Goal: Task Accomplishment & Management: Complete application form

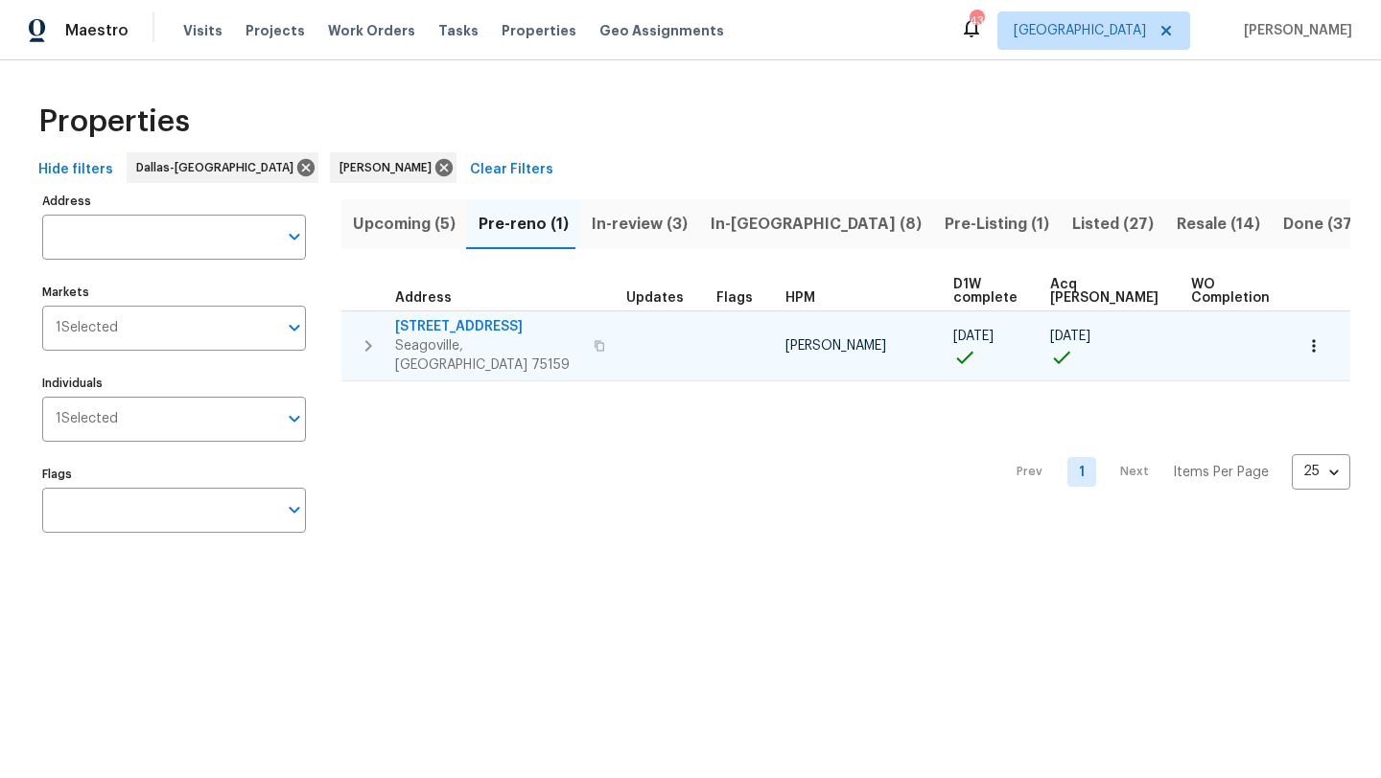
click at [461, 323] on span "[STREET_ADDRESS]" at bounding box center [488, 326] width 187 height 19
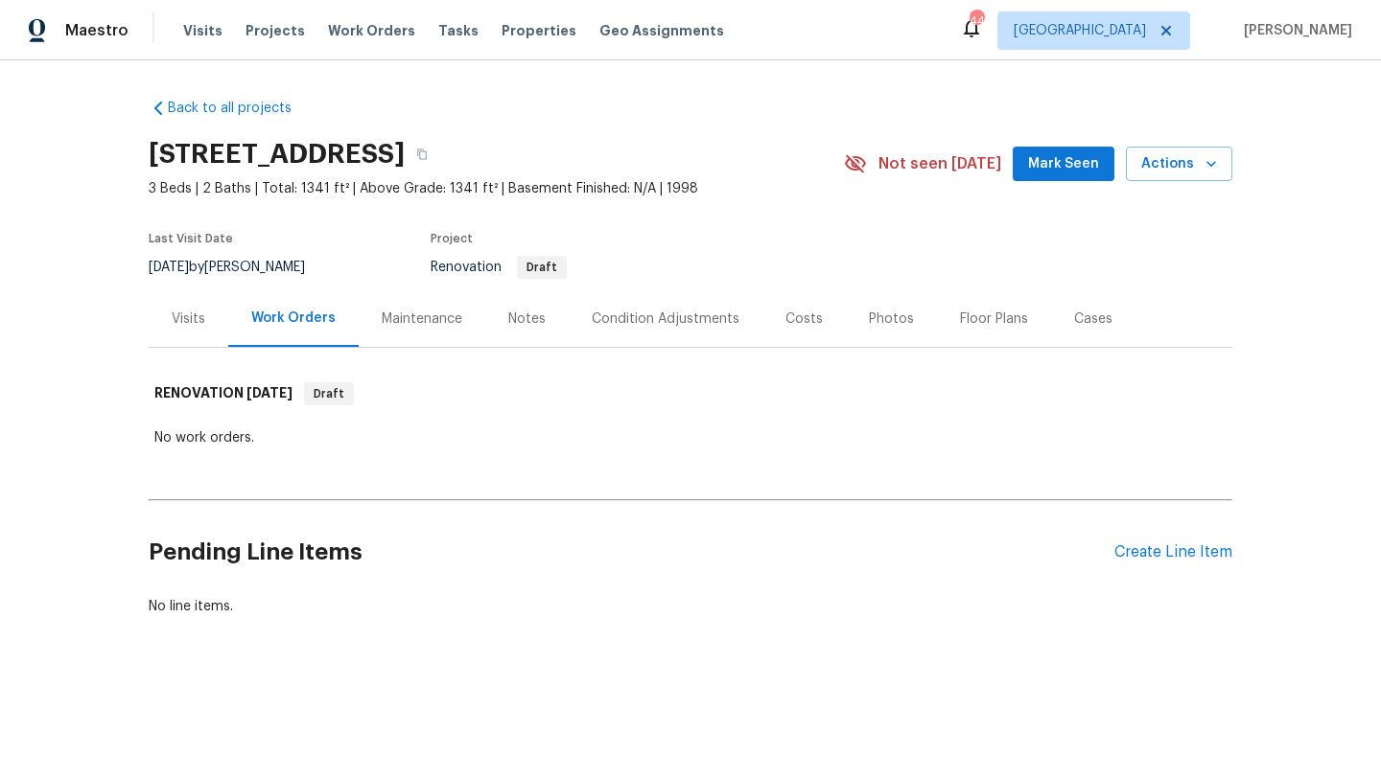
click at [967, 314] on div "Floor Plans" at bounding box center [994, 319] width 68 height 19
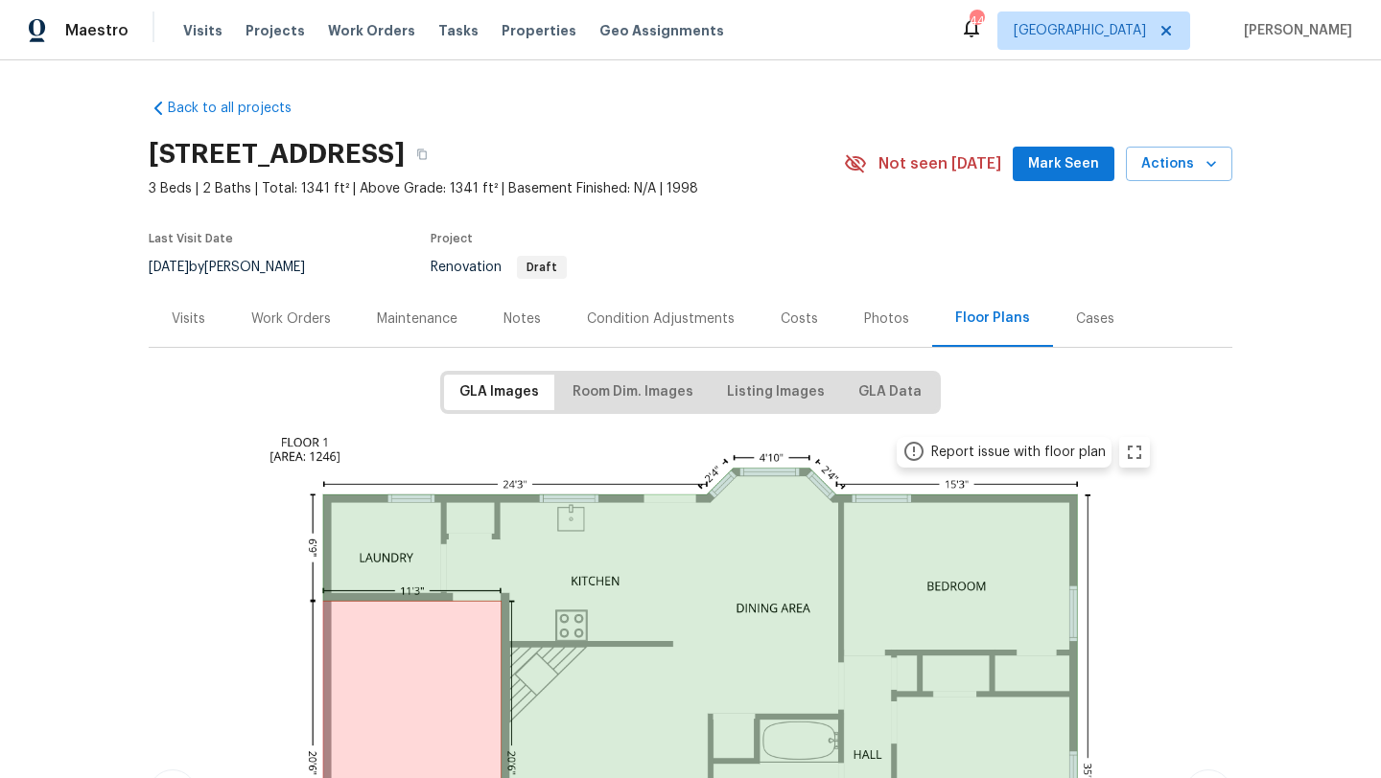
drag, startPoint x: 146, startPoint y: 151, endPoint x: 589, endPoint y: 172, distance: 443.4
click at [589, 172] on div "Back to all projects 1012 Woodside Ln, Seagoville, TX 75159 3 Beds | 2 Baths | …" at bounding box center [690, 419] width 1381 height 718
copy h2 "1012 Woodside Ln, Seagoville, TX 75159"
click at [258, 318] on div "Work Orders" at bounding box center [291, 319] width 80 height 19
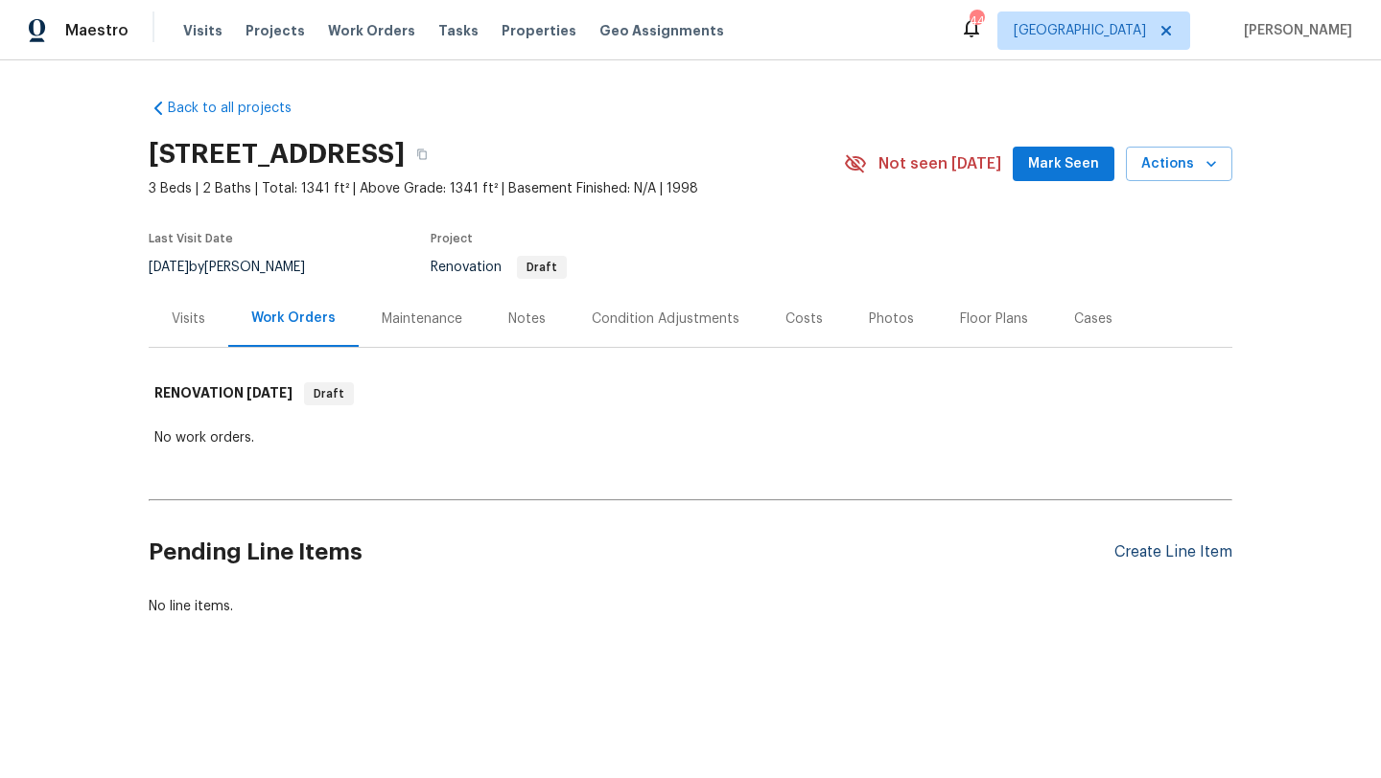
click at [1130, 559] on div "Create Line Item" at bounding box center [1173, 553] width 118 height 18
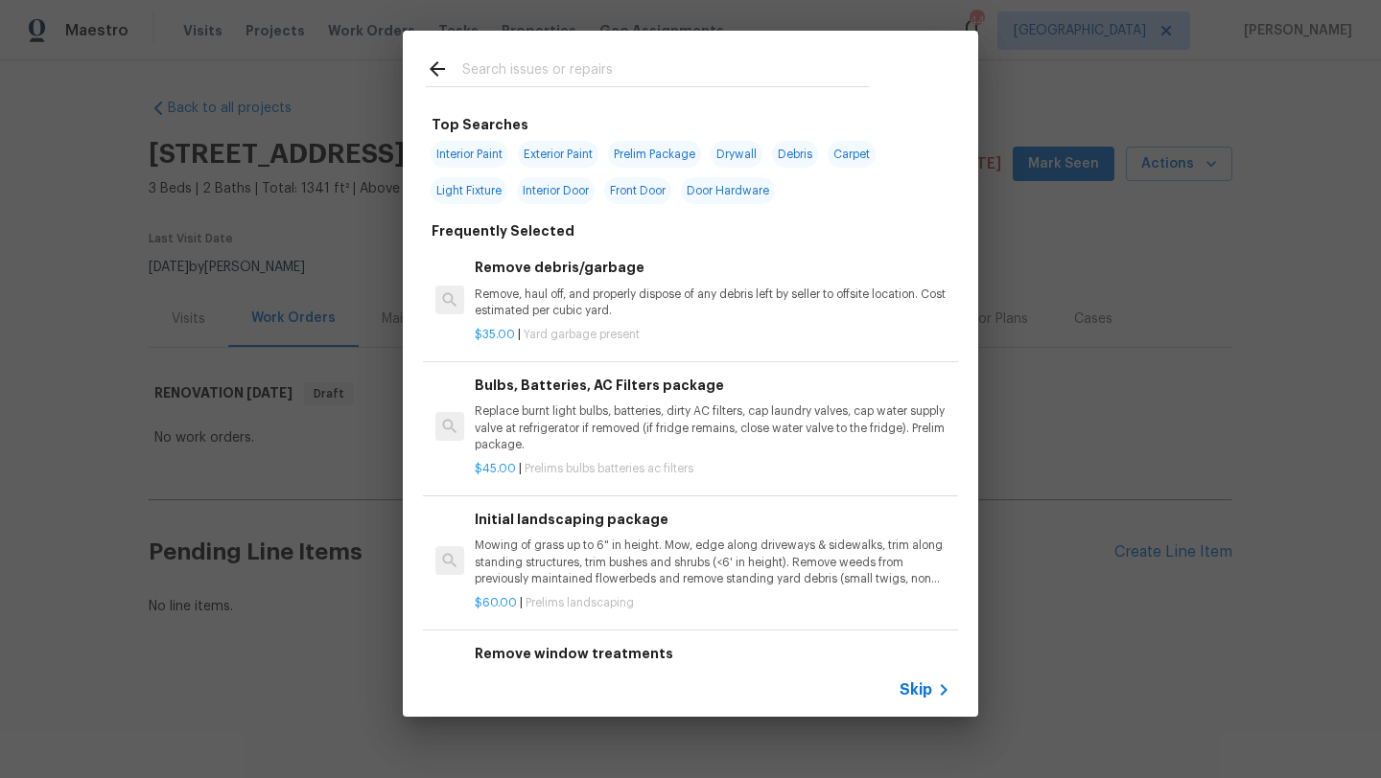
click at [599, 79] on input "text" at bounding box center [665, 72] width 406 height 29
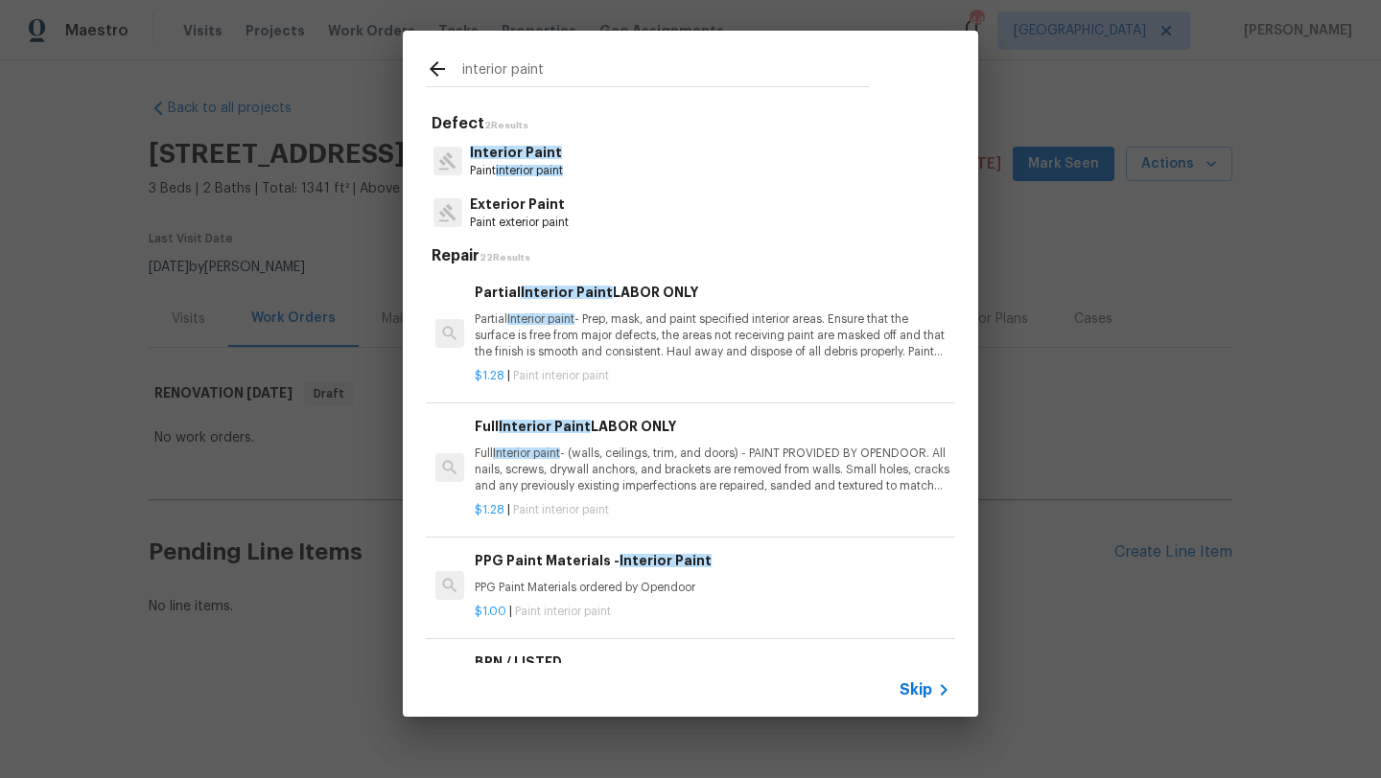
type input "interior paint"
click at [646, 455] on p "Full Interior paint - (walls, ceilings, trim, and doors) - PAINT PROVIDED BY OP…" at bounding box center [713, 470] width 476 height 49
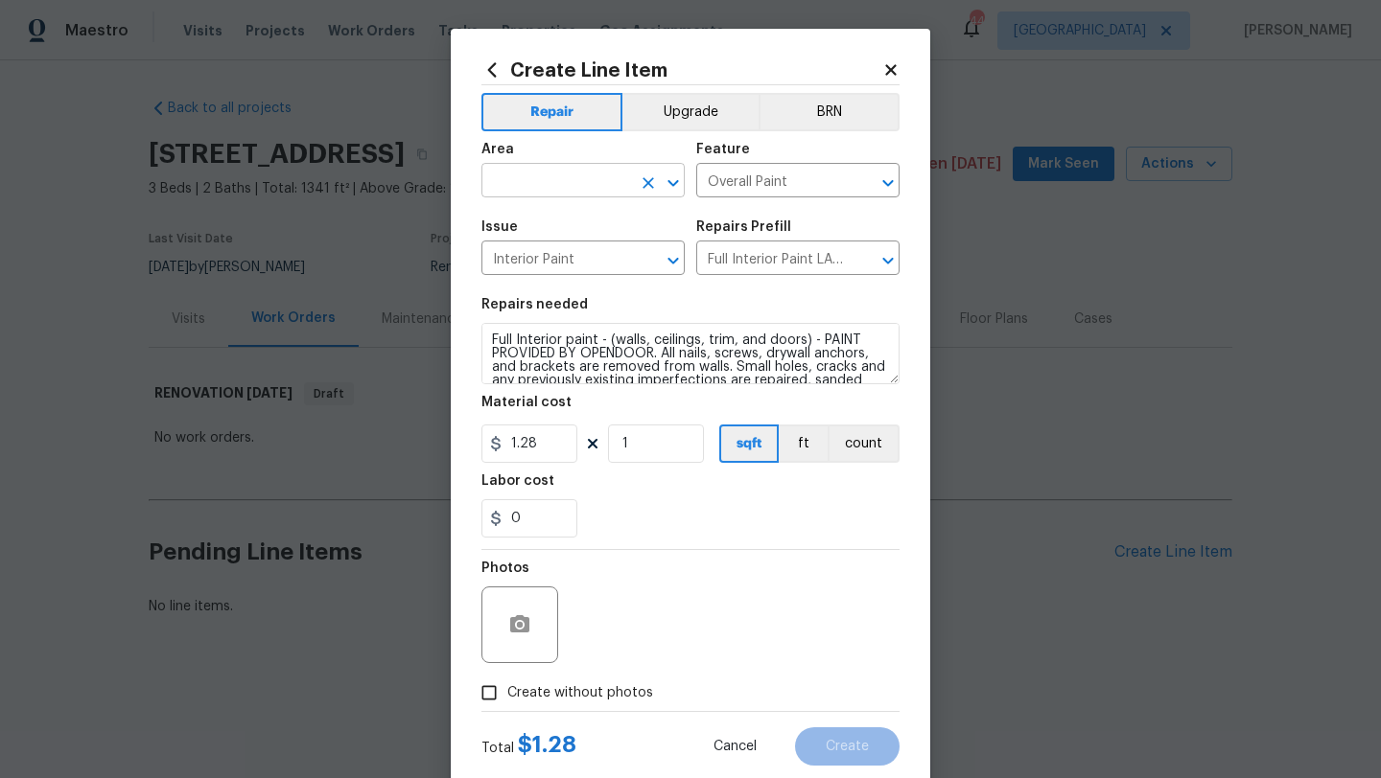
click at [570, 178] on input "text" at bounding box center [556, 183] width 150 height 30
click at [574, 259] on li "Interior Overall" at bounding box center [582, 258] width 203 height 32
type input "Interior Overall"
click at [647, 451] on input "1" at bounding box center [656, 444] width 96 height 38
type input "1341"
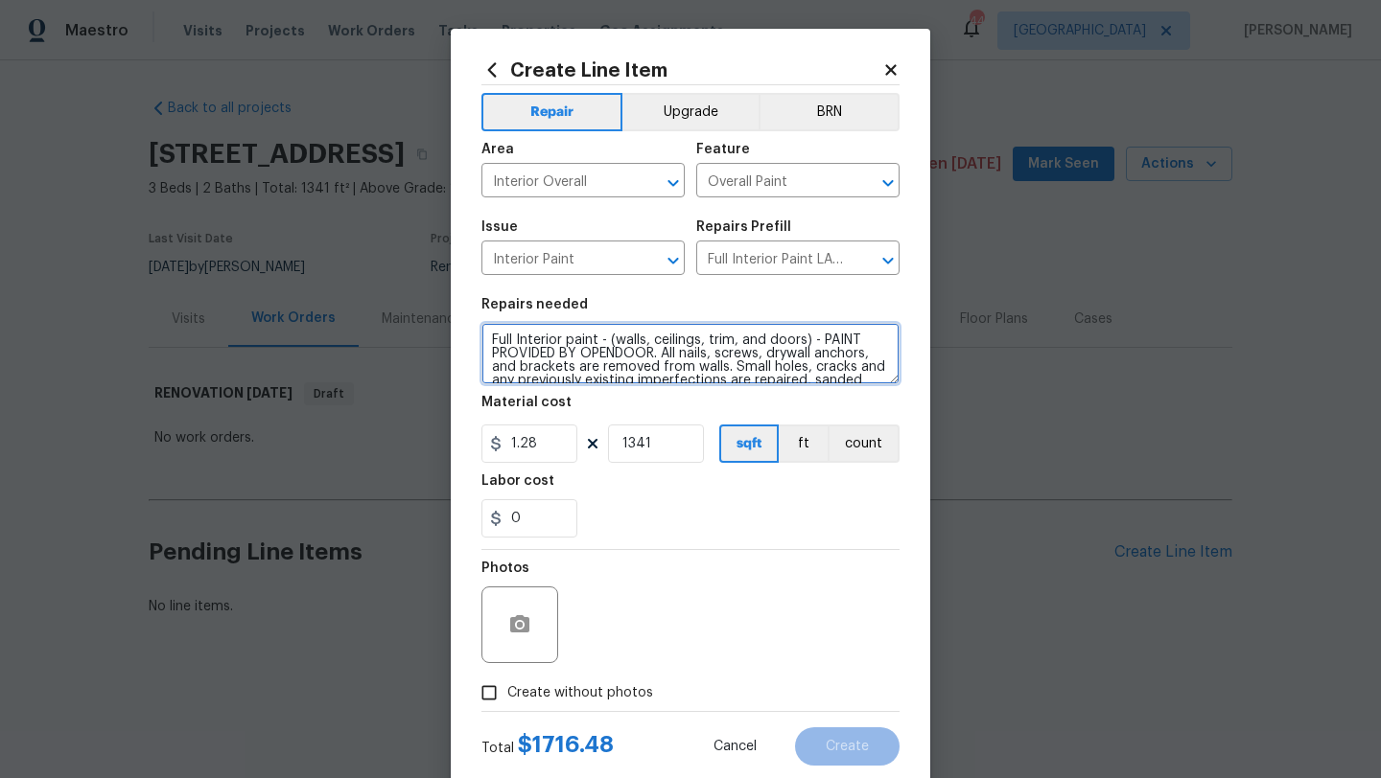
click at [491, 335] on textarea "Full Interior paint - (walls, ceilings, trim, and doors) - PAINT PROVIDED BY OP…" at bounding box center [690, 353] width 418 height 61
type textarea "ALL FLOORING STAYS Full Interior paint - (walls, ceilings, trim, and doors) - P…"
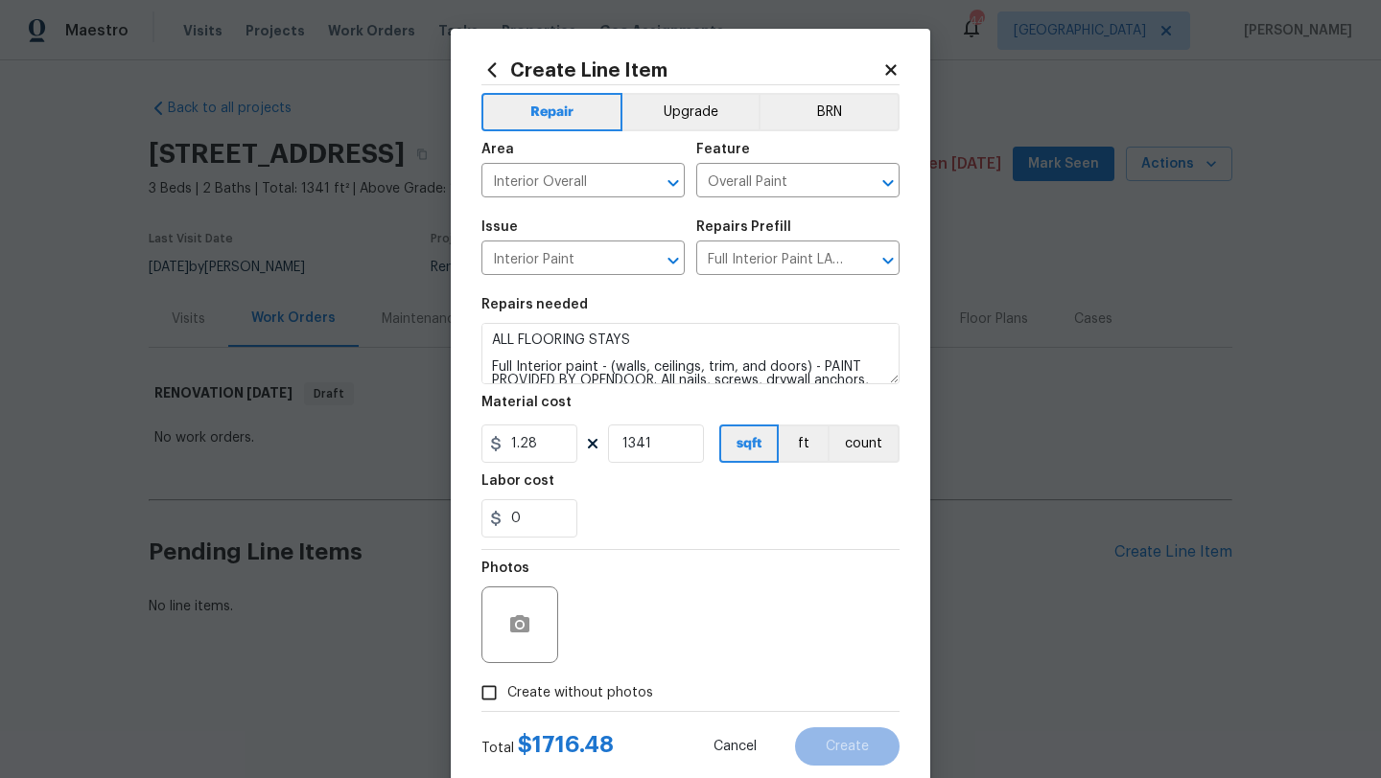
click at [618, 691] on span "Create without photos" at bounding box center [580, 694] width 146 height 20
click at [507, 691] on input "Create without photos" at bounding box center [489, 693] width 36 height 36
checkbox input "true"
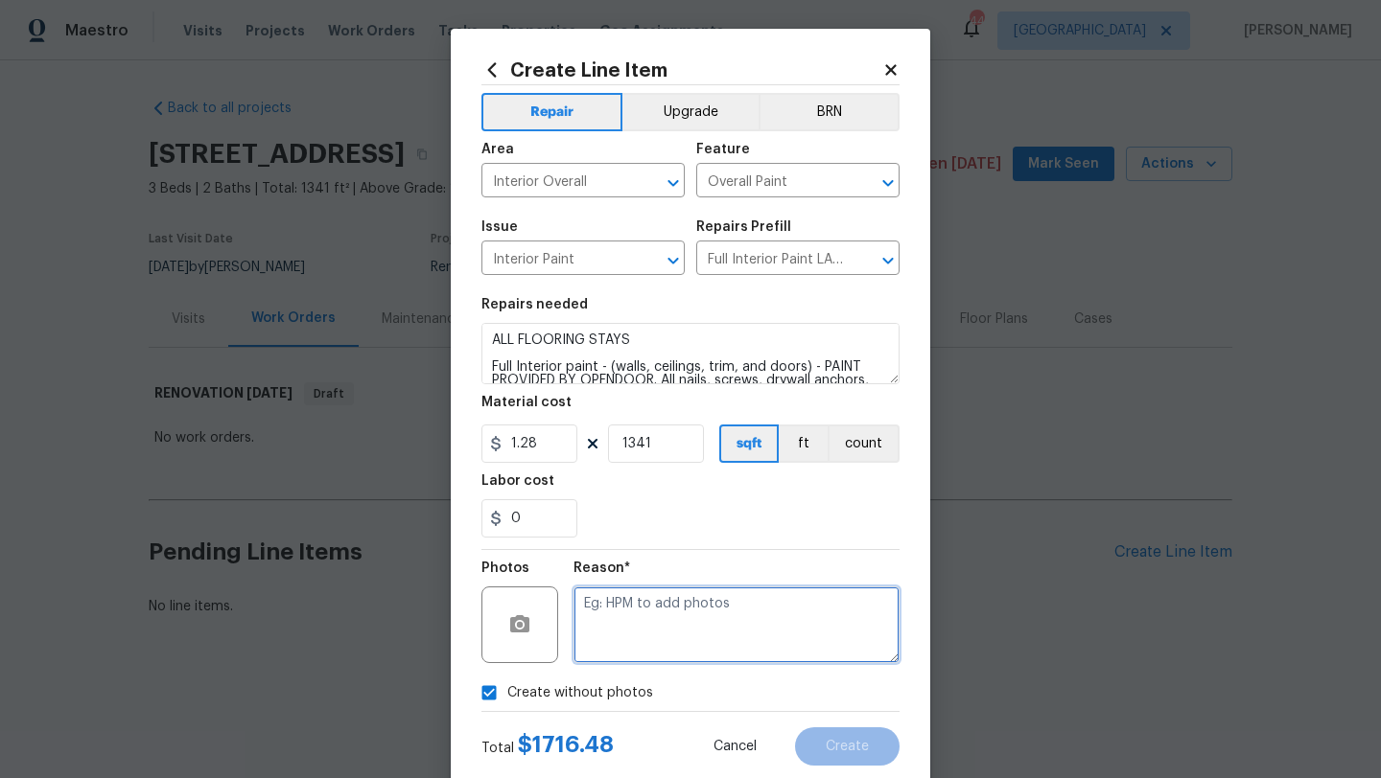
click at [642, 633] on textarea at bounding box center [736, 625] width 326 height 77
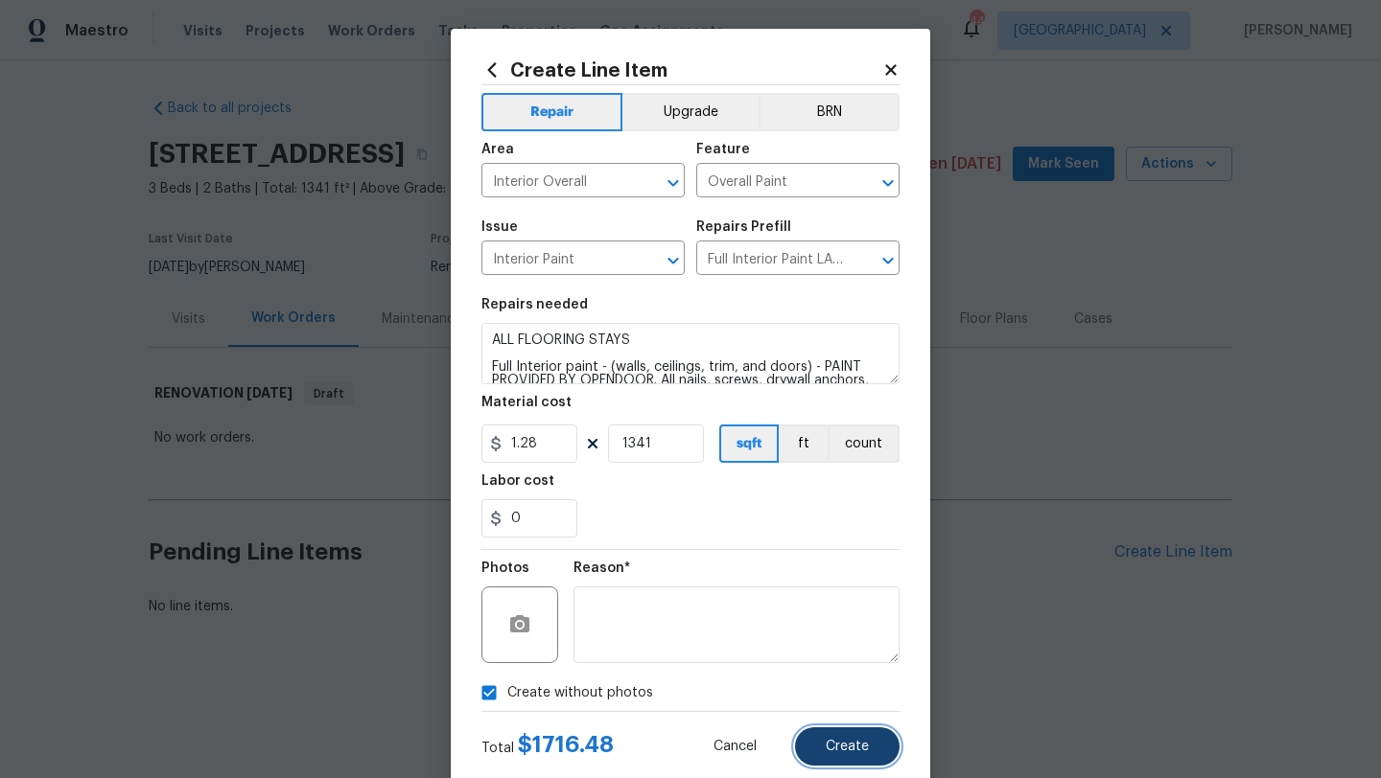
click at [828, 738] on button "Create" at bounding box center [847, 747] width 104 height 38
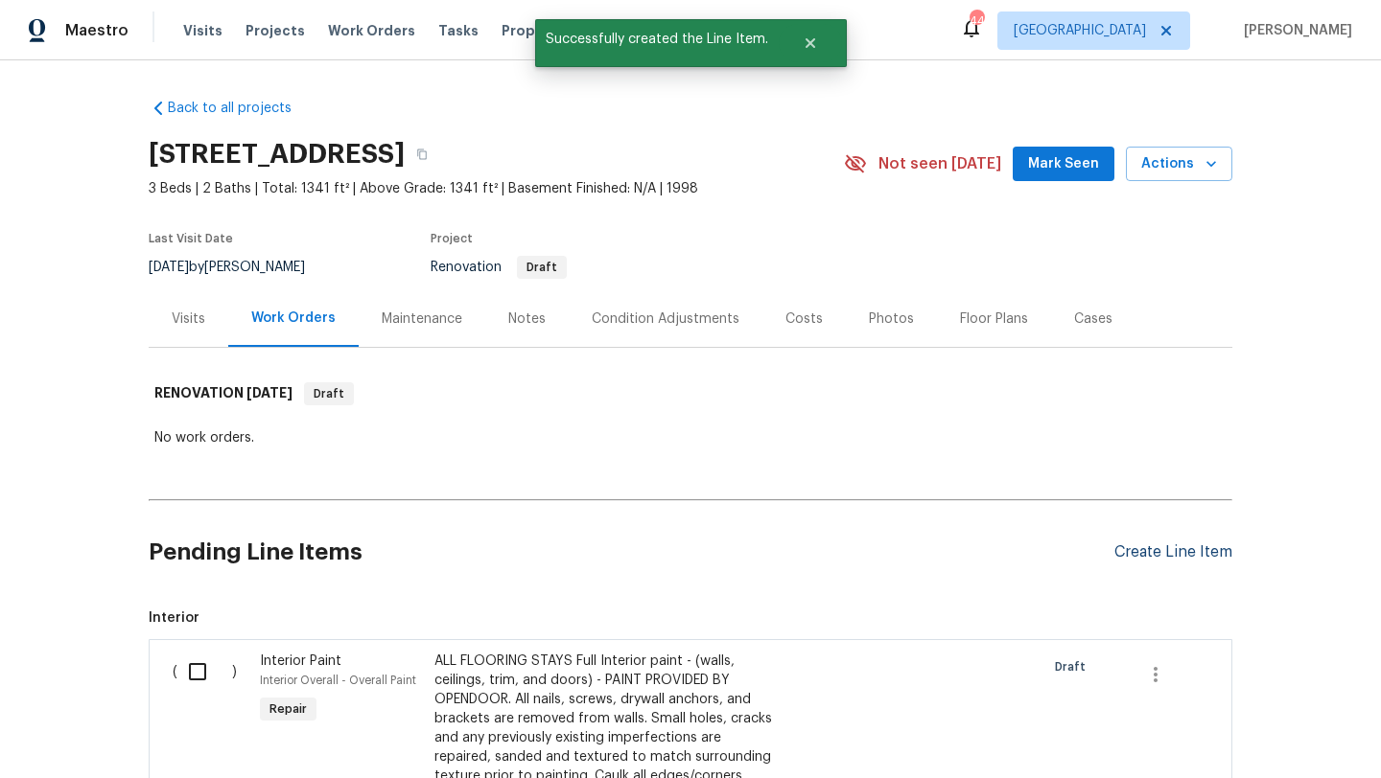
click at [1127, 545] on div "Create Line Item" at bounding box center [1173, 553] width 118 height 18
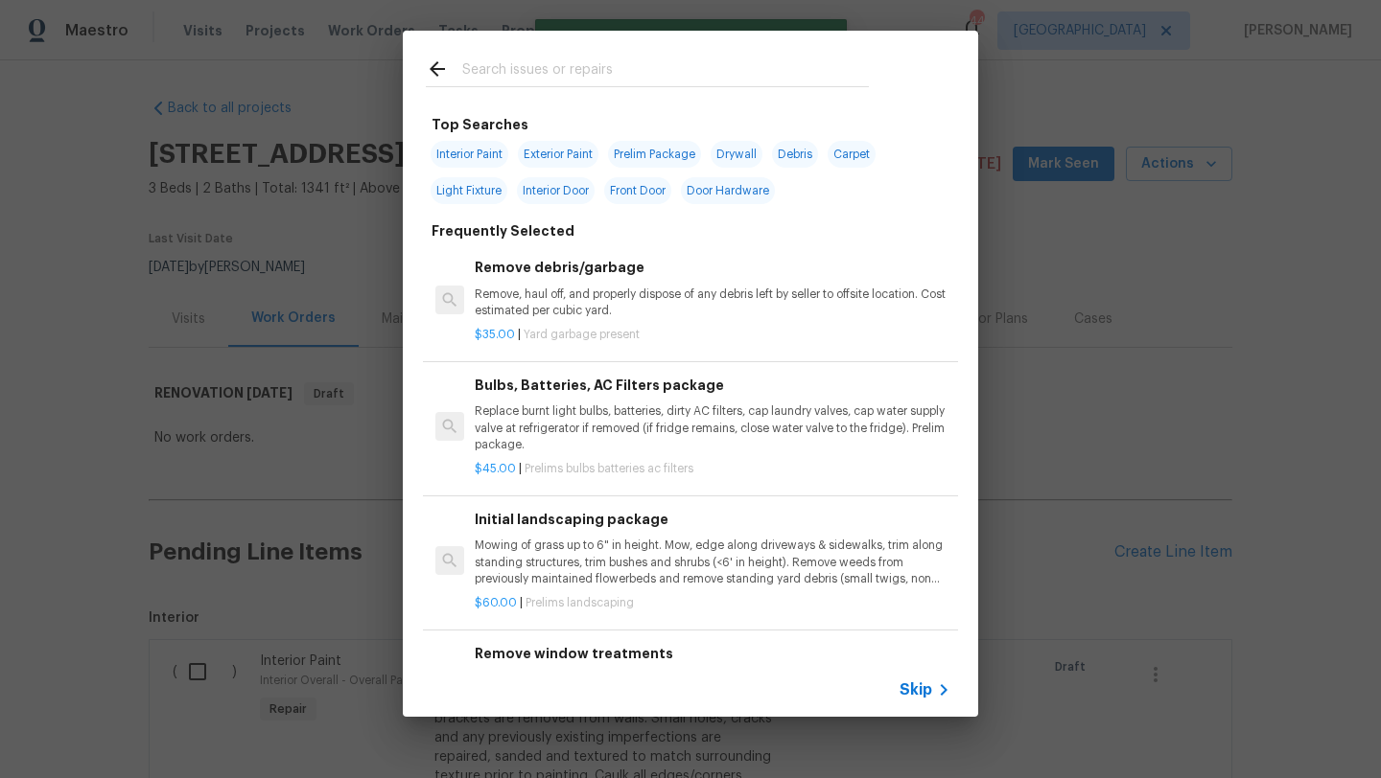
click at [512, 65] on input "text" at bounding box center [665, 72] width 406 height 29
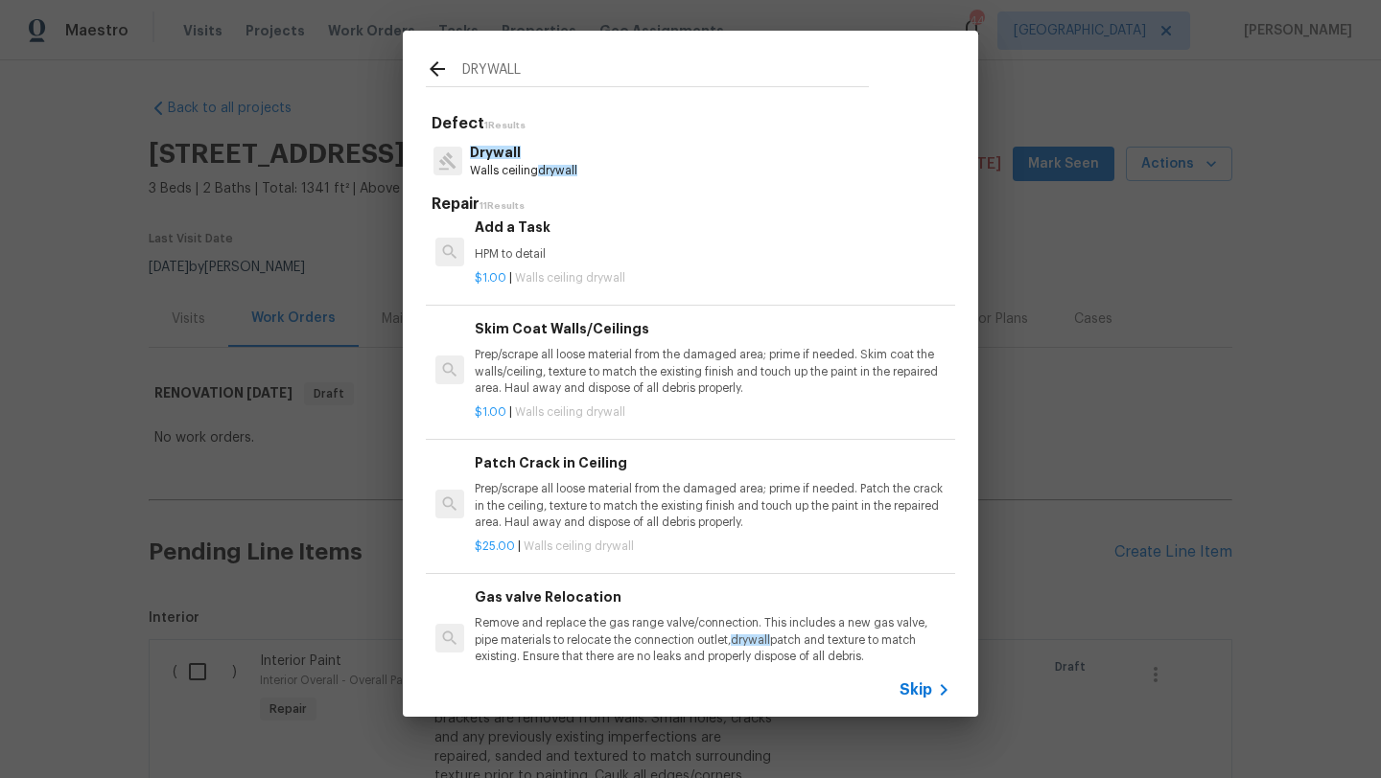
scroll to position [690, 0]
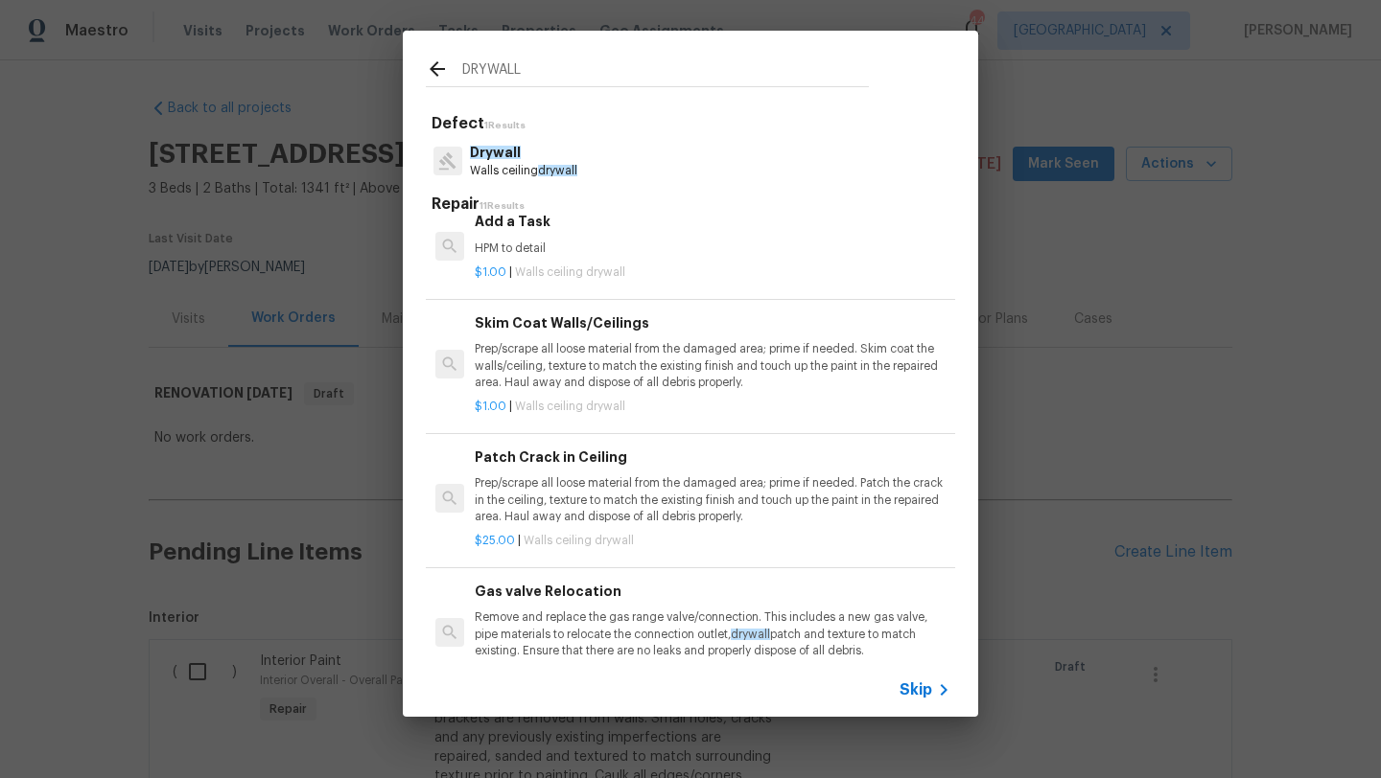
type input "DRYWALL"
click at [607, 487] on p "Prep/scrape all loose material from the damaged area; prime if needed. Patch th…" at bounding box center [713, 500] width 476 height 49
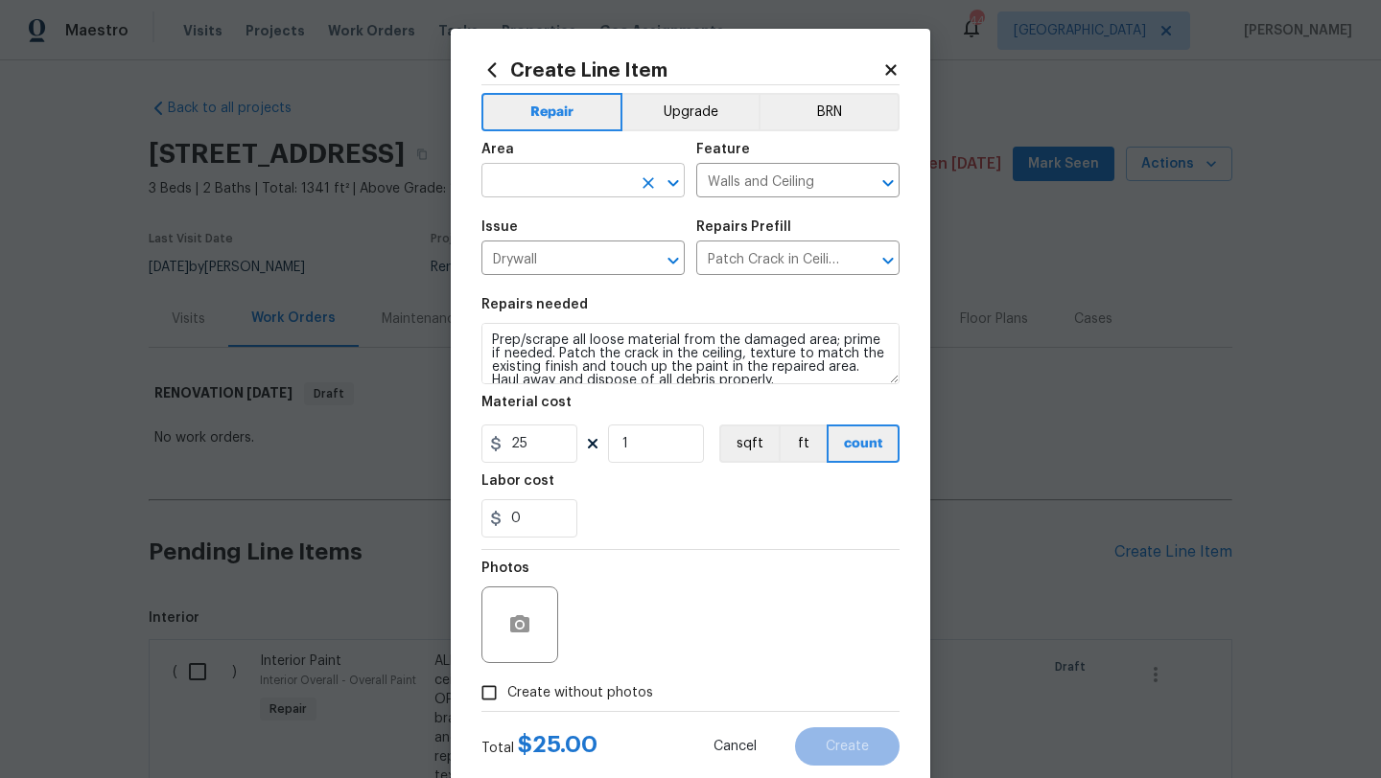
click at [534, 188] on input "text" at bounding box center [556, 183] width 150 height 30
click at [563, 261] on li "Interior Overall" at bounding box center [582, 258] width 203 height 32
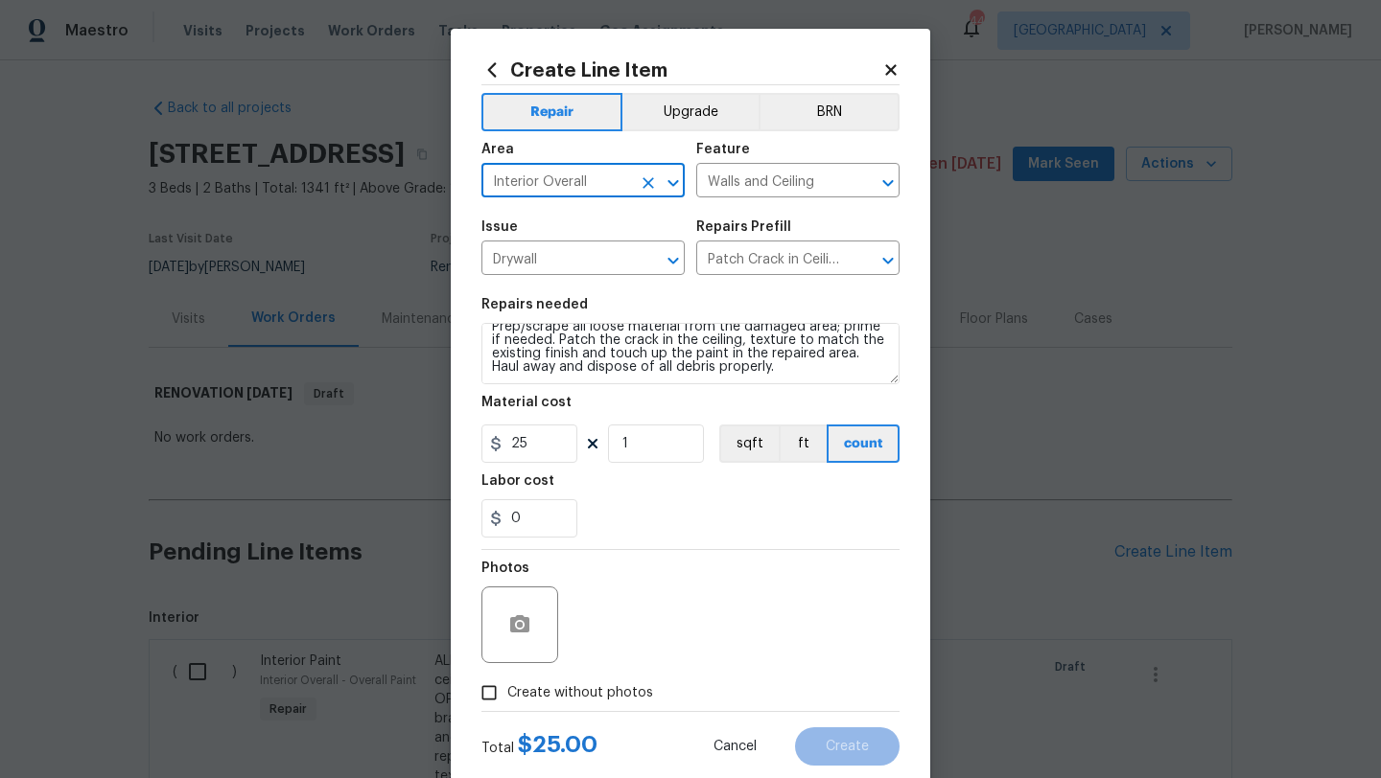
type input "Interior Overall"
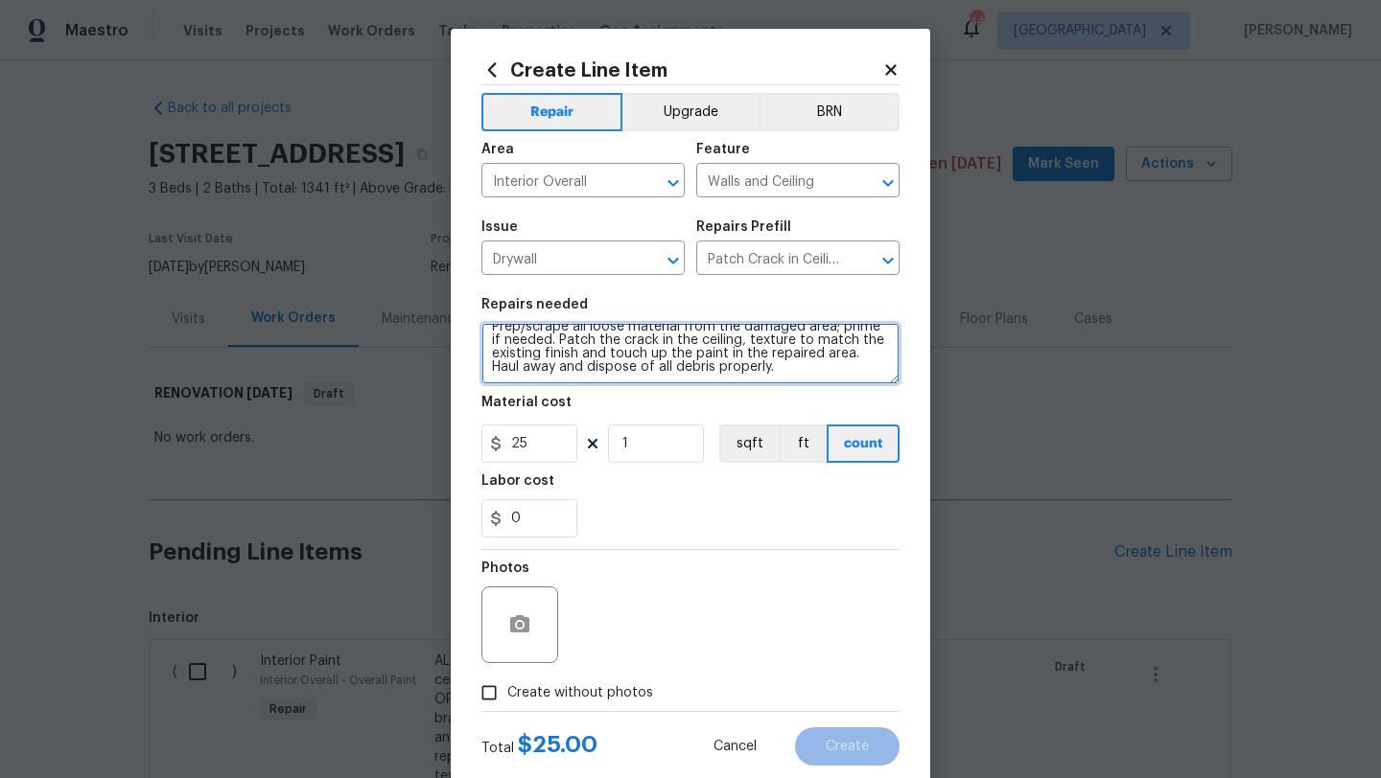
scroll to position [0, 0]
drag, startPoint x: 767, startPoint y: 368, endPoint x: 456, endPoint y: 318, distance: 314.6
click at [455, 318] on div "Create Line Item Repair Upgrade BRN Area Interior Overall ​ Feature Walls and C…" at bounding box center [690, 413] width 479 height 768
type textarea "REPAIR ALL DRYWALL SEPARATIONS, CRACKS, PREVIOUS REPAIRS THAT CAN STILL BE SEEN…"
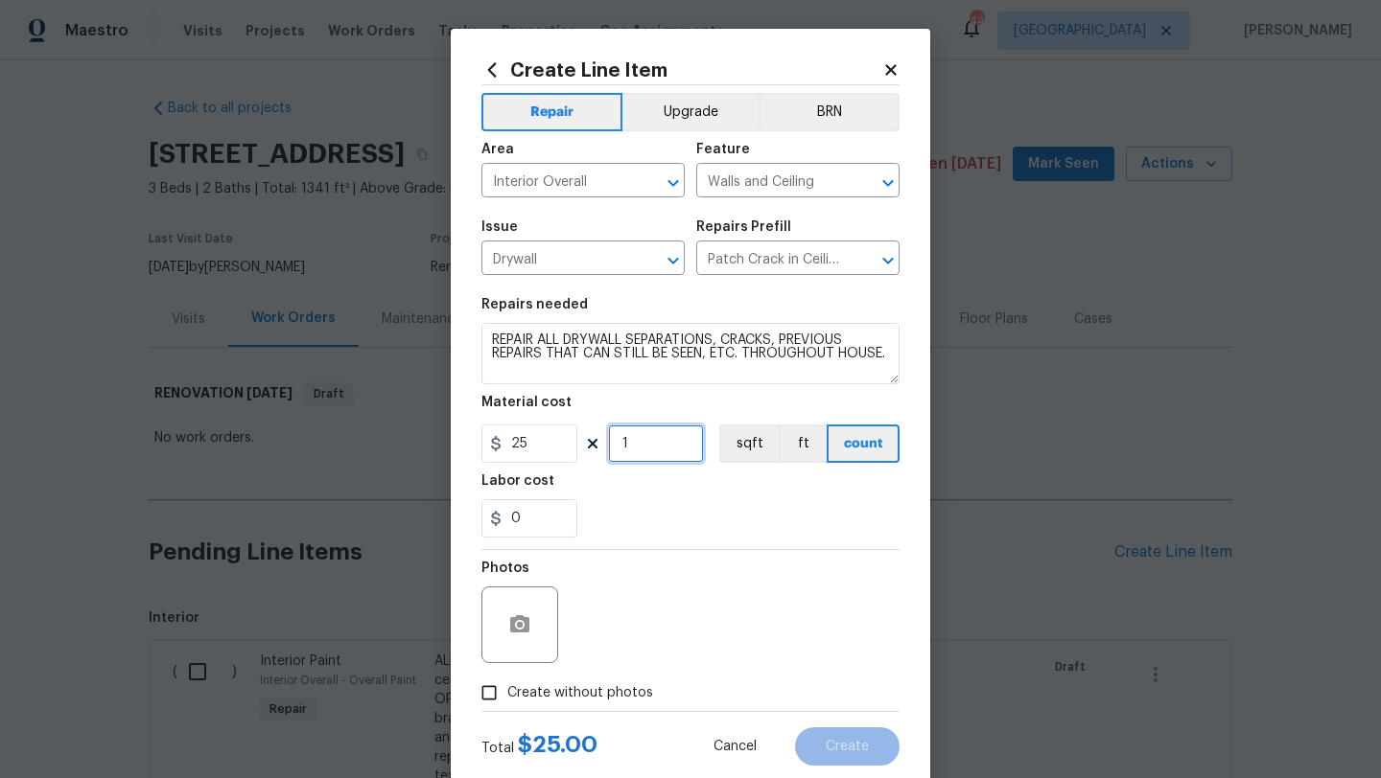
drag, startPoint x: 641, startPoint y: 449, endPoint x: 553, endPoint y: 449, distance: 88.2
click at [553, 449] on div "25 1 sqft ft count" at bounding box center [690, 444] width 418 height 38
type input "12"
click at [597, 687] on span "Create without photos" at bounding box center [580, 694] width 146 height 20
click at [507, 687] on input "Create without photos" at bounding box center [489, 693] width 36 height 36
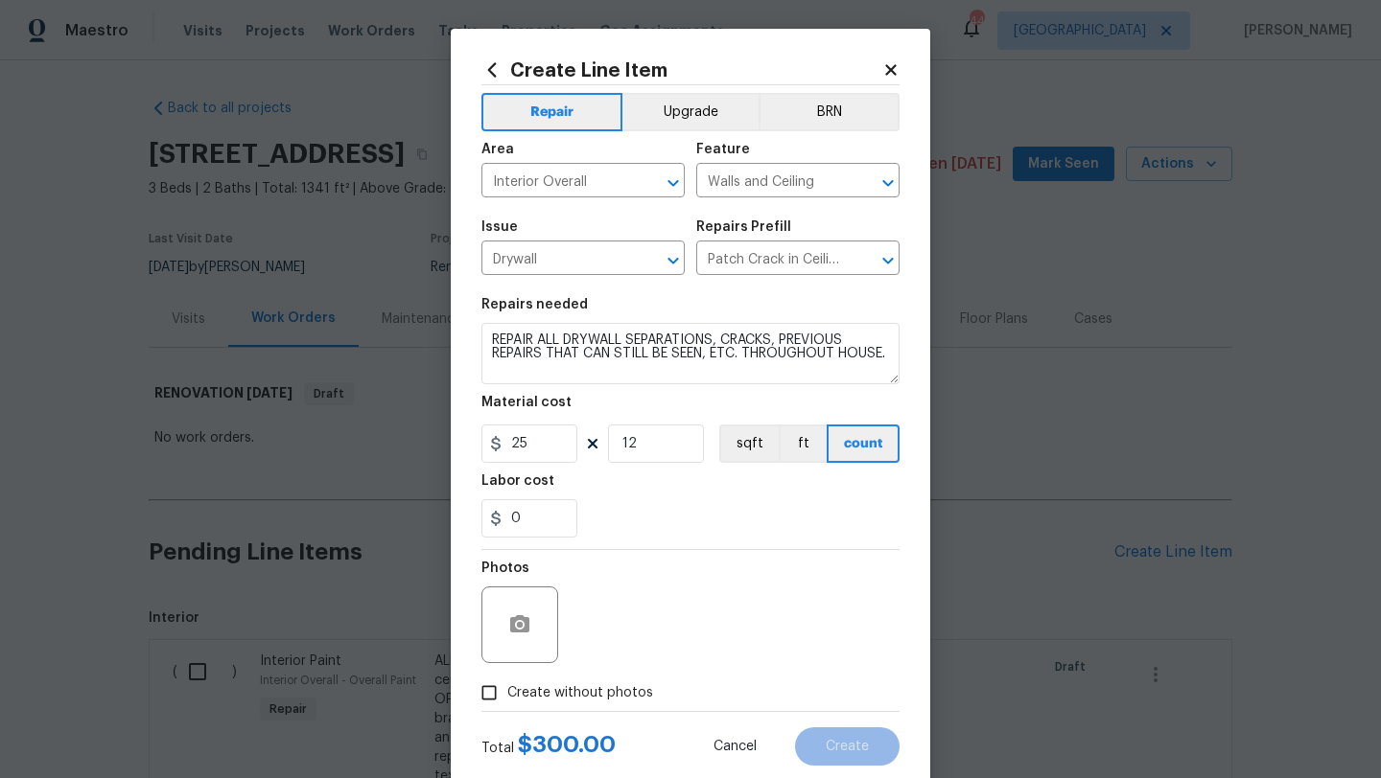
checkbox input "true"
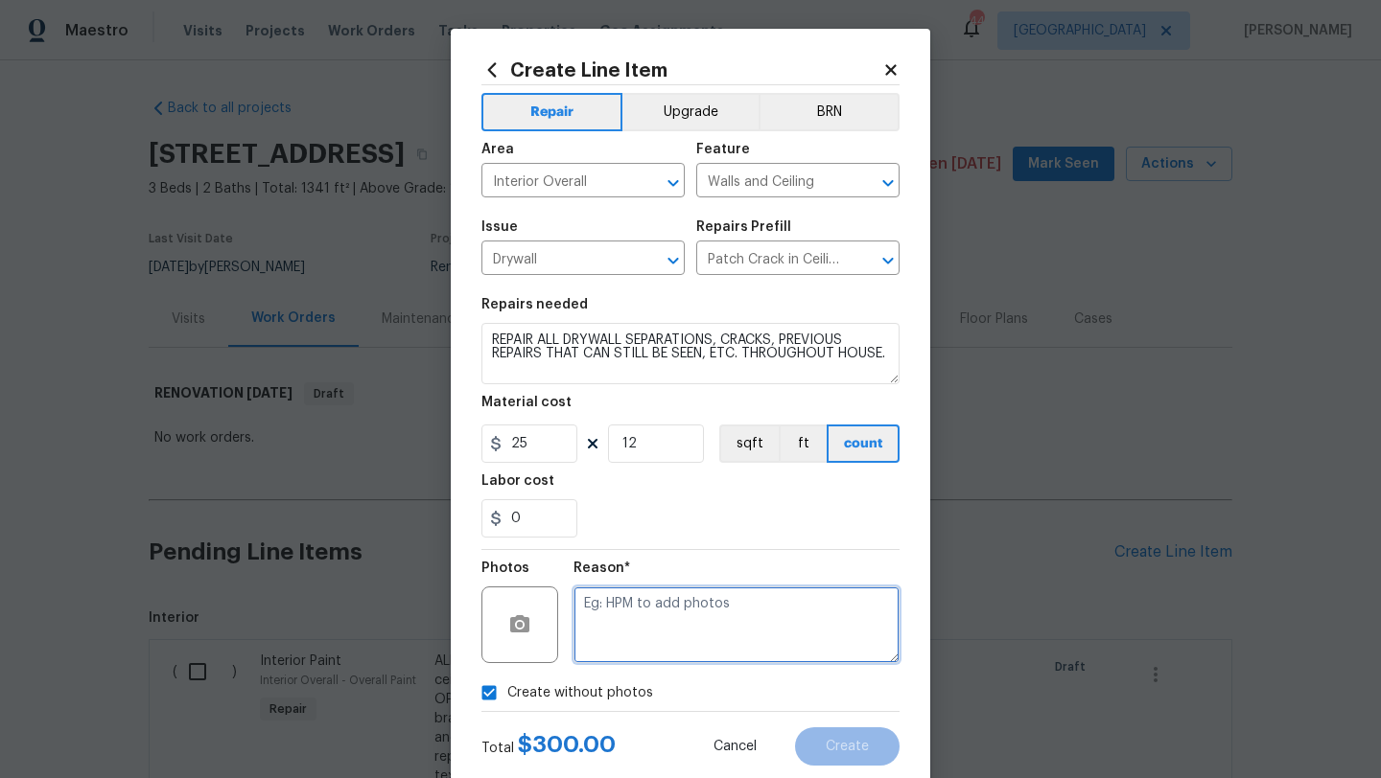
click at [642, 638] on textarea at bounding box center [736, 625] width 326 height 77
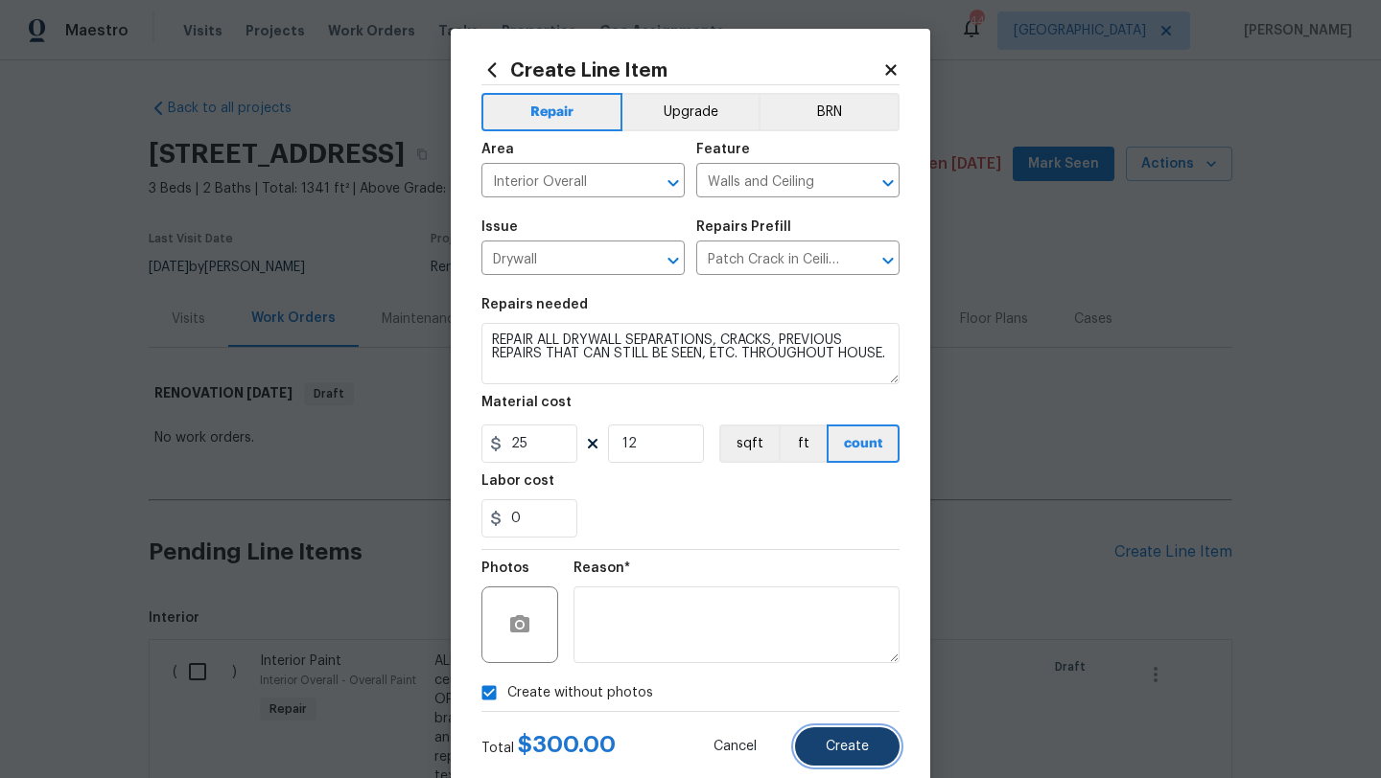
click at [846, 747] on span "Create" at bounding box center [846, 747] width 43 height 14
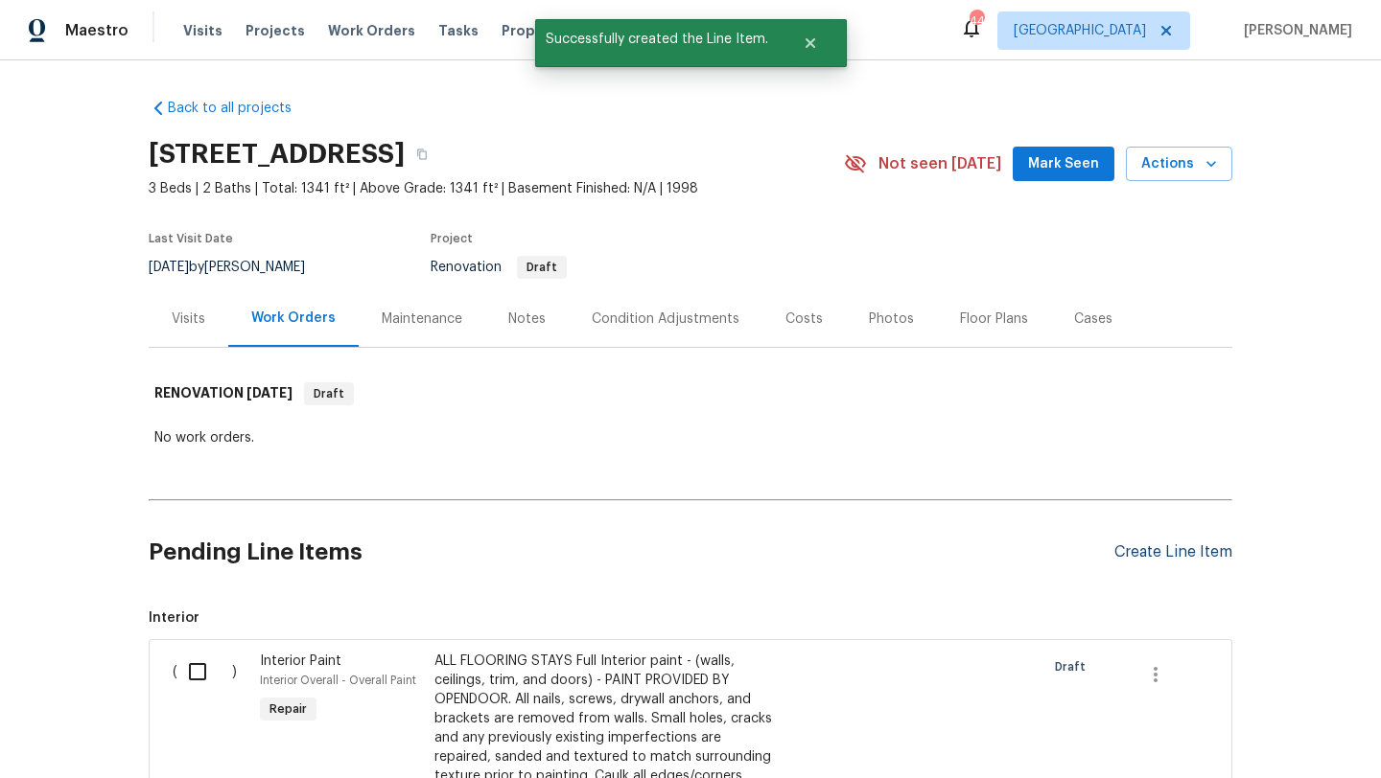
click at [1149, 553] on div "Create Line Item" at bounding box center [1173, 553] width 118 height 18
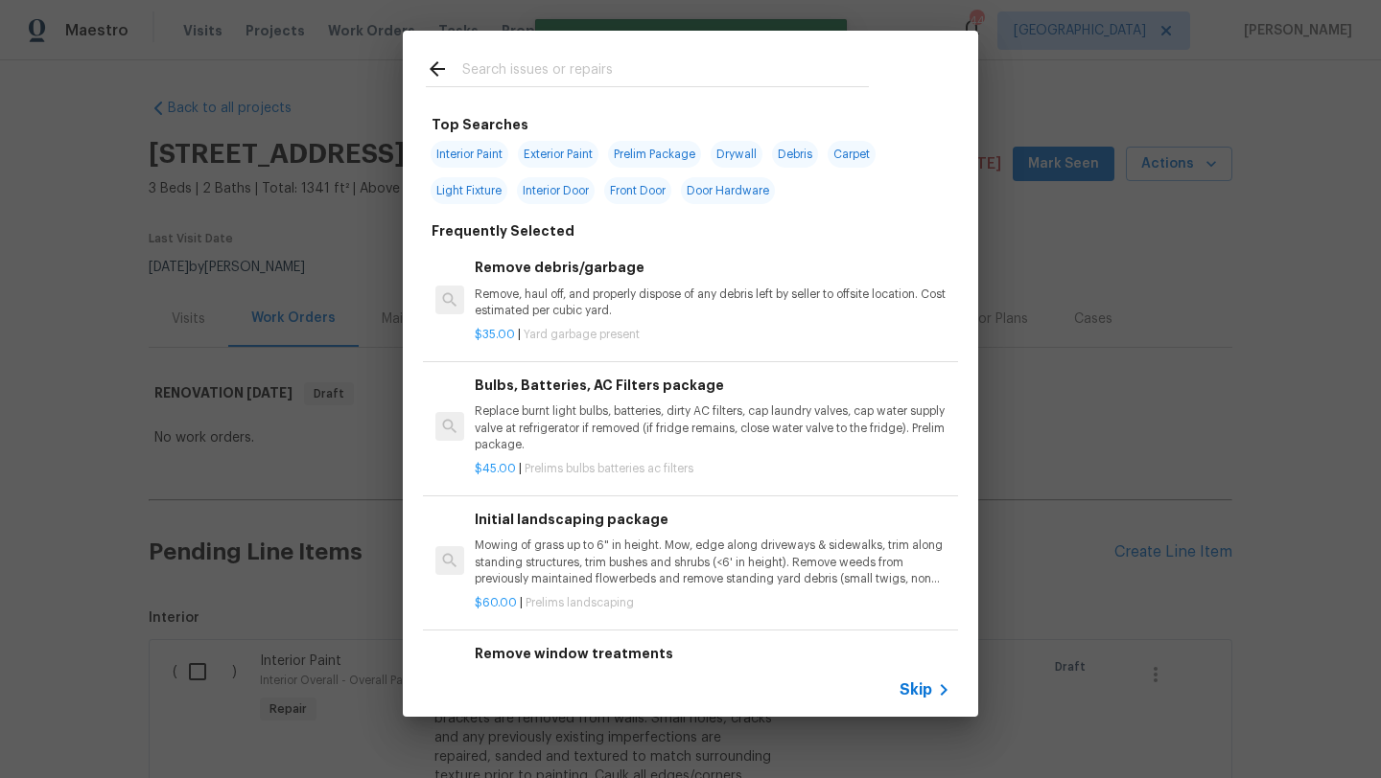
click at [536, 74] on input "text" at bounding box center [665, 72] width 406 height 29
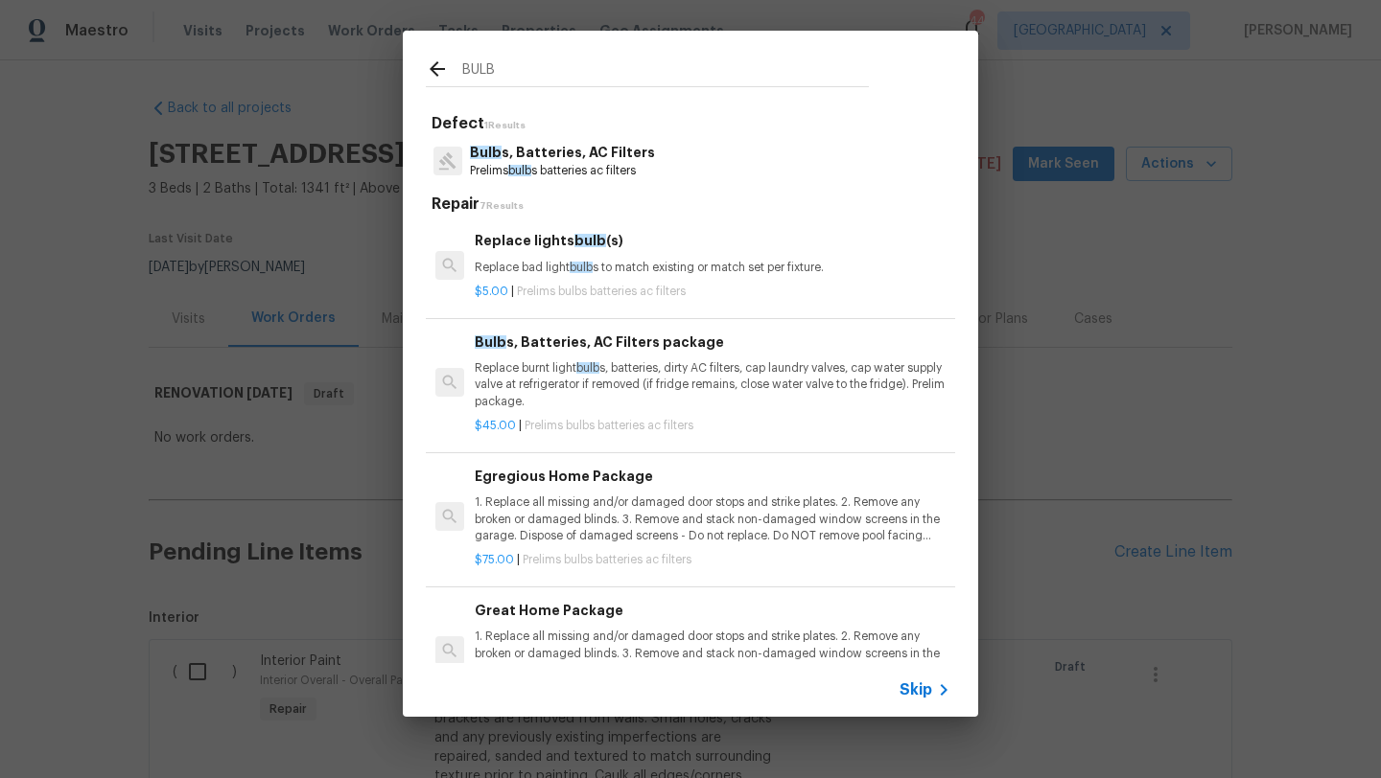
type input "BULB"
click at [556, 147] on p "Bulb s, Batteries, AC Filters" at bounding box center [562, 153] width 185 height 20
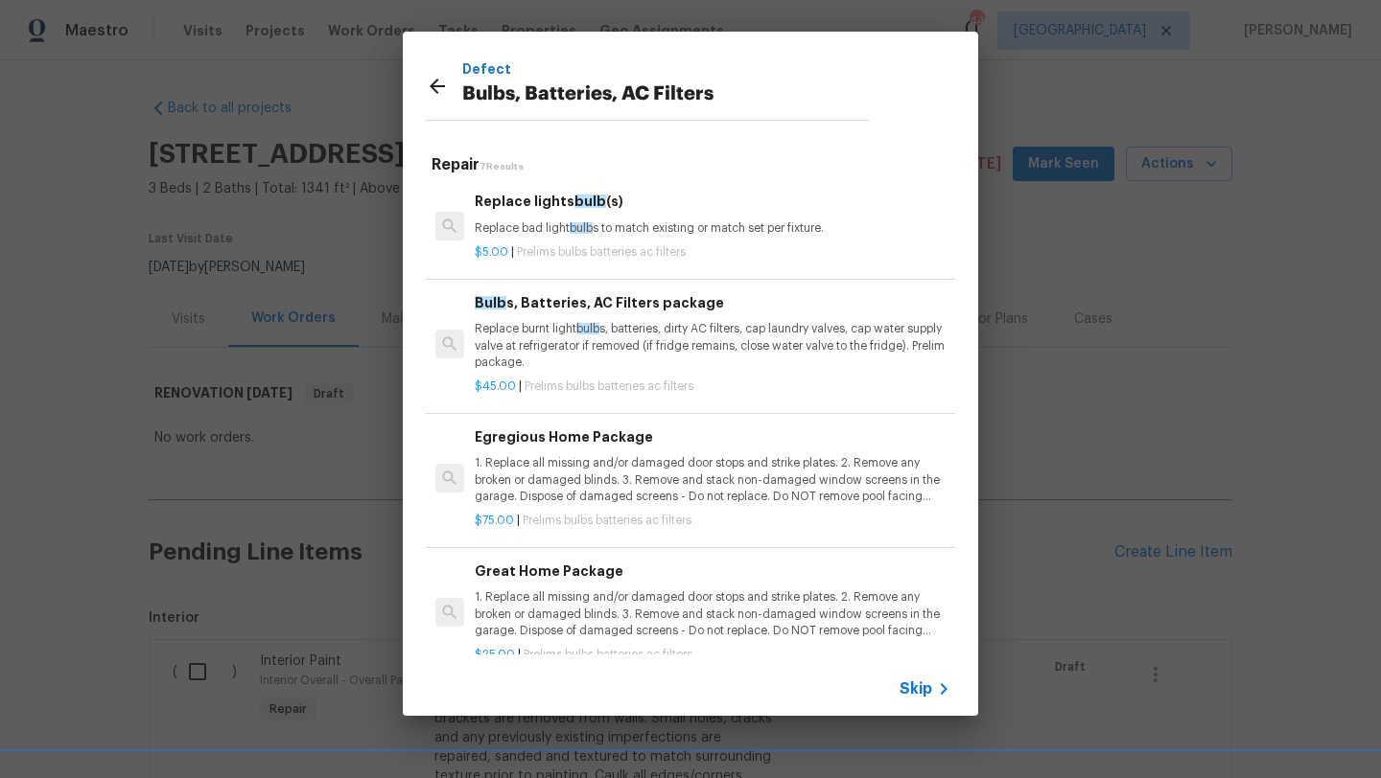
click at [620, 337] on p "Replace burnt light bulb s, batteries, dirty AC filters, cap laundry valves, ca…" at bounding box center [713, 345] width 476 height 49
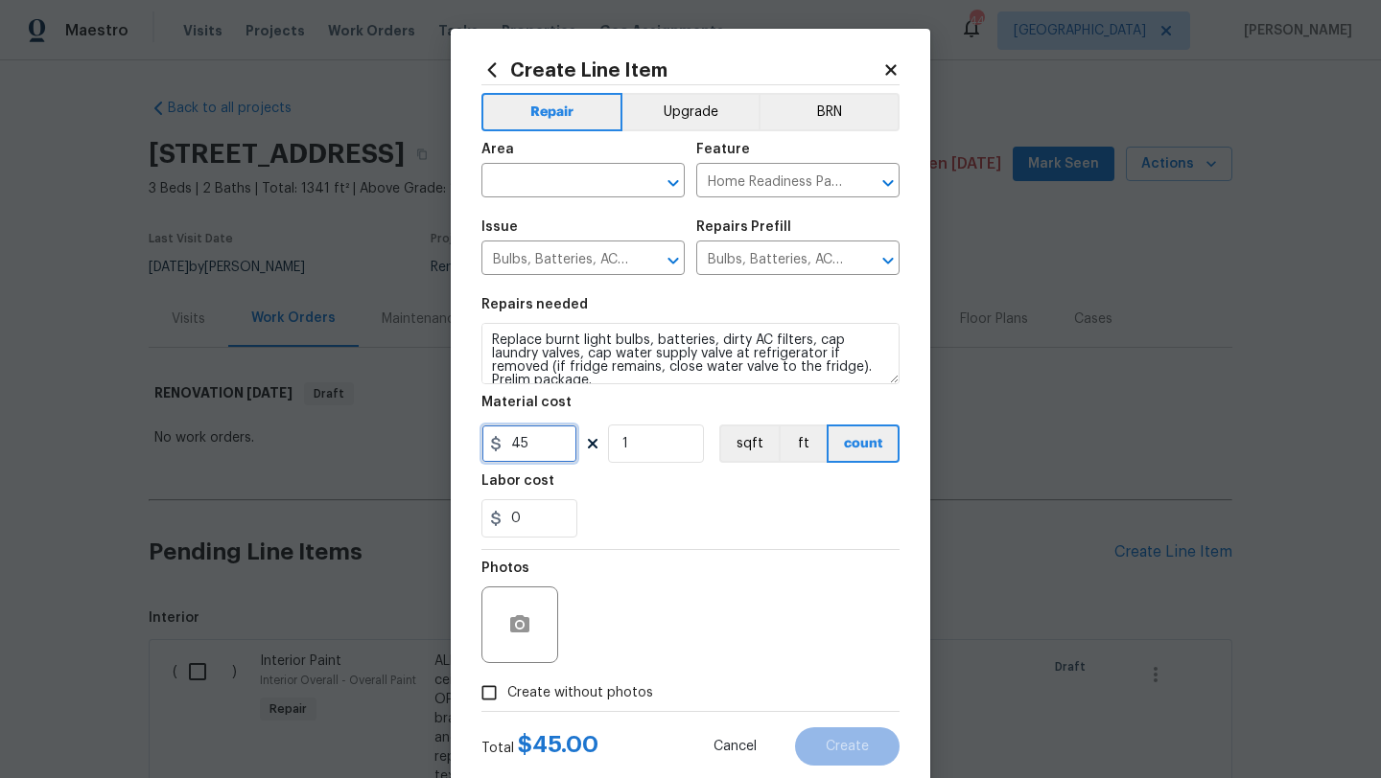
drag, startPoint x: 521, startPoint y: 447, endPoint x: 509, endPoint y: 447, distance: 11.5
click at [509, 447] on input "45" at bounding box center [529, 444] width 96 height 38
type input "75"
click at [555, 178] on input "text" at bounding box center [556, 183] width 150 height 30
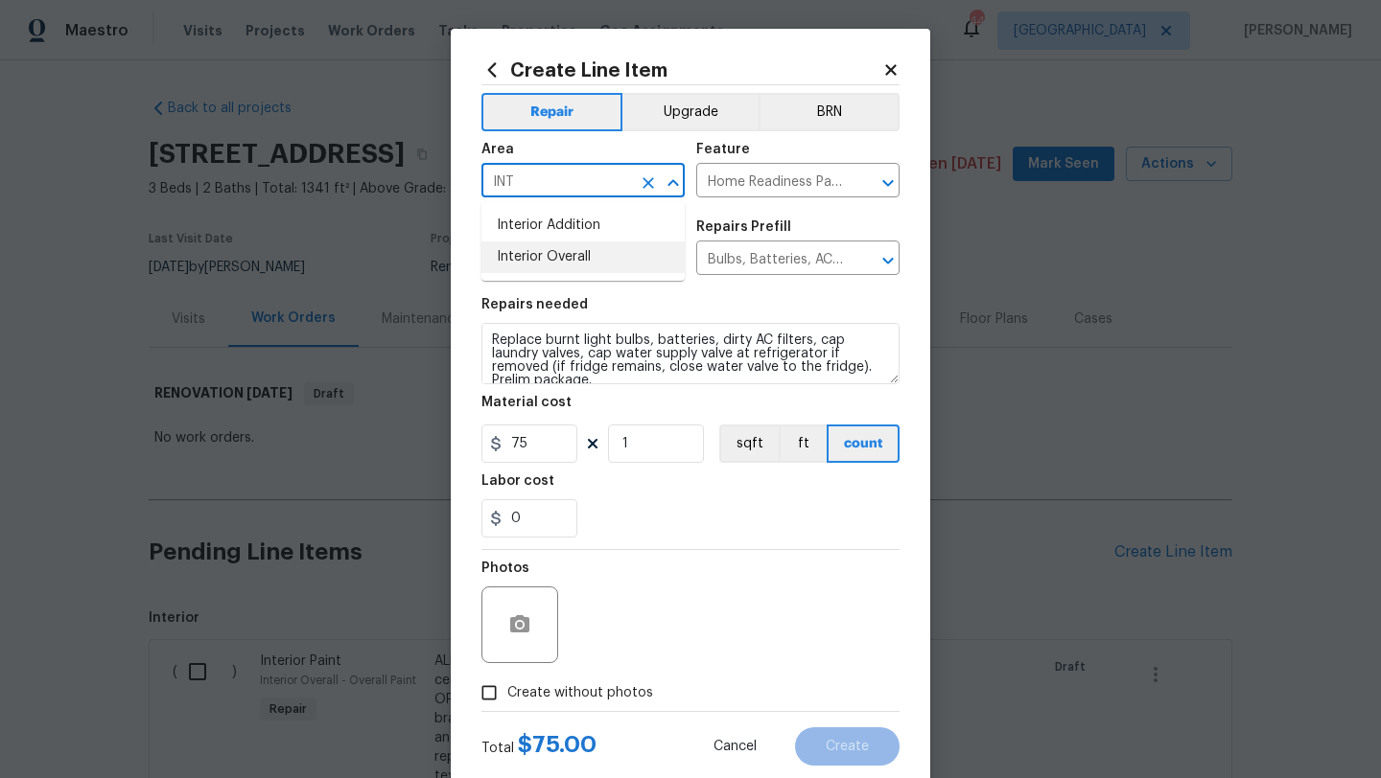
click at [561, 256] on li "Interior Overall" at bounding box center [582, 258] width 203 height 32
type input "Interior Overall"
click at [636, 695] on span "Create without photos" at bounding box center [580, 694] width 146 height 20
click at [507, 695] on input "Create without photos" at bounding box center [489, 693] width 36 height 36
checkbox input "true"
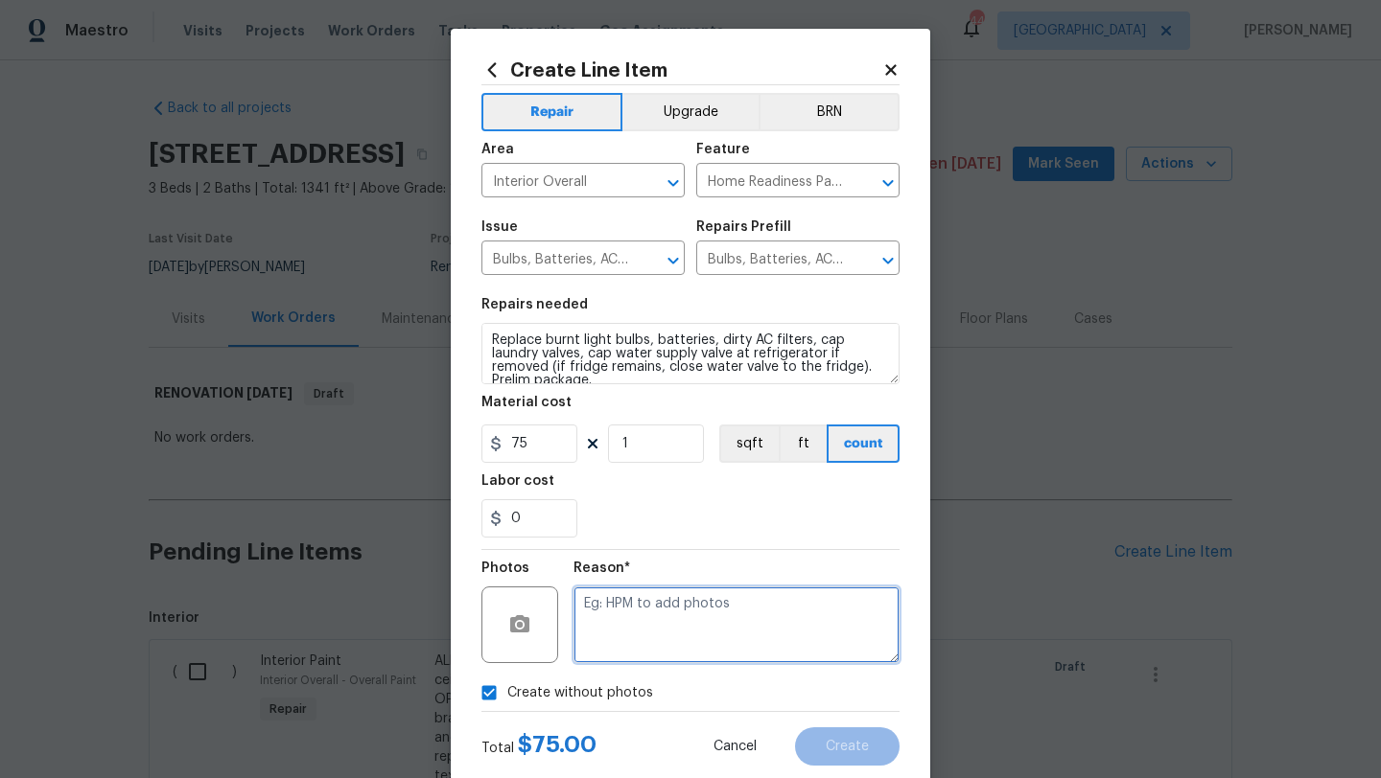
drag, startPoint x: 638, startPoint y: 679, endPoint x: 664, endPoint y: 638, distance: 49.2
click at [664, 638] on textarea at bounding box center [736, 625] width 326 height 77
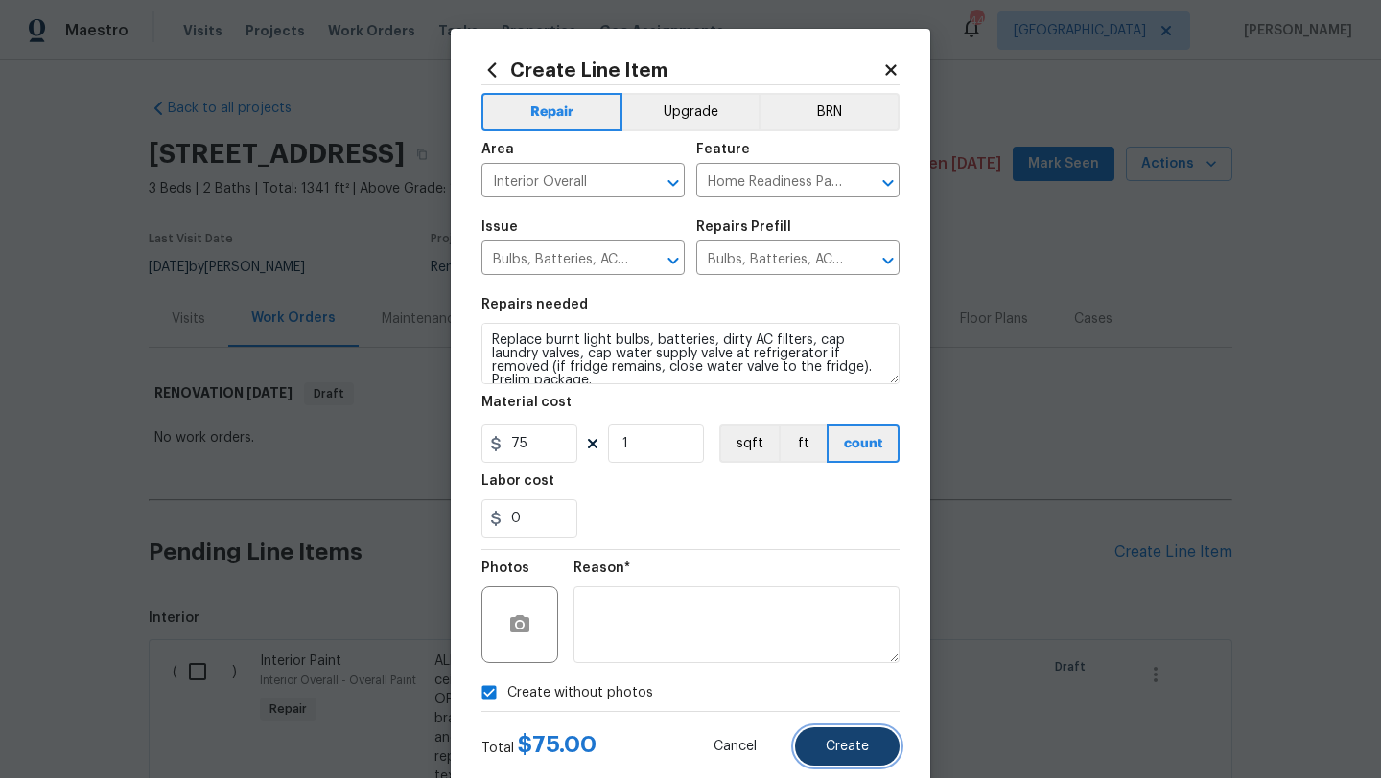
click at [859, 744] on span "Create" at bounding box center [846, 747] width 43 height 14
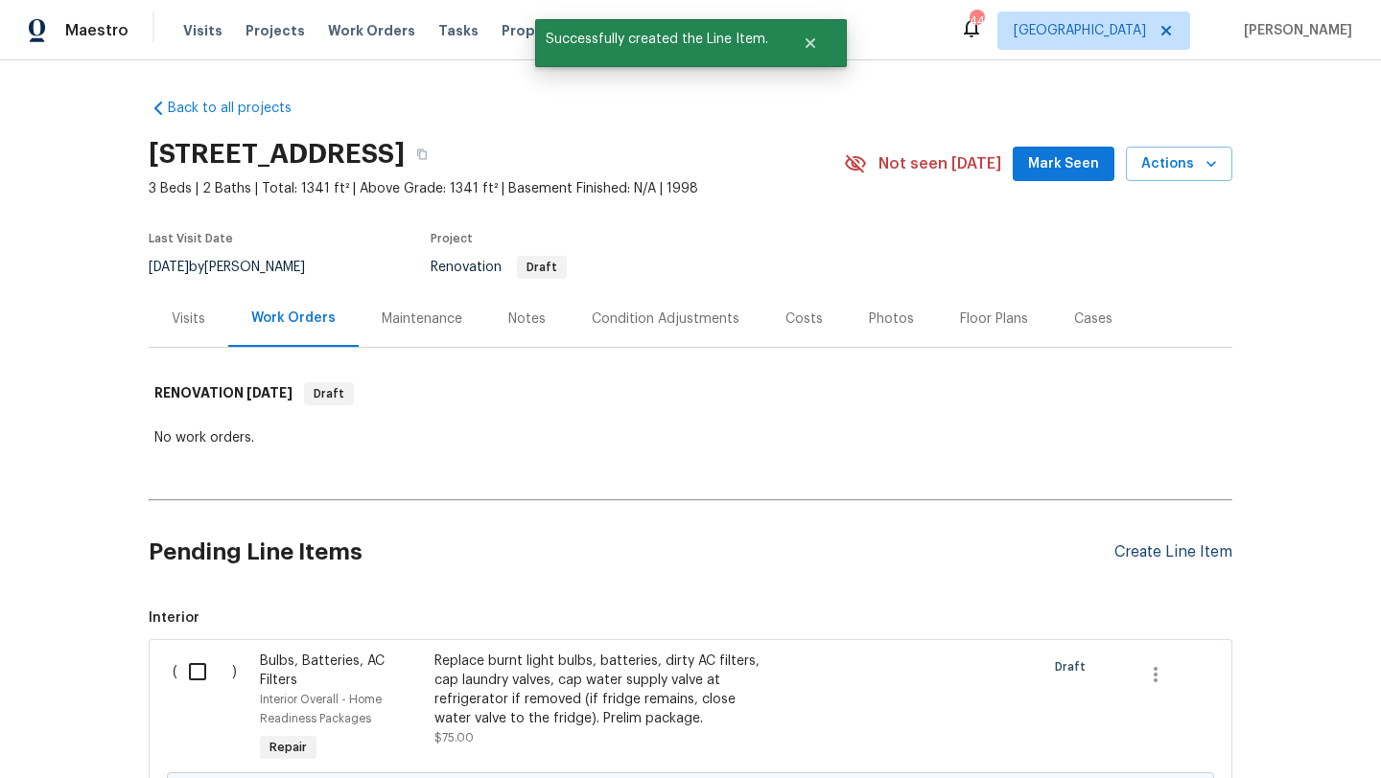
click at [1158, 549] on div "Create Line Item" at bounding box center [1173, 553] width 118 height 18
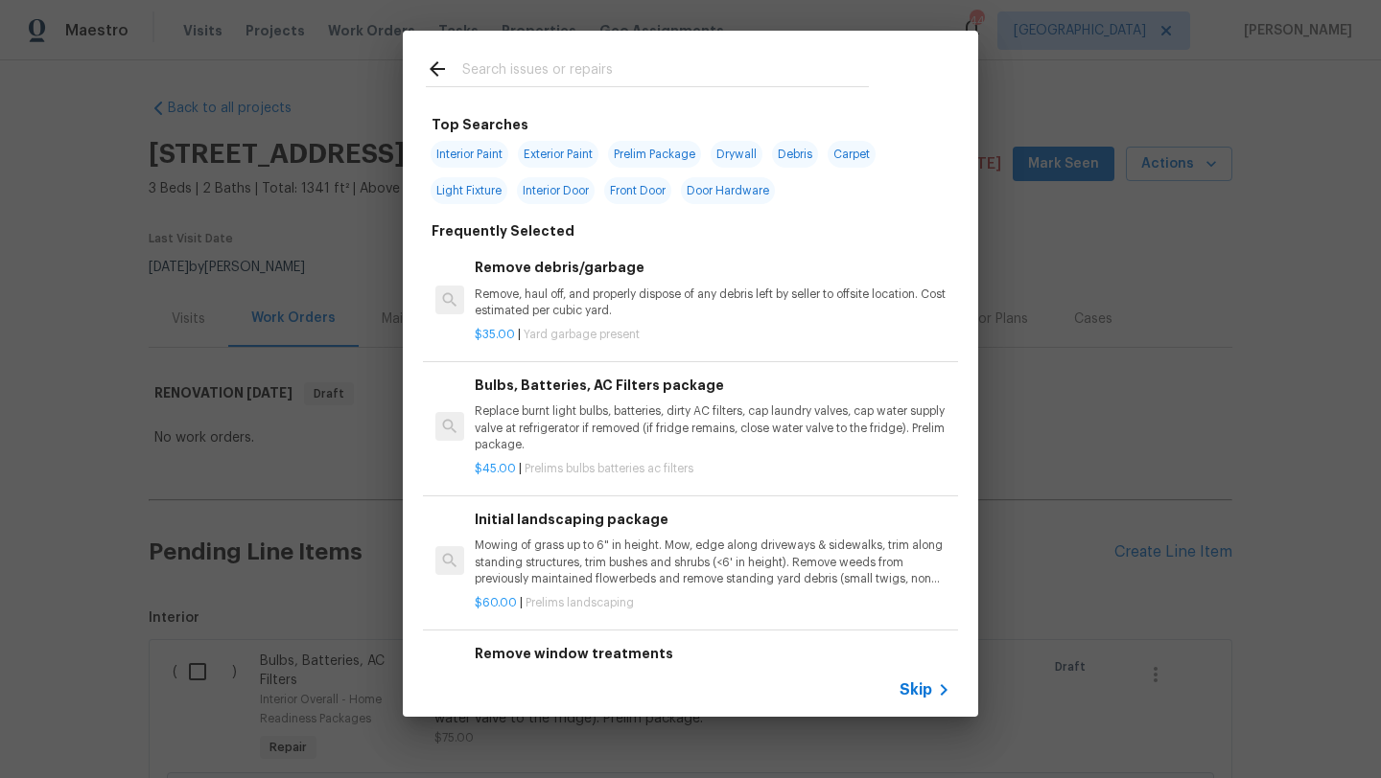
click at [676, 76] on input "text" at bounding box center [665, 72] width 406 height 29
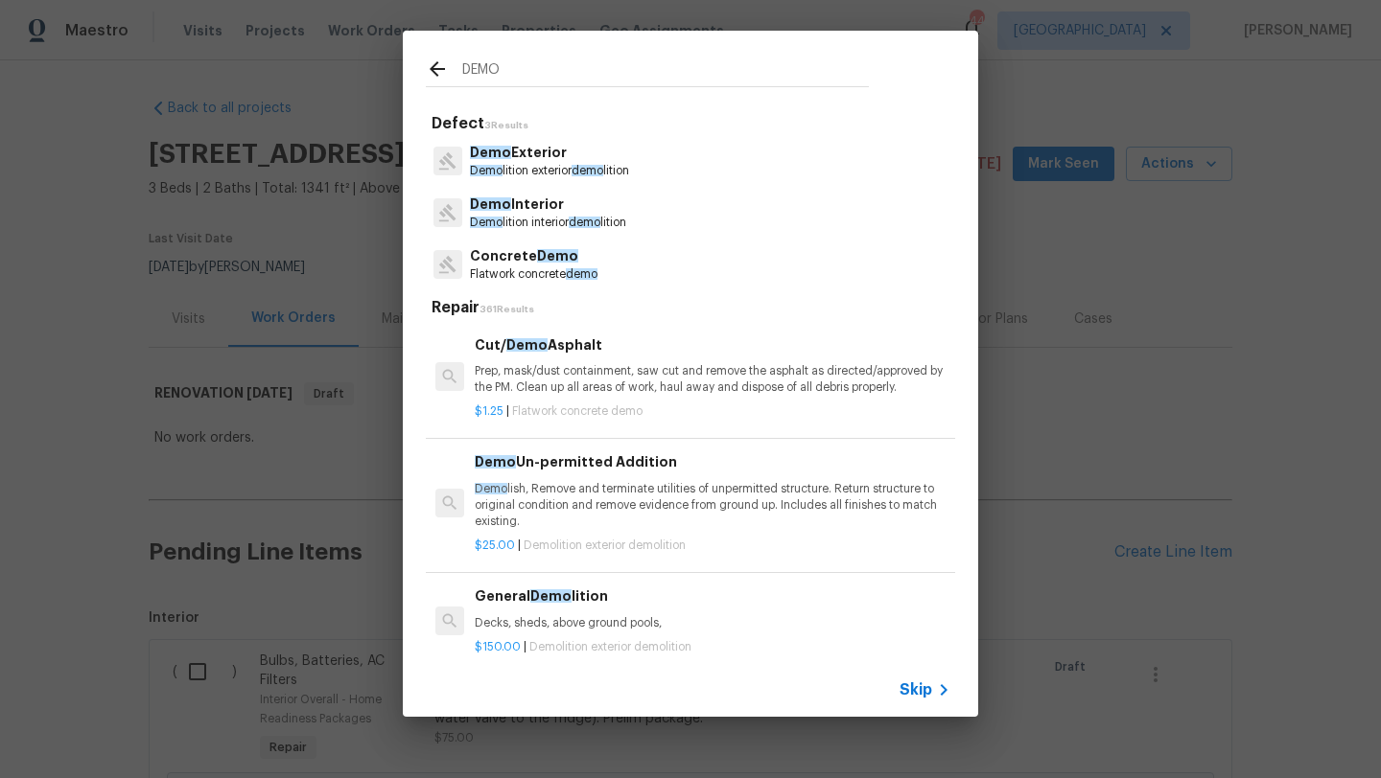
type input "DEMO"
click at [529, 212] on p "Demo Interior" at bounding box center [548, 205] width 156 height 20
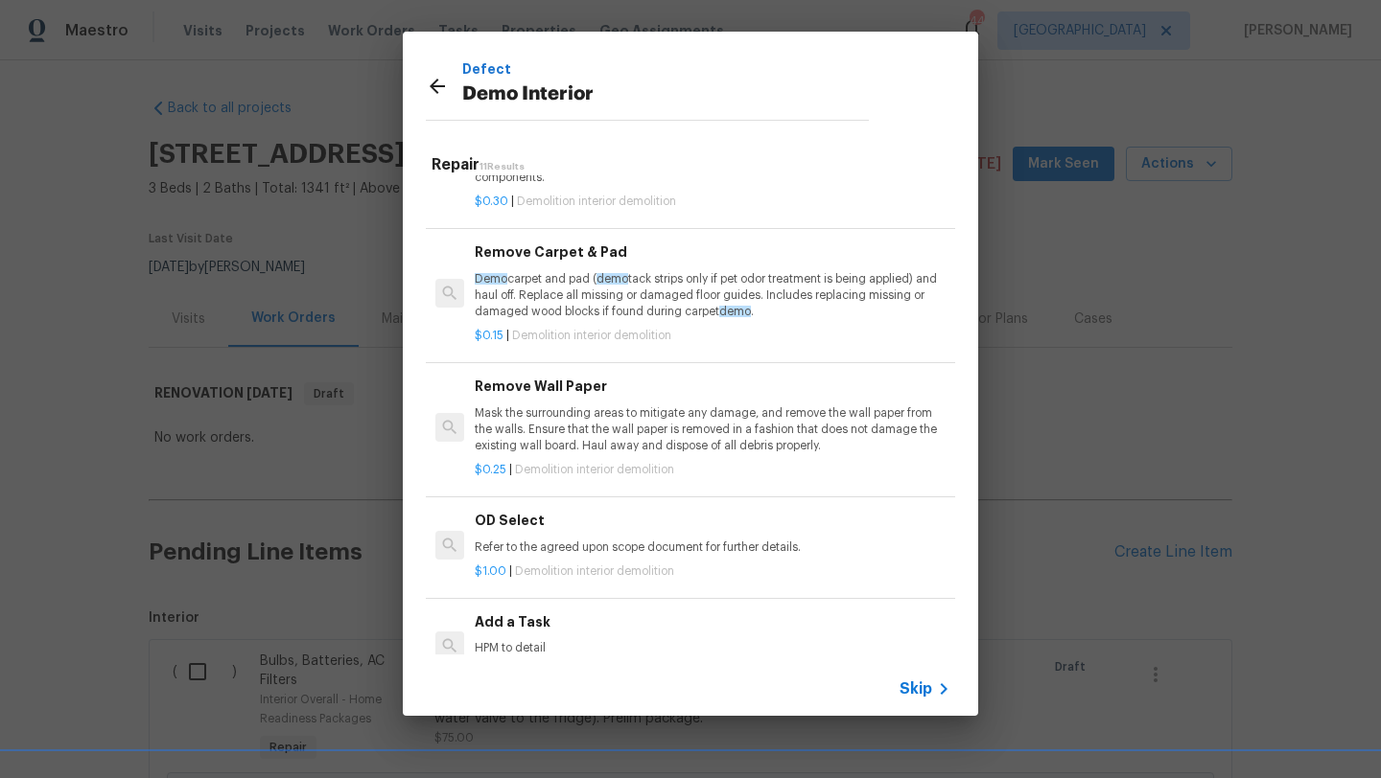
scroll to position [901, 0]
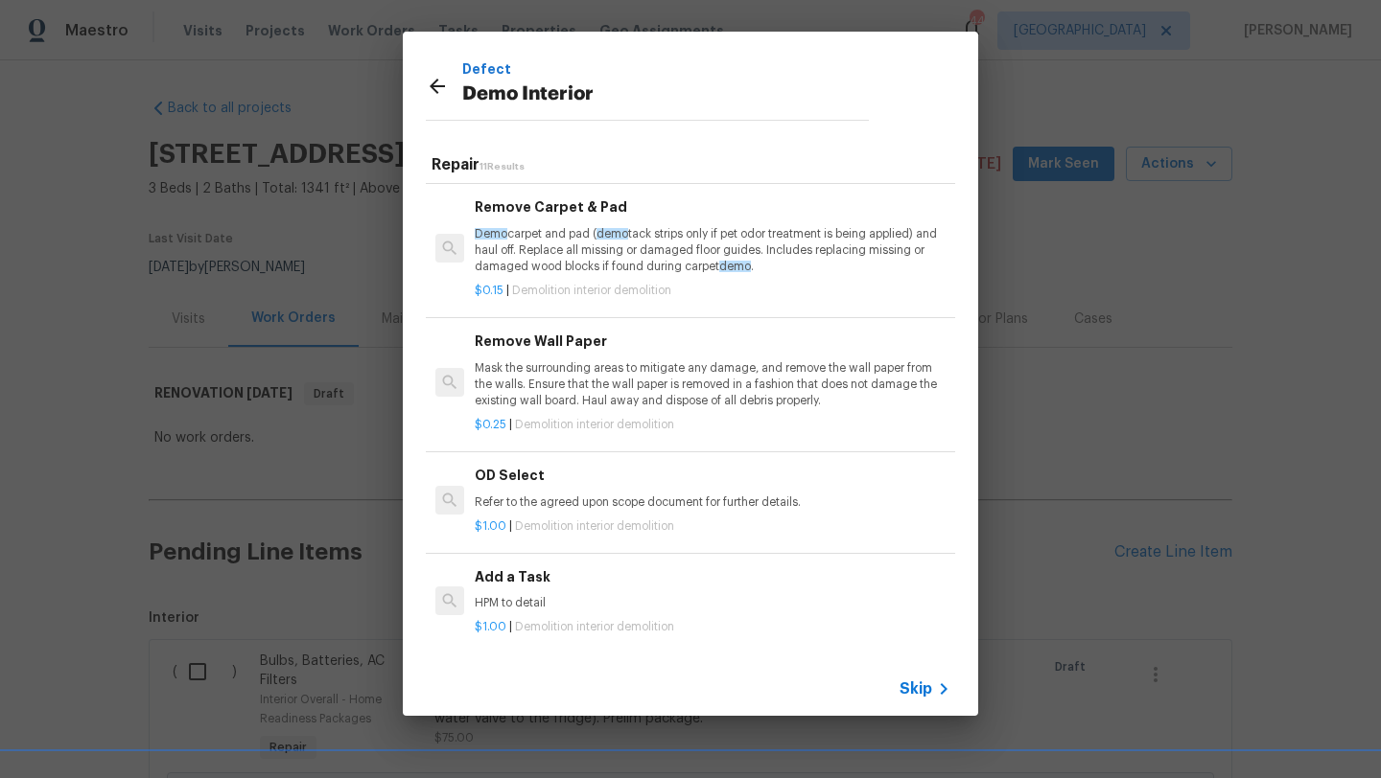
click at [512, 577] on h6 "Add a Task" at bounding box center [713, 577] width 476 height 21
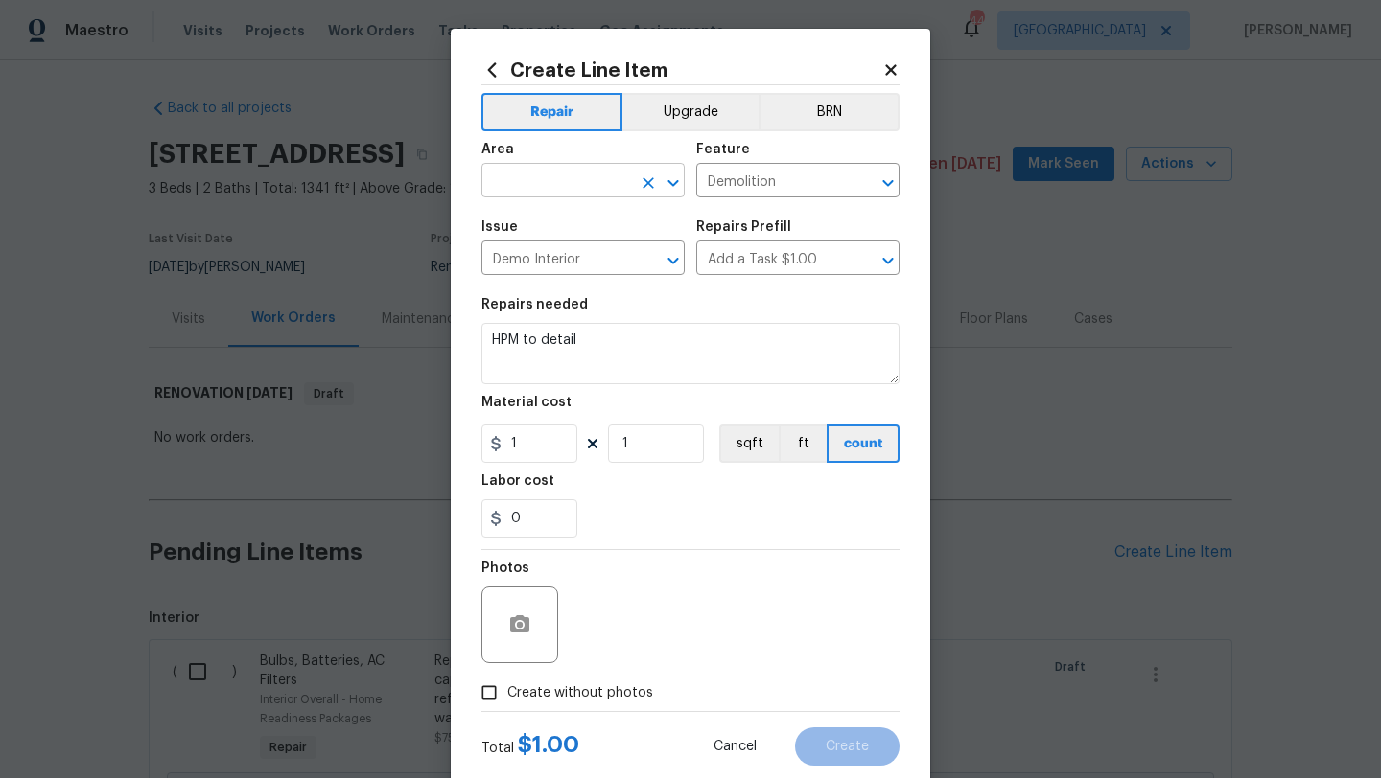
click at [565, 183] on input "text" at bounding box center [556, 183] width 150 height 30
click at [561, 248] on li "Interior Overall" at bounding box center [582, 258] width 203 height 32
type input "Interior Overall"
drag, startPoint x: 587, startPoint y: 332, endPoint x: 465, endPoint y: 328, distance: 121.8
click at [465, 329] on div "Create Line Item Repair Upgrade BRN Area Interior Overall ​ Feature Demolition …" at bounding box center [690, 413] width 479 height 768
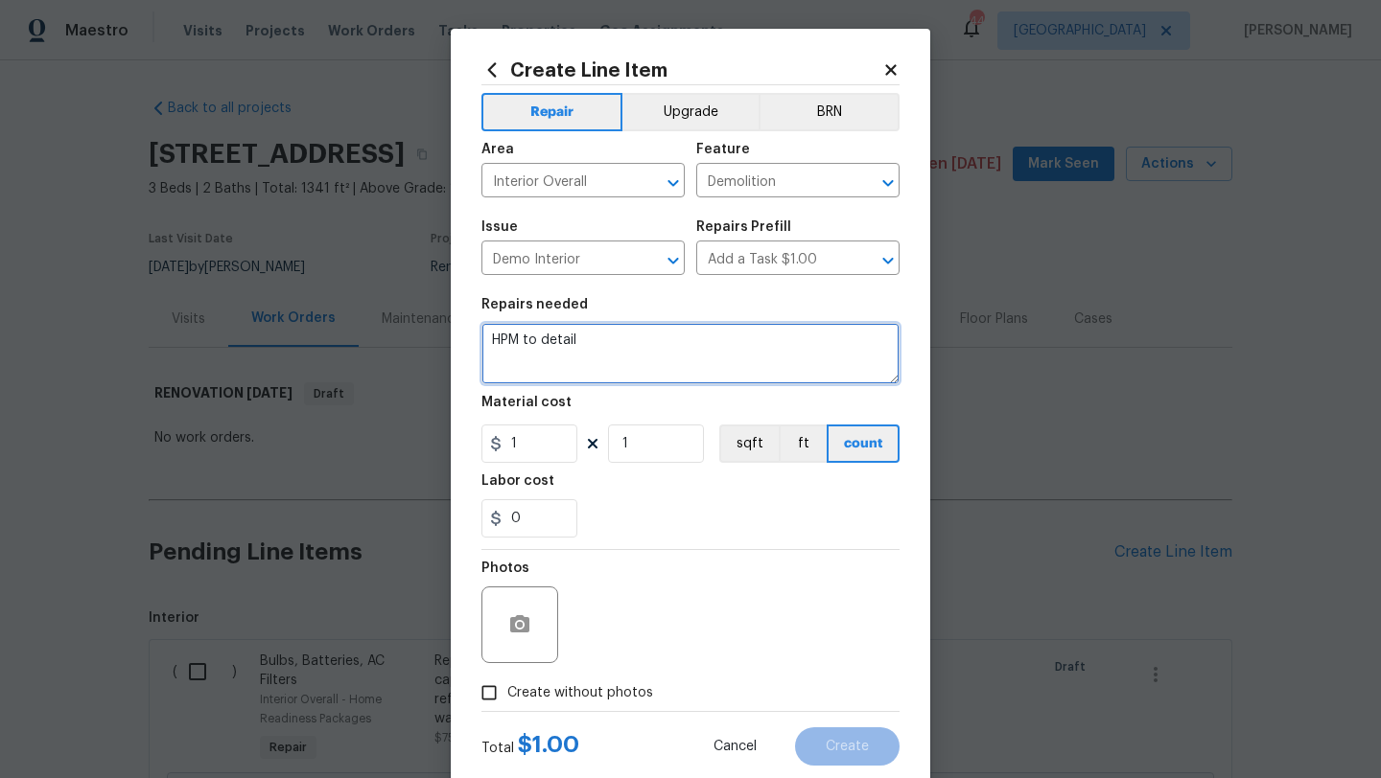
drag, startPoint x: 579, startPoint y: 336, endPoint x: 453, endPoint y: 329, distance: 126.7
click at [453, 329] on div "Create Line Item Repair Upgrade BRN Area Interior Overall ​ Feature Demolition …" at bounding box center [690, 413] width 479 height 768
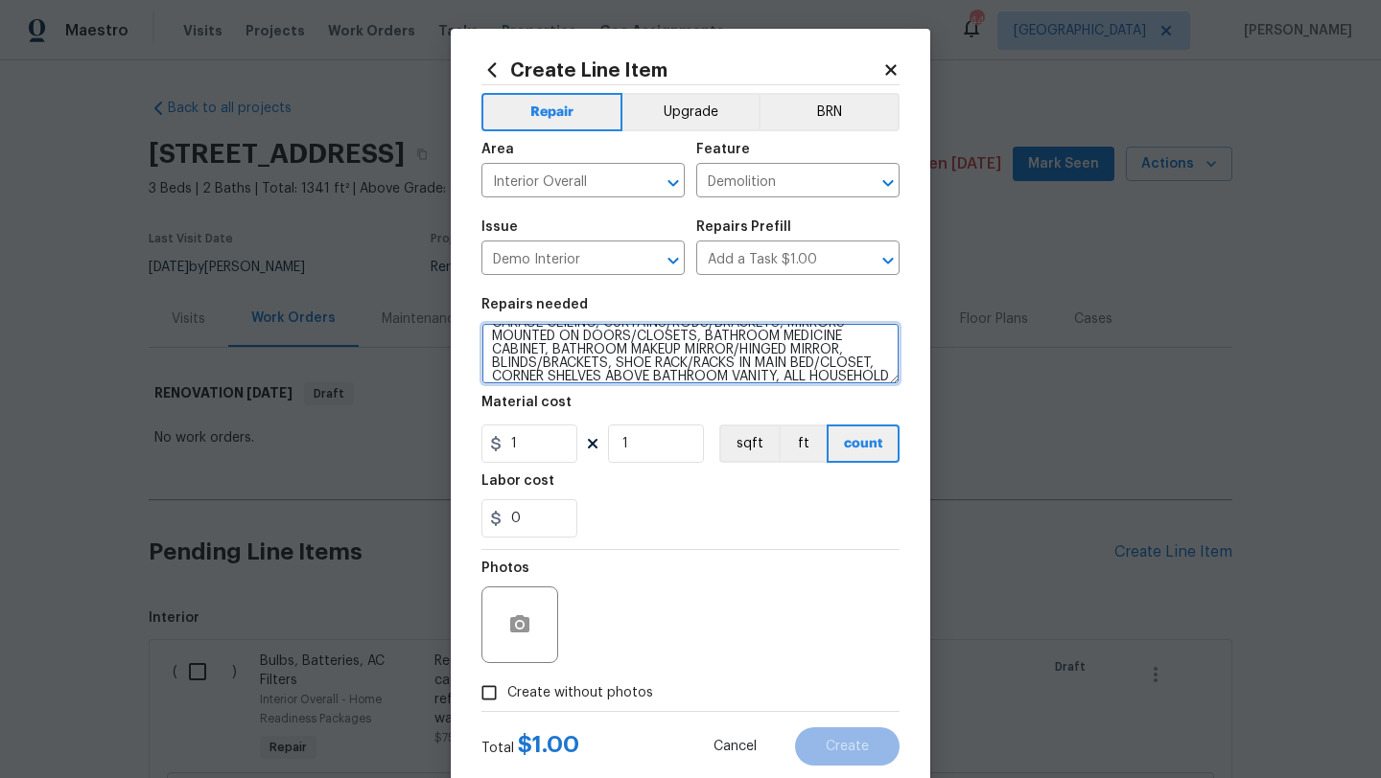
scroll to position [71, 0]
type textarea "INTERIOR DEMO ITEMS: CEILING FAN IN GARAGE (CAP IT OFF), SHELVING ON WALLS OF G…"
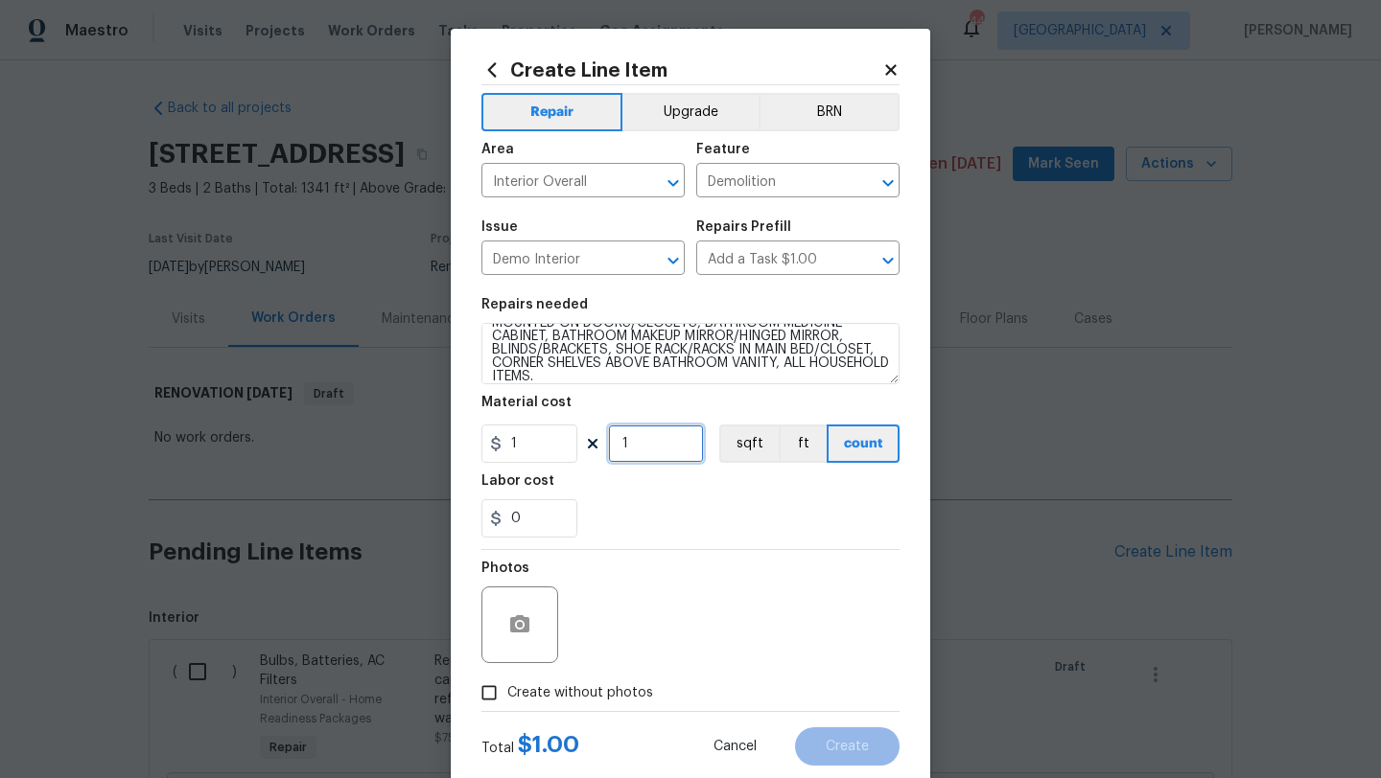
drag, startPoint x: 633, startPoint y: 450, endPoint x: 600, endPoint y: 453, distance: 32.8
click at [600, 453] on div "1 1 sqft ft count" at bounding box center [690, 444] width 418 height 38
type input "300"
click at [488, 692] on input "Create without photos" at bounding box center [489, 693] width 36 height 36
checkbox input "true"
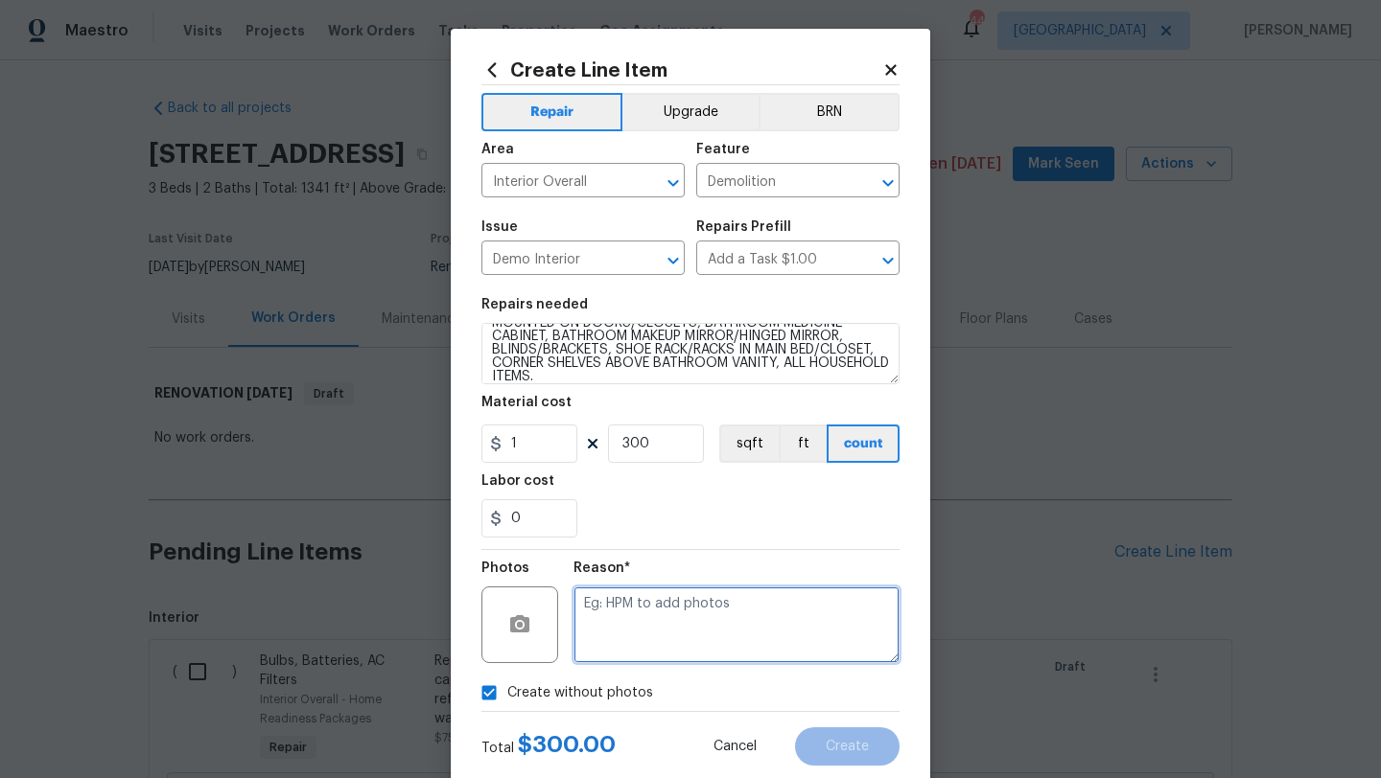
click at [629, 632] on textarea at bounding box center [736, 625] width 326 height 77
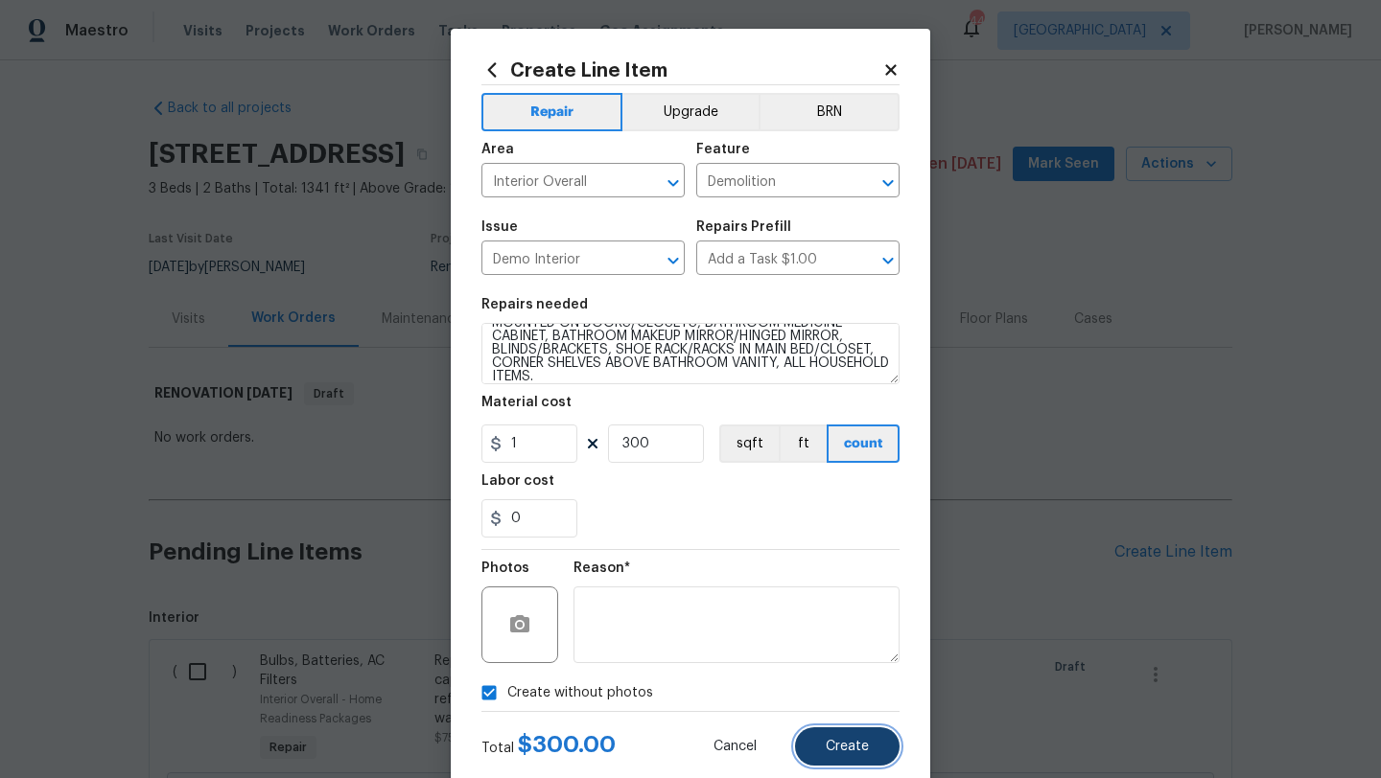
click at [831, 748] on span "Create" at bounding box center [846, 747] width 43 height 14
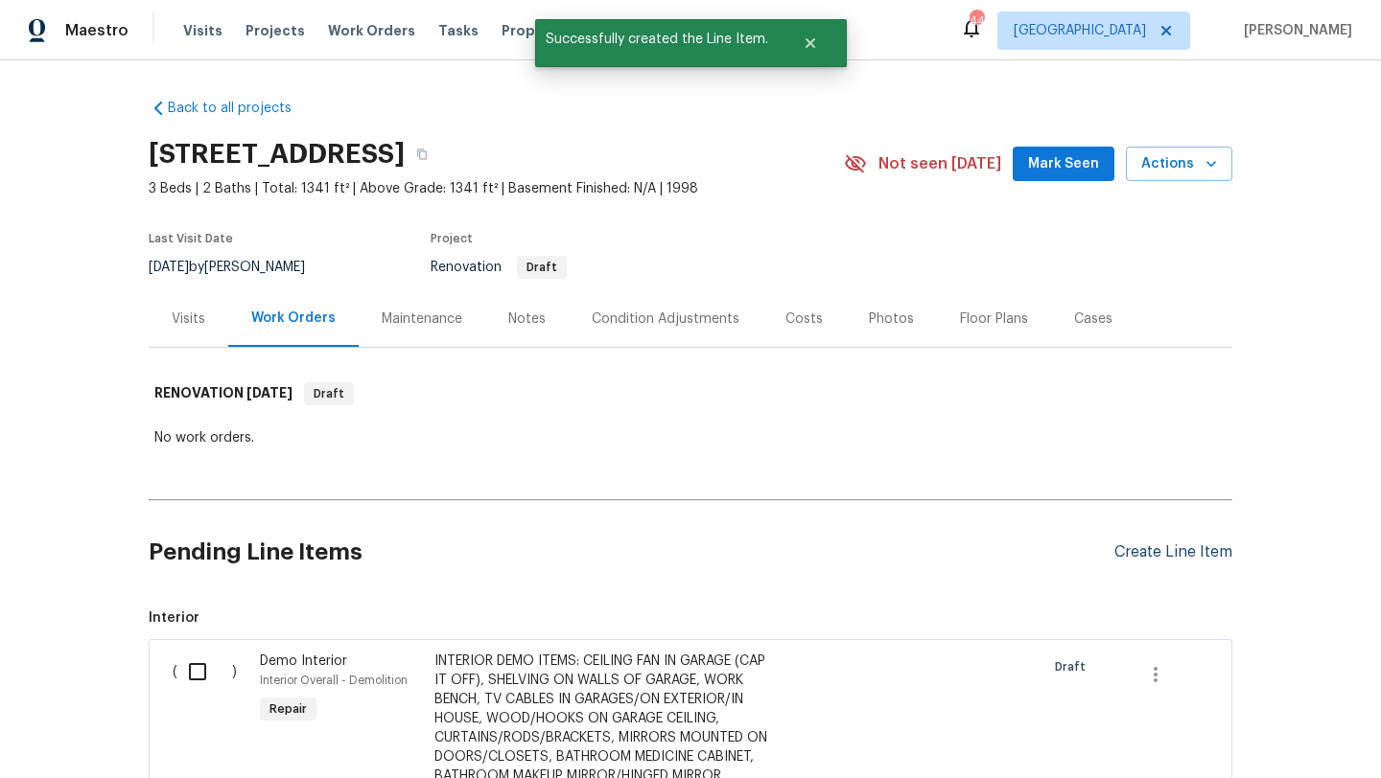
click at [1136, 554] on div "Create Line Item" at bounding box center [1173, 553] width 118 height 18
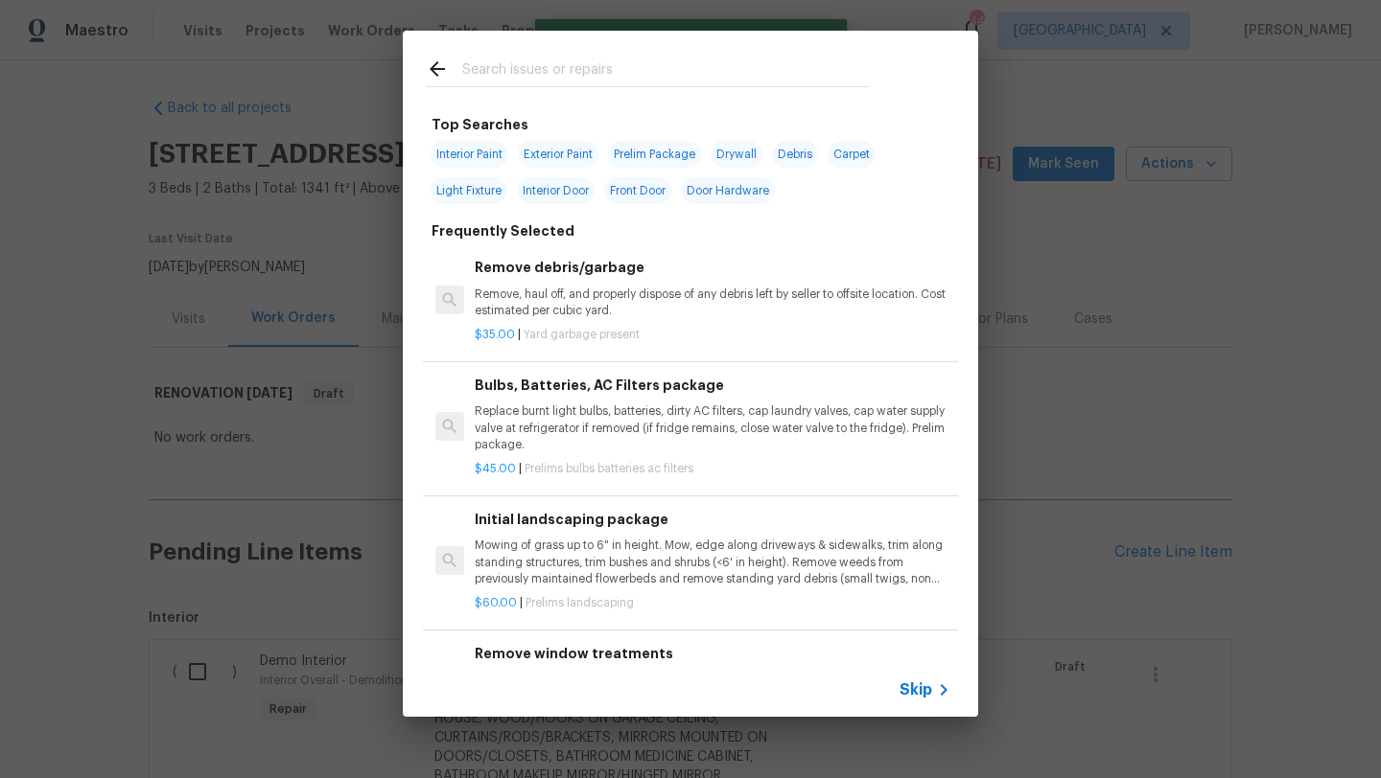
click at [582, 76] on input "text" at bounding box center [665, 72] width 406 height 29
type input "E"
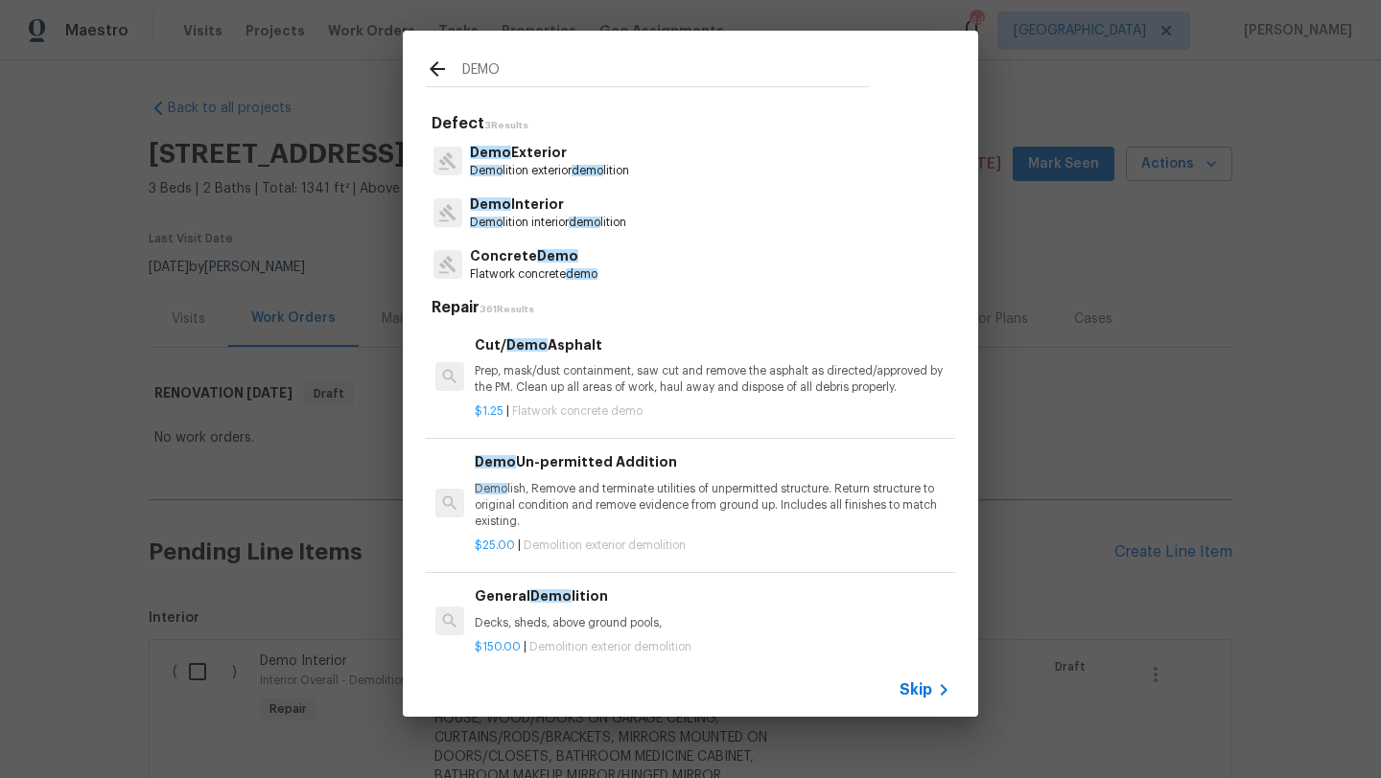
type input "DEMO"
click at [548, 146] on p "Demo Exterior" at bounding box center [549, 153] width 159 height 20
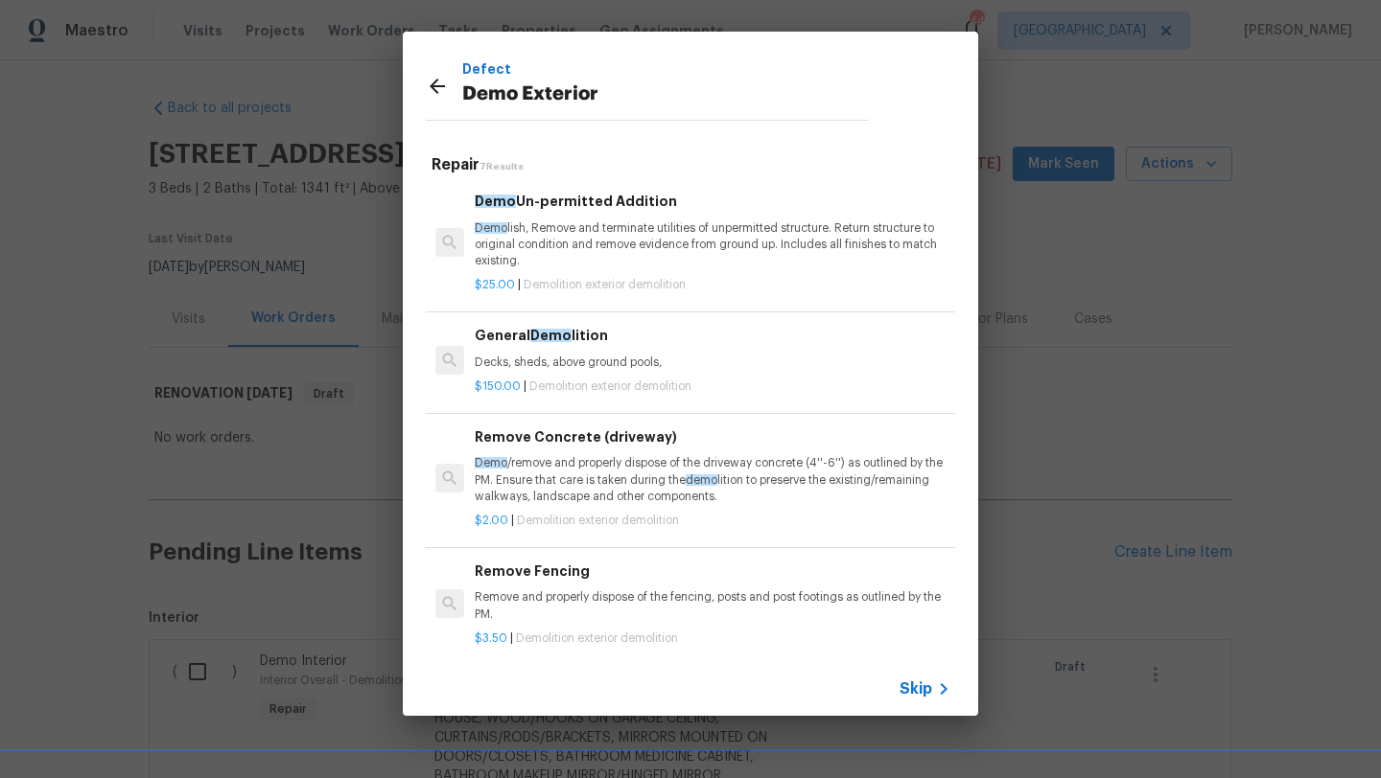
click at [556, 375] on div "$150.00 | Demolition exterior demolition" at bounding box center [713, 383] width 476 height 24
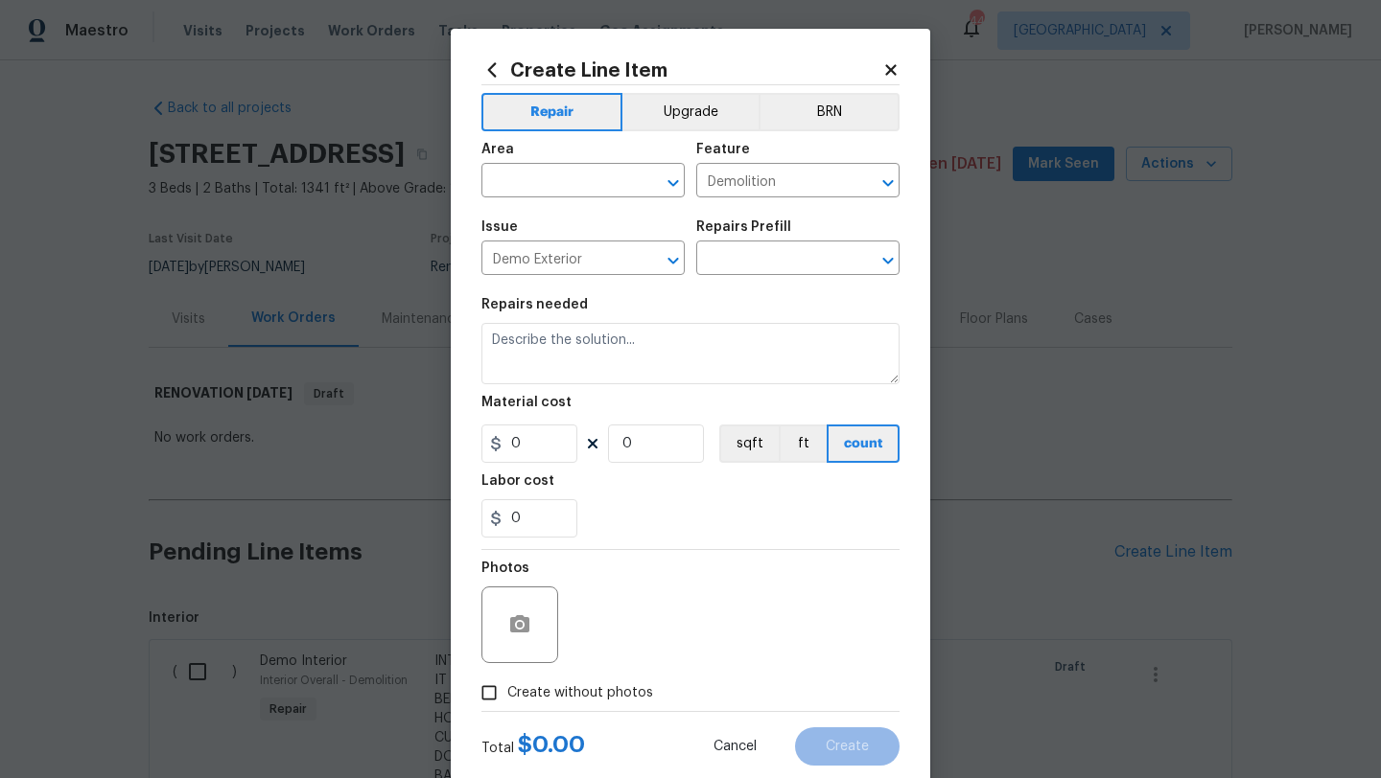
type input "General Demolition $150.00"
type textarea "Decks, sheds, above ground pools,"
type input "150"
type input "1"
click at [527, 182] on input "text" at bounding box center [556, 183] width 150 height 30
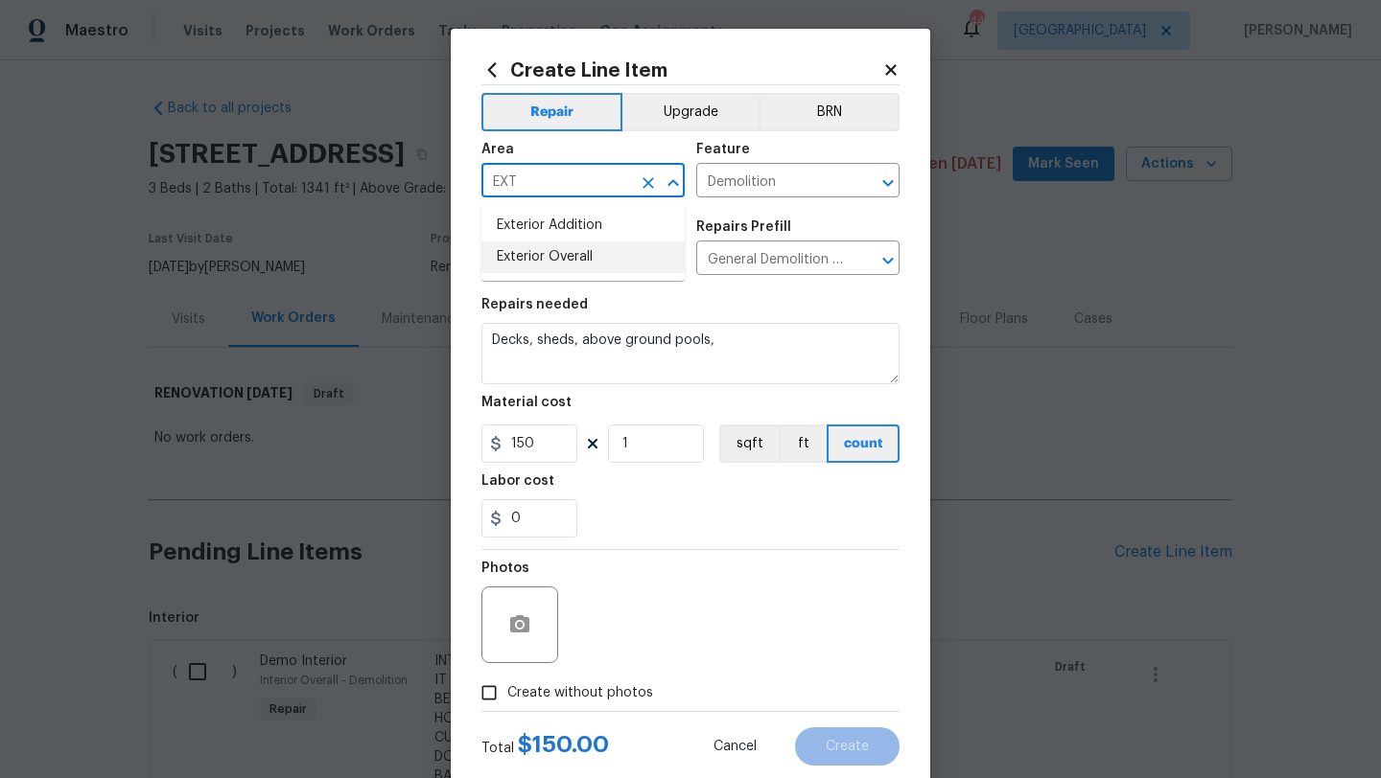
click at [546, 252] on li "Exterior Overall" at bounding box center [582, 258] width 203 height 32
type input "Exterior Overall"
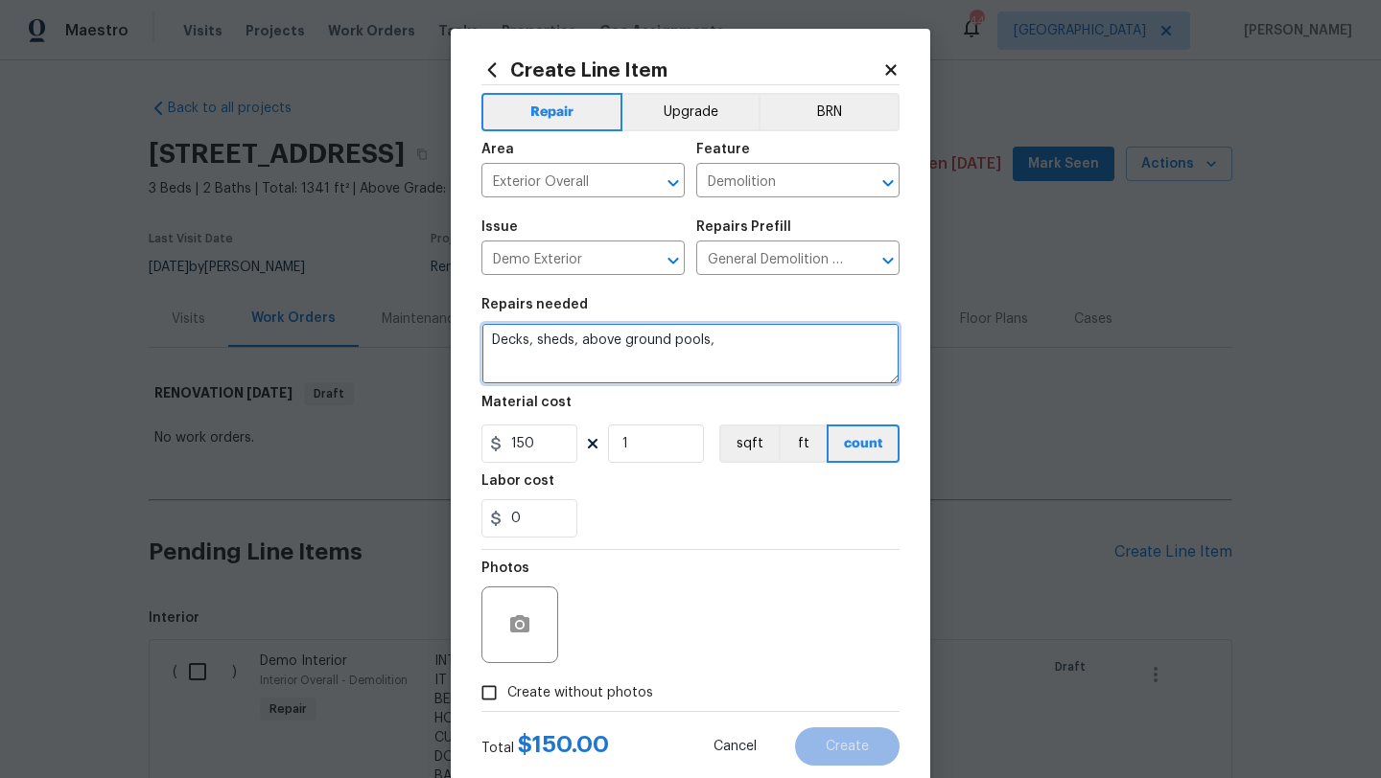
drag, startPoint x: 717, startPoint y: 340, endPoint x: 473, endPoint y: 341, distance: 244.5
click at [473, 341] on div "Create Line Item Repair Upgrade BRN Area Exterior Overall ​ Feature Demolition …" at bounding box center [690, 413] width 479 height 768
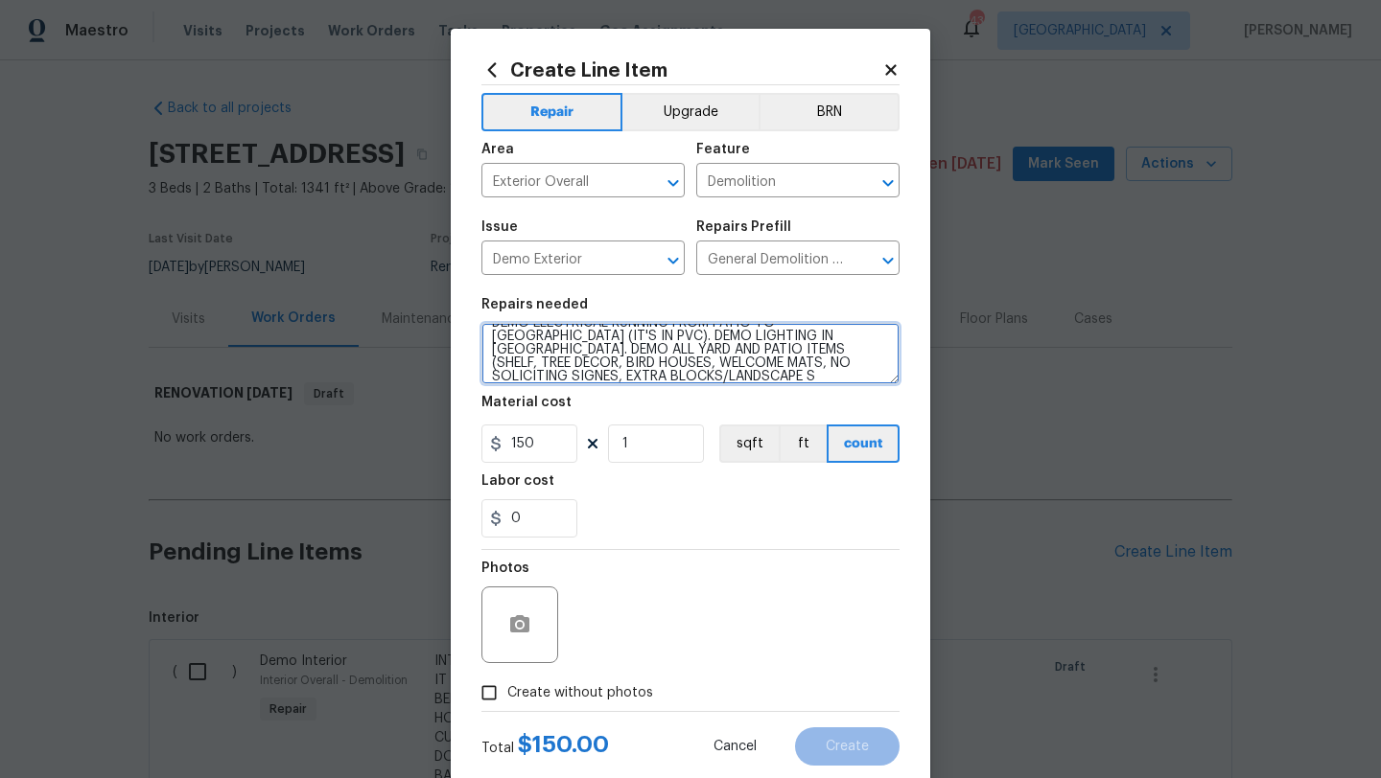
scroll to position [58, 0]
type textarea "DEMO OLD SHED ON LEFT AND MAKE SURE GROUND IS LEVEL WITH DIRT AND LOOKS CLEAN A…"
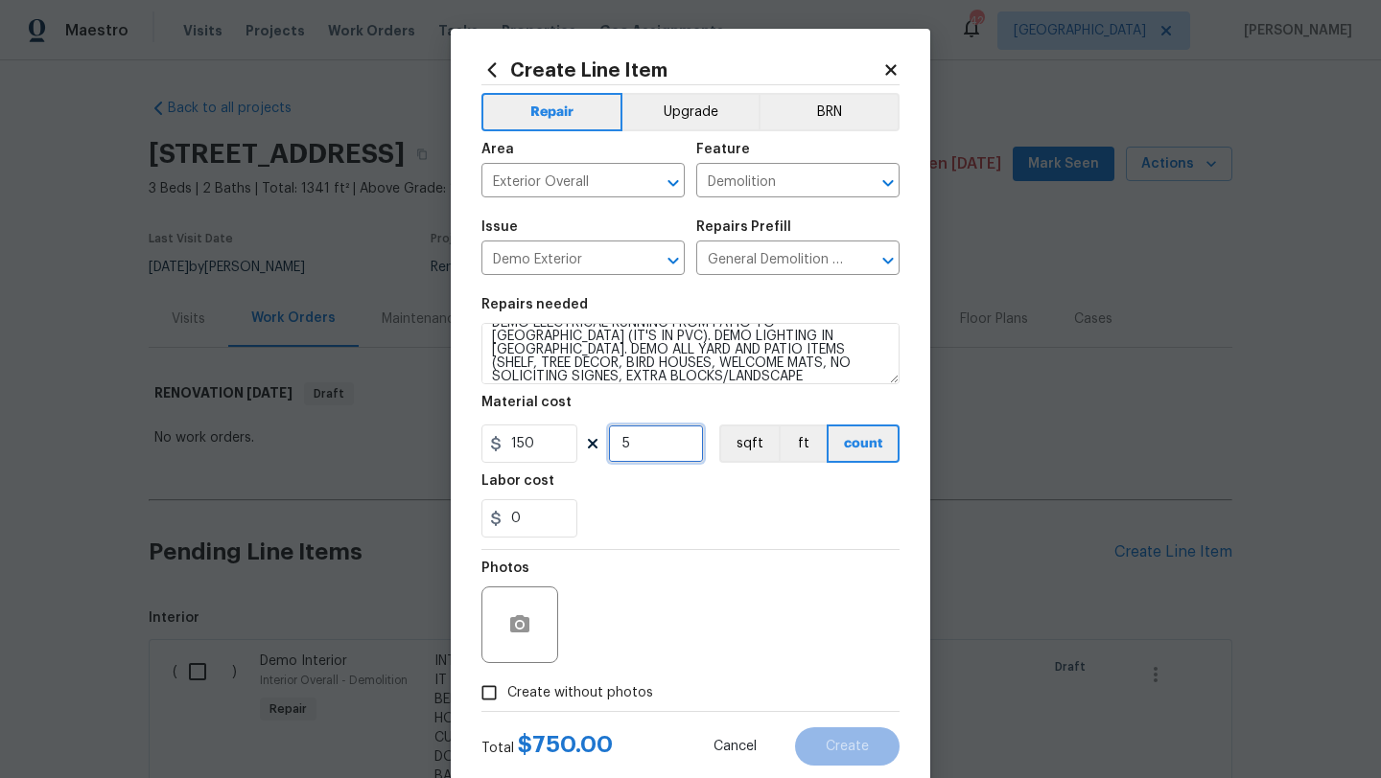
type input "5"
click at [585, 691] on span "Create without photos" at bounding box center [580, 694] width 146 height 20
click at [507, 691] on input "Create without photos" at bounding box center [489, 693] width 36 height 36
checkbox input "true"
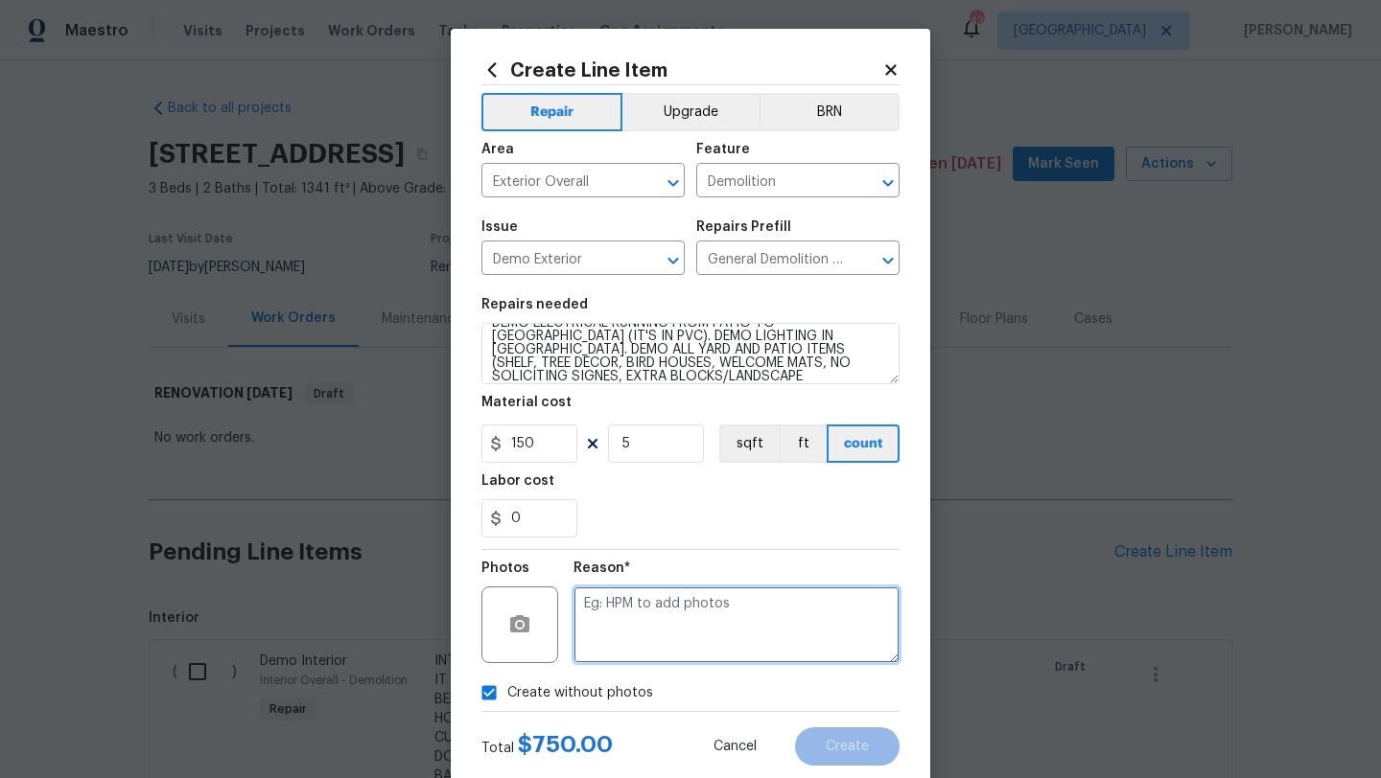
click at [622, 648] on textarea at bounding box center [736, 625] width 326 height 77
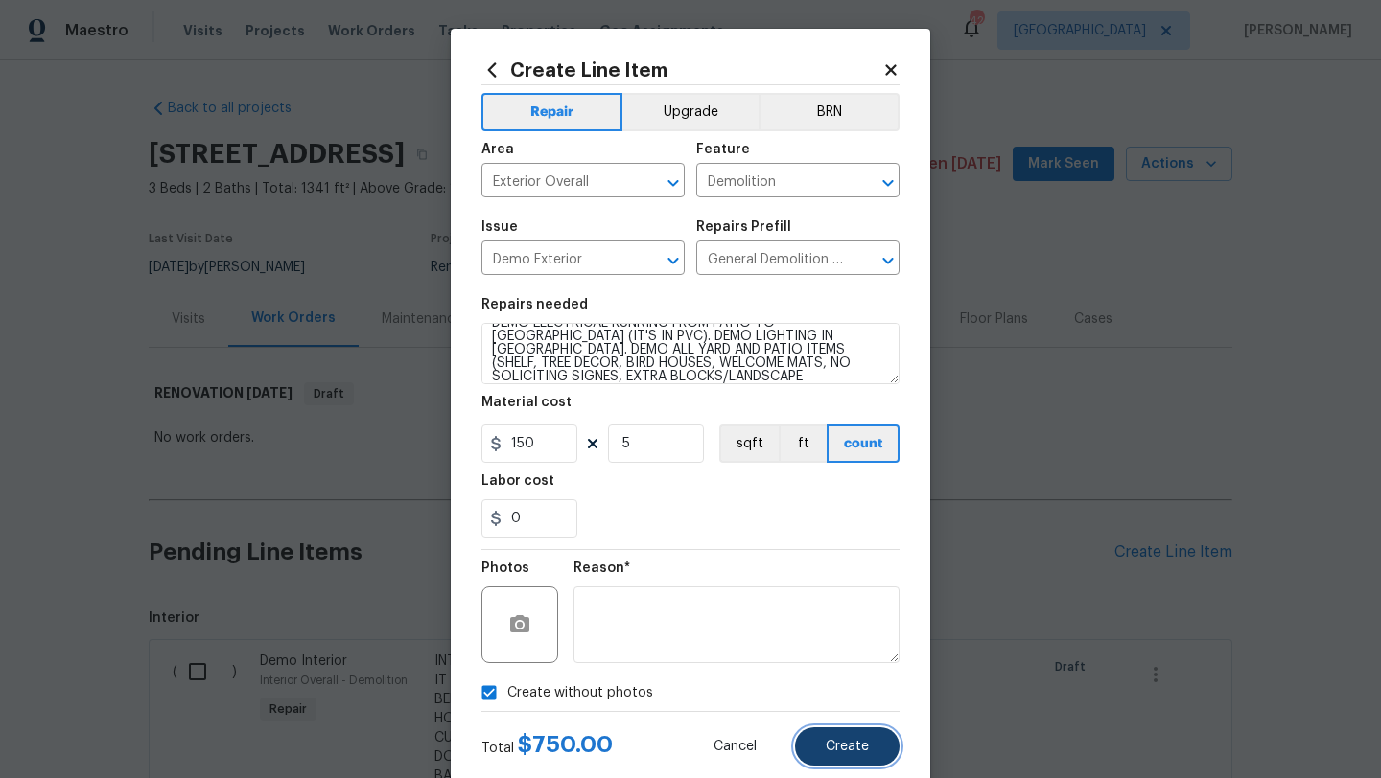
click at [847, 753] on span "Create" at bounding box center [846, 747] width 43 height 14
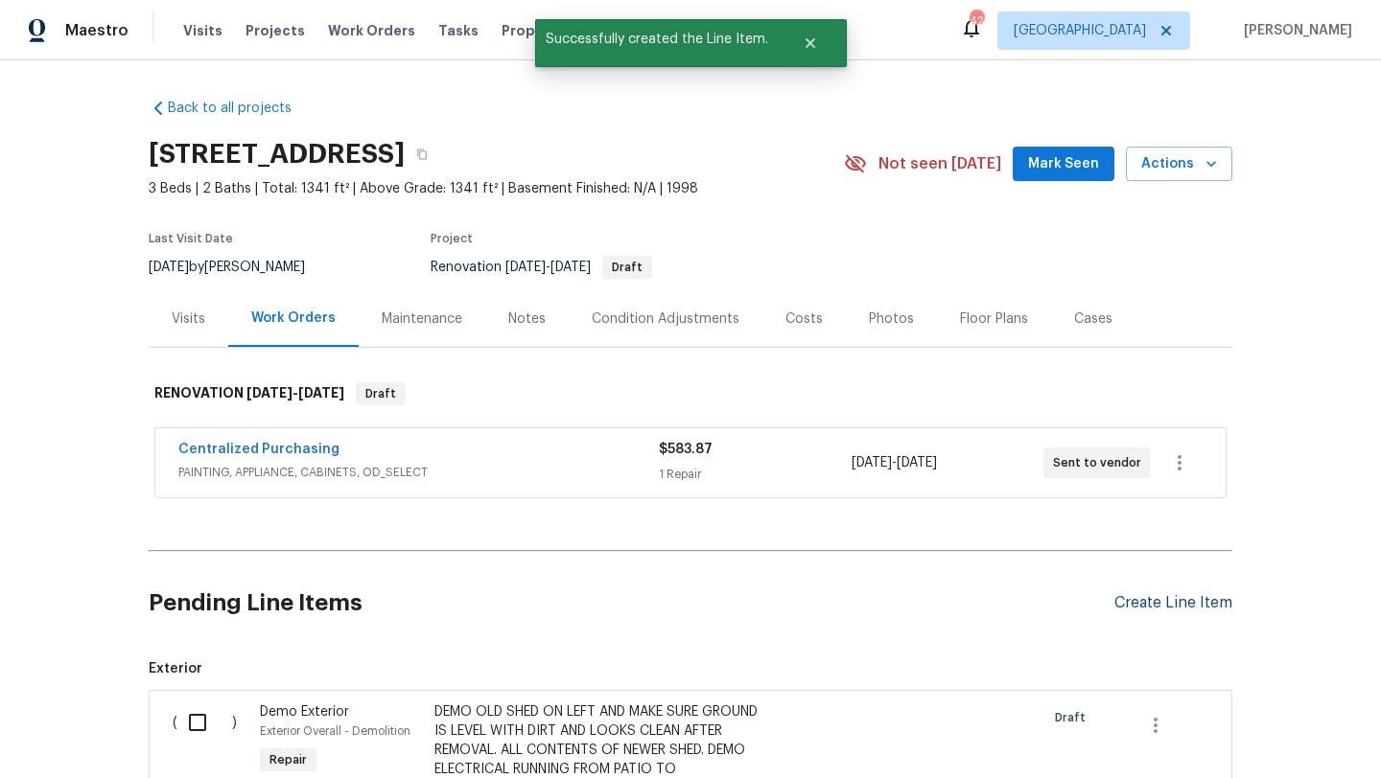
click at [1126, 603] on div "Create Line Item" at bounding box center [1173, 603] width 118 height 18
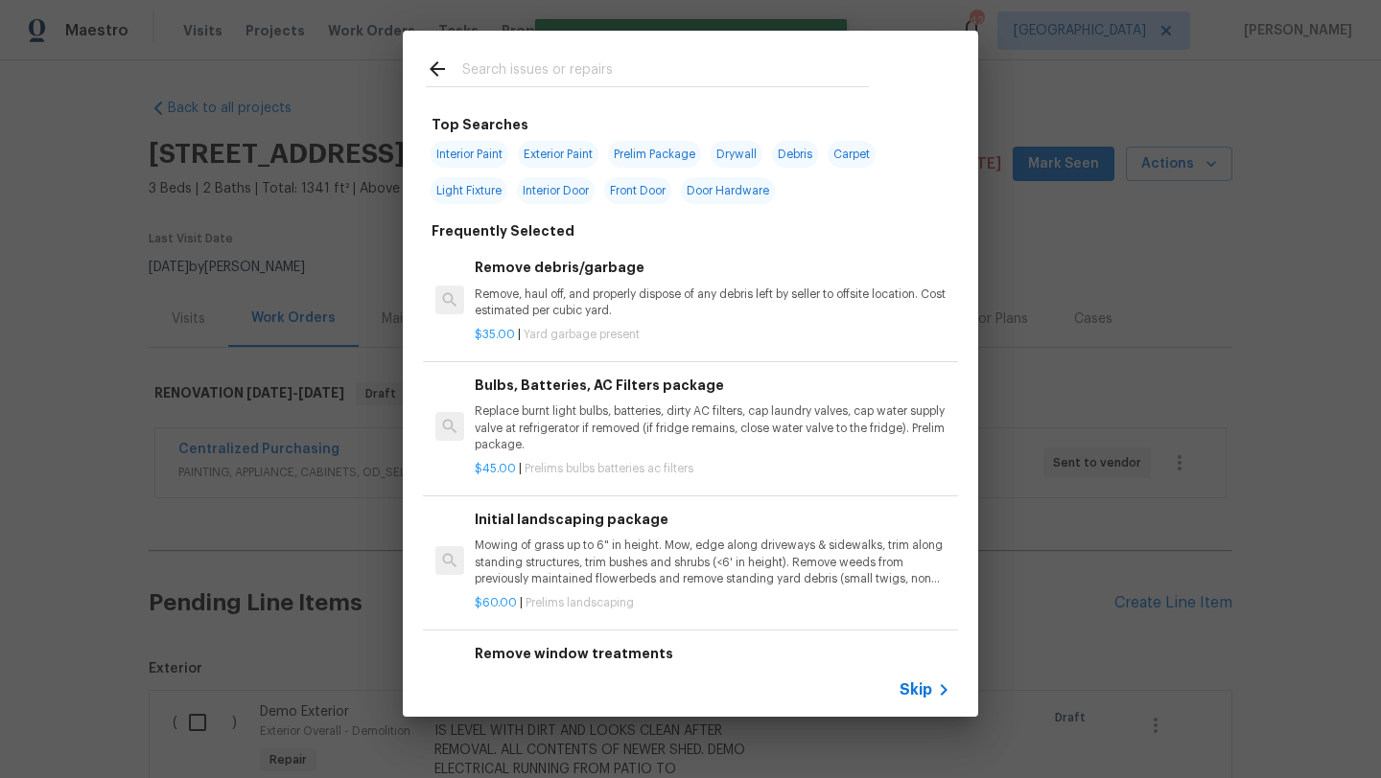
click at [558, 69] on input "text" at bounding box center [665, 72] width 406 height 29
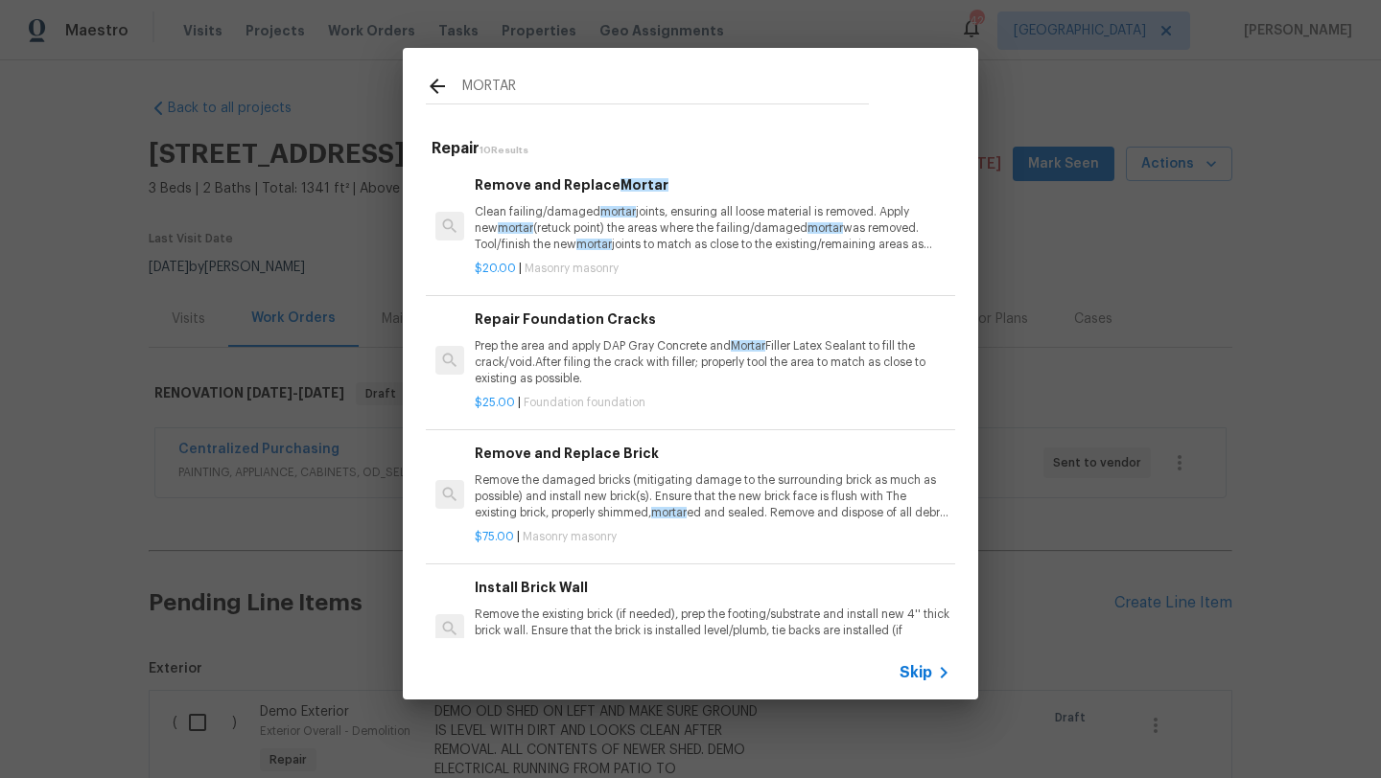
type input "MORTAR"
click at [570, 214] on p "Clean failing/damaged mortar joints, ensuring all loose material is removed. Ap…" at bounding box center [713, 228] width 476 height 49
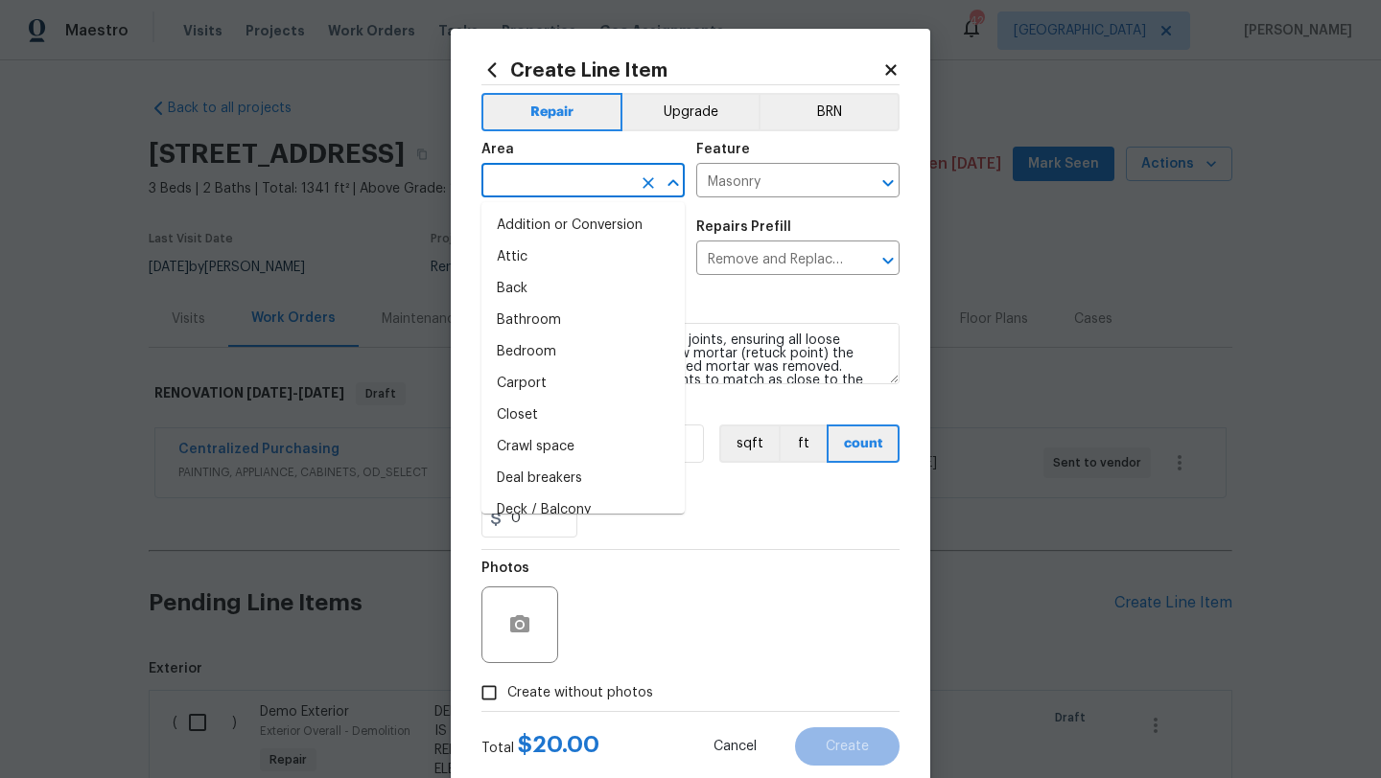
click at [555, 176] on input "text" at bounding box center [556, 183] width 150 height 30
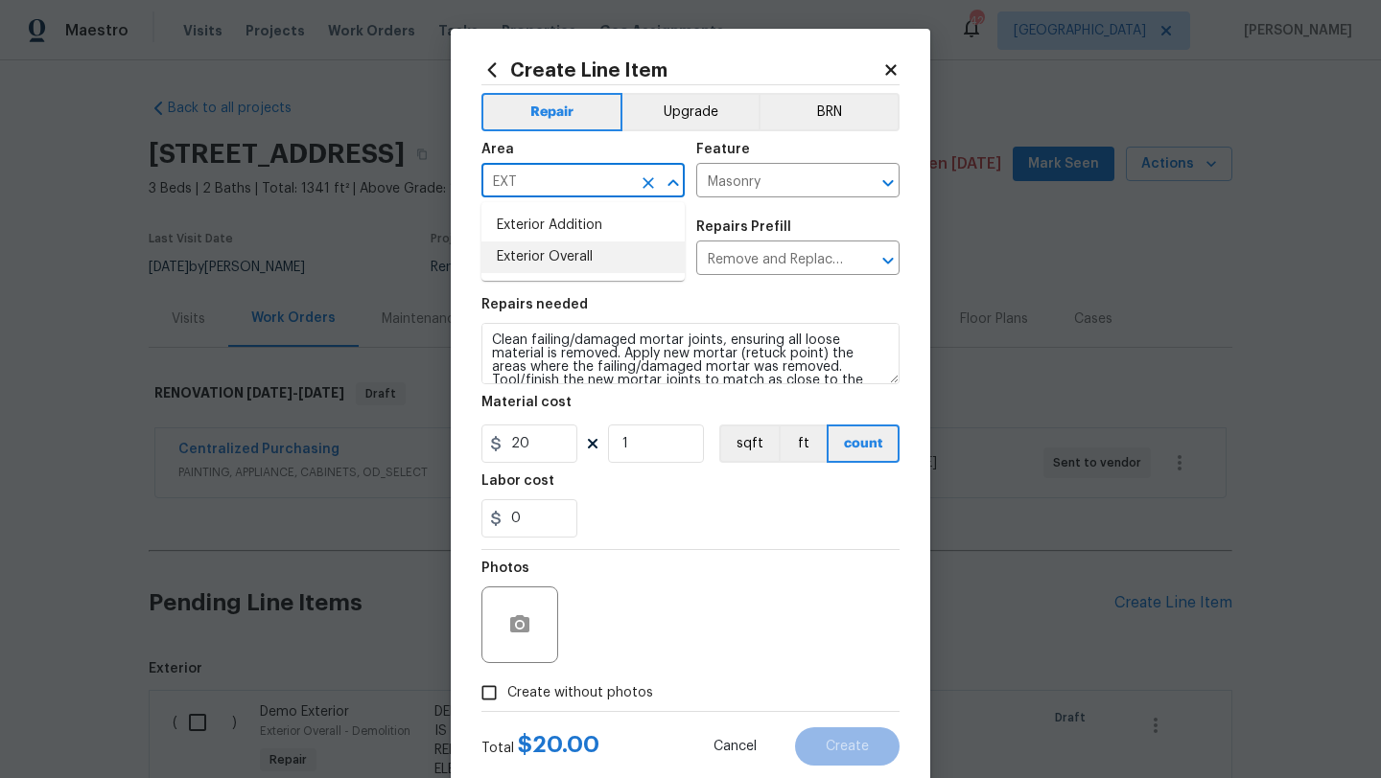
click at [559, 256] on li "Exterior Overall" at bounding box center [582, 258] width 203 height 32
type input "Exterior Overall"
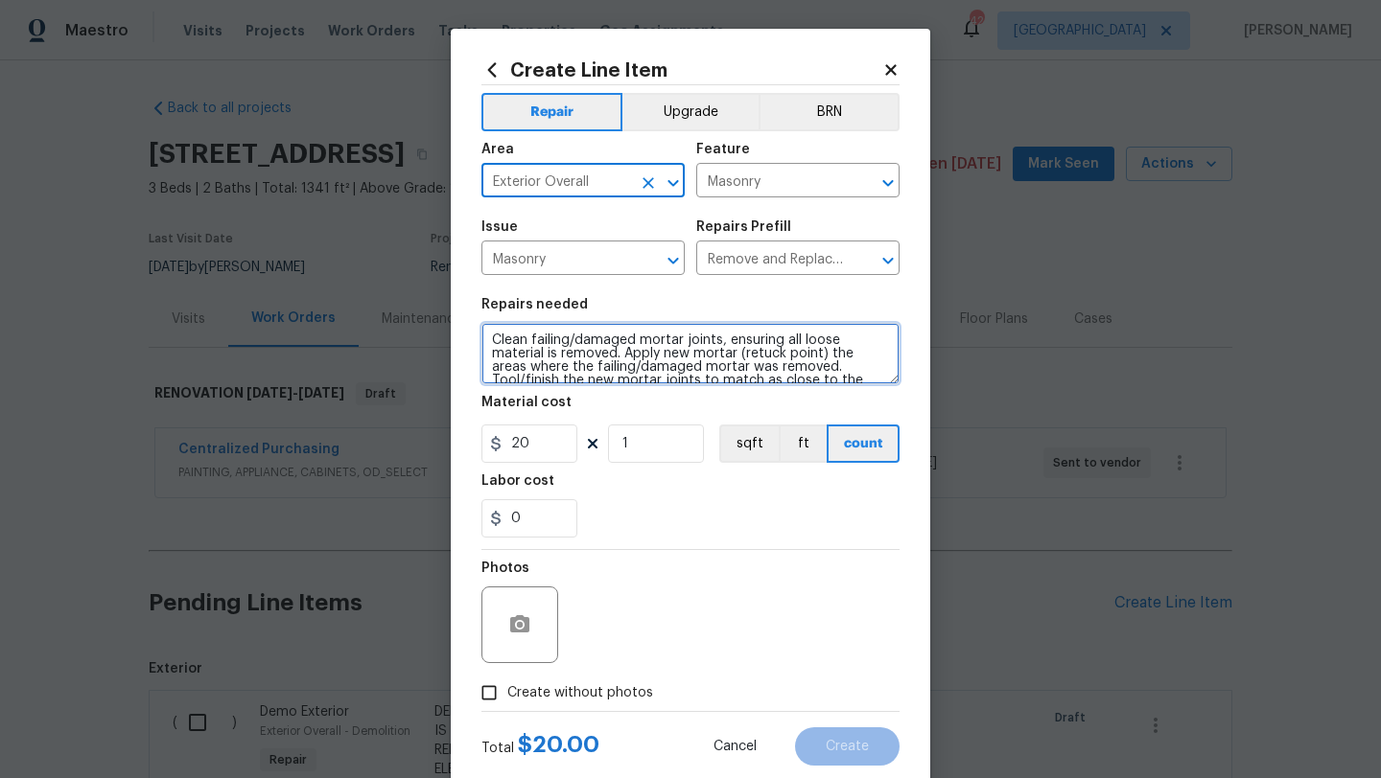
click at [492, 337] on textarea "Clean failing/damaged mortar joints, ensuring all loose material is removed. Ap…" at bounding box center [690, 353] width 418 height 61
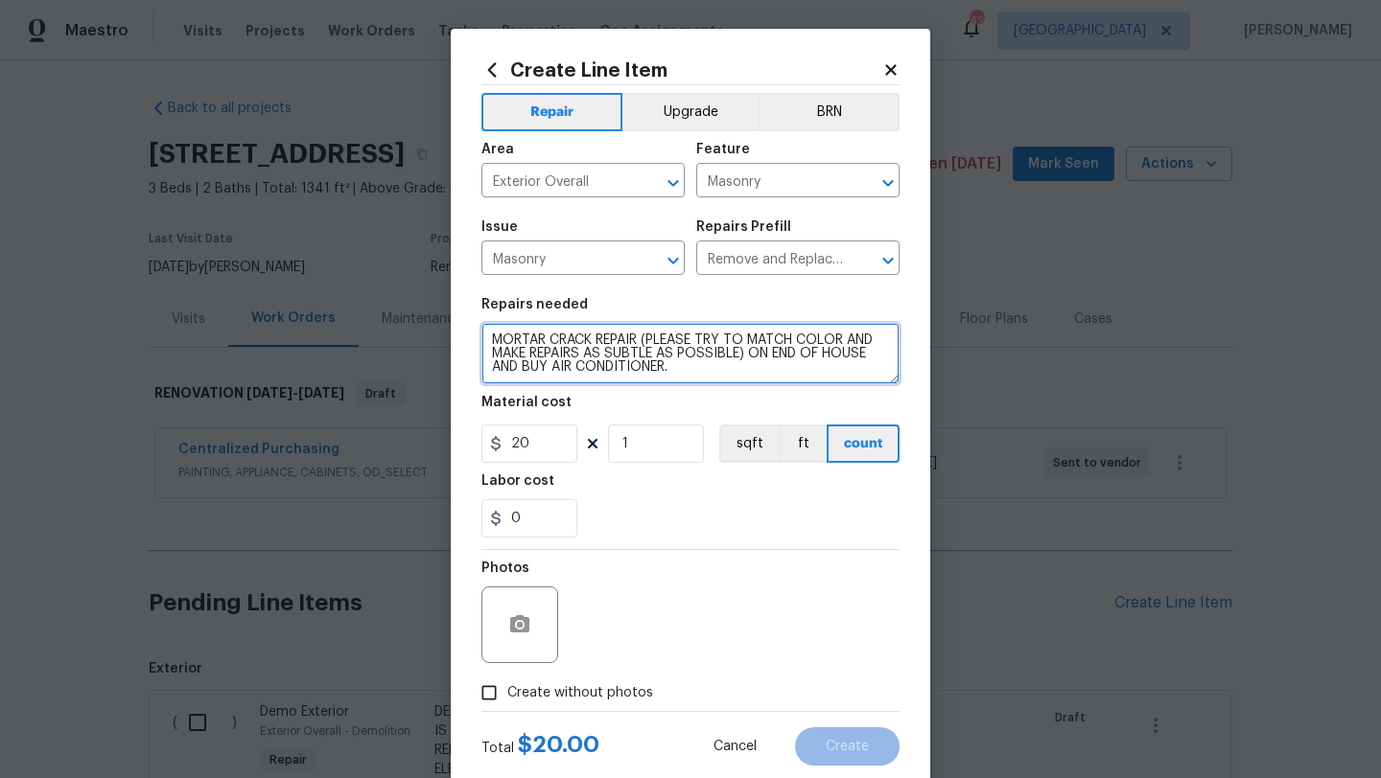
type textarea "MORTAR CRACK REPAIR (PLEASE TRY TO MATCH COLOR AND MAKE REPAIRS AS SUBTLE AS PO…"
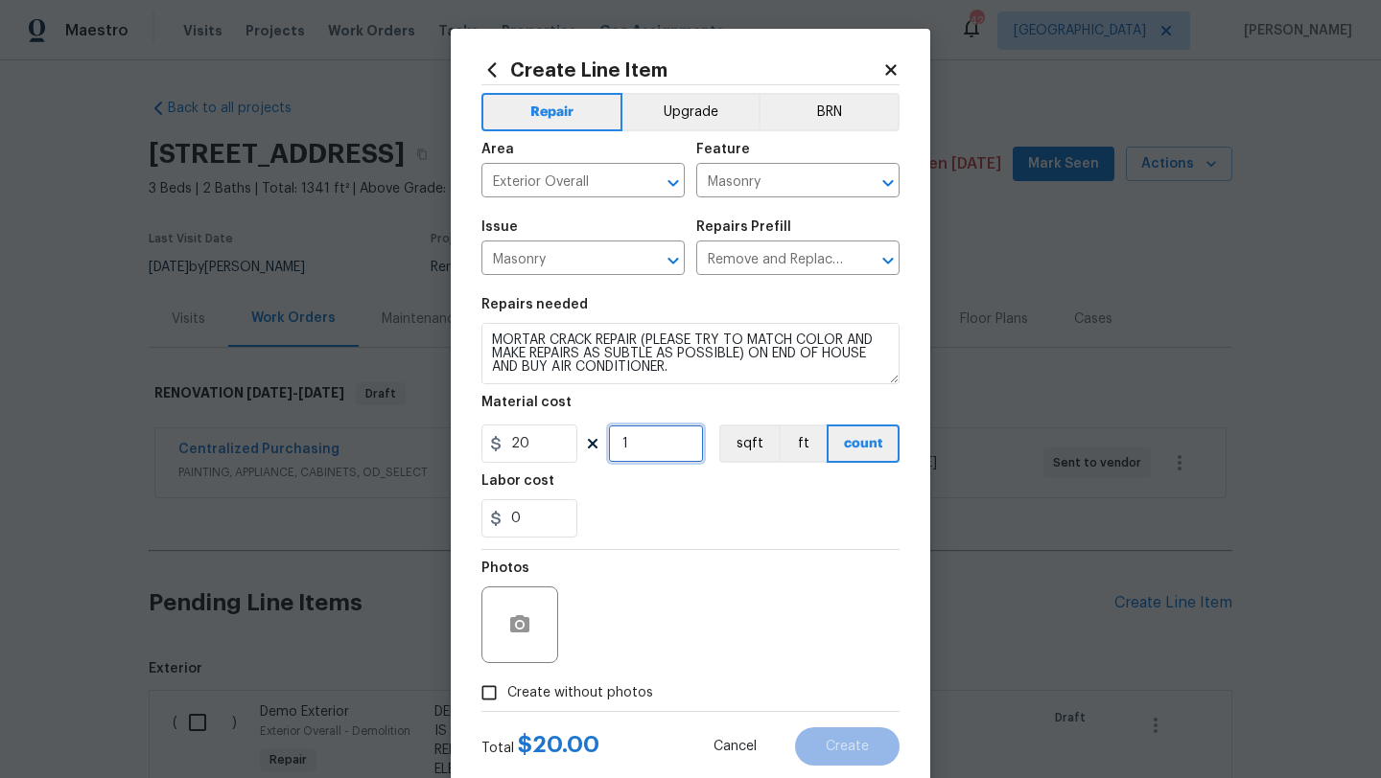
drag, startPoint x: 629, startPoint y: 446, endPoint x: 605, endPoint y: 450, distance: 24.3
click at [605, 450] on div "20 1 sqft ft count" at bounding box center [690, 444] width 418 height 38
type input "5"
click at [633, 686] on span "Create without photos" at bounding box center [580, 694] width 146 height 20
click at [507, 686] on input "Create without photos" at bounding box center [489, 693] width 36 height 36
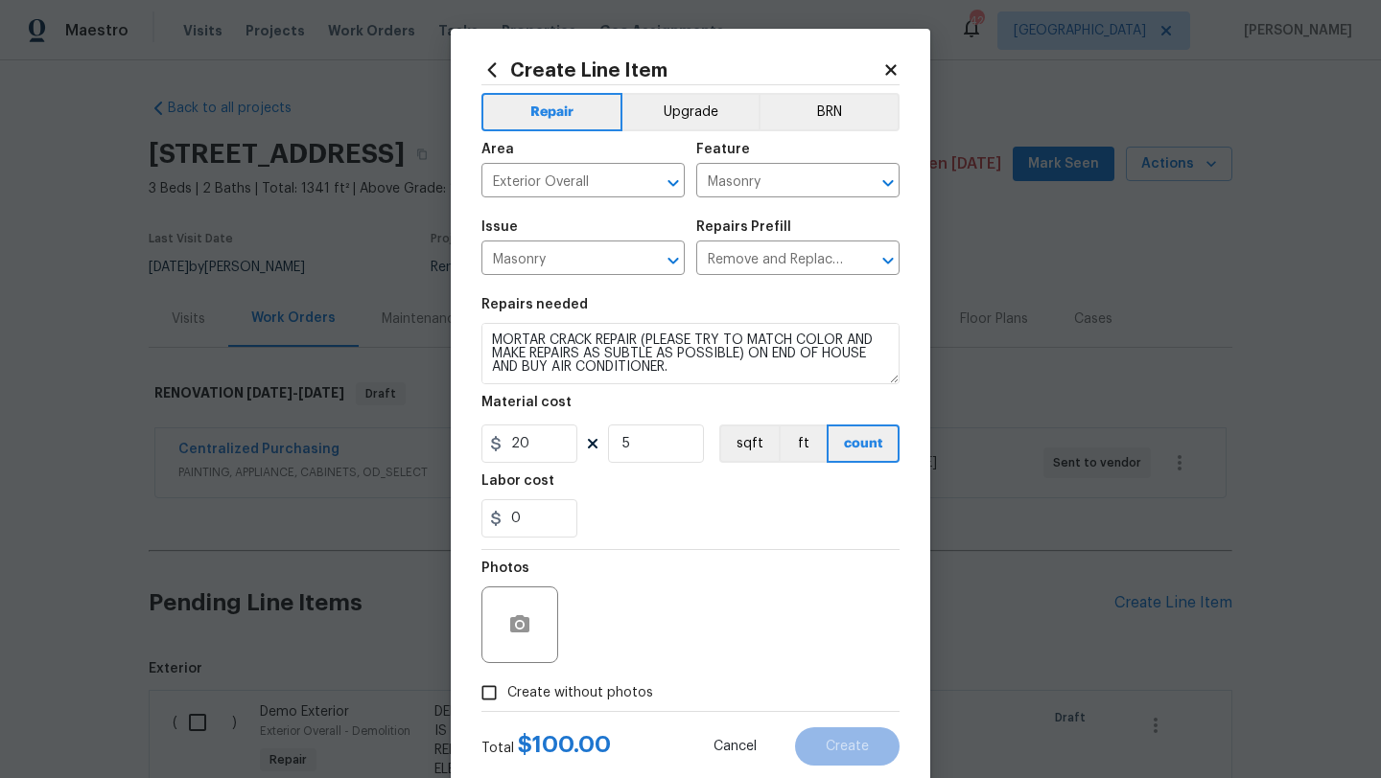
checkbox input "true"
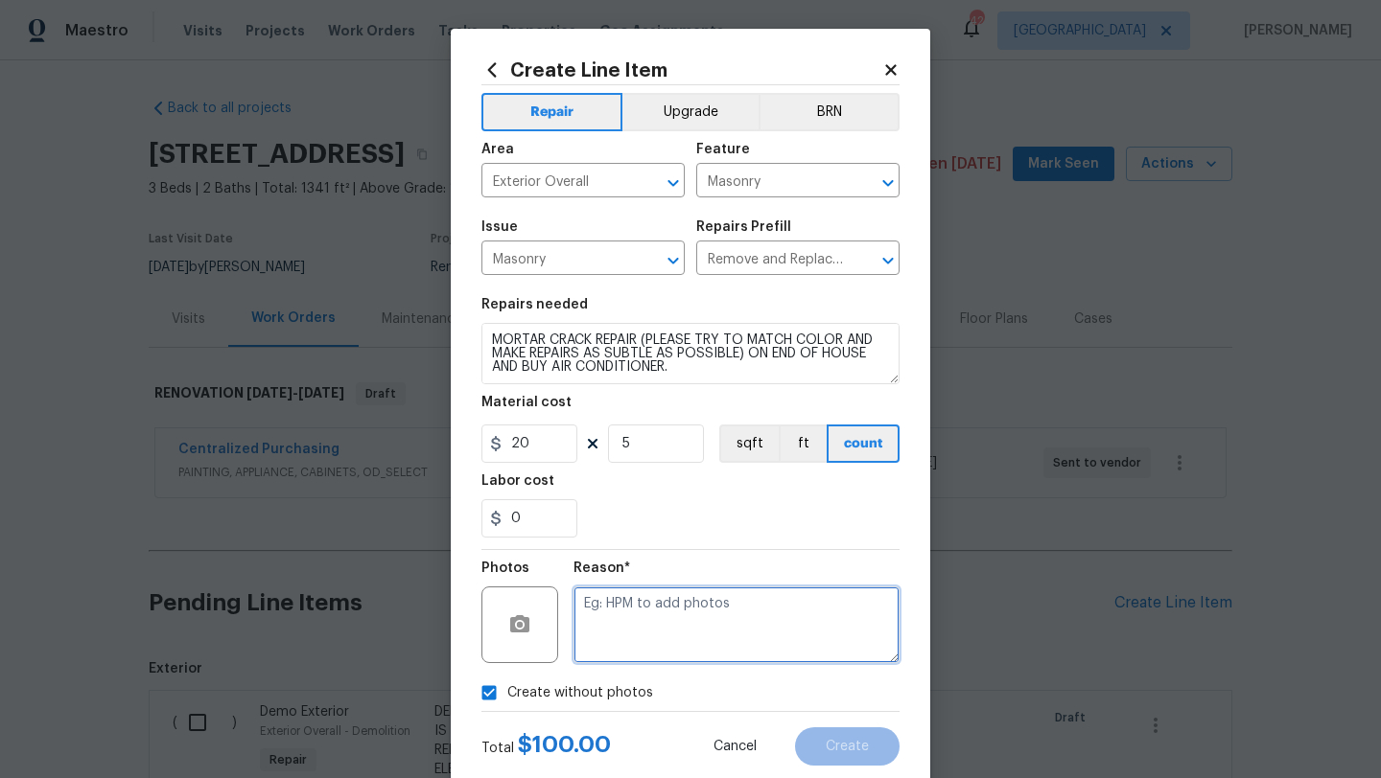
click at [661, 638] on textarea at bounding box center [736, 625] width 326 height 77
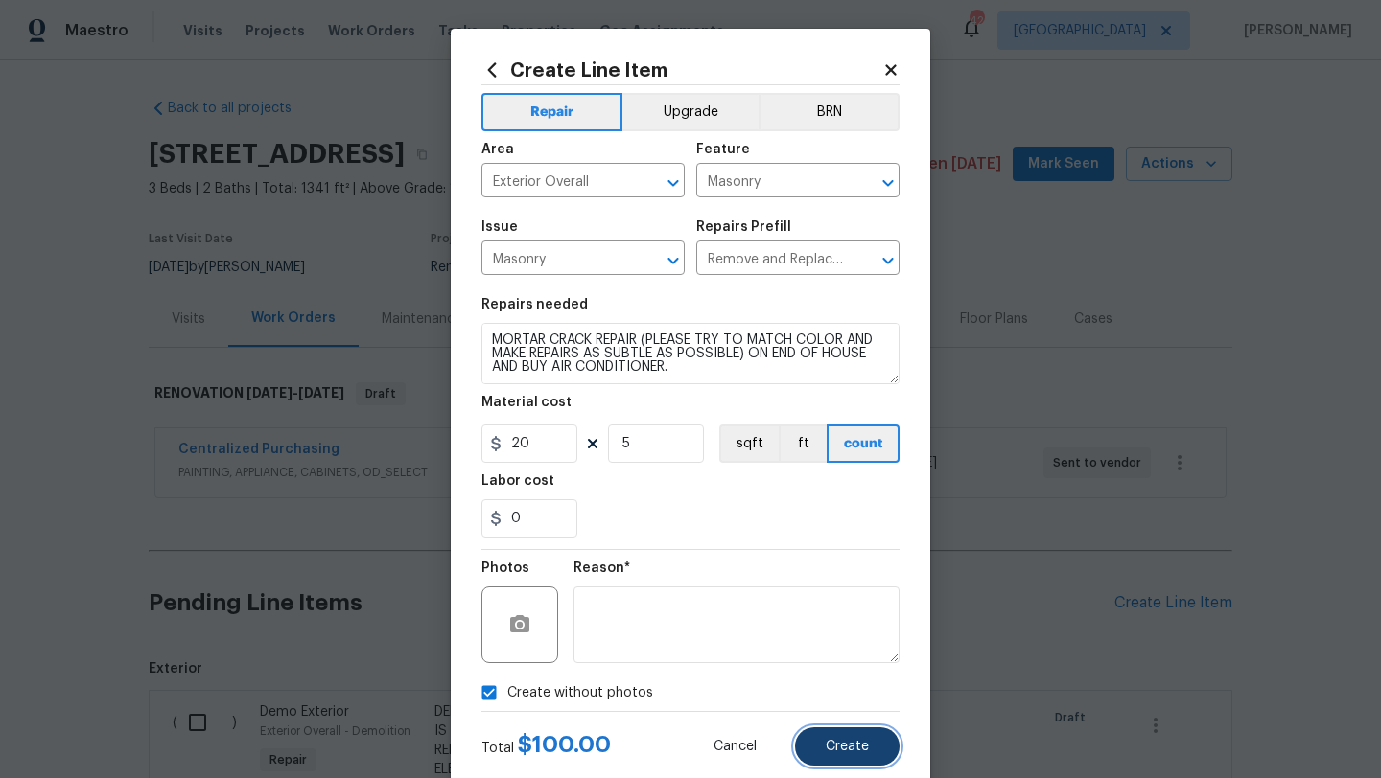
click at [844, 747] on span "Create" at bounding box center [846, 747] width 43 height 14
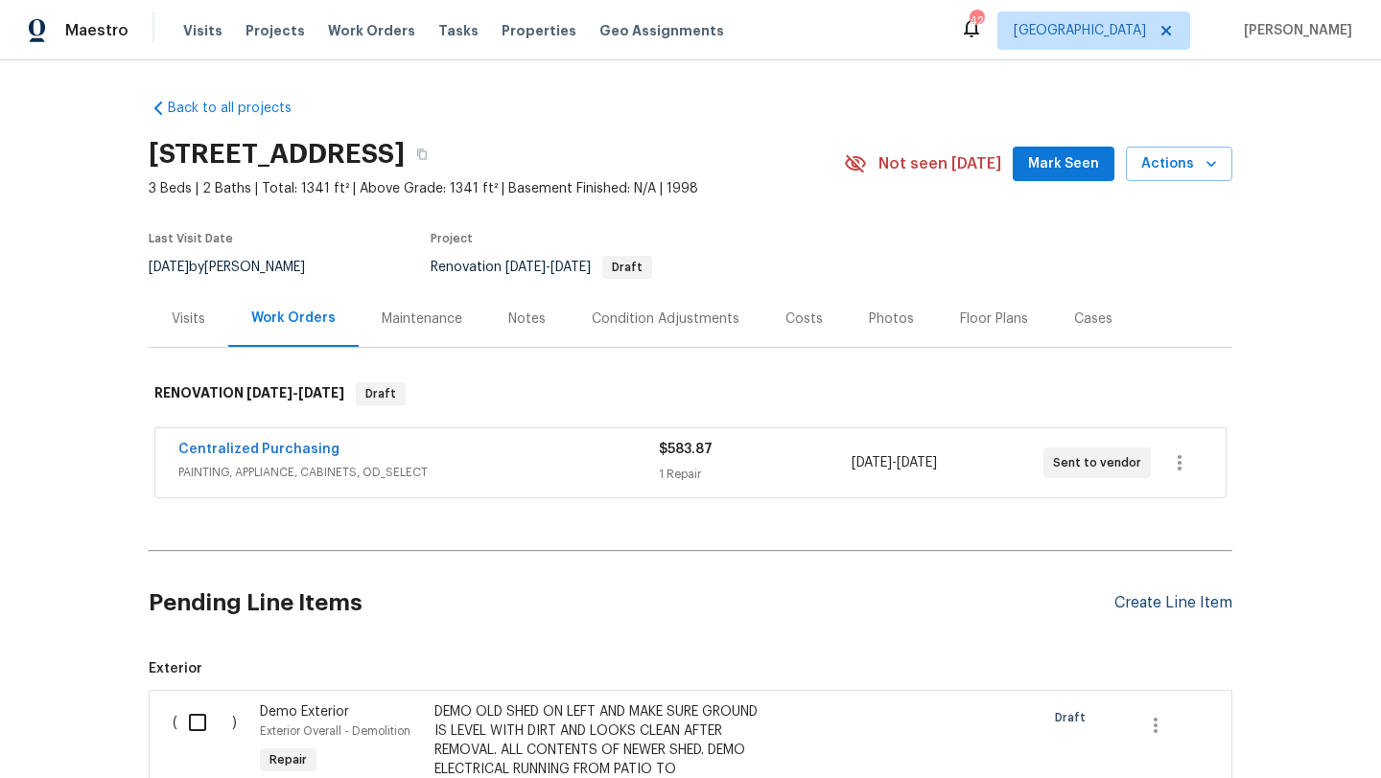
click at [1145, 607] on div "Create Line Item" at bounding box center [1173, 603] width 118 height 18
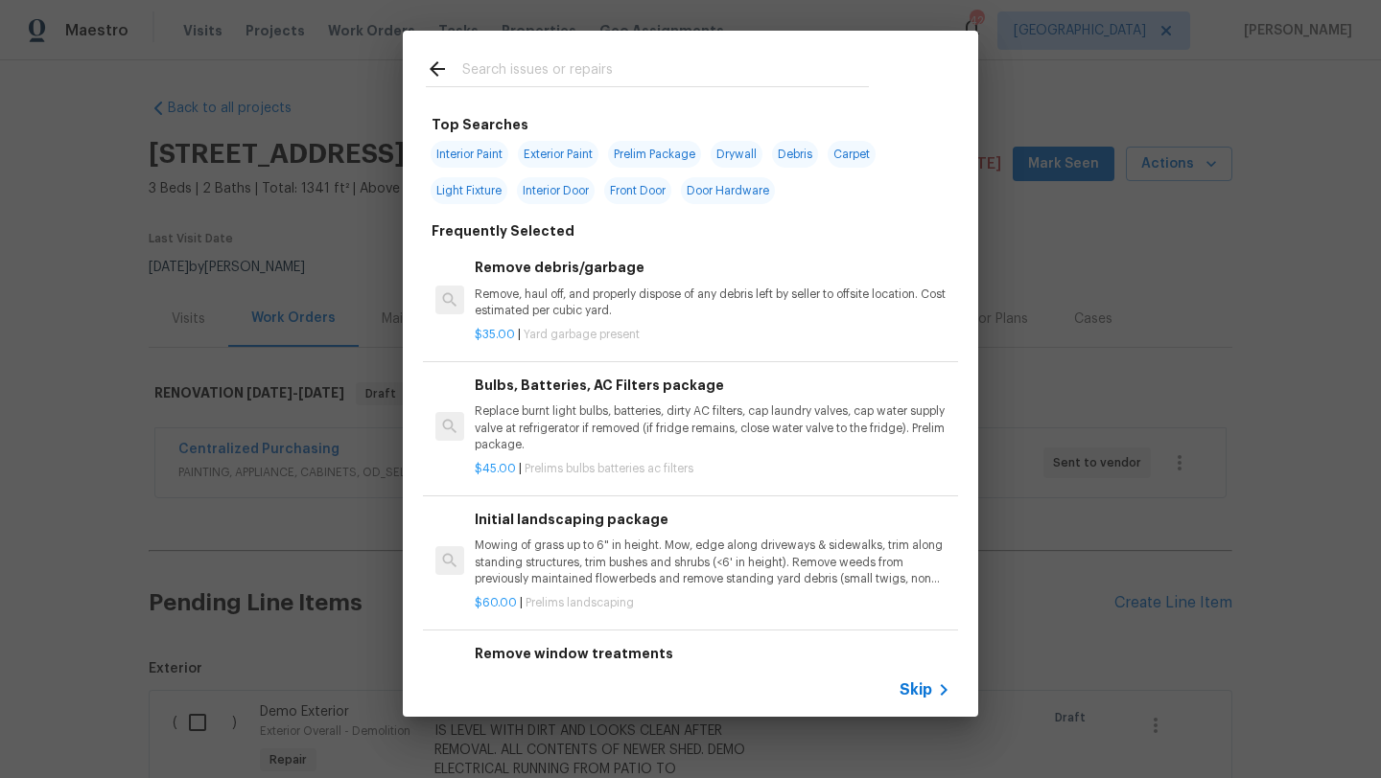
click at [547, 69] on input "text" at bounding box center [665, 72] width 406 height 29
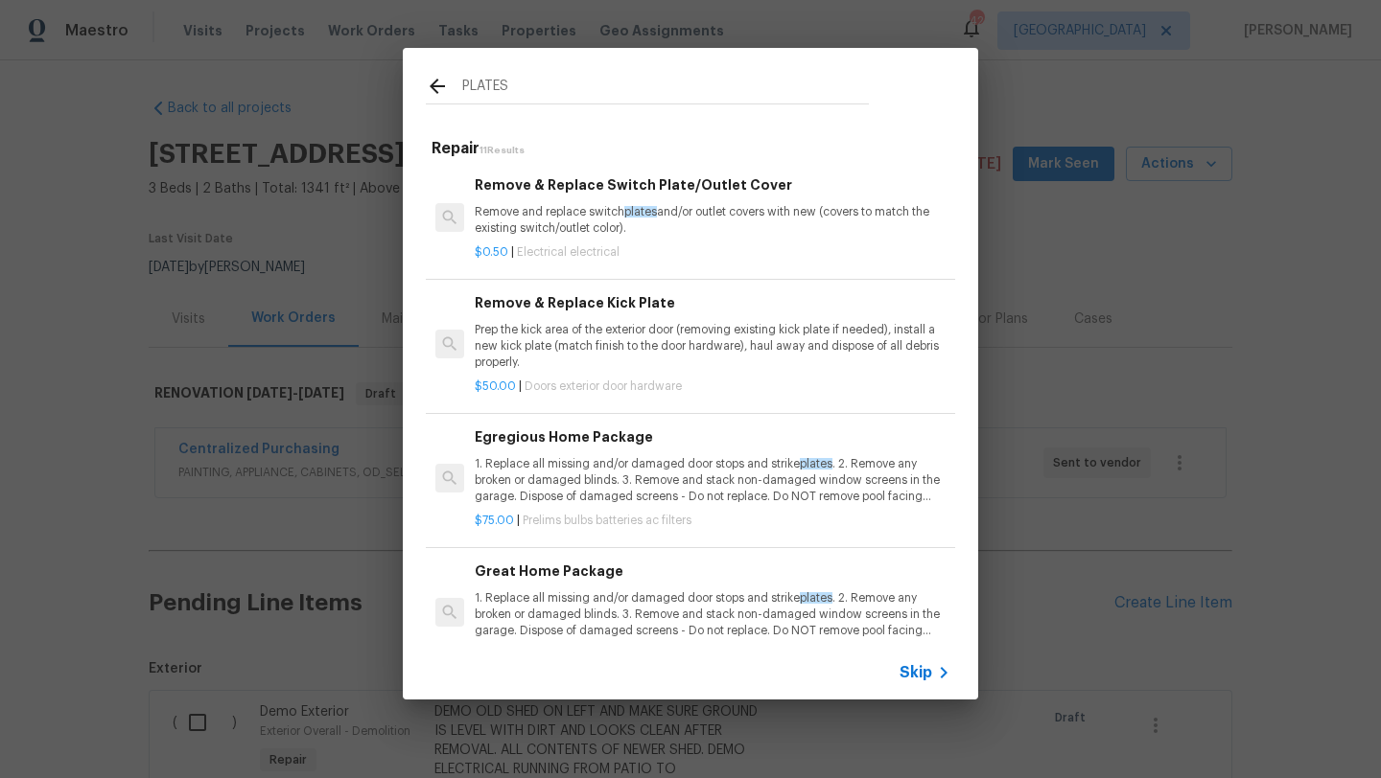
type input "PLATES"
click at [564, 218] on p "Remove and replace switch plates and/or outlet covers with new (covers to match…" at bounding box center [713, 220] width 476 height 33
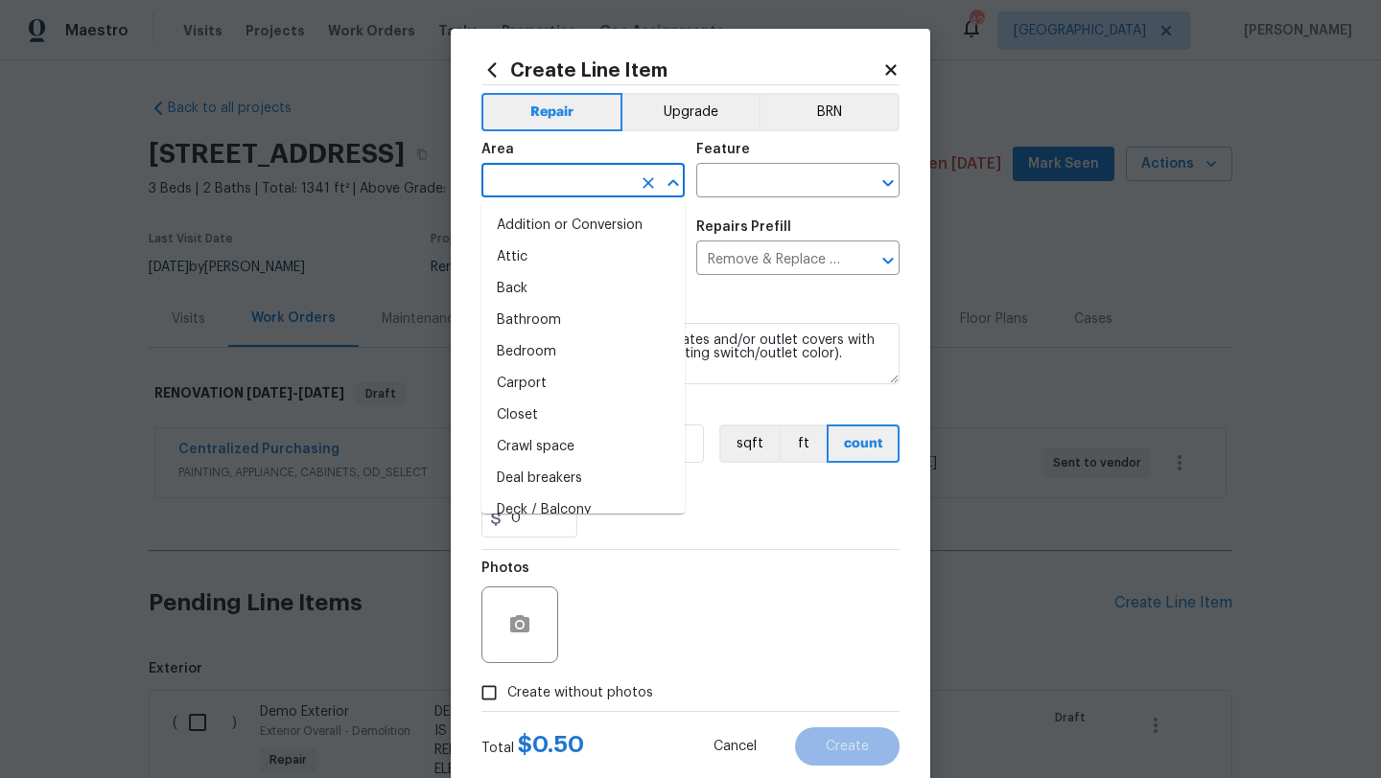
click at [565, 184] on input "text" at bounding box center [556, 183] width 150 height 30
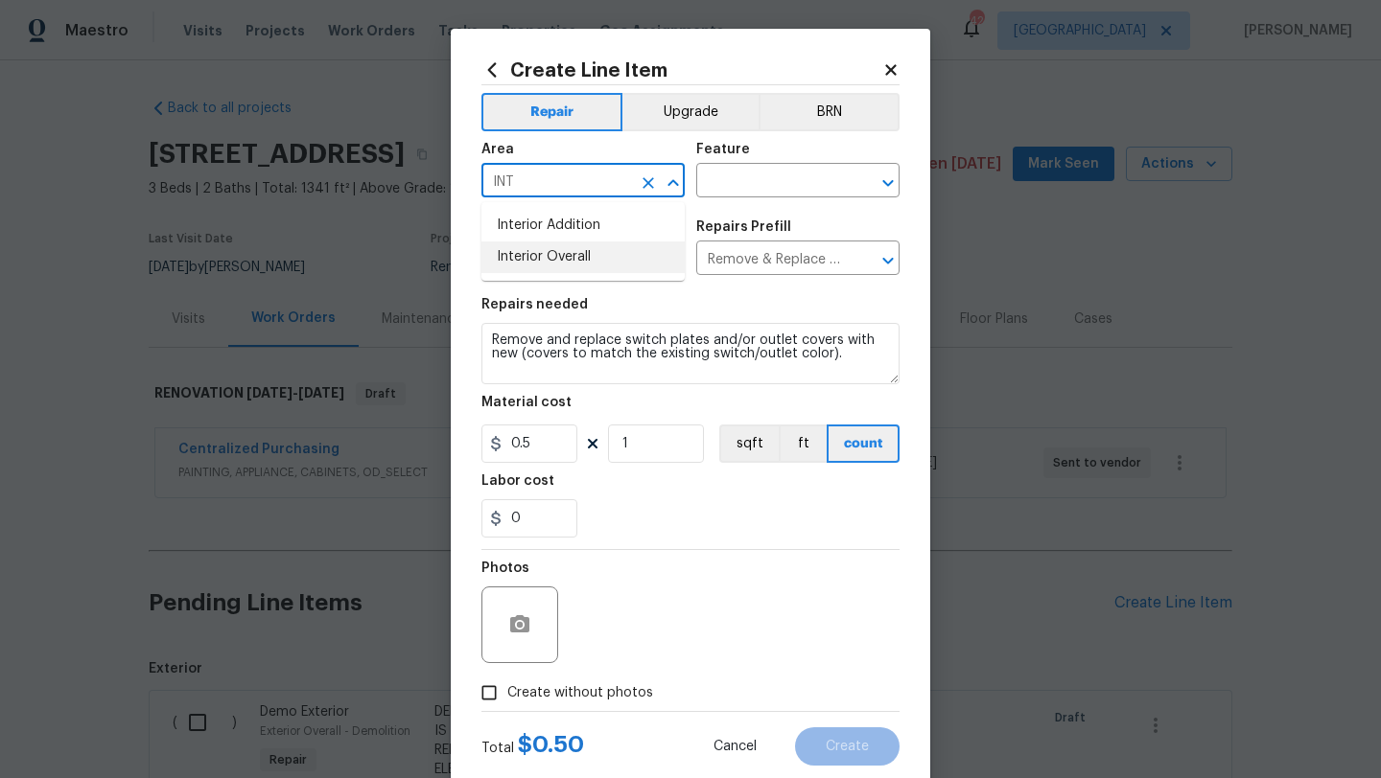
click at [580, 252] on li "Interior Overall" at bounding box center [582, 258] width 203 height 32
type input "Interior Overall"
click at [714, 186] on input "text" at bounding box center [771, 183] width 150 height 30
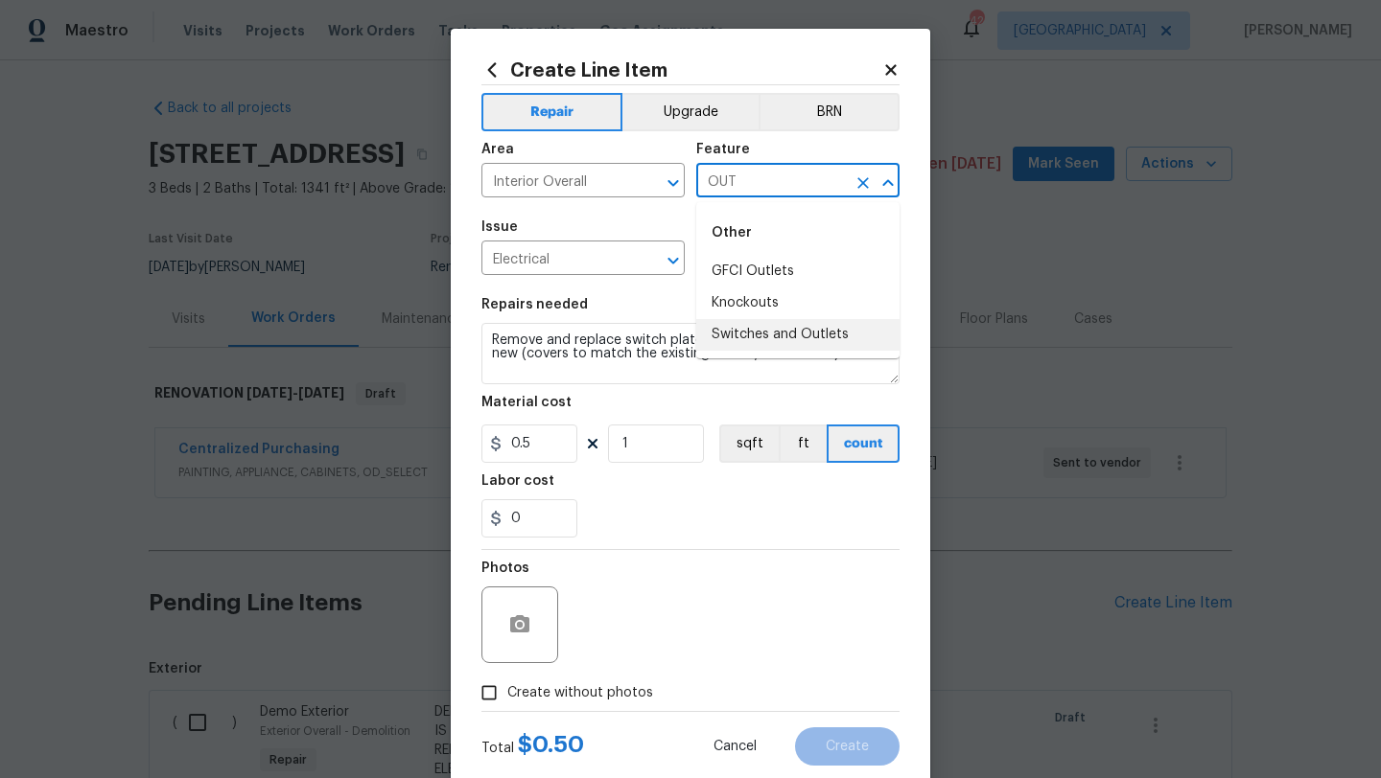
click at [754, 332] on li "Switches and Outlets" at bounding box center [797, 335] width 203 height 32
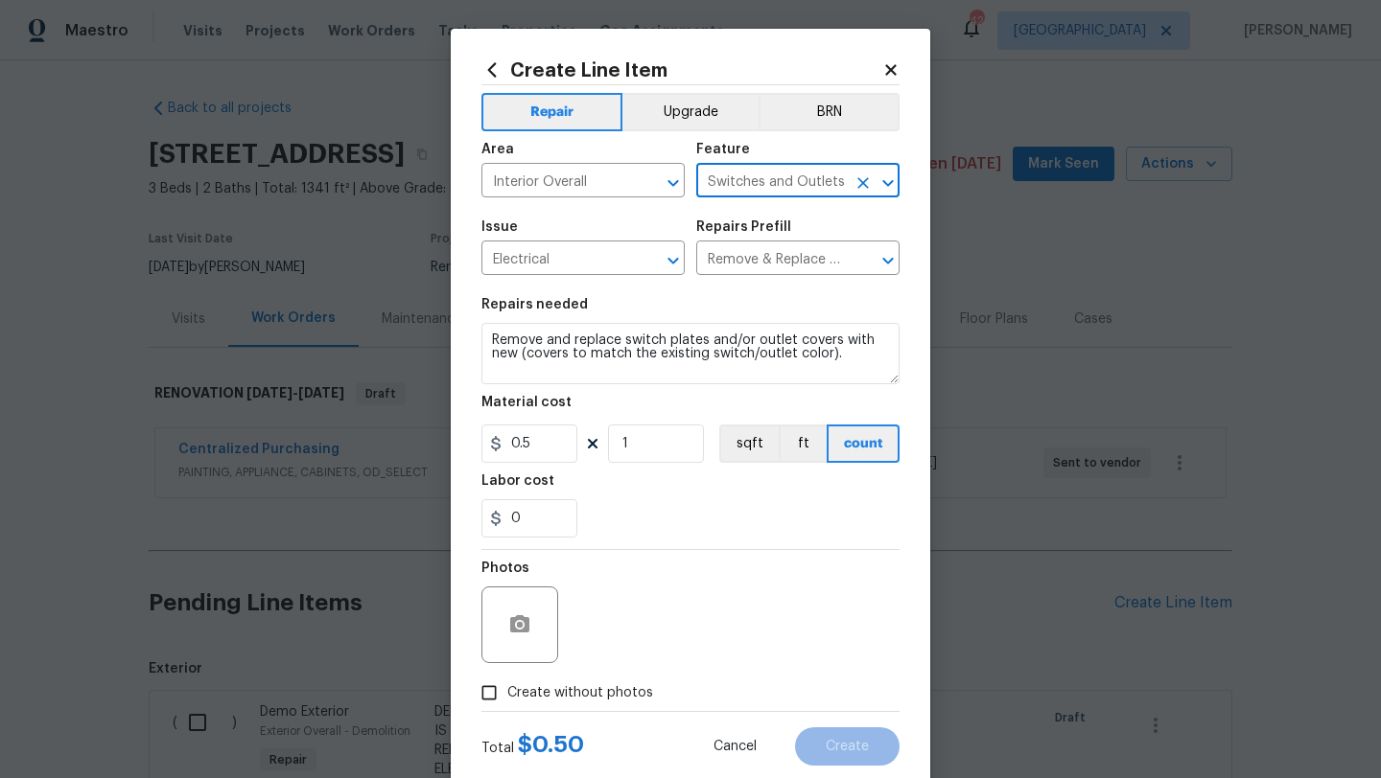
type input "Switches and Outlets"
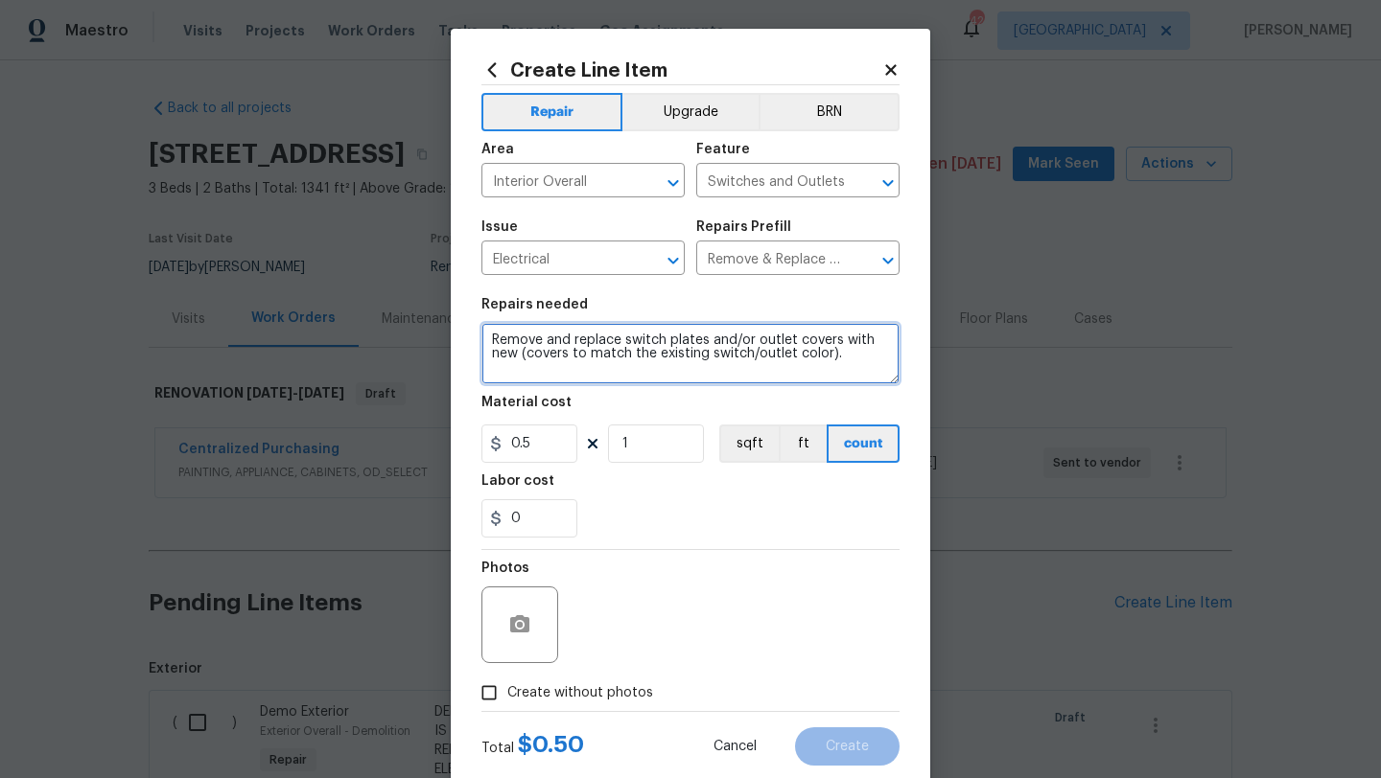
drag, startPoint x: 847, startPoint y: 363, endPoint x: 468, endPoint y: 318, distance: 381.4
click at [468, 318] on div "Create Line Item Repair Upgrade BRN Area Interior Overall ​ Feature Switches an…" at bounding box center [690, 413] width 479 height 768
type textarea "REPLACE ALL PHONE PLATES WITH BLANK PLATES TO MATCH IN COLOR. REPLACE ANY DAMAG…"
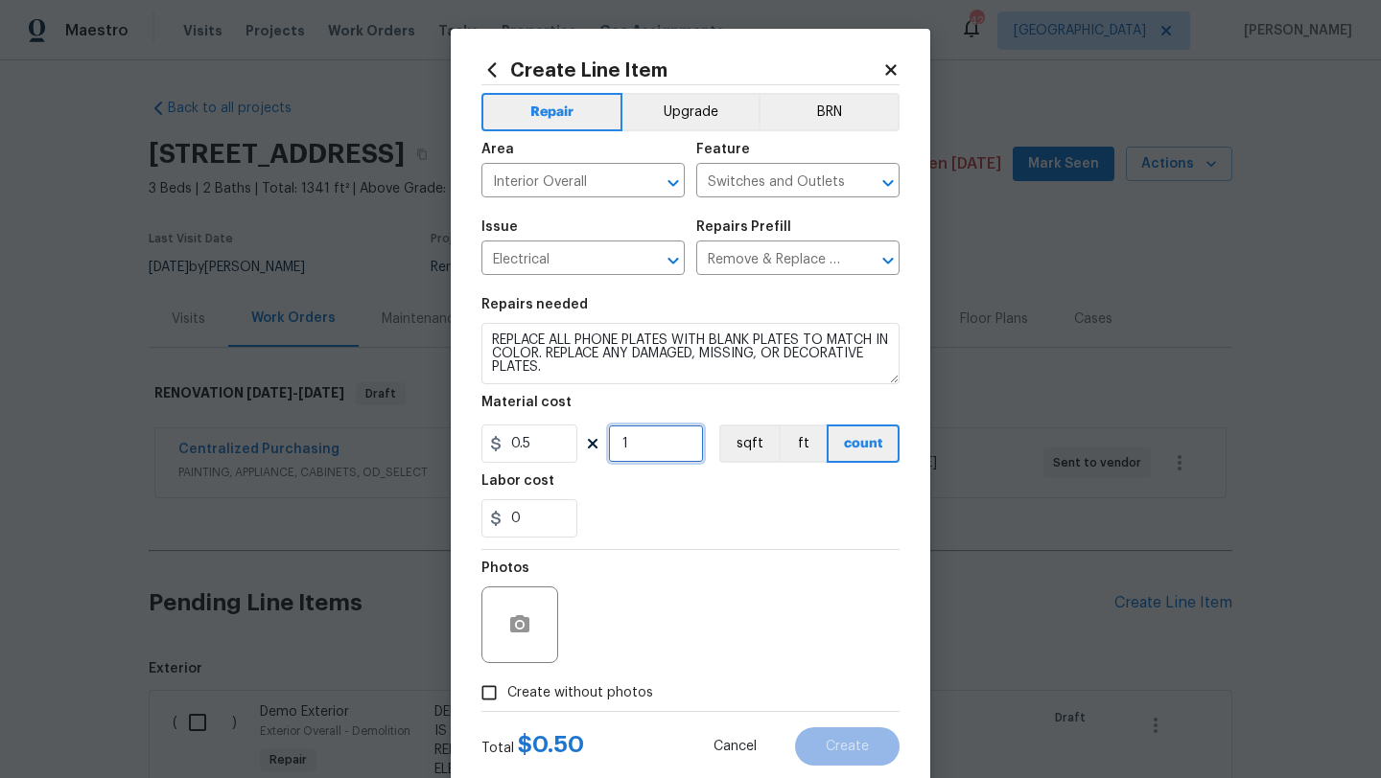
drag, startPoint x: 633, startPoint y: 448, endPoint x: 598, endPoint y: 448, distance: 34.5
click at [598, 448] on div "0.5 1 sqft ft count" at bounding box center [690, 444] width 418 height 38
type input "50"
click at [612, 685] on span "Create without photos" at bounding box center [580, 694] width 146 height 20
click at [507, 685] on input "Create without photos" at bounding box center [489, 693] width 36 height 36
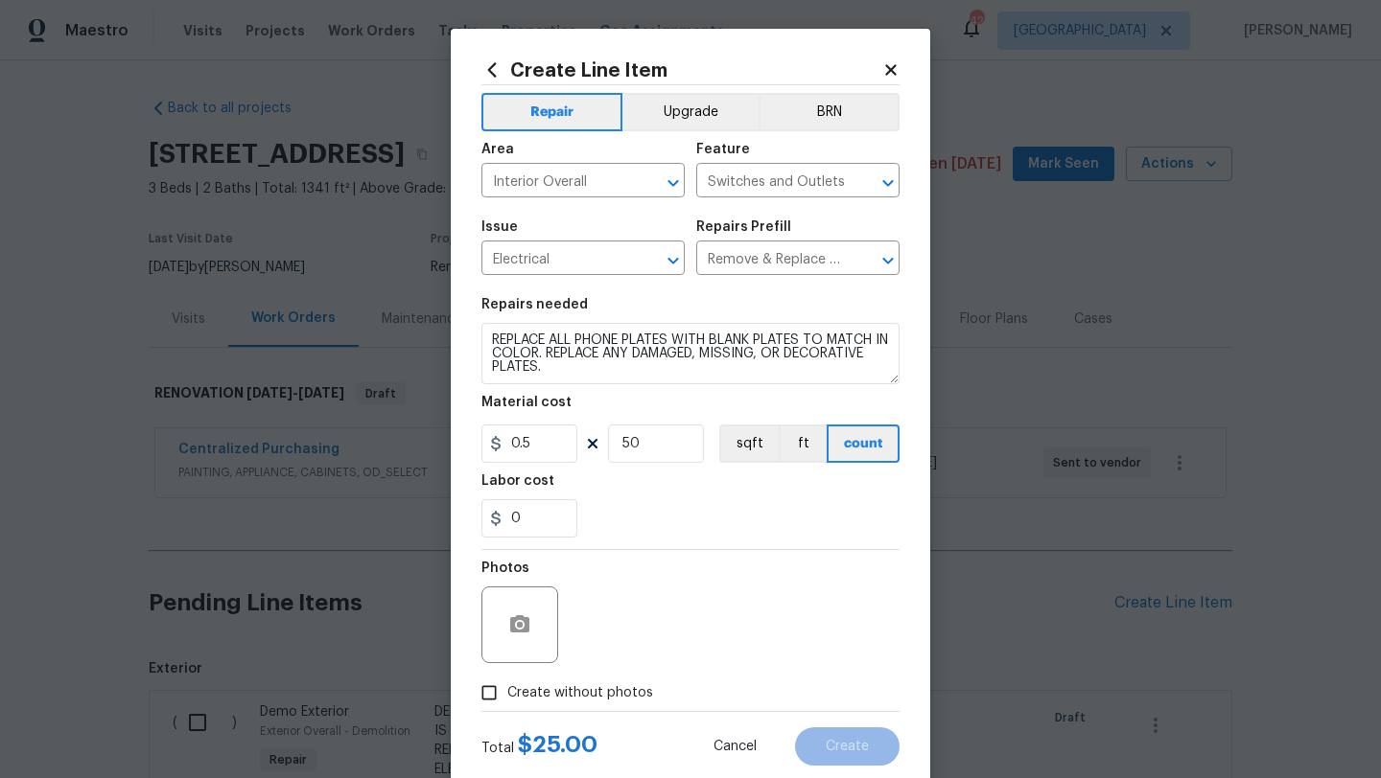
checkbox input "true"
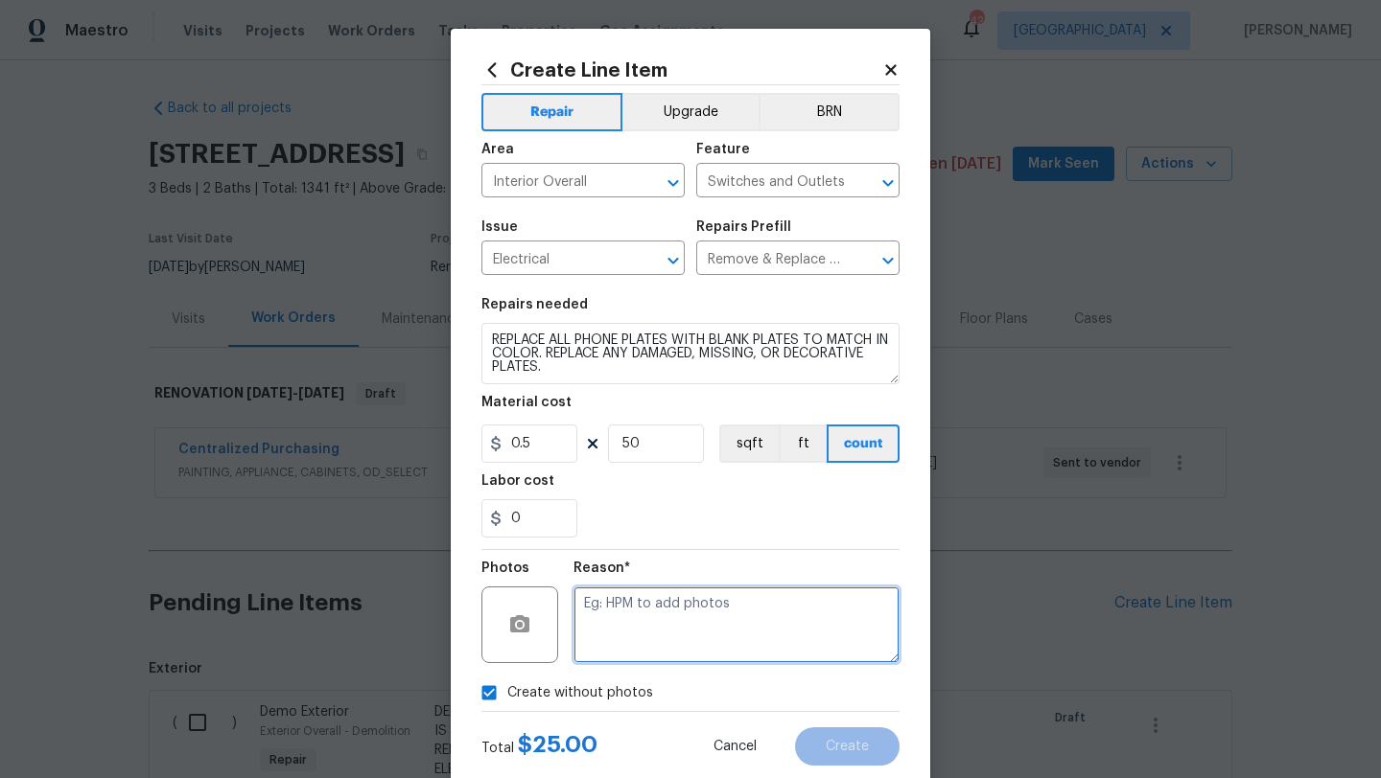
click at [644, 641] on textarea at bounding box center [736, 625] width 326 height 77
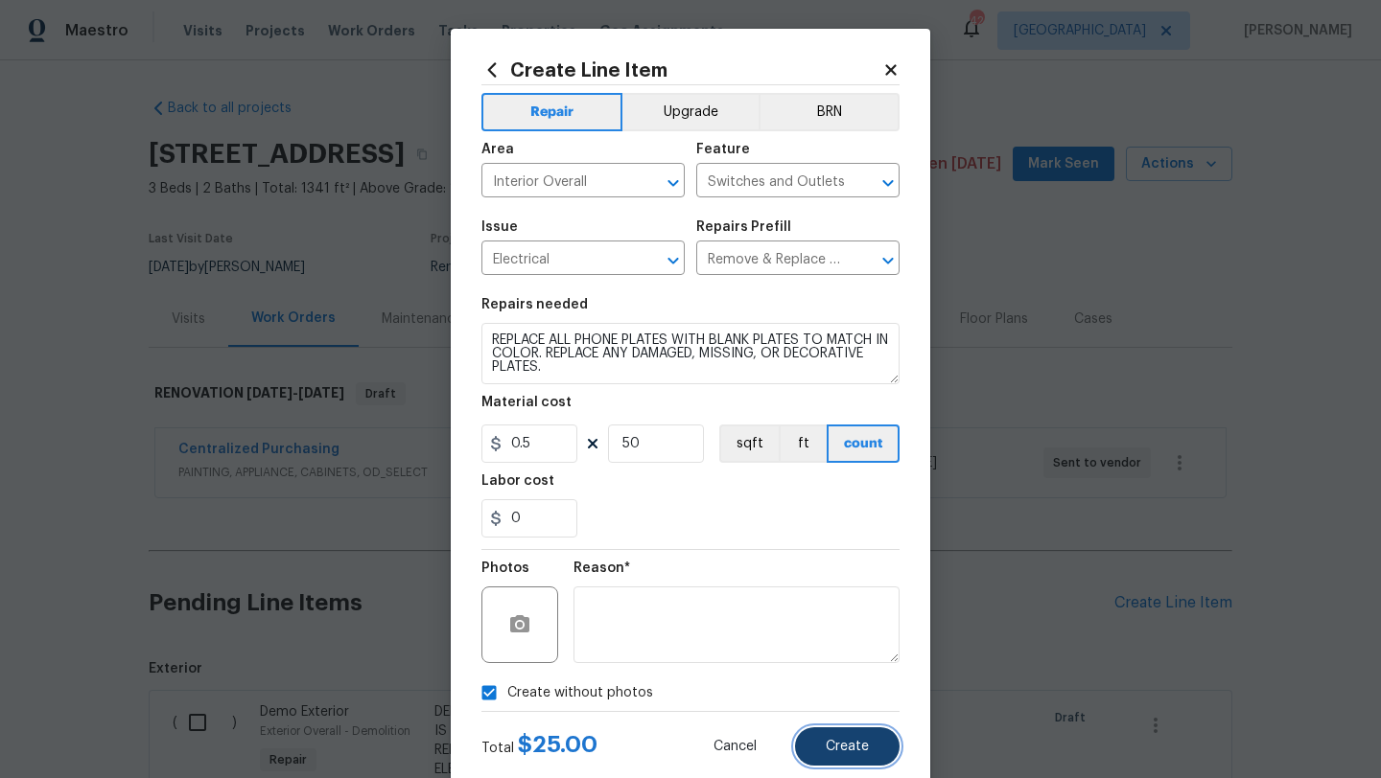
click at [842, 754] on span "Create" at bounding box center [846, 747] width 43 height 14
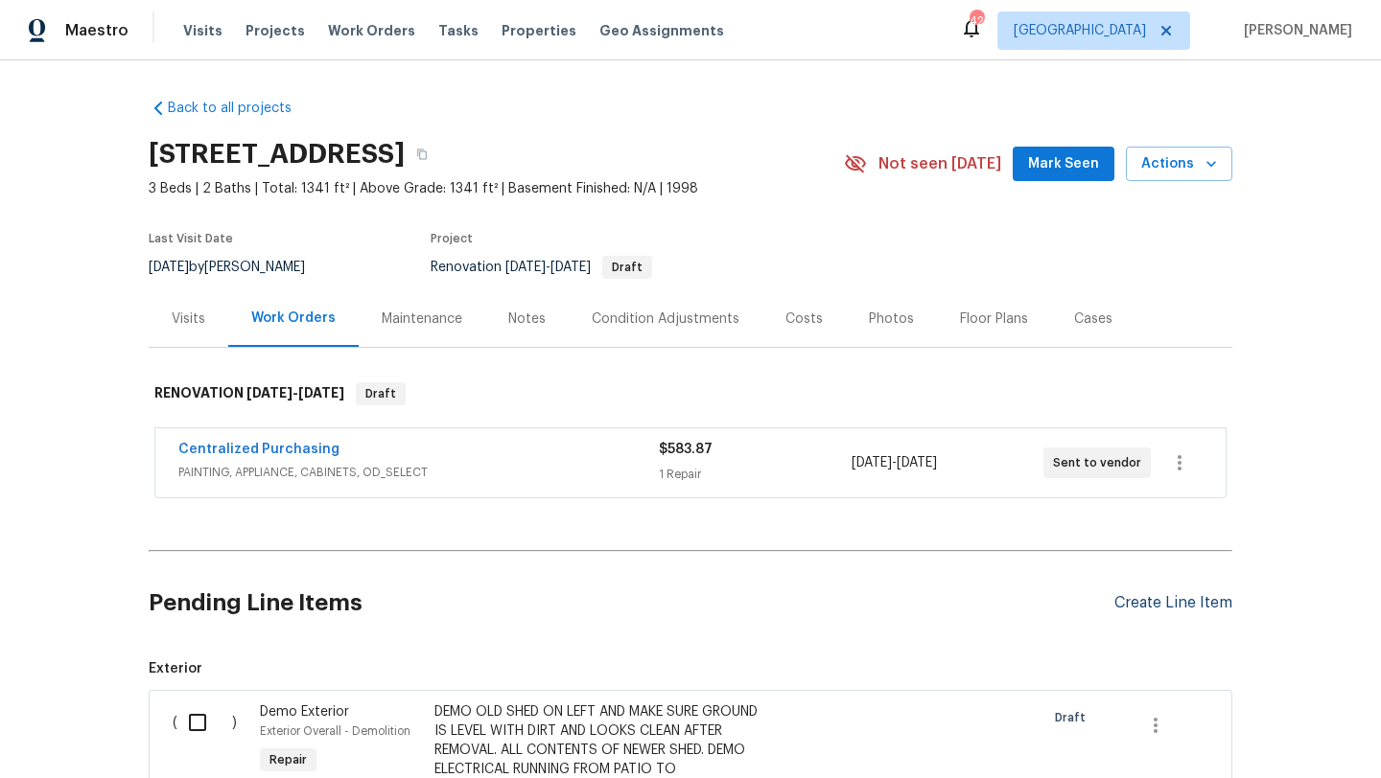
click at [1200, 605] on div "Create Line Item" at bounding box center [1173, 603] width 118 height 18
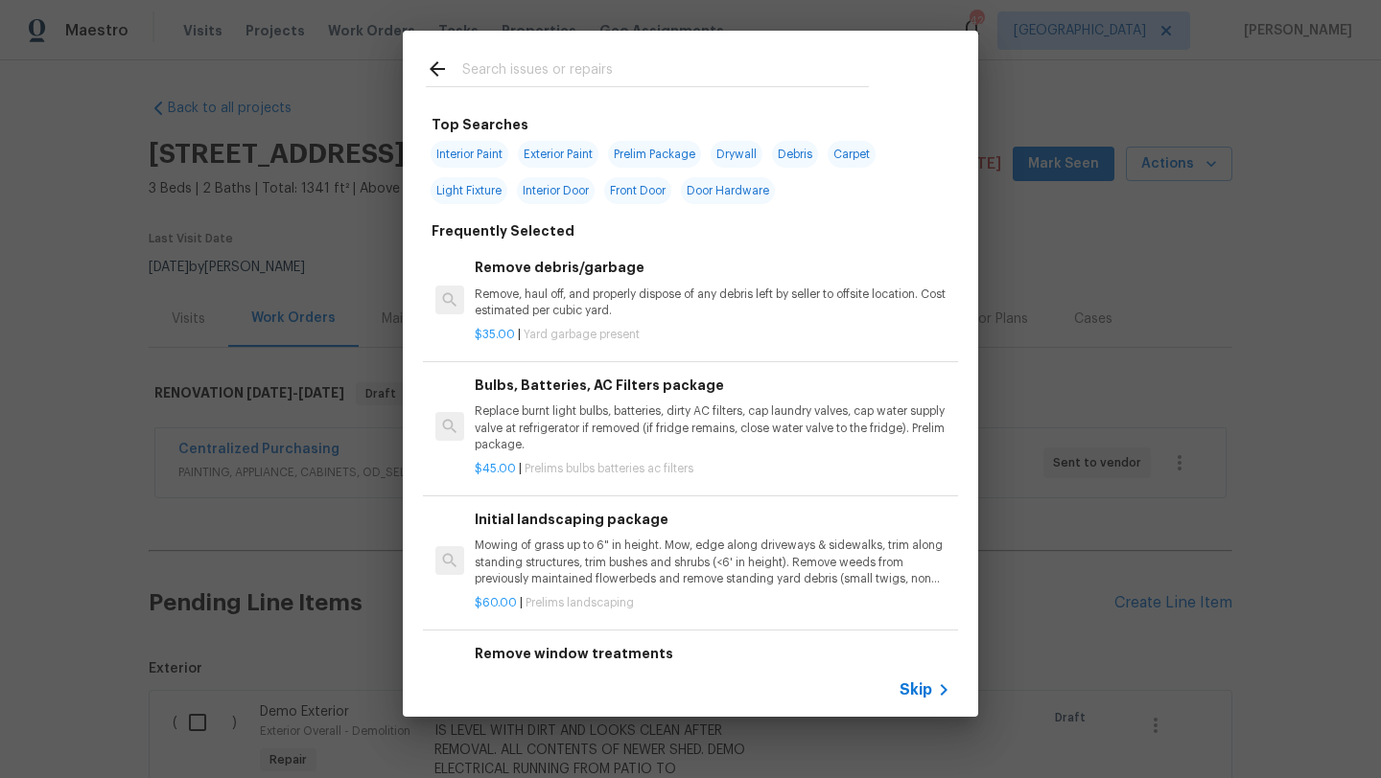
click at [592, 69] on input "text" at bounding box center [665, 72] width 406 height 29
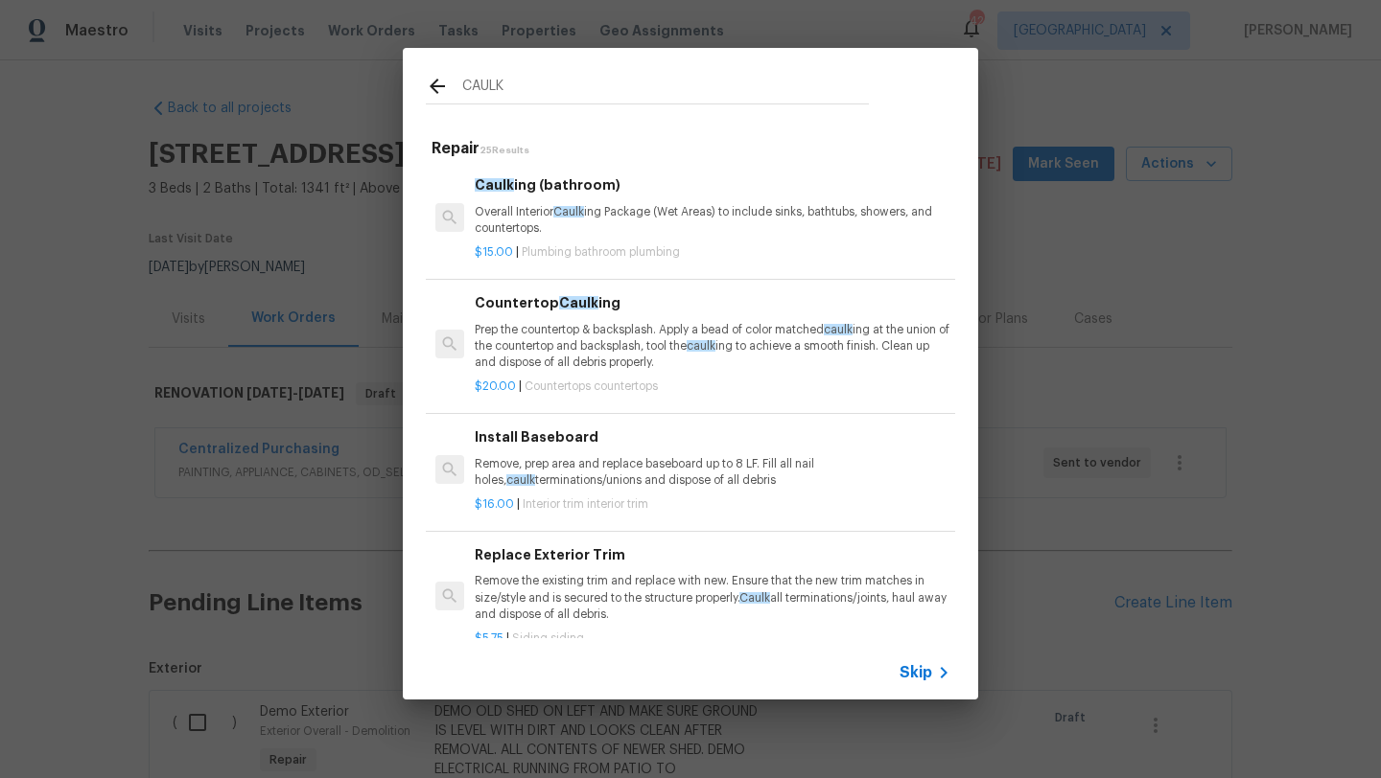
type input "CAULK"
click at [625, 207] on p "Overall Interior Caulk ing Package (Wet Areas) to include sinks, bathtubs, show…" at bounding box center [713, 220] width 476 height 33
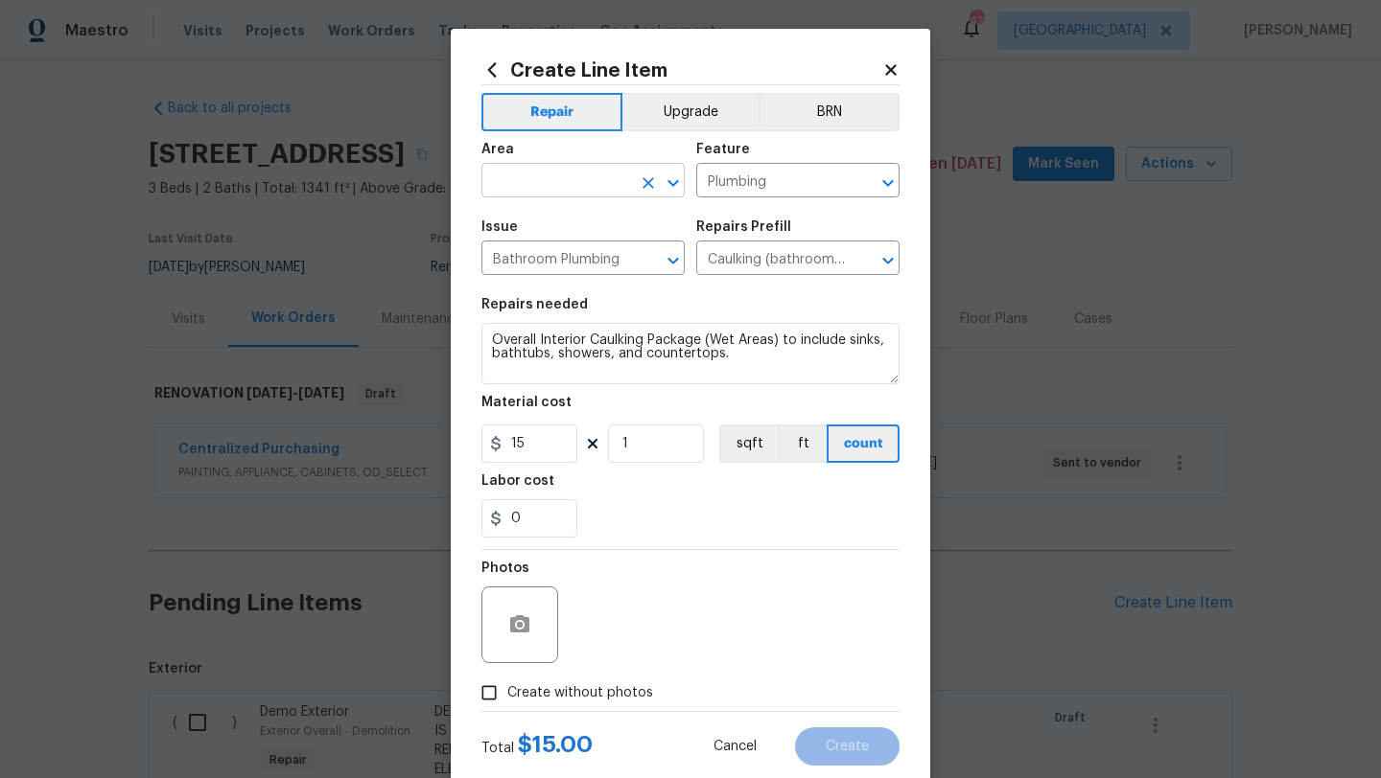
click at [604, 181] on input "text" at bounding box center [556, 183] width 150 height 30
click at [563, 223] on li "Bathroom" at bounding box center [582, 226] width 203 height 32
type input "Bathroom"
drag, startPoint x: 731, startPoint y: 360, endPoint x: 473, endPoint y: 332, distance: 259.5
click at [473, 332] on div "Create Line Item Repair Upgrade BRN Area Bathroom ​ Feature Plumbing ​ Issue Ba…" at bounding box center [690, 413] width 479 height 768
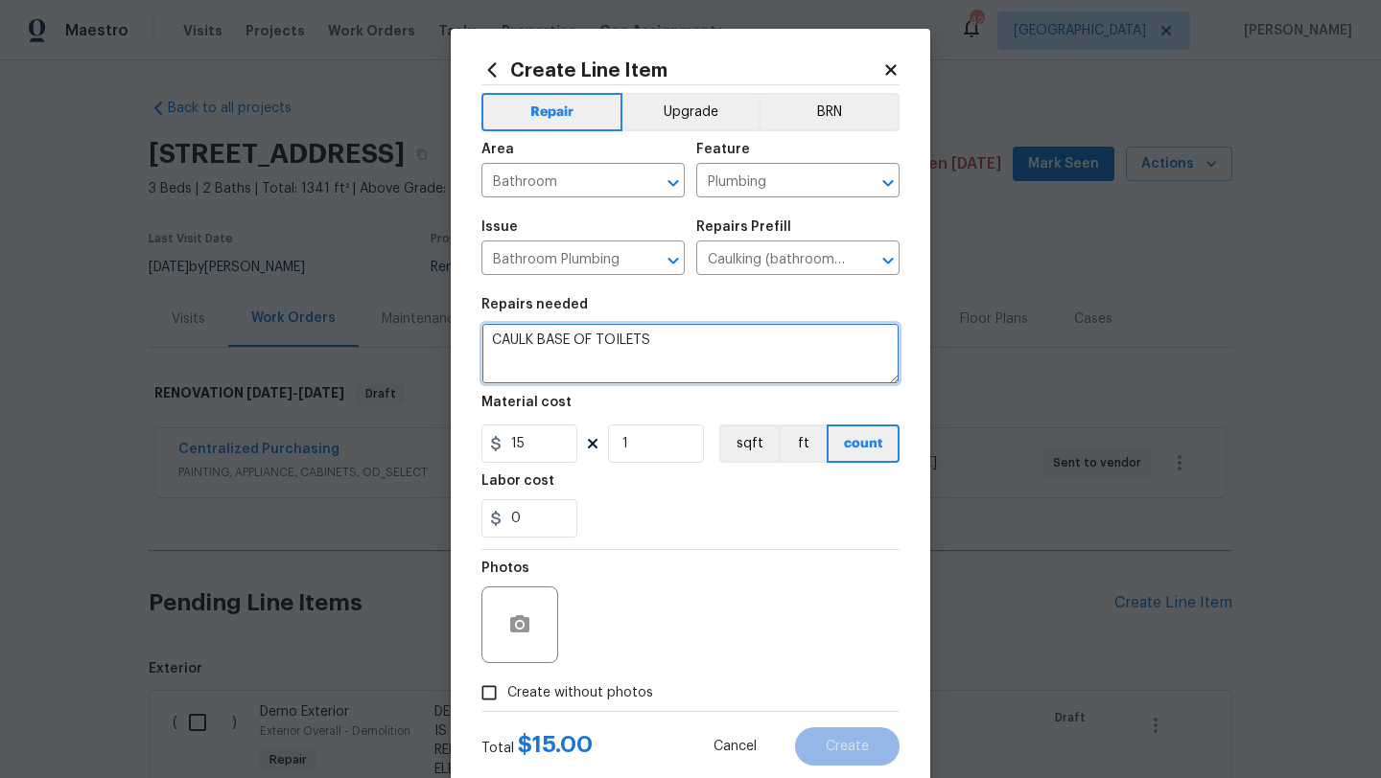
type textarea "CAULK BASE OF TOILETS"
click at [565, 698] on span "Create without photos" at bounding box center [580, 694] width 146 height 20
click at [507, 698] on input "Create without photos" at bounding box center [489, 693] width 36 height 36
checkbox input "true"
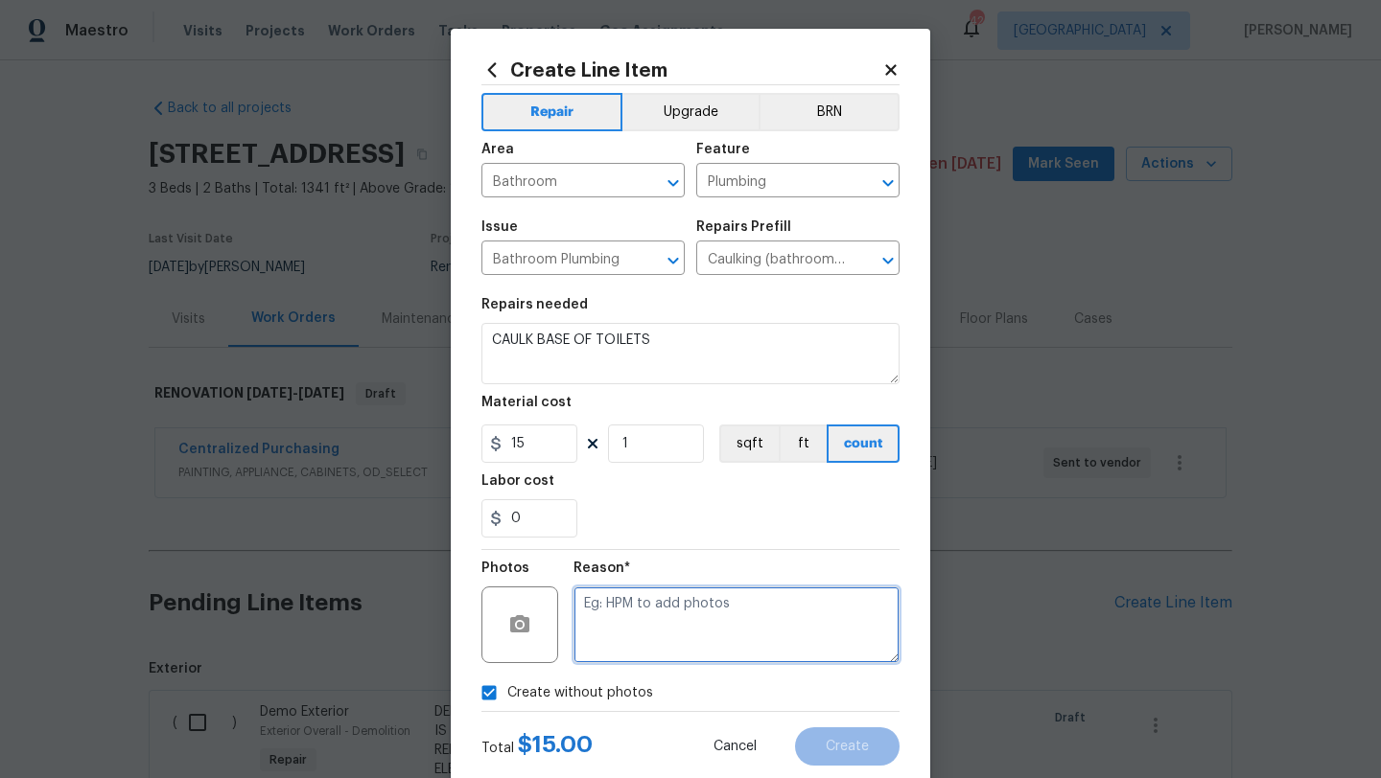
click at [616, 649] on textarea at bounding box center [736, 625] width 326 height 77
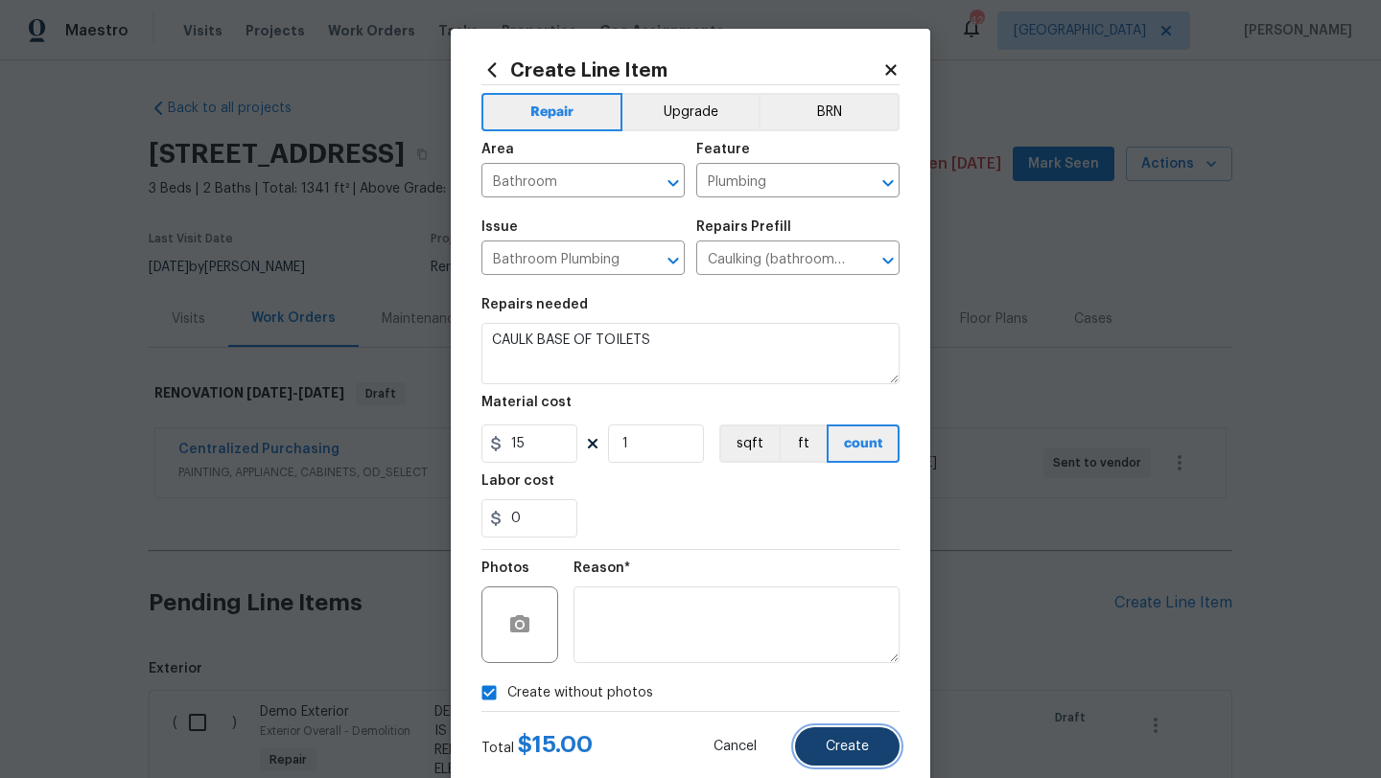
click at [819, 745] on button "Create" at bounding box center [847, 747] width 104 height 38
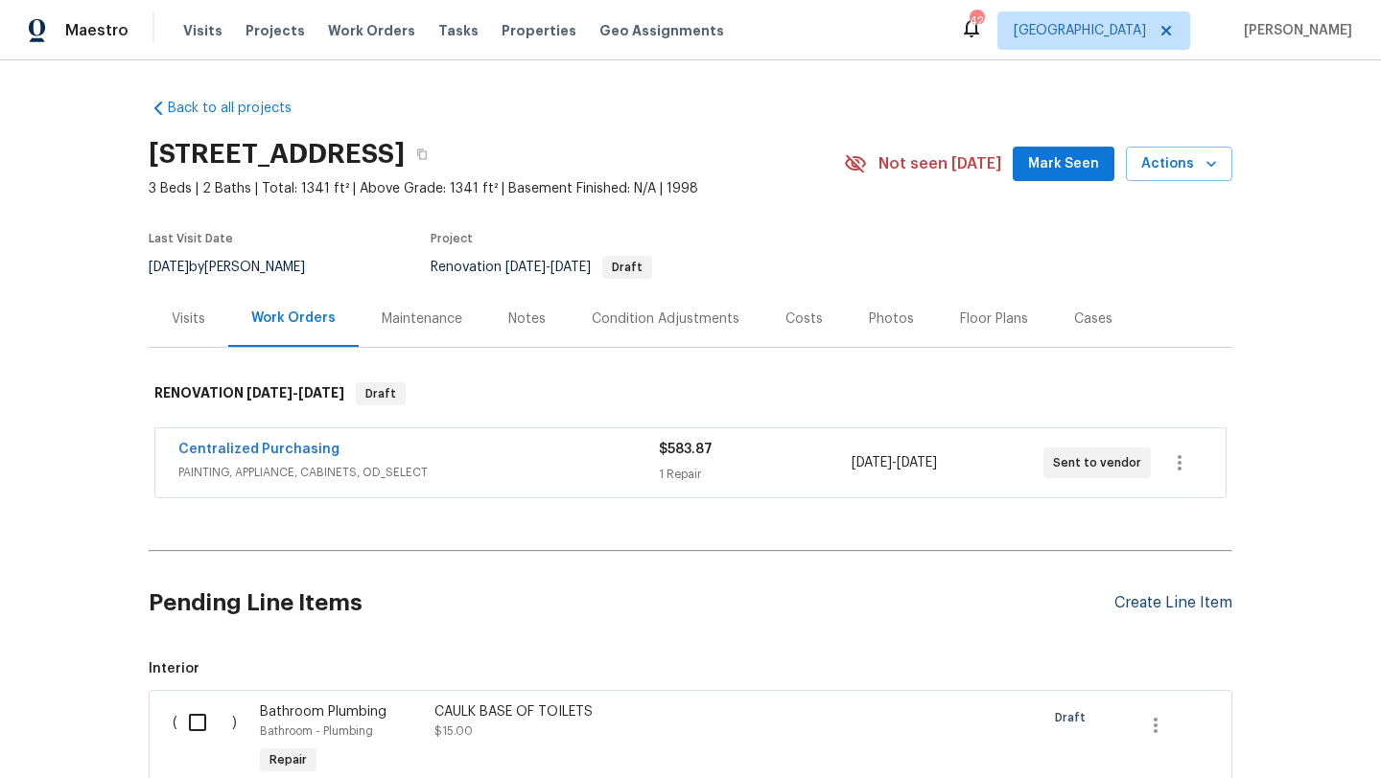
click at [1131, 602] on div "Create Line Item" at bounding box center [1173, 603] width 118 height 18
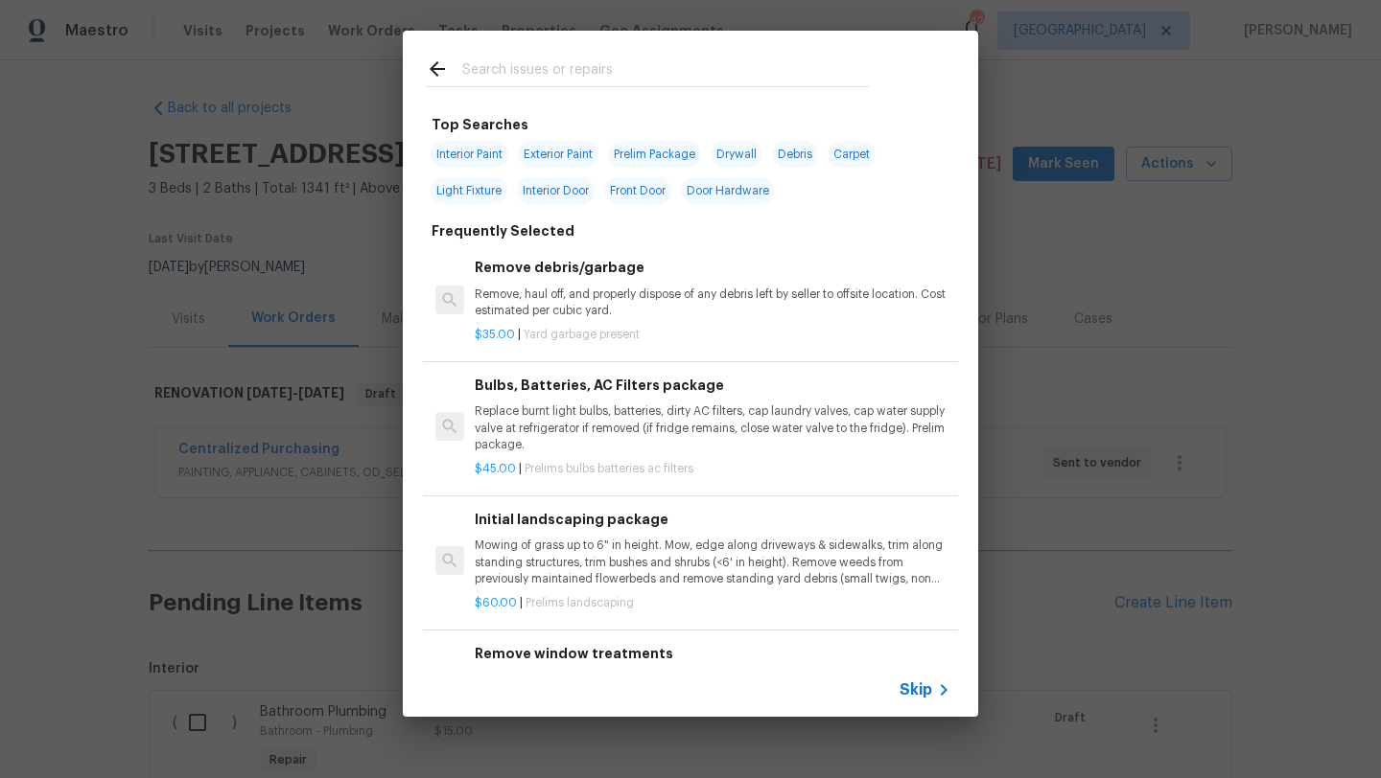
click at [626, 76] on input "text" at bounding box center [665, 72] width 406 height 29
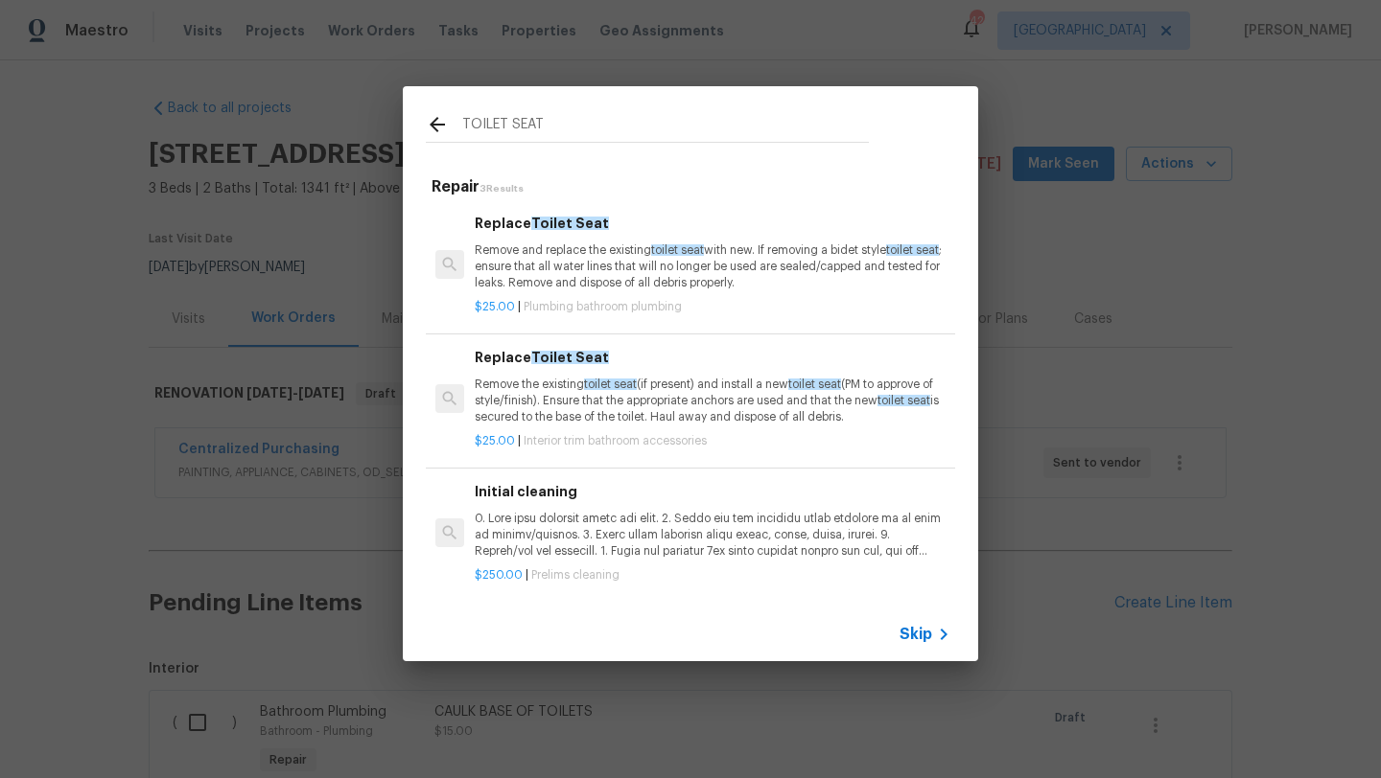
type input "TOILET SEAT"
click at [612, 261] on p "Remove and replace the existing toilet seat with new. If removing a bidet style…" at bounding box center [713, 267] width 476 height 49
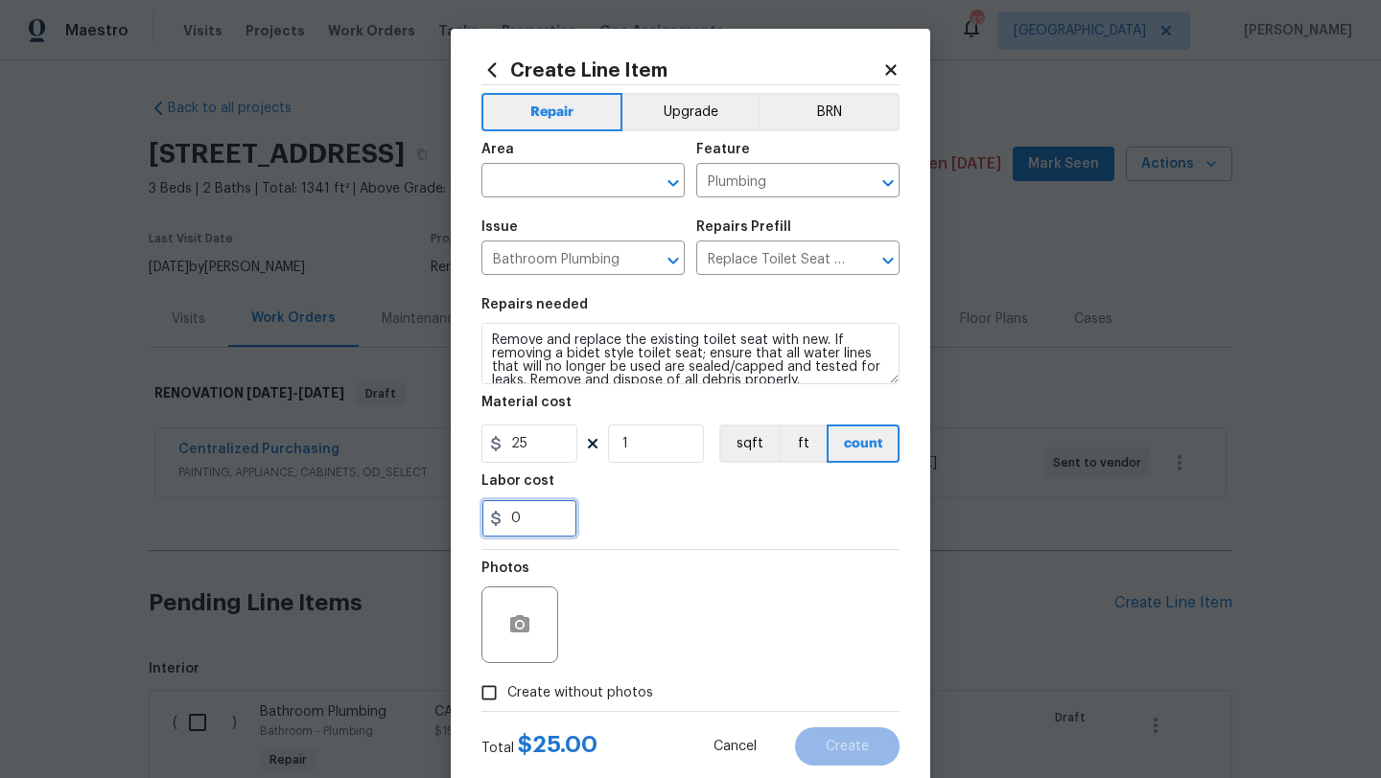
drag, startPoint x: 551, startPoint y: 513, endPoint x: 440, endPoint y: 520, distance: 111.4
click at [440, 520] on div "Create Line Item Repair Upgrade BRN Area ​ Feature Plumbing ​ Issue Bathroom Pl…" at bounding box center [690, 389] width 1381 height 778
type input "15"
click at [552, 198] on span "Area ​" at bounding box center [582, 170] width 203 height 78
click at [552, 187] on input "text" at bounding box center [556, 183] width 150 height 30
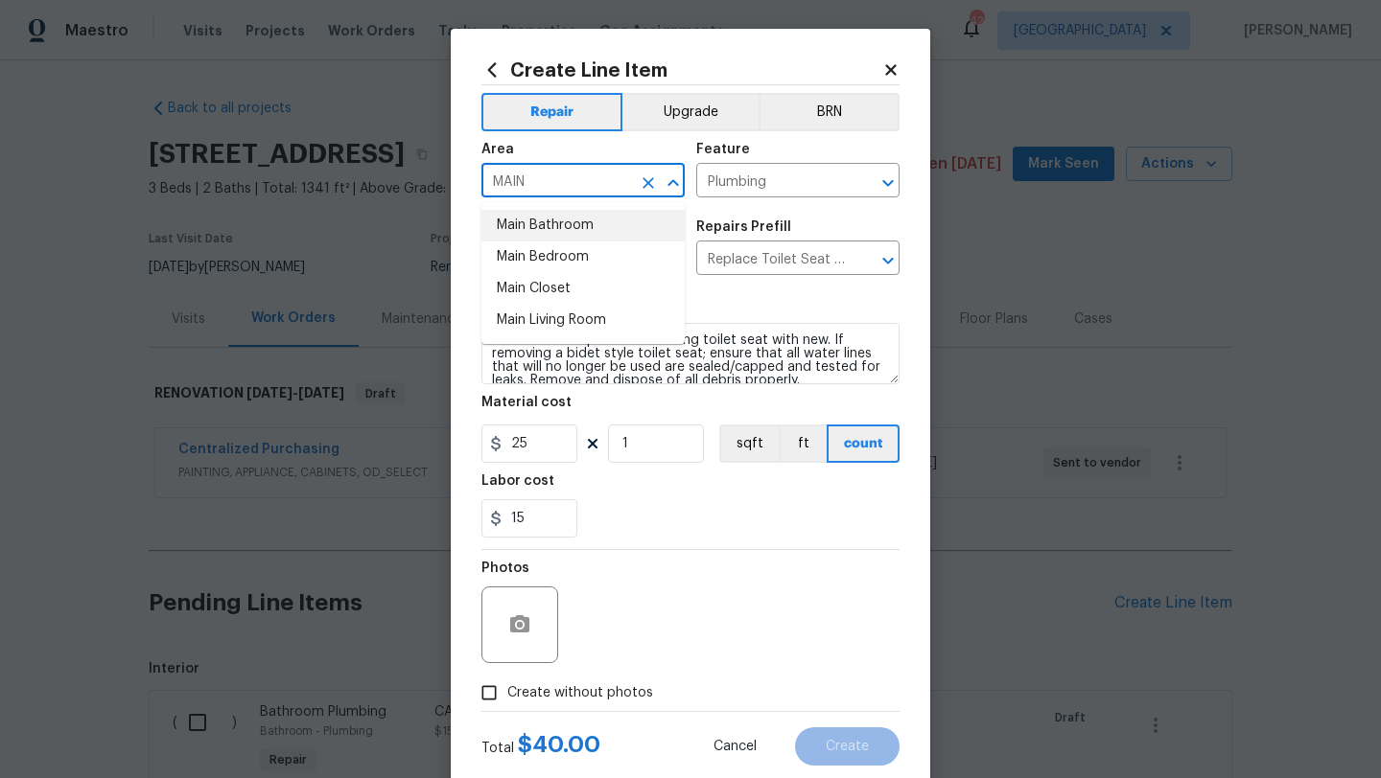
click at [564, 224] on li "Main Bathroom" at bounding box center [582, 226] width 203 height 32
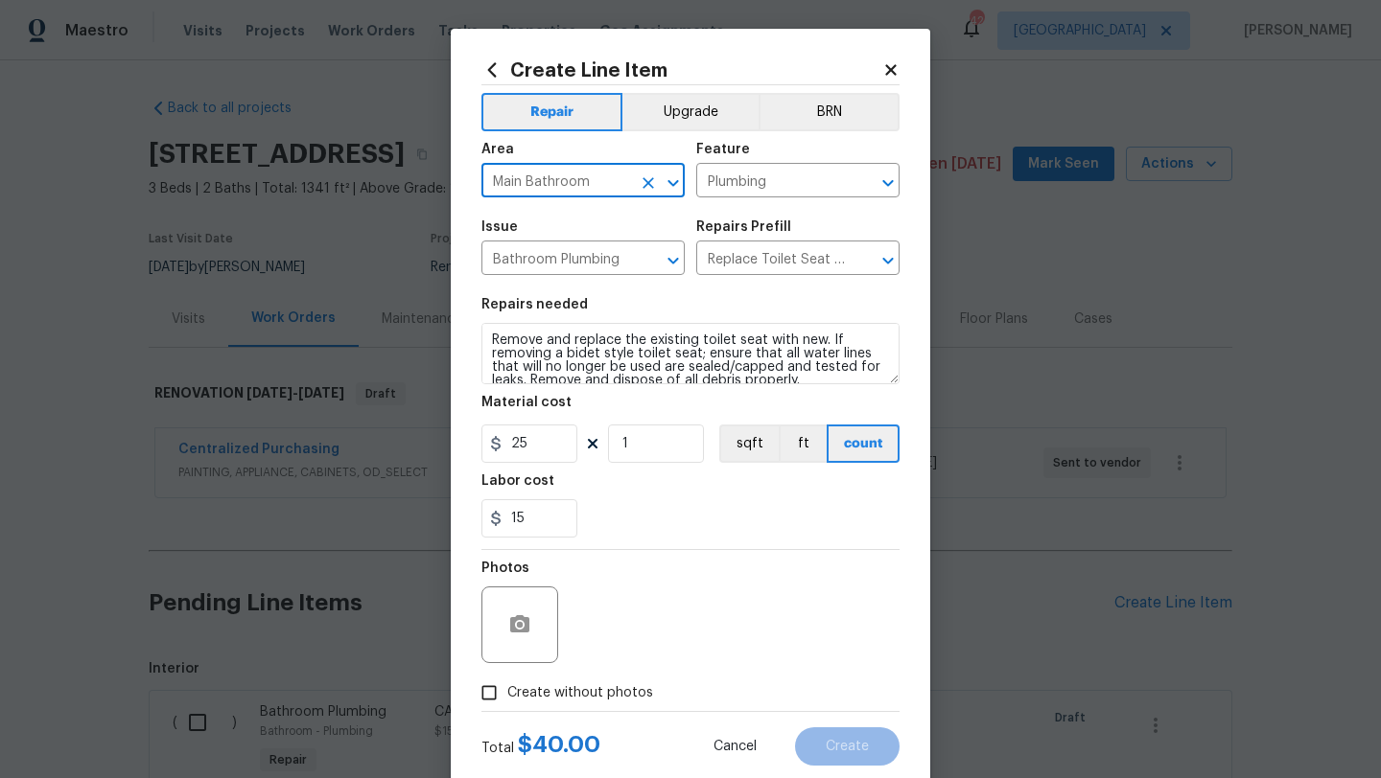
type input "Main Bathroom"
click at [624, 692] on span "Create without photos" at bounding box center [580, 694] width 146 height 20
click at [507, 692] on input "Create without photos" at bounding box center [489, 693] width 36 height 36
checkbox input "true"
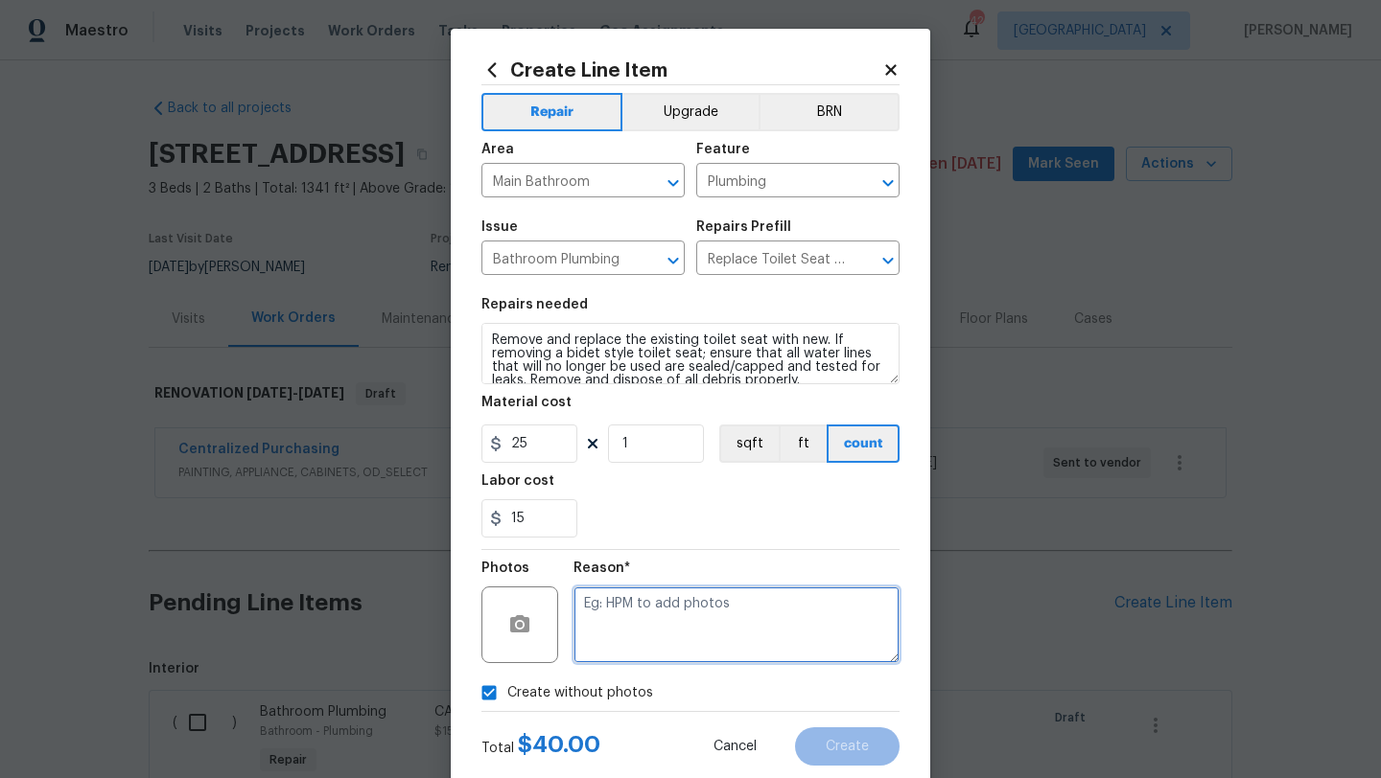
click at [638, 642] on textarea at bounding box center [736, 625] width 326 height 77
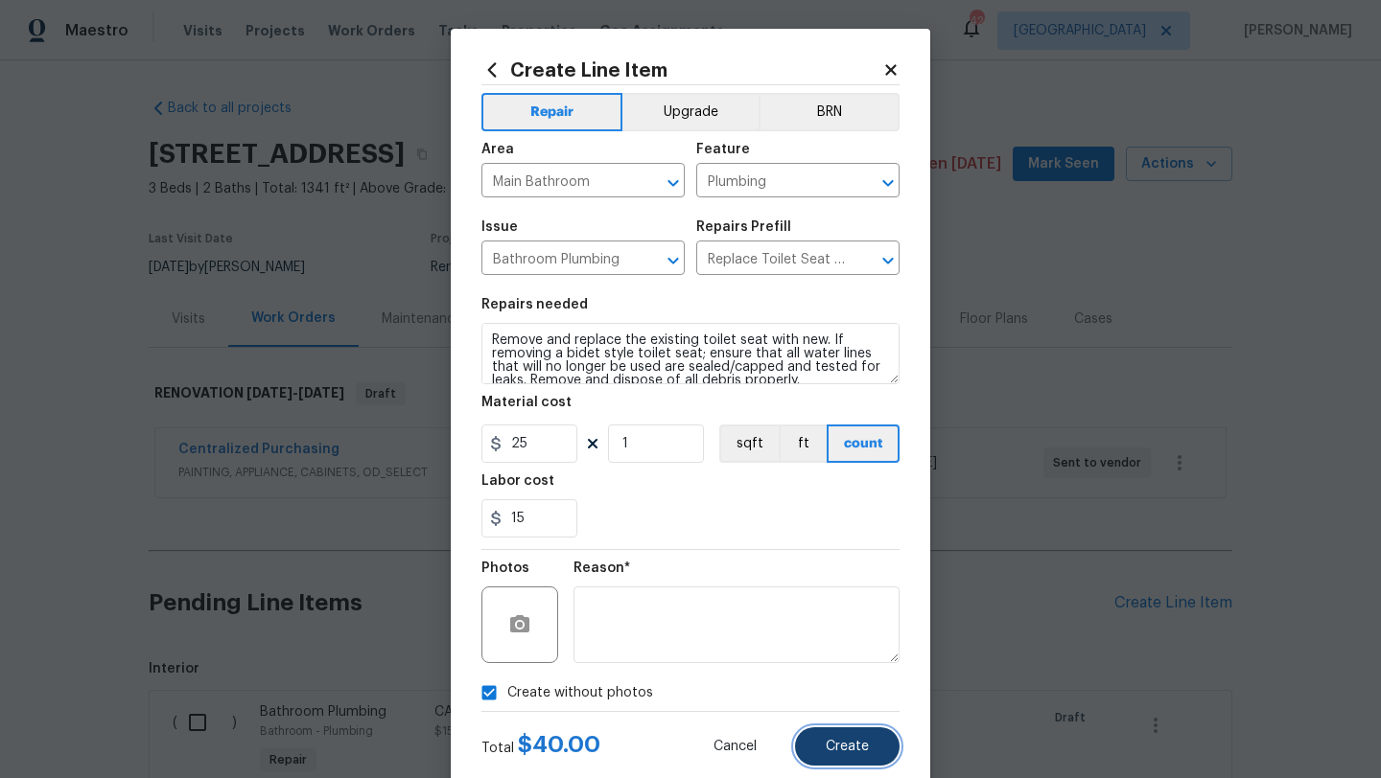
click at [841, 754] on span "Create" at bounding box center [846, 747] width 43 height 14
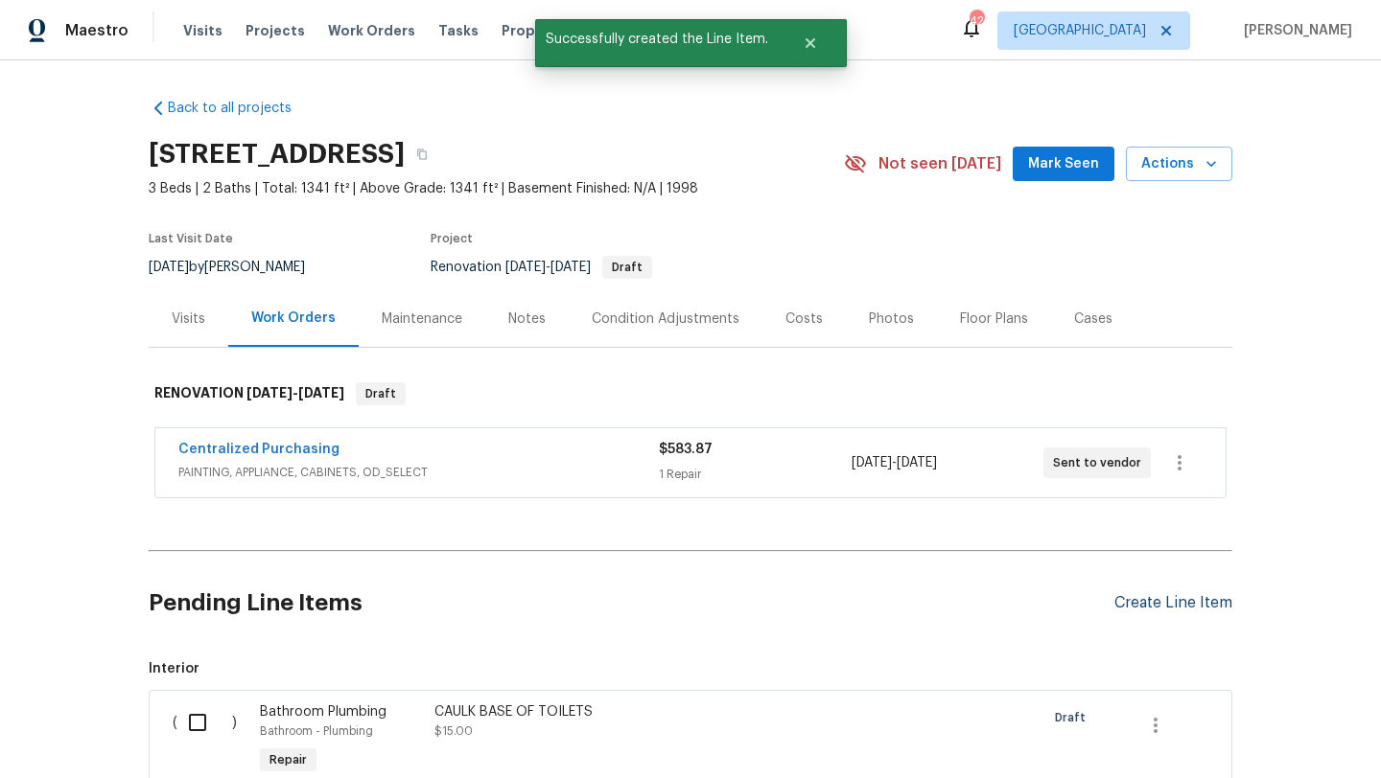
click at [1135, 607] on div "Create Line Item" at bounding box center [1173, 603] width 118 height 18
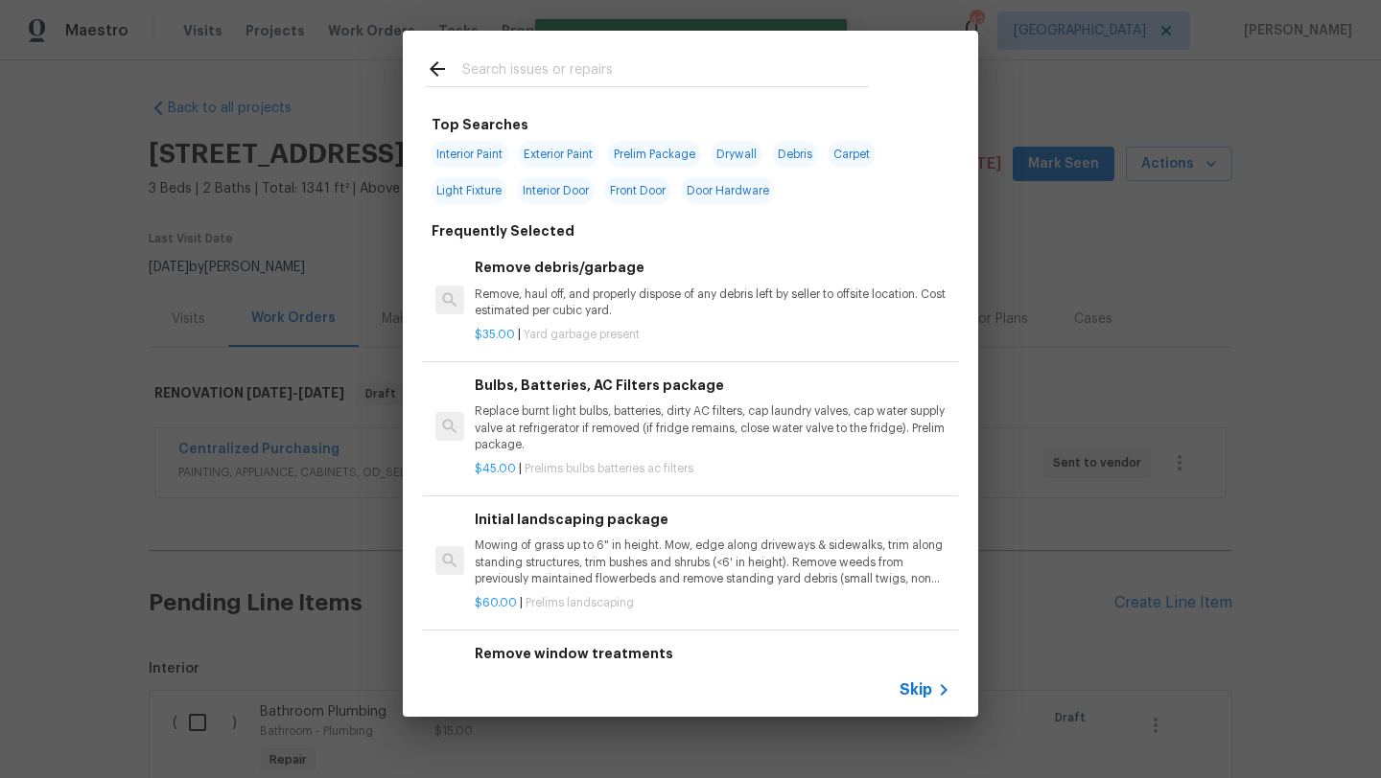
click at [546, 64] on input "text" at bounding box center [665, 72] width 406 height 29
type input "S"
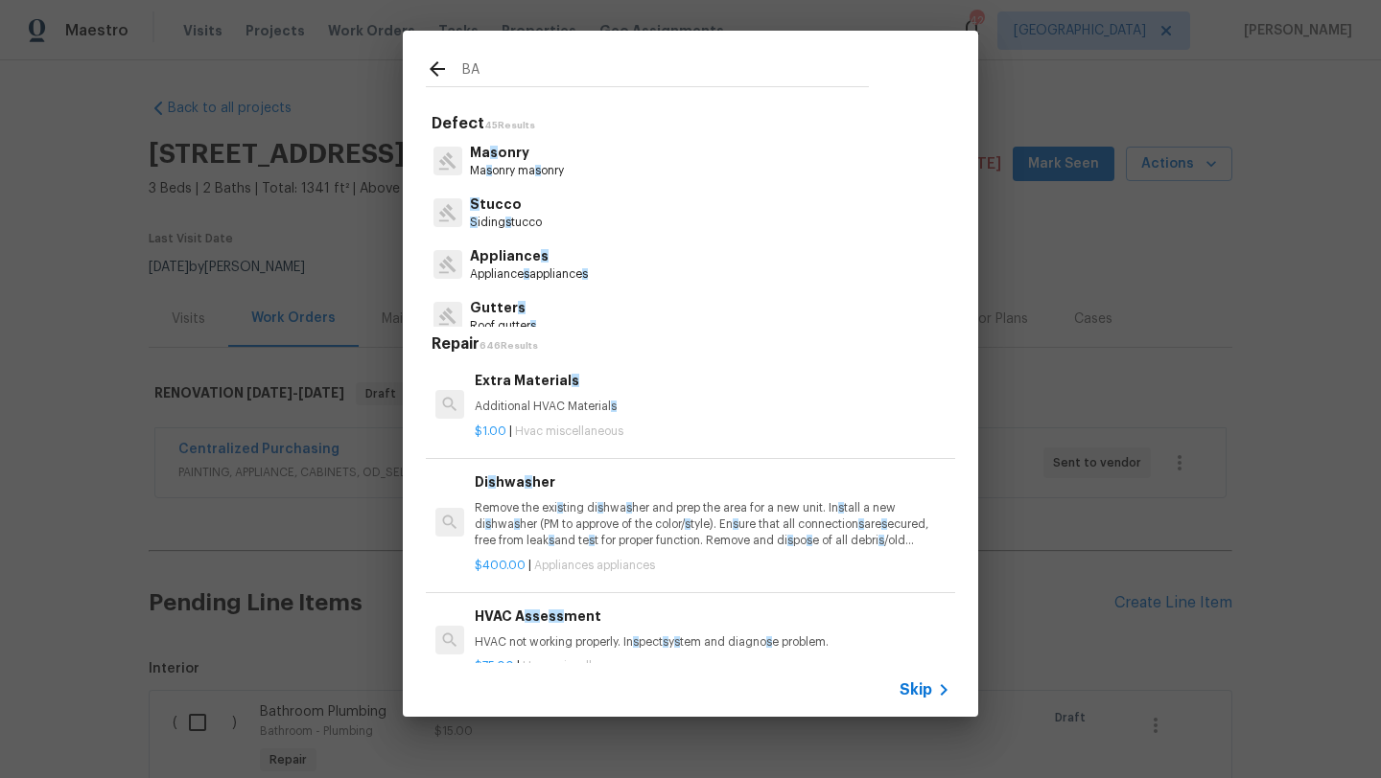
type input "B"
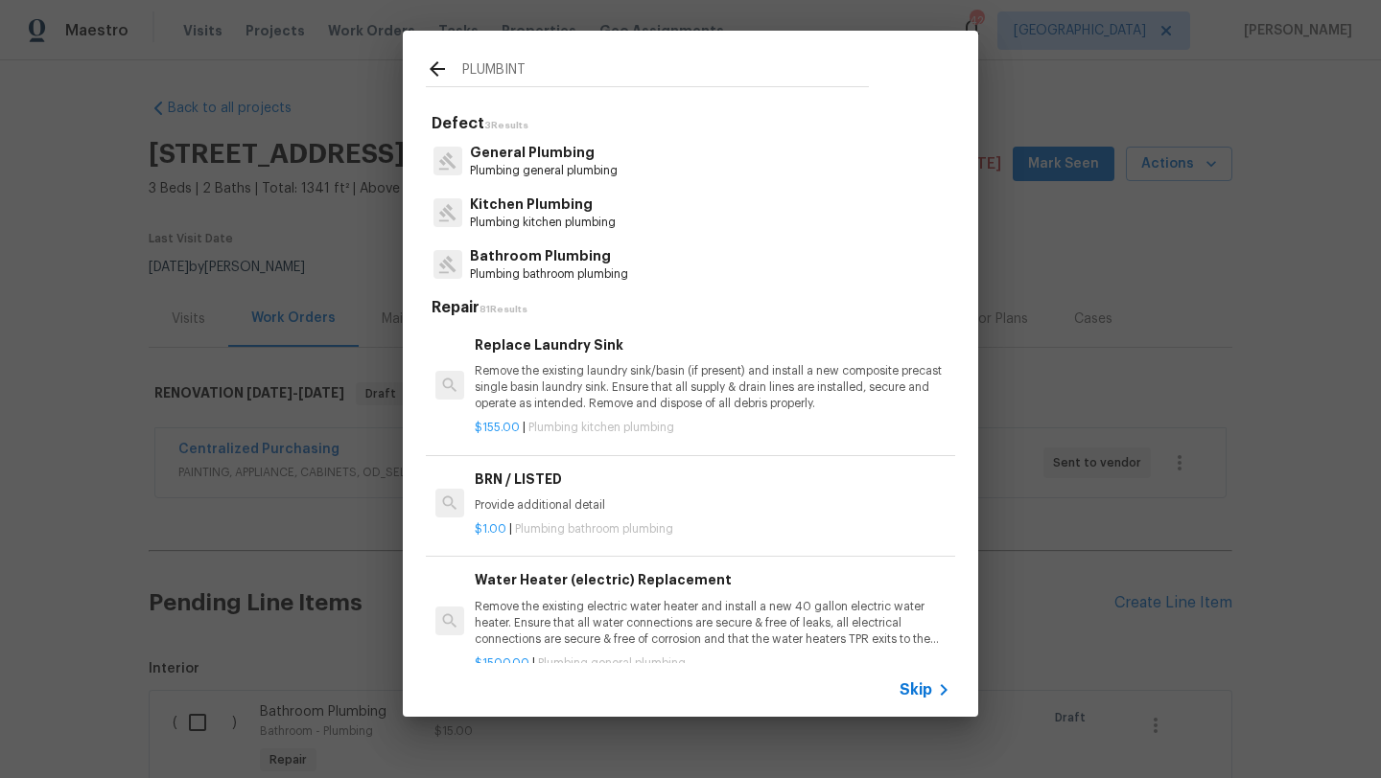
type input "PLUMBINT"
click at [546, 268] on p "Plumbing bathroom plumbing" at bounding box center [549, 275] width 158 height 16
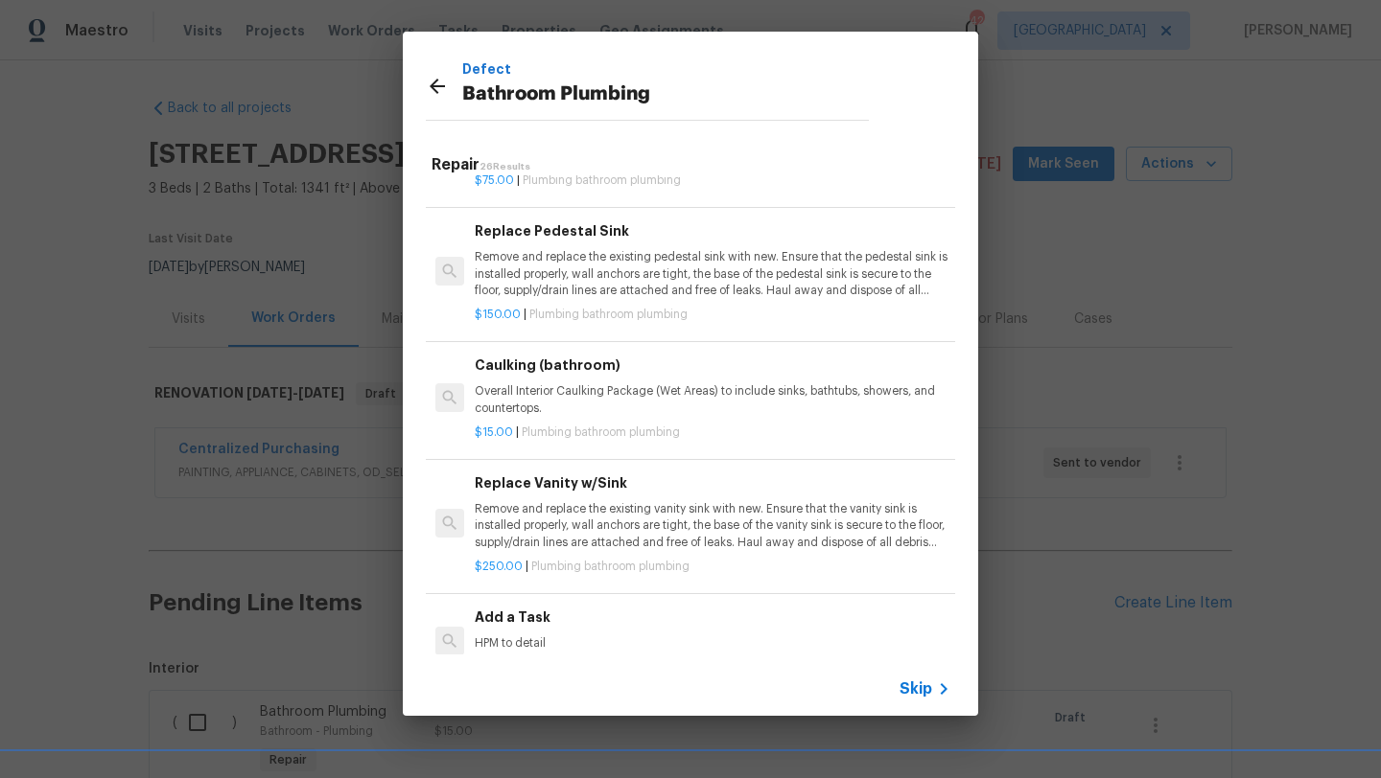
scroll to position [2611, 0]
click at [530, 612] on h6 "Add a Task" at bounding box center [713, 615] width 476 height 21
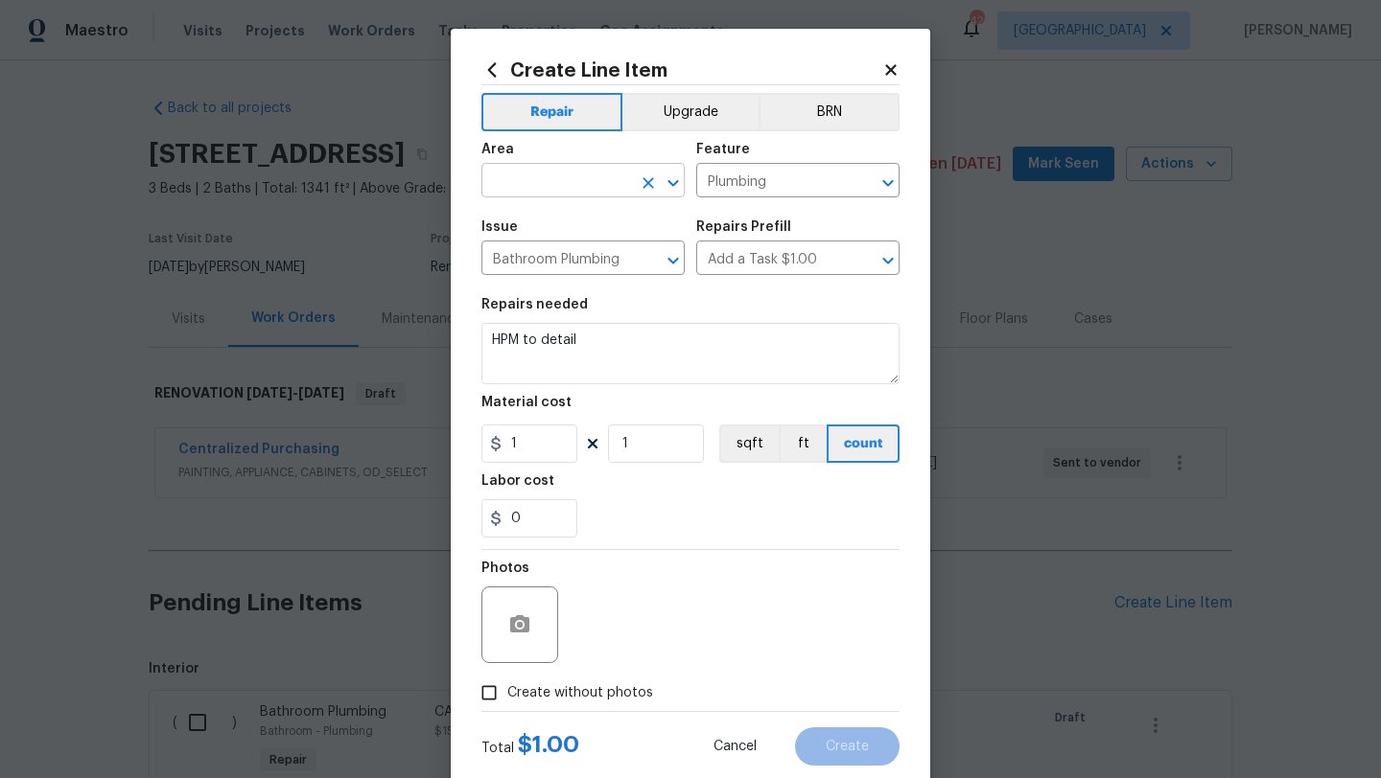
click at [554, 189] on input "text" at bounding box center [556, 183] width 150 height 30
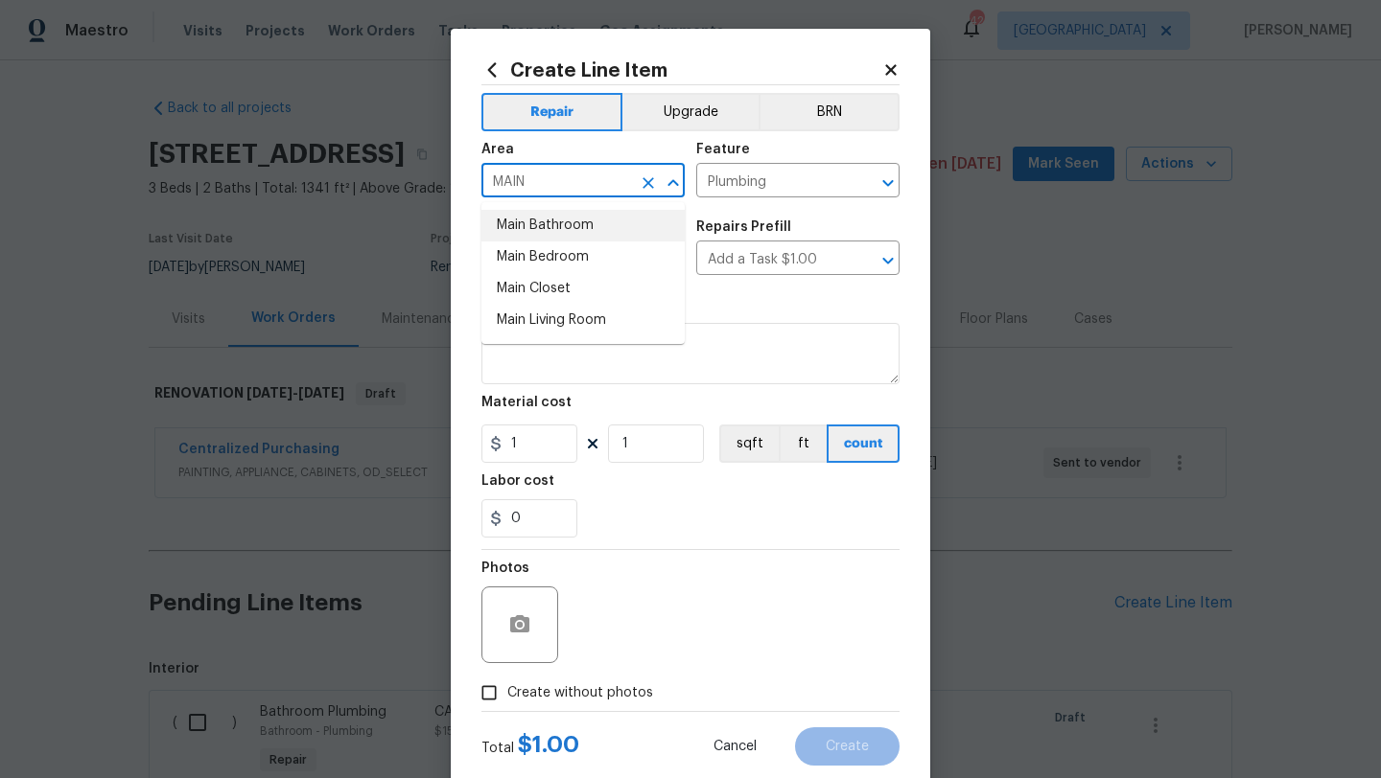
click at [567, 226] on li "Main Bathroom" at bounding box center [582, 226] width 203 height 32
type input "Main Bathroom"
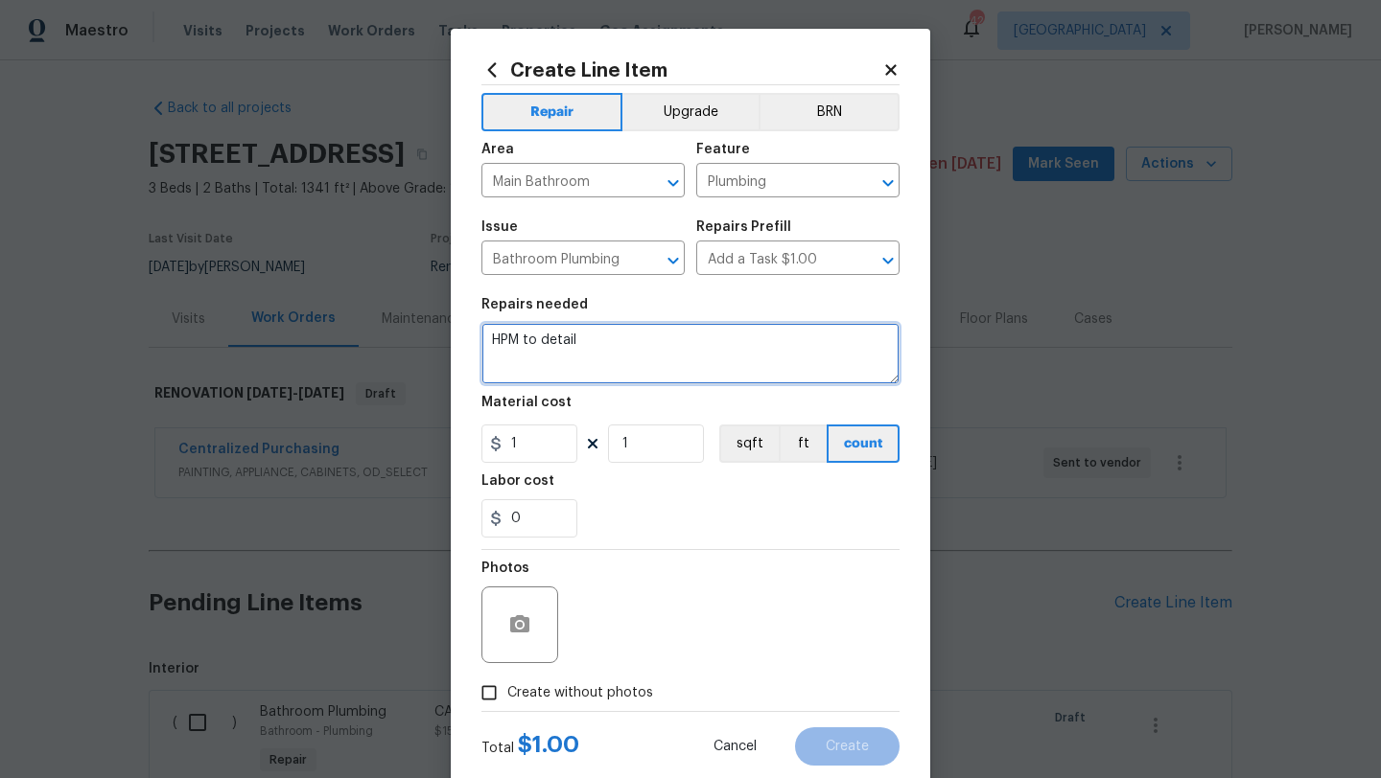
drag, startPoint x: 592, startPoint y: 336, endPoint x: 446, endPoint y: 332, distance: 145.8
click at [446, 332] on div "Create Line Item Repair Upgrade BRN Area Main Bathroom ​ Feature Plumbing ​ Iss…" at bounding box center [690, 389] width 1381 height 778
type textarea "REPLACE MISSING SHOWER VALVE KNOB. REPLACE SHOWER HEAD"
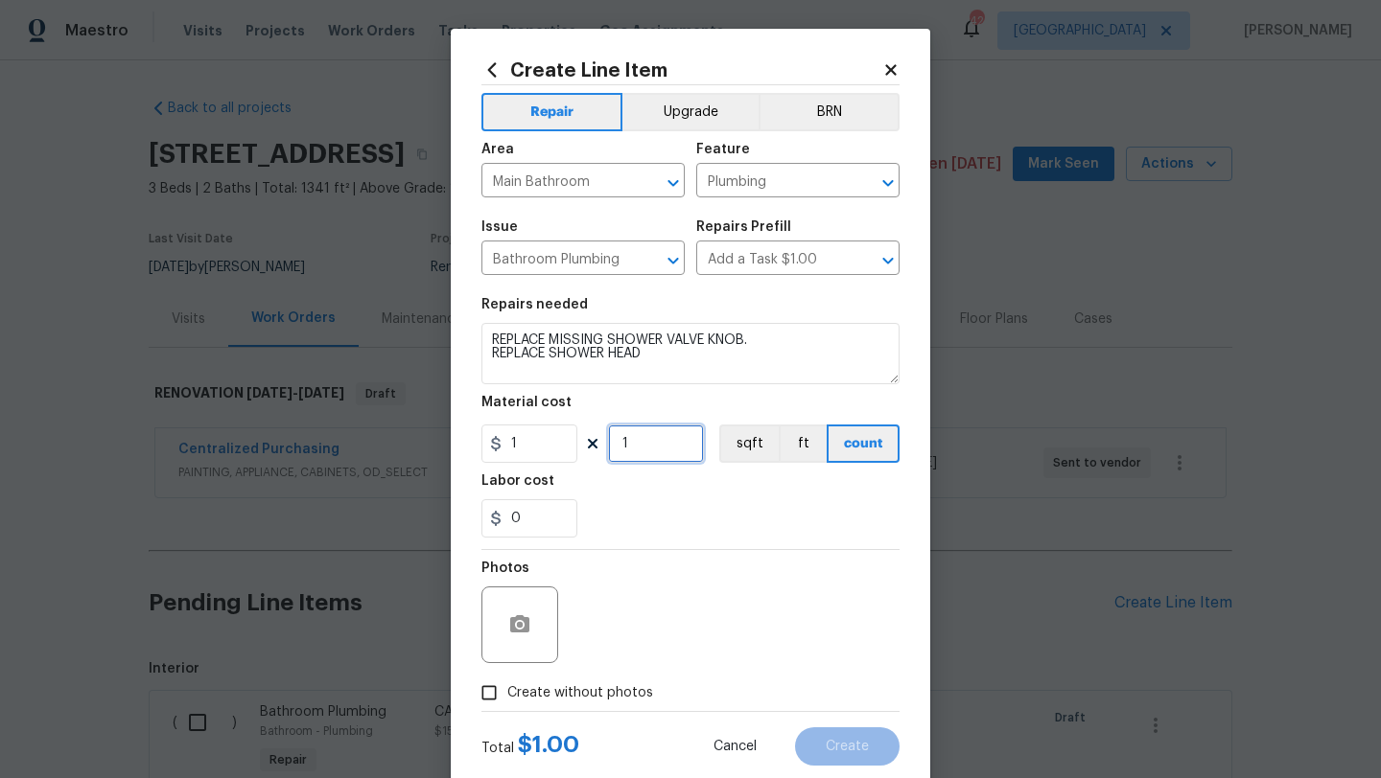
drag, startPoint x: 635, startPoint y: 452, endPoint x: 561, endPoint y: 445, distance: 74.1
click at [560, 448] on div "1 1 sqft ft count" at bounding box center [690, 444] width 418 height 38
type input "50"
click at [532, 692] on span "Create without photos" at bounding box center [580, 694] width 146 height 20
click at [507, 692] on input "Create without photos" at bounding box center [489, 693] width 36 height 36
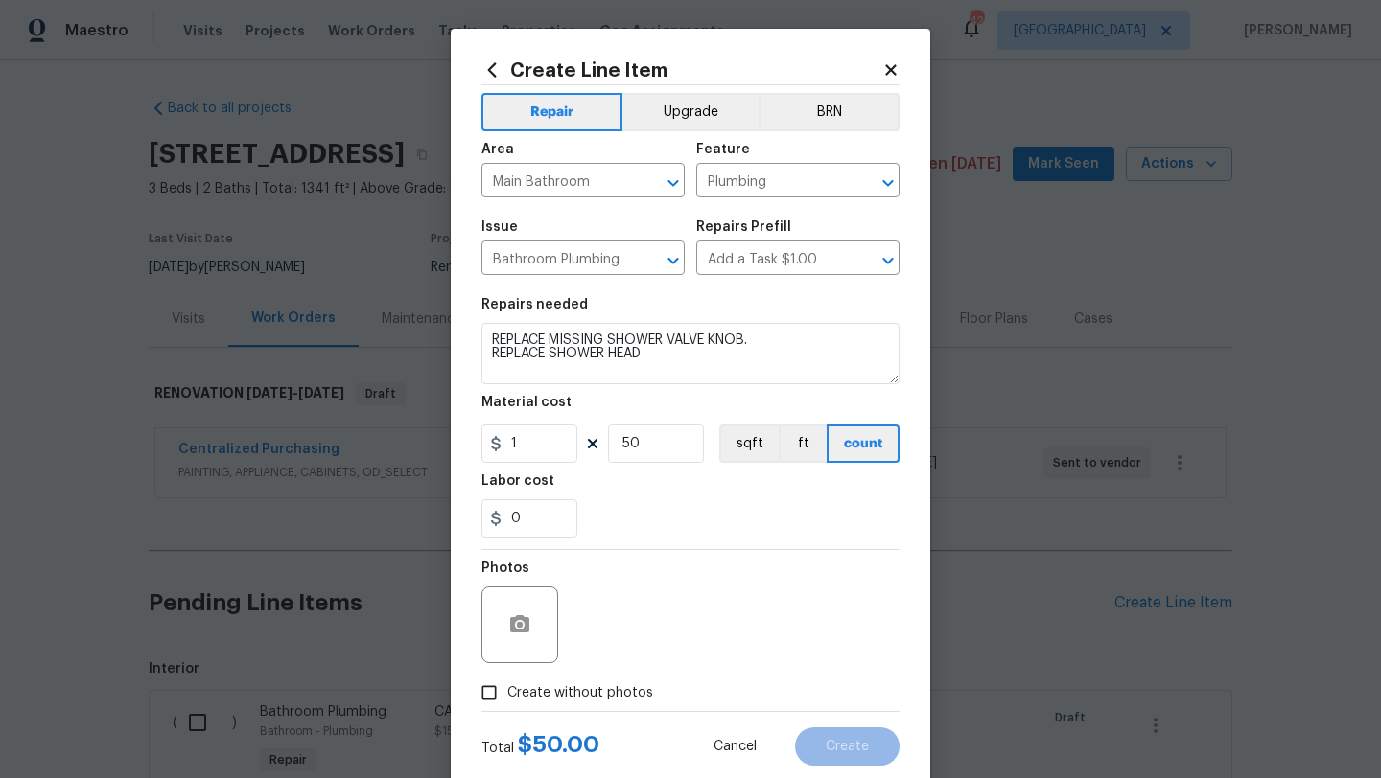
checkbox input "true"
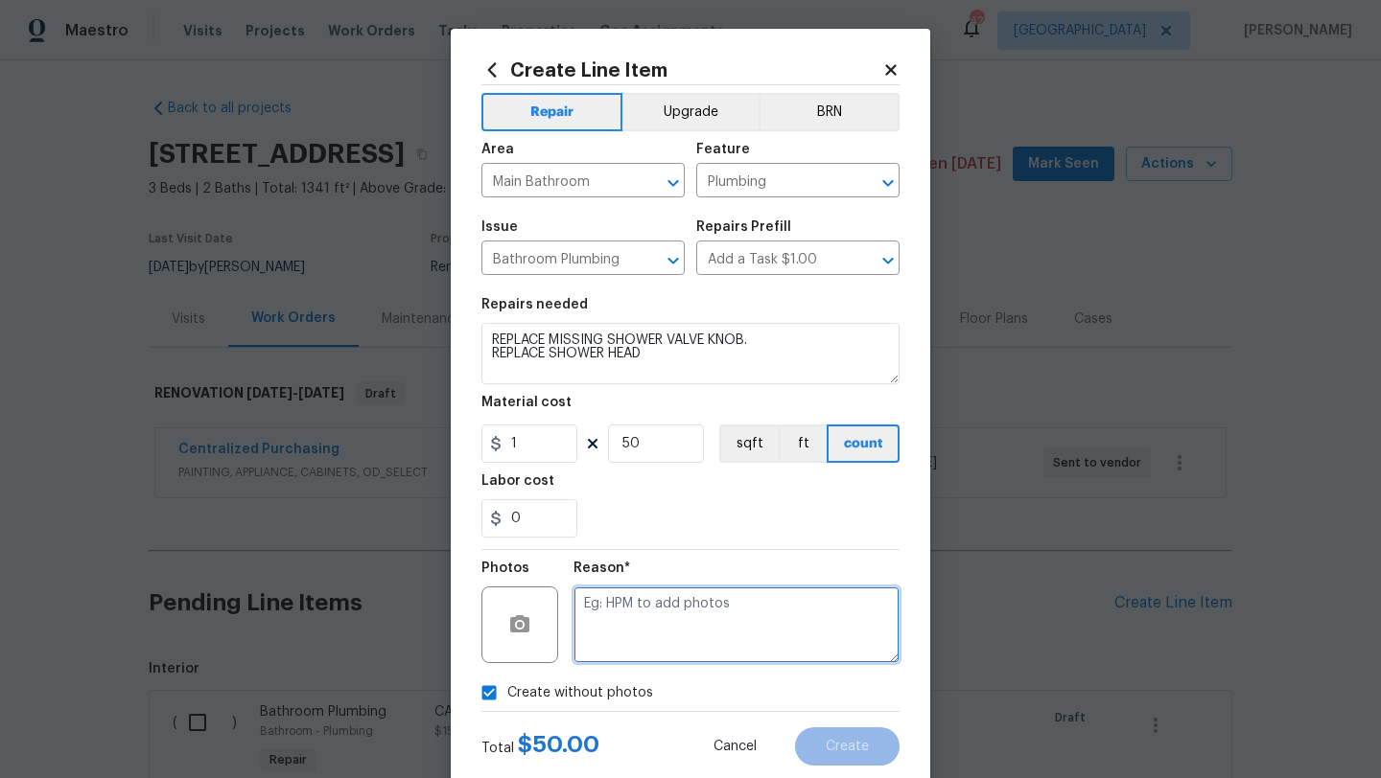
click at [633, 622] on textarea at bounding box center [736, 625] width 326 height 77
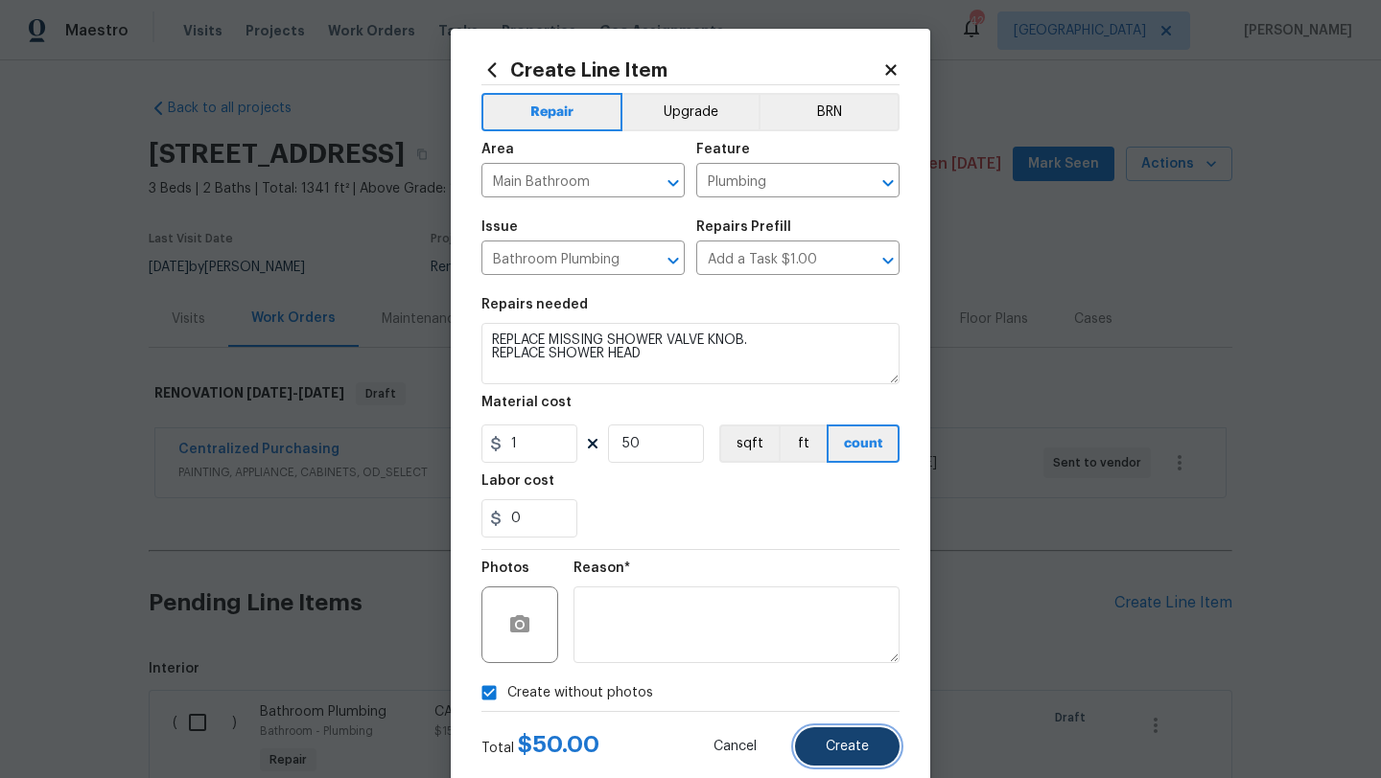
click at [822, 745] on button "Create" at bounding box center [847, 747] width 104 height 38
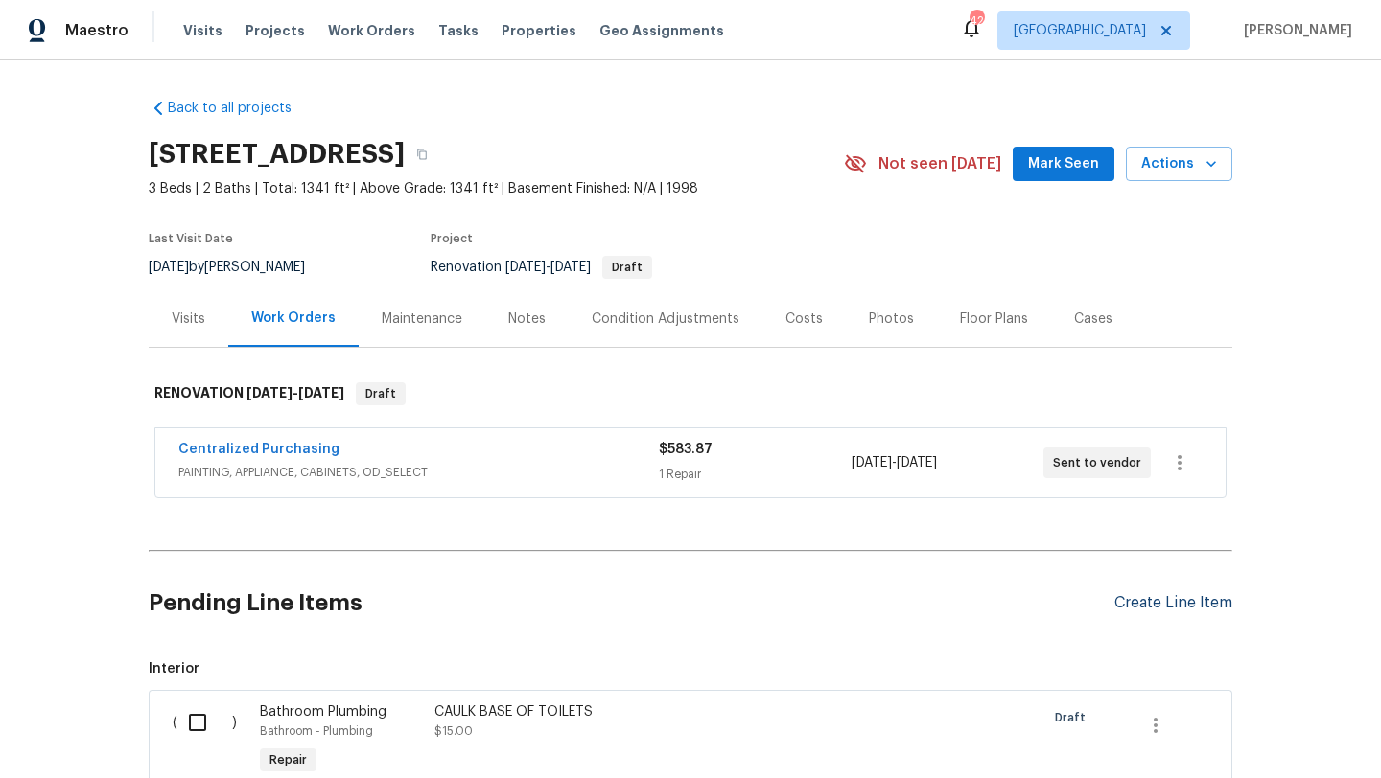
click at [1149, 603] on div "Create Line Item" at bounding box center [1173, 603] width 118 height 18
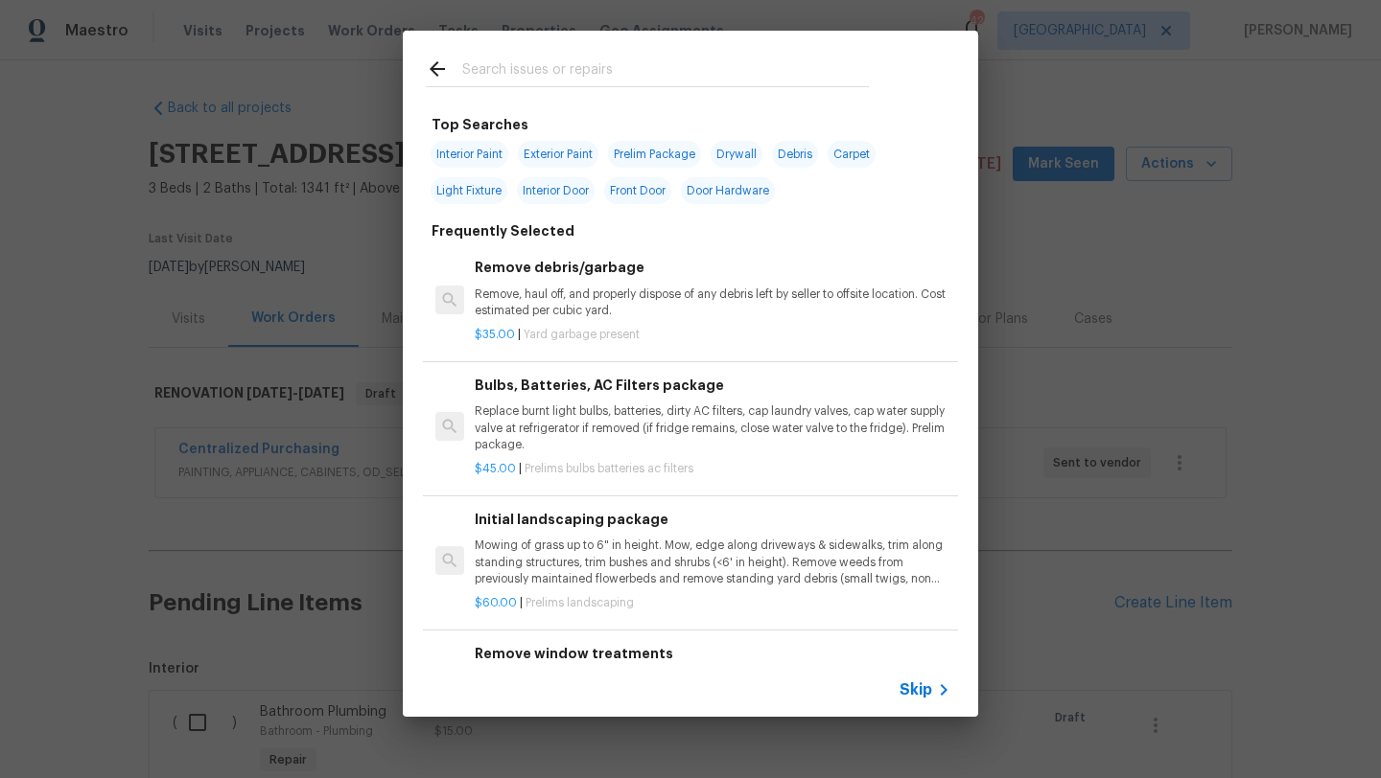
click at [597, 69] on input "text" at bounding box center [665, 72] width 406 height 29
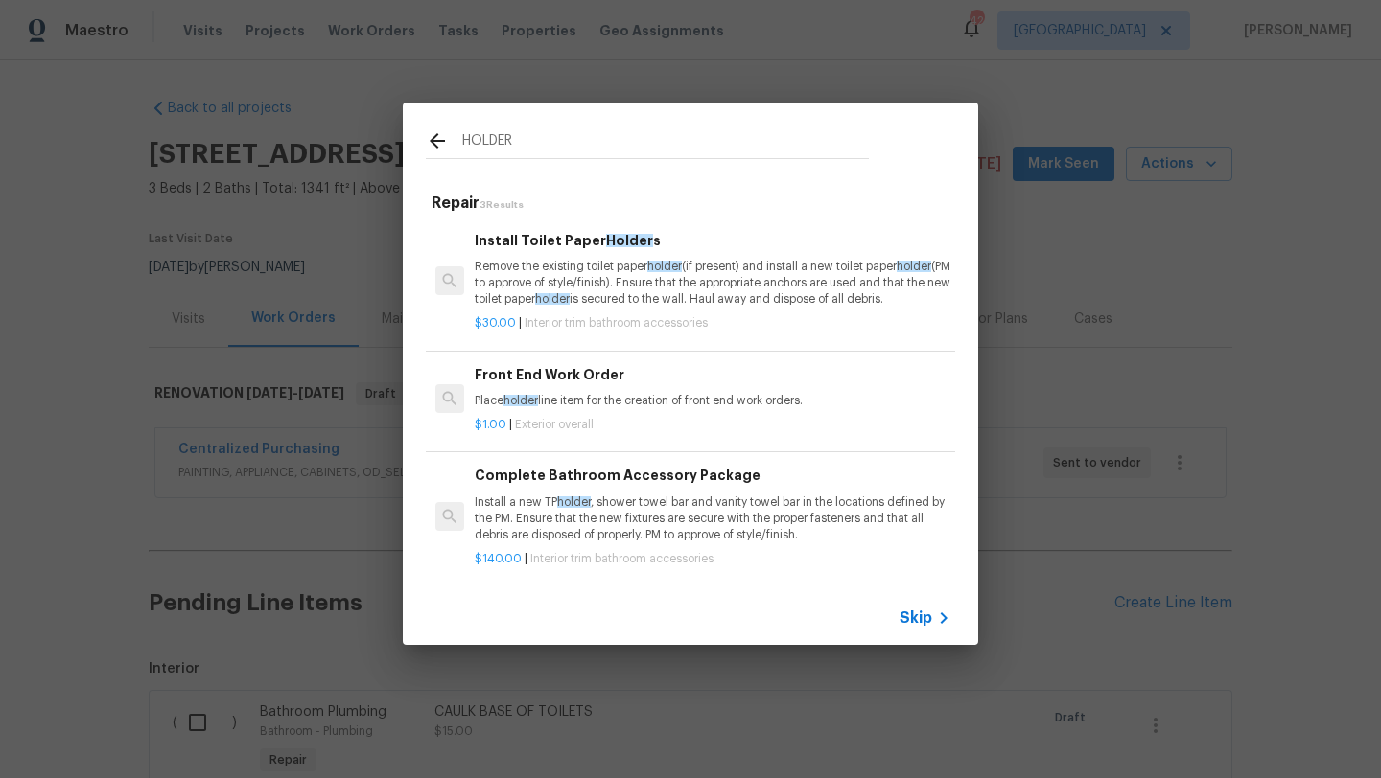
type input "HOLDER"
click at [550, 267] on p "Remove the existing toilet paper holder (if present) and install a new toilet p…" at bounding box center [713, 283] width 476 height 49
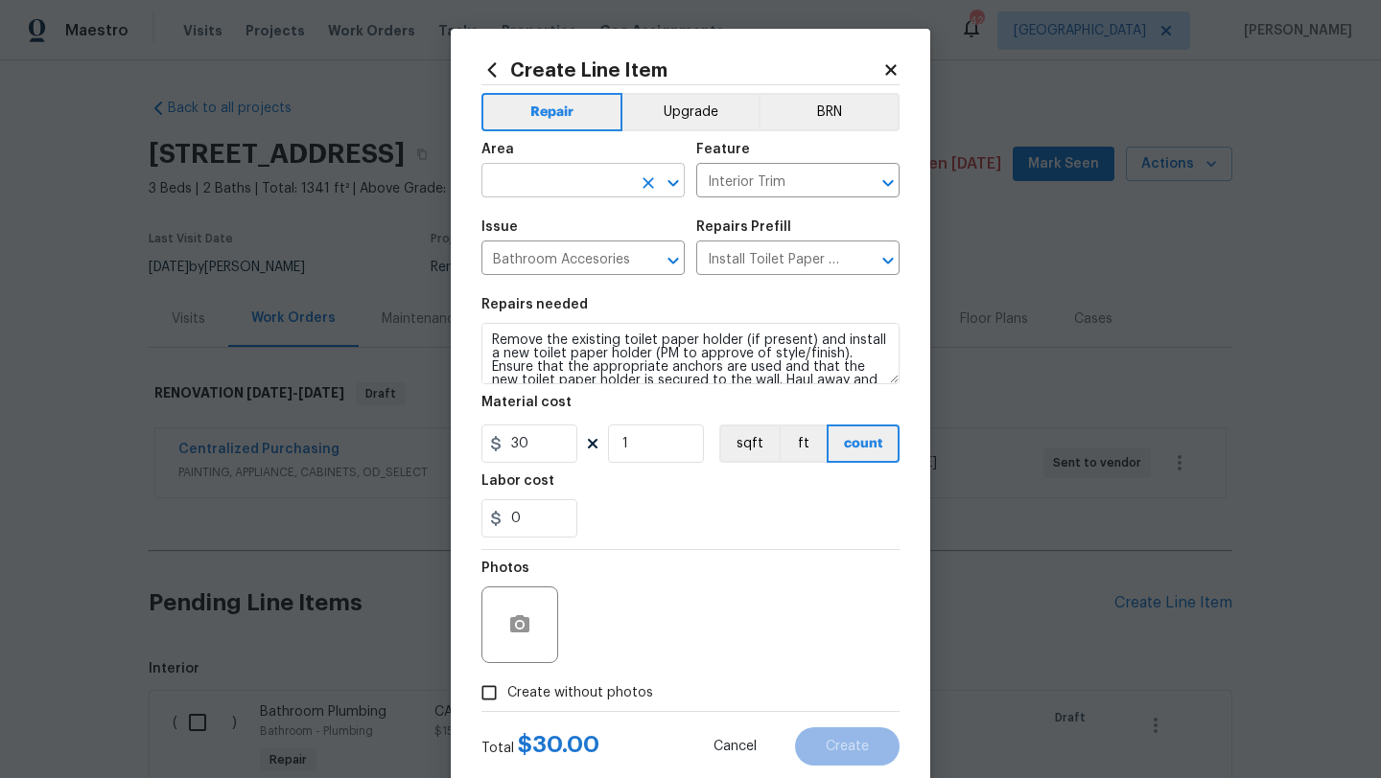
click at [553, 182] on input "text" at bounding box center [556, 183] width 150 height 30
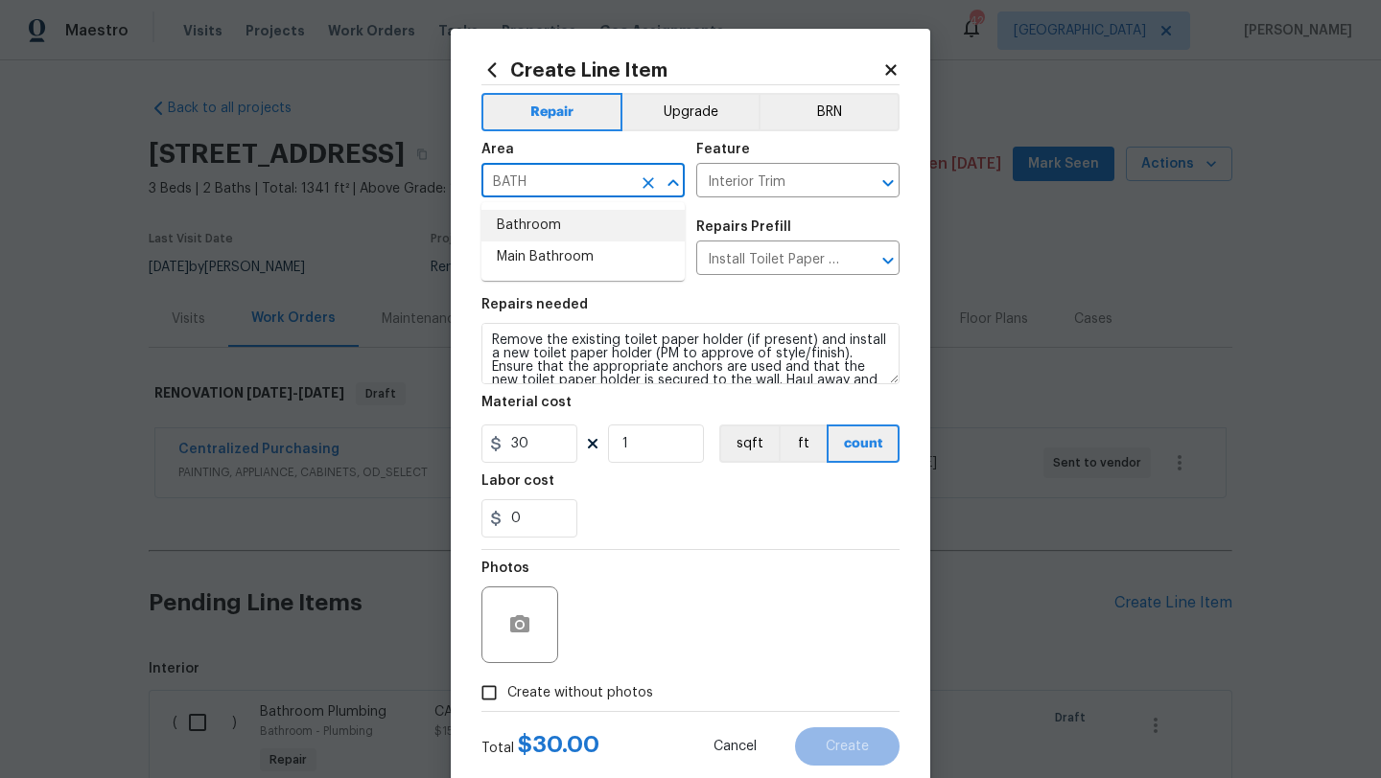
click at [543, 224] on li "Bathroom" at bounding box center [582, 226] width 203 height 32
type input "Bathroom"
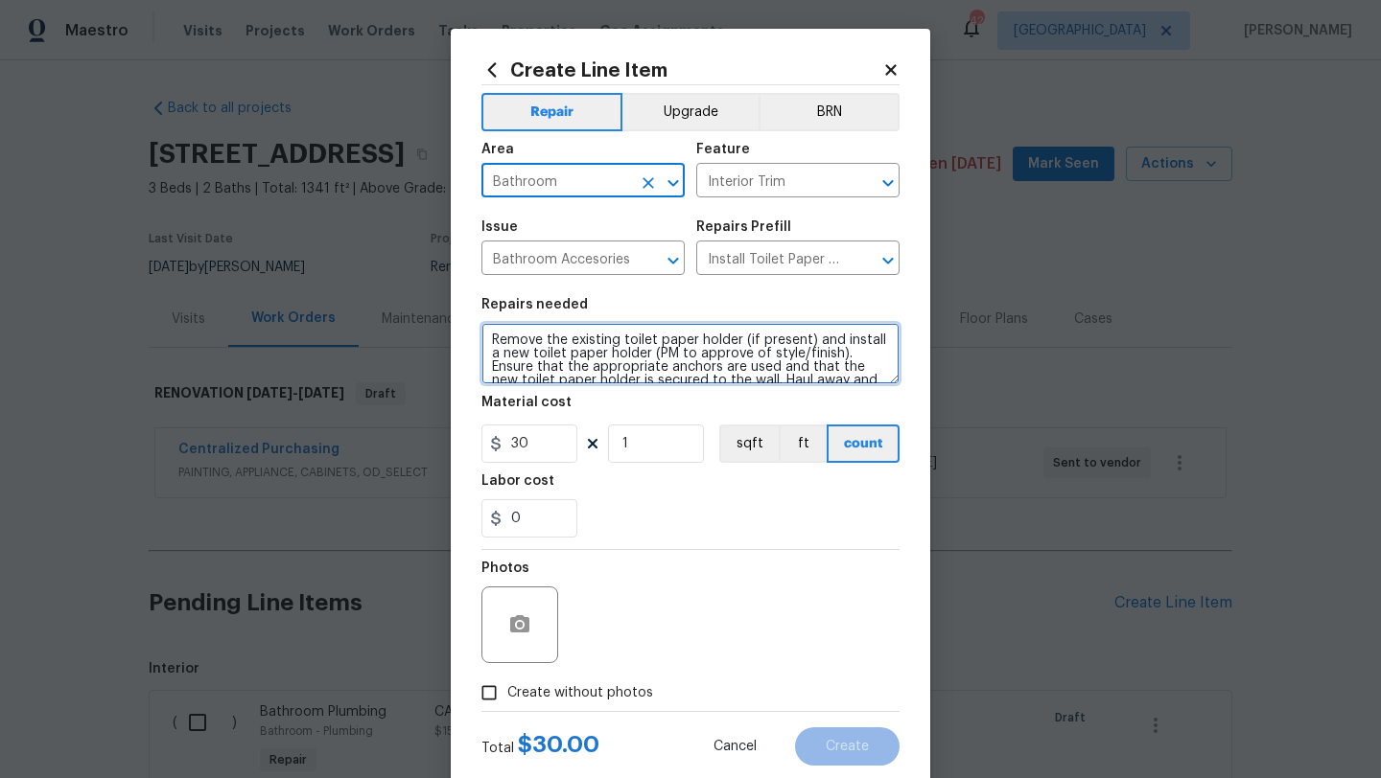
click at [493, 344] on textarea "Remove the existing toilet paper holder (if present) and install a new toilet p…" at bounding box center [690, 353] width 418 height 61
type textarea "REPLACE TOILET PAPER HOLDER BEING HELD ON WITH TAPE Remove the existing toilet …"
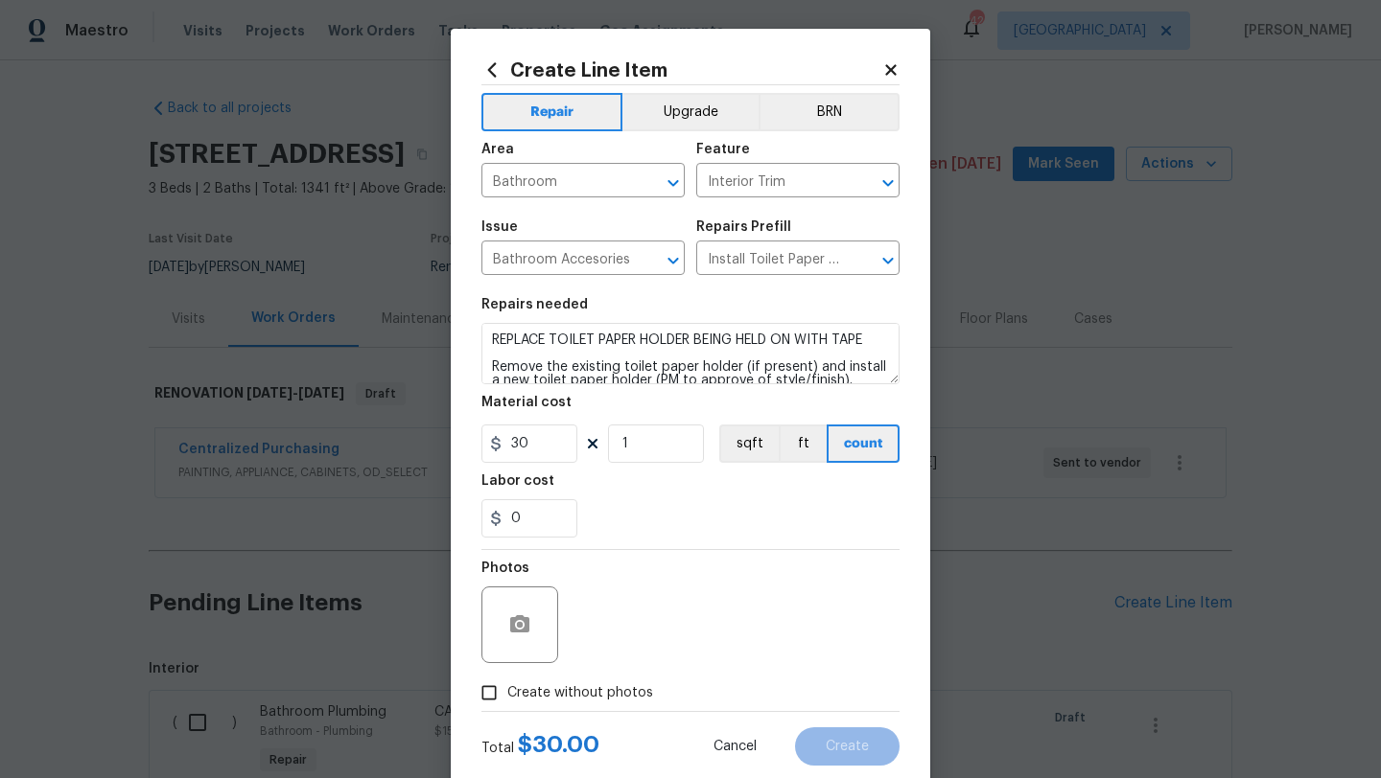
click at [535, 692] on span "Create without photos" at bounding box center [580, 694] width 146 height 20
click at [507, 692] on input "Create without photos" at bounding box center [489, 693] width 36 height 36
checkbox input "true"
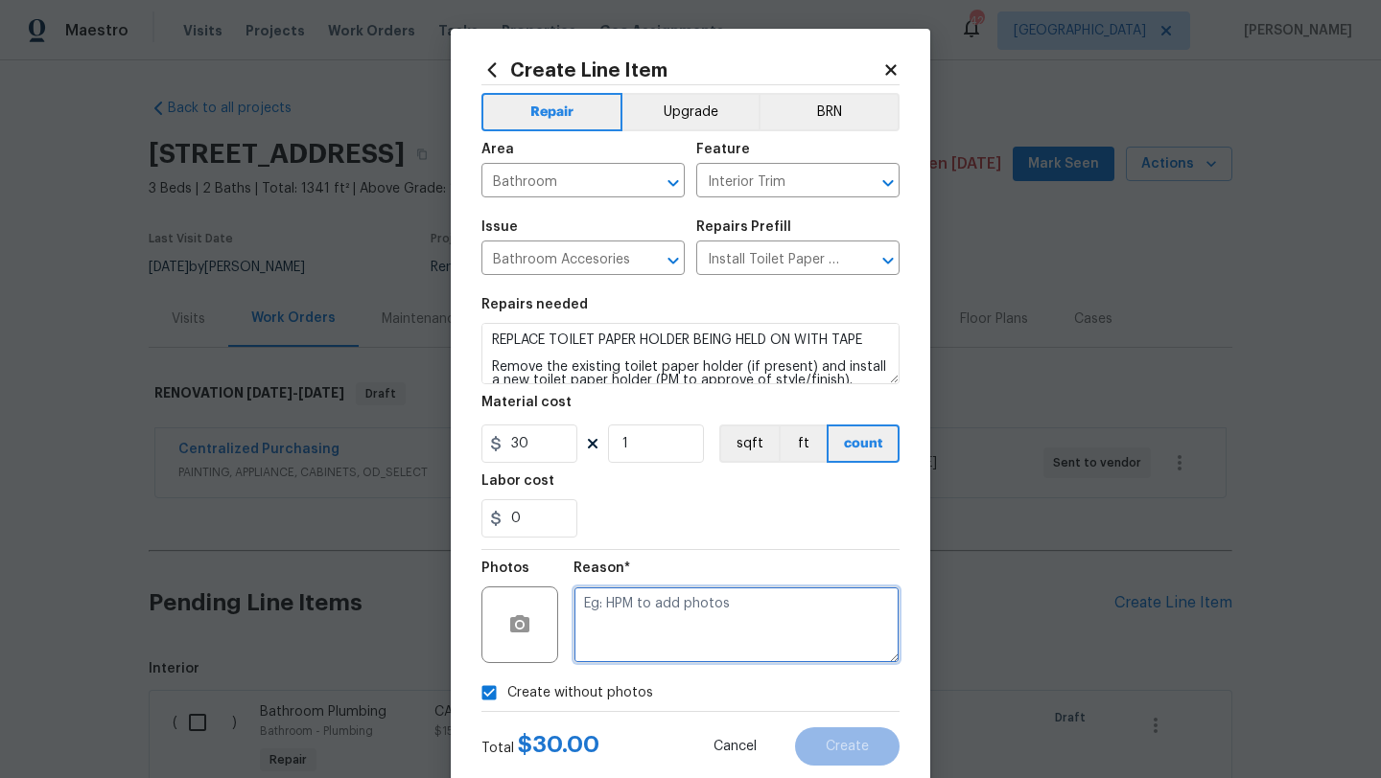
click at [614, 635] on textarea at bounding box center [736, 625] width 326 height 77
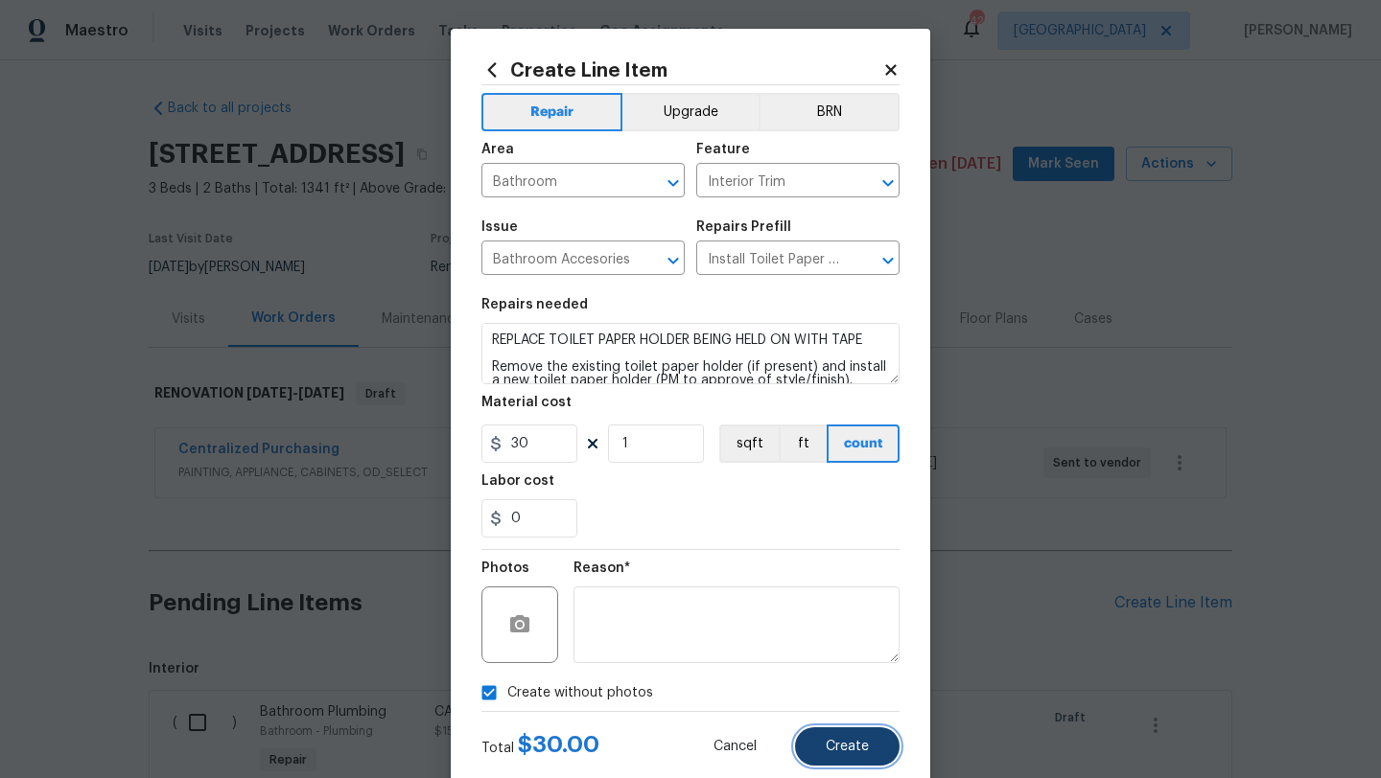
click at [830, 735] on button "Create" at bounding box center [847, 747] width 104 height 38
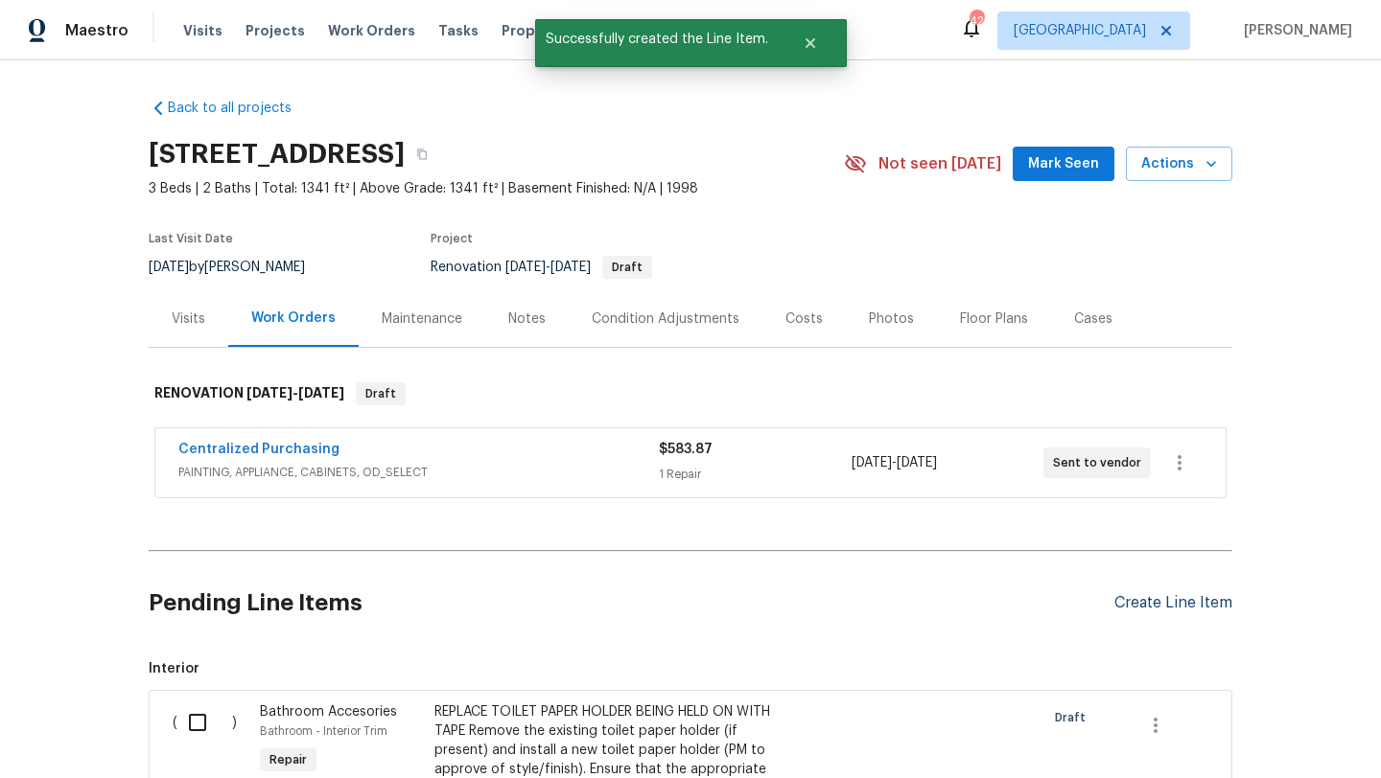
click at [1143, 595] on div "Create Line Item" at bounding box center [1173, 603] width 118 height 18
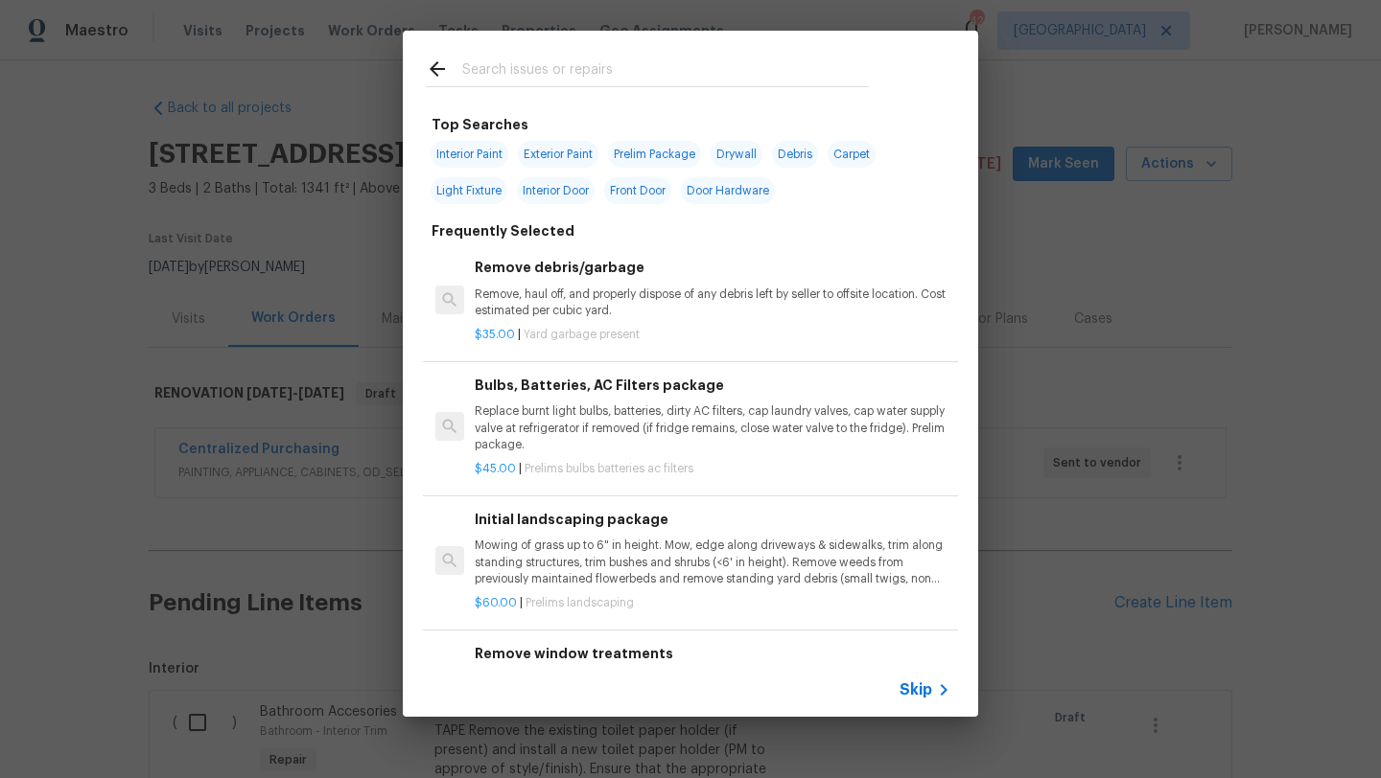
click at [586, 62] on input "text" at bounding box center [665, 72] width 406 height 29
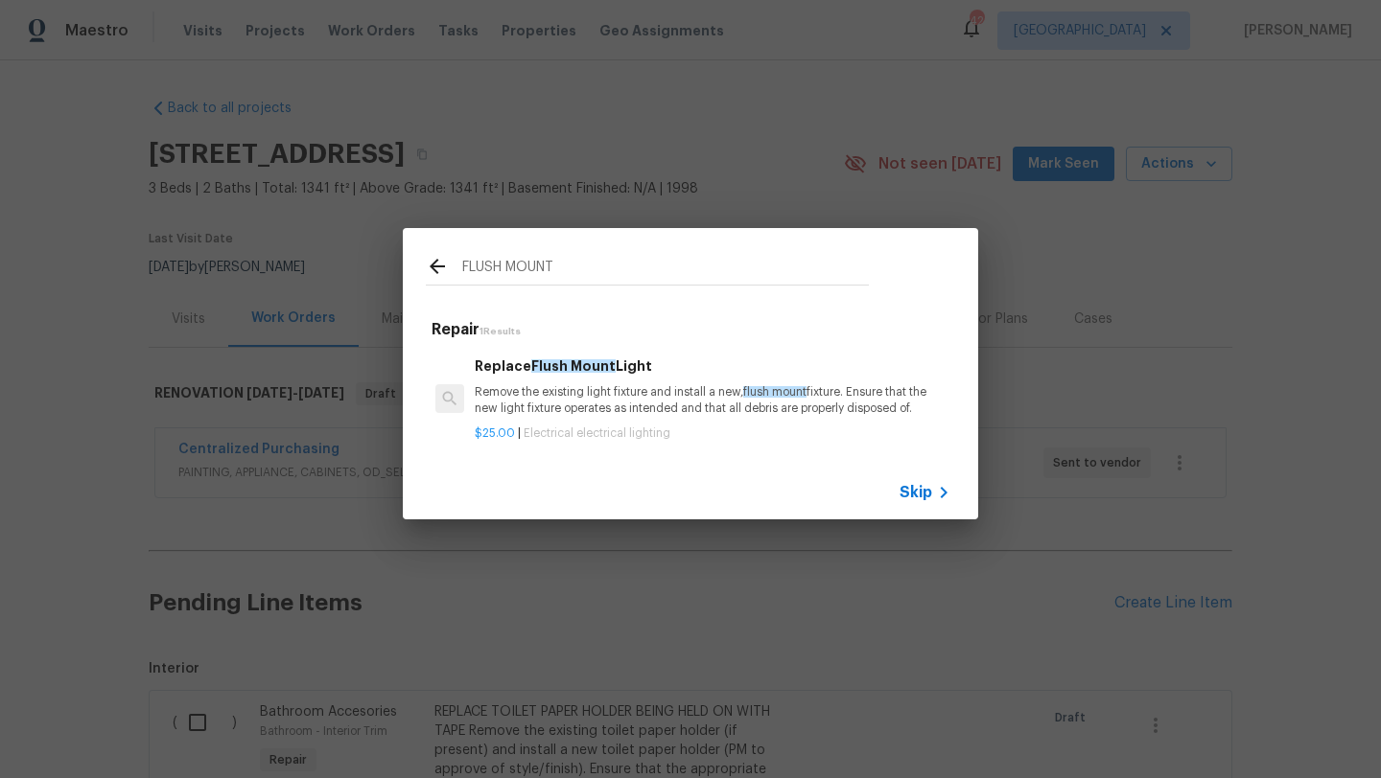
type input "FLUSH MOUNT"
click at [602, 397] on p "Remove the existing light fixture and install a new, flush mount fixture. Ensur…" at bounding box center [713, 400] width 476 height 33
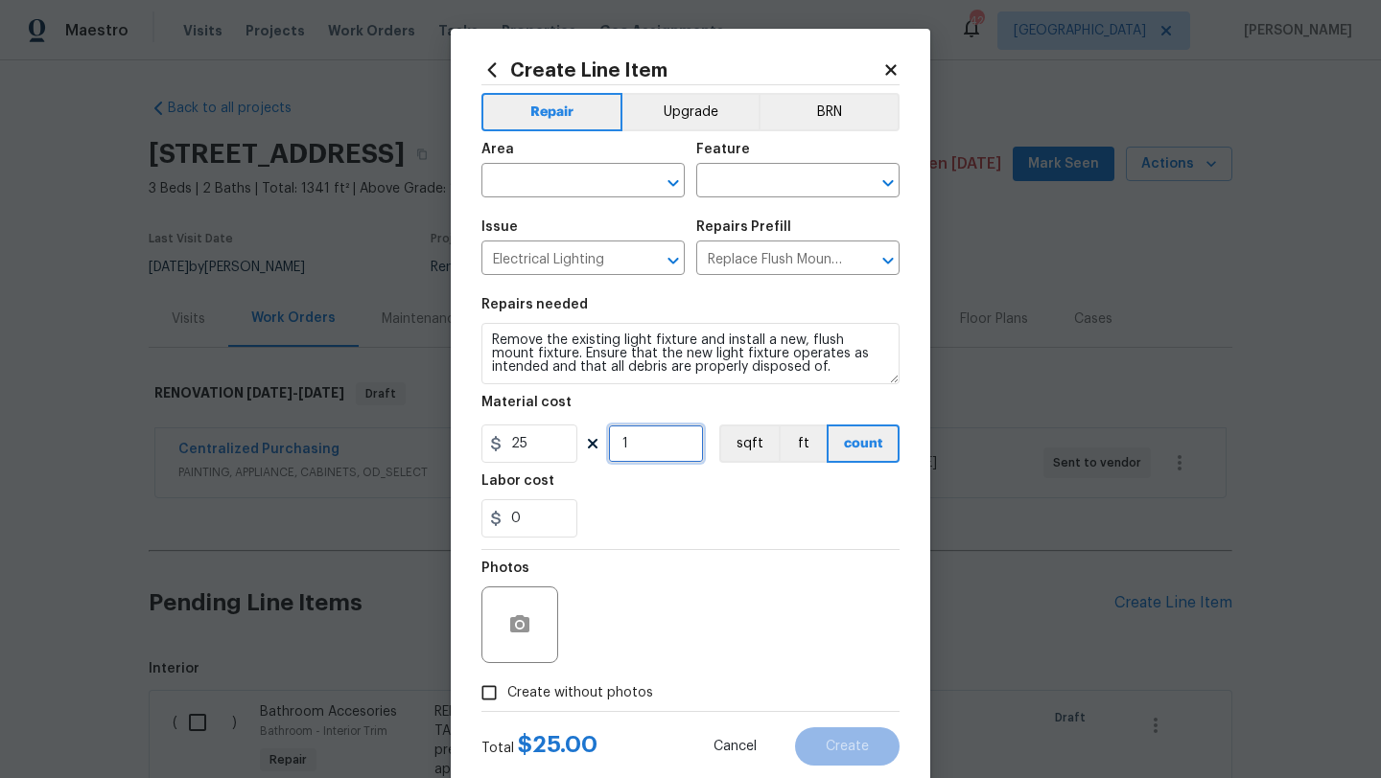
drag, startPoint x: 635, startPoint y: 450, endPoint x: 619, endPoint y: 450, distance: 15.3
click at [619, 450] on input "1" at bounding box center [656, 444] width 96 height 38
type input "2"
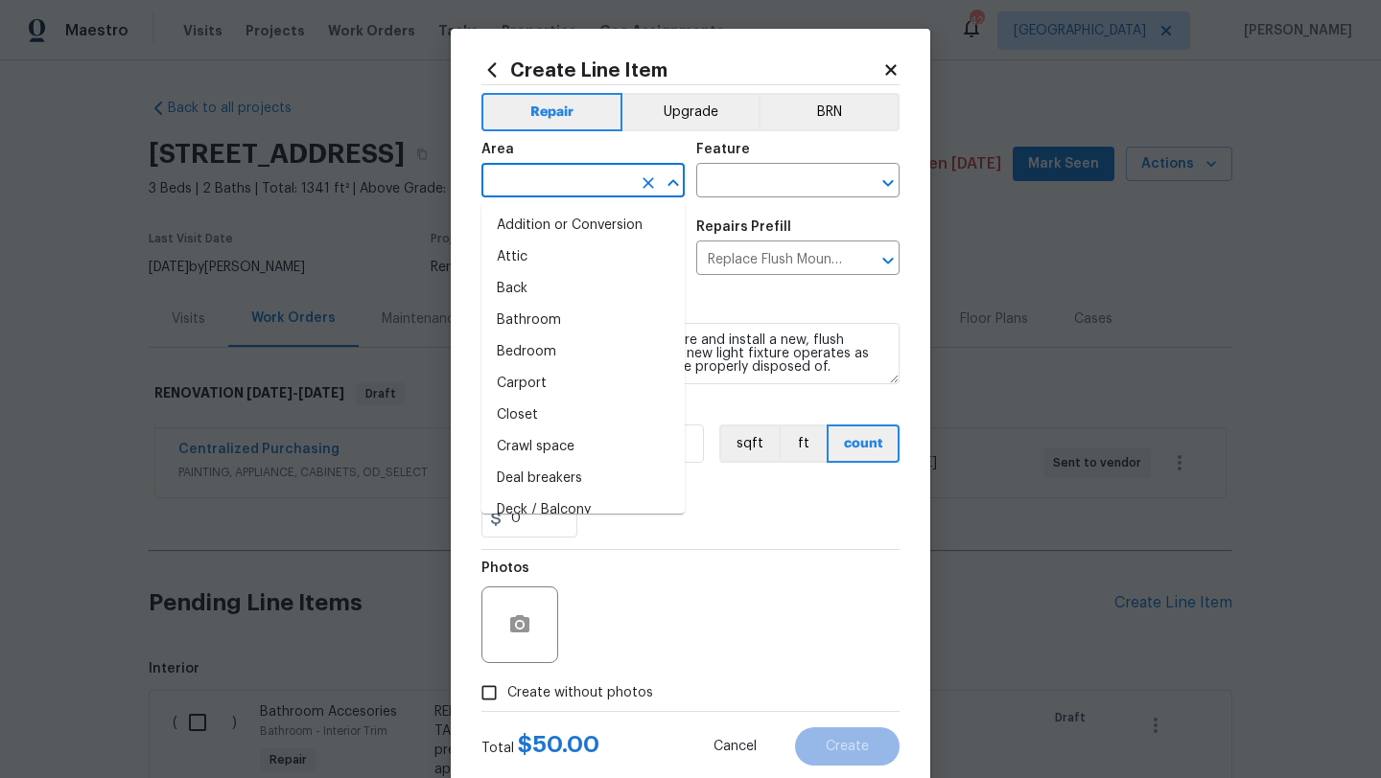
click at [586, 192] on input "text" at bounding box center [556, 183] width 150 height 30
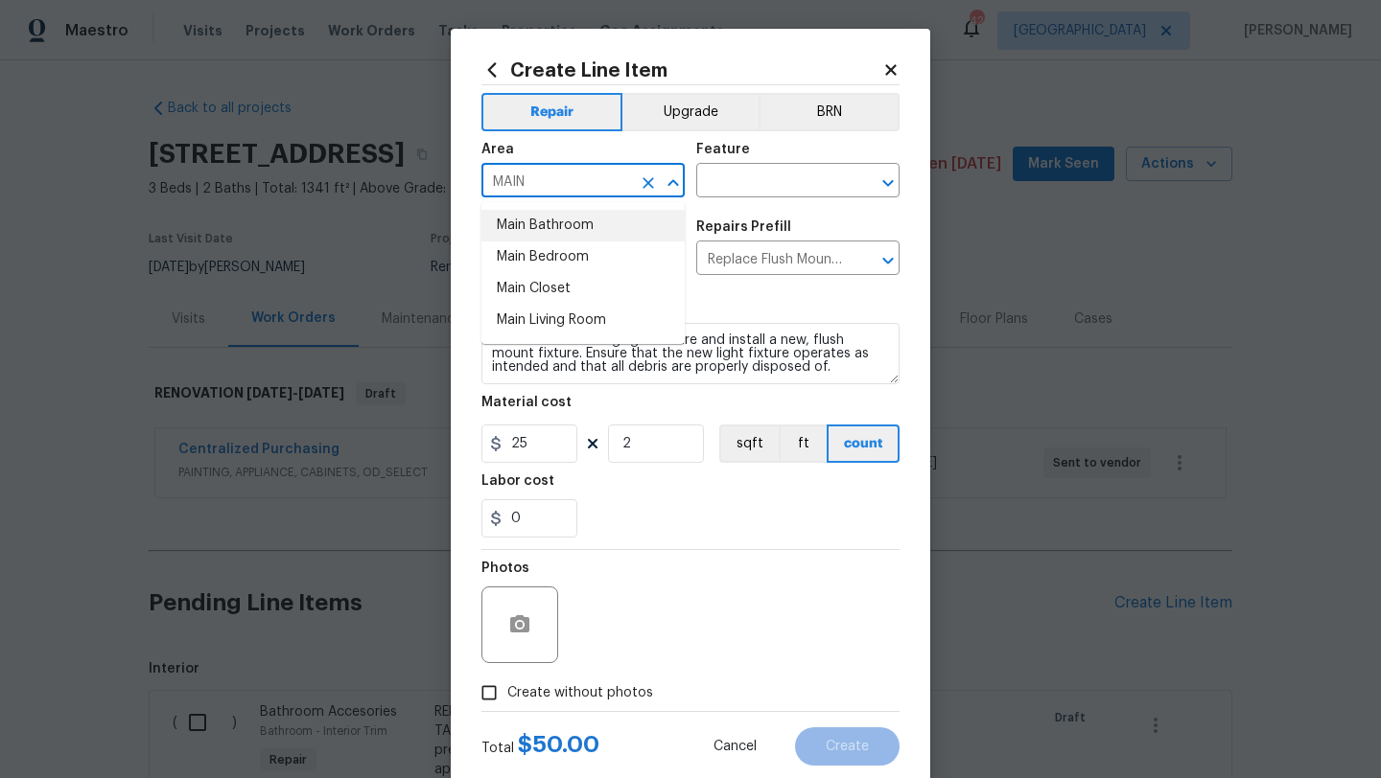
click at [591, 221] on li "Main Bathroom" at bounding box center [582, 226] width 203 height 32
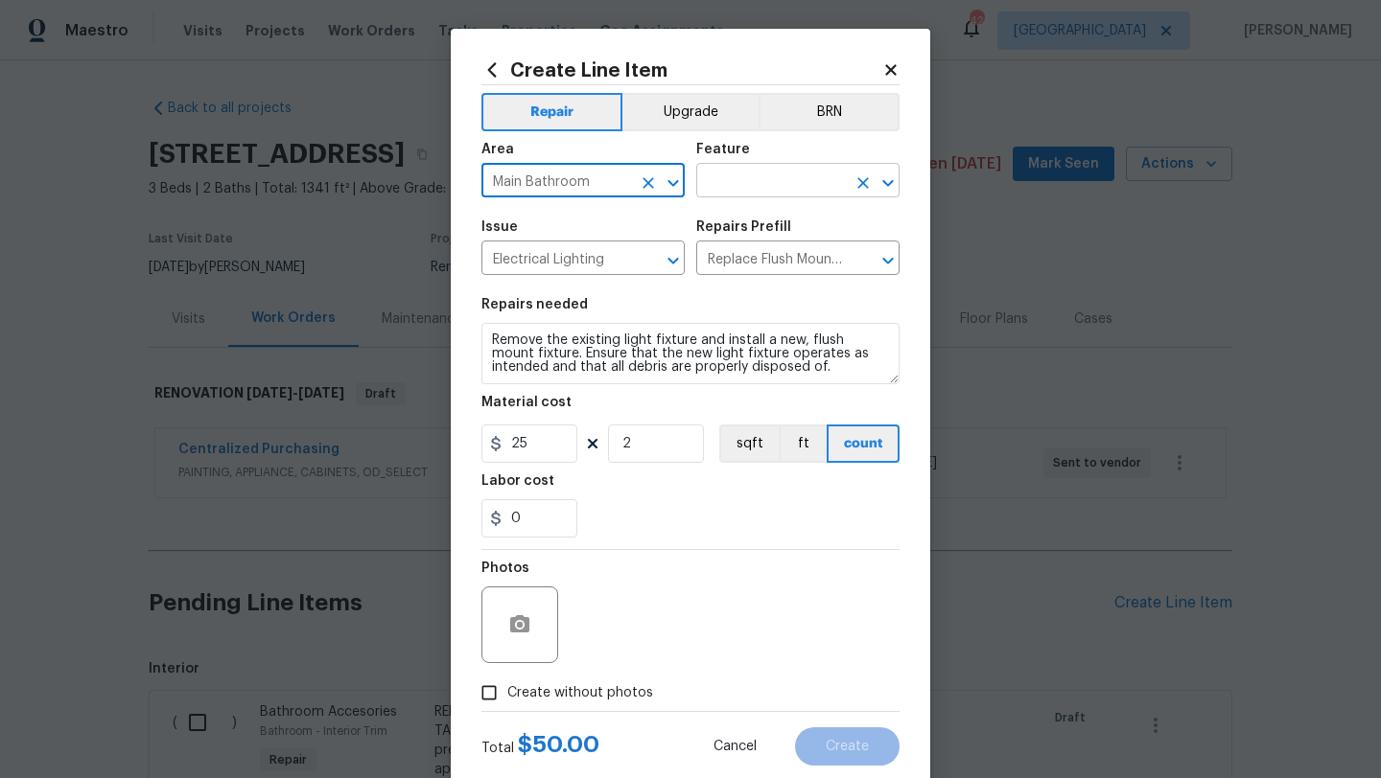
type input "Main Bathroom"
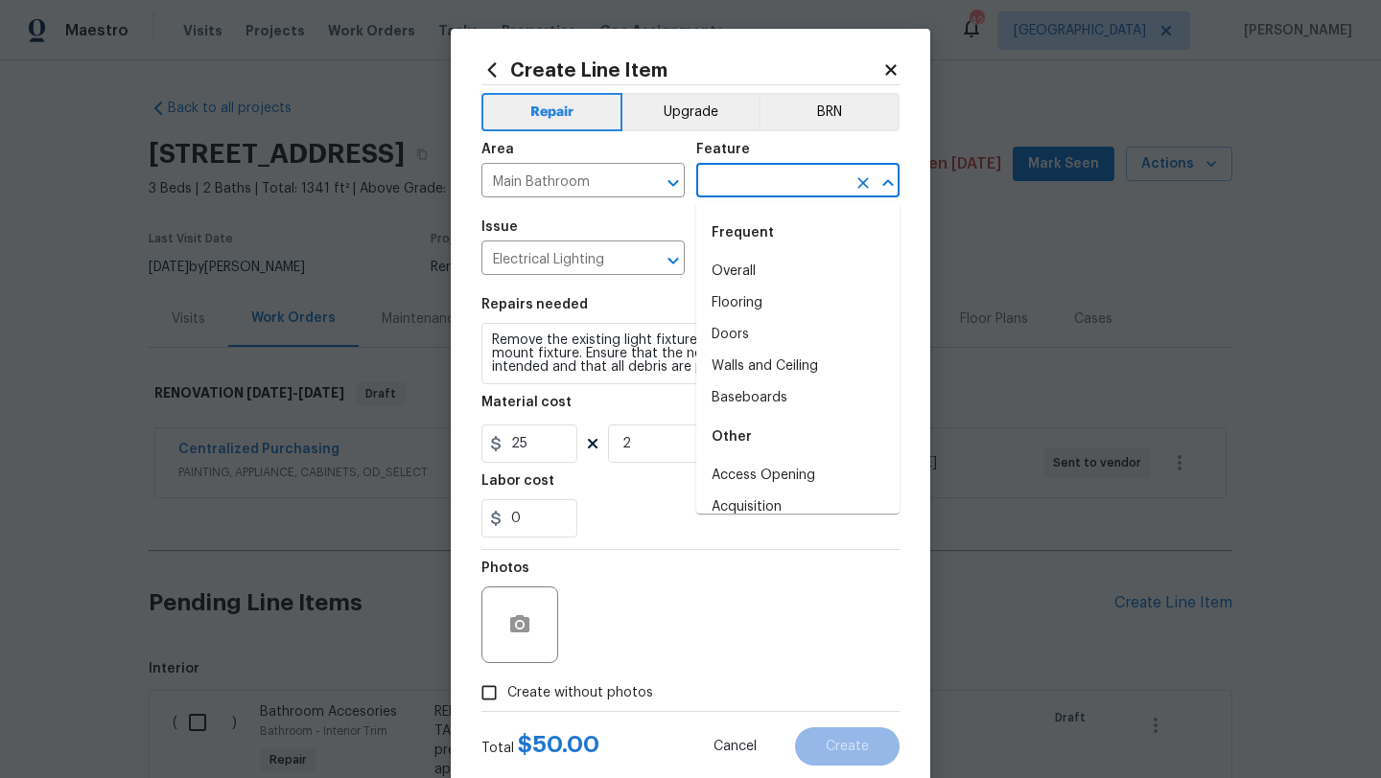
click at [715, 194] on input "text" at bounding box center [771, 183] width 150 height 30
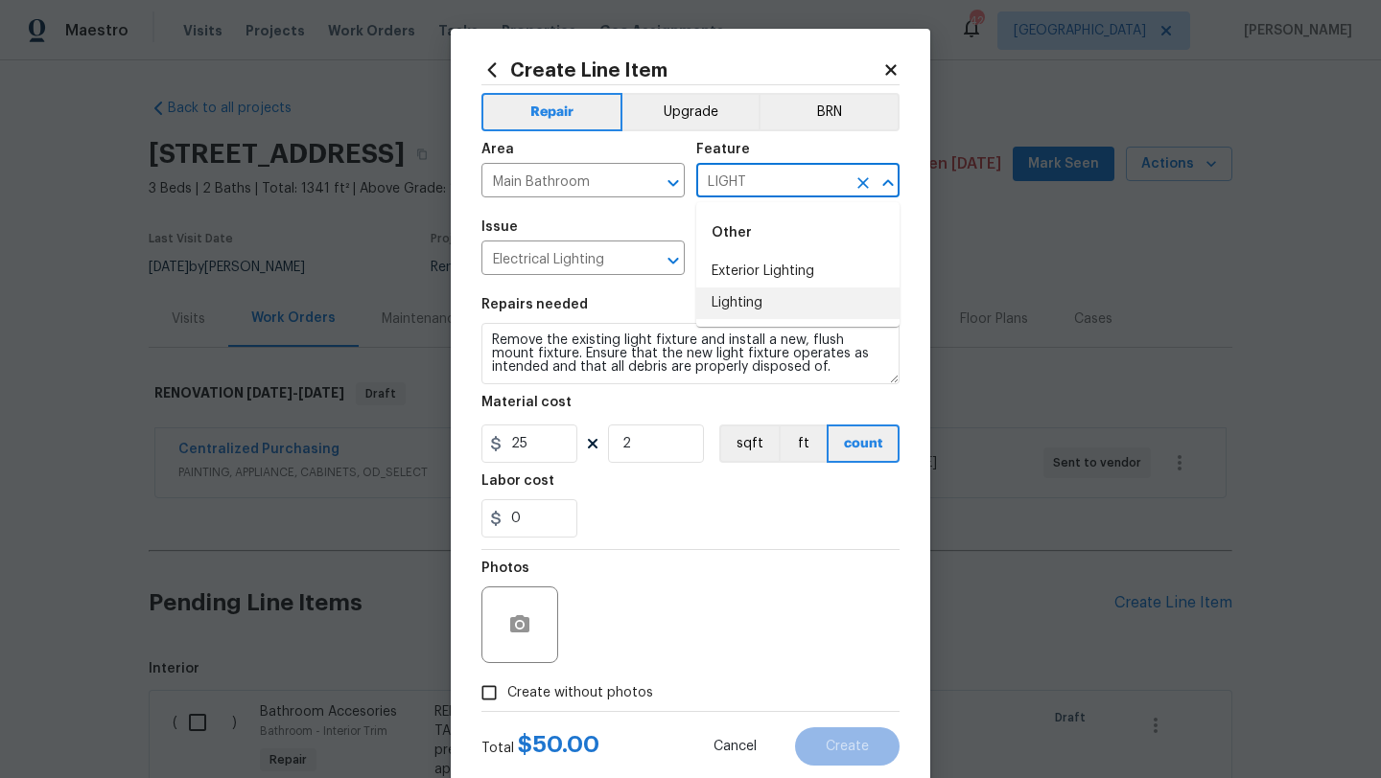
click at [742, 317] on li "Lighting" at bounding box center [797, 304] width 203 height 32
type input "Lighting"
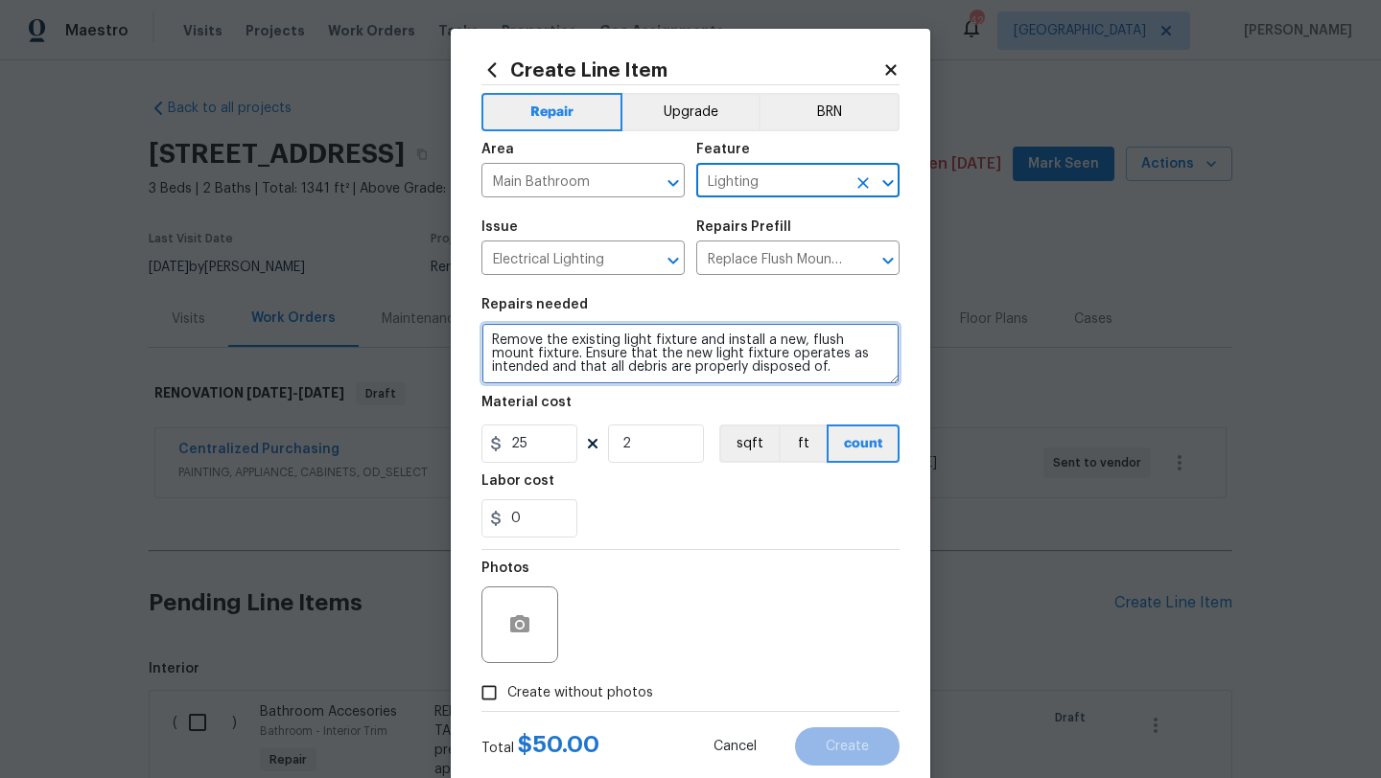
click at [487, 337] on textarea "Remove the existing light fixture and install a new, flush mount fixture. Ensur…" at bounding box center [690, 353] width 418 height 61
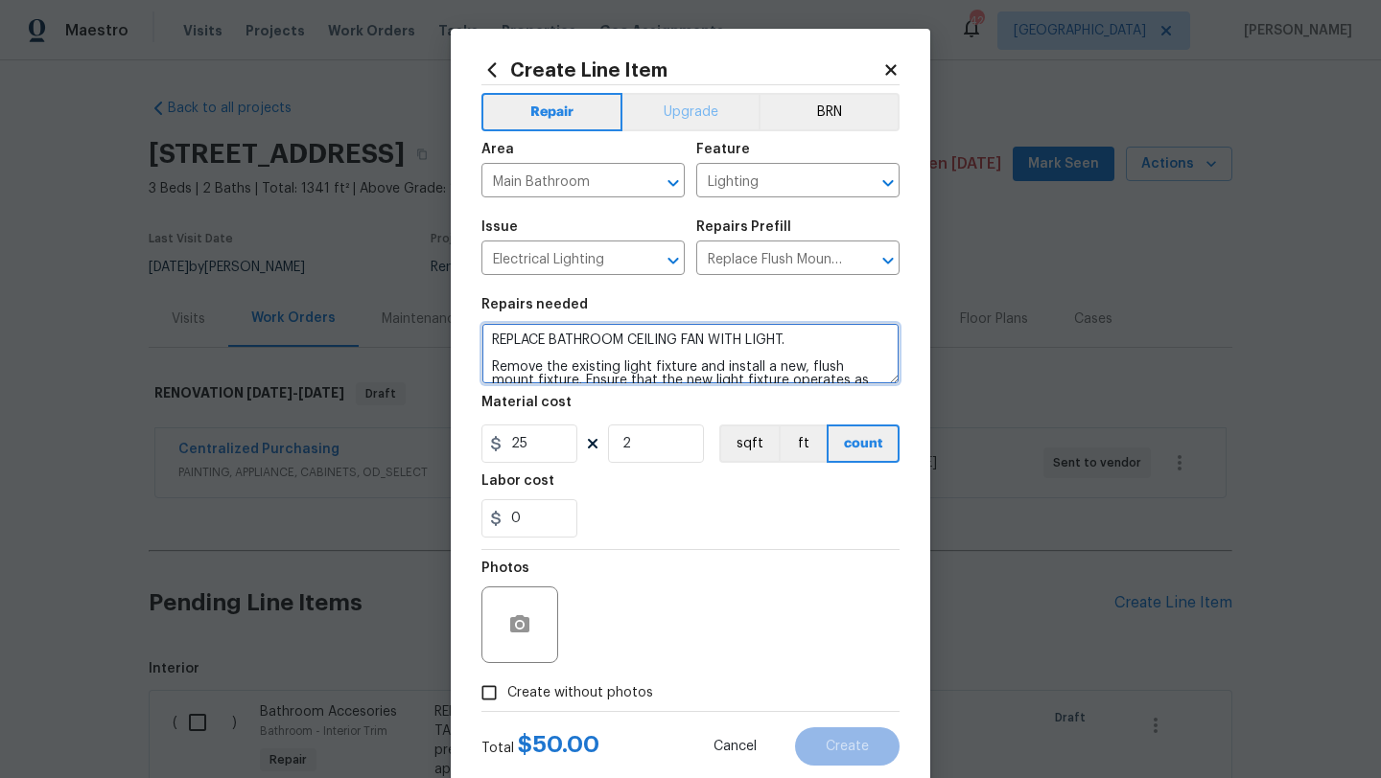
type textarea "REPLACE BATHROOM CEILING FAN WITH LIGHT. Remove the existing light fixture and …"
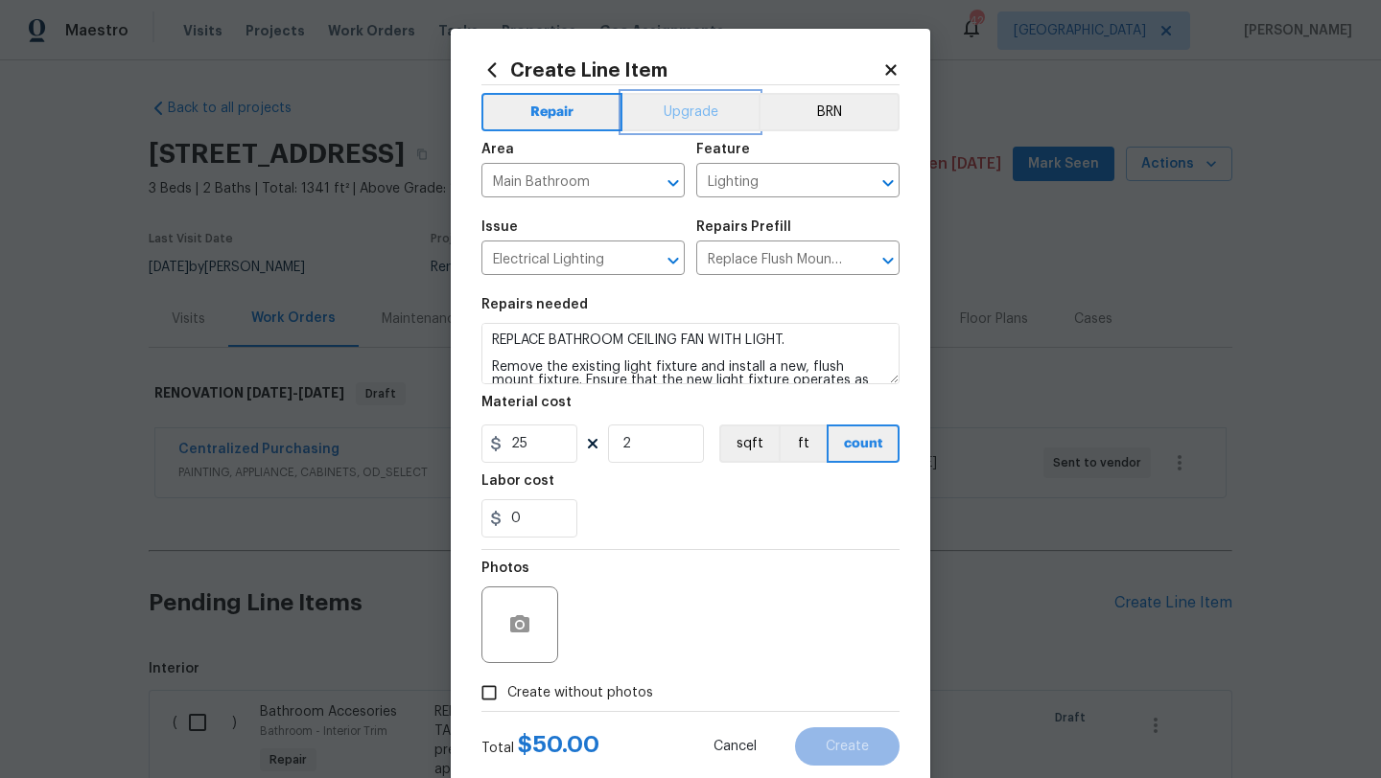
click at [669, 109] on button "Upgrade" at bounding box center [690, 112] width 137 height 38
click at [618, 684] on span "Create without photos" at bounding box center [580, 694] width 146 height 20
click at [507, 684] on input "Create without photos" at bounding box center [489, 693] width 36 height 36
checkbox input "true"
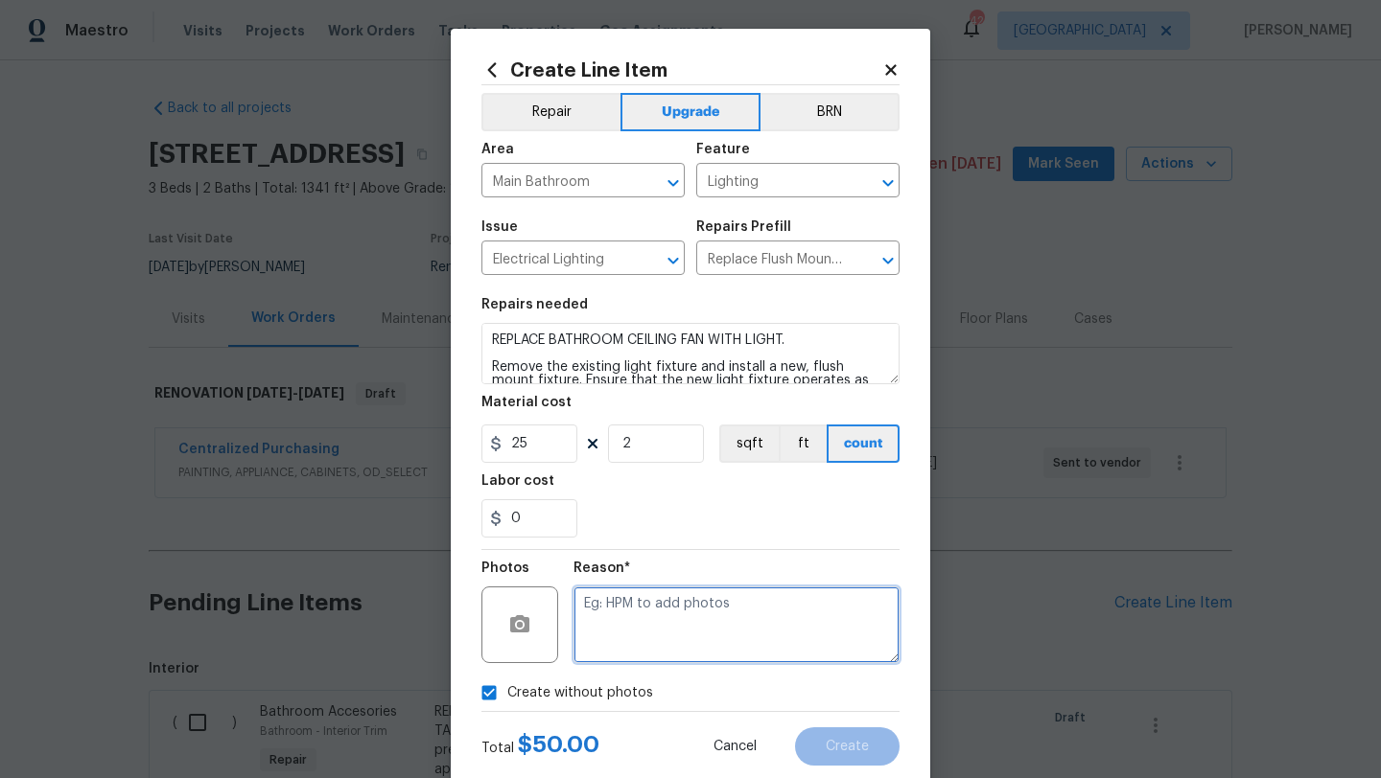
click at [661, 645] on textarea at bounding box center [736, 625] width 326 height 77
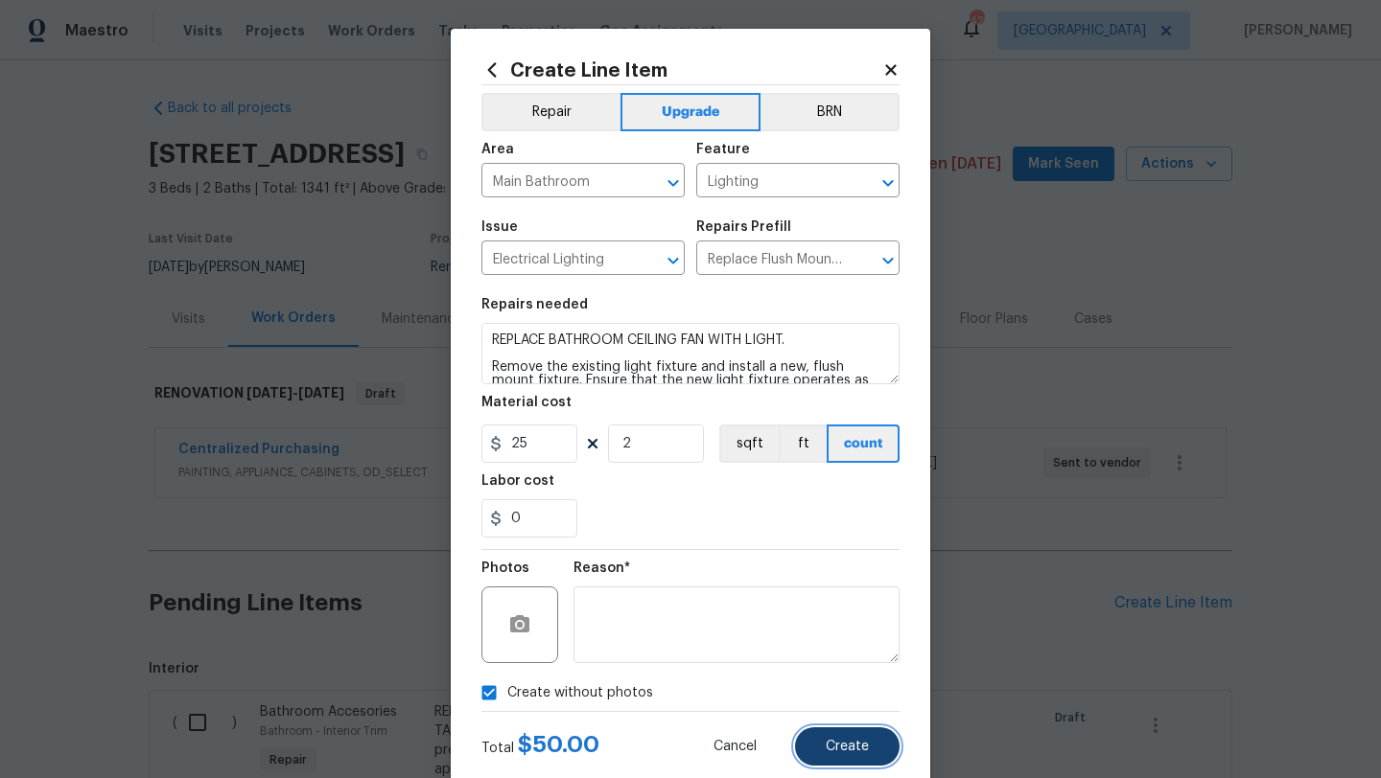
click at [817, 737] on button "Create" at bounding box center [847, 747] width 104 height 38
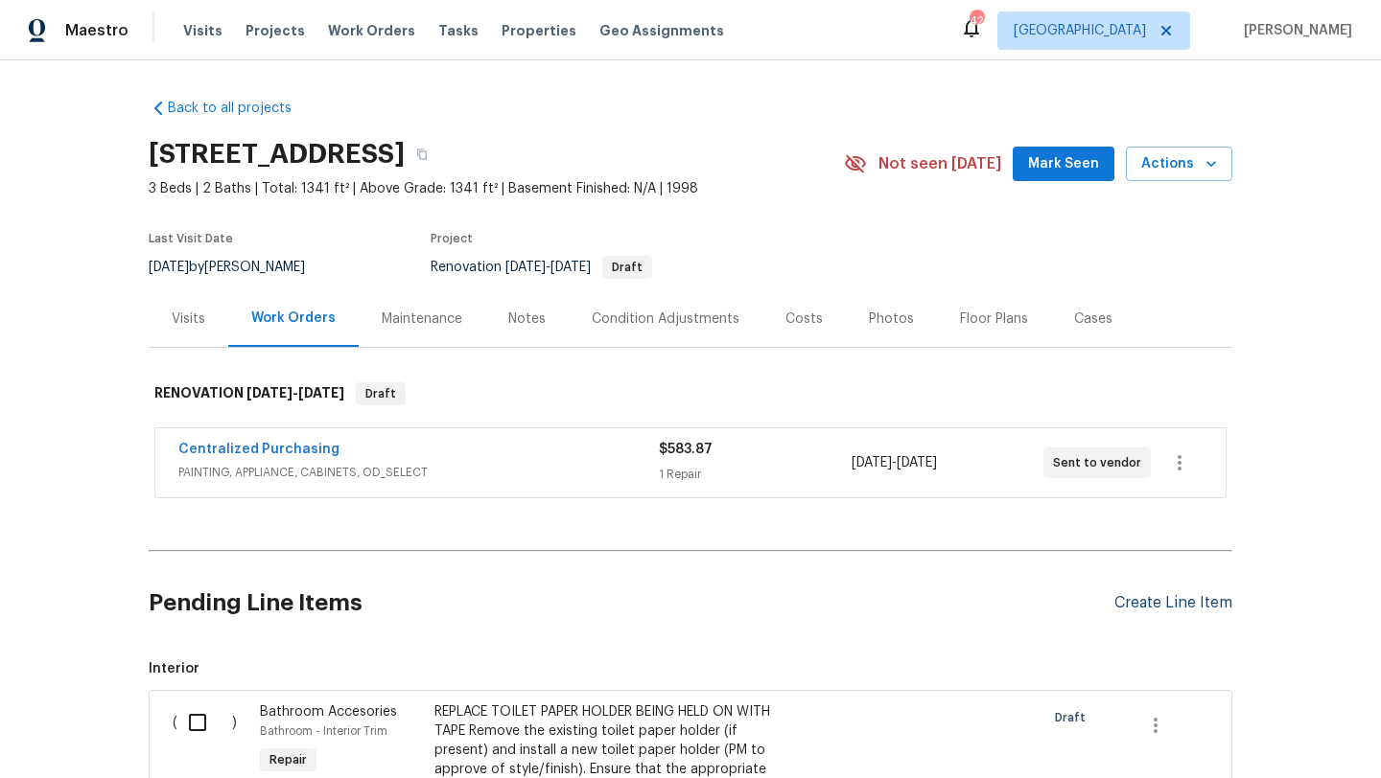
click at [1137, 595] on div "Create Line Item" at bounding box center [1173, 603] width 118 height 18
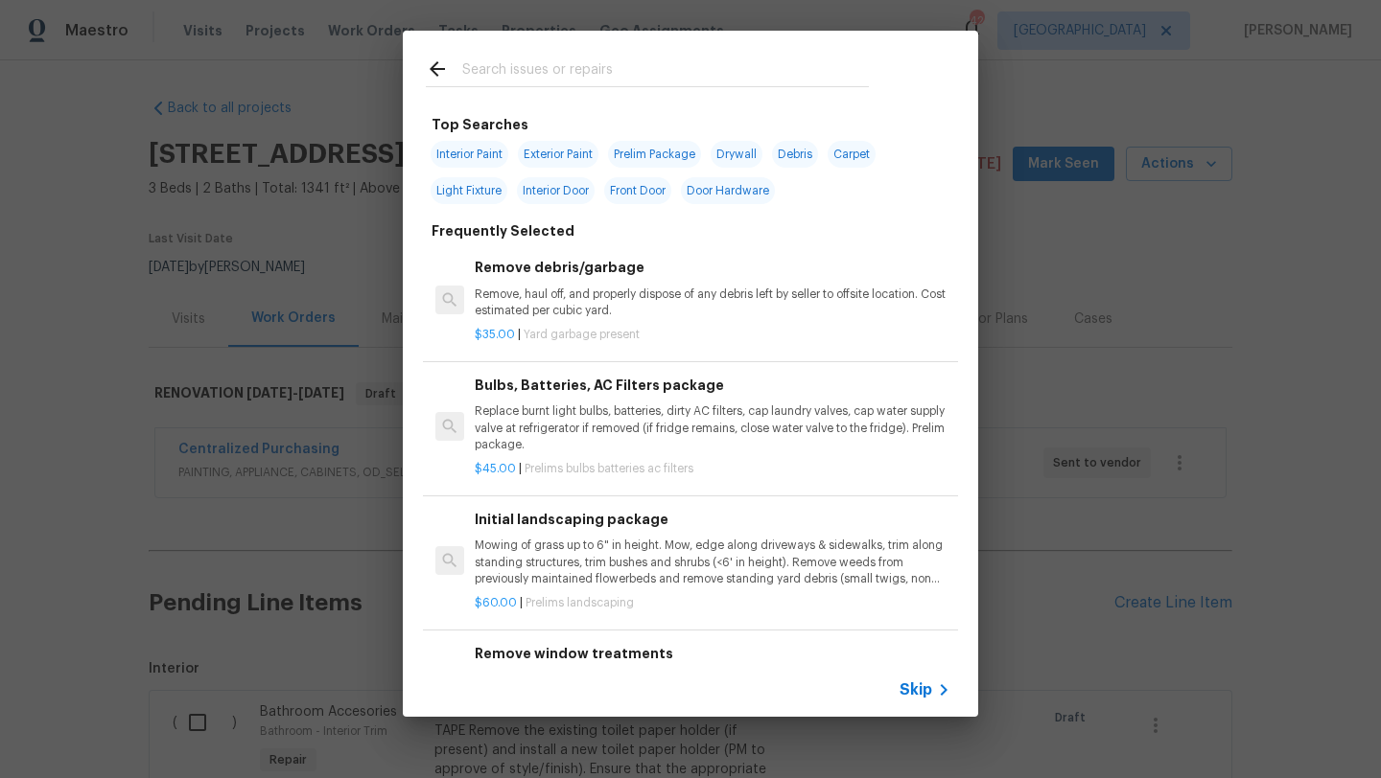
click at [612, 79] on input "text" at bounding box center [665, 72] width 406 height 29
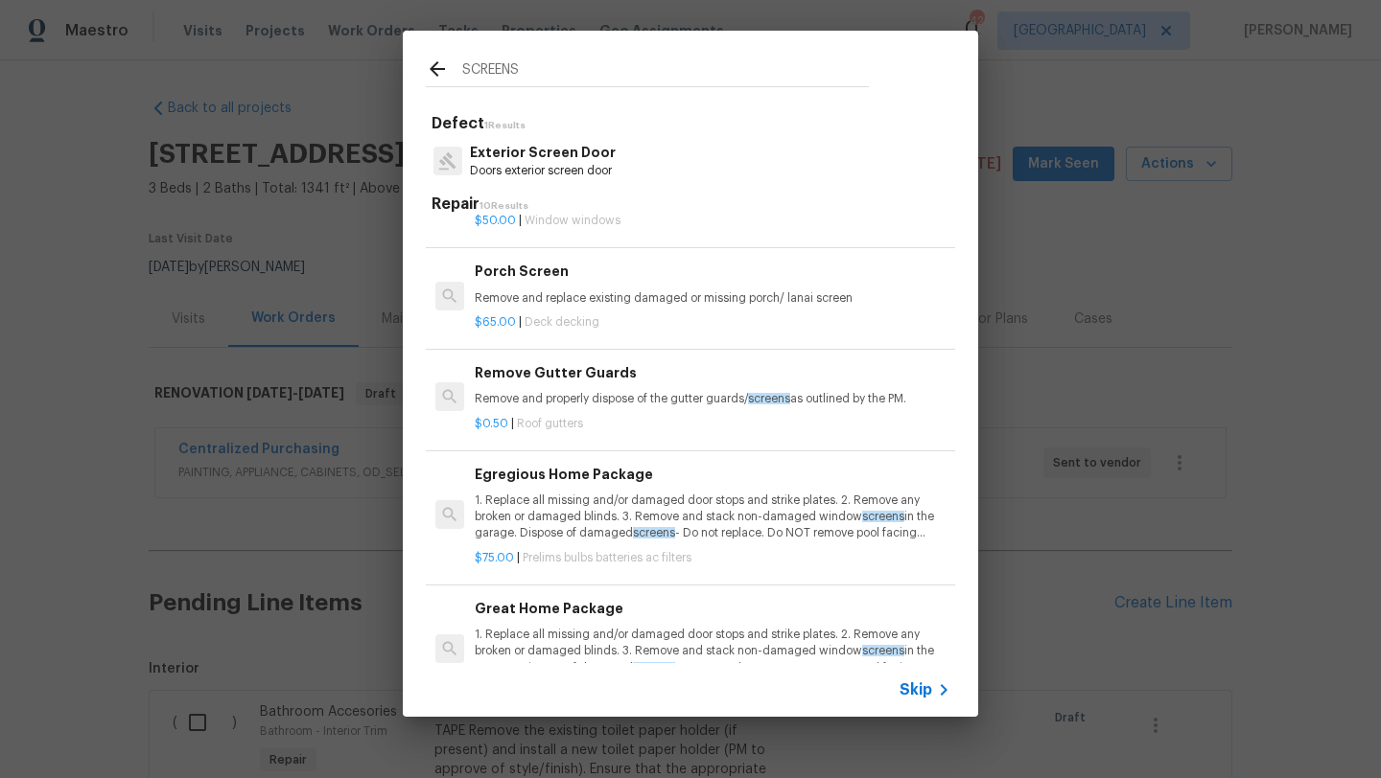
scroll to position [427, 0]
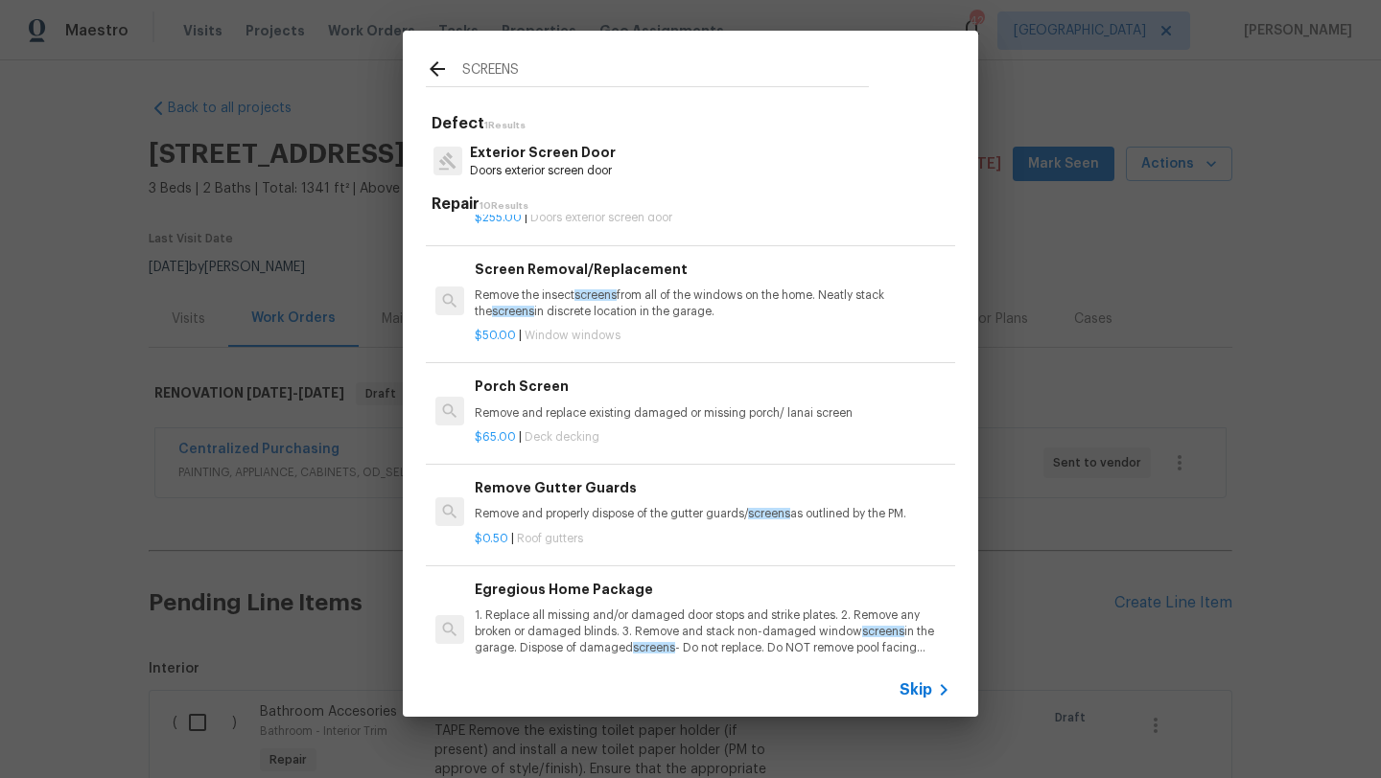
type input "SCREENS"
click at [659, 304] on p "Remove the insect screens from all of the windows on the home. Neatly stack the…" at bounding box center [713, 304] width 476 height 33
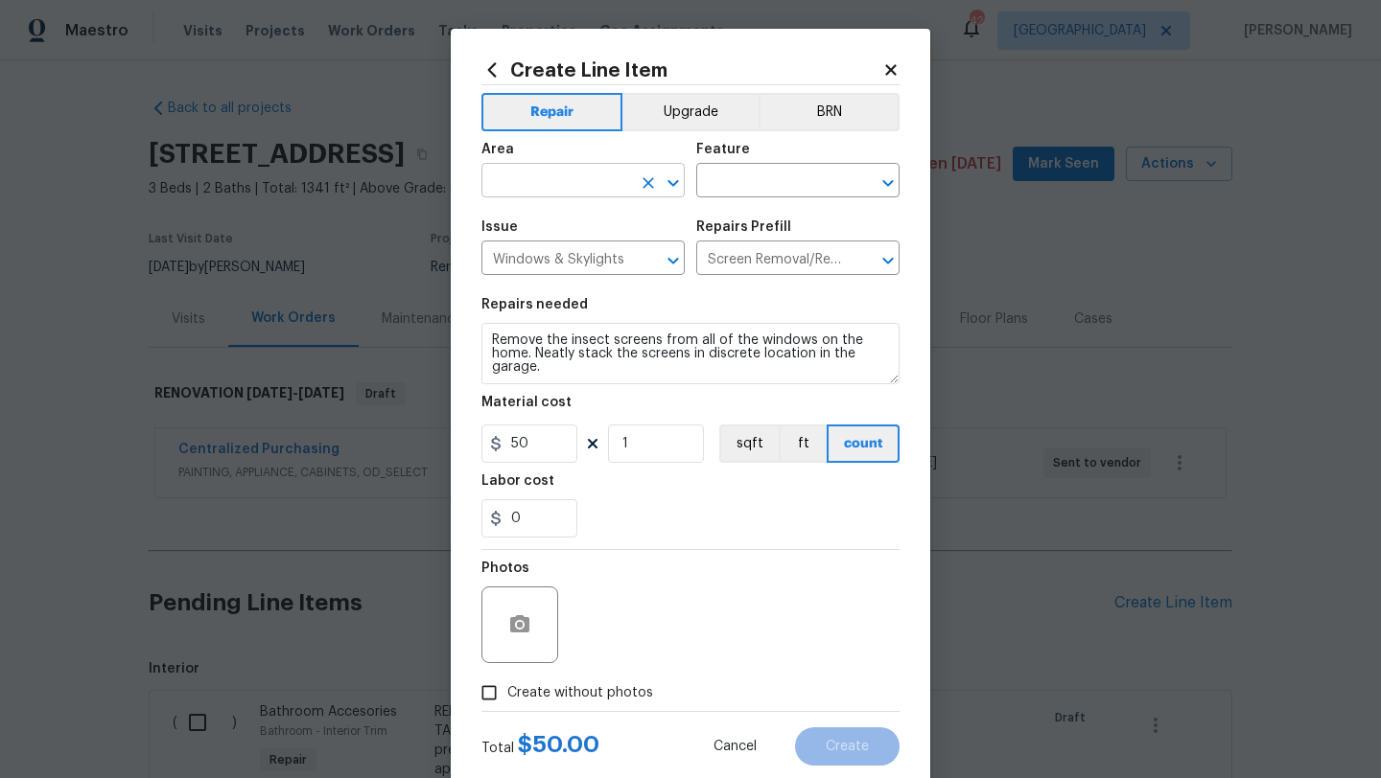
click at [596, 181] on input "text" at bounding box center [556, 183] width 150 height 30
click at [611, 261] on li "Exterior Overall" at bounding box center [582, 258] width 203 height 32
type input "Exterior Overall"
click at [737, 184] on input "text" at bounding box center [771, 183] width 150 height 30
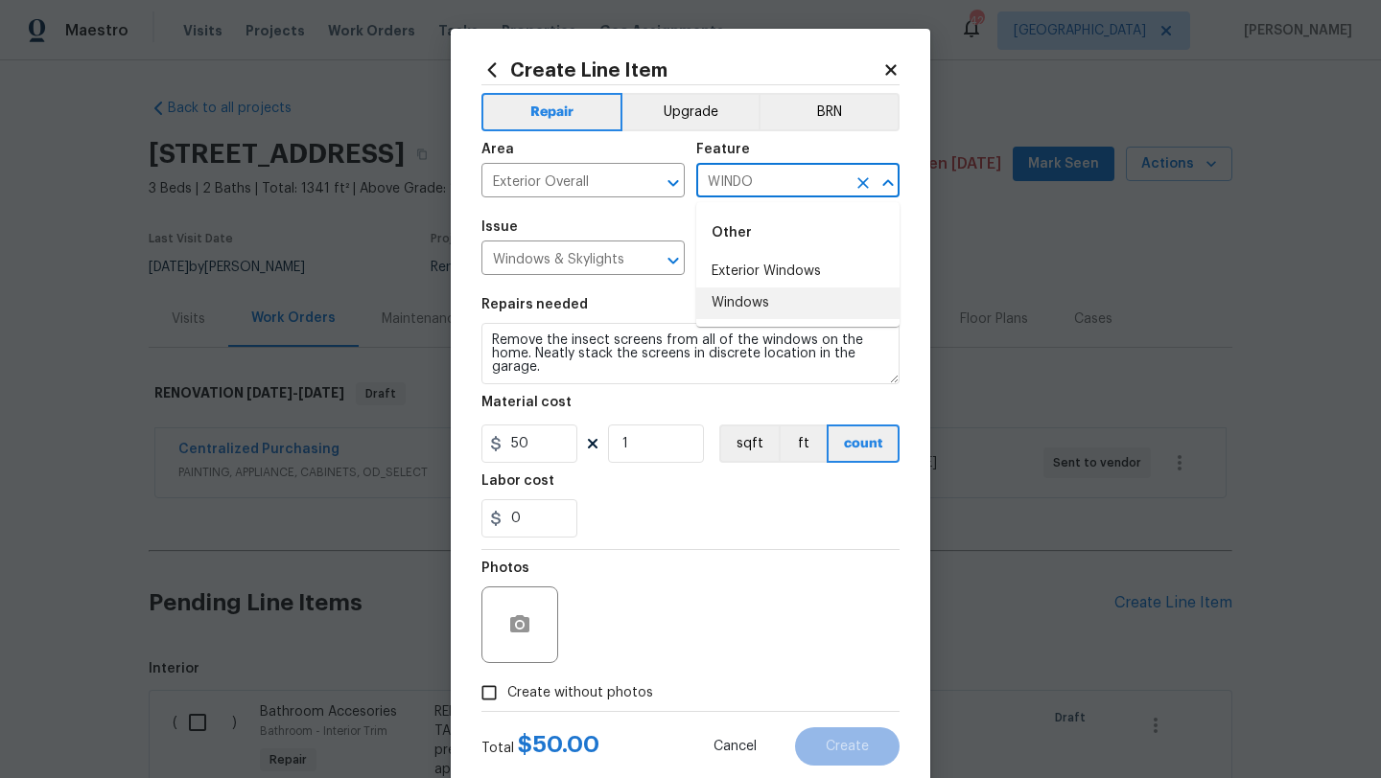
click at [754, 296] on li "Windows" at bounding box center [797, 304] width 203 height 32
type input "Windows"
click at [624, 696] on span "Create without photos" at bounding box center [580, 694] width 146 height 20
click at [507, 696] on input "Create without photos" at bounding box center [489, 693] width 36 height 36
checkbox input "true"
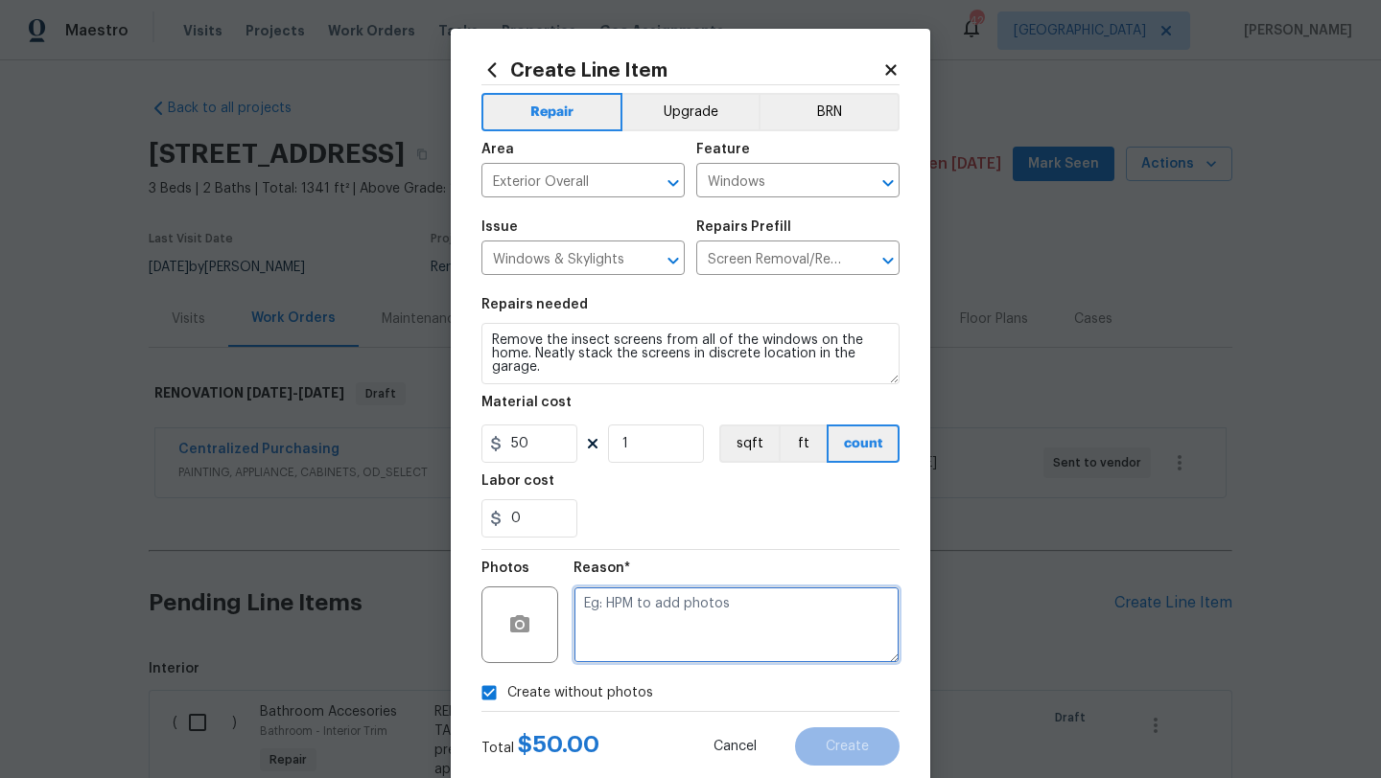
click at [651, 651] on textarea at bounding box center [736, 625] width 326 height 77
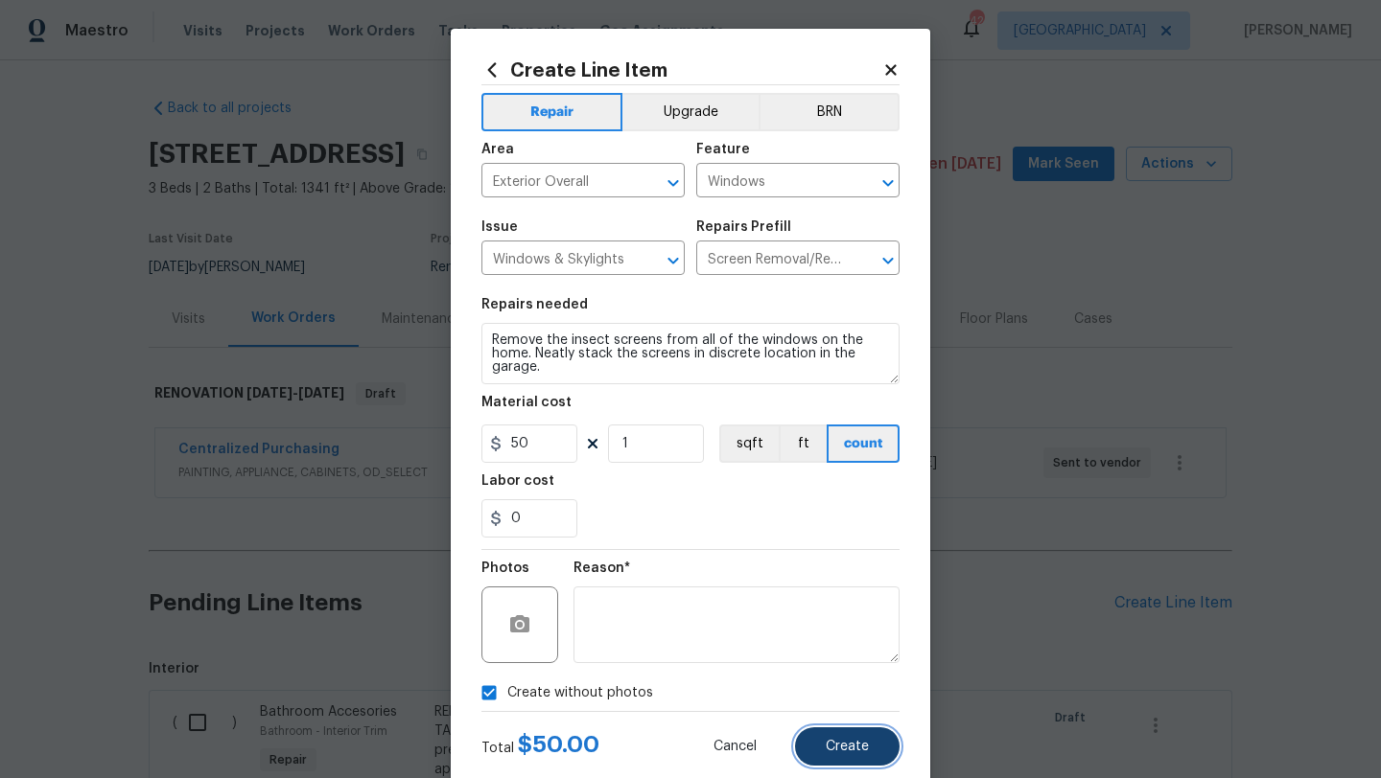
click at [844, 744] on span "Create" at bounding box center [846, 747] width 43 height 14
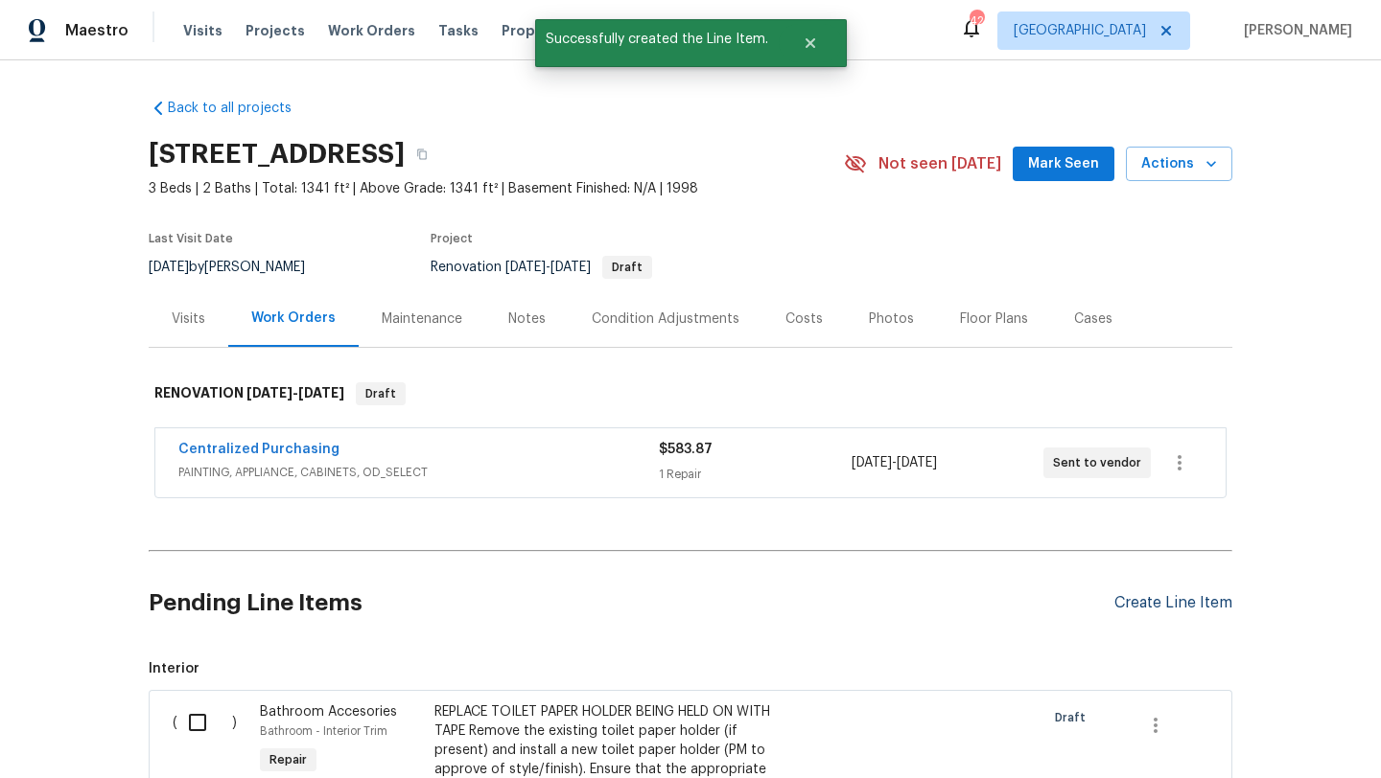
click at [1127, 603] on div "Create Line Item" at bounding box center [1173, 603] width 118 height 18
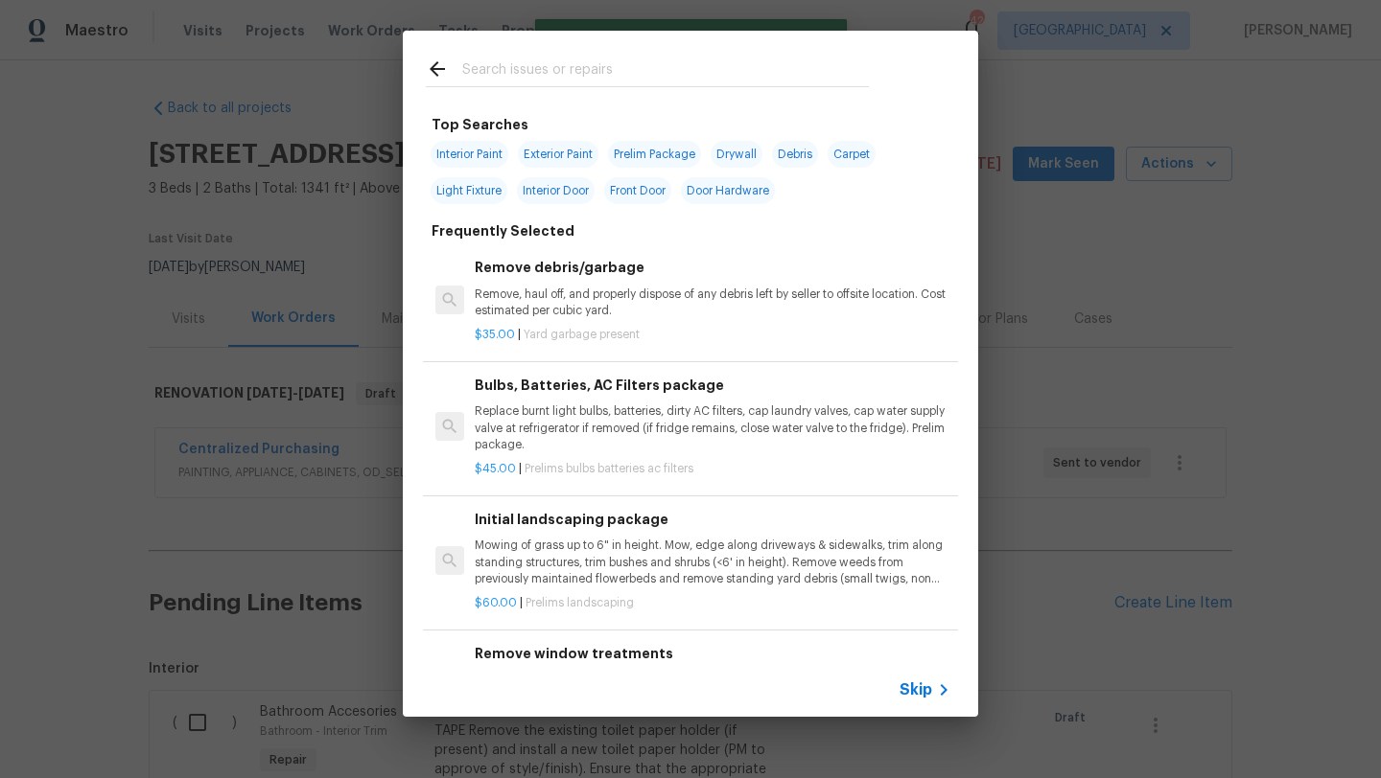
click at [569, 72] on input "text" at bounding box center [665, 72] width 406 height 29
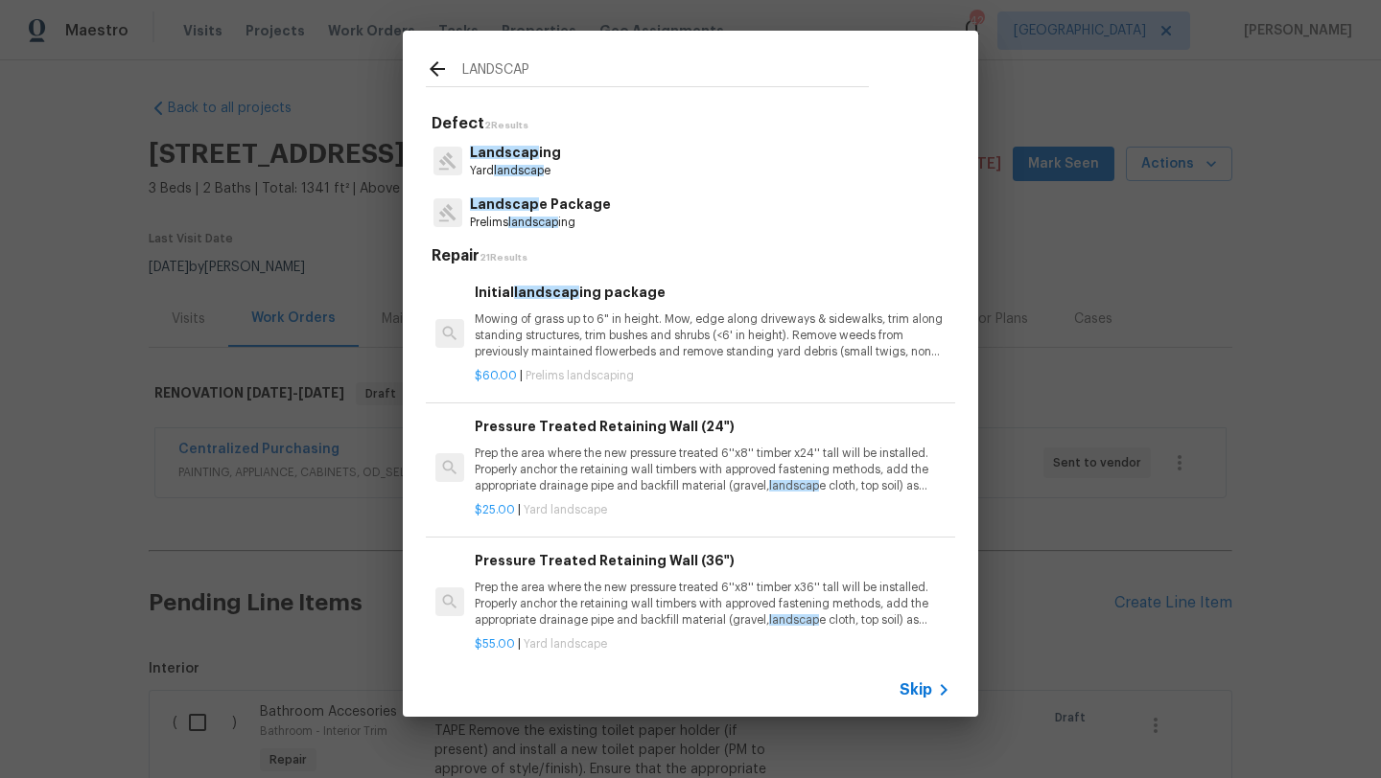
type input "LANDSCAP"
click at [552, 207] on p "Landscap e Package" at bounding box center [540, 205] width 141 height 20
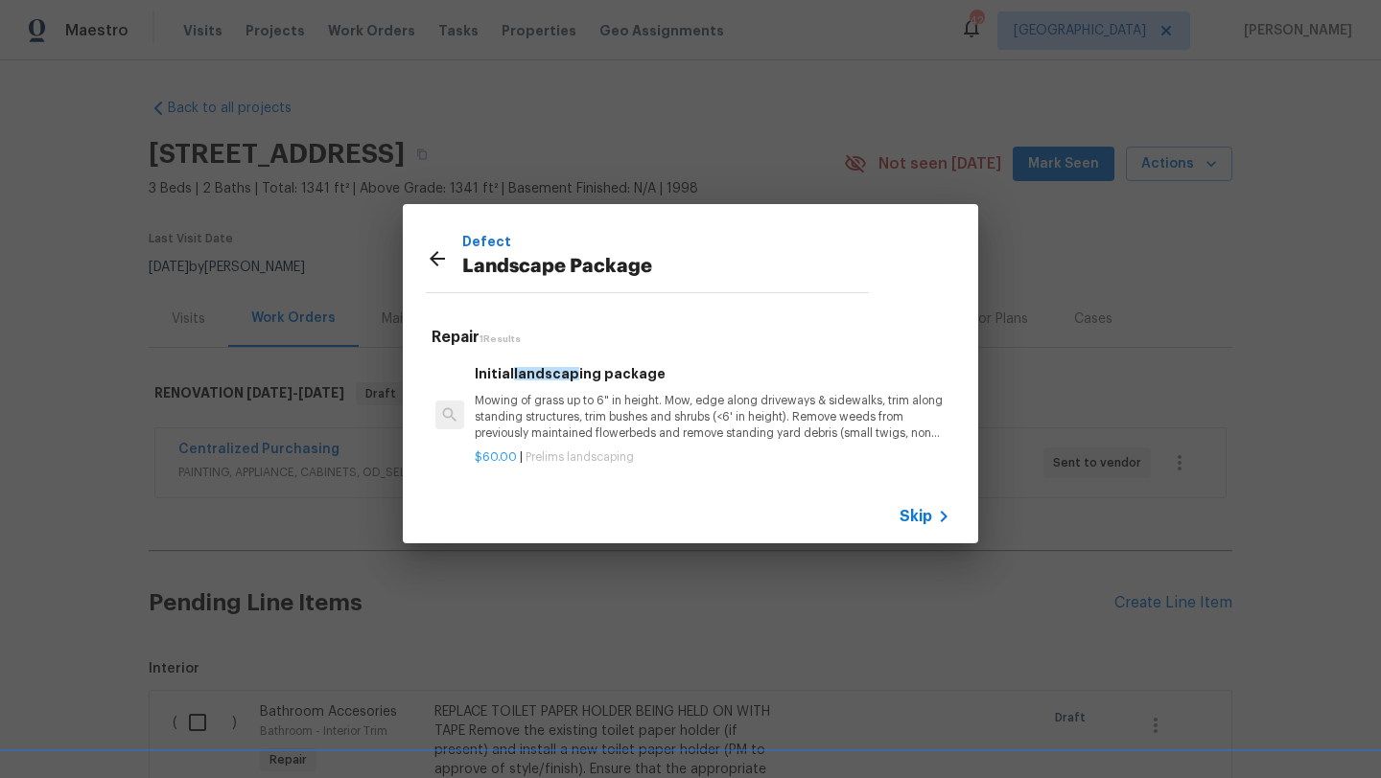
click at [923, 512] on span "Skip" at bounding box center [915, 516] width 33 height 19
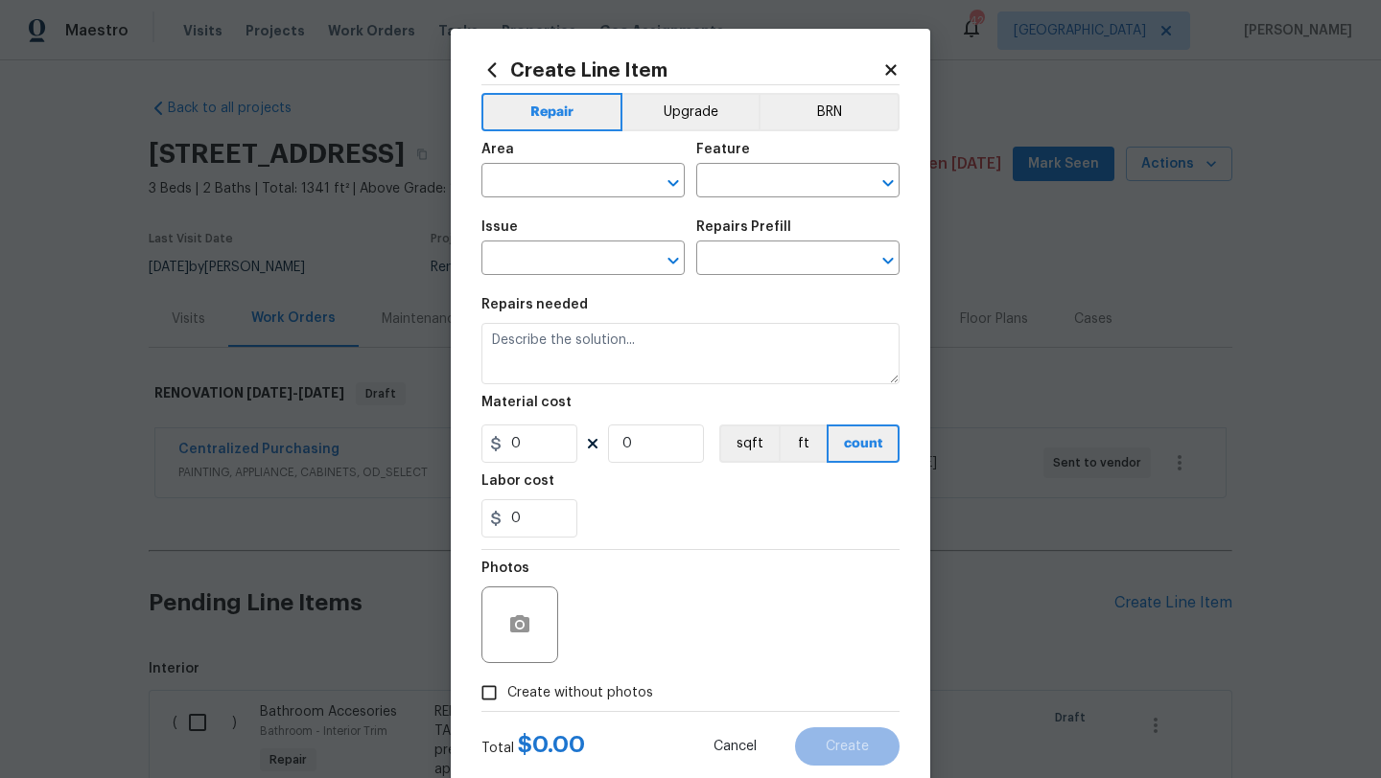
click at [889, 68] on icon at bounding box center [890, 69] width 11 height 11
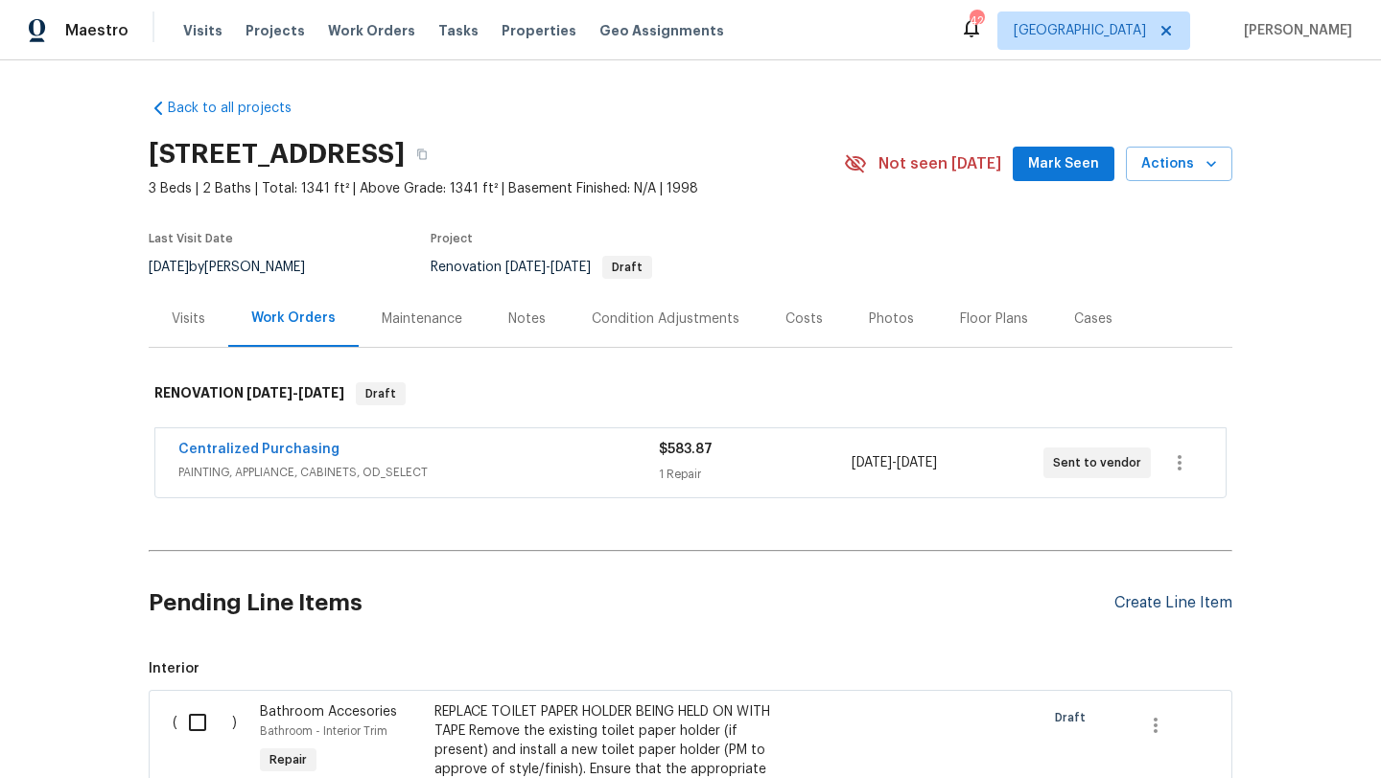
click at [1136, 604] on div "Create Line Item" at bounding box center [1173, 603] width 118 height 18
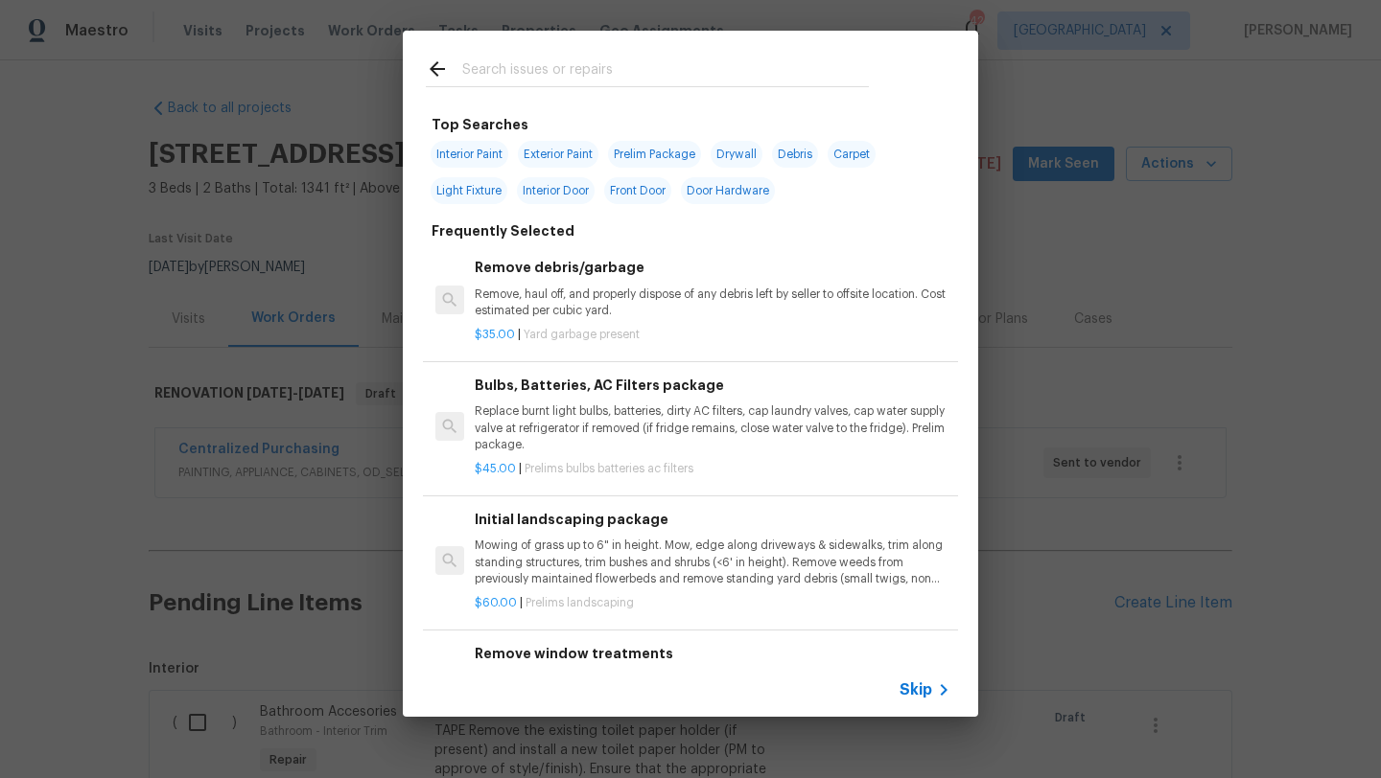
click at [509, 69] on input "text" at bounding box center [665, 72] width 406 height 29
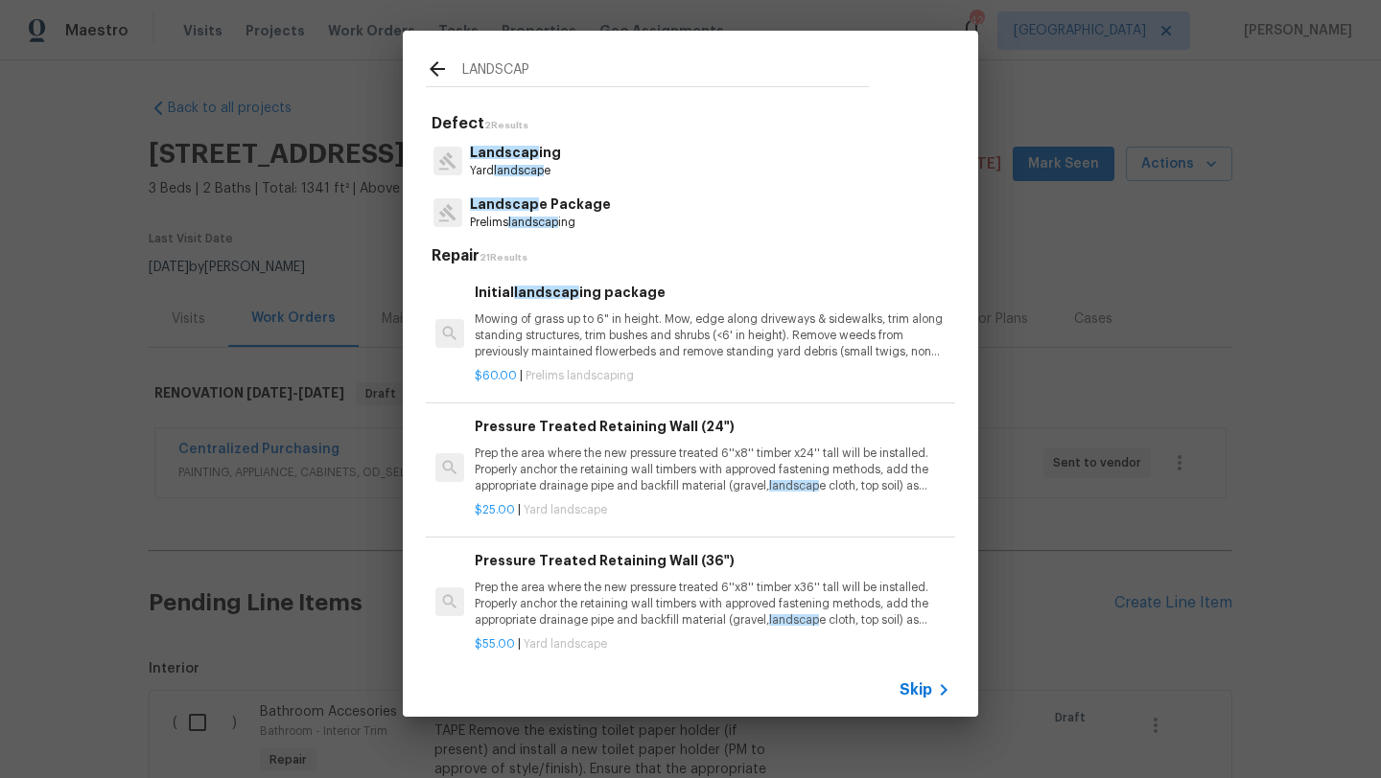
type input "LANDSCAP"
click at [548, 338] on p "Mowing of grass up to 6" in height. Mow, edge along driveways & sidewalks, trim…" at bounding box center [713, 336] width 476 height 49
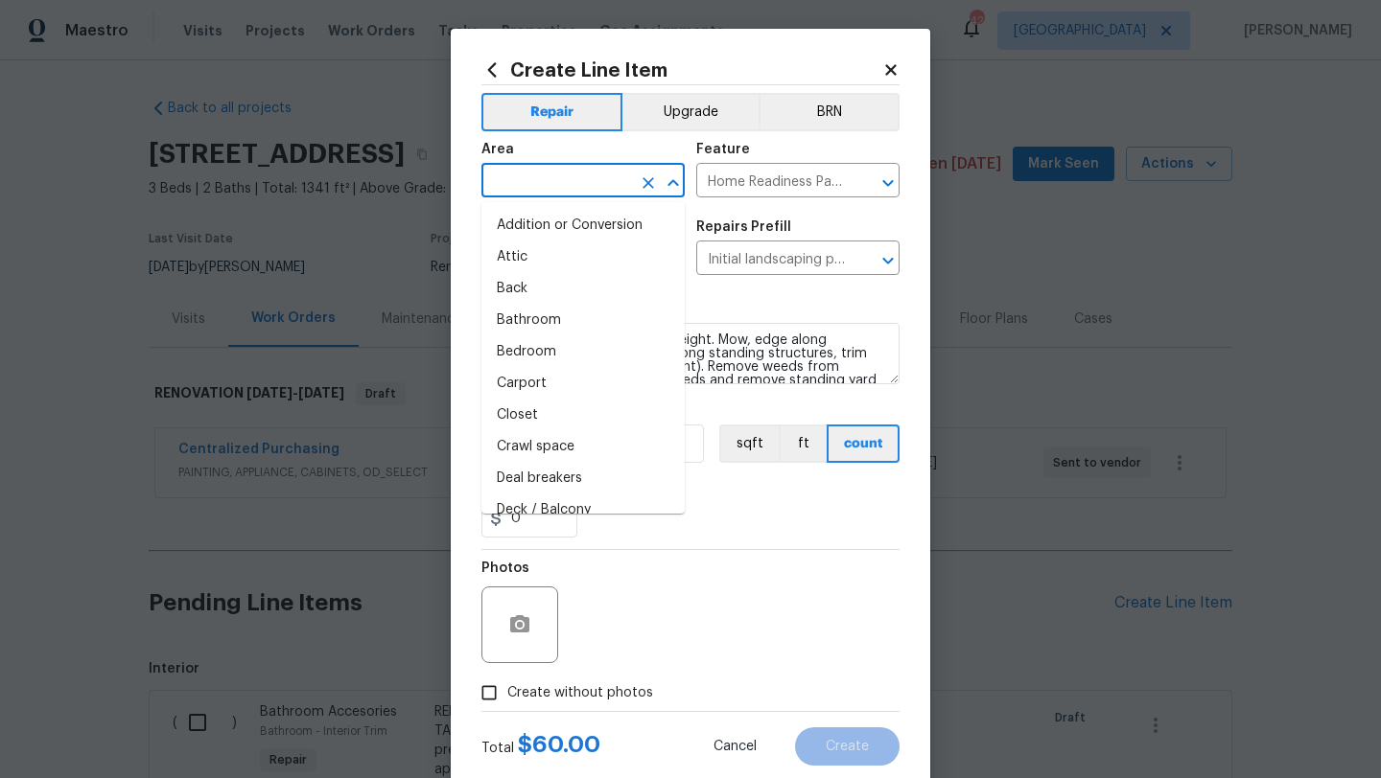
click at [560, 189] on input "text" at bounding box center [556, 183] width 150 height 30
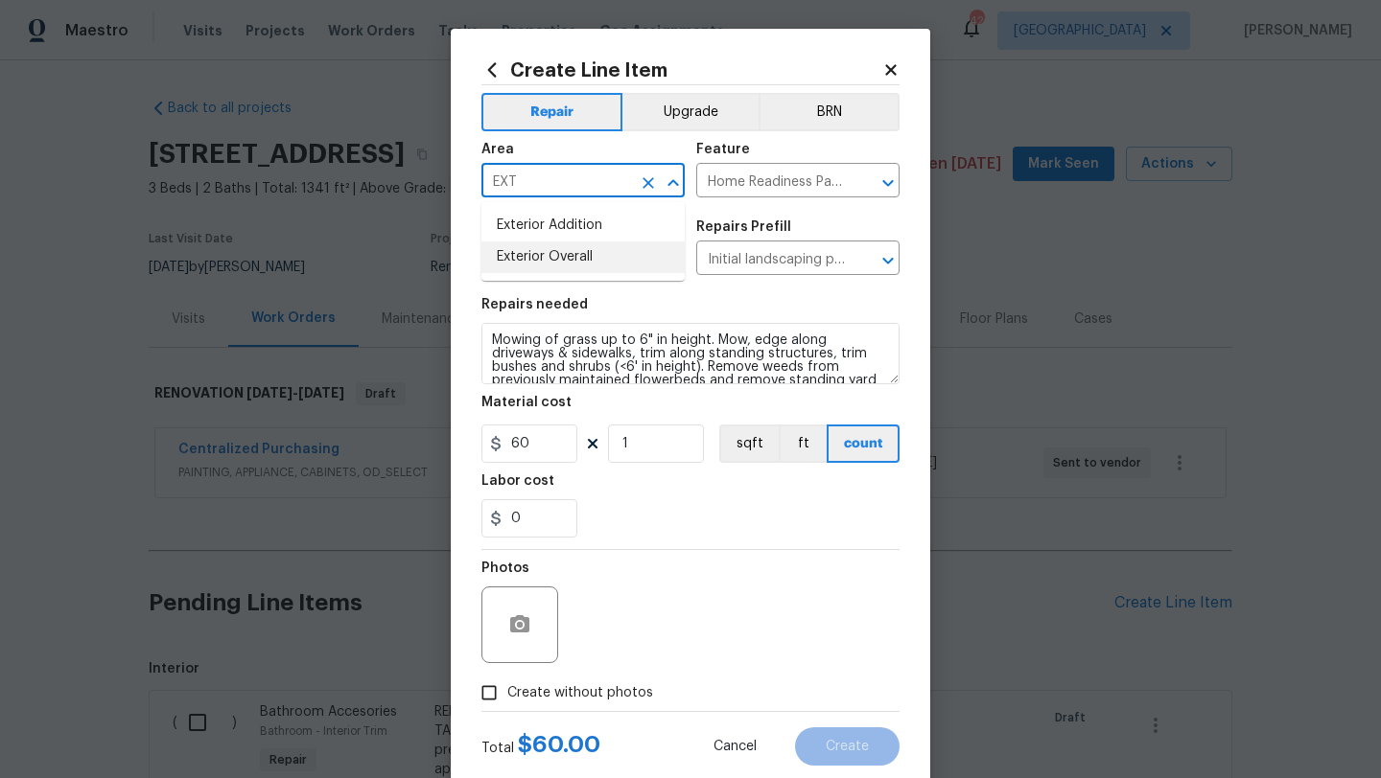
click at [582, 252] on li "Exterior Overall" at bounding box center [582, 258] width 203 height 32
type input "Exterior Overall"
click at [620, 704] on label "Create without photos" at bounding box center [562, 693] width 182 height 36
click at [507, 704] on input "Create without photos" at bounding box center [489, 693] width 36 height 36
checkbox input "true"
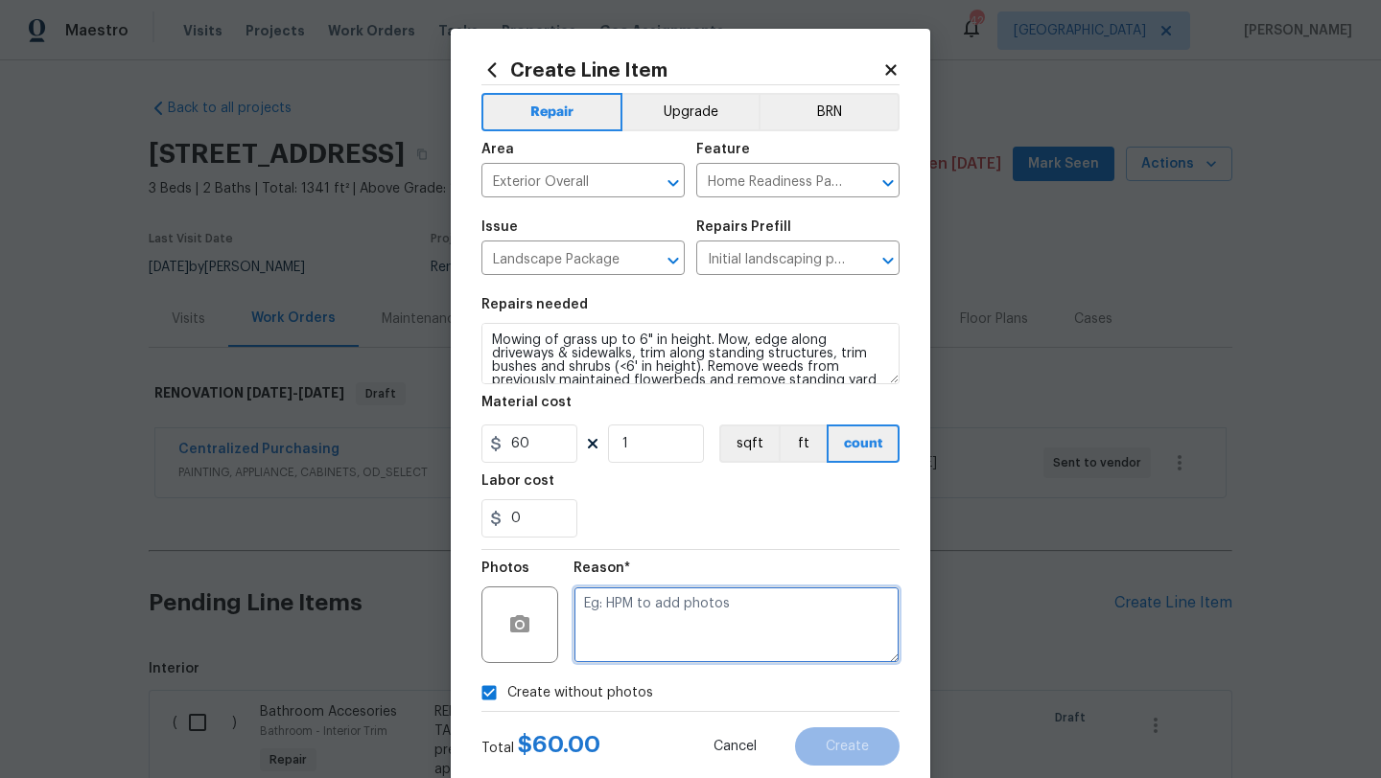
click at [675, 627] on textarea at bounding box center [736, 625] width 326 height 77
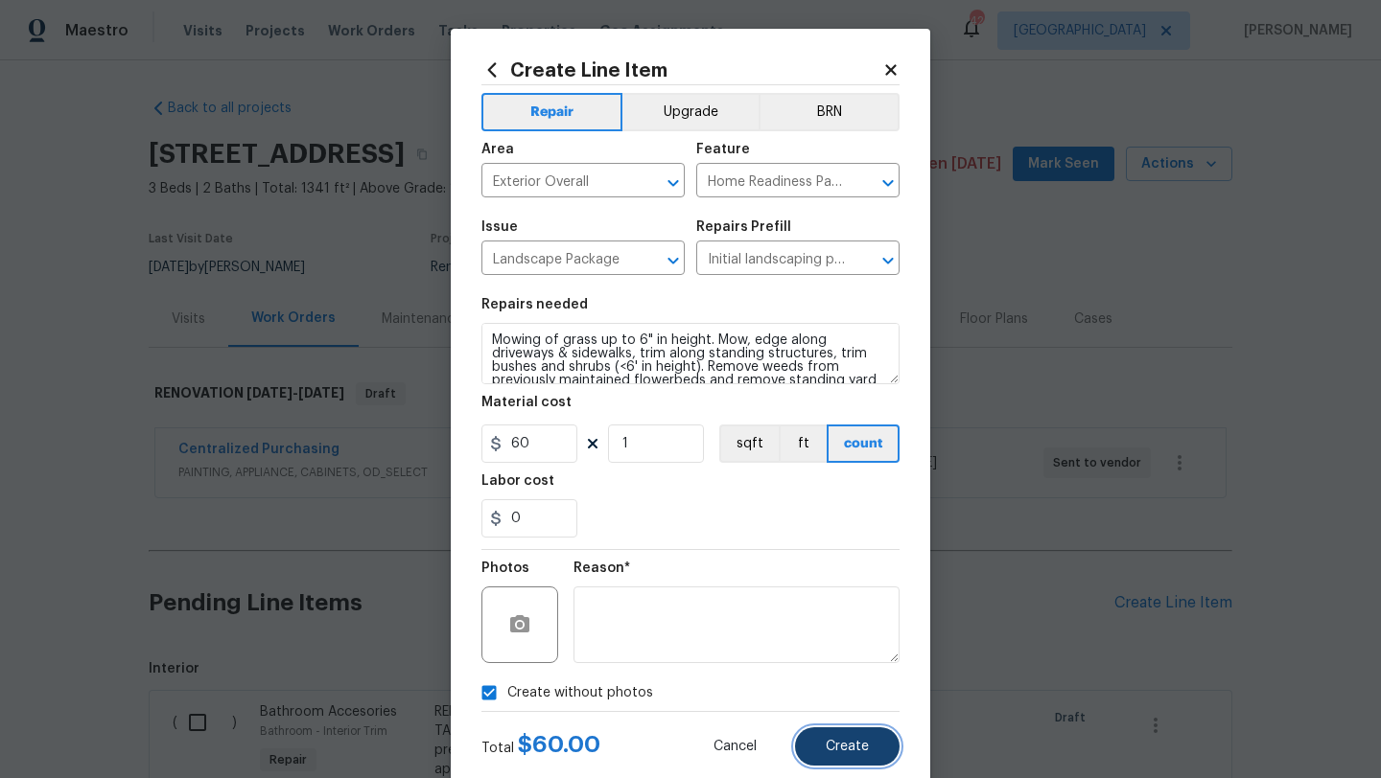
click at [843, 740] on span "Create" at bounding box center [846, 747] width 43 height 14
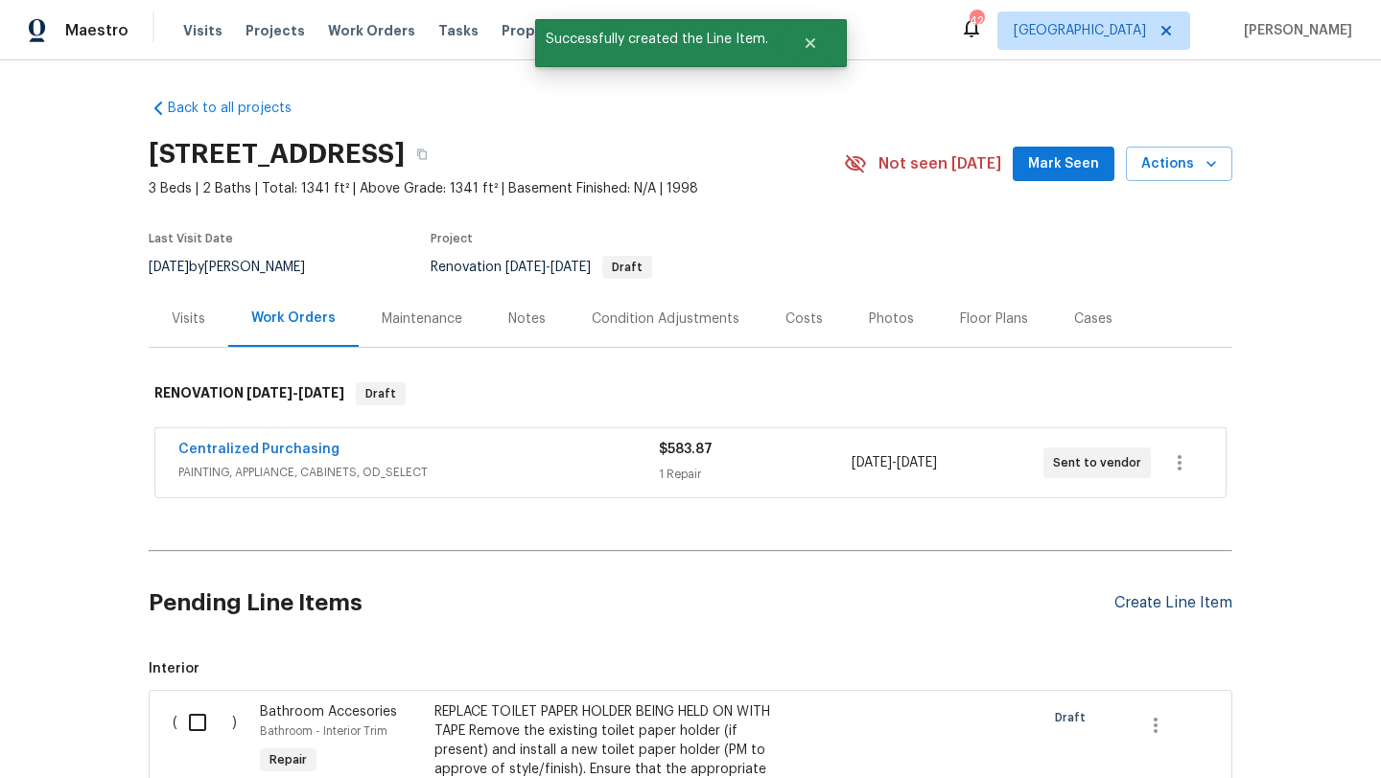
click at [1175, 603] on div "Create Line Item" at bounding box center [1173, 603] width 118 height 18
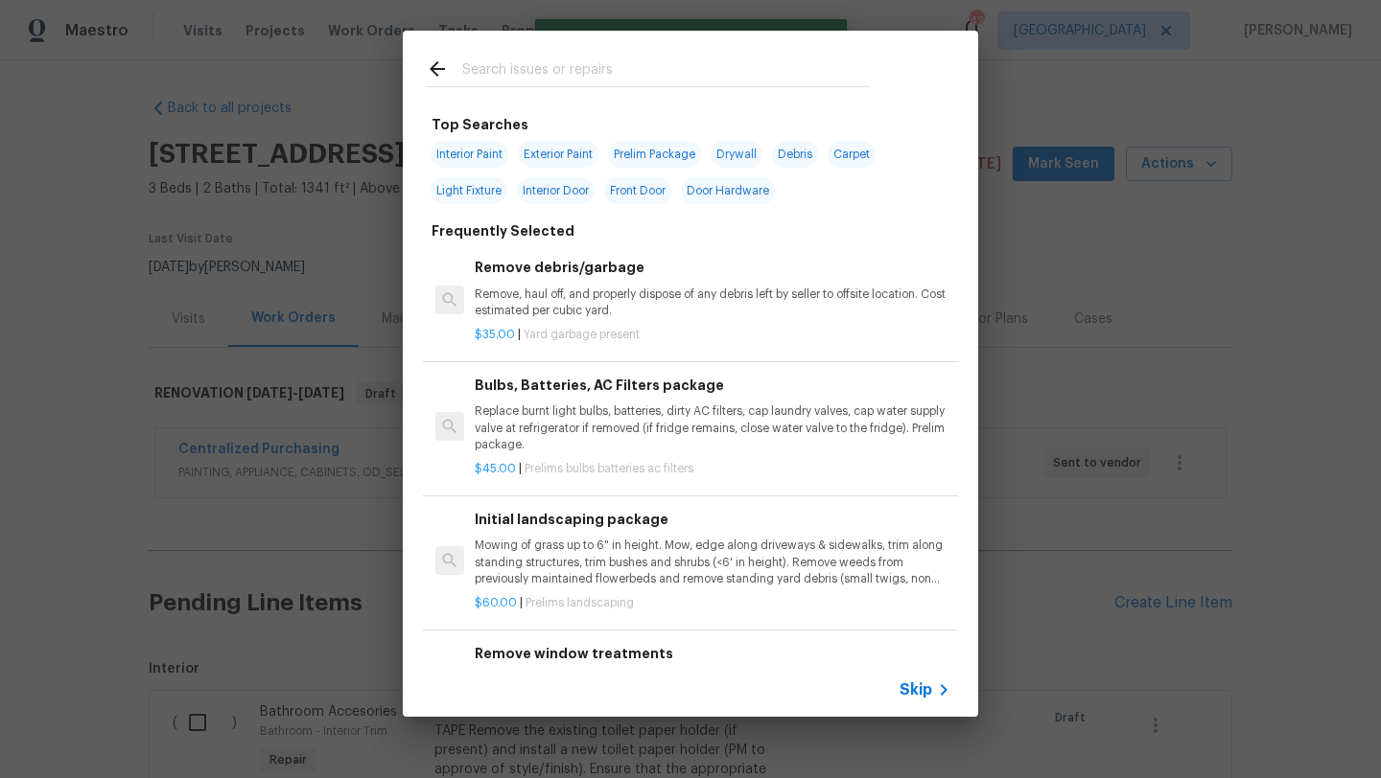
click at [609, 72] on input "text" at bounding box center [665, 72] width 406 height 29
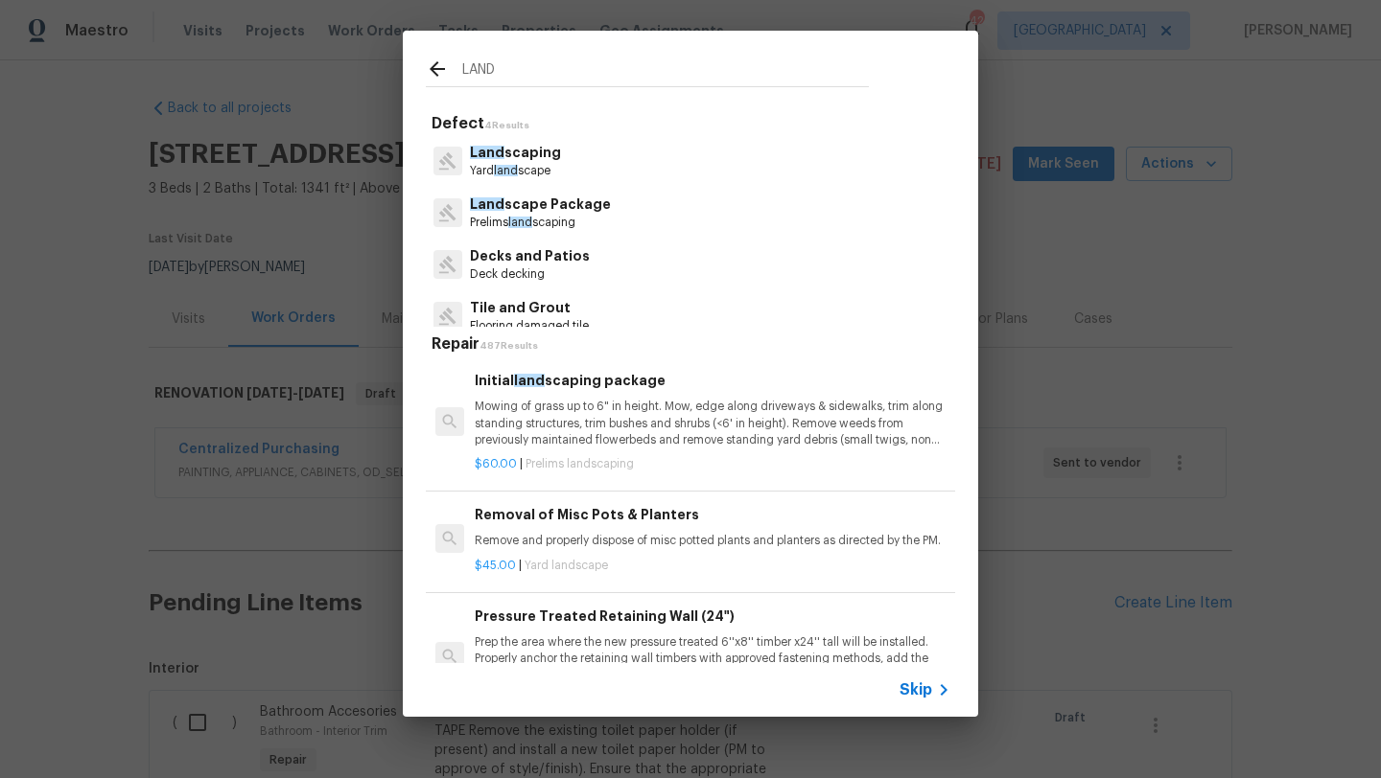
type input "LAND"
click at [565, 141] on div "Land scaping Yard land scape" at bounding box center [690, 161] width 529 height 52
click at [514, 161] on p "Land scaping" at bounding box center [515, 153] width 91 height 20
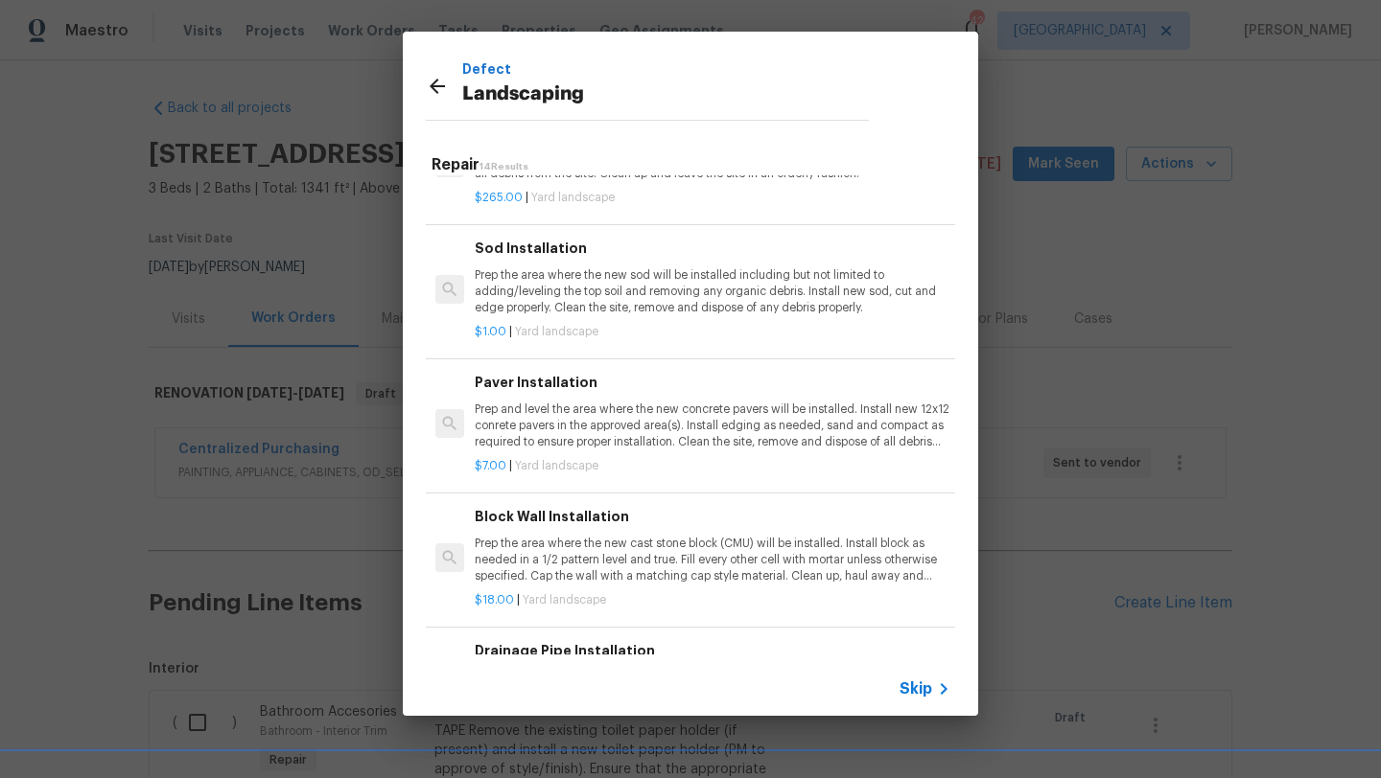
scroll to position [1221, 0]
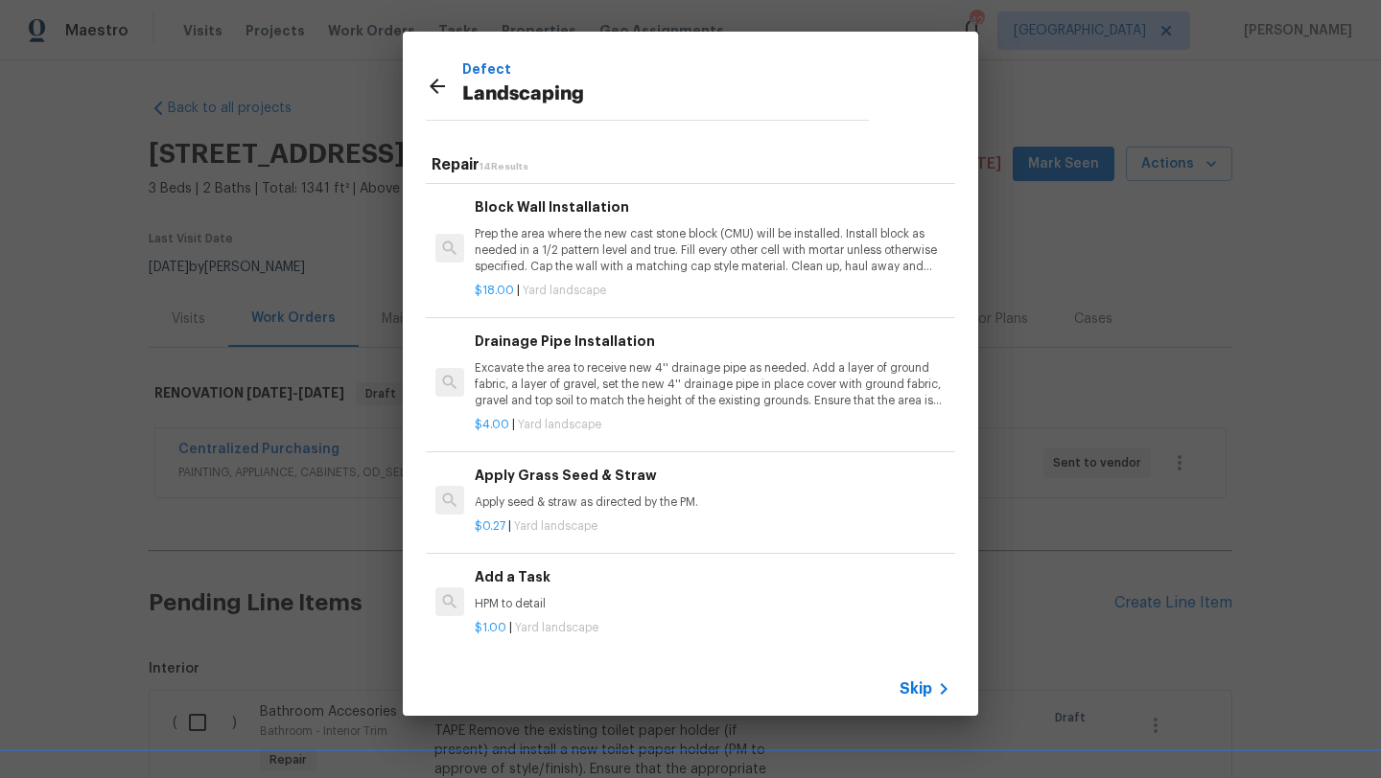
click at [523, 582] on h6 "Add a Task" at bounding box center [713, 577] width 476 height 21
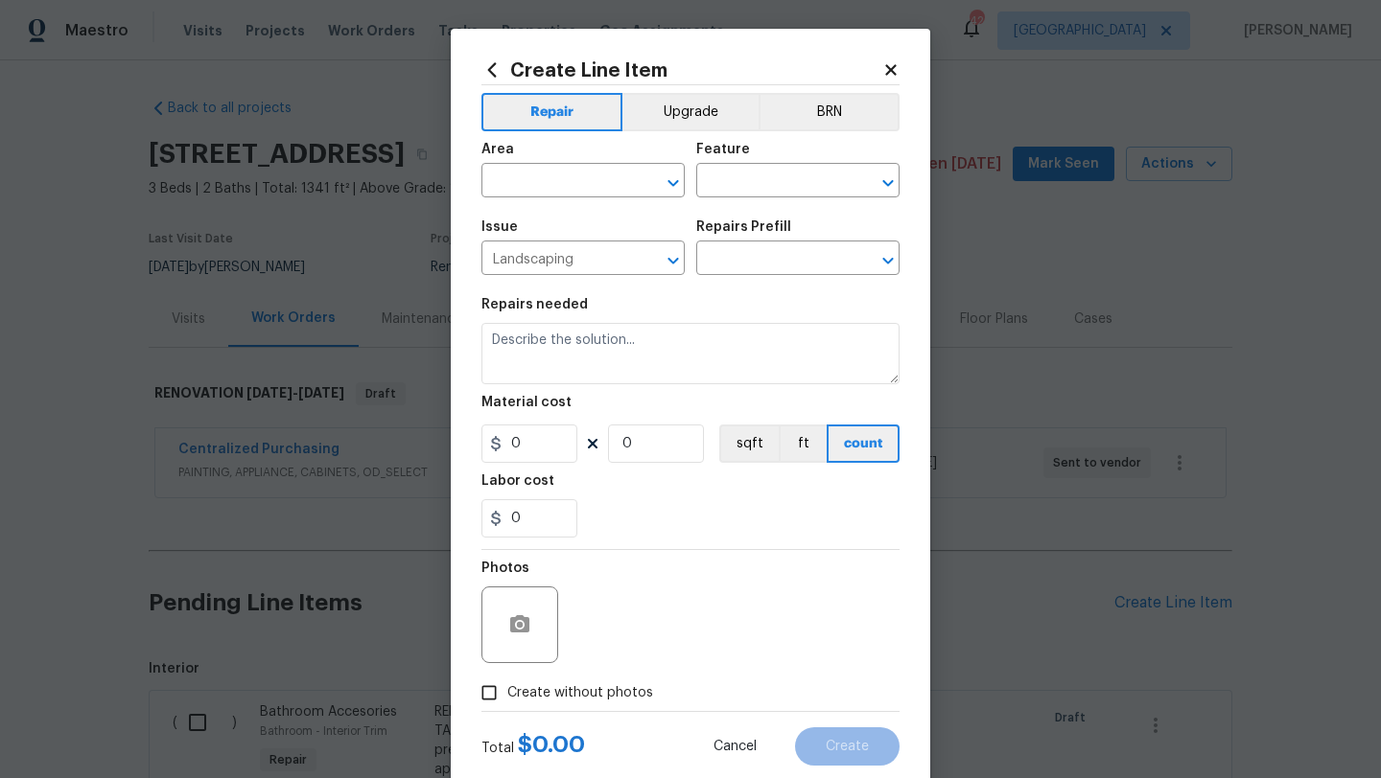
type input "Add a Task $1.00"
type textarea "HPM to detail"
type input "1"
click at [622, 178] on input "text" at bounding box center [556, 183] width 150 height 30
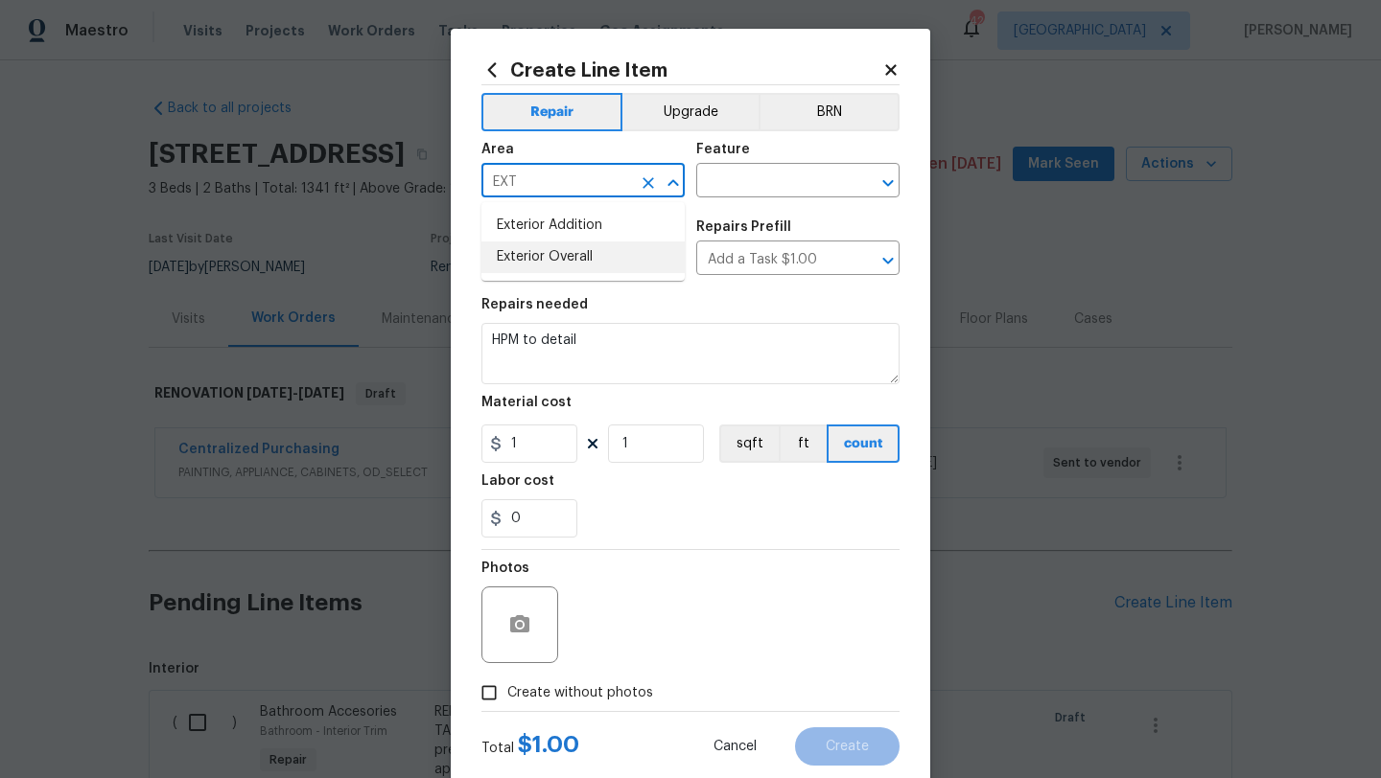
click at [617, 262] on li "Exterior Overall" at bounding box center [582, 258] width 203 height 32
type input "Exterior Overall"
click at [769, 170] on input "text" at bounding box center [771, 183] width 150 height 30
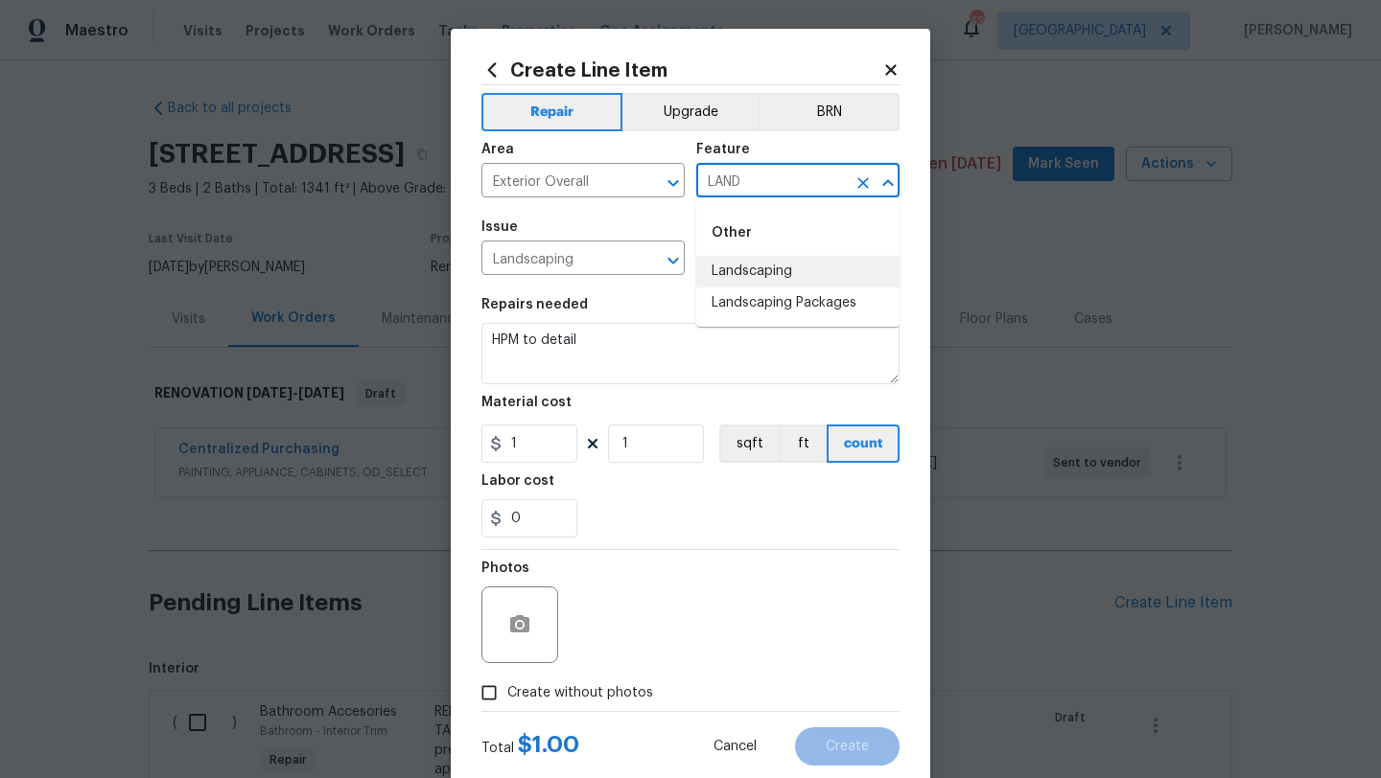
click at [770, 266] on li "Landscaping" at bounding box center [797, 272] width 203 height 32
type input "Landscaping"
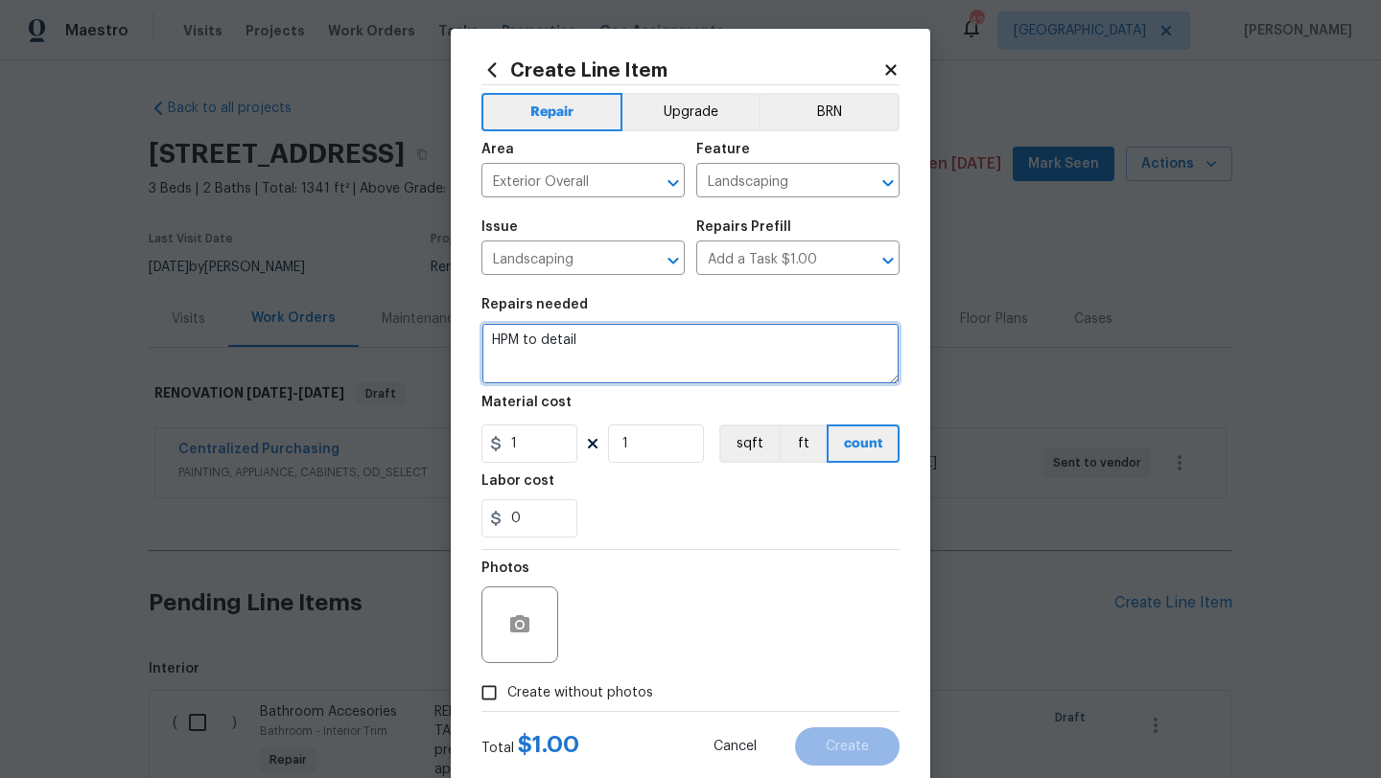
drag, startPoint x: 584, startPoint y: 352, endPoint x: 481, endPoint y: 339, distance: 103.3
click at [481, 339] on textarea "HPM to detail" at bounding box center [690, 353] width 418 height 61
type textarea "TRIM SHRUBS FROM WALKWAY AND CLEAN UP BEDS APPROPRIATELY. ADD BARRIER AND MULCH."
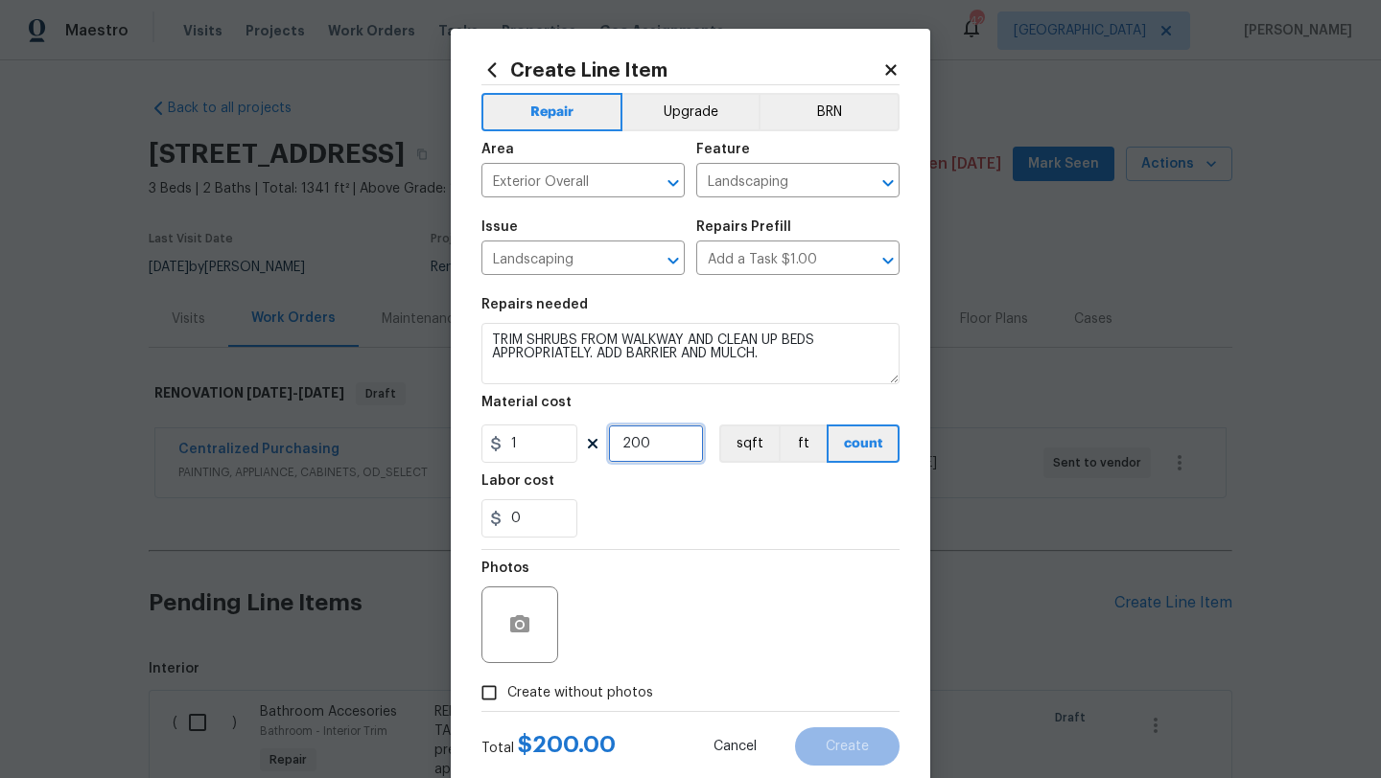
type input "200"
click at [576, 702] on span "Create without photos" at bounding box center [580, 694] width 146 height 20
click at [507, 702] on input "Create without photos" at bounding box center [489, 693] width 36 height 36
checkbox input "true"
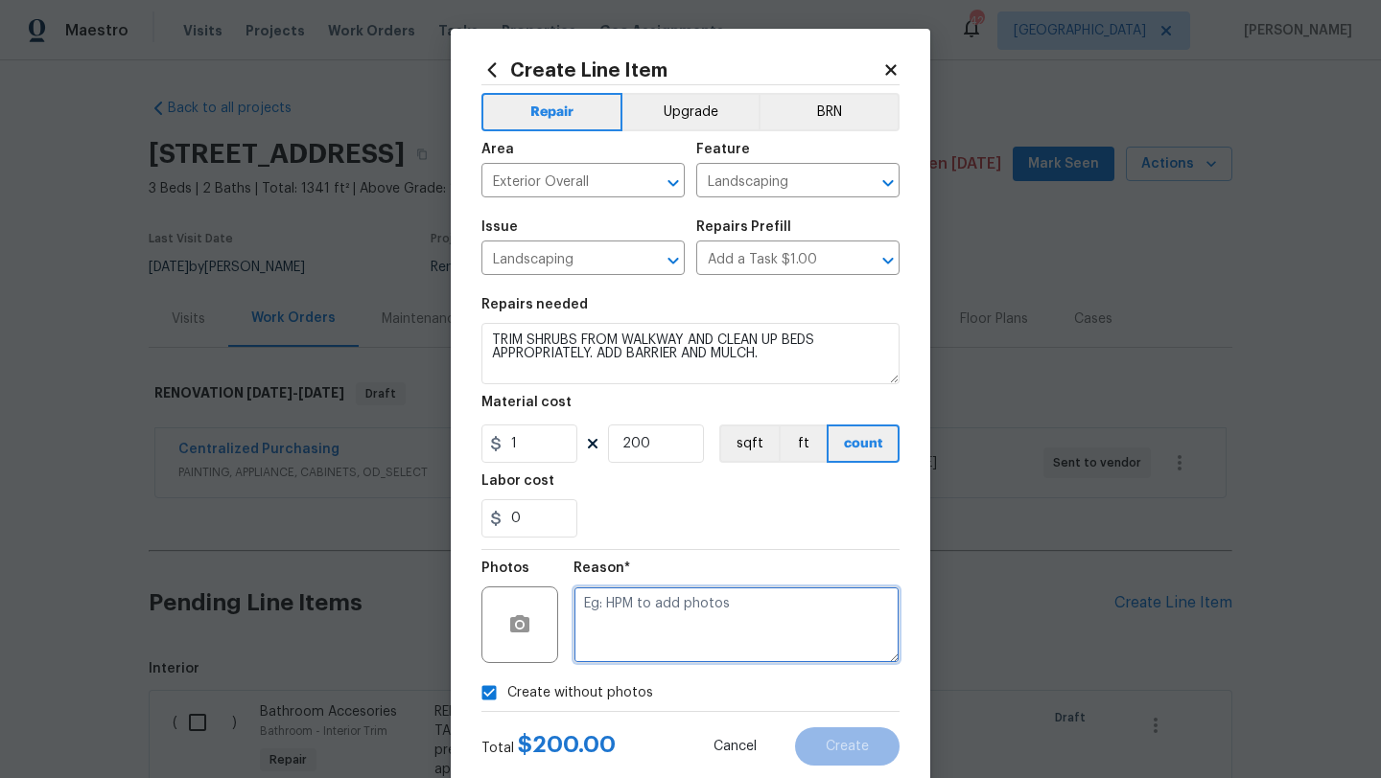
click at [621, 638] on textarea at bounding box center [736, 625] width 326 height 77
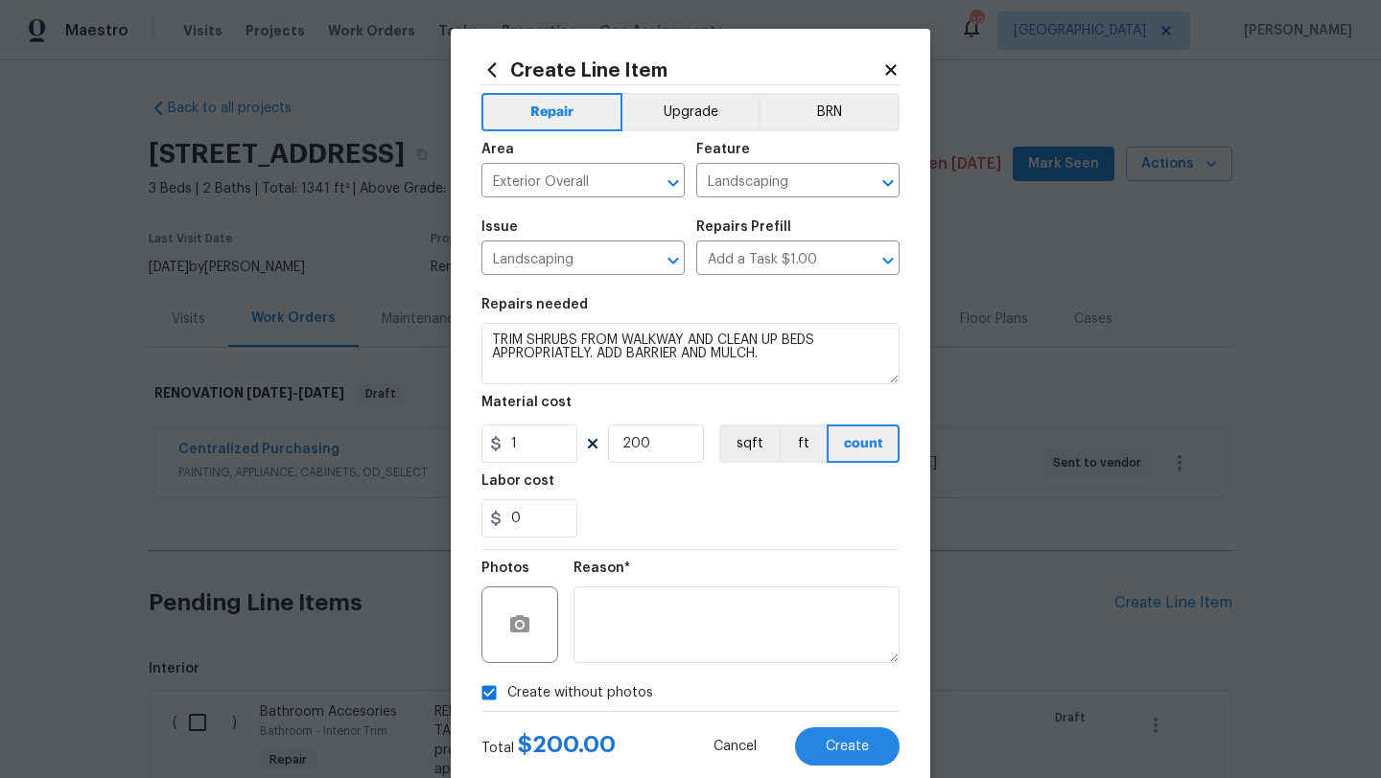
click at [848, 768] on div "Create Line Item Repair Upgrade BRN Area Exterior Overall ​ Feature Landscaping…" at bounding box center [690, 413] width 479 height 768
click at [848, 750] on span "Create" at bounding box center [846, 747] width 43 height 14
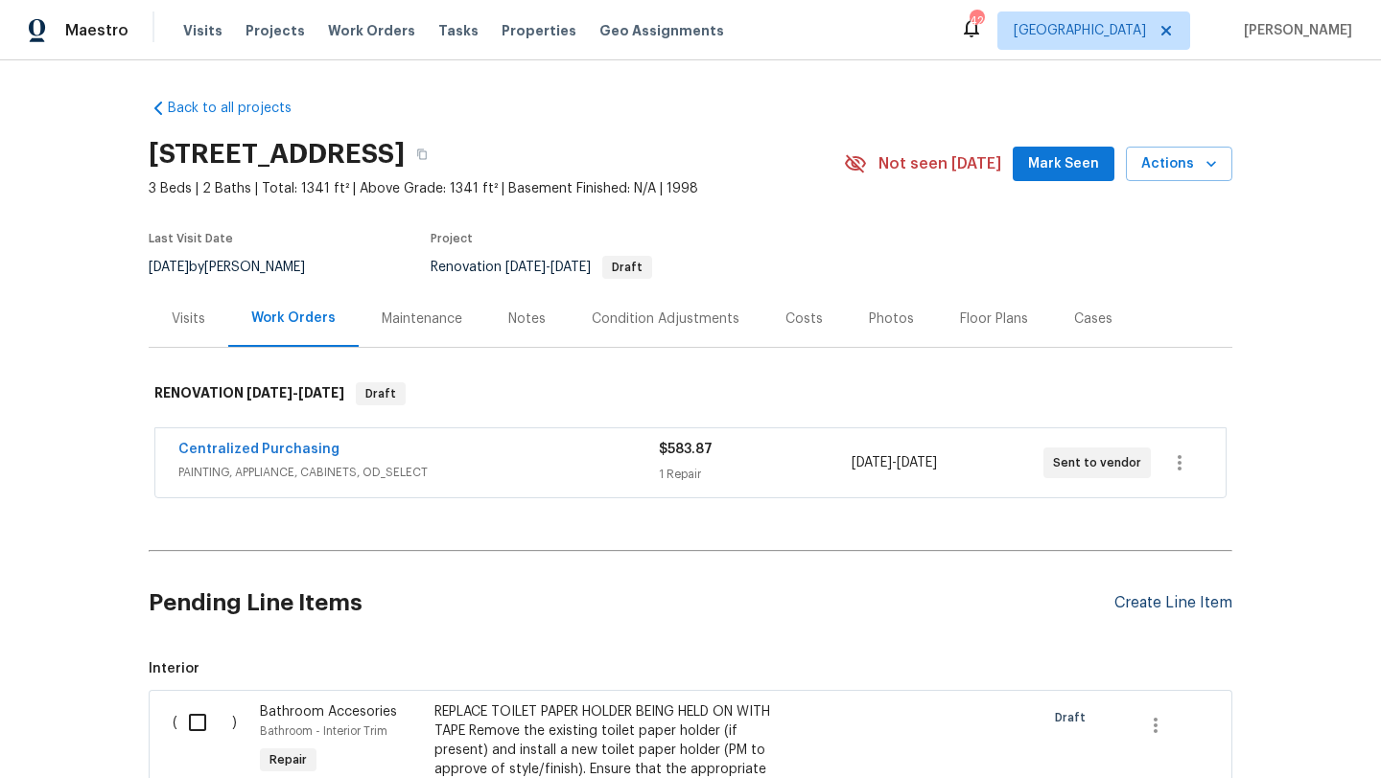
click at [1137, 608] on div "Create Line Item" at bounding box center [1173, 603] width 118 height 18
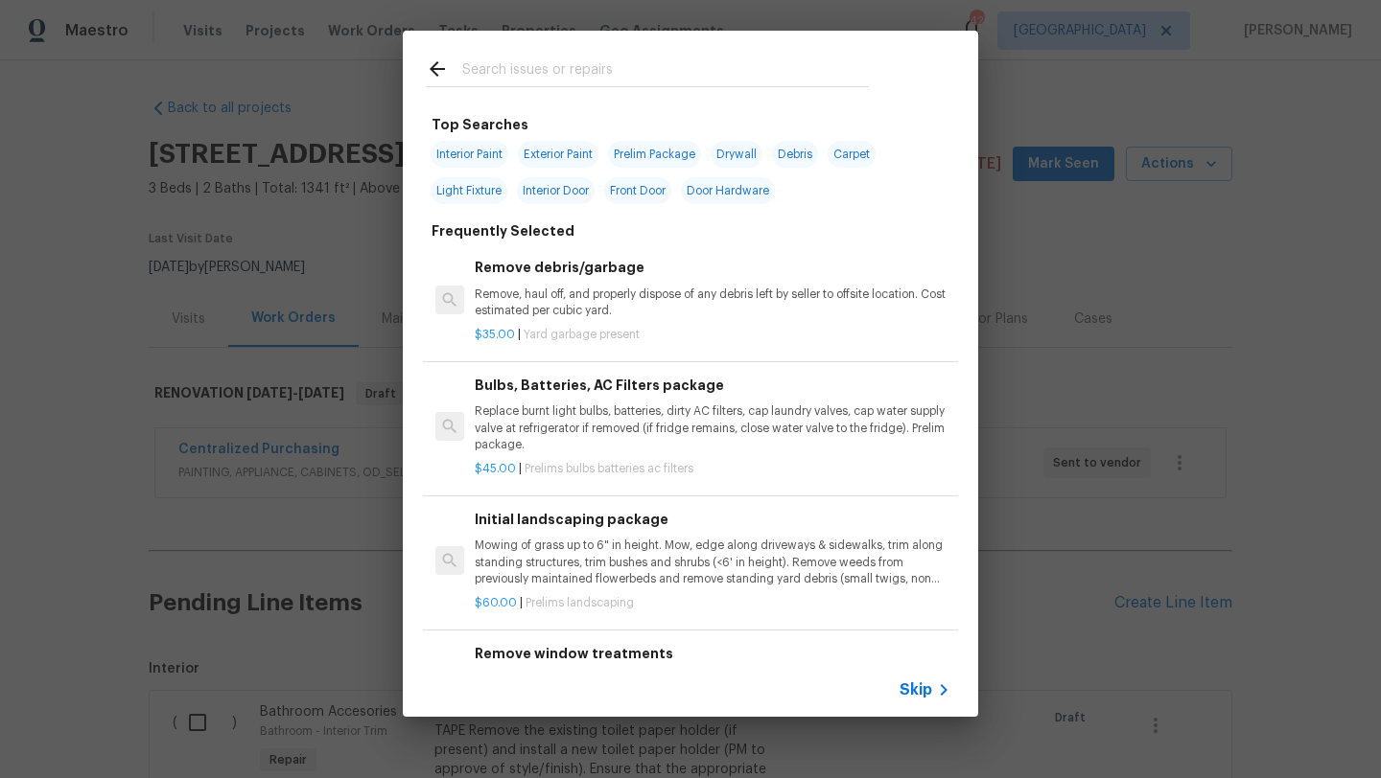
click at [575, 67] on input "text" at bounding box center [665, 72] width 406 height 29
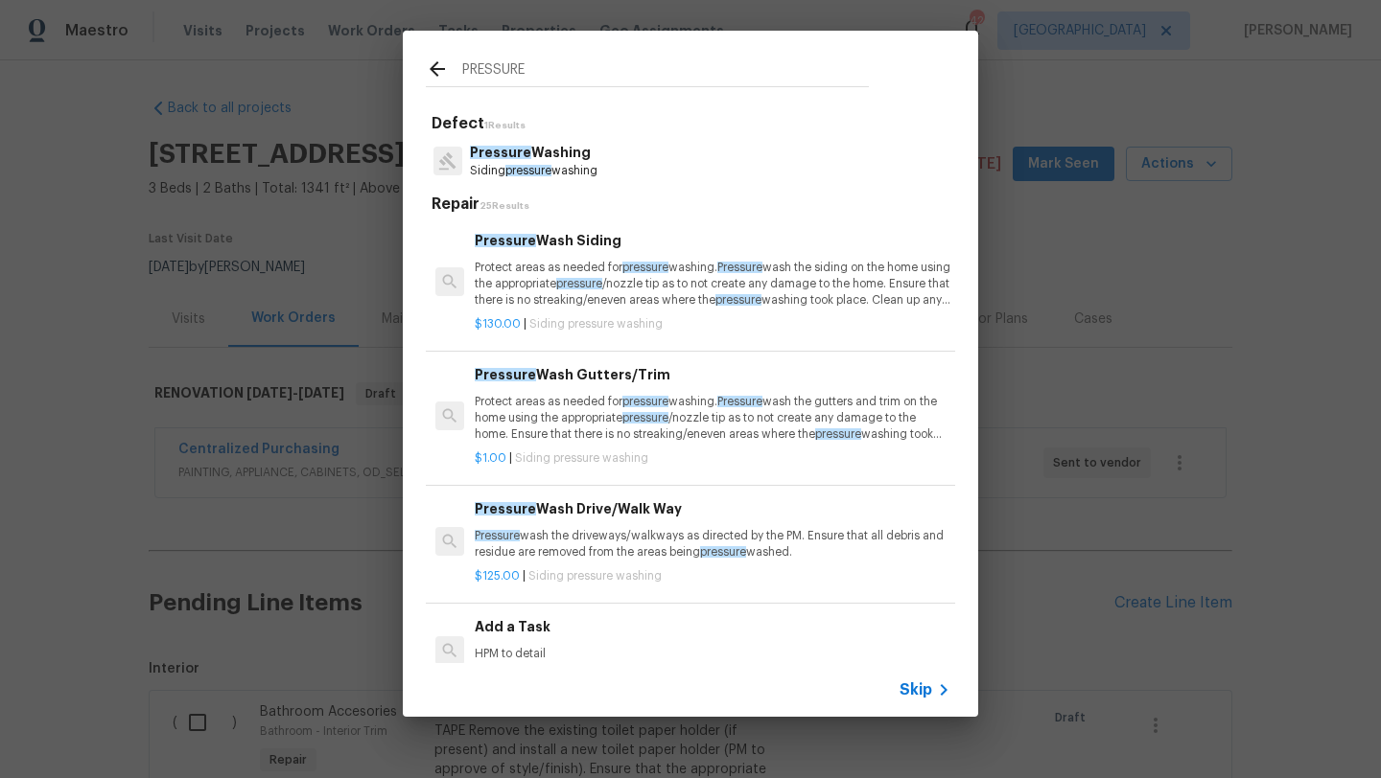
type input "PRESSURE"
click at [580, 156] on p "Pressure Washing" at bounding box center [534, 153] width 128 height 20
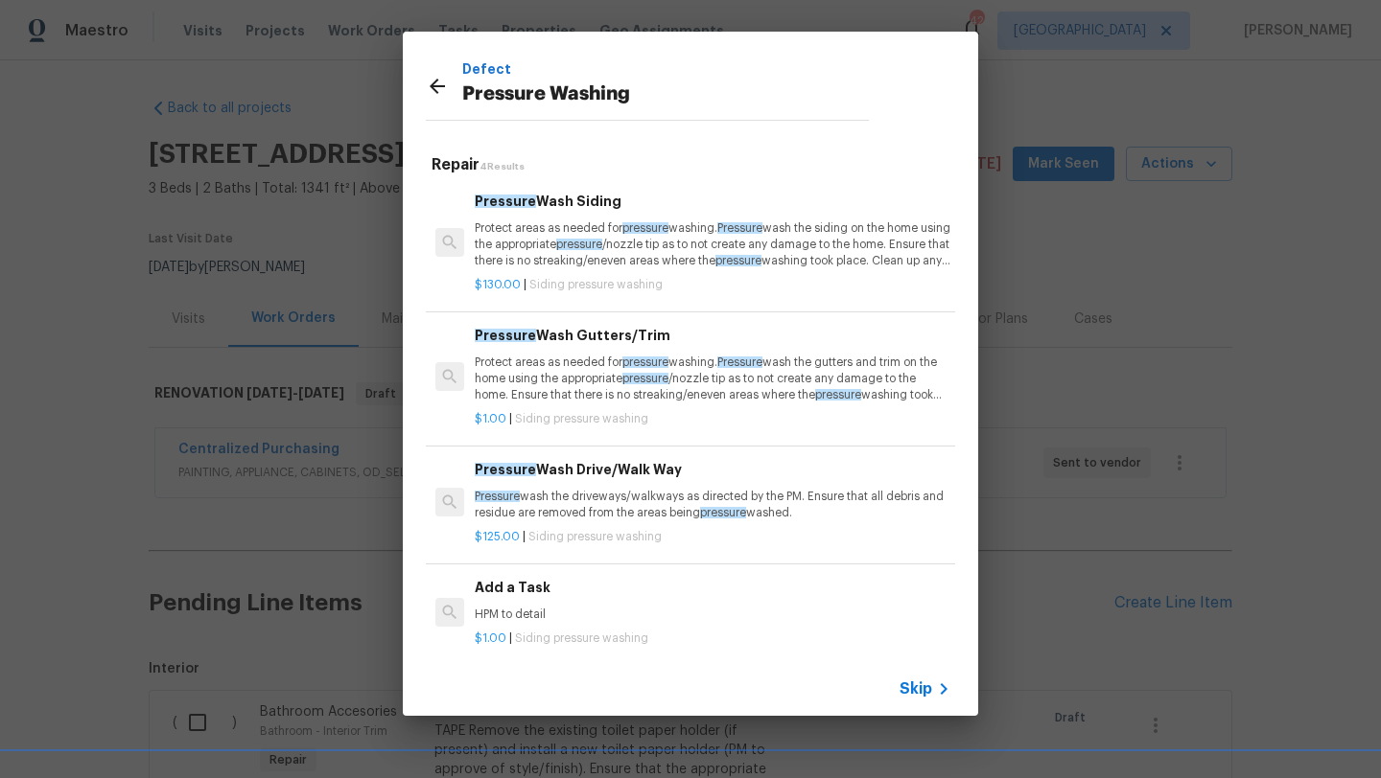
click at [644, 491] on p "Pressure wash the driveways/walkways as directed by the PM. Ensure that all deb…" at bounding box center [713, 505] width 476 height 33
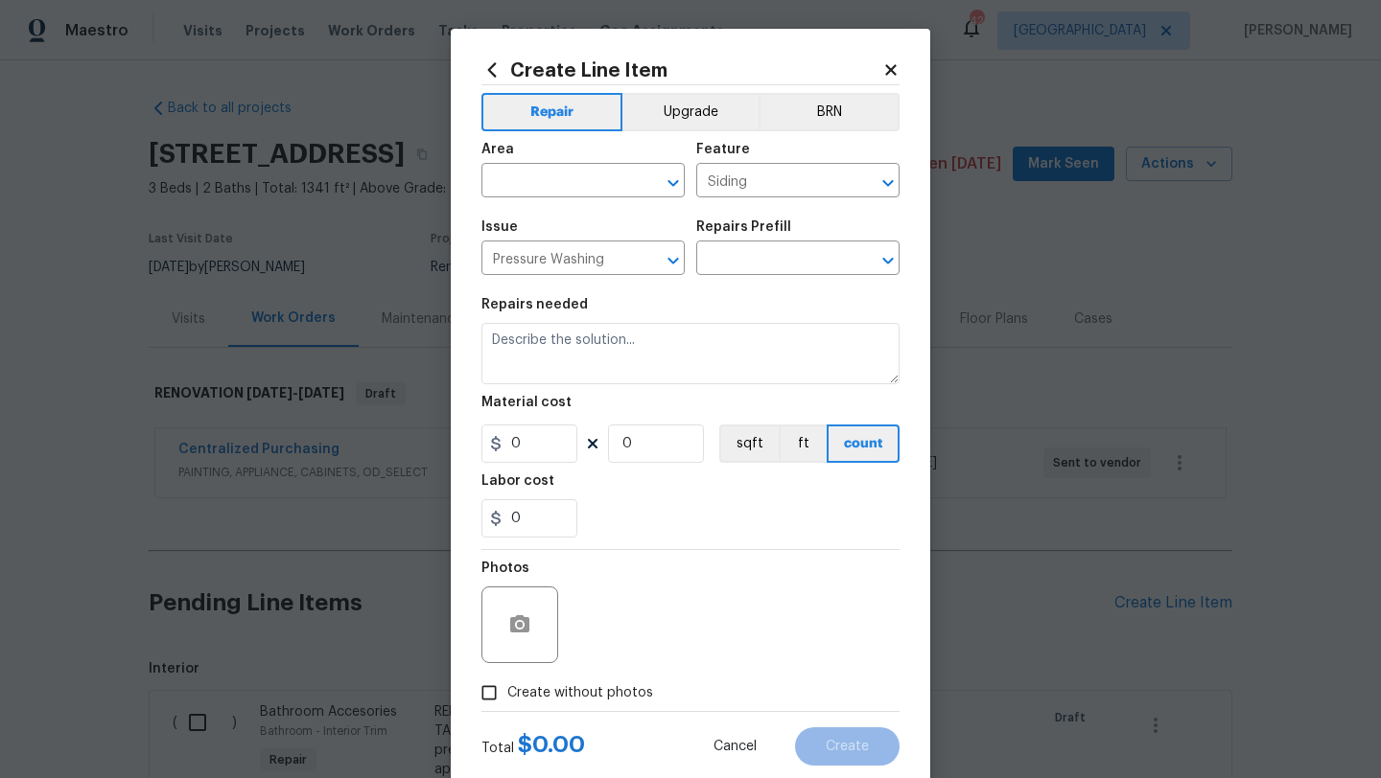
type input "Pressure Wash Drive/Walk Way $125.00"
type textarea "Pressure wash the driveways/walkways as directed by the PM. Ensure that all deb…"
type input "125"
type input "1"
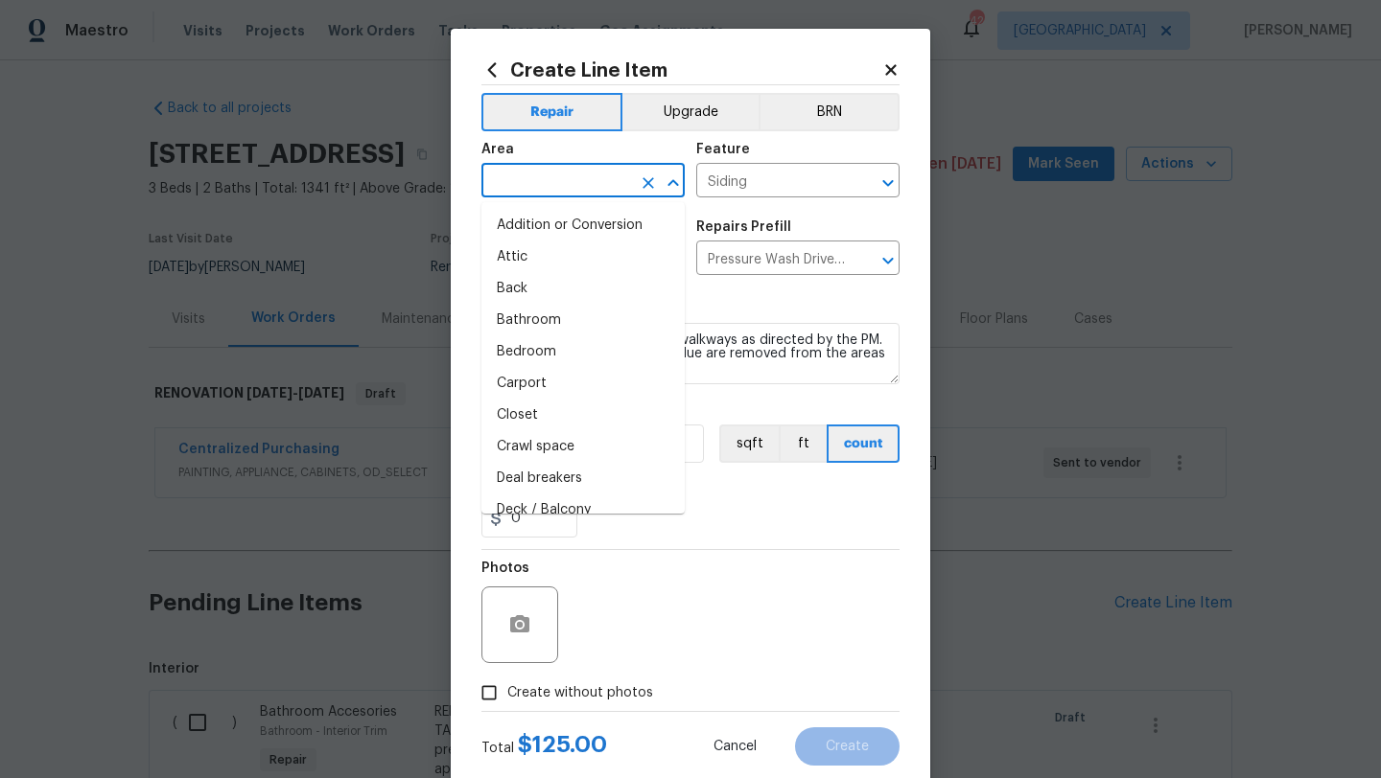
click at [603, 186] on input "text" at bounding box center [556, 183] width 150 height 30
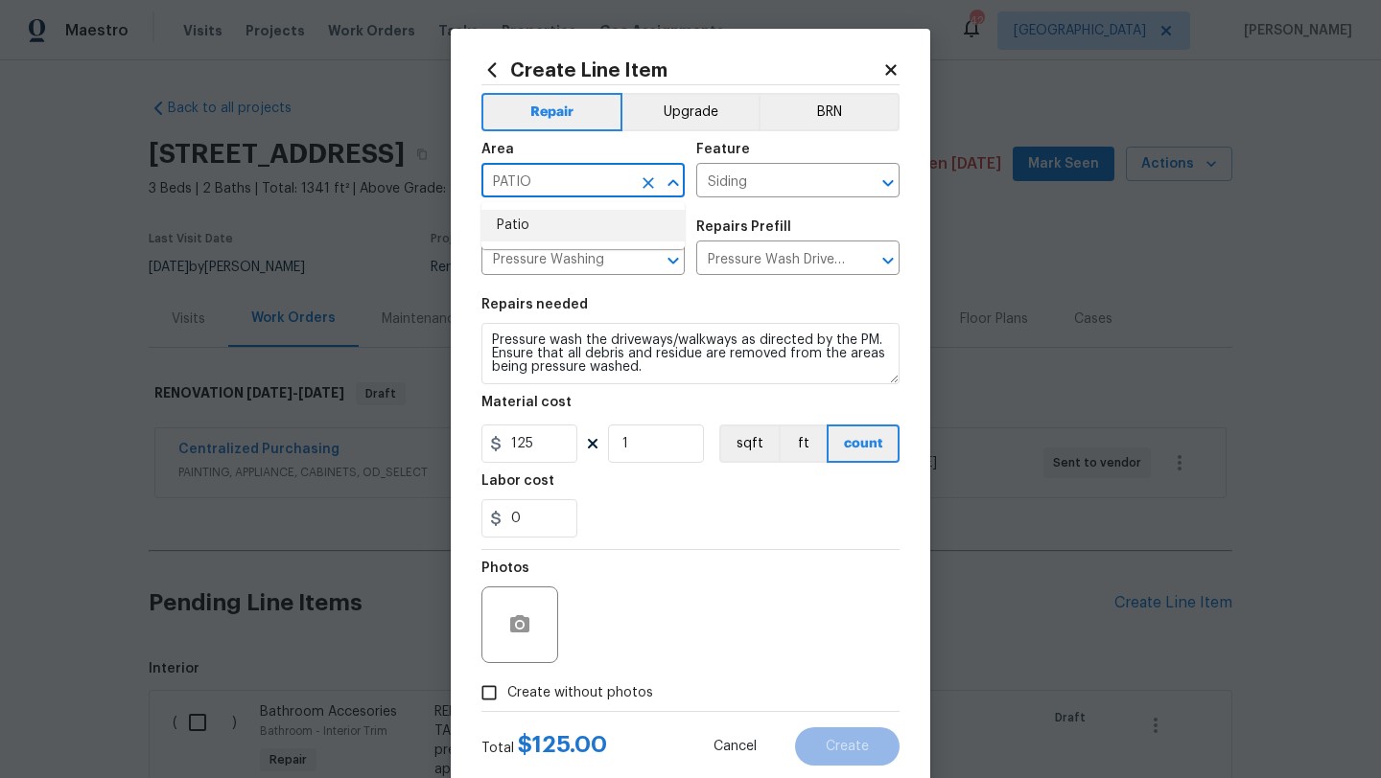
click at [598, 219] on li "Patio" at bounding box center [582, 226] width 203 height 32
type input "Patio"
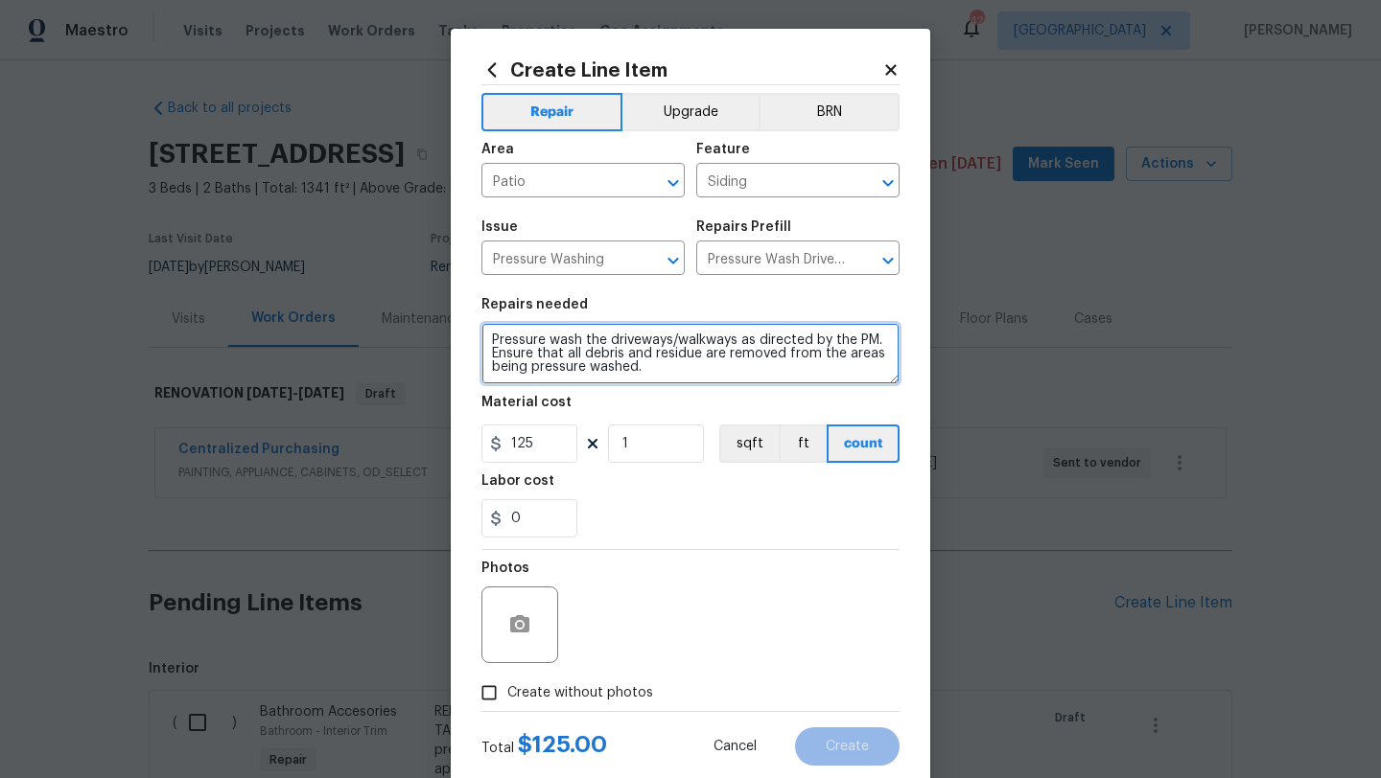
drag, startPoint x: 651, startPoint y: 365, endPoint x: 462, endPoint y: 325, distance: 193.1
click at [462, 325] on div "Create Line Item Repair Upgrade BRN Area Patio ​ Feature Siding ​ Issue Pressur…" at bounding box center [690, 413] width 479 height 768
type textarea "PRESSURE WASH PATIO AND BACK OF HOUSE WHERE NEEDED"
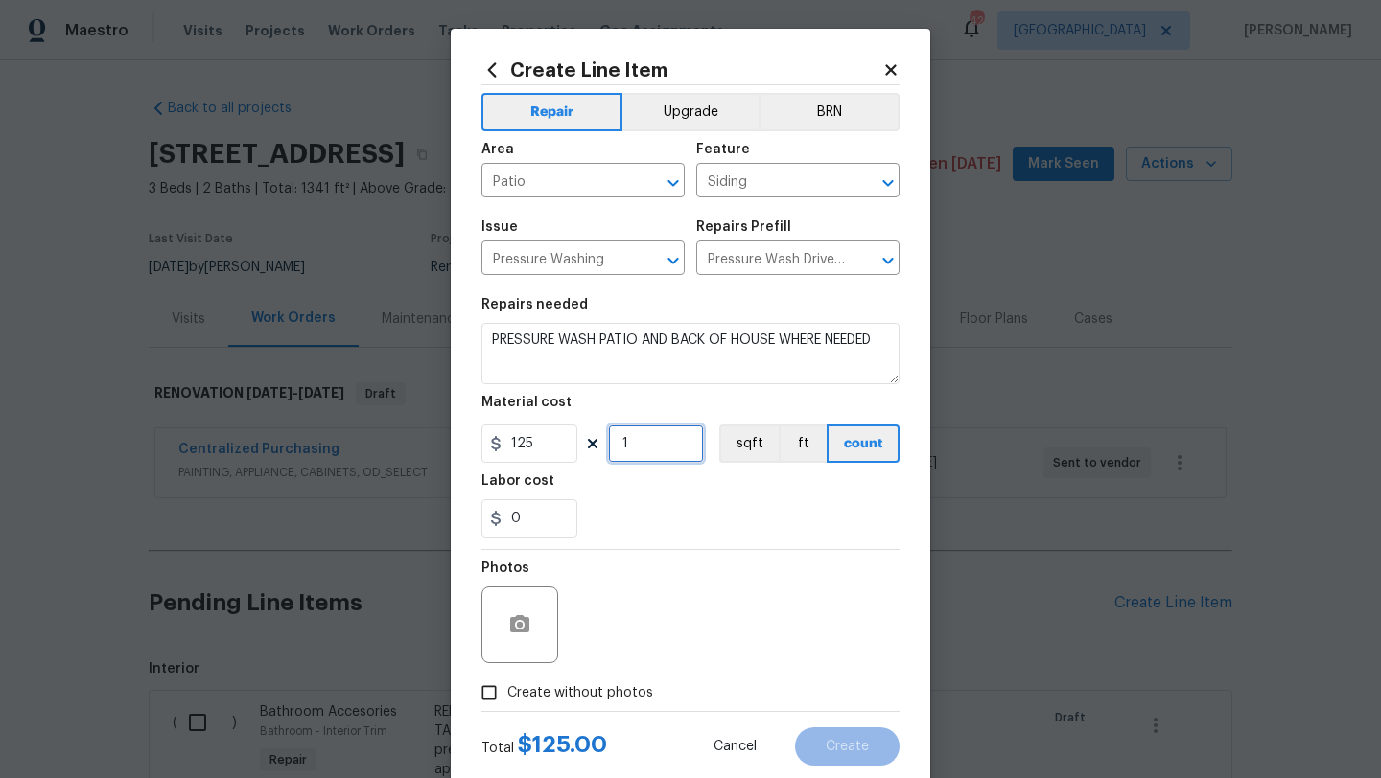
drag, startPoint x: 629, startPoint y: 445, endPoint x: 613, endPoint y: 445, distance: 16.3
click at [613, 445] on input "1" at bounding box center [656, 444] width 96 height 38
type input "2"
click at [604, 689] on span "Create without photos" at bounding box center [580, 694] width 146 height 20
click at [507, 689] on input "Create without photos" at bounding box center [489, 693] width 36 height 36
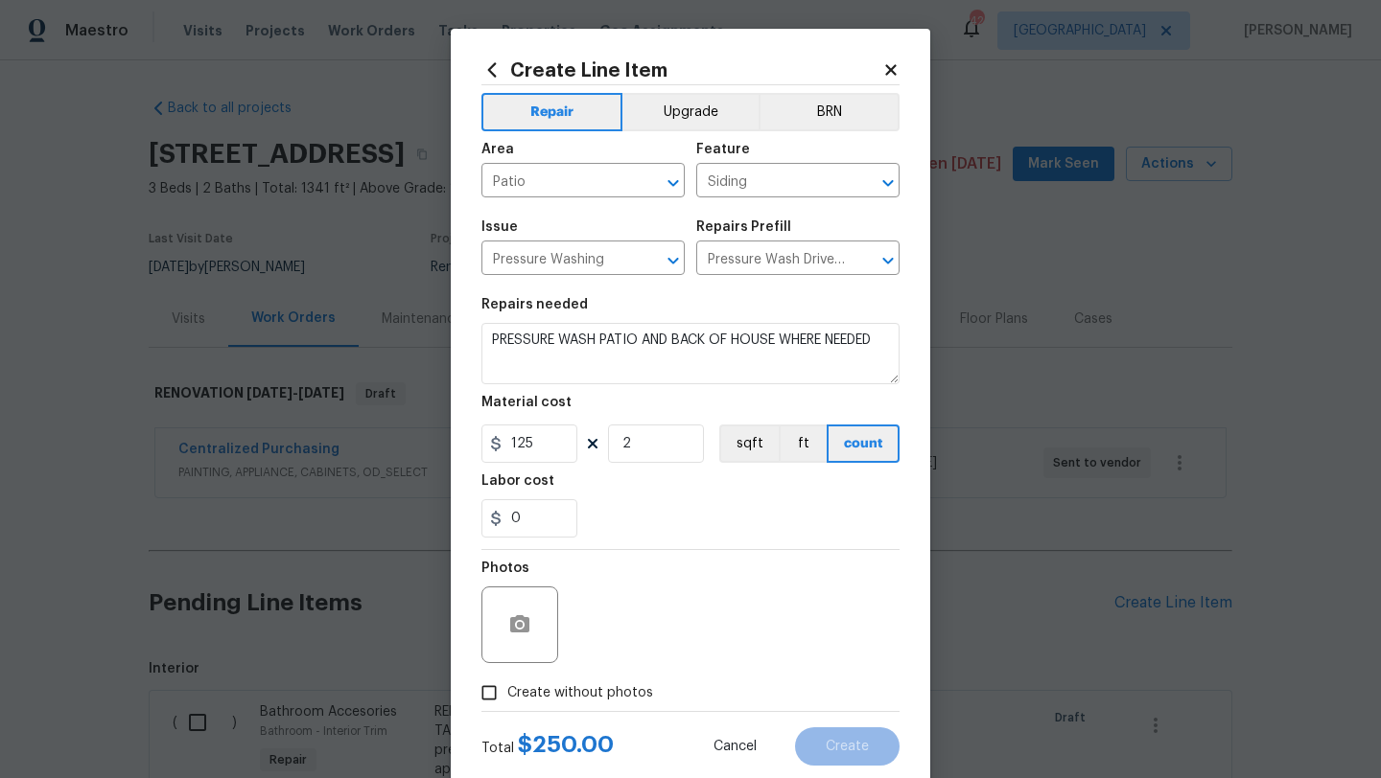
checkbox input "true"
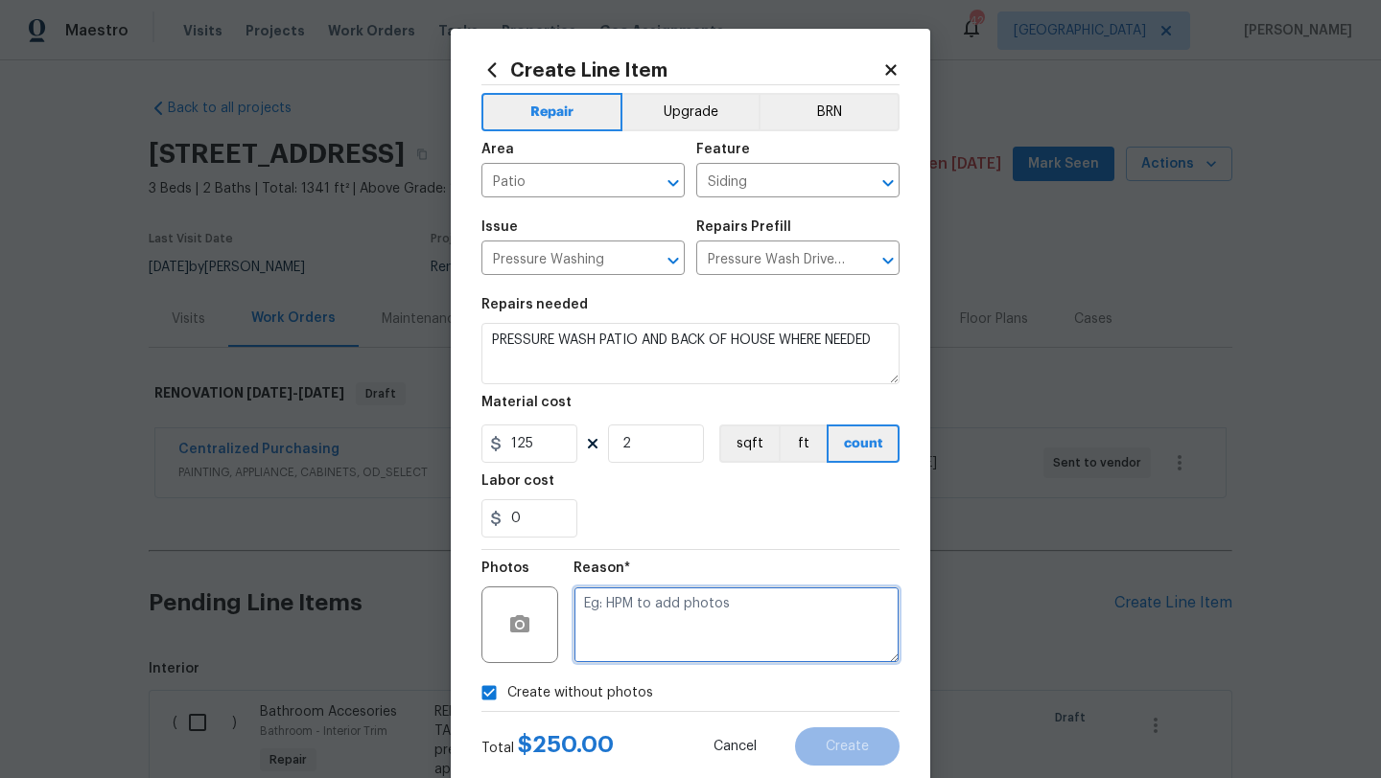
click at [638, 651] on textarea at bounding box center [736, 625] width 326 height 77
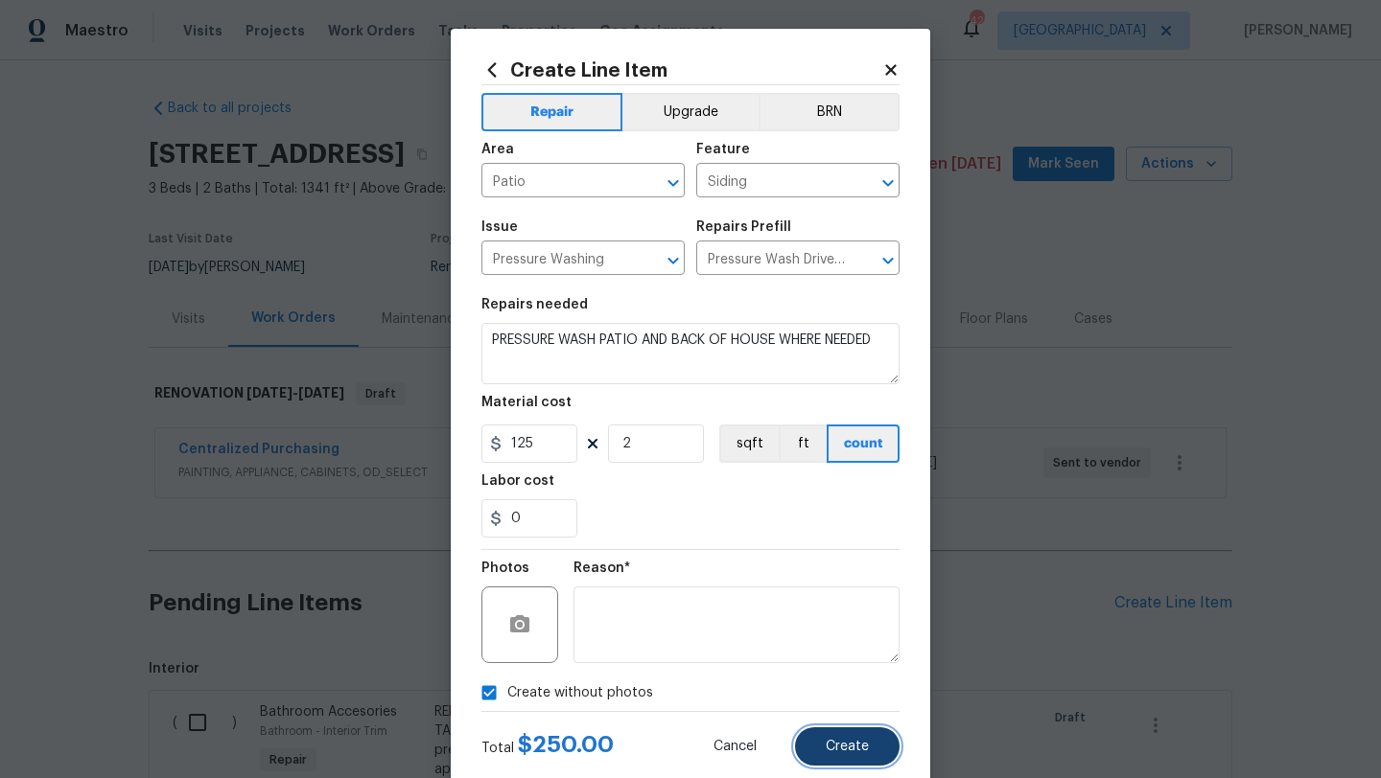
click at [827, 741] on span "Create" at bounding box center [846, 747] width 43 height 14
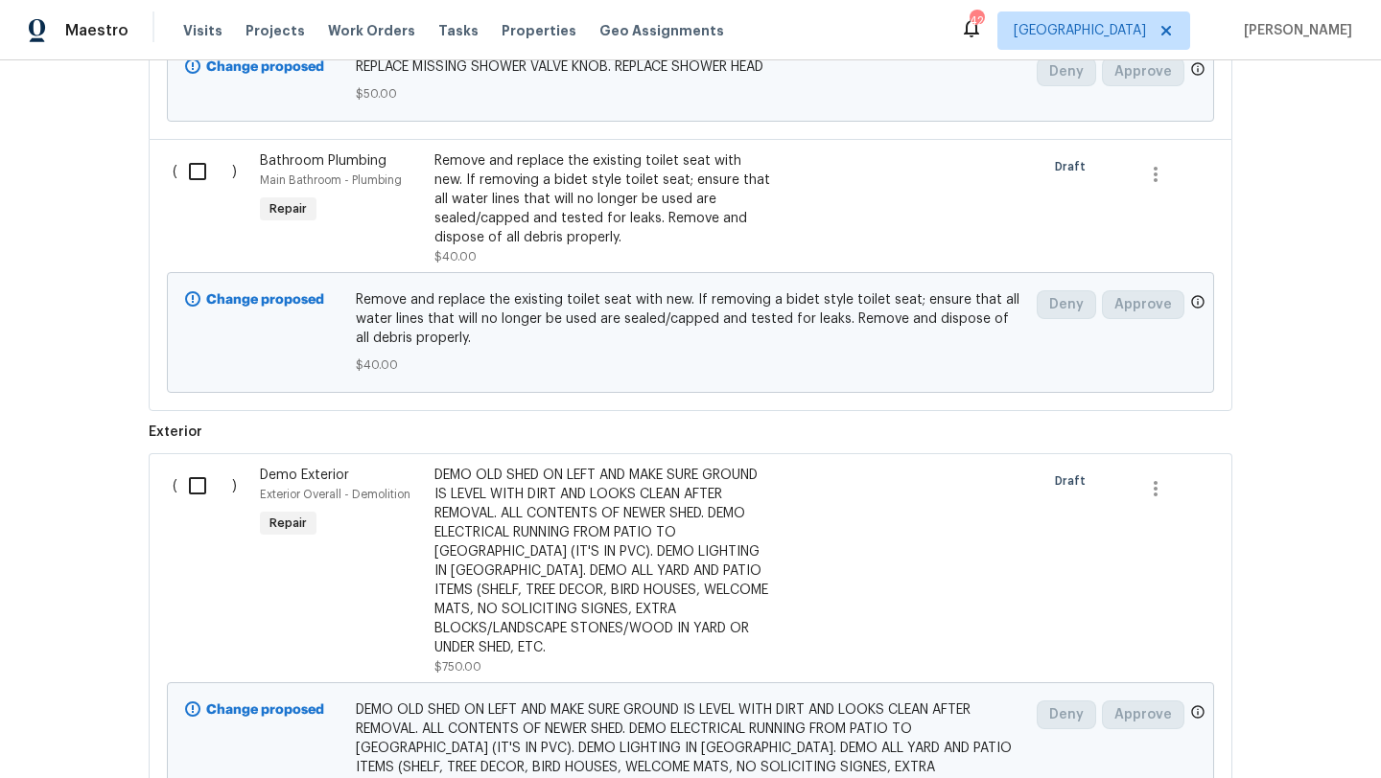
scroll to position [3306, 0]
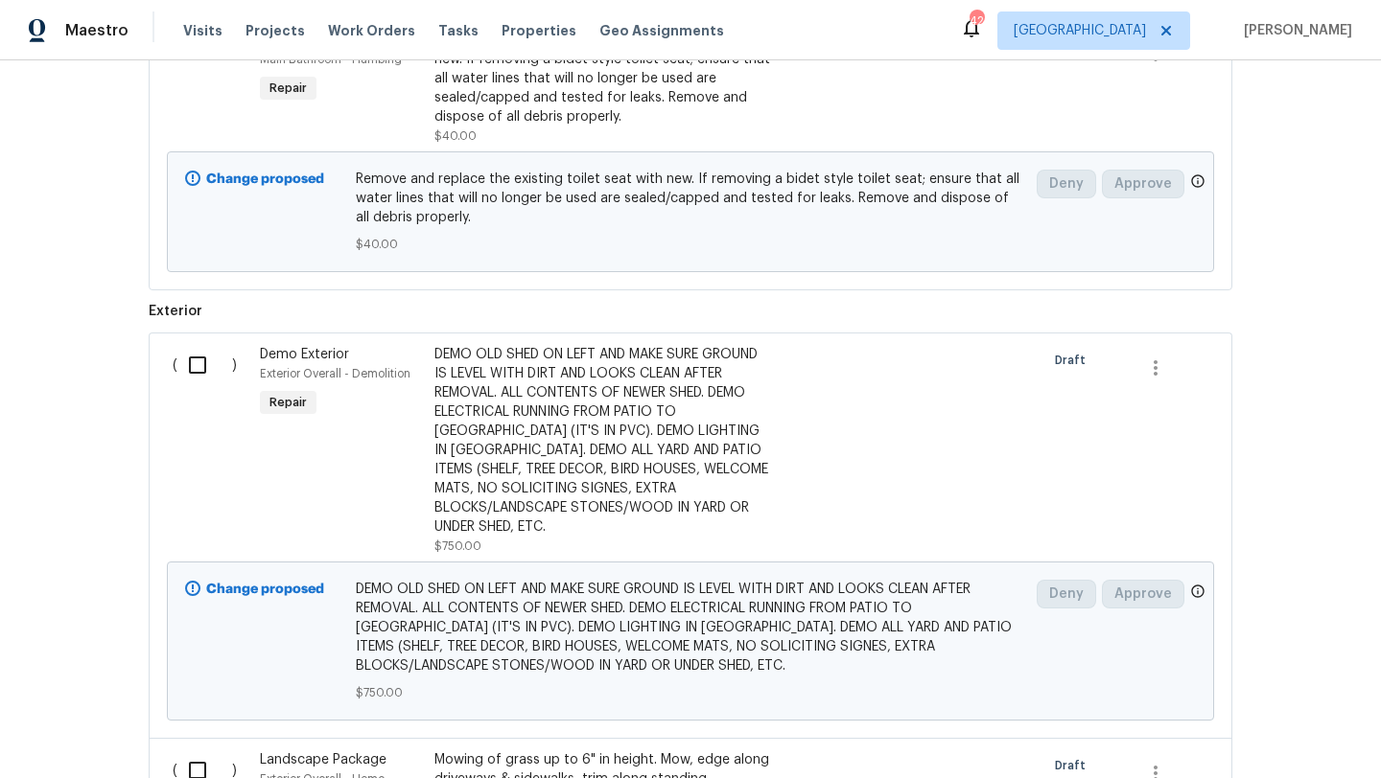
click at [685, 469] on div "DEMO OLD SHED ON LEFT AND MAKE SURE GROUND IS LEVEL WITH DIRT AND LOOKS CLEAN A…" at bounding box center [602, 441] width 337 height 192
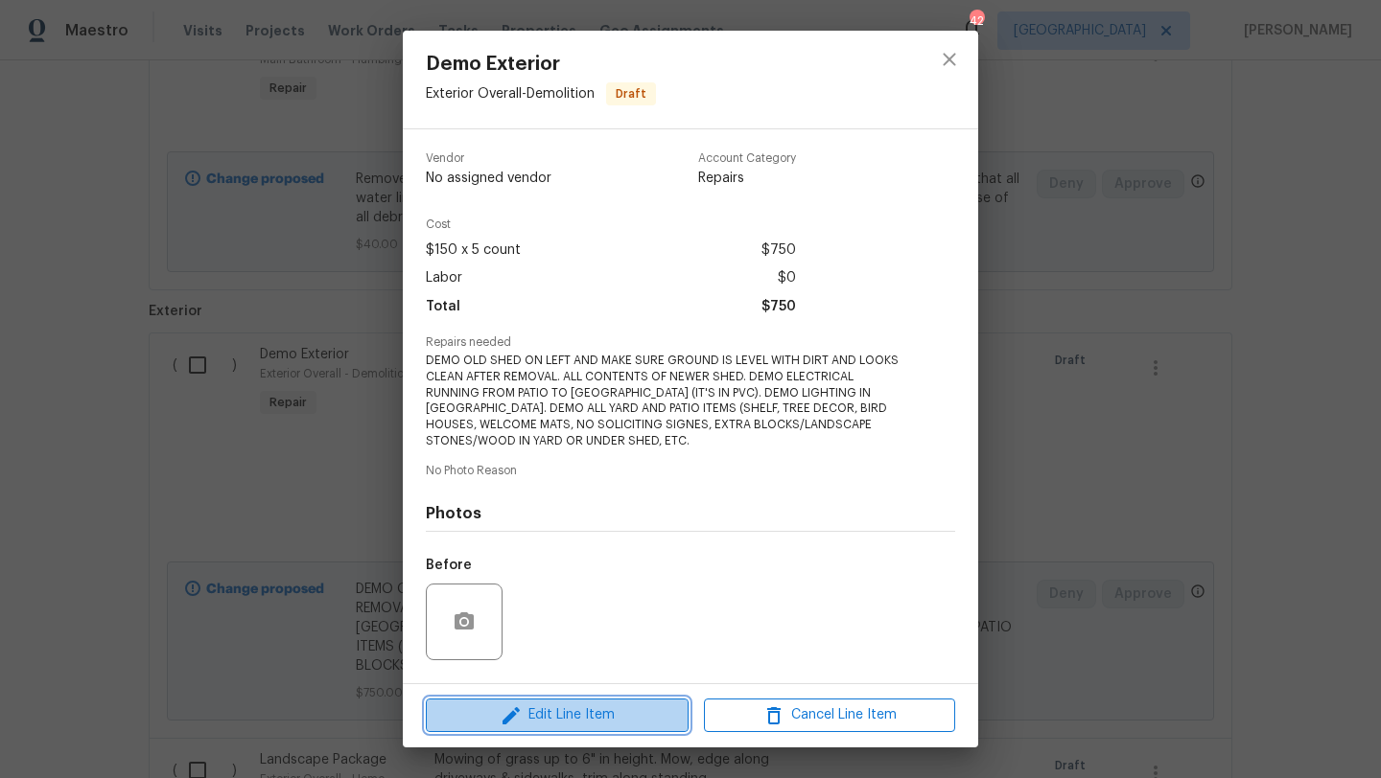
click at [610, 708] on span "Edit Line Item" at bounding box center [556, 716] width 251 height 24
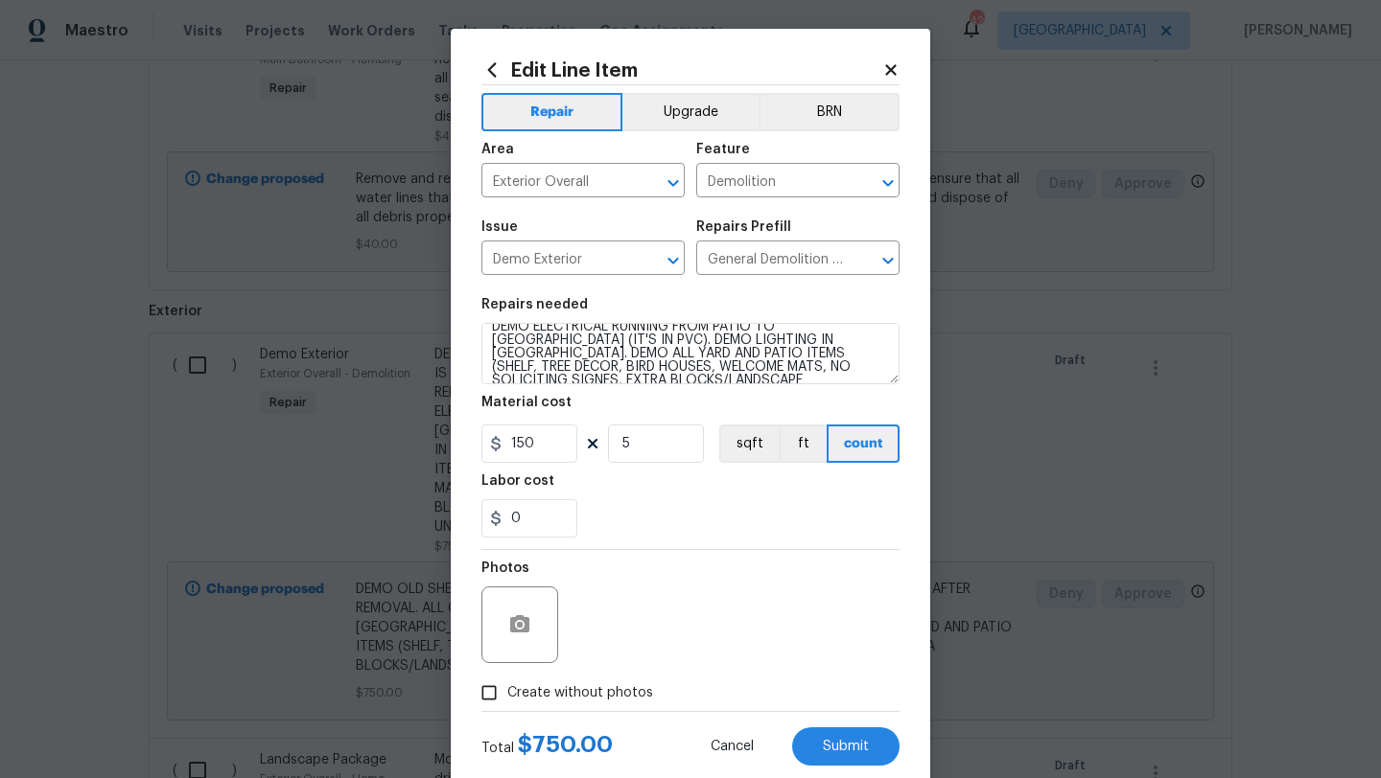
scroll to position [67, 0]
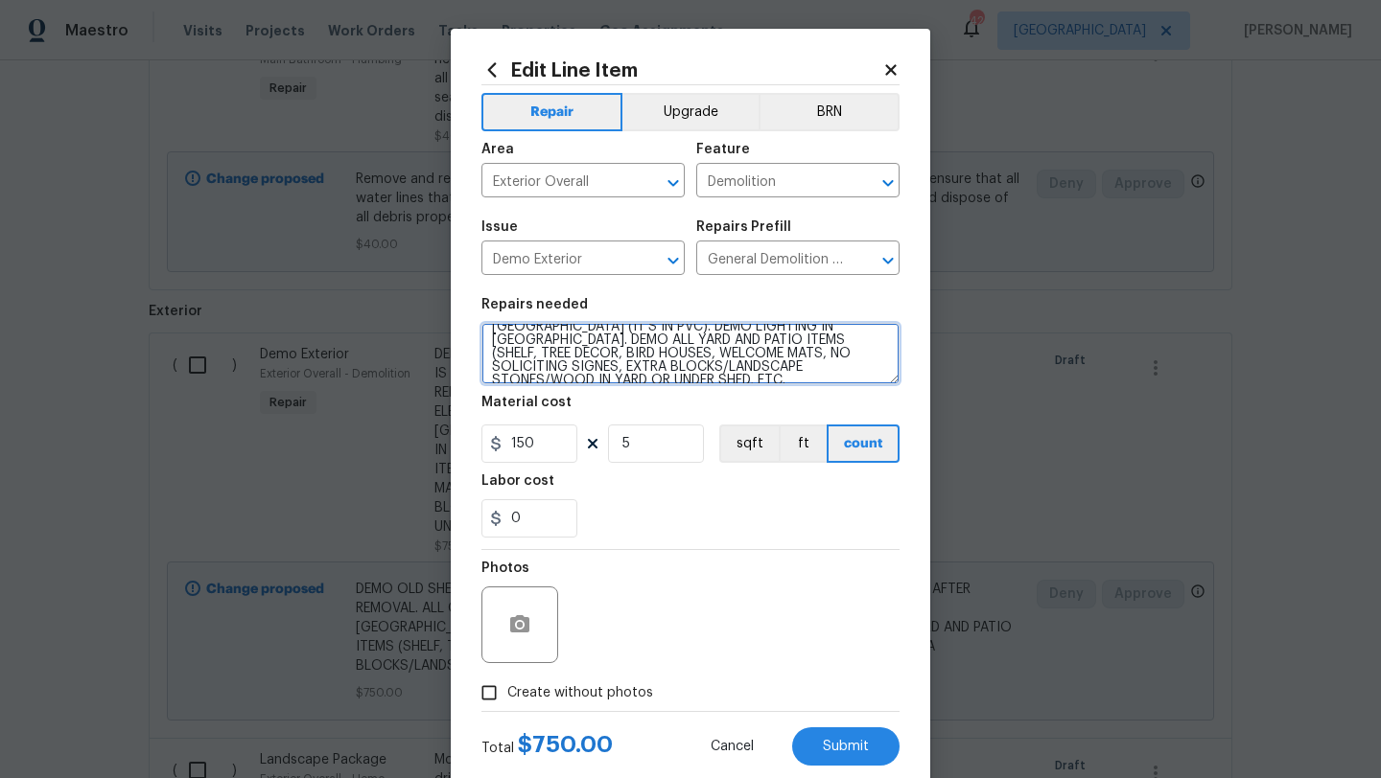
click at [763, 371] on textarea "DEMO OLD SHED ON LEFT AND MAKE SURE GROUND IS LEVEL WITH DIRT AND LOOKS CLEAN A…" at bounding box center [690, 353] width 418 height 61
type textarea "DEMO OLD SHED ON LEFT AND MAKE SURE GROUND IS LEVEL WITH DIRT AND LOOKS CLEAN A…"
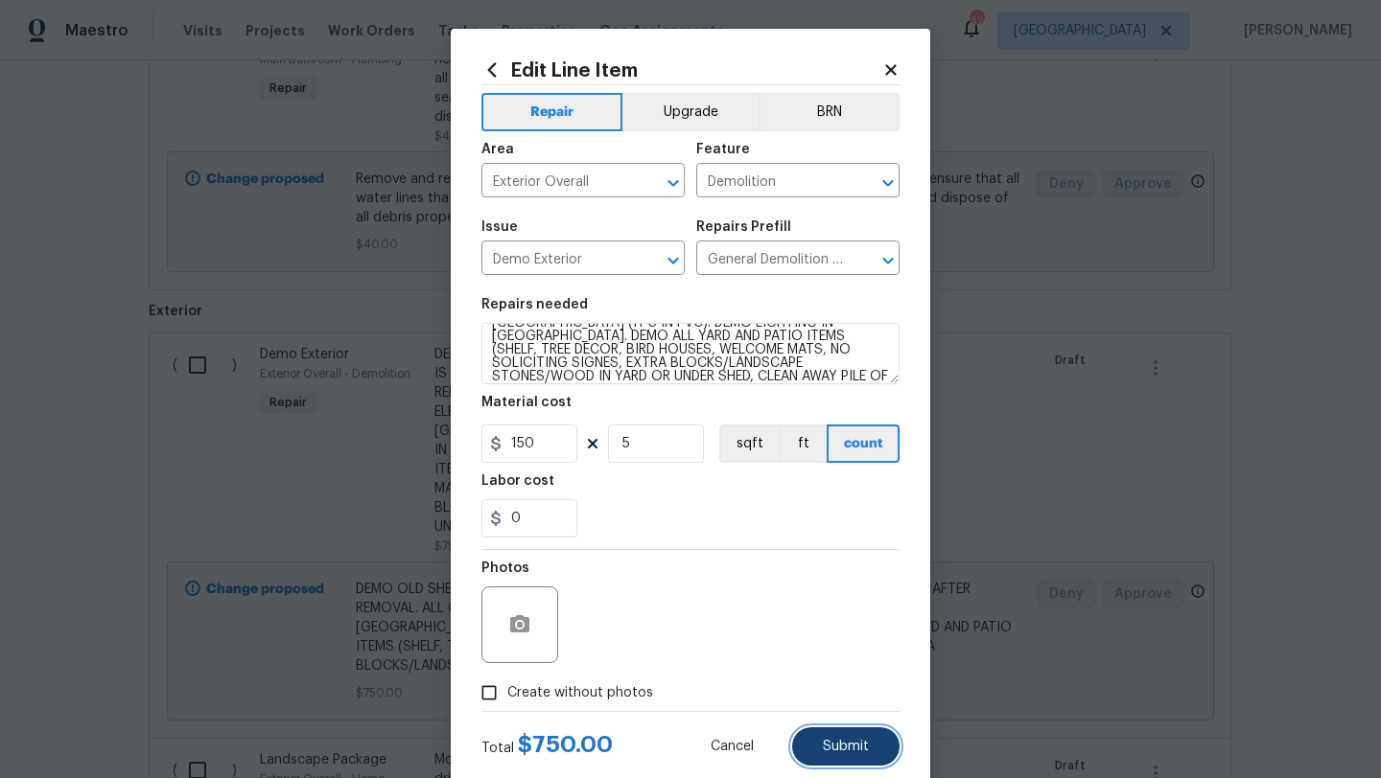
click at [857, 736] on button "Submit" at bounding box center [845, 747] width 107 height 38
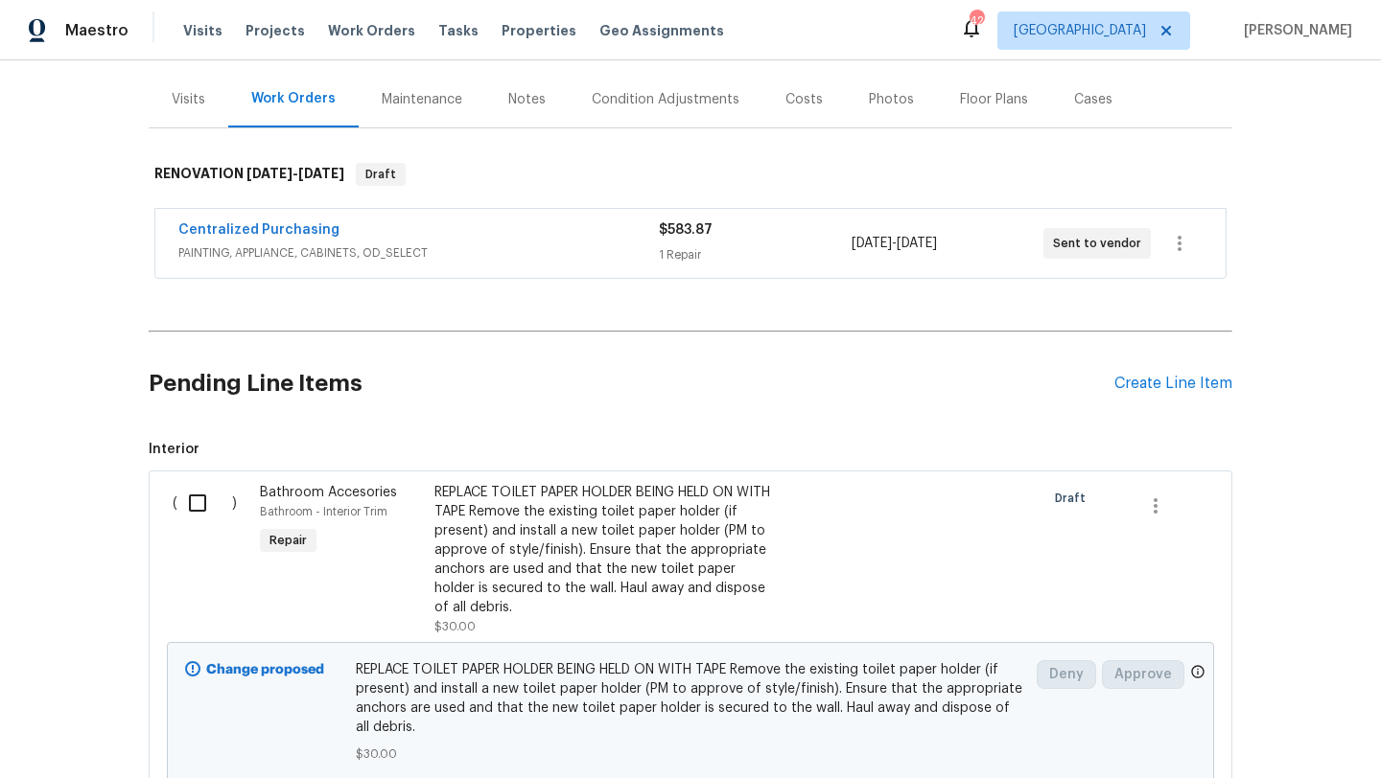
scroll to position [218, 0]
click at [1184, 384] on div "Create Line Item" at bounding box center [1173, 386] width 118 height 18
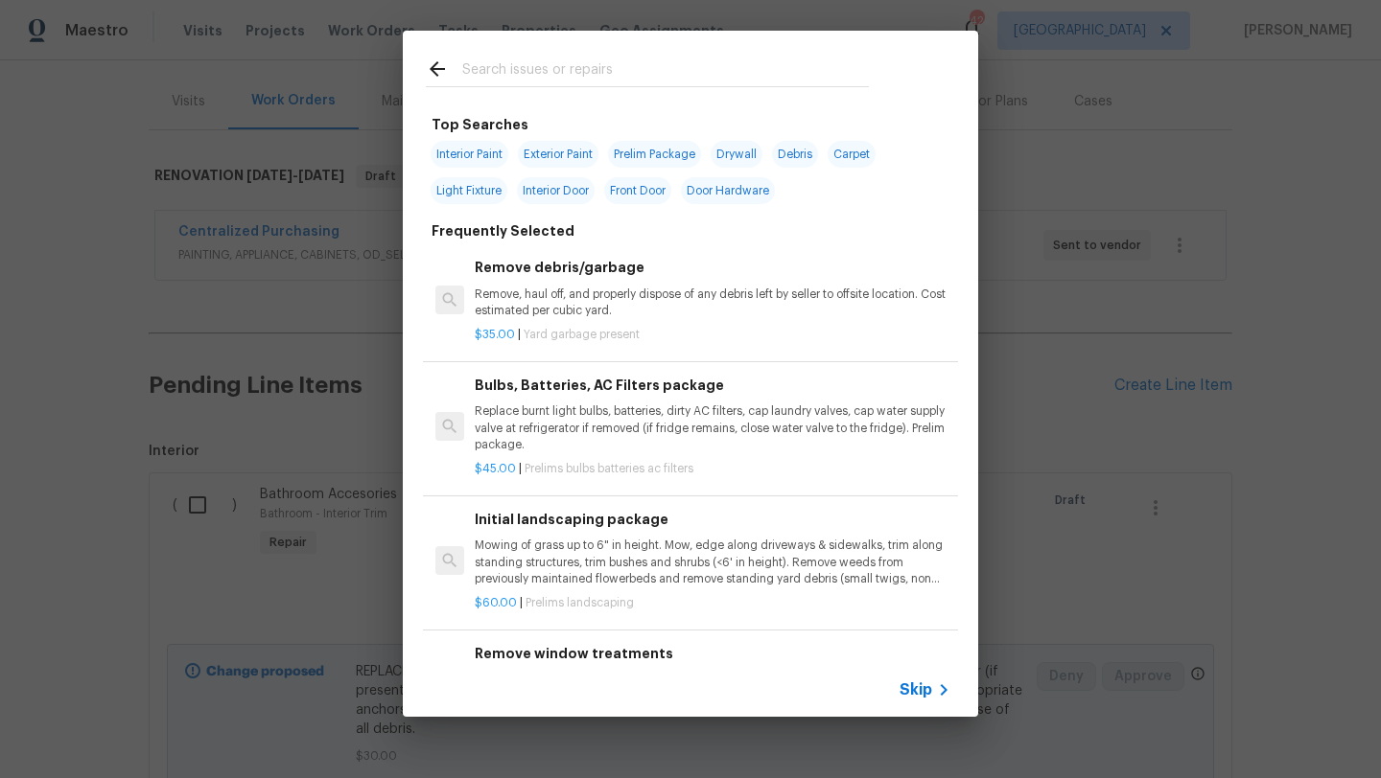
click at [672, 70] on input "text" at bounding box center [665, 72] width 406 height 29
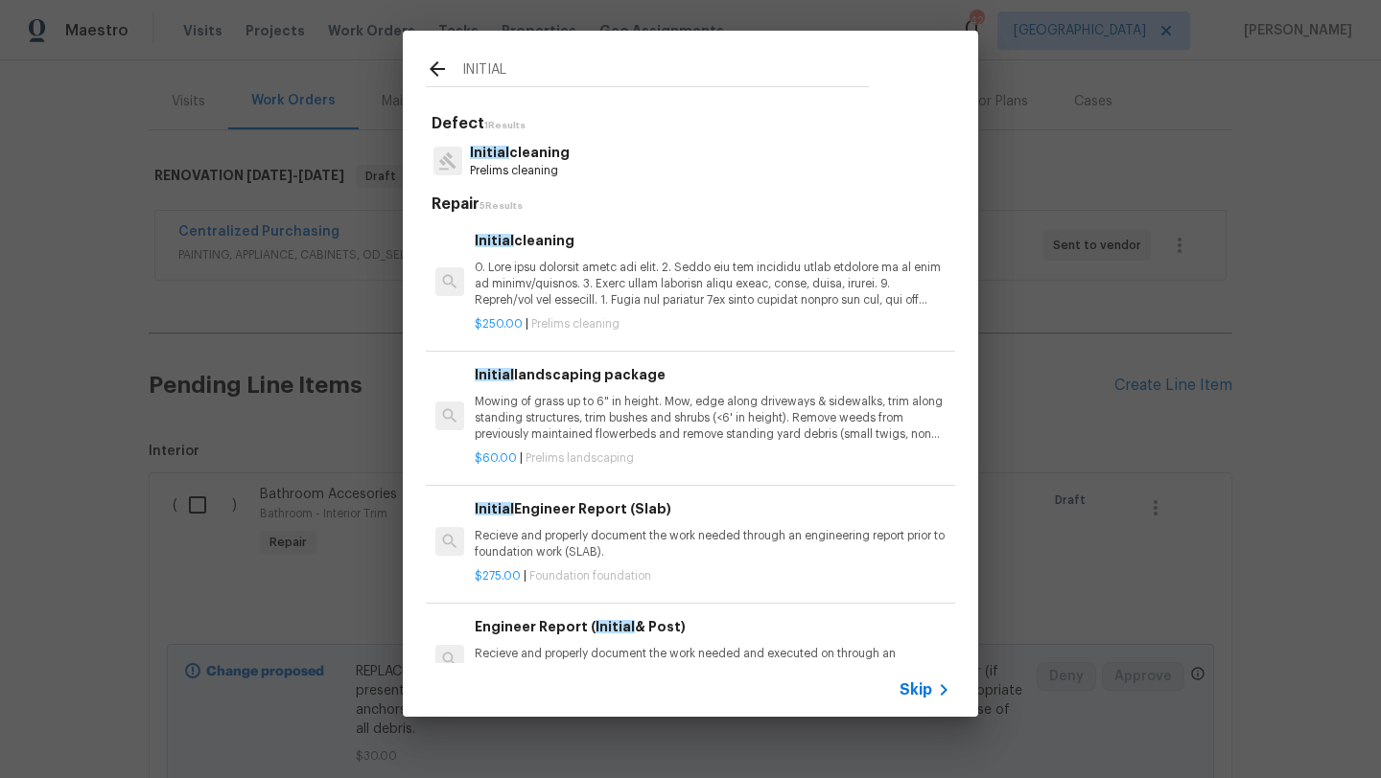
type input "INITIAL"
click at [583, 274] on p at bounding box center [713, 284] width 476 height 49
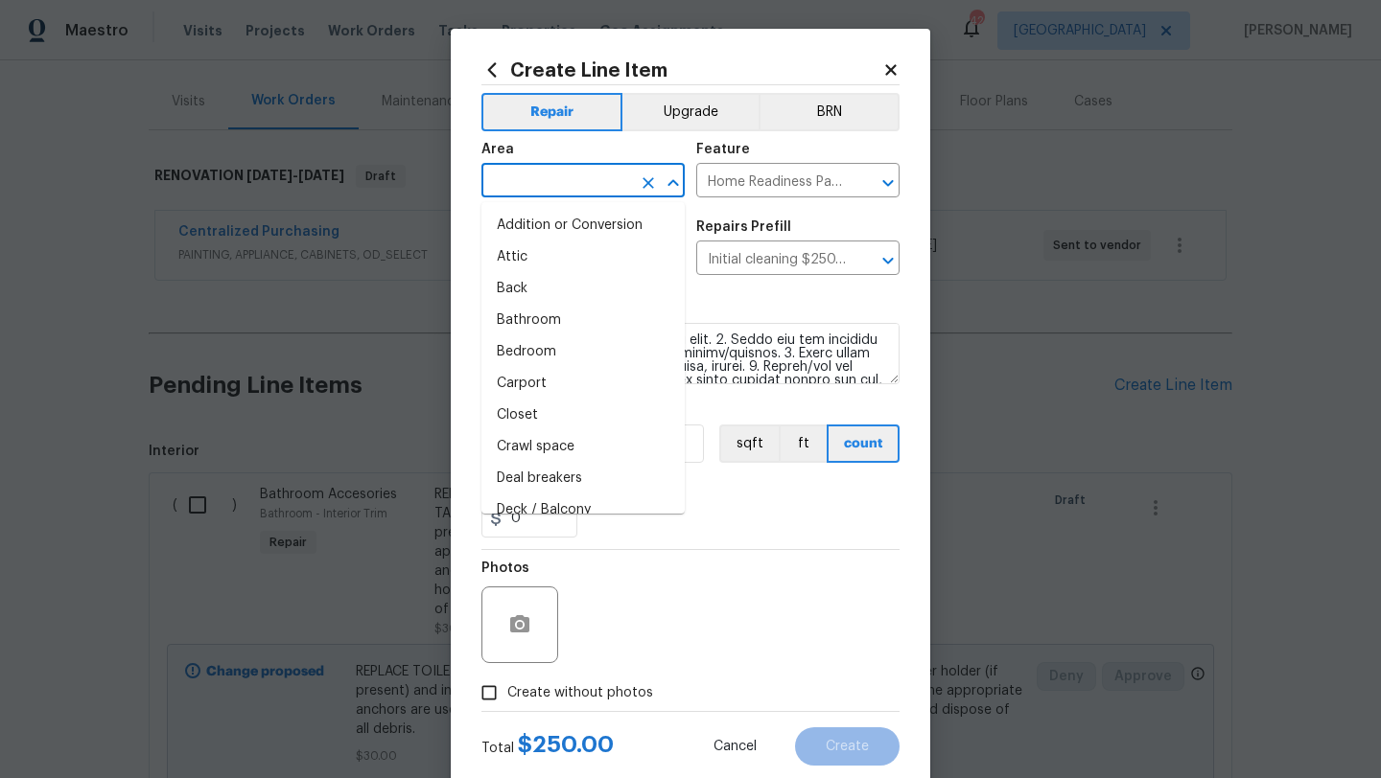
click at [575, 190] on input "text" at bounding box center [556, 183] width 150 height 30
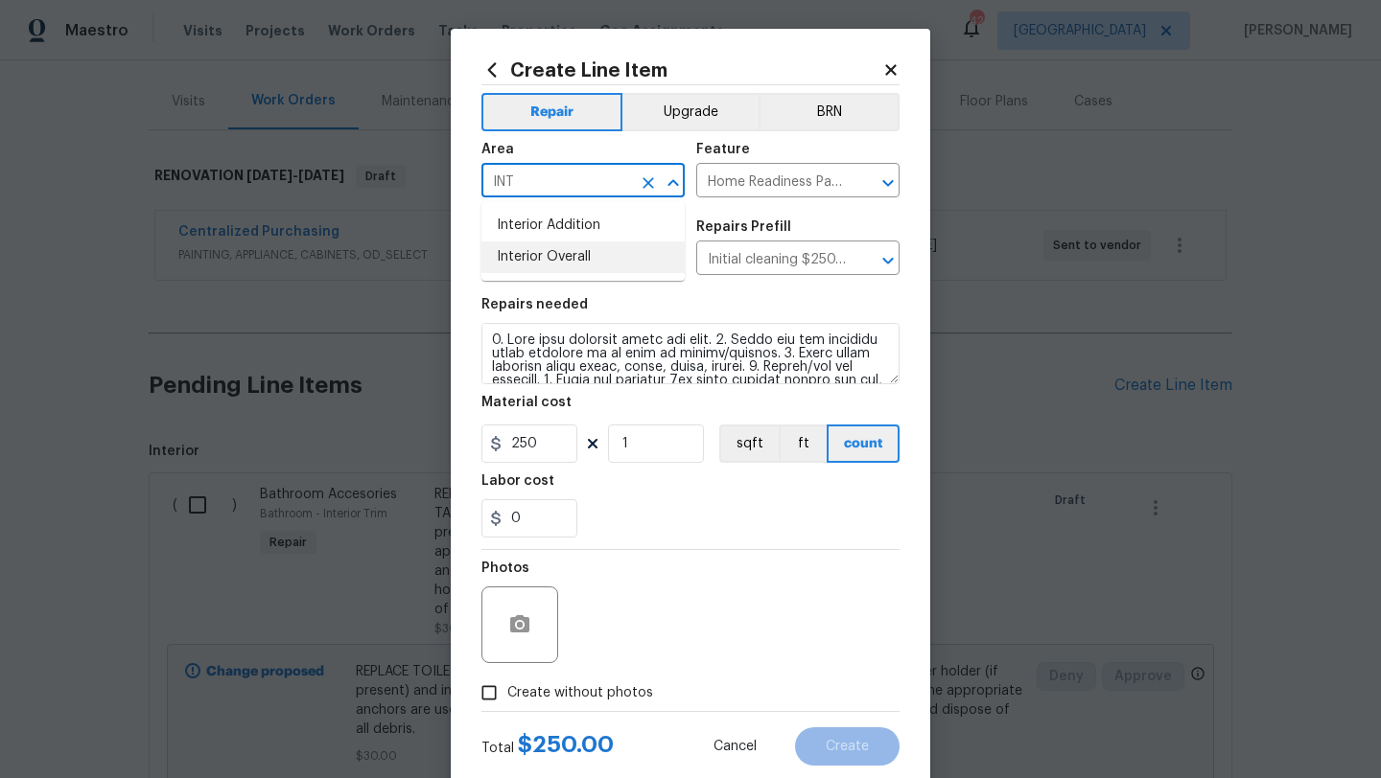
click at [574, 259] on li "Interior Overall" at bounding box center [582, 258] width 203 height 32
type input "Interior Overall"
click at [616, 684] on span "Create without photos" at bounding box center [580, 694] width 146 height 20
click at [507, 684] on input "Create without photos" at bounding box center [489, 693] width 36 height 36
checkbox input "true"
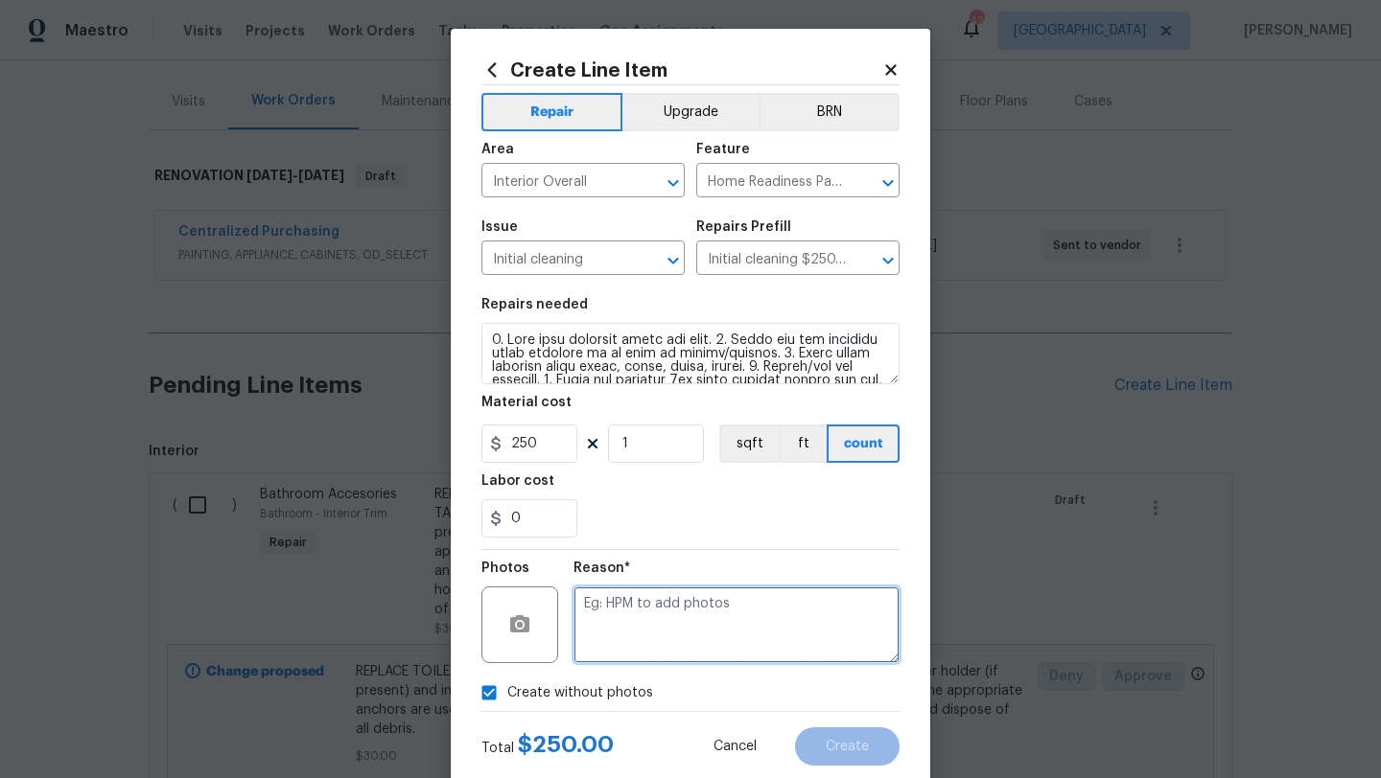
click at [642, 633] on textarea at bounding box center [736, 625] width 326 height 77
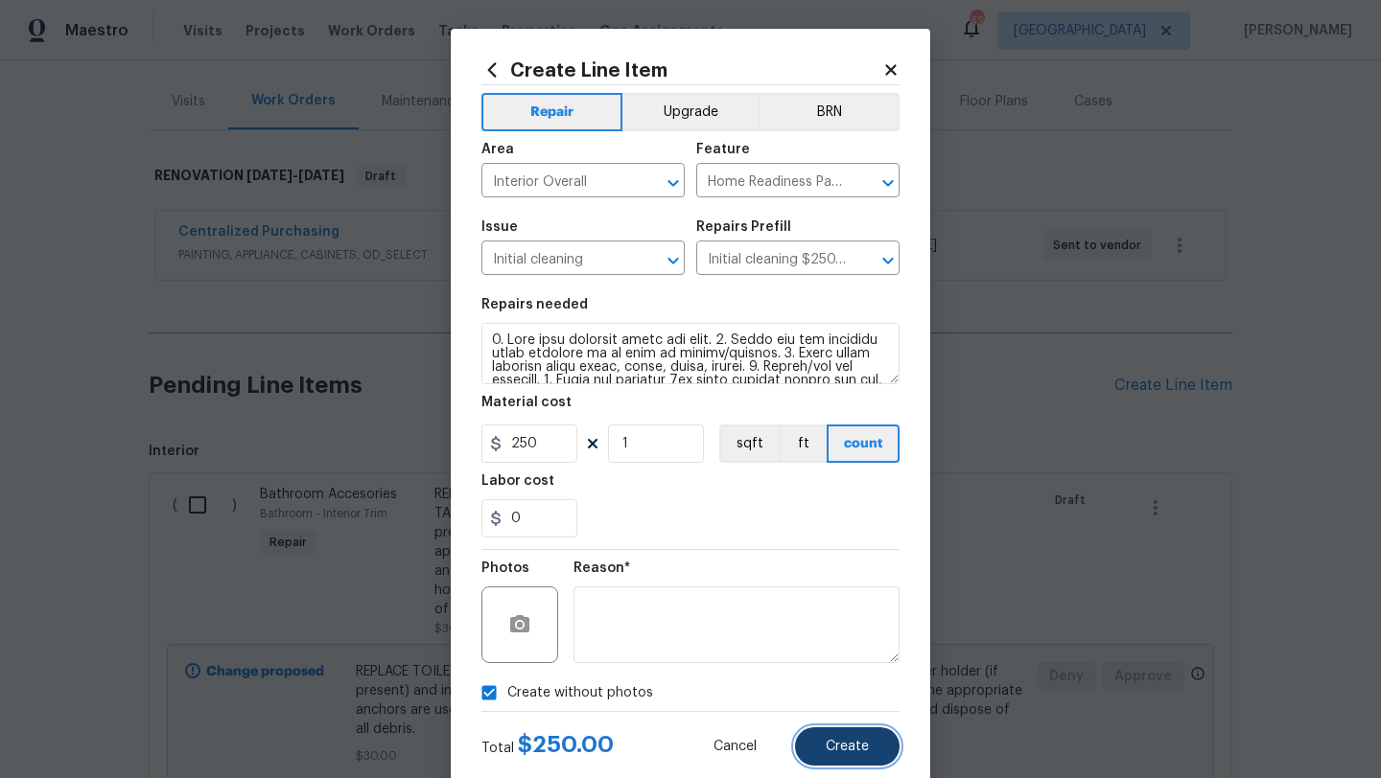
click at [808, 746] on button "Create" at bounding box center [847, 747] width 104 height 38
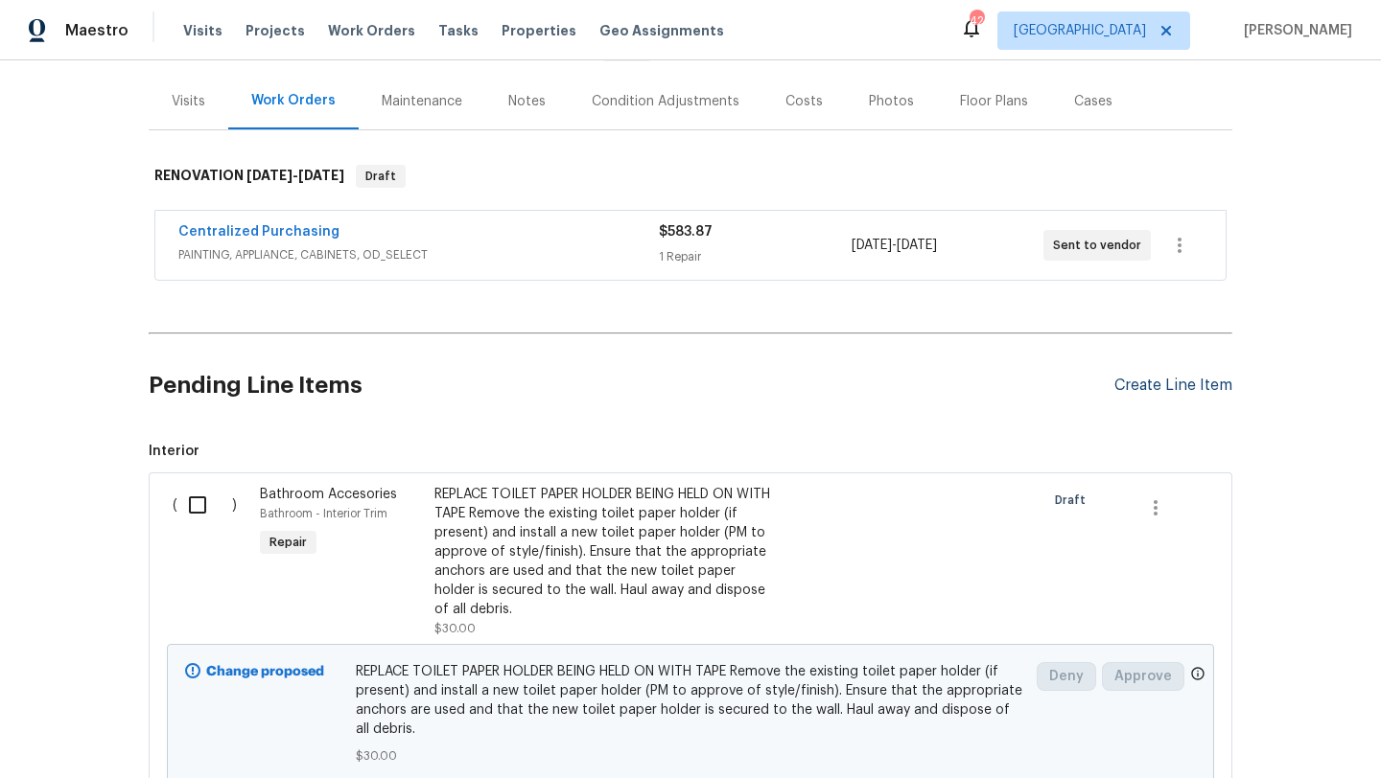
click at [1214, 380] on div "Create Line Item" at bounding box center [1173, 386] width 118 height 18
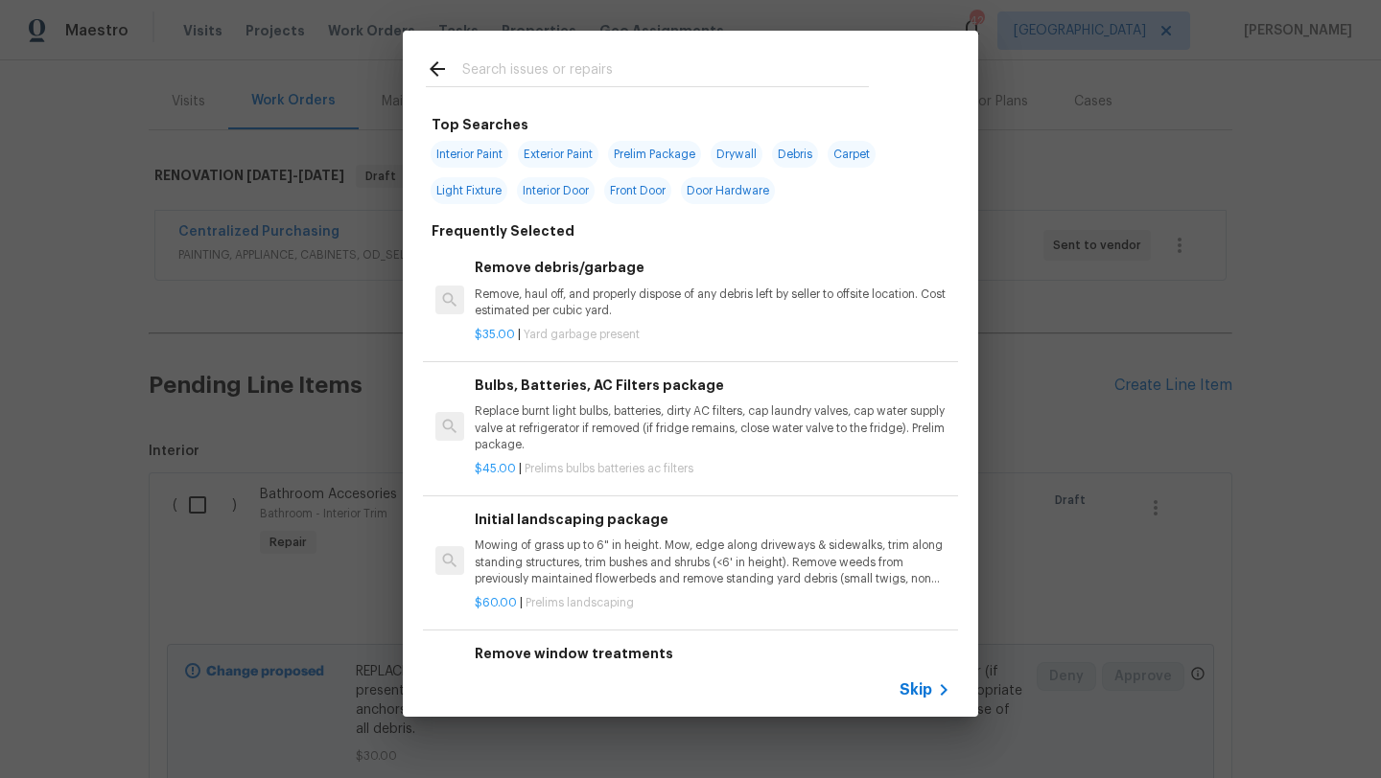
click at [562, 90] on div at bounding box center [647, 69] width 489 height 76
click at [562, 76] on input "text" at bounding box center [665, 72] width 406 height 29
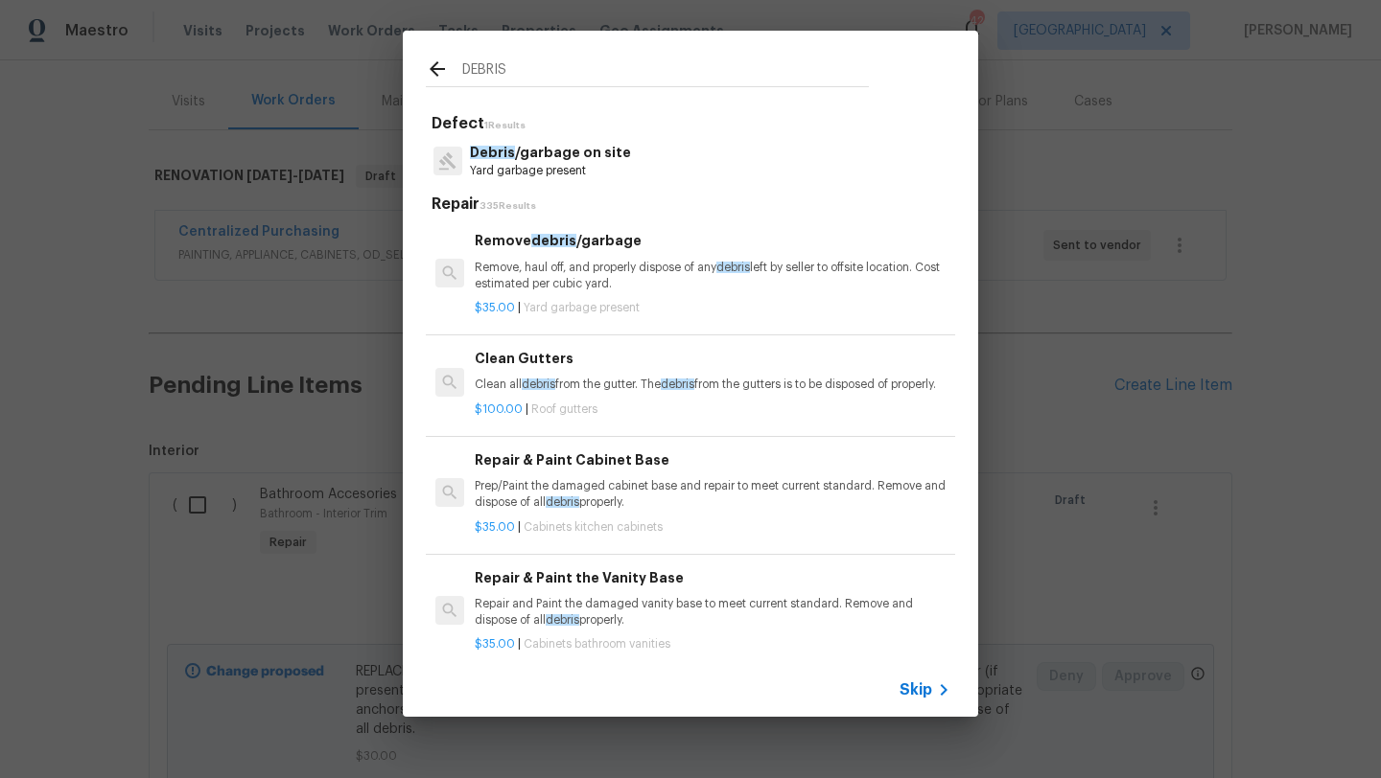
type input "DEBRIS"
click at [590, 263] on p "Remove, haul off, and properly dispose of any debris left by seller to offsite …" at bounding box center [713, 276] width 476 height 33
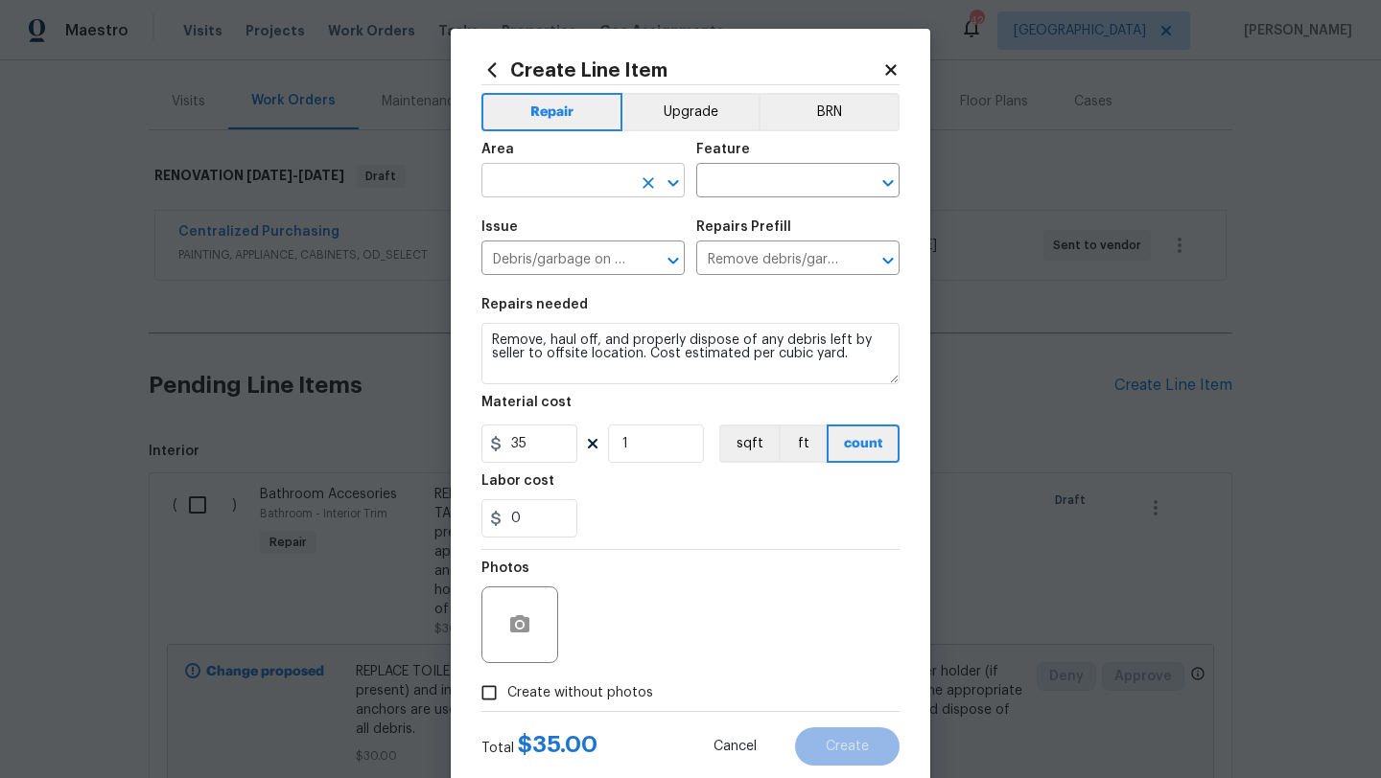
click at [563, 187] on input "text" at bounding box center [556, 183] width 150 height 30
click at [569, 252] on li "Exterior Overall" at bounding box center [582, 258] width 203 height 32
type input "Exterior Overall"
click at [737, 185] on input "text" at bounding box center [771, 183] width 150 height 30
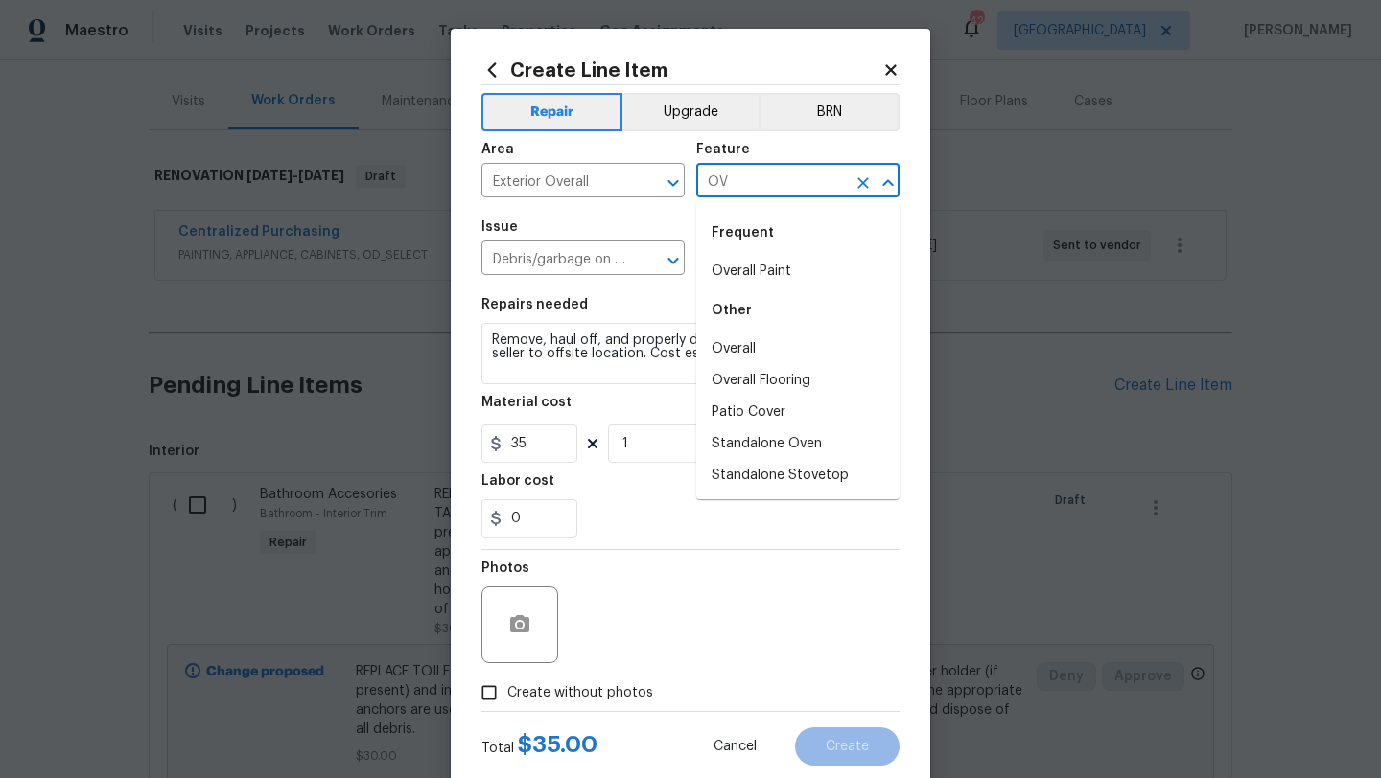
type input "O"
click at [739, 348] on li "Overall" at bounding box center [797, 350] width 203 height 32
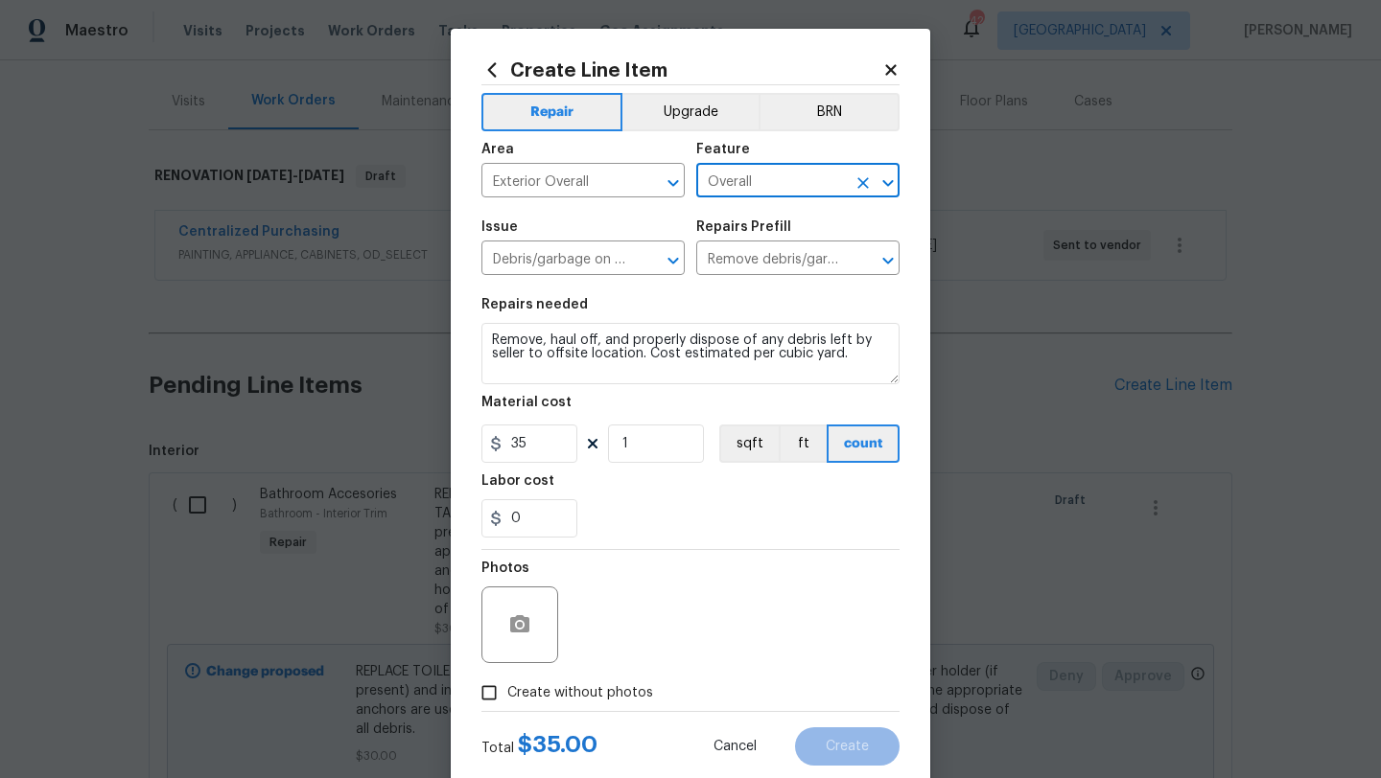
type input "Overall"
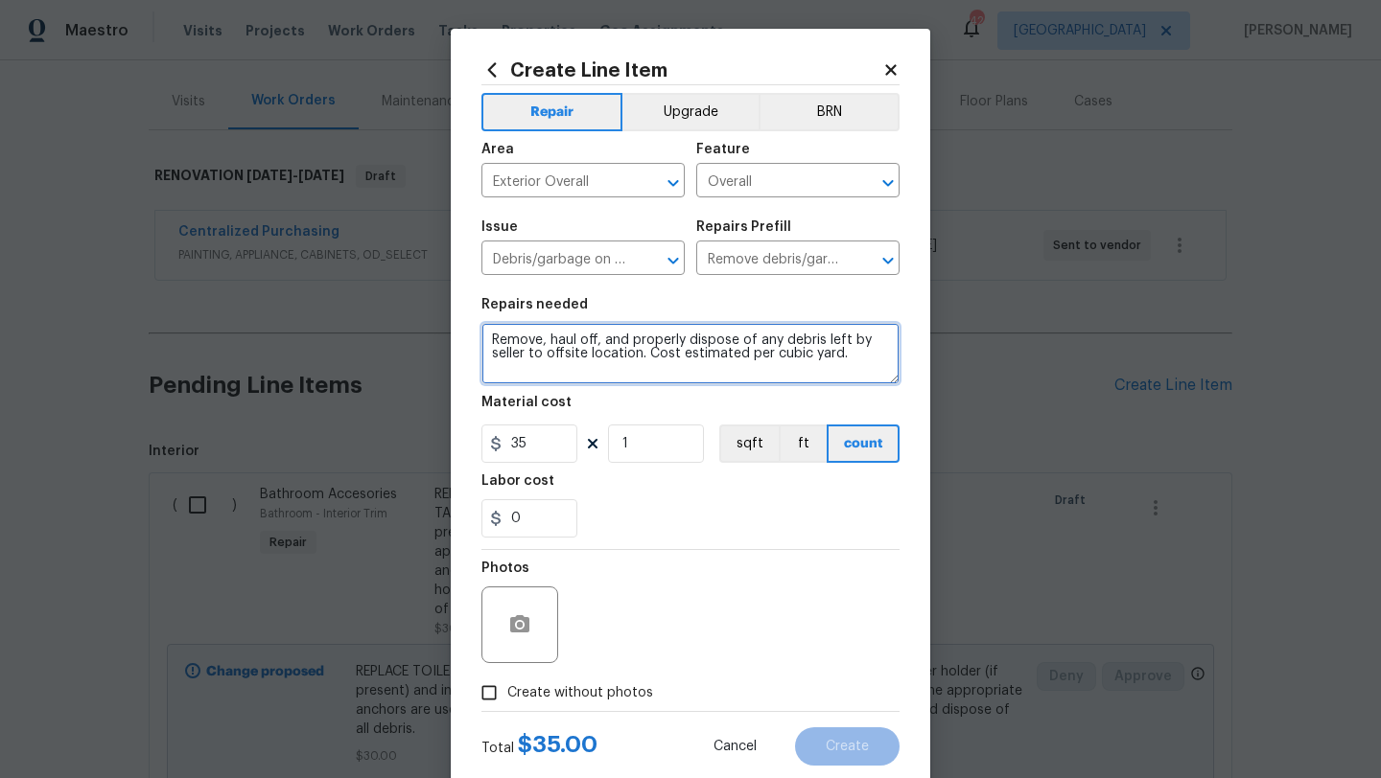
drag, startPoint x: 846, startPoint y: 361, endPoint x: 475, endPoint y: 322, distance: 373.1
click at [475, 322] on div "Create Line Item Repair Upgrade BRN Area Exterior Overall ​ Feature Overall ​ I…" at bounding box center [690, 413] width 479 height 768
type textarea "REMOVE PILE OF DEBRIS BY ROAD LEFT BY SELLER. REMOVE FURNITURE AND CONTENTS FRO…"
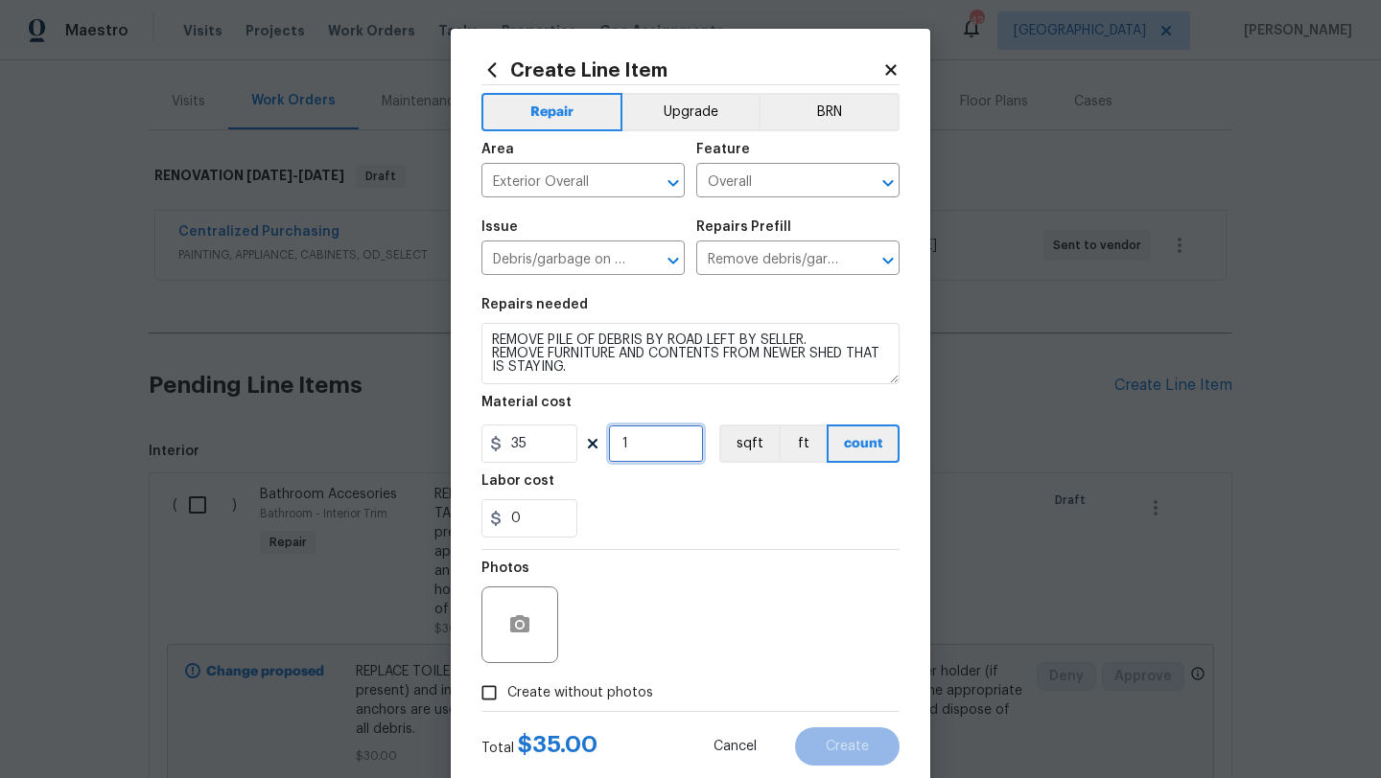
drag, startPoint x: 638, startPoint y: 455, endPoint x: 609, endPoint y: 455, distance: 28.8
click at [611, 455] on input "1" at bounding box center [656, 444] width 96 height 38
type input "20"
click at [576, 689] on span "Create without photos" at bounding box center [580, 694] width 146 height 20
click at [507, 689] on input "Create without photos" at bounding box center [489, 693] width 36 height 36
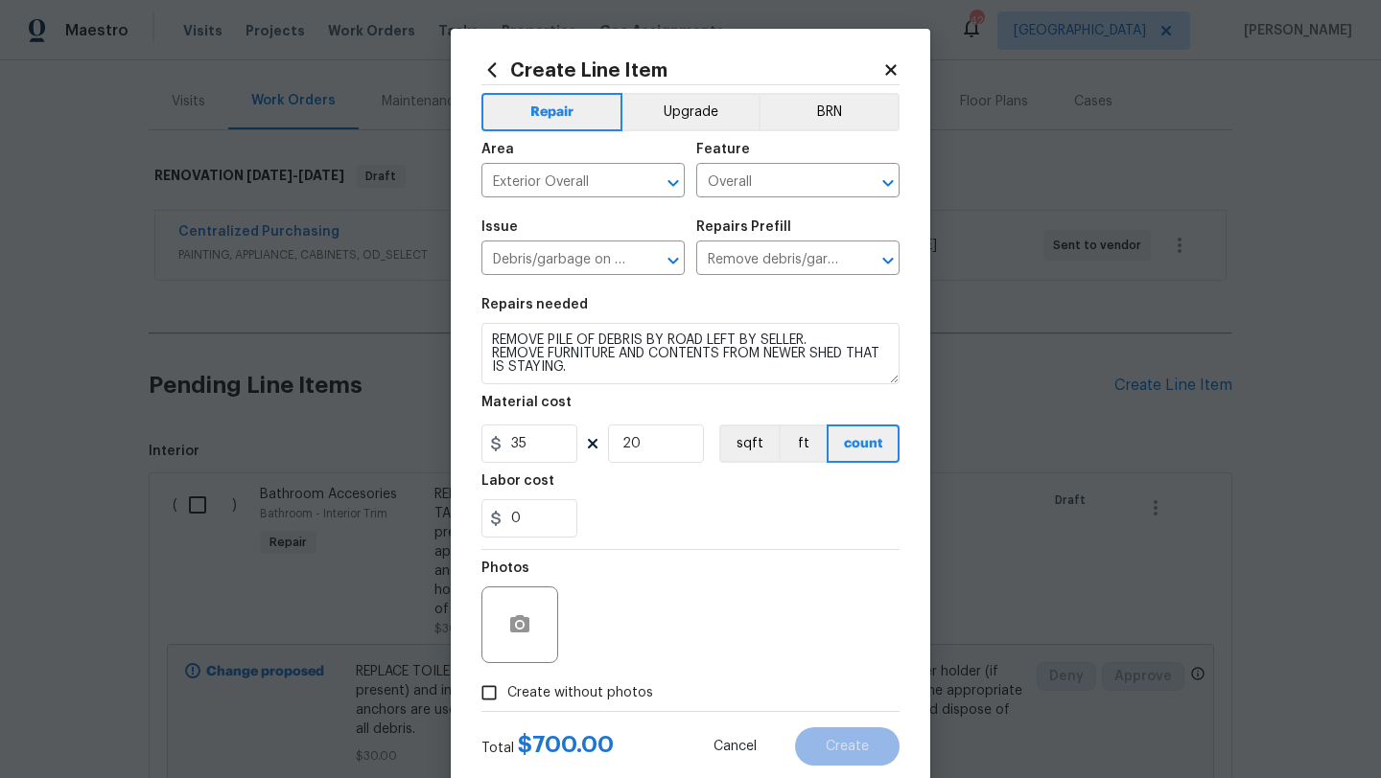
checkbox input "true"
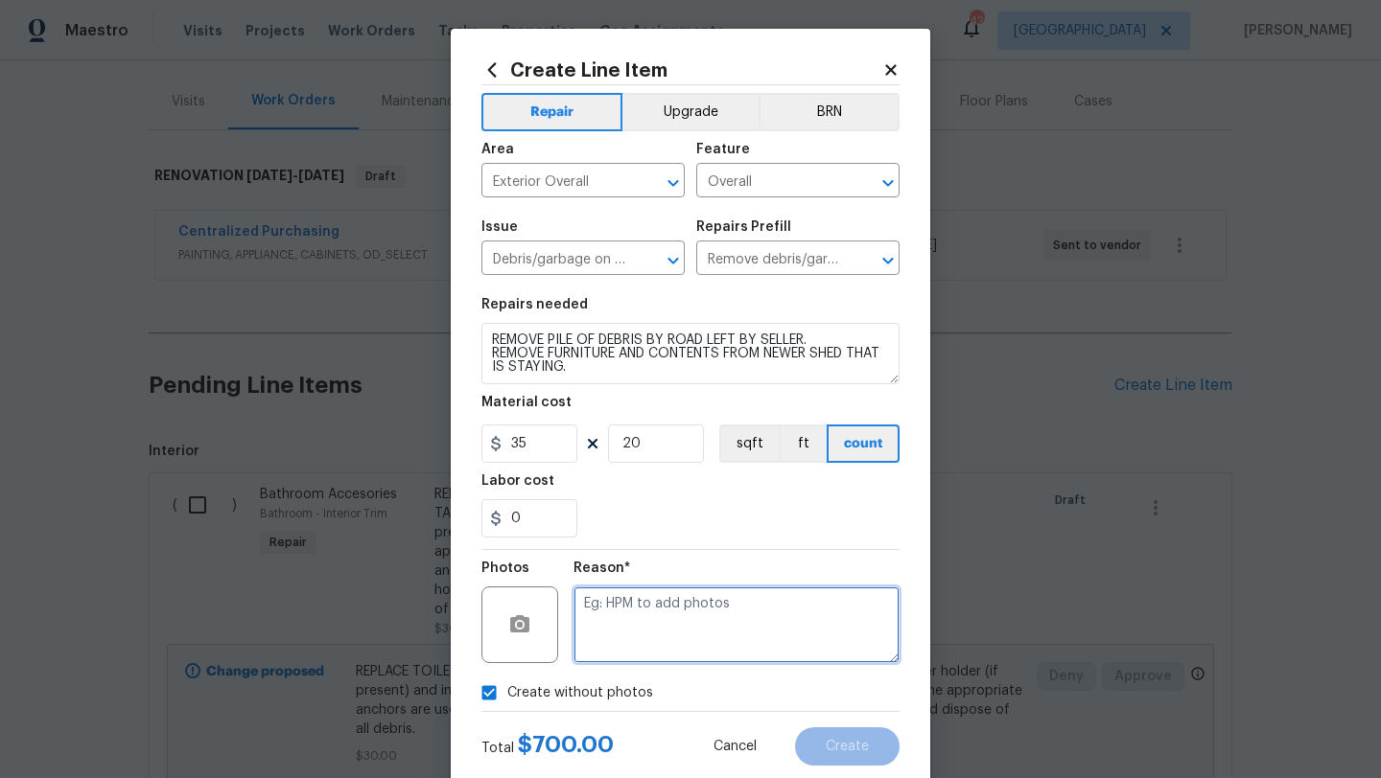
click at [642, 638] on textarea at bounding box center [736, 625] width 326 height 77
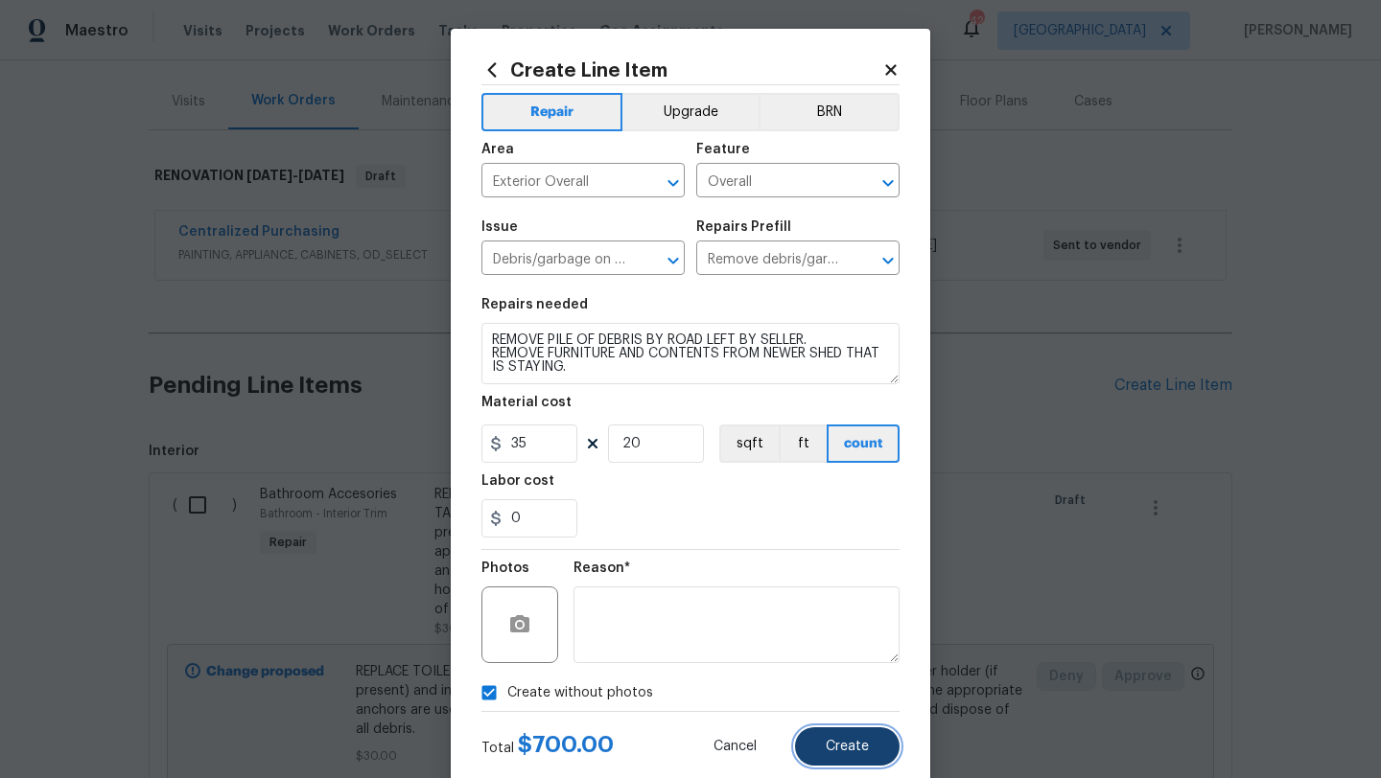
click at [836, 742] on span "Create" at bounding box center [846, 747] width 43 height 14
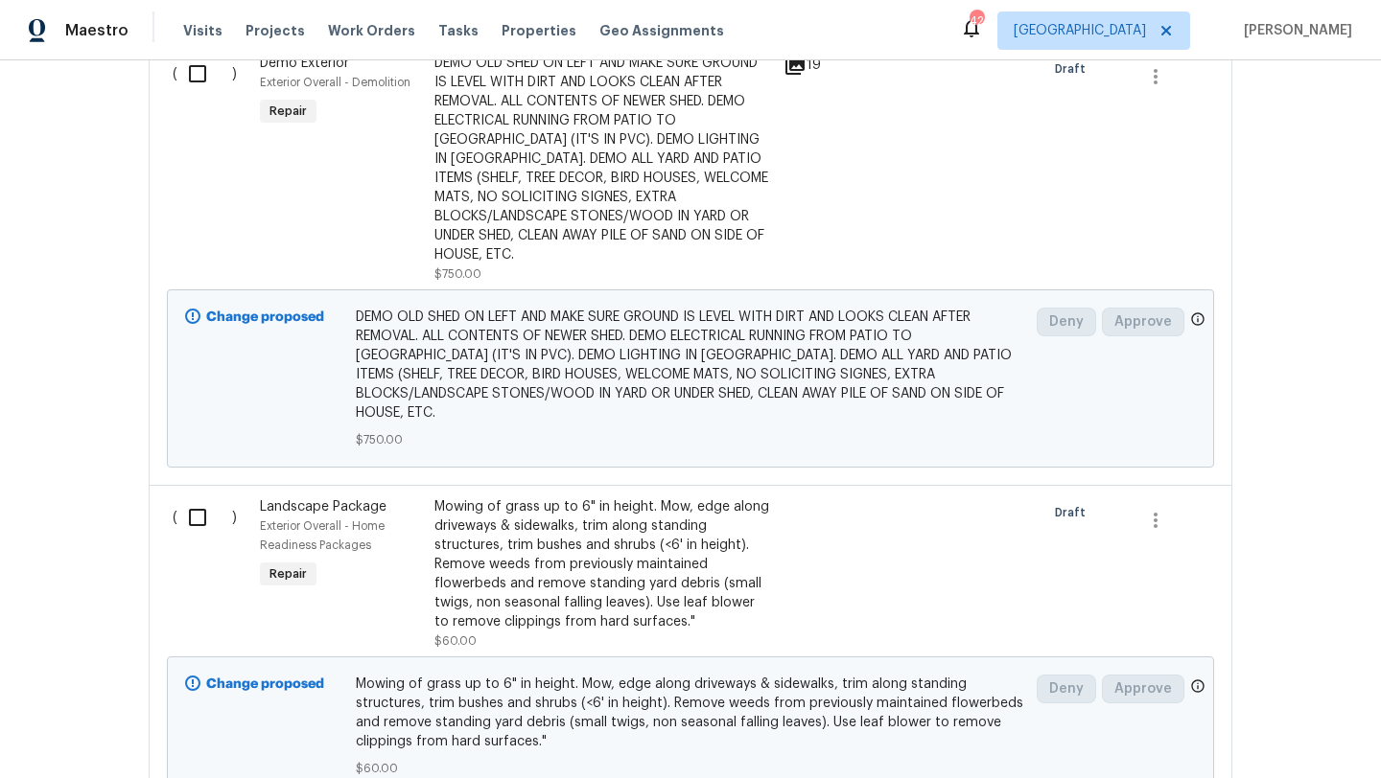
scroll to position [4492, 0]
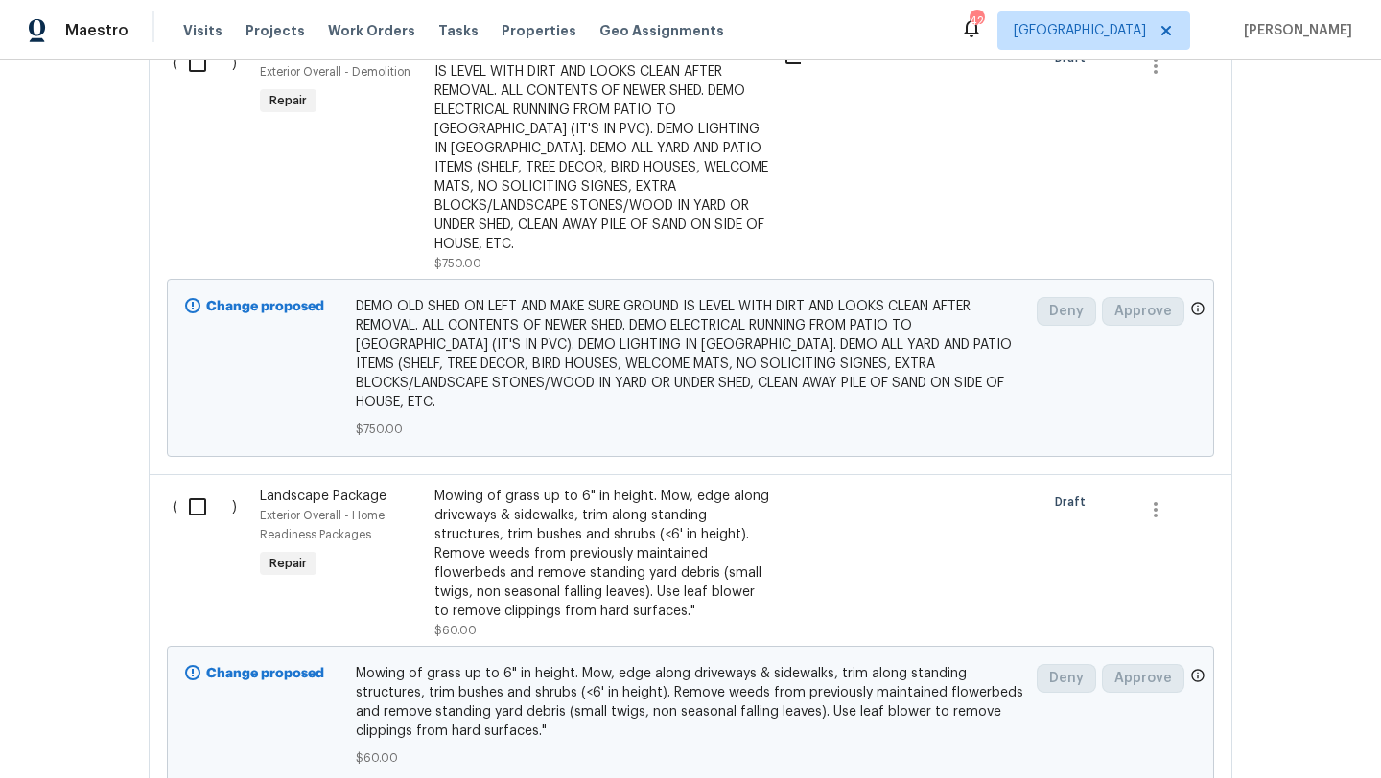
click at [492, 174] on div "DEMO OLD SHED ON LEFT AND MAKE SURE GROUND IS LEVEL WITH DIRT AND LOOKS CLEAN A…" at bounding box center [602, 148] width 337 height 211
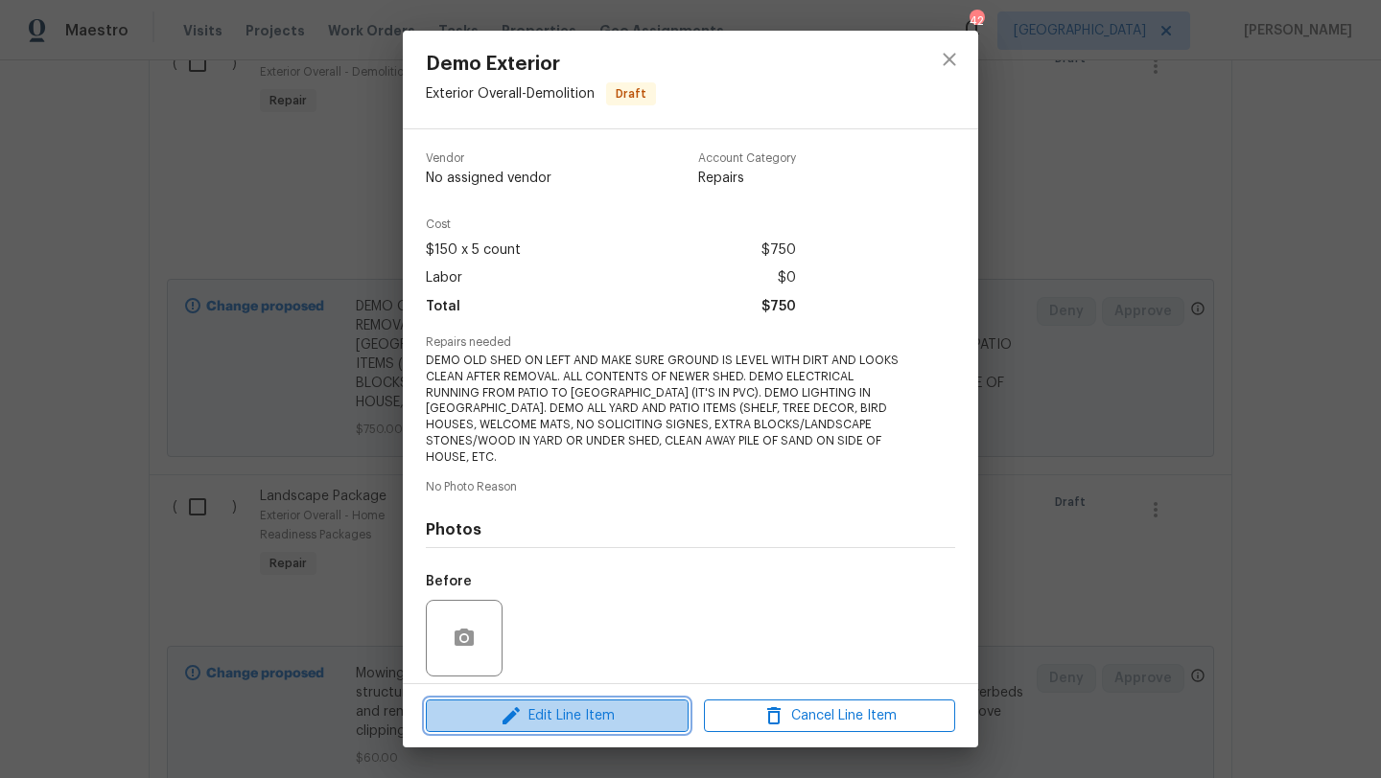
click at [569, 712] on span "Edit Line Item" at bounding box center [556, 717] width 251 height 24
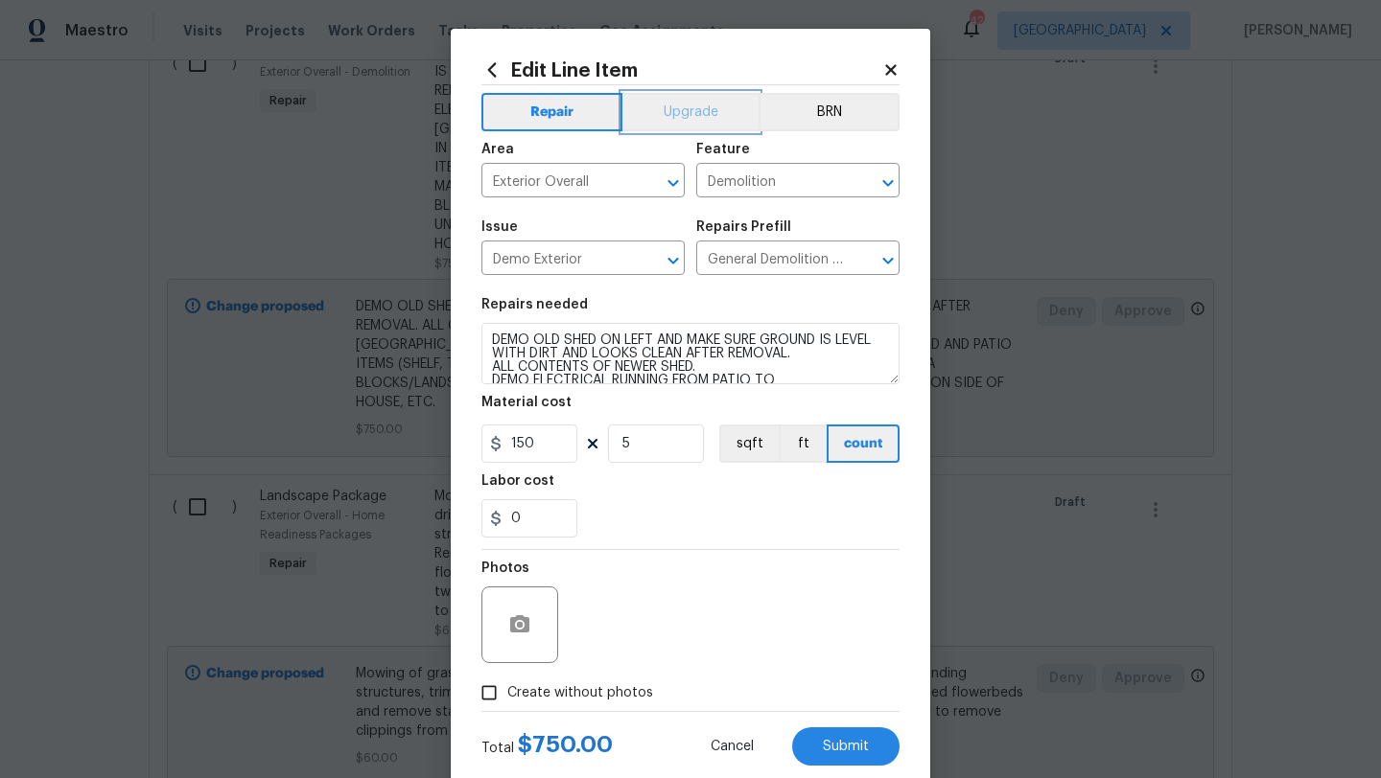
click at [677, 118] on button "Upgrade" at bounding box center [690, 112] width 137 height 38
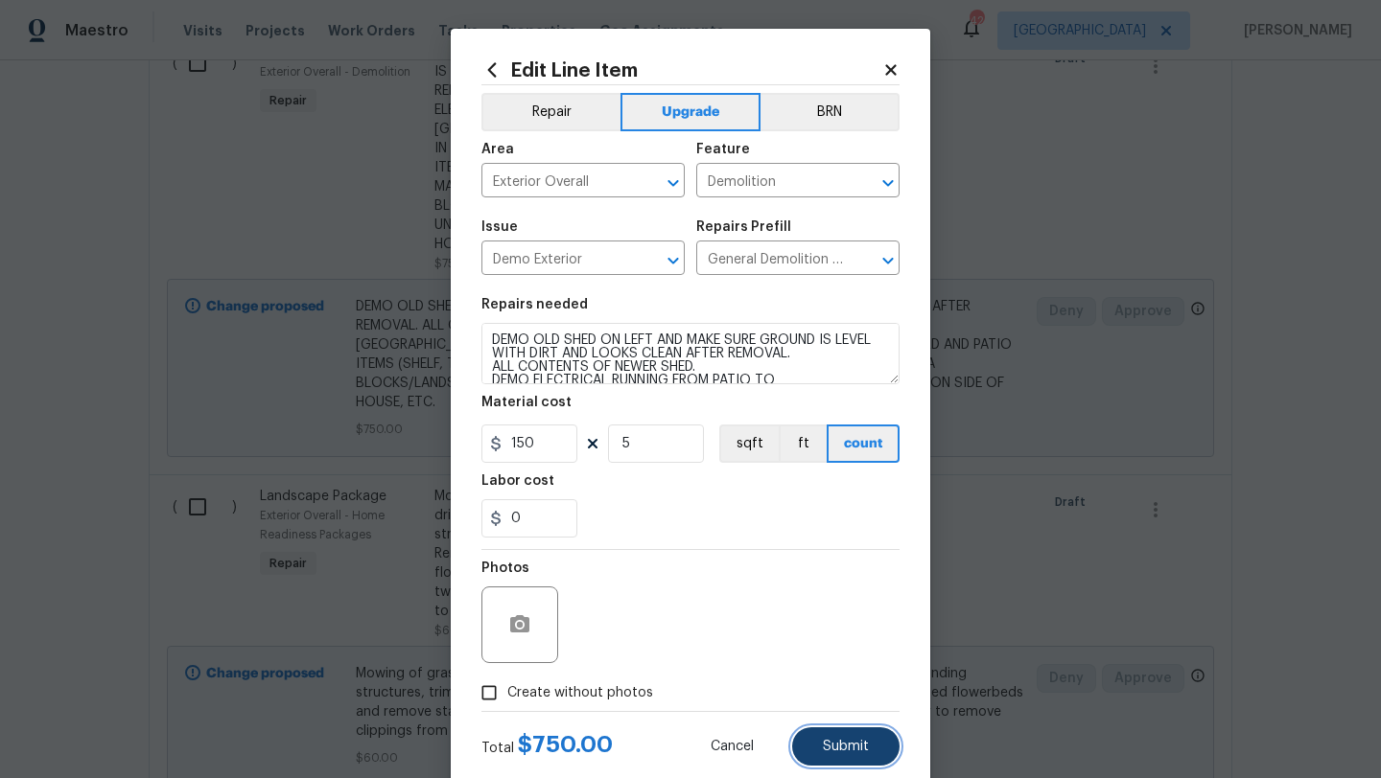
click at [847, 745] on span "Submit" at bounding box center [846, 747] width 46 height 14
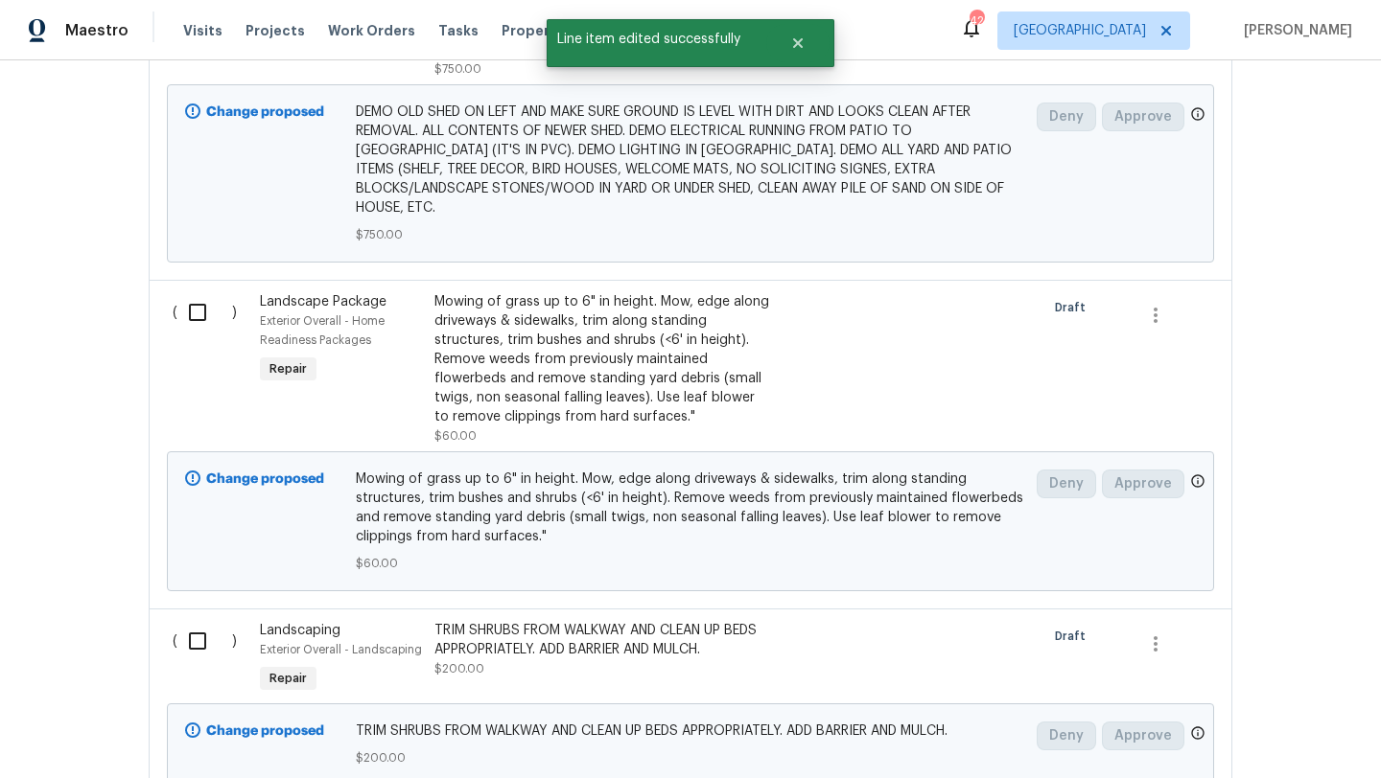
scroll to position [4723, 0]
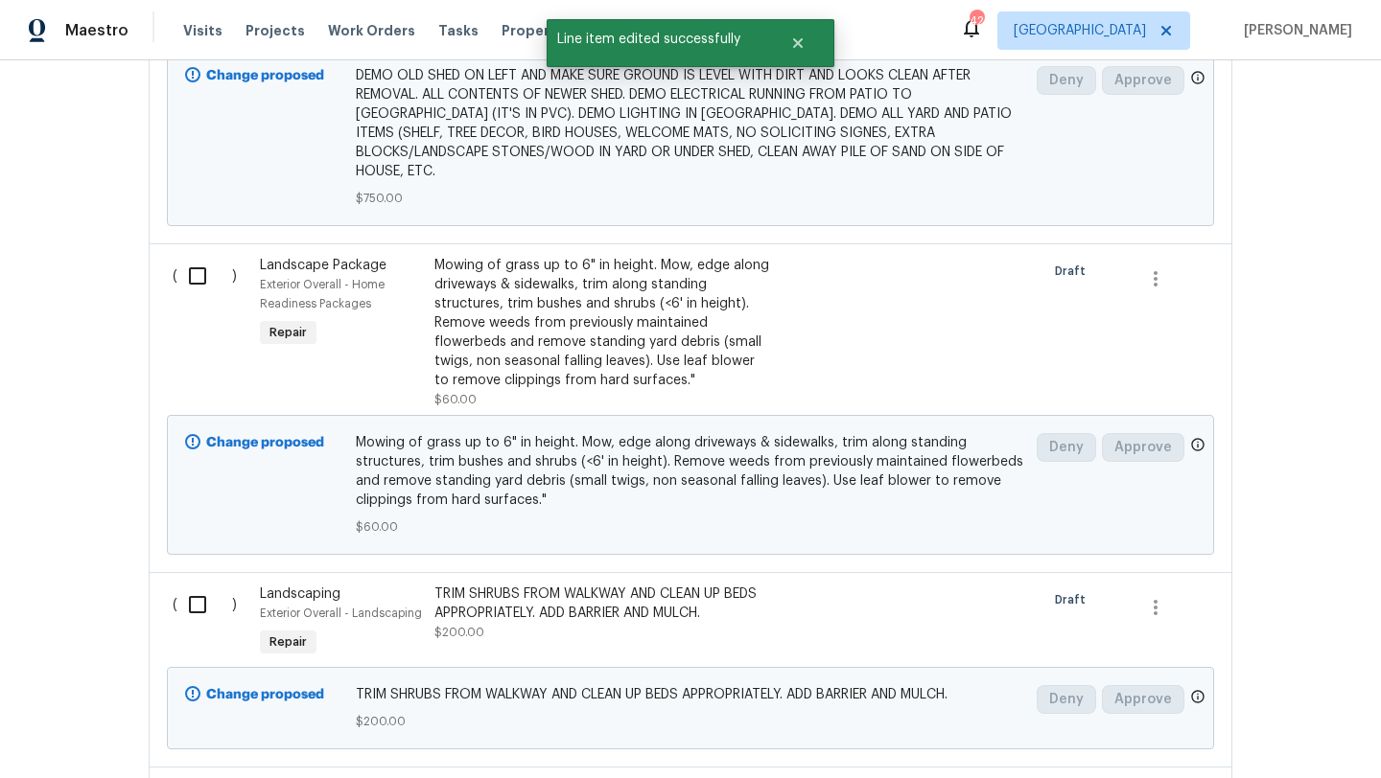
click at [428, 594] on div "Landscaping Exterior Overall - Landscaping Repair" at bounding box center [341, 623] width 174 height 88
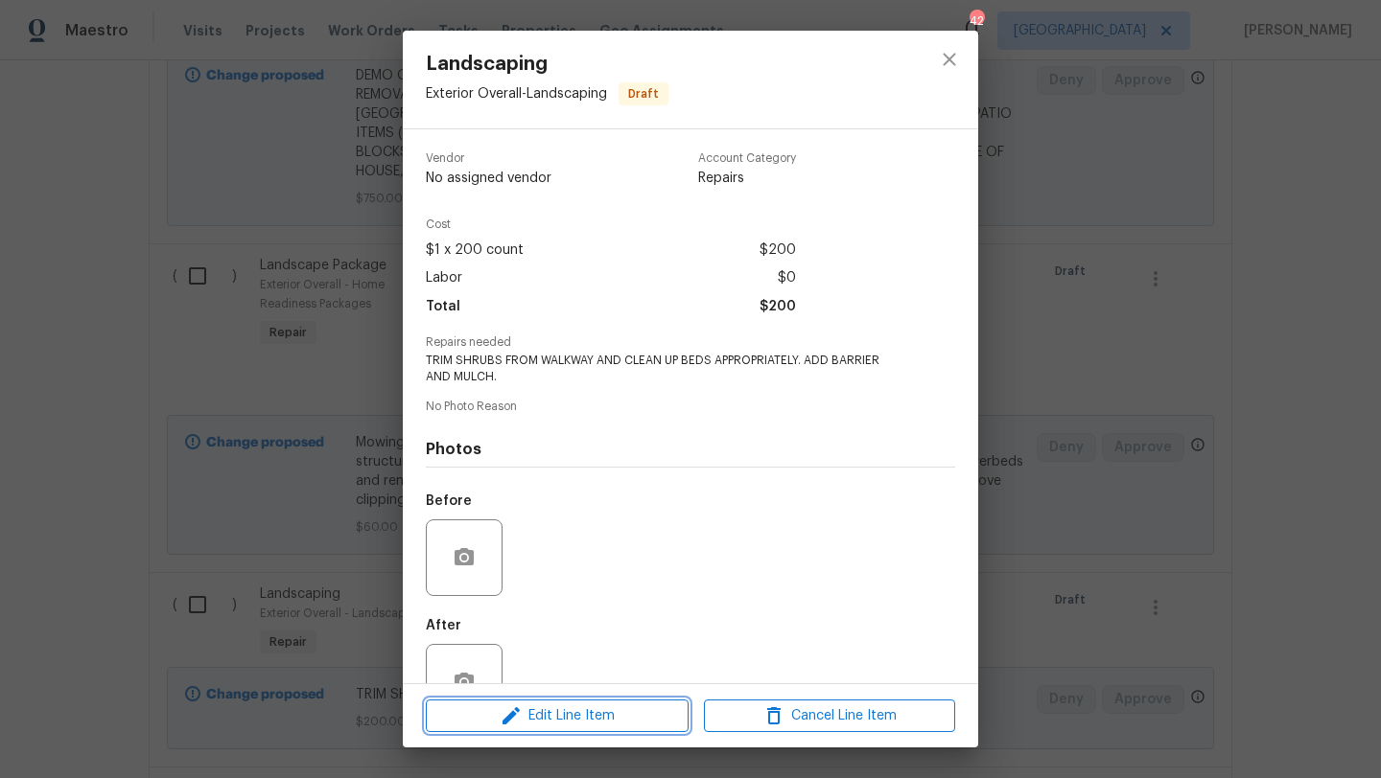
click at [578, 713] on span "Edit Line Item" at bounding box center [556, 717] width 251 height 24
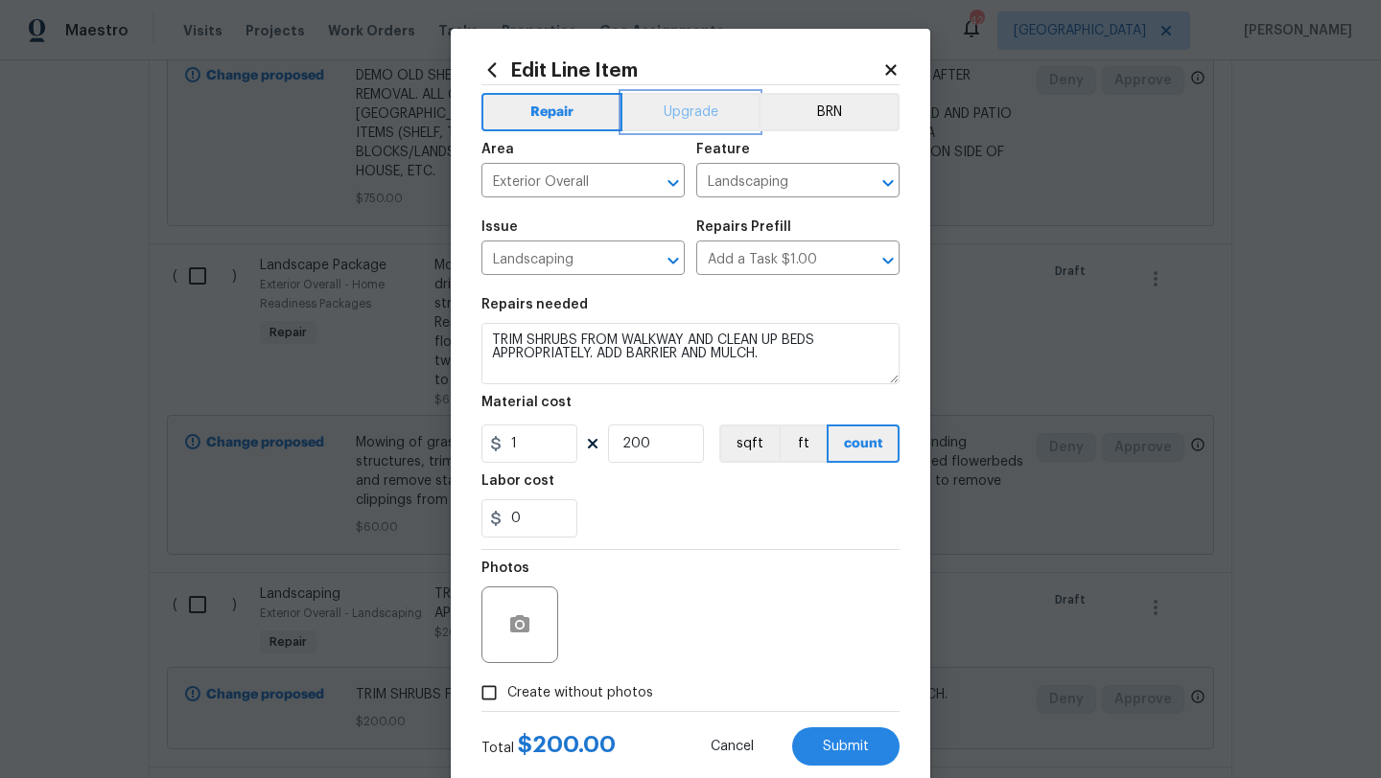
click at [676, 114] on button "Upgrade" at bounding box center [690, 112] width 137 height 38
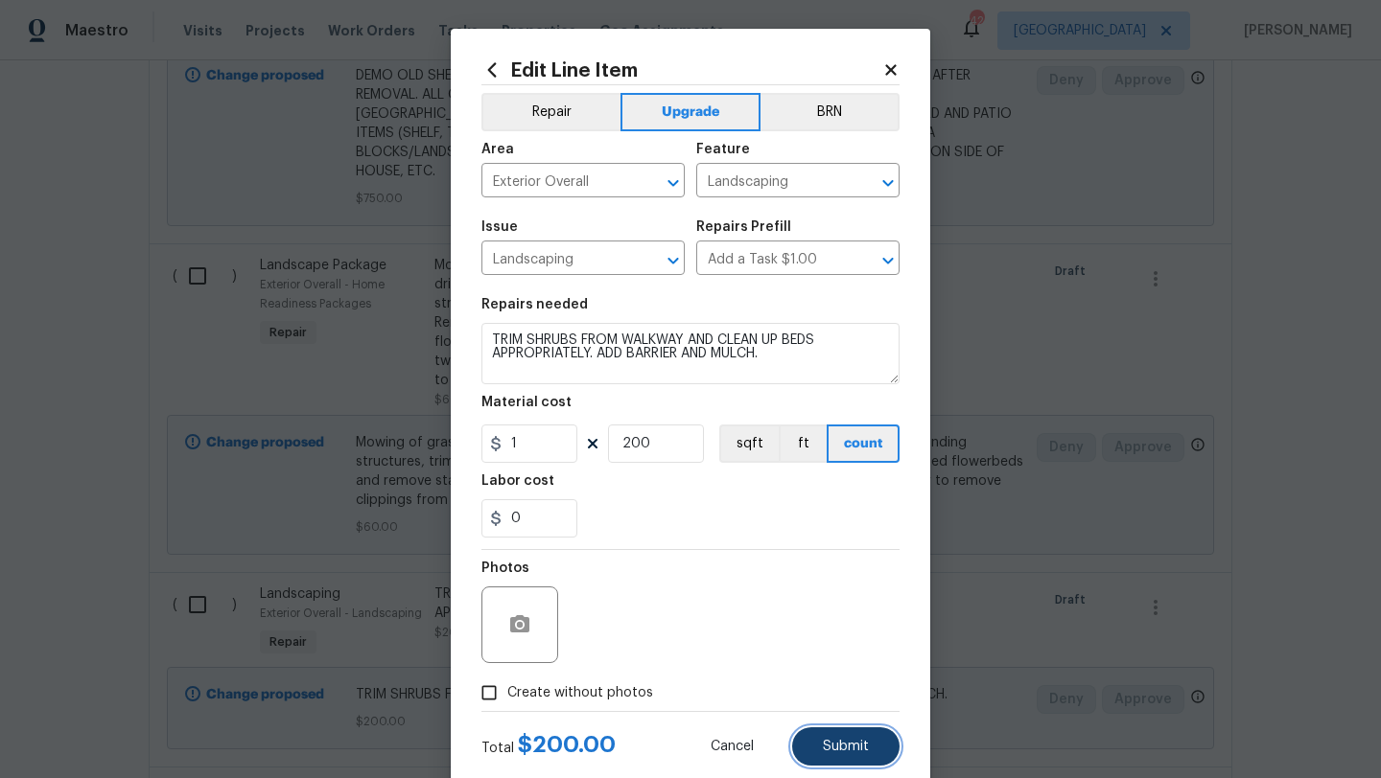
click at [833, 742] on span "Submit" at bounding box center [846, 747] width 46 height 14
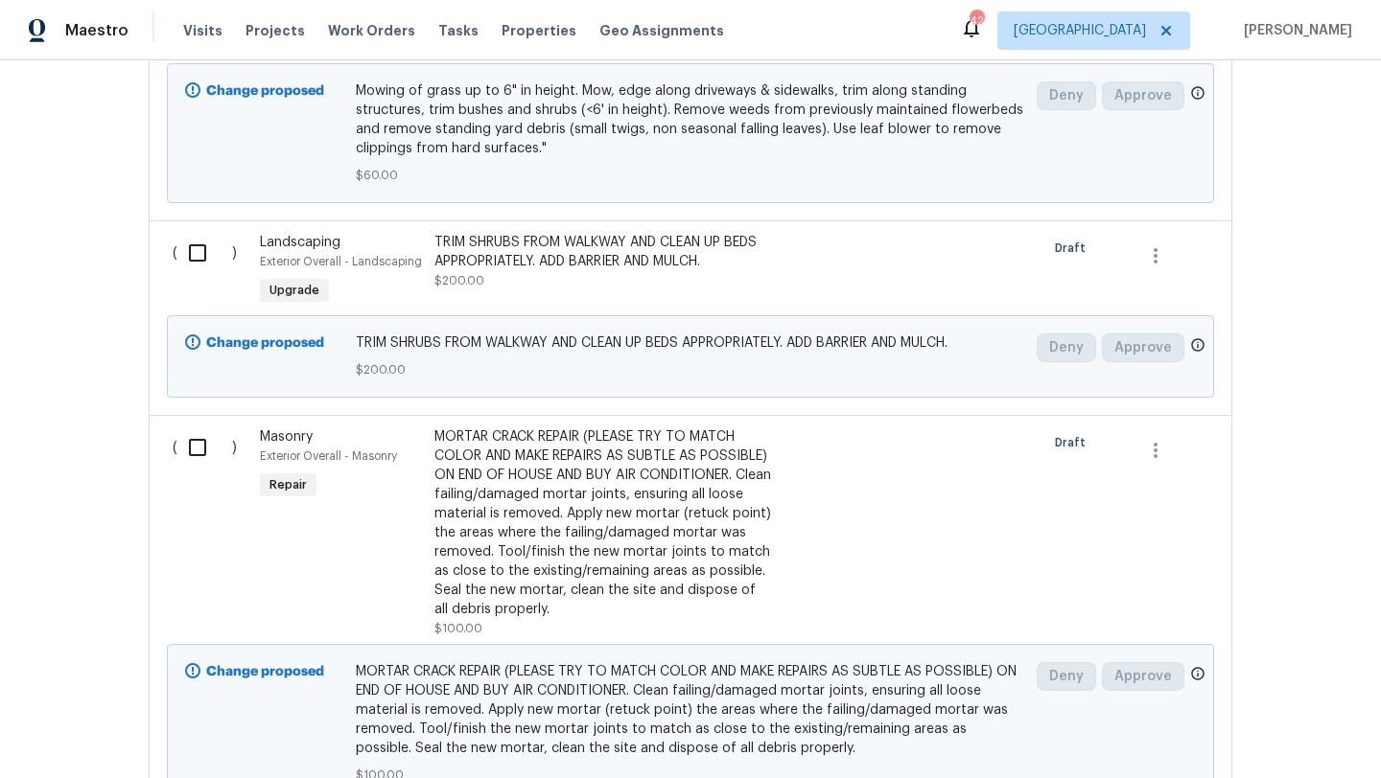
scroll to position [5079, 0]
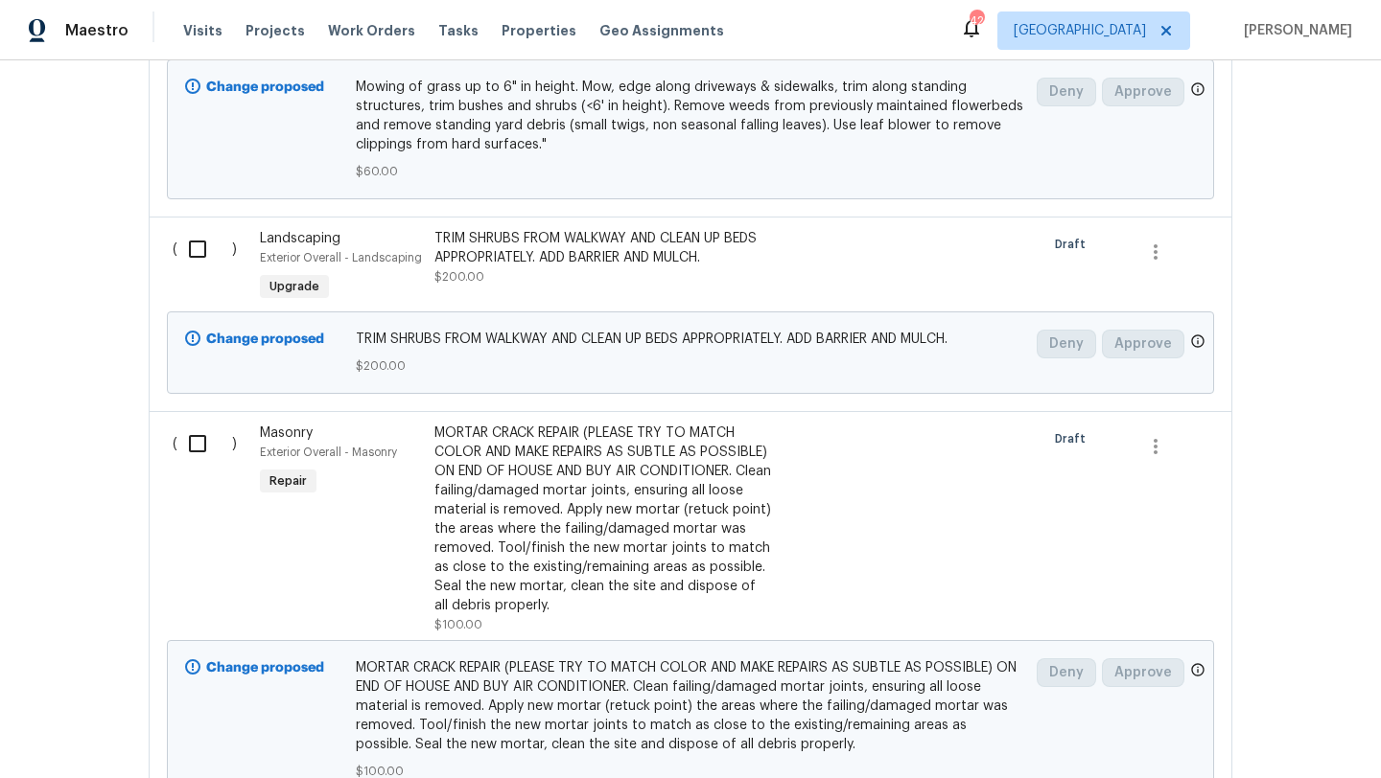
click at [651, 485] on div "MORTAR CRACK REPAIR (PLEASE TRY TO MATCH COLOR AND MAKE REPAIRS AS SUBTLE AS PO…" at bounding box center [602, 520] width 337 height 192
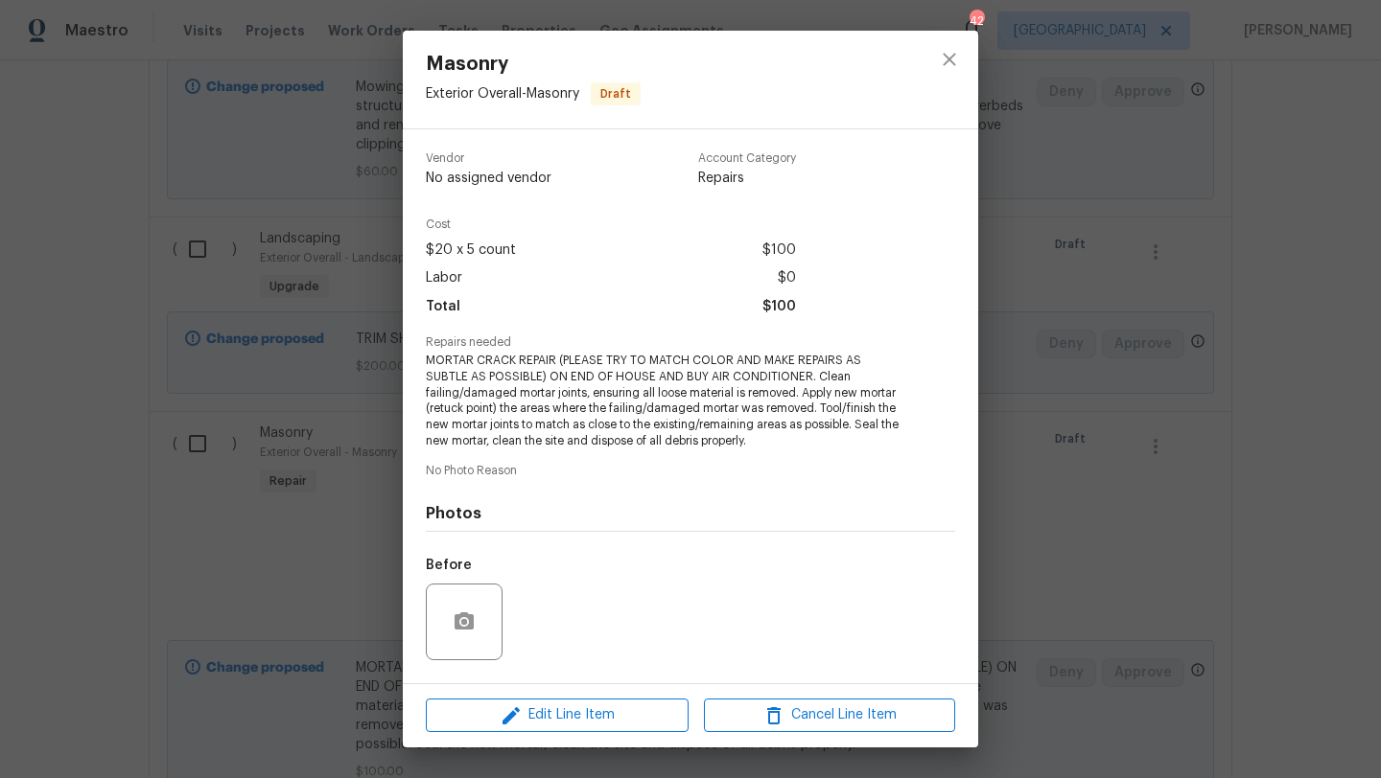
click at [613, 732] on div "Edit Line Item Cancel Line Item" at bounding box center [690, 716] width 575 height 64
click at [612, 711] on span "Edit Line Item" at bounding box center [556, 716] width 251 height 24
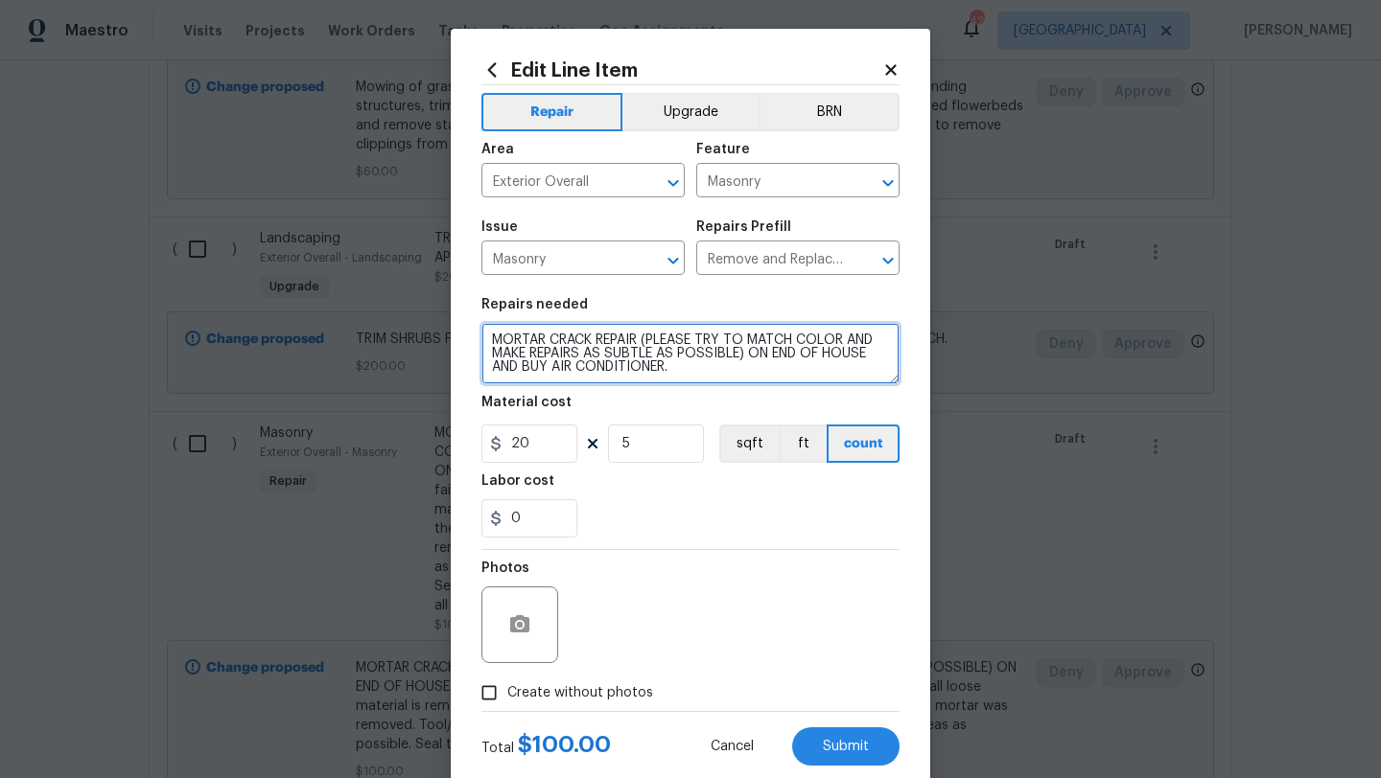
click at [684, 370] on textarea "MORTAR CRACK REPAIR (PLEASE TRY TO MATCH COLOR AND MAKE REPAIRS AS SUBTLE AS PO…" at bounding box center [690, 353] width 418 height 61
type textarea "MORTAR CRACK REPAIR (PLEASE TRY TO MATCH COLOR AND MAKE REPAIRS AS SUBTLE AS PO…"
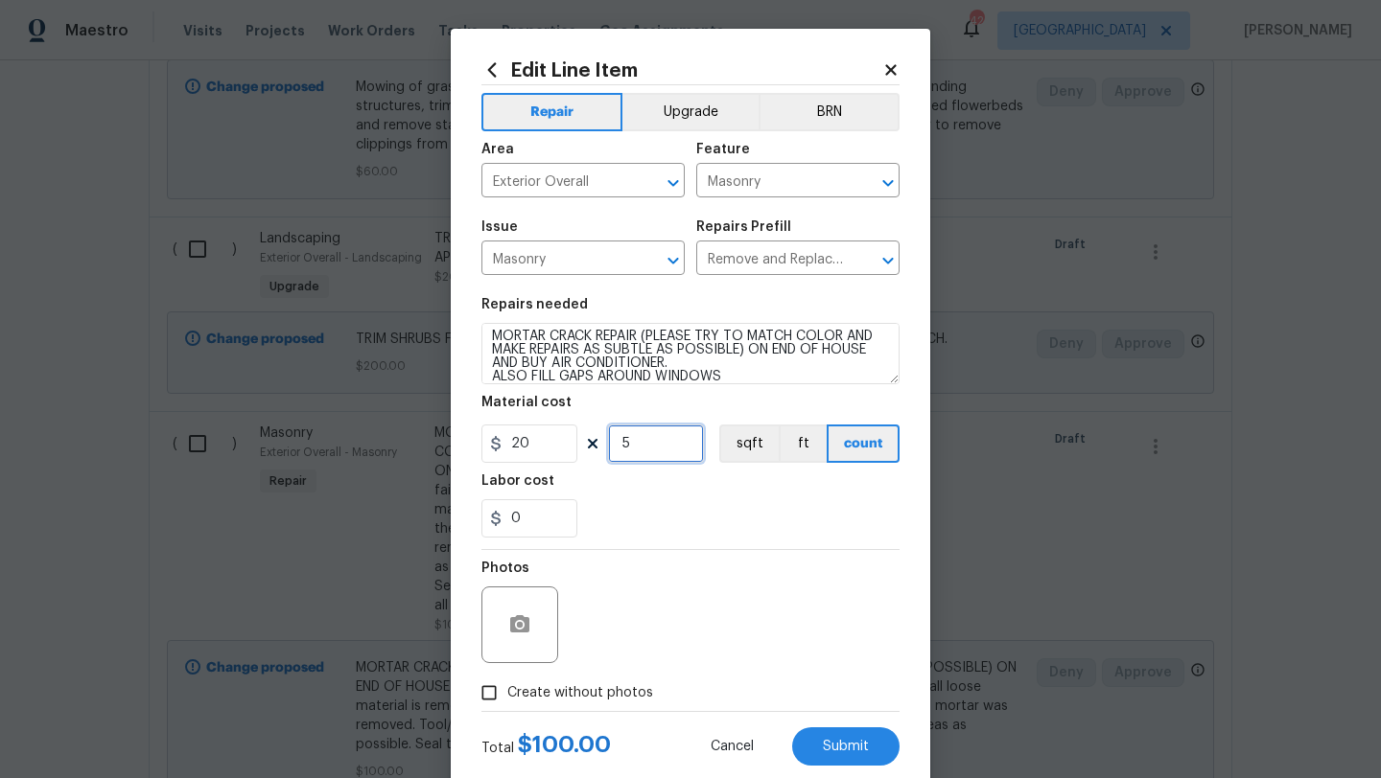
drag, startPoint x: 636, startPoint y: 446, endPoint x: 605, endPoint y: 446, distance: 30.7
click at [605, 446] on div "20 5 sqft ft count" at bounding box center [690, 444] width 418 height 38
type input "10"
click at [609, 693] on span "Create without photos" at bounding box center [580, 694] width 146 height 20
click at [507, 693] on input "Create without photos" at bounding box center [489, 693] width 36 height 36
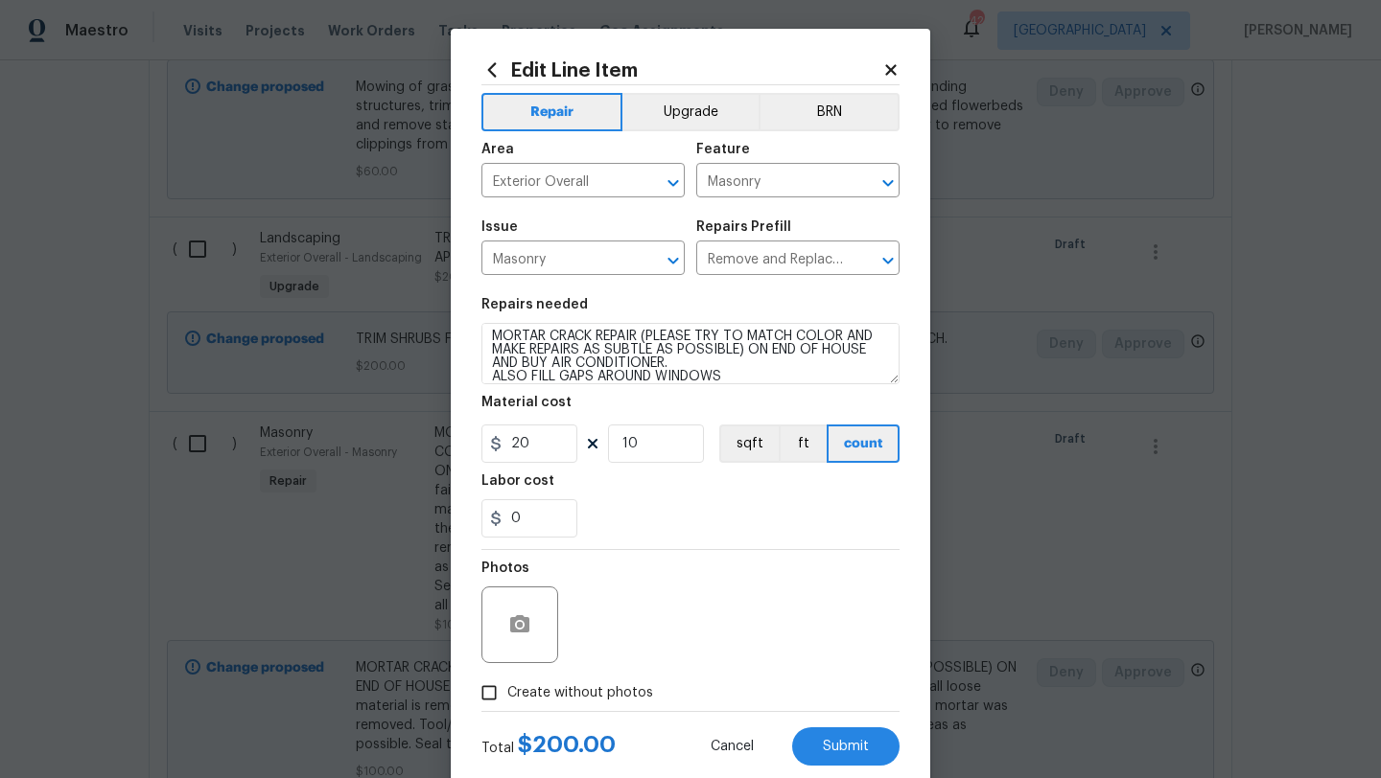
checkbox input "true"
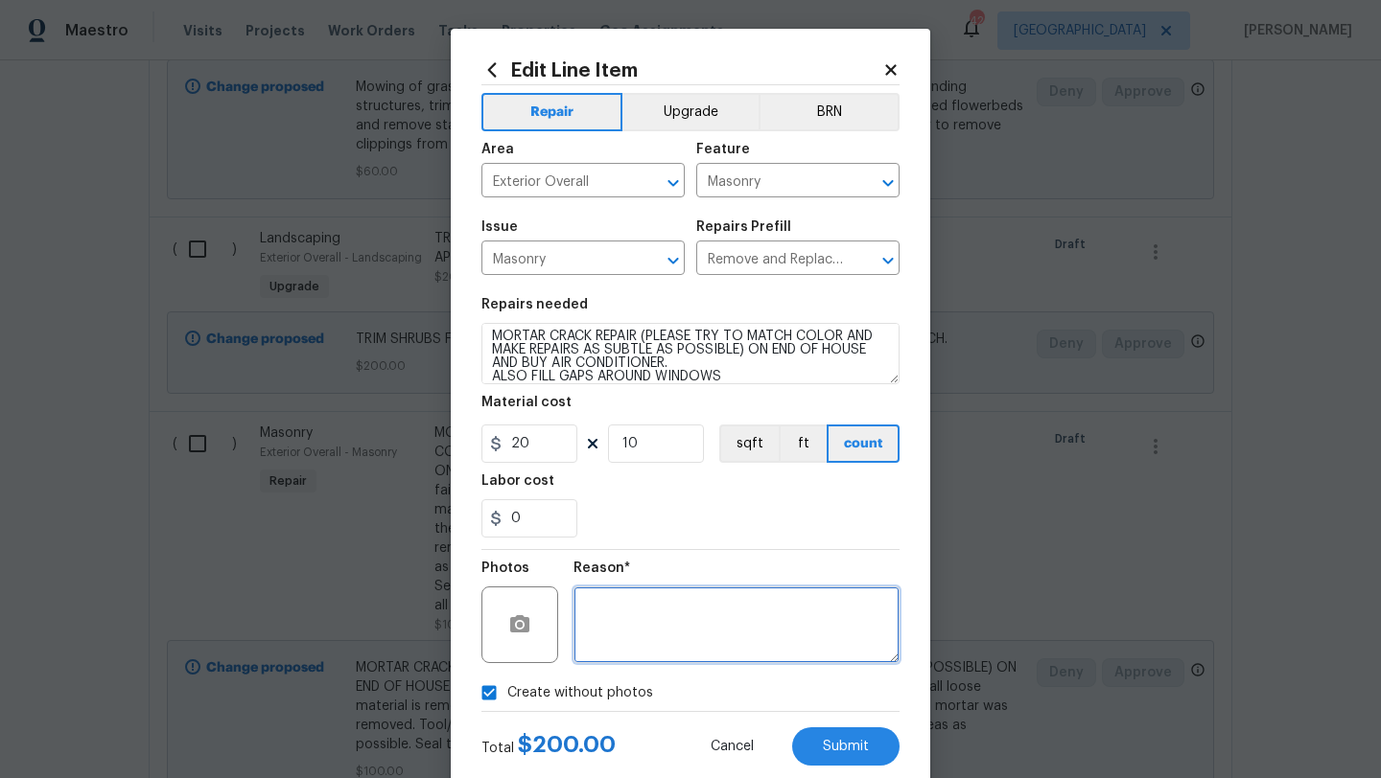
click at [631, 649] on textarea at bounding box center [736, 625] width 326 height 77
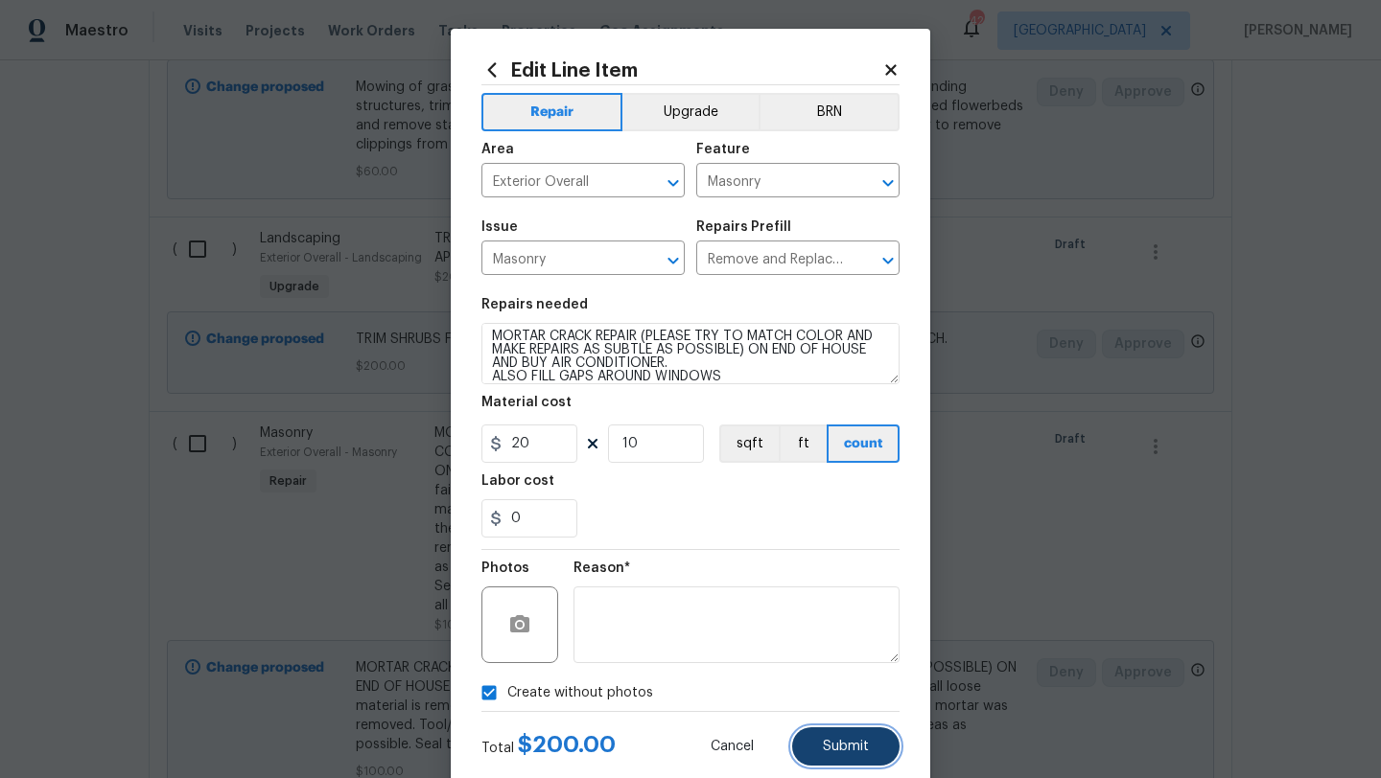
click at [824, 746] on span "Submit" at bounding box center [846, 747] width 46 height 14
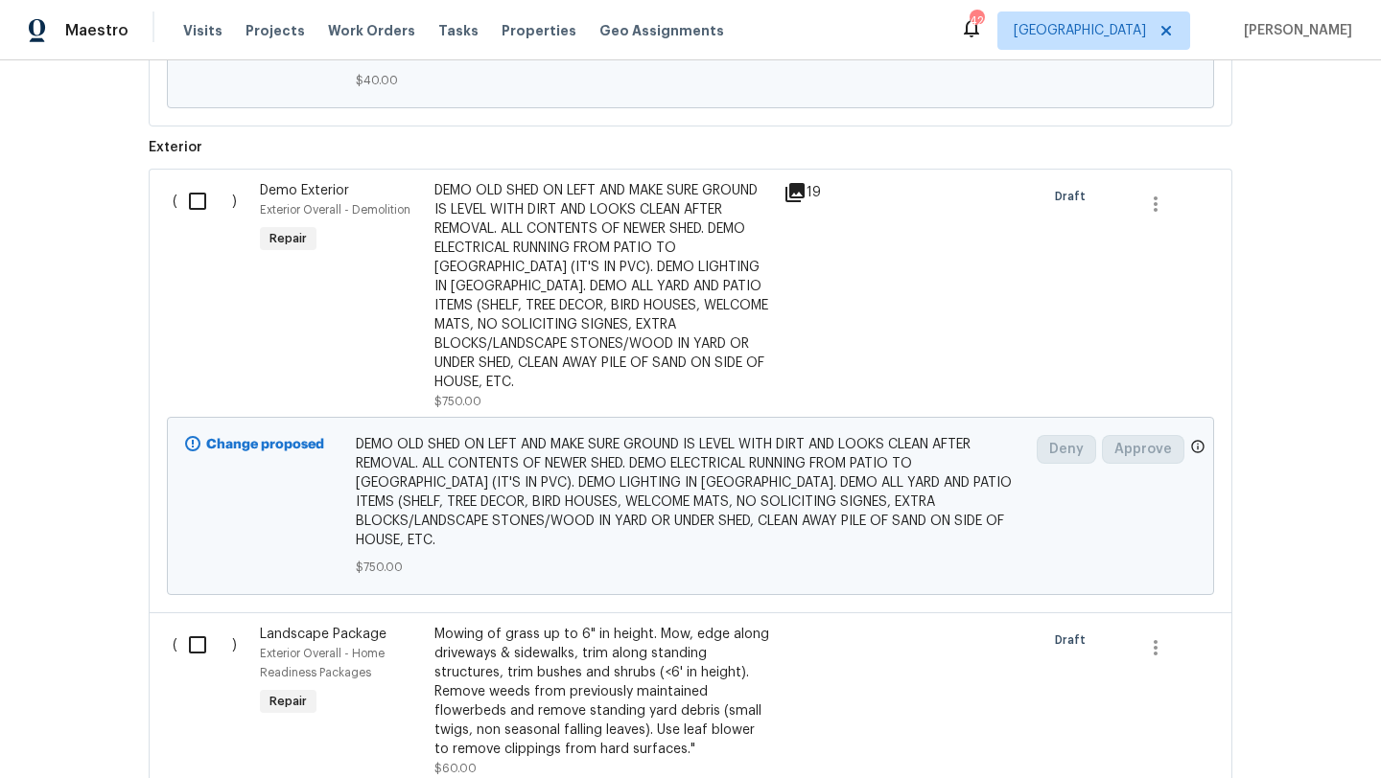
scroll to position [4254, 0]
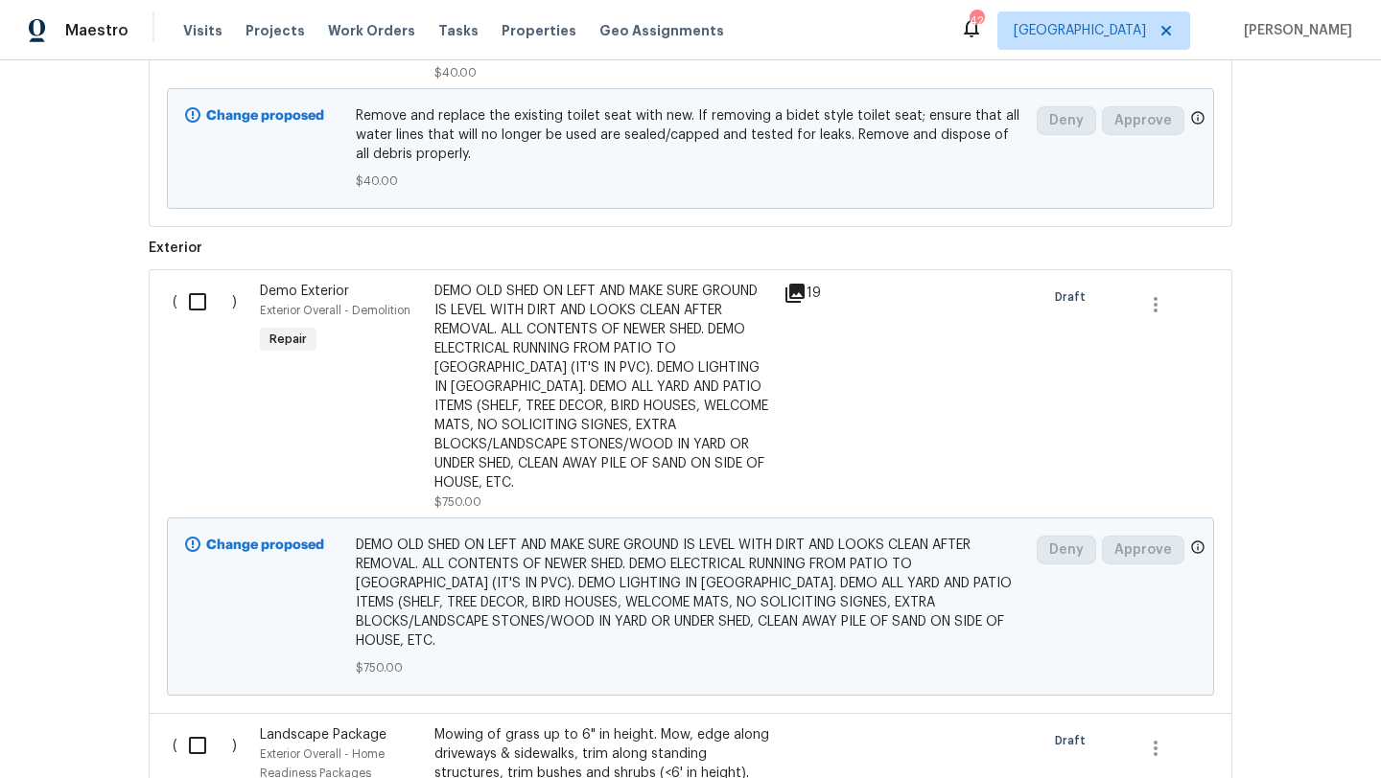
click at [642, 414] on div "DEMO OLD SHED ON LEFT AND MAKE SURE GROUND IS LEVEL WITH DIRT AND LOOKS CLEAN A…" at bounding box center [602, 387] width 337 height 211
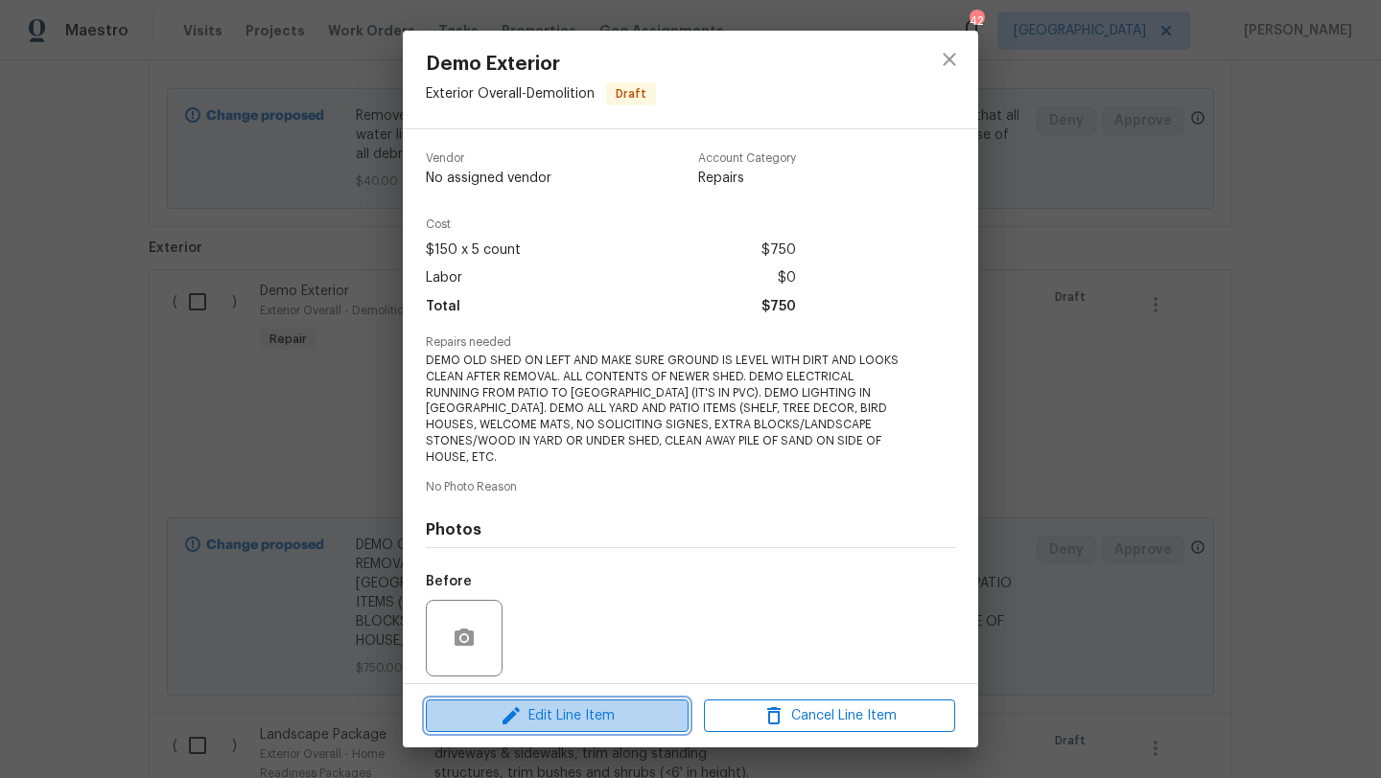
click at [592, 714] on span "Edit Line Item" at bounding box center [556, 717] width 251 height 24
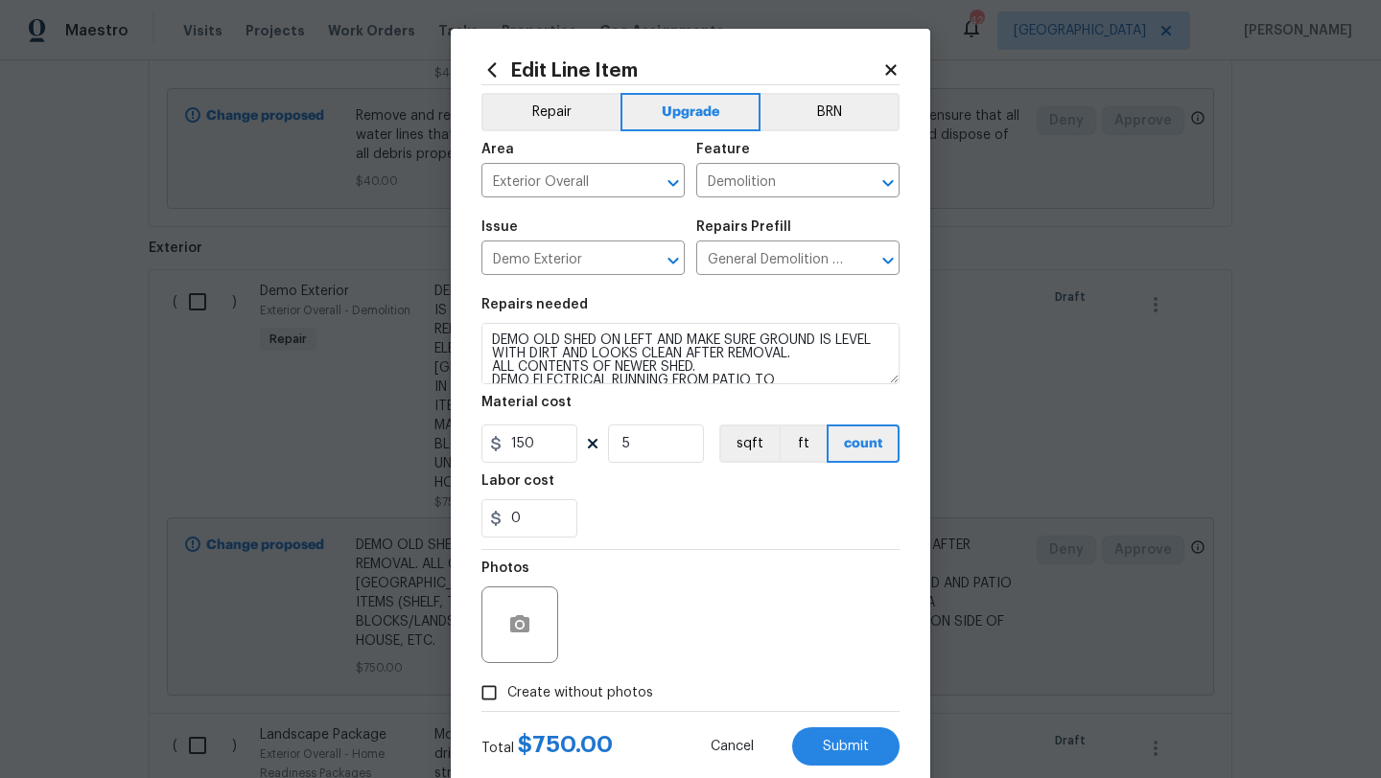
scroll to position [81, 0]
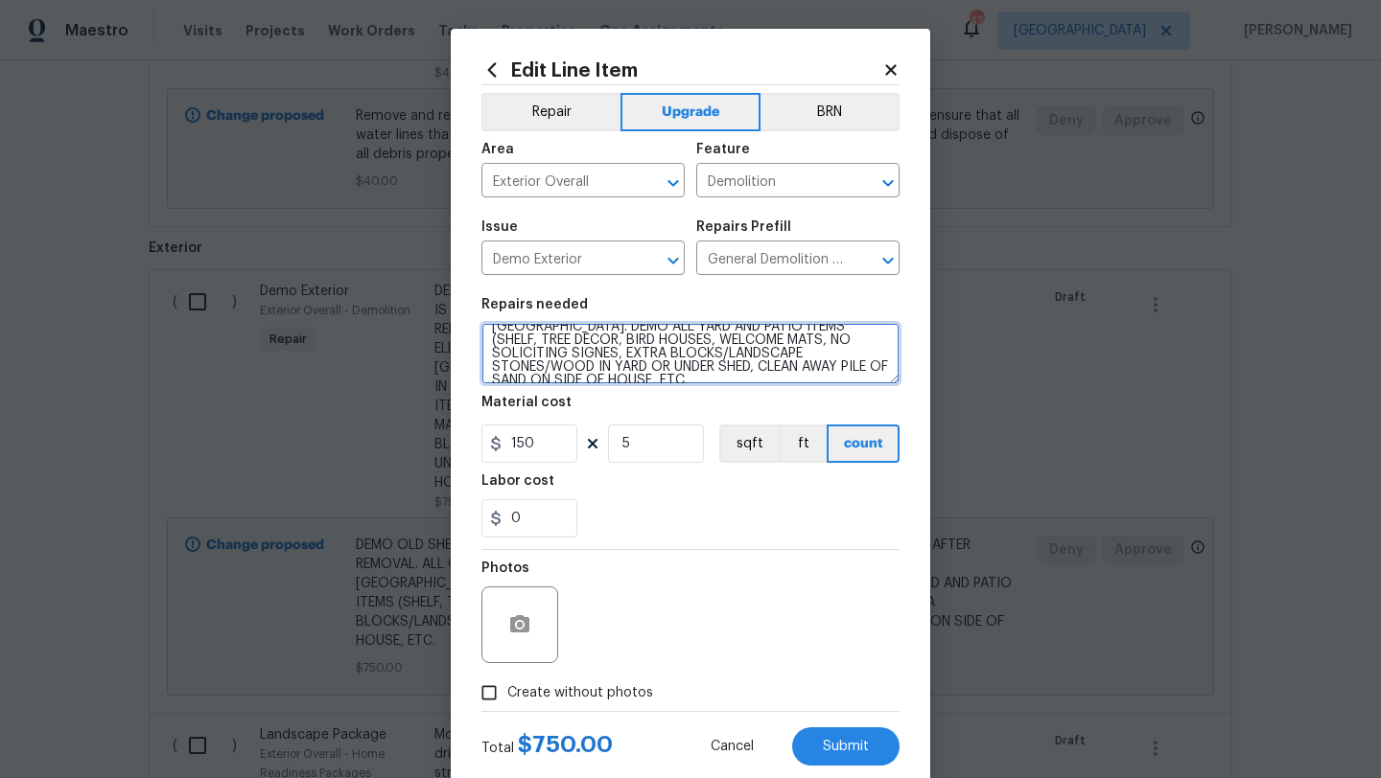
click at [686, 362] on textarea "DEMO OLD SHED ON LEFT AND MAKE SURE GROUND IS LEVEL WITH DIRT AND LOOKS CLEAN A…" at bounding box center [690, 353] width 418 height 61
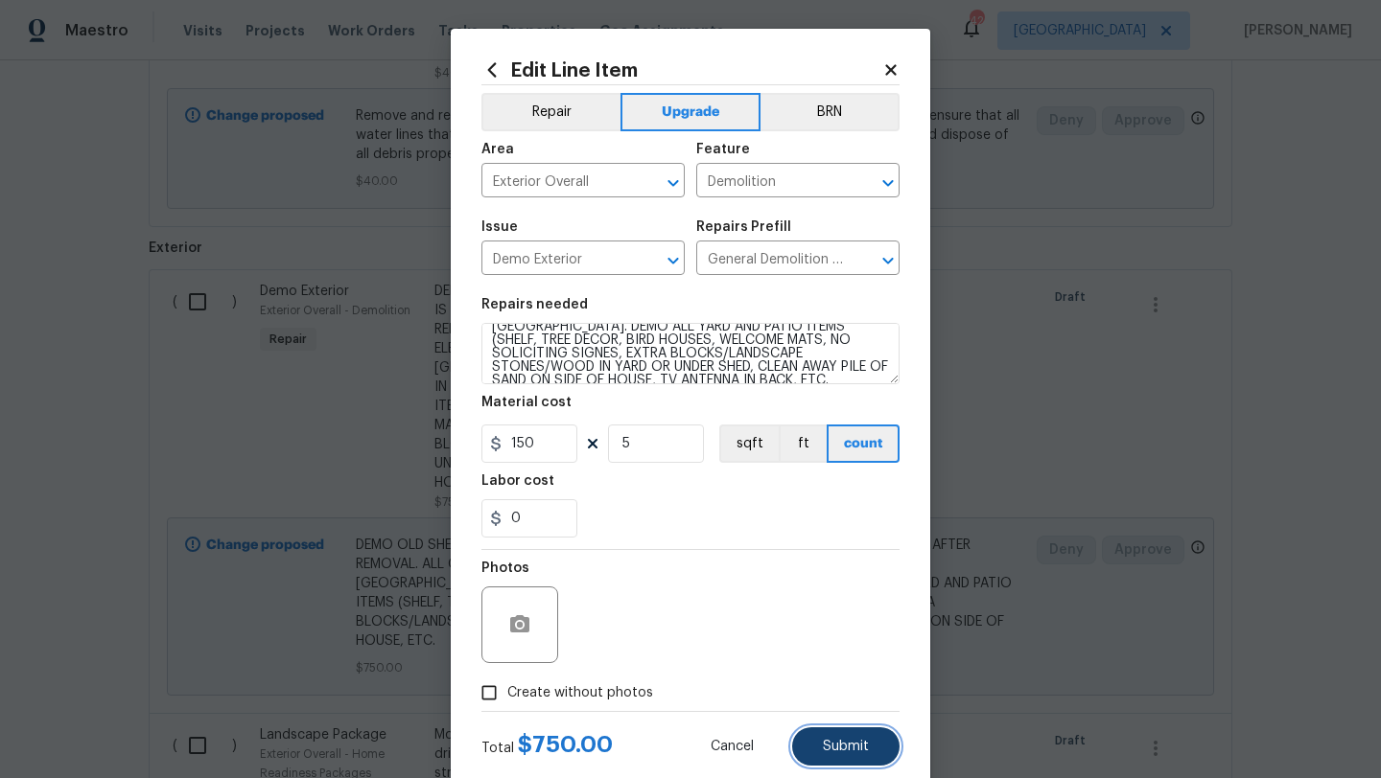
click at [853, 754] on span "Submit" at bounding box center [846, 747] width 46 height 14
type textarea "DEMO OLD SHED ON LEFT AND MAKE SURE GROUND IS LEVEL WITH DIRT AND LOOKS CLEAN A…"
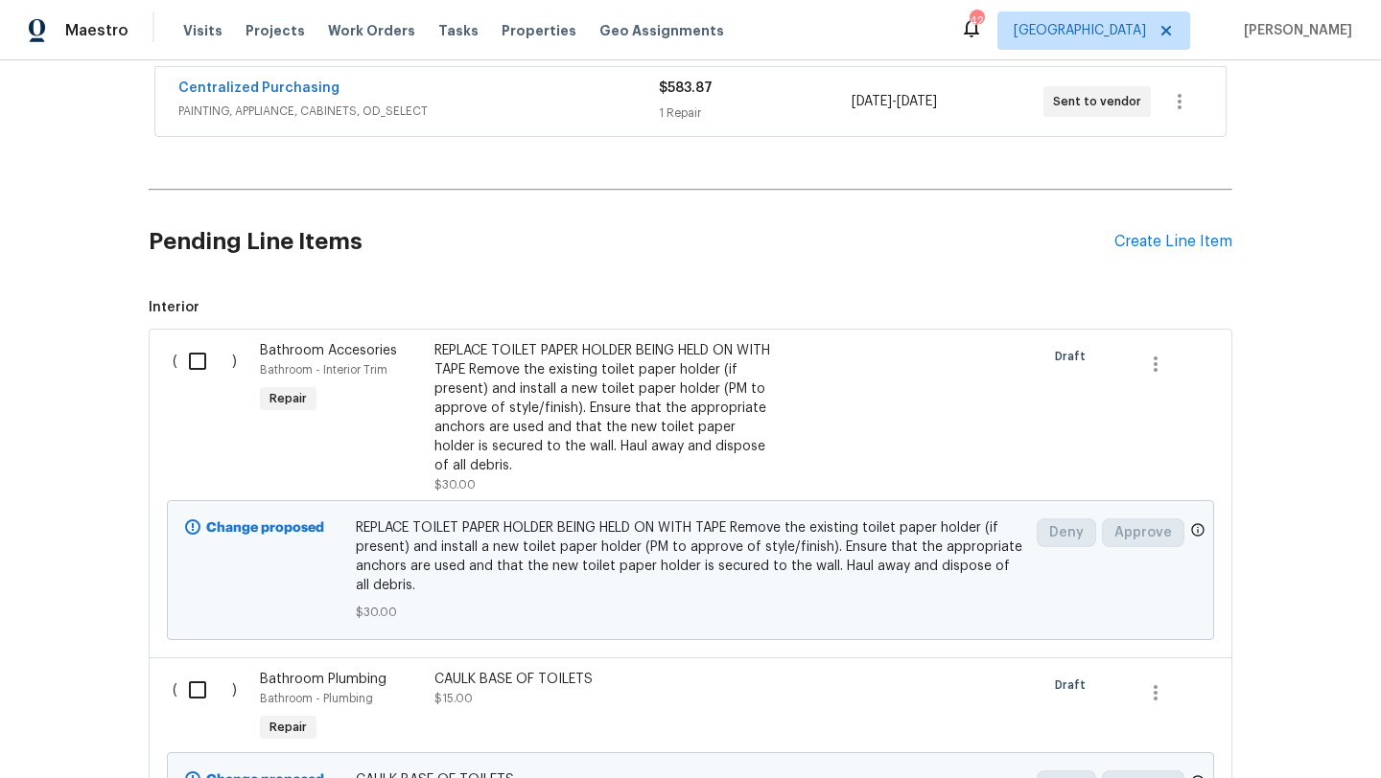
scroll to position [440, 0]
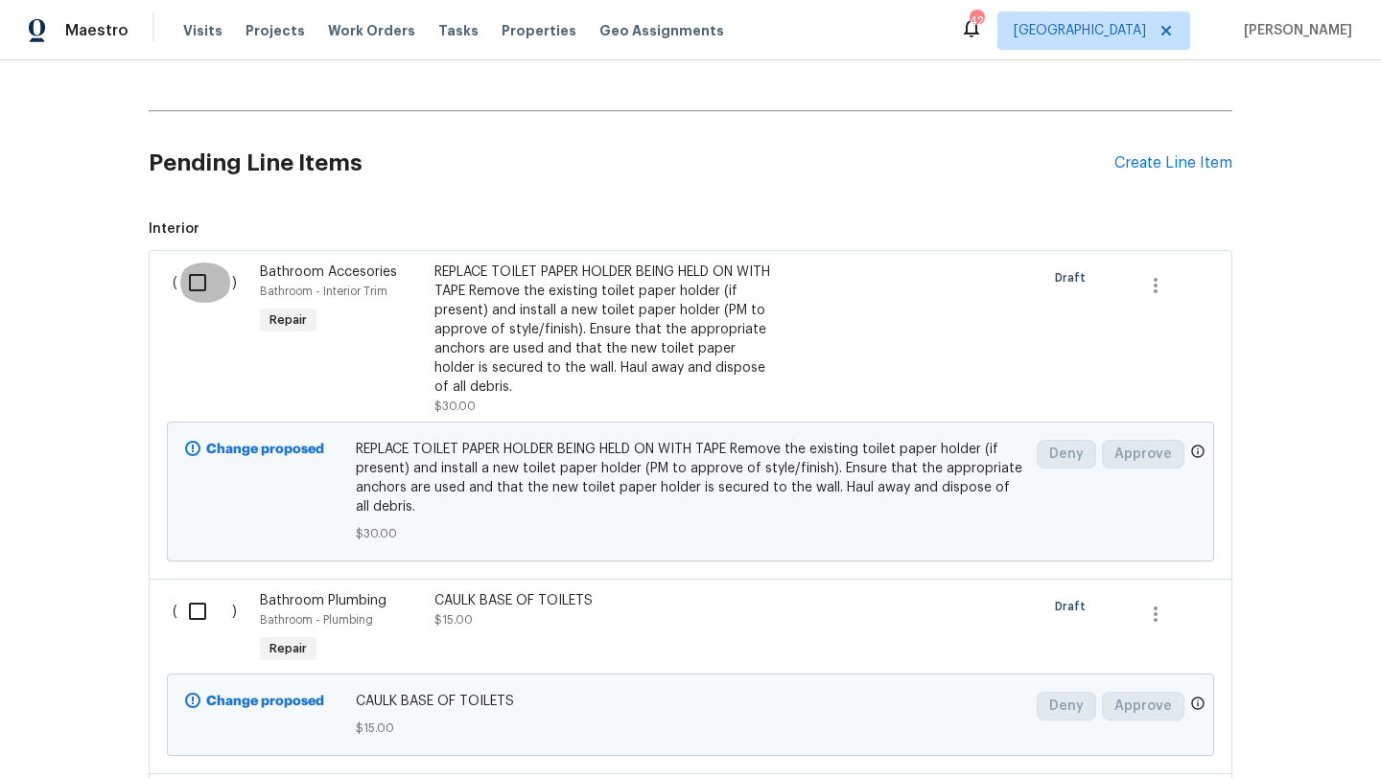
click at [197, 287] on input "checkbox" at bounding box center [204, 283] width 55 height 40
checkbox input "true"
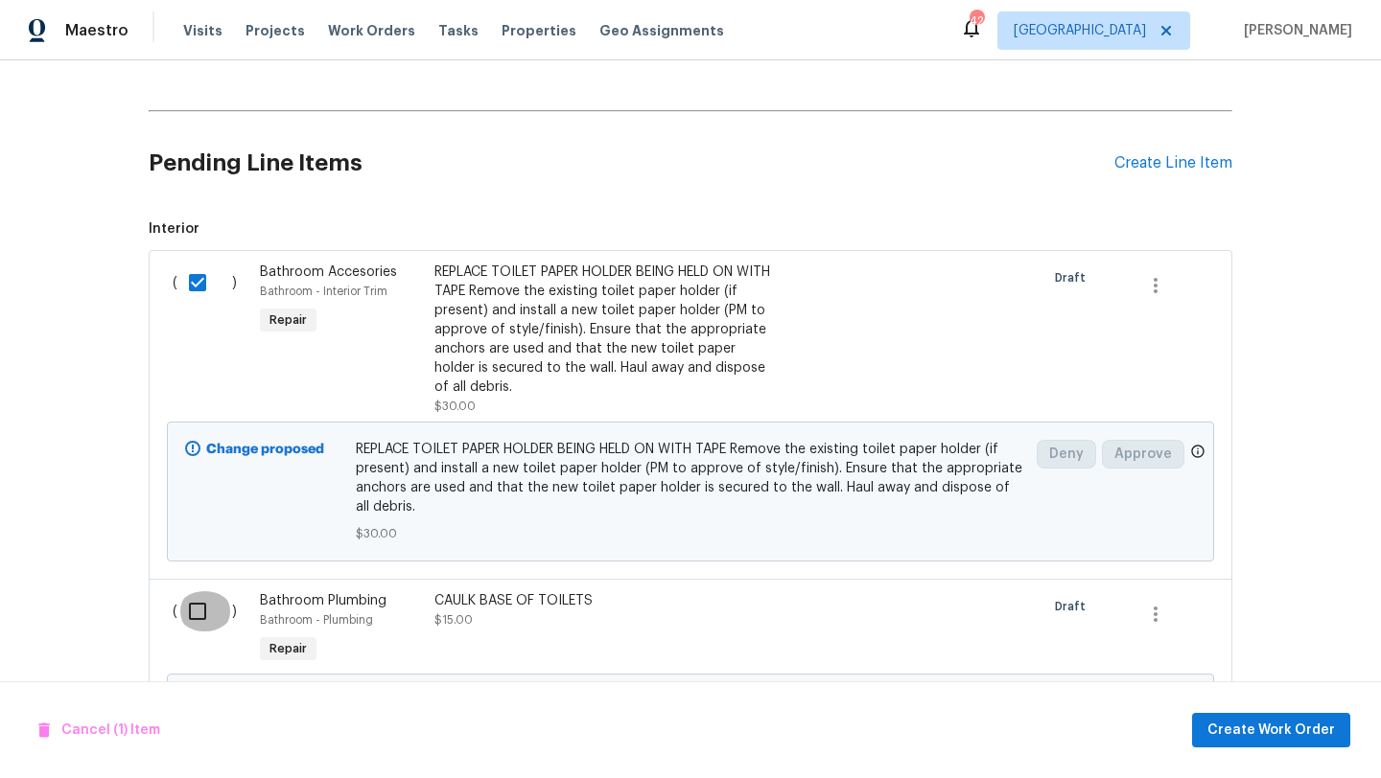
click at [205, 612] on input "checkbox" at bounding box center [204, 612] width 55 height 40
checkbox input "true"
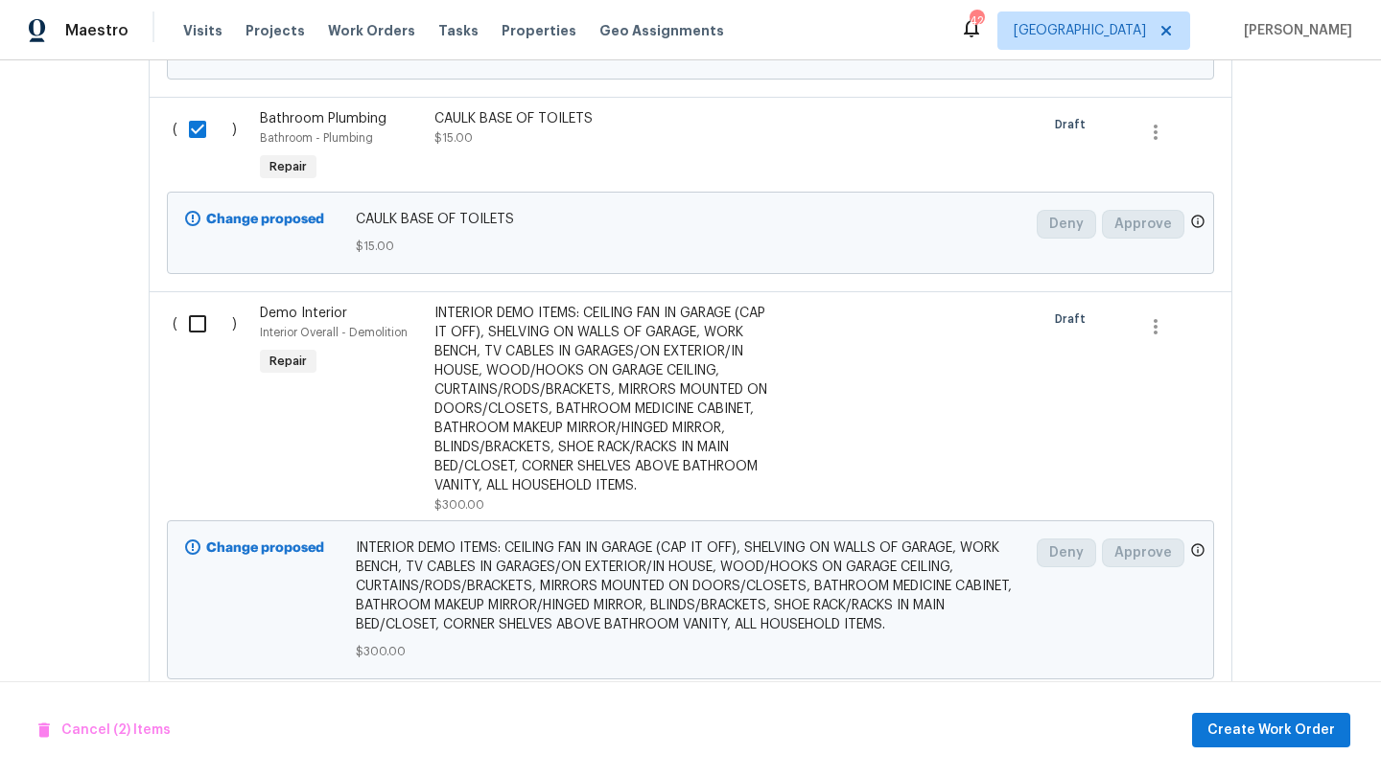
scroll to position [960, 0]
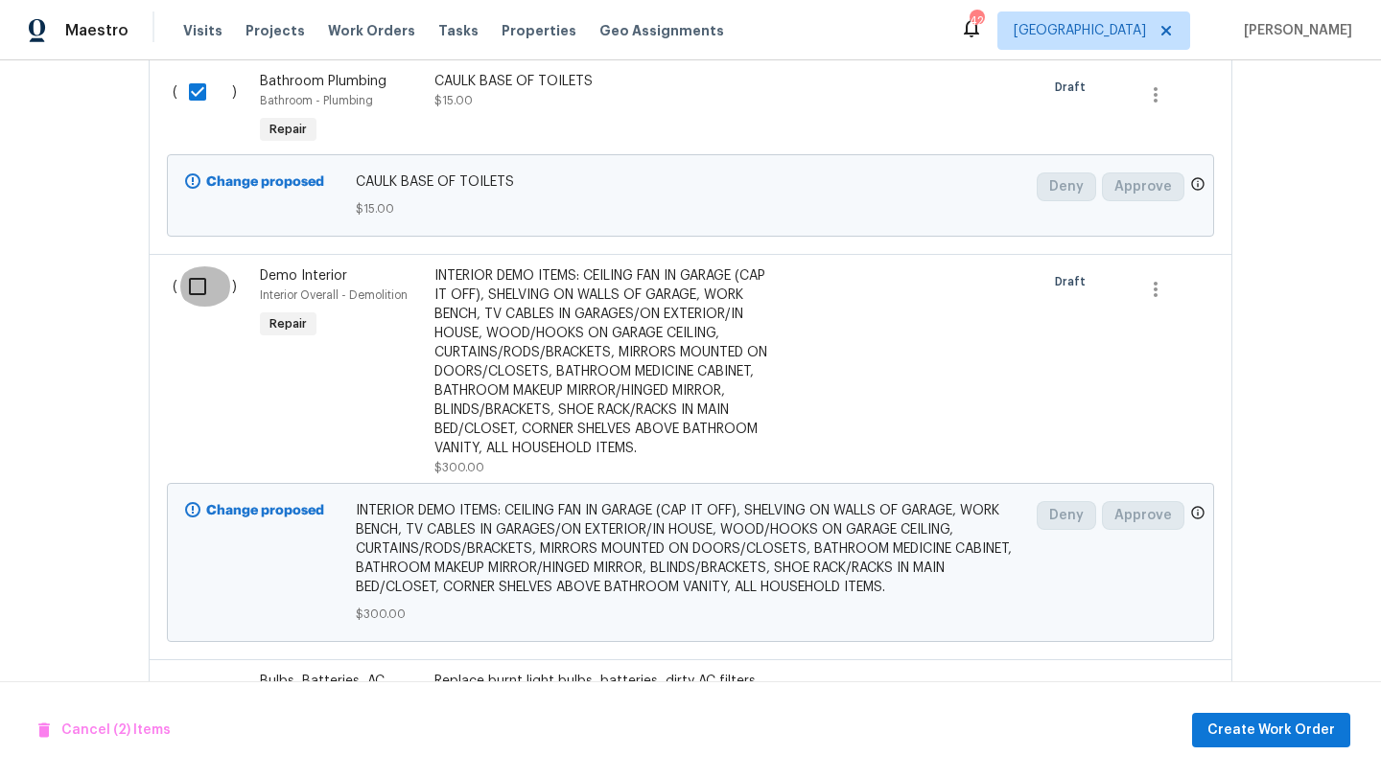
click at [197, 293] on input "checkbox" at bounding box center [204, 287] width 55 height 40
checkbox input "true"
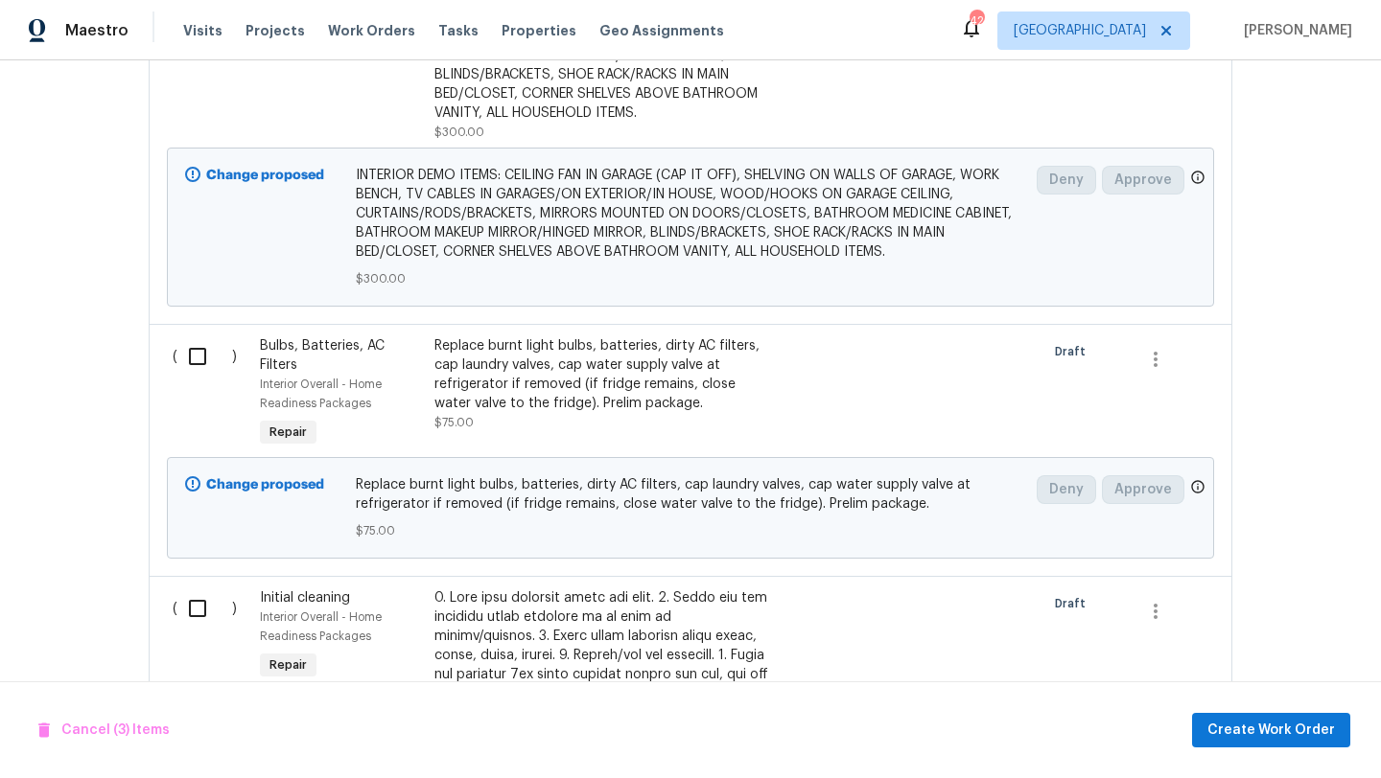
scroll to position [1308, 0]
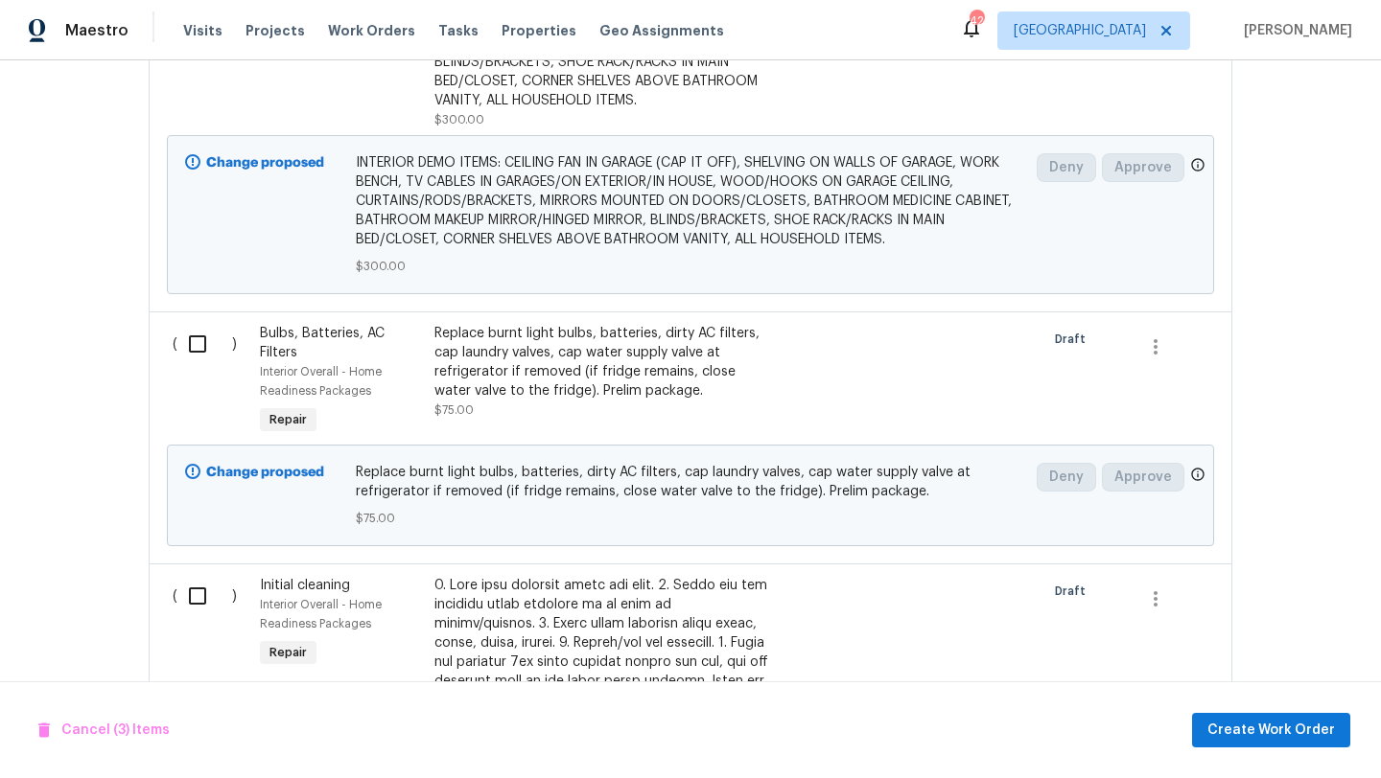
click at [198, 360] on input "checkbox" at bounding box center [204, 344] width 55 height 40
checkbox input "true"
click at [197, 616] on input "checkbox" at bounding box center [204, 596] width 55 height 40
checkbox input "true"
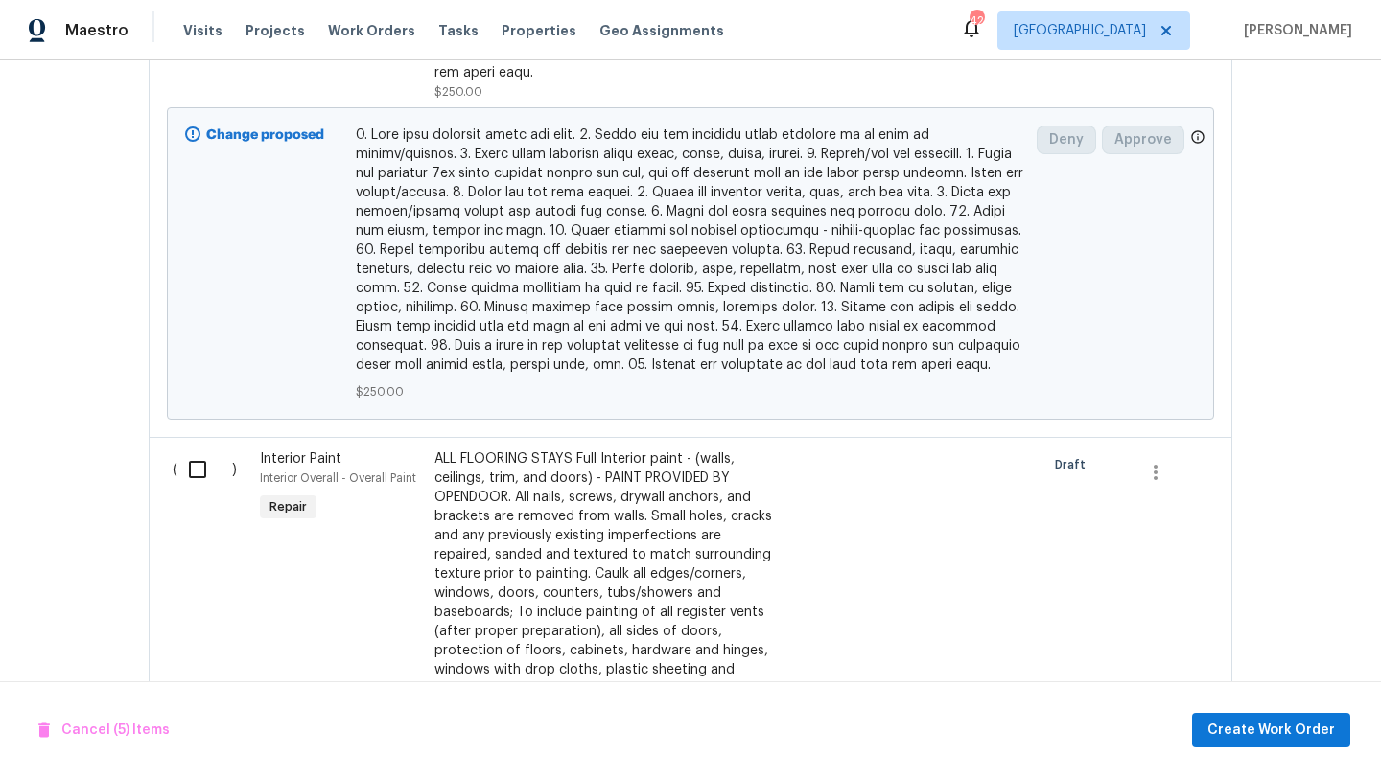
click at [204, 467] on input "checkbox" at bounding box center [204, 470] width 55 height 40
checkbox input "true"
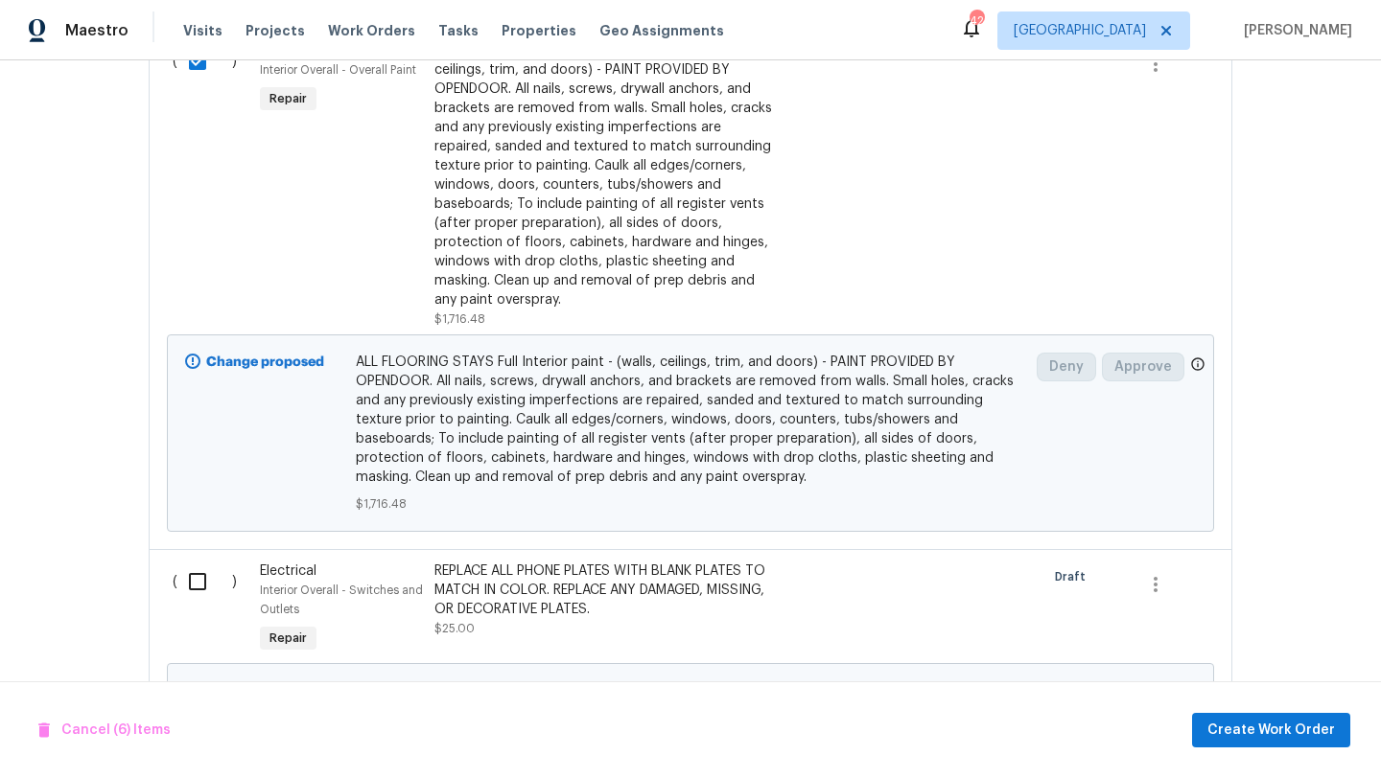
click at [203, 583] on input "checkbox" at bounding box center [204, 582] width 55 height 40
checkbox input "true"
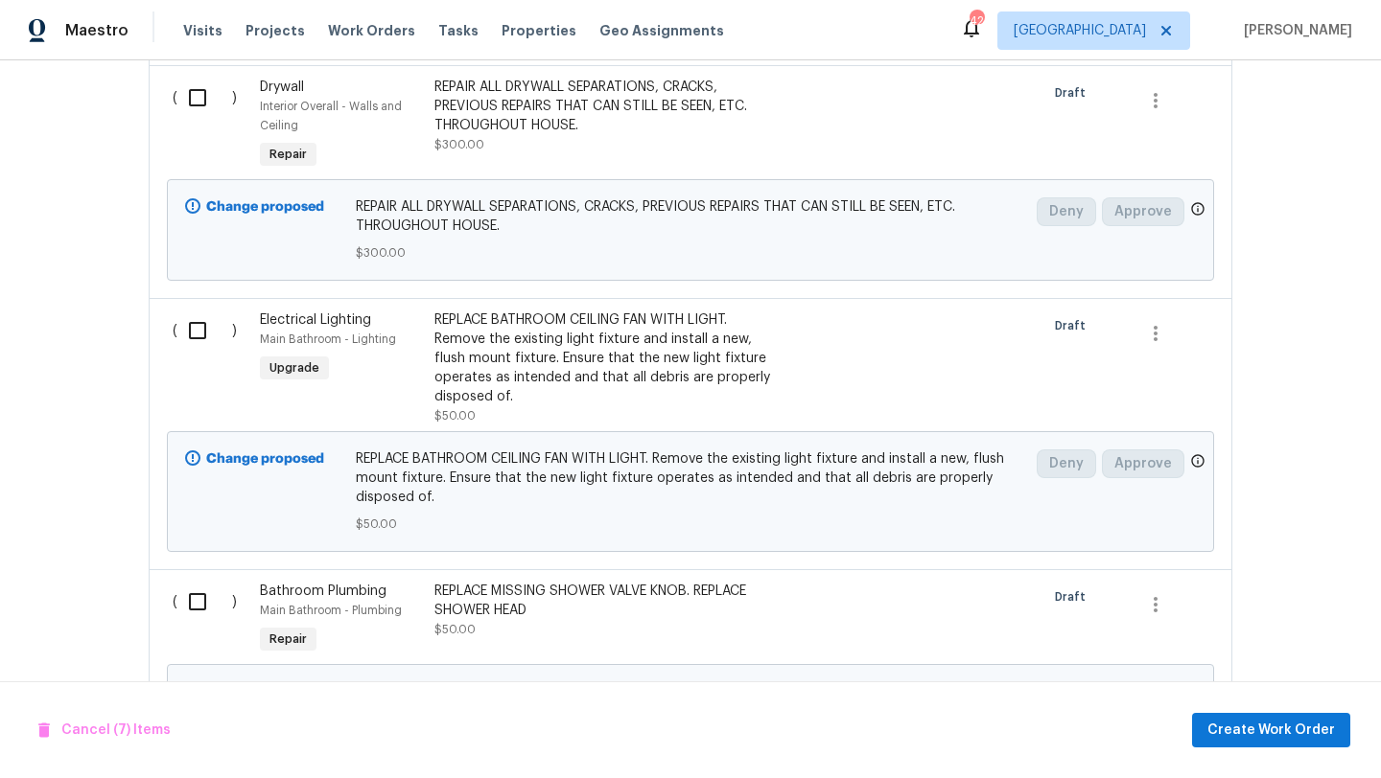
scroll to position [3460, 0]
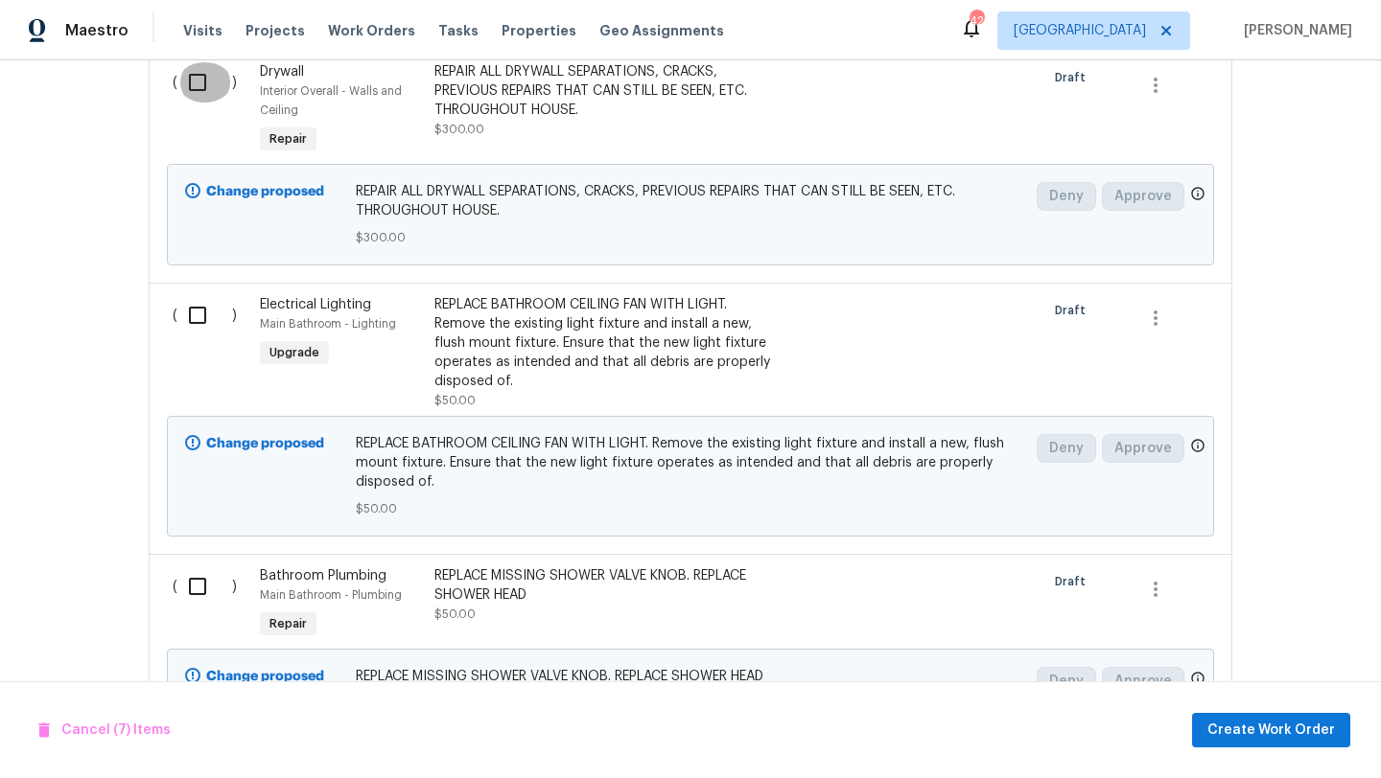
click at [200, 87] on input "checkbox" at bounding box center [204, 82] width 55 height 40
checkbox input "true"
click at [199, 313] on input "checkbox" at bounding box center [204, 315] width 55 height 40
checkbox input "true"
click at [197, 588] on input "checkbox" at bounding box center [204, 587] width 55 height 40
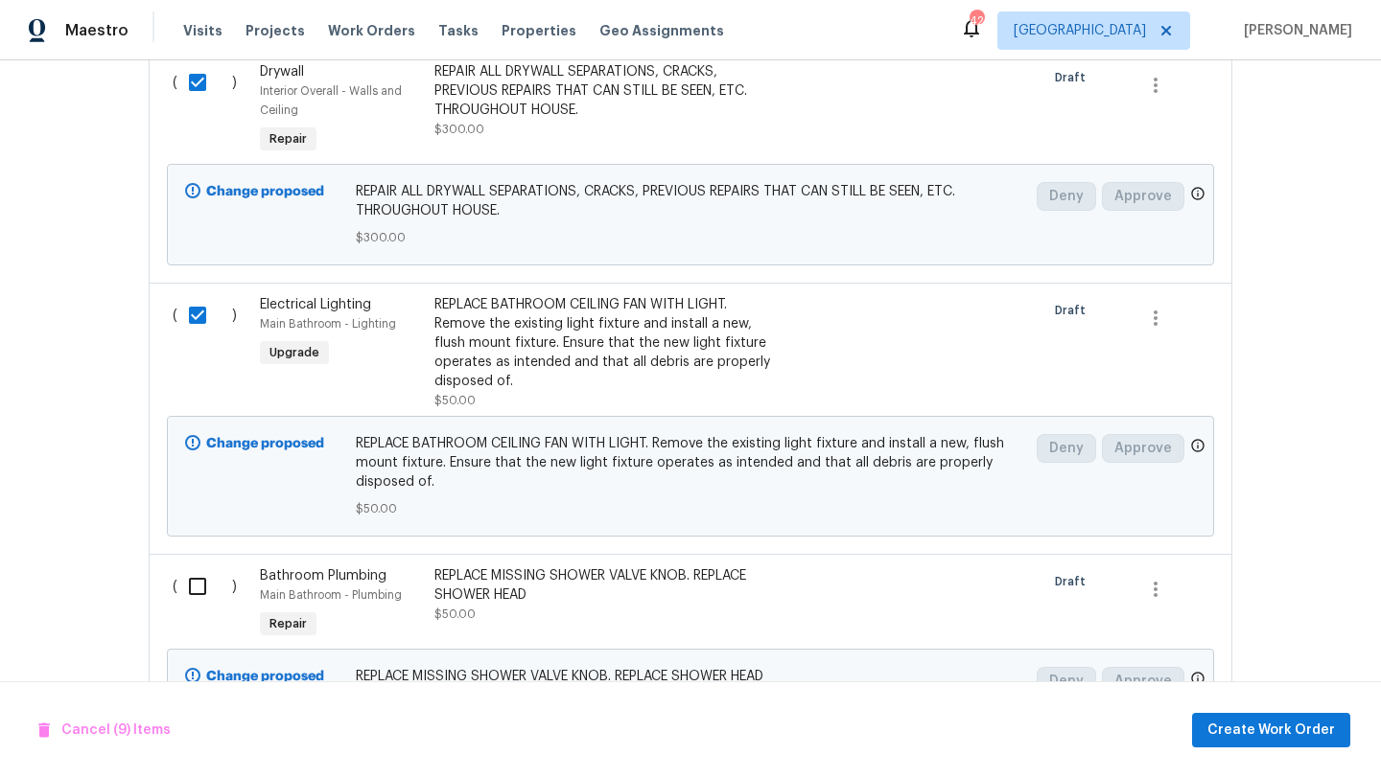
checkbox input "true"
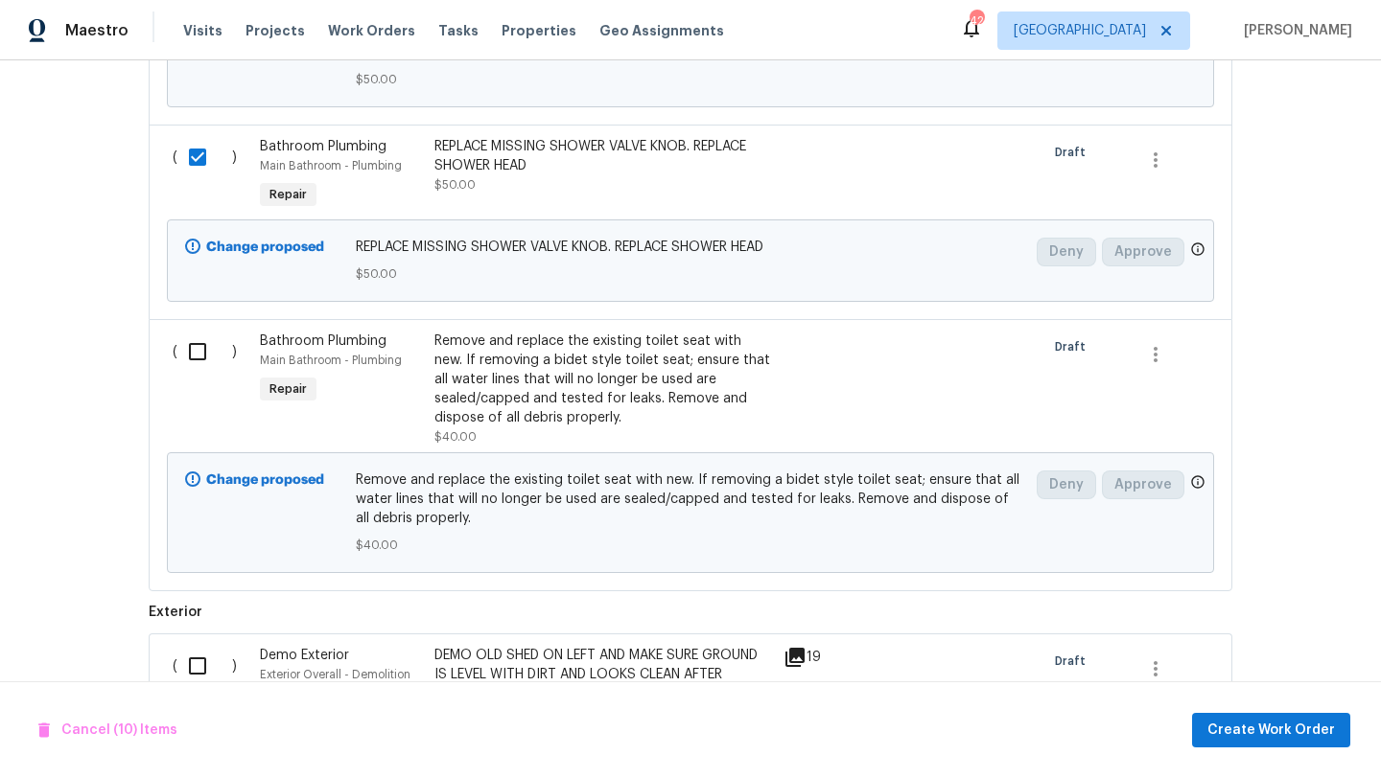
scroll to position [3898, 0]
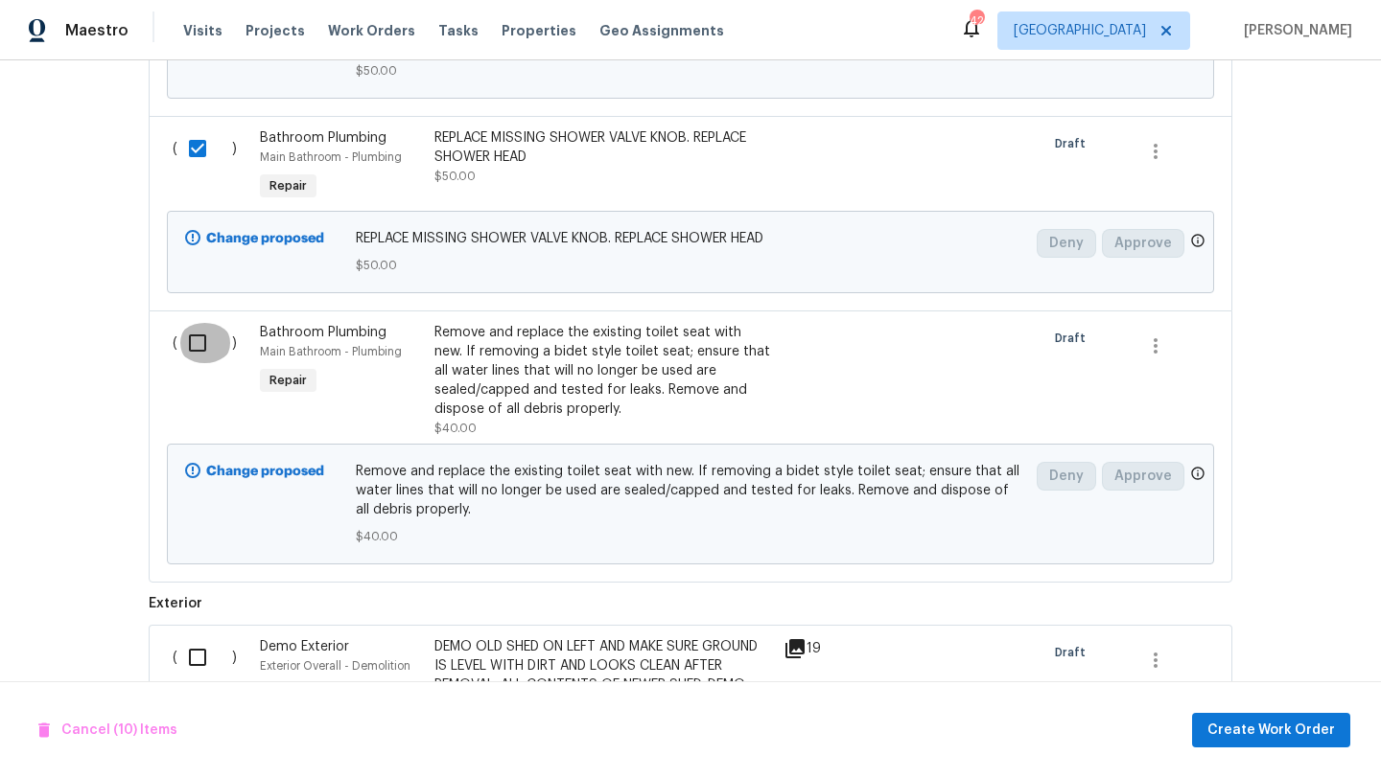
click at [190, 344] on input "checkbox" at bounding box center [204, 343] width 55 height 40
checkbox input "true"
click at [199, 658] on input "checkbox" at bounding box center [204, 658] width 55 height 40
checkbox input "true"
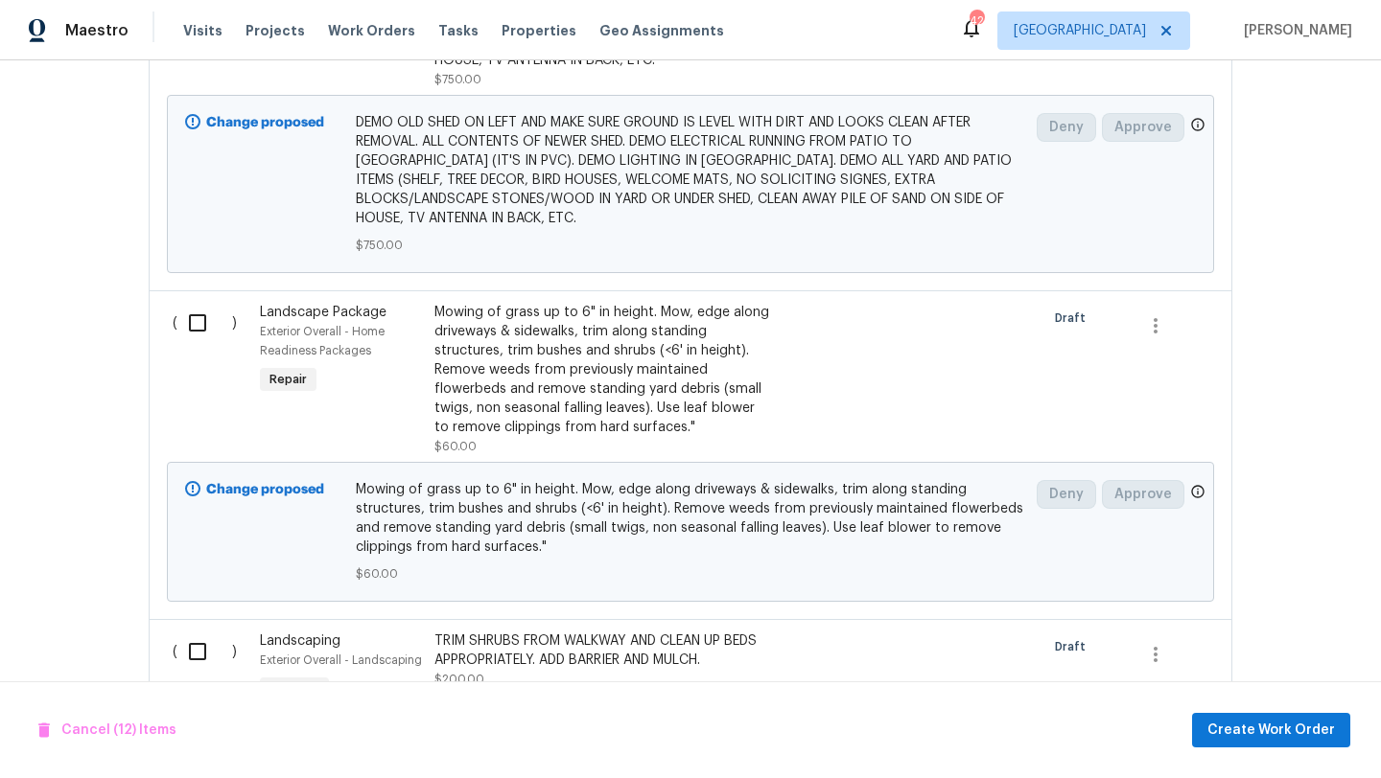
scroll to position [4695, 0]
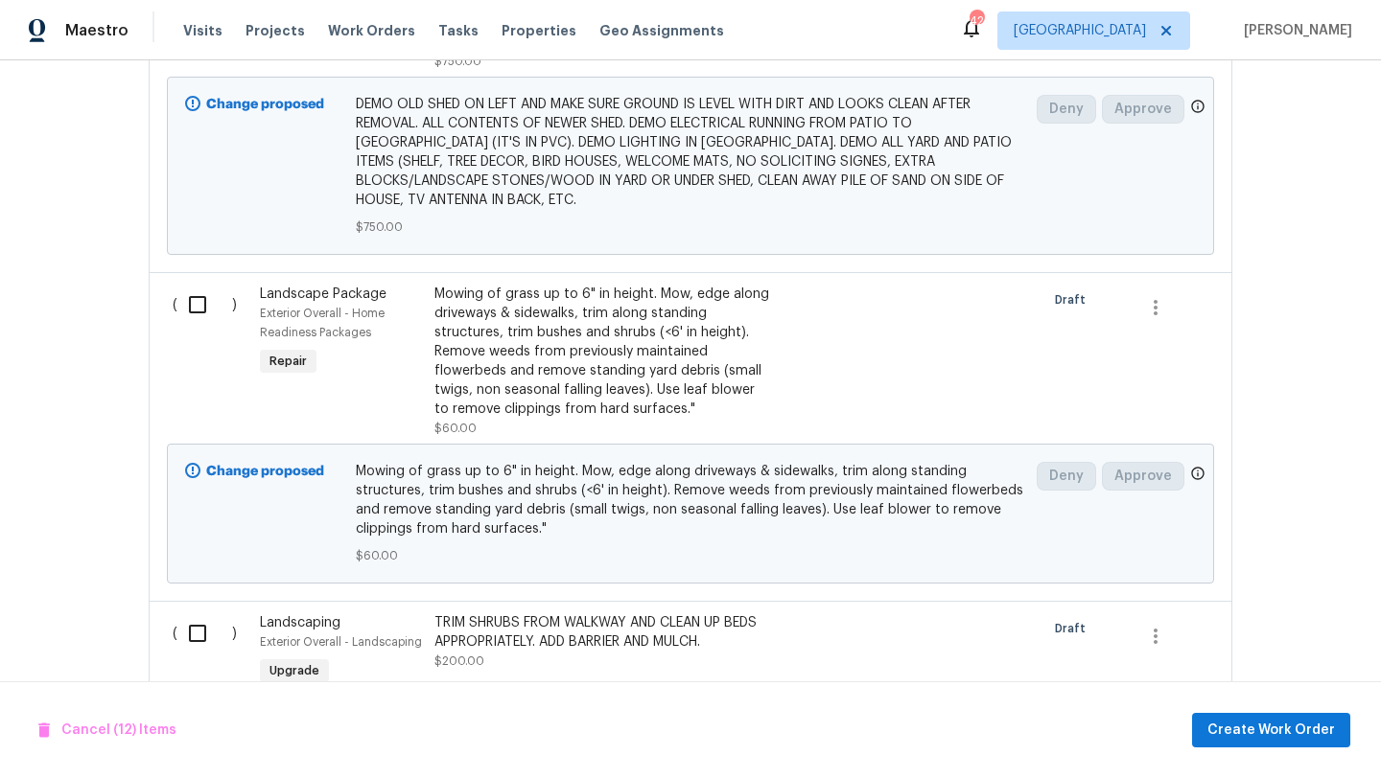
click at [200, 296] on input "checkbox" at bounding box center [204, 305] width 55 height 40
checkbox input "true"
click at [193, 640] on input "checkbox" at bounding box center [204, 634] width 55 height 40
checkbox input "true"
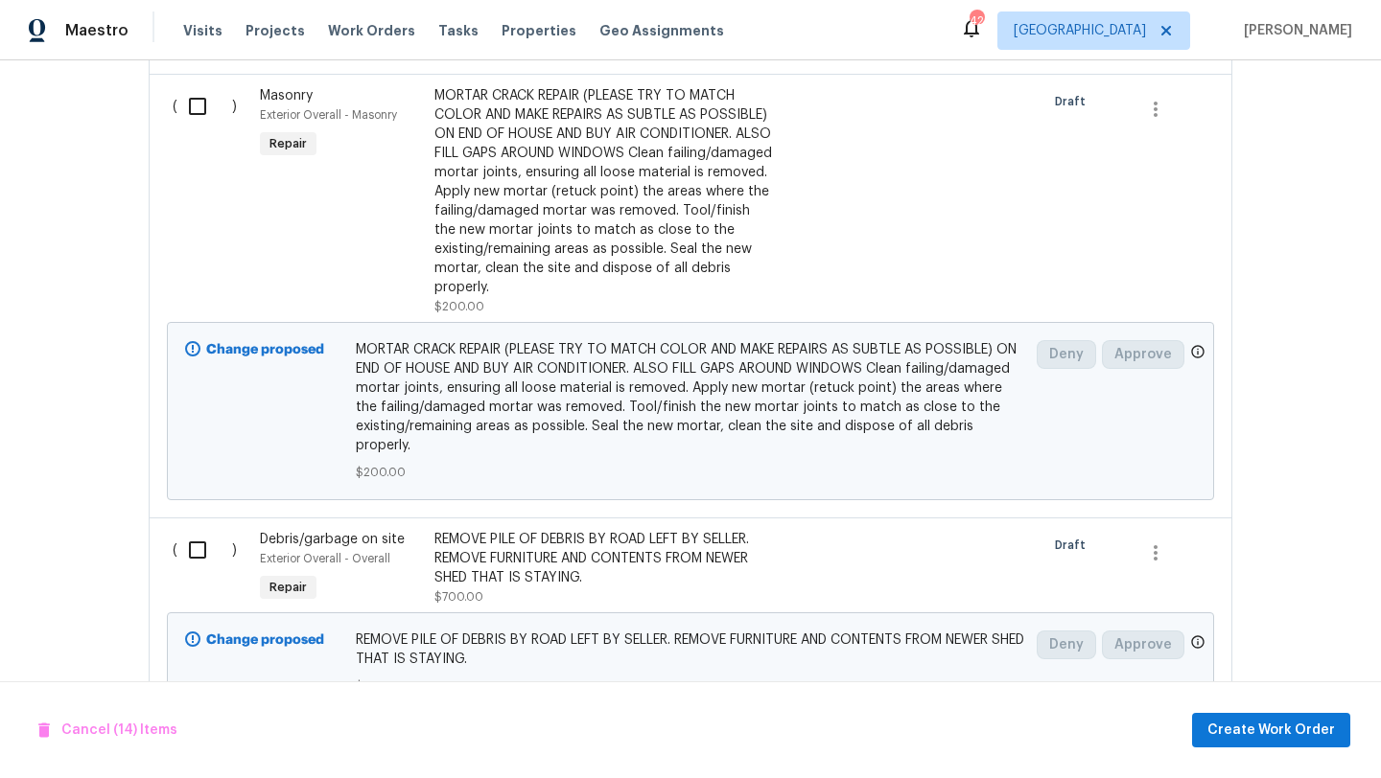
scroll to position [5400, 0]
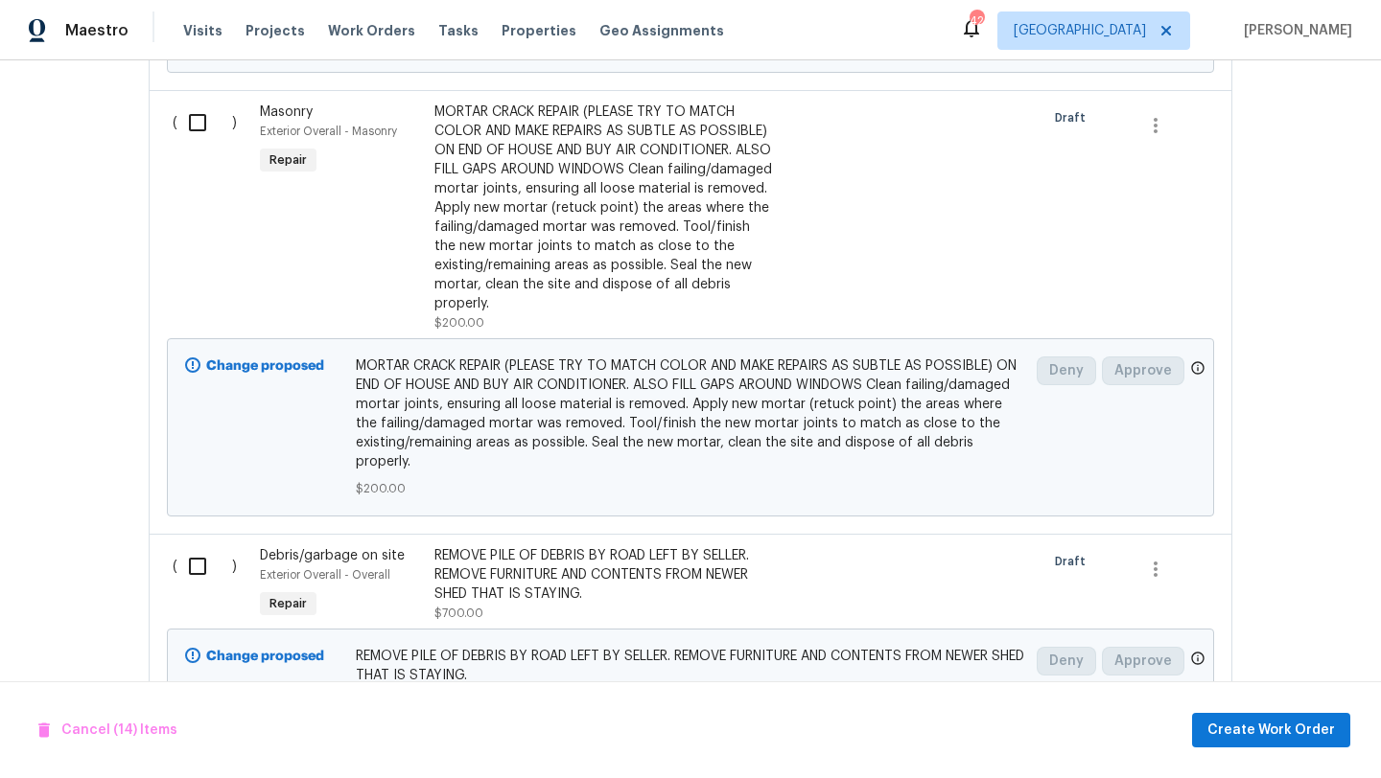
click at [194, 106] on input "checkbox" at bounding box center [204, 123] width 55 height 40
checkbox input "true"
click at [203, 546] on input "checkbox" at bounding box center [204, 566] width 55 height 40
checkbox input "true"
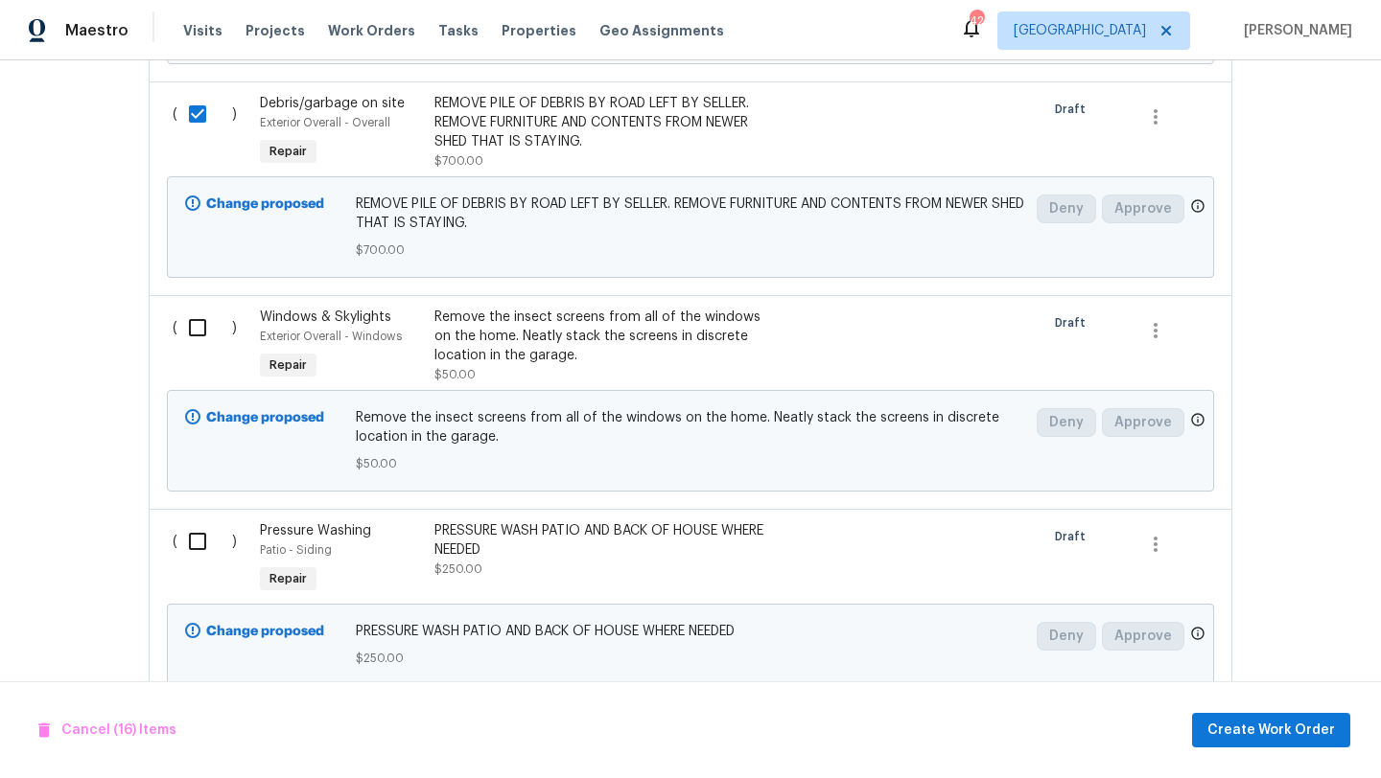
scroll to position [5900, 0]
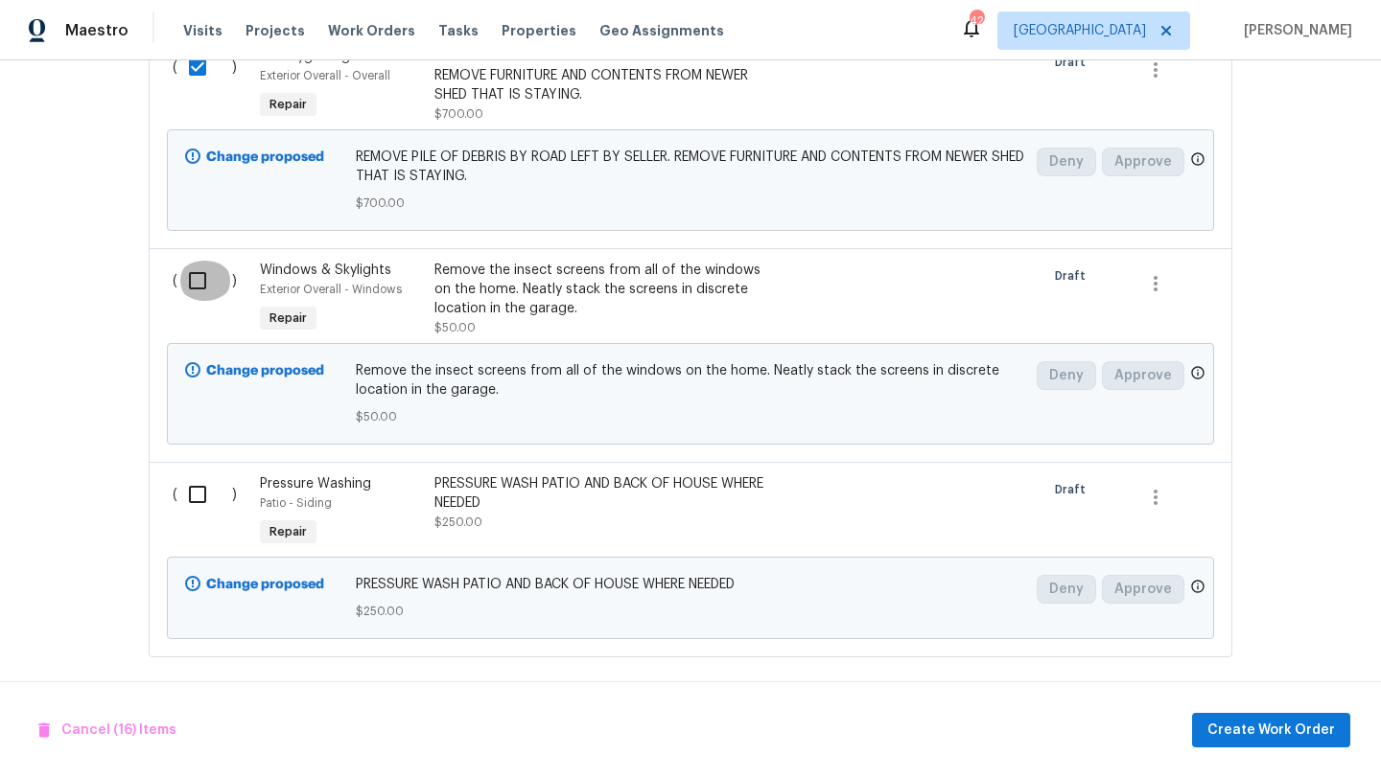
click at [205, 271] on input "checkbox" at bounding box center [204, 281] width 55 height 40
checkbox input "true"
click at [200, 484] on input "checkbox" at bounding box center [204, 495] width 55 height 40
checkbox input "true"
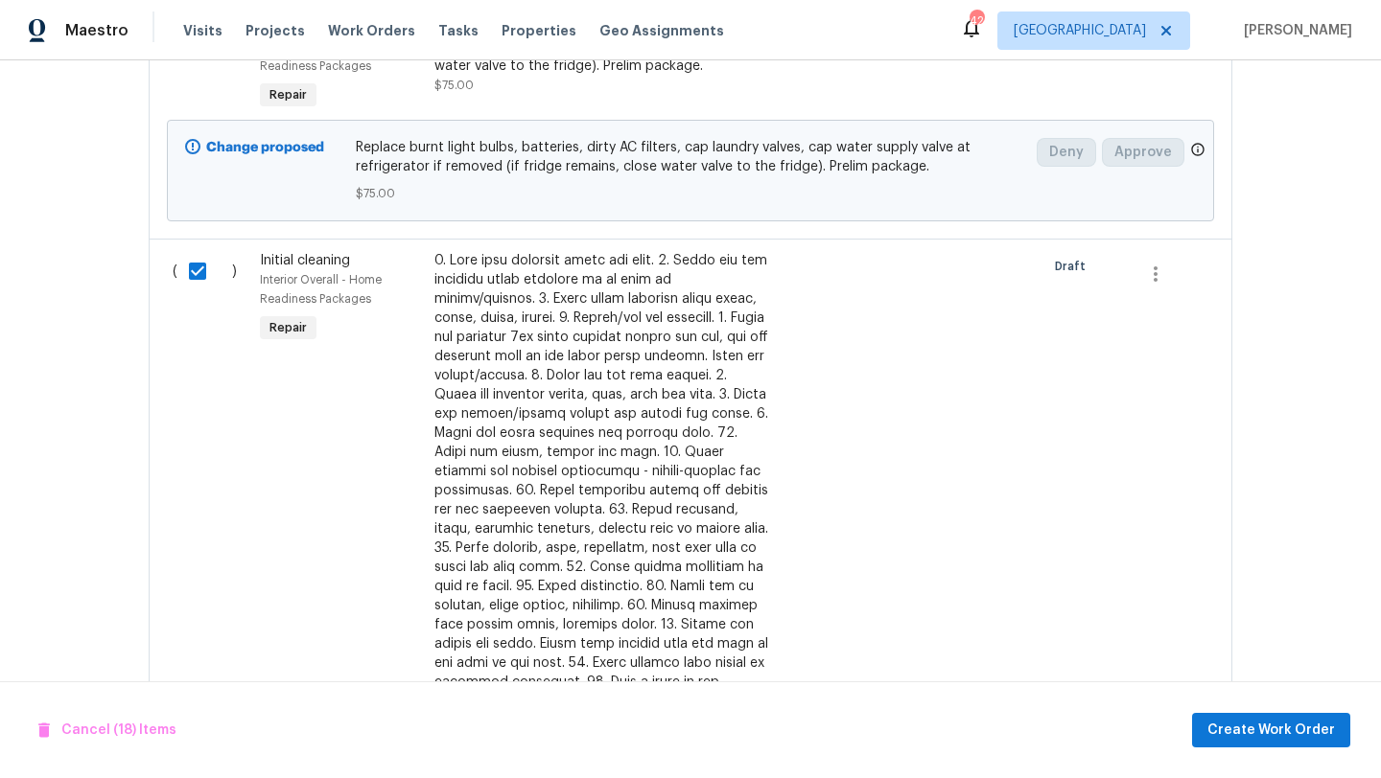
scroll to position [1639, 0]
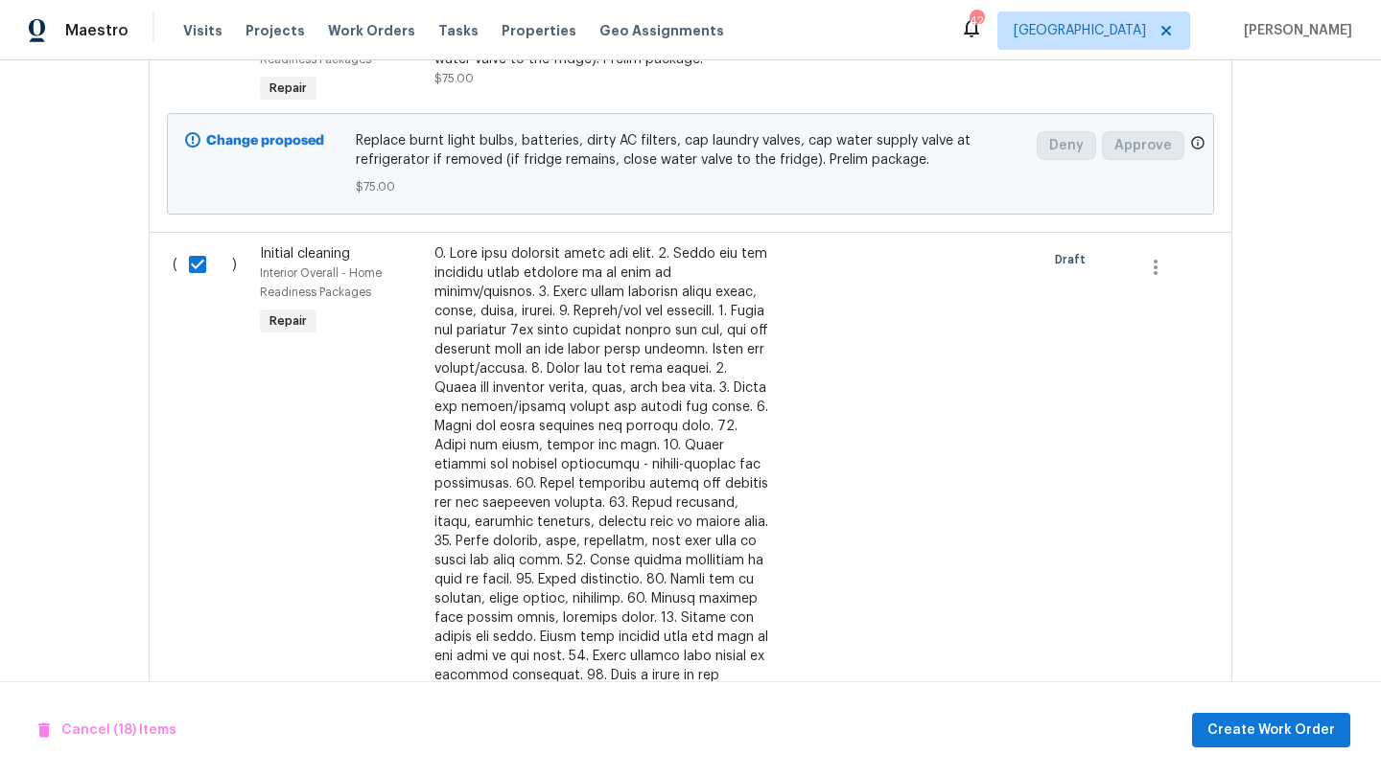
click at [198, 285] on input "checkbox" at bounding box center [204, 264] width 55 height 40
checkbox input "false"
click at [1217, 726] on span "Create Work Order" at bounding box center [1271, 731] width 128 height 24
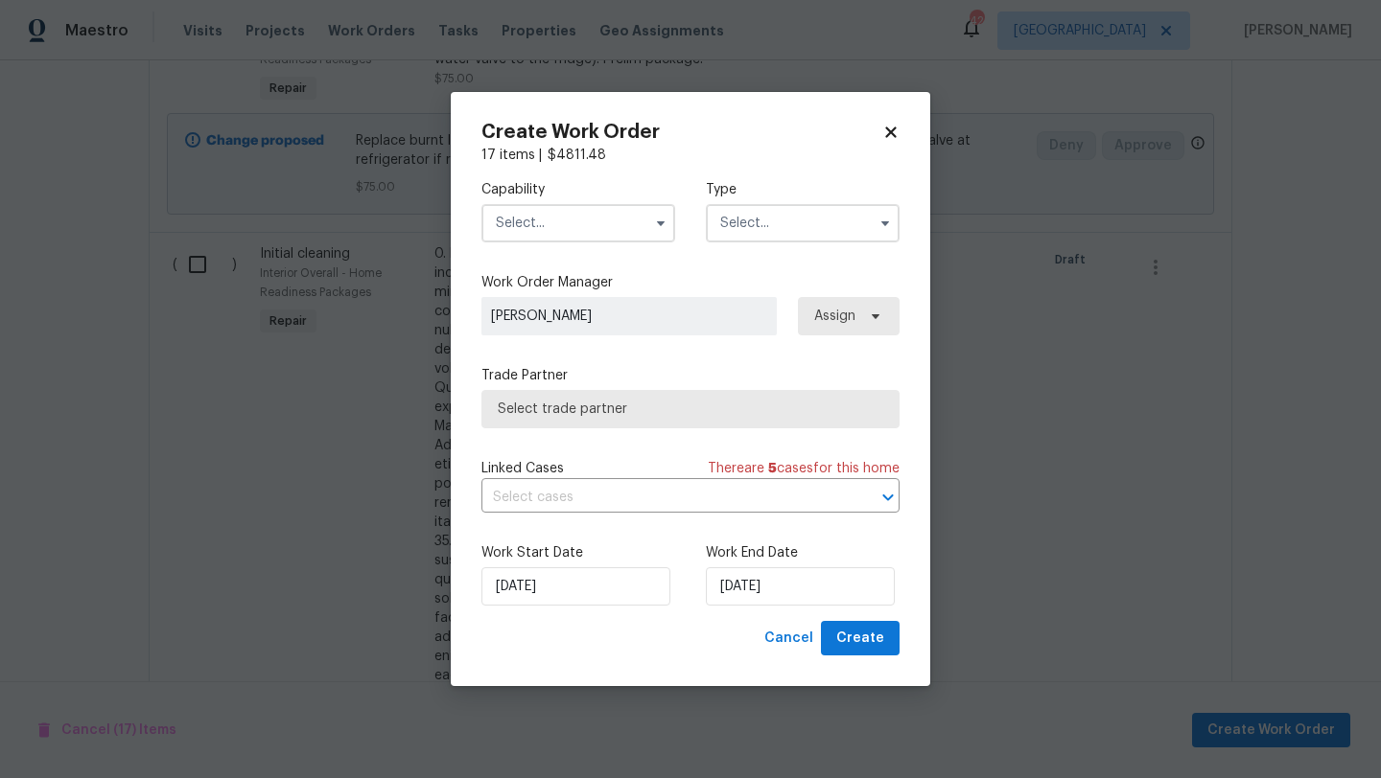
click at [606, 225] on input "text" at bounding box center [578, 223] width 194 height 38
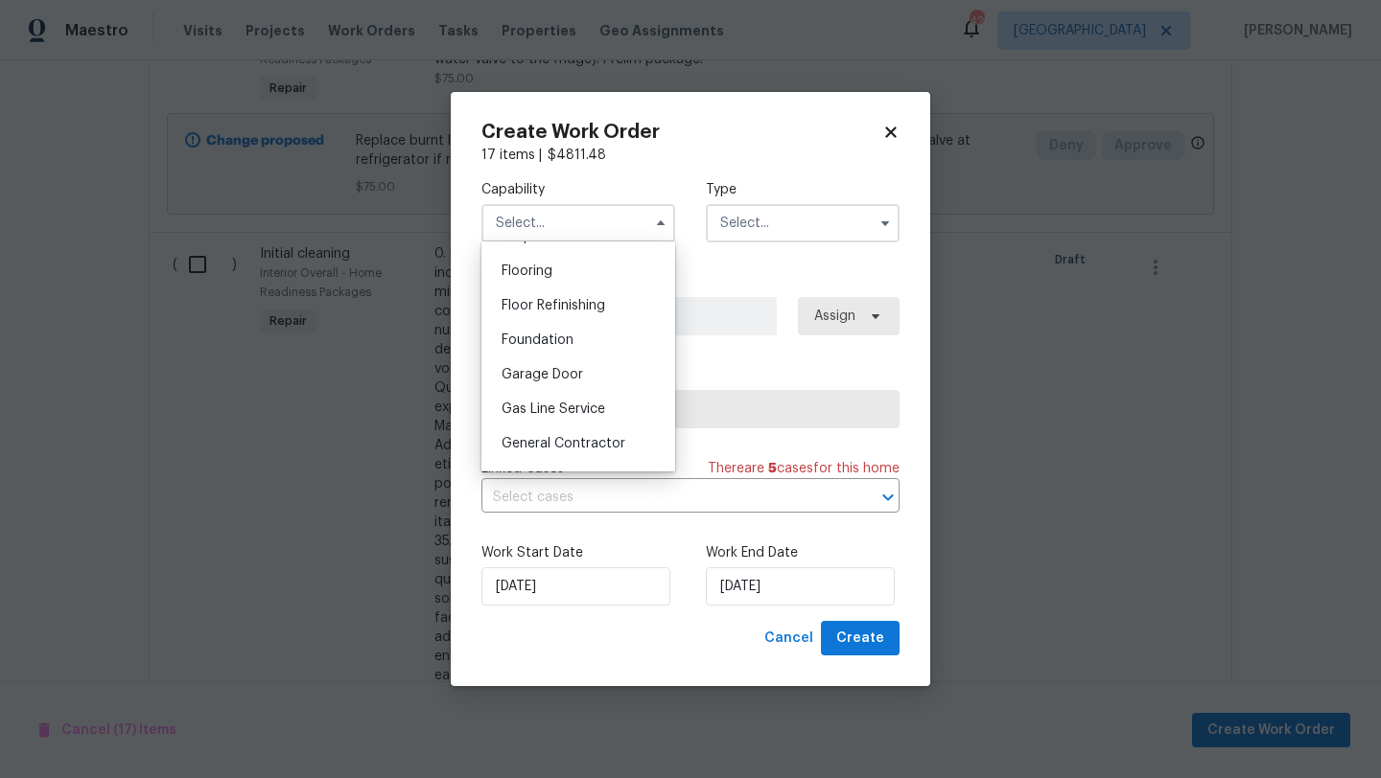
scroll to position [744, 0]
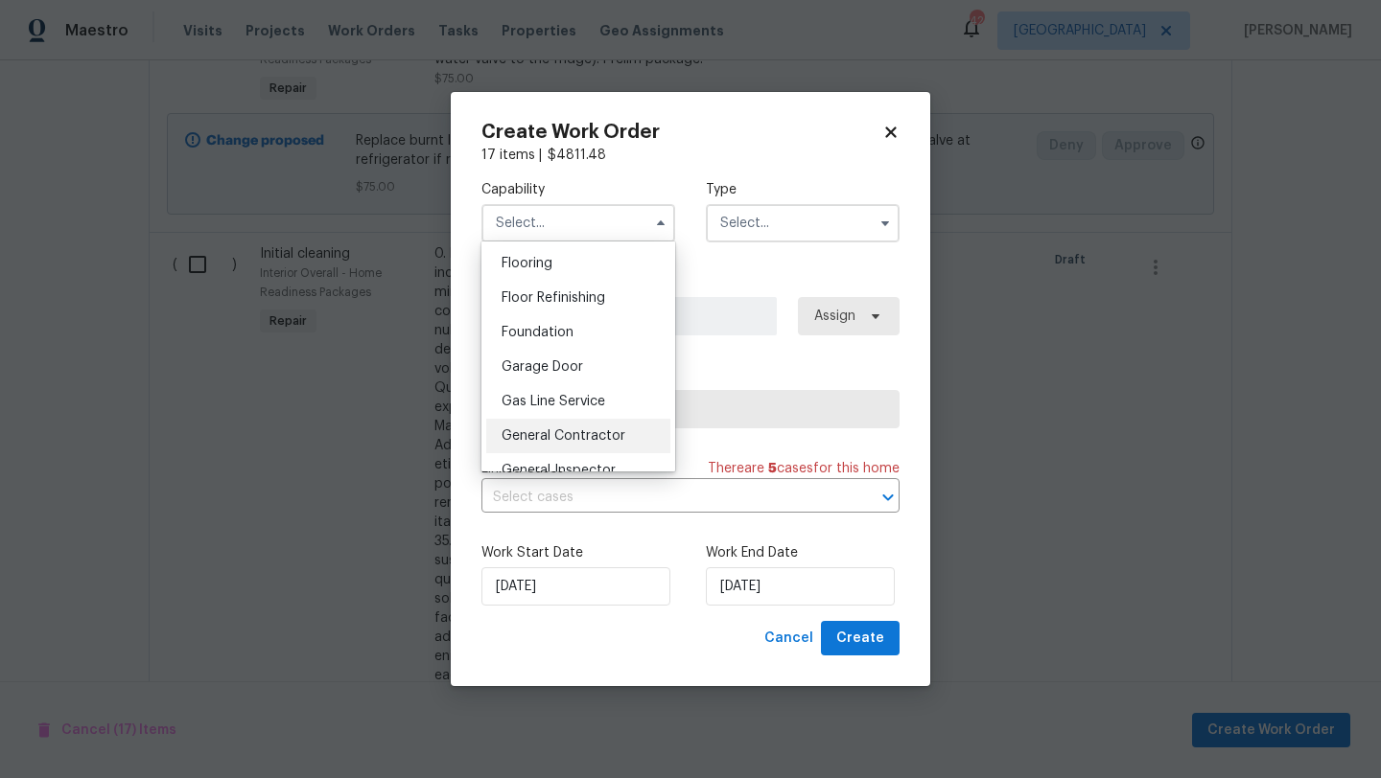
click at [598, 428] on div "General Contractor" at bounding box center [578, 436] width 184 height 35
type input "General Contractor"
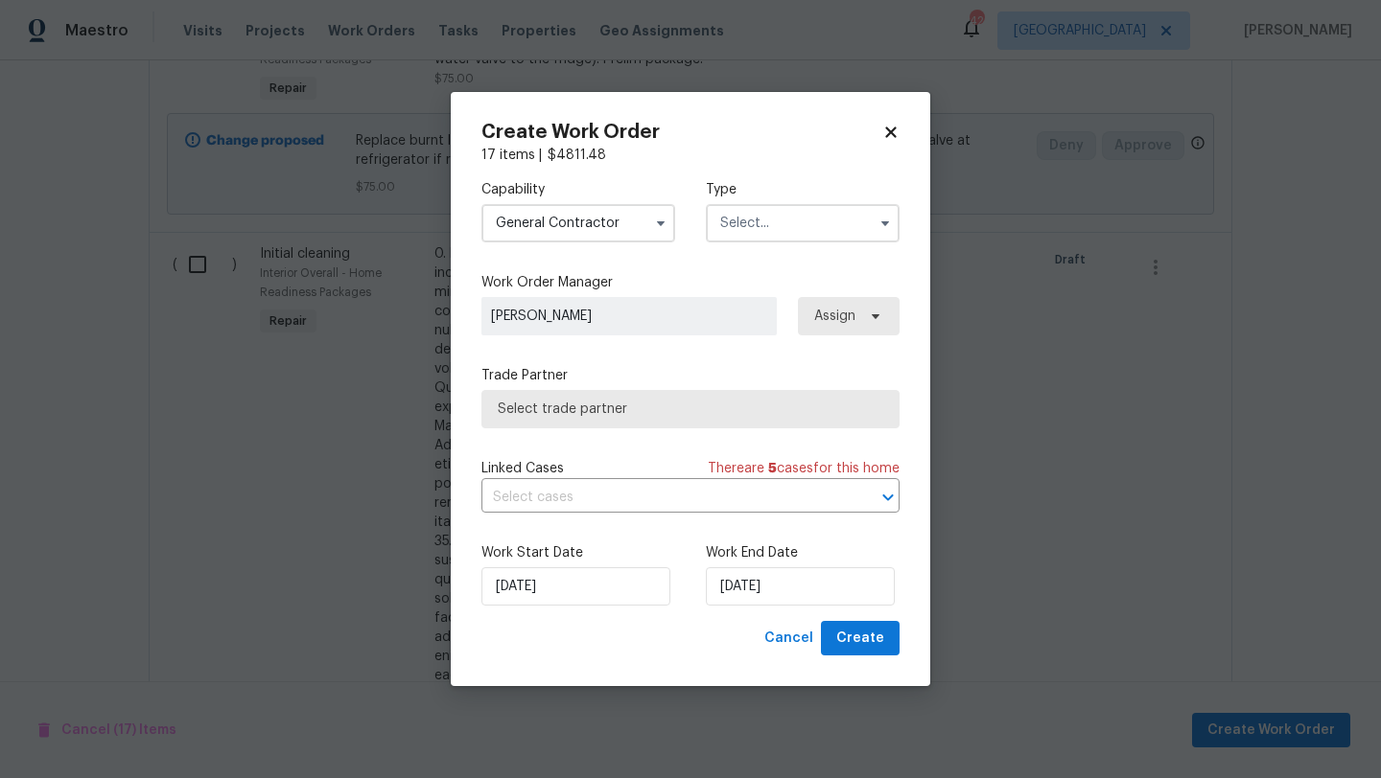
click at [756, 220] on input "text" at bounding box center [803, 223] width 194 height 38
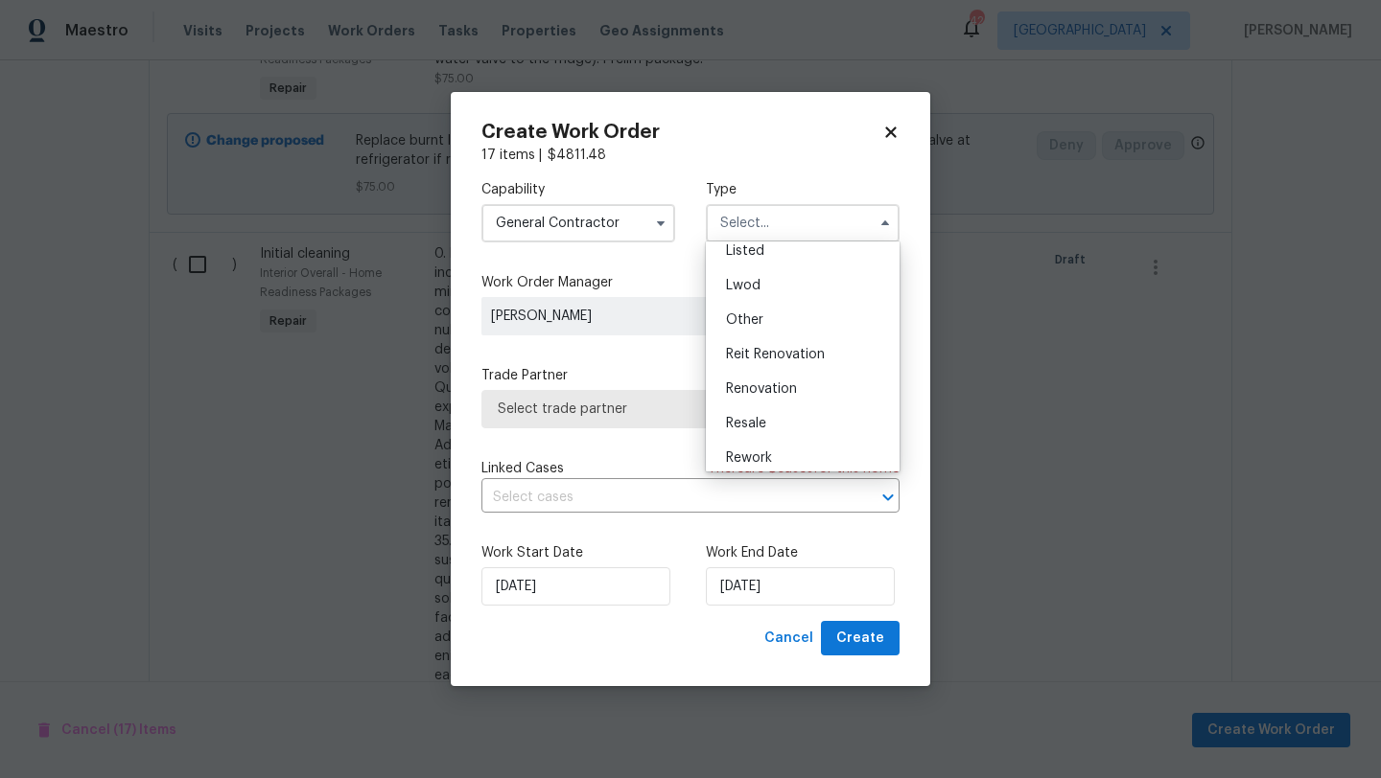
scroll to position [228, 0]
click at [771, 345] on span "Renovation" at bounding box center [761, 345] width 71 height 13
type input "Renovation"
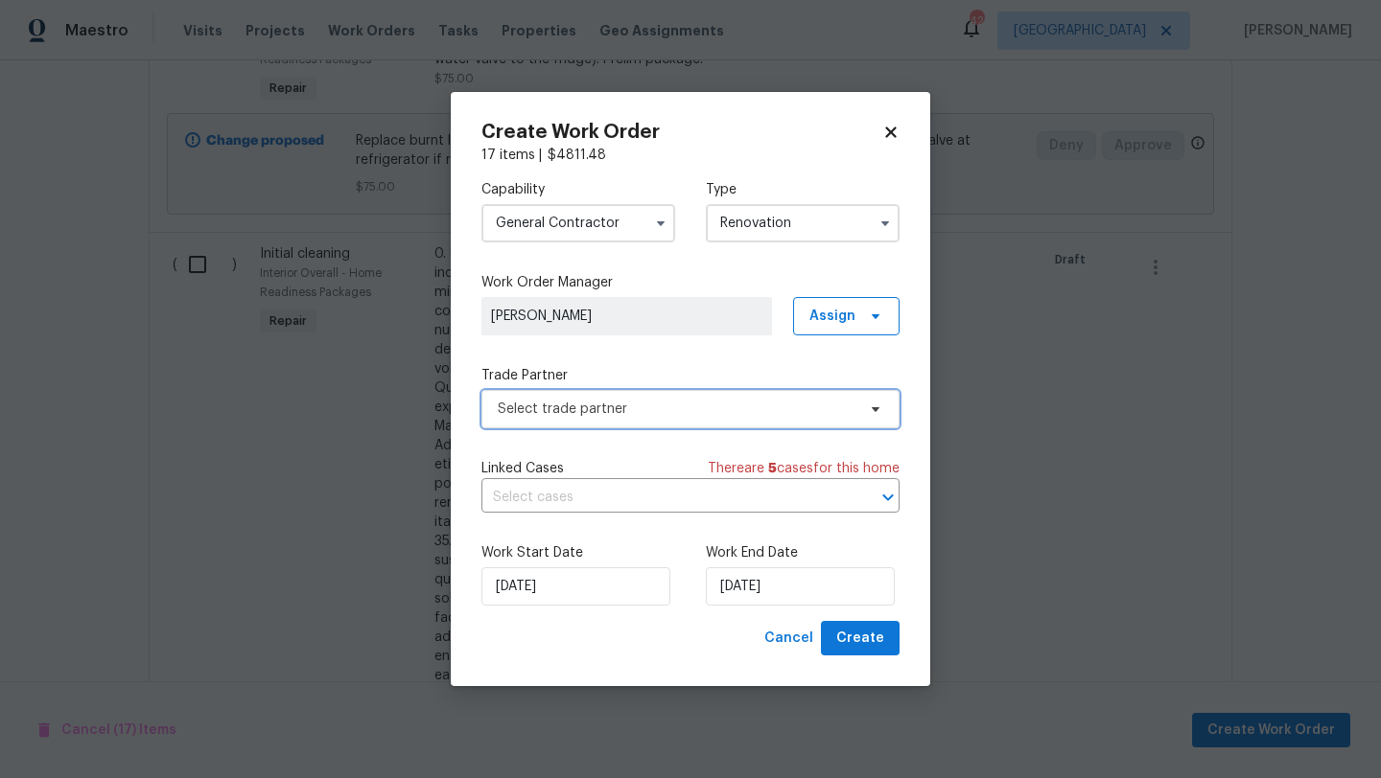
click at [779, 410] on span "Select trade partner" at bounding box center [677, 409] width 358 height 19
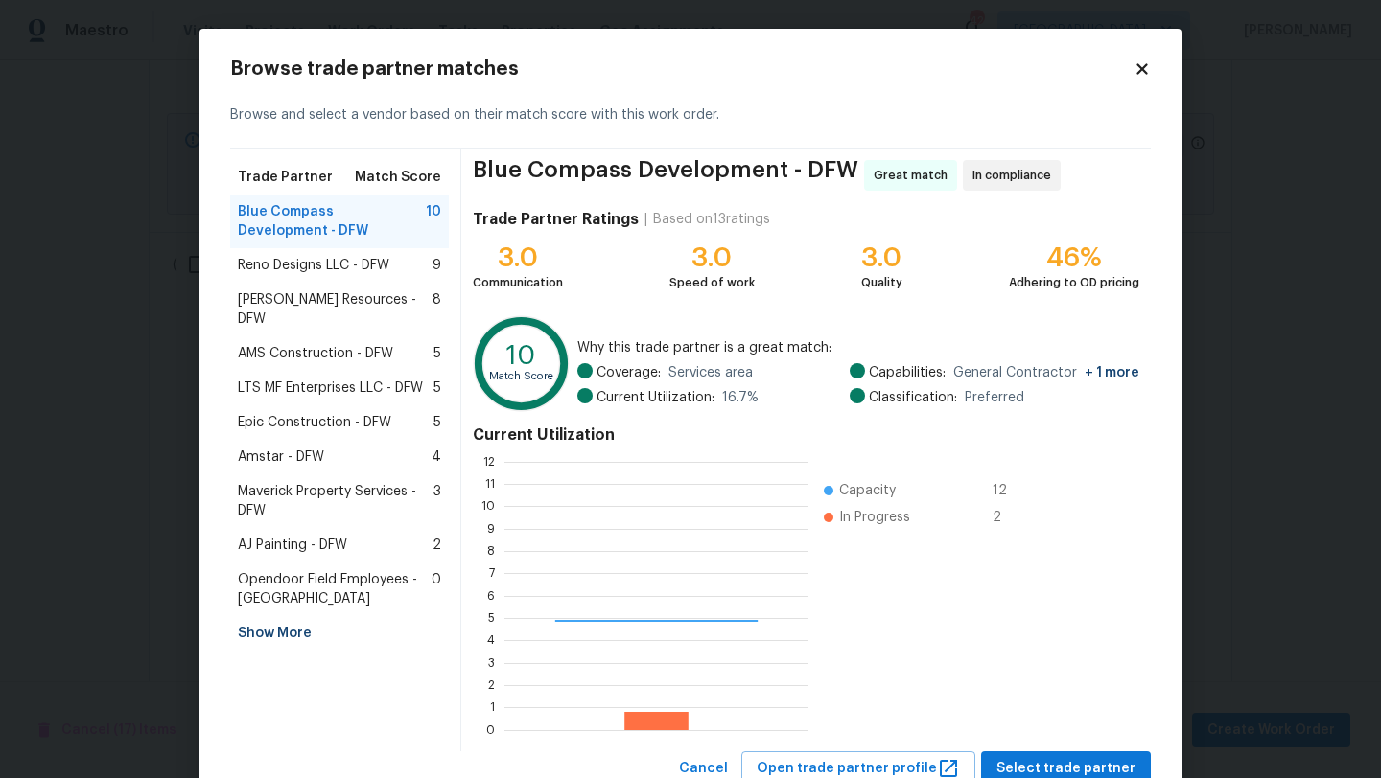
scroll to position [268, 304]
click at [415, 258] on div "Reno Designs LLC - DFW 9" at bounding box center [339, 265] width 203 height 19
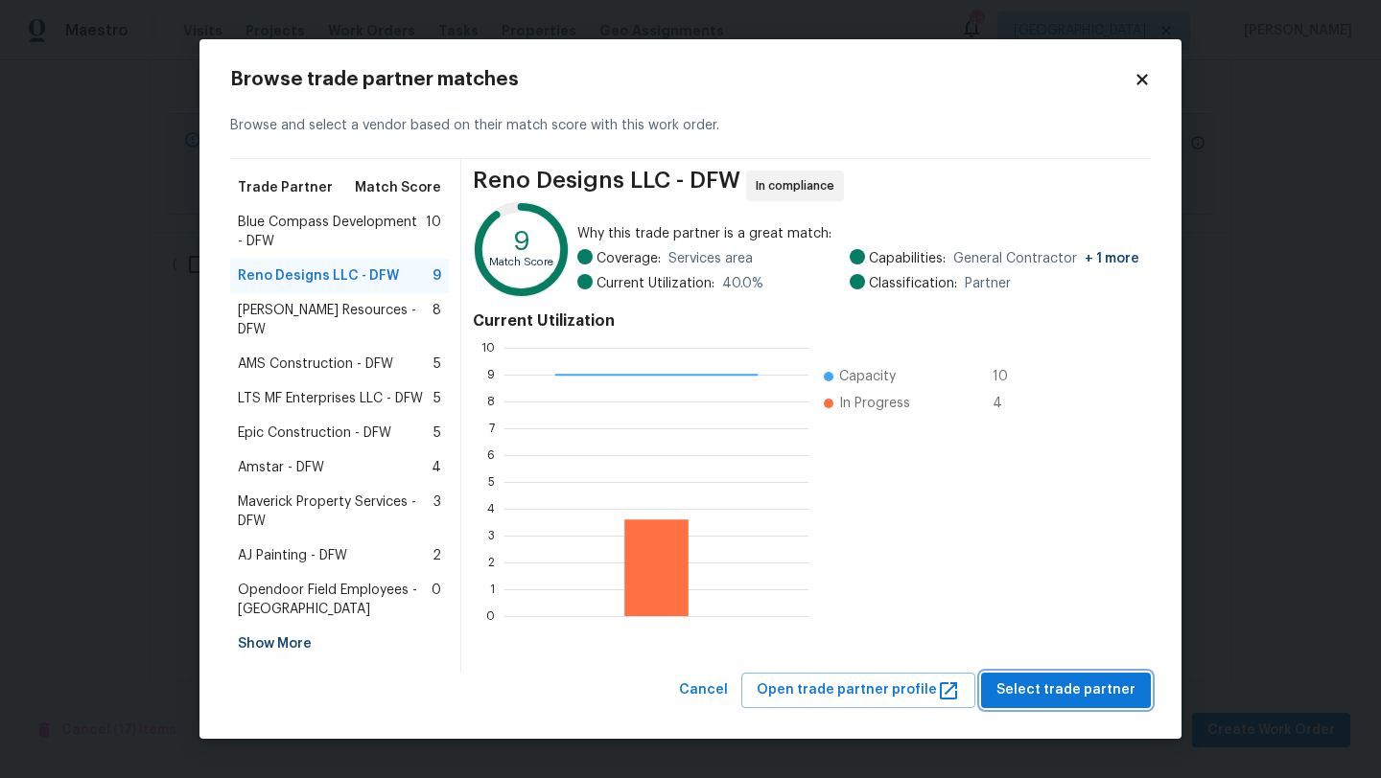
click at [1078, 683] on span "Select trade partner" at bounding box center [1065, 691] width 139 height 24
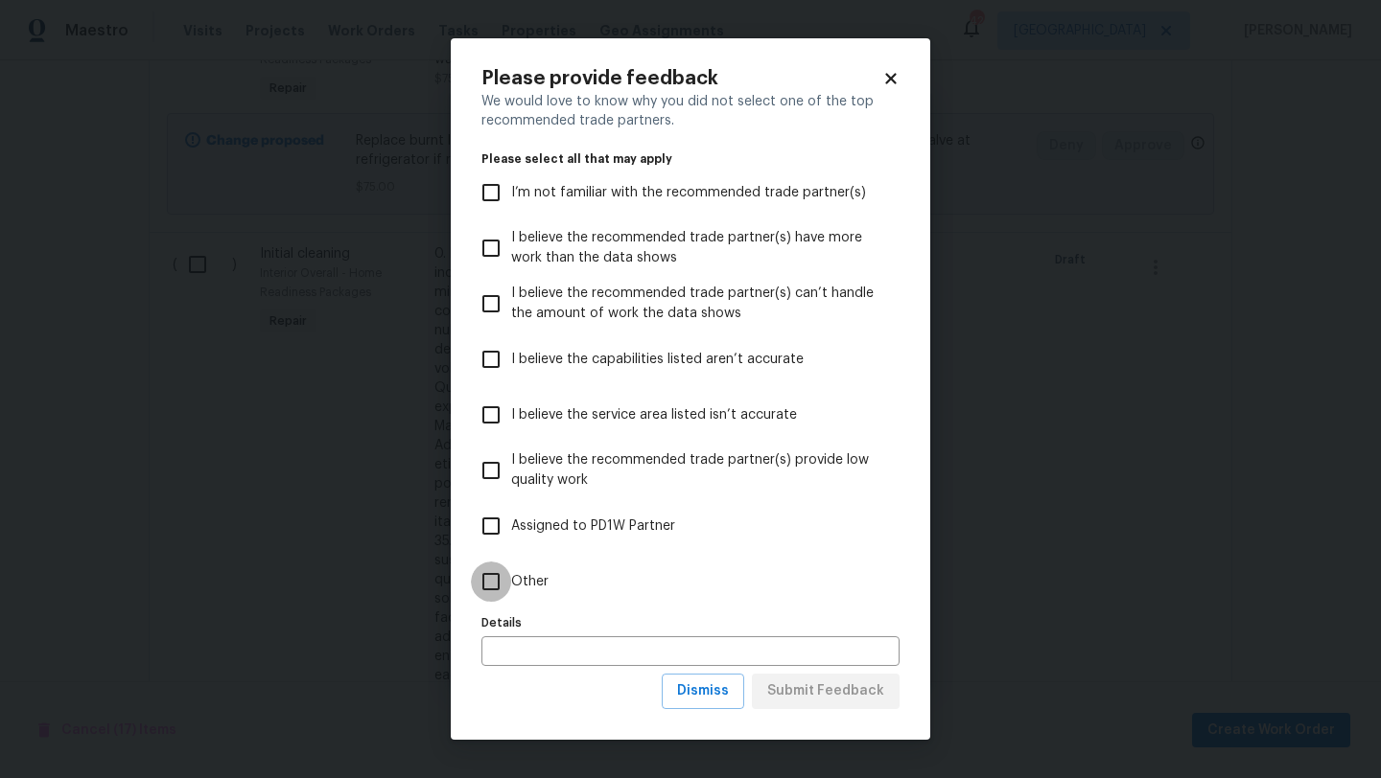
click at [509, 579] on input "Other" at bounding box center [491, 582] width 40 height 40
checkbox input "true"
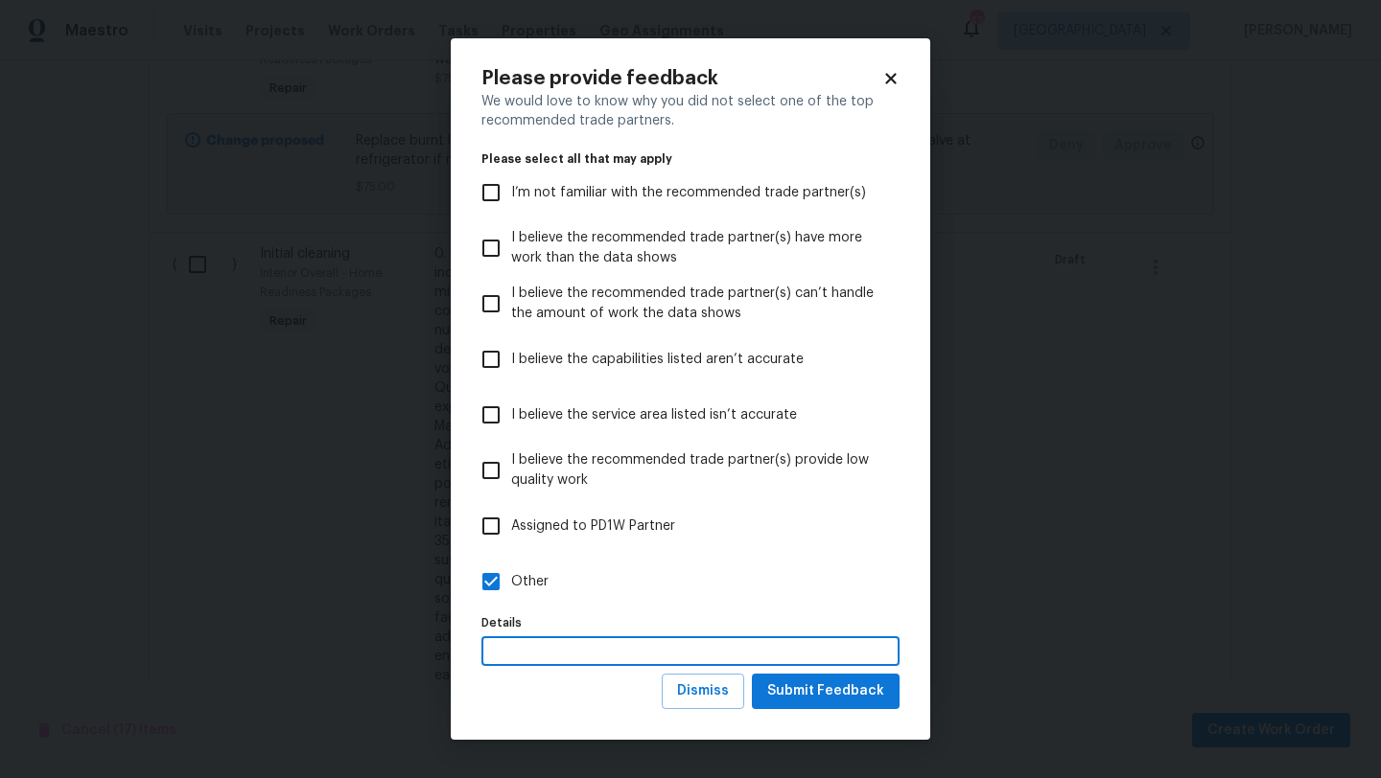
click at [544, 653] on input "text" at bounding box center [690, 652] width 418 height 30
click at [813, 690] on span "Submit Feedback" at bounding box center [825, 692] width 117 height 24
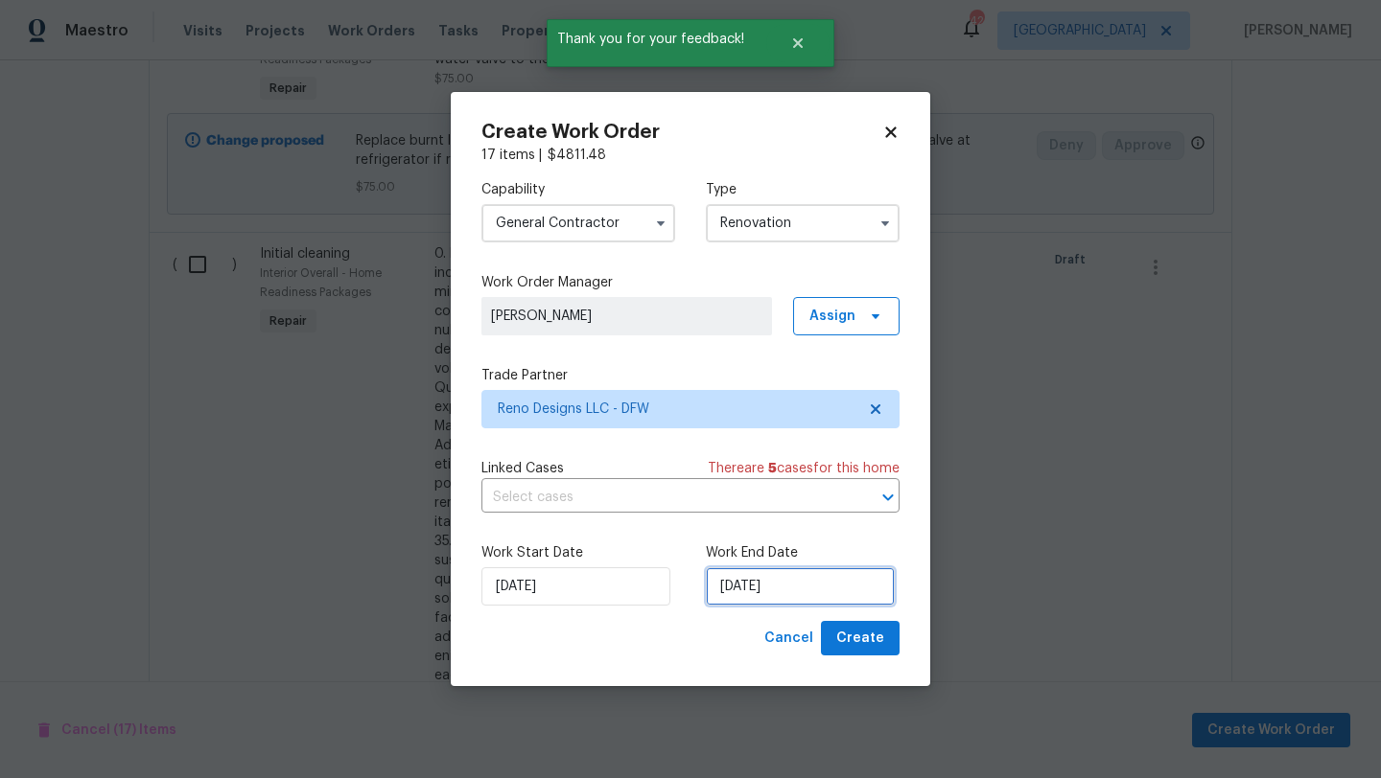
click at [788, 593] on input "10/9/2025" at bounding box center [800, 587] width 189 height 38
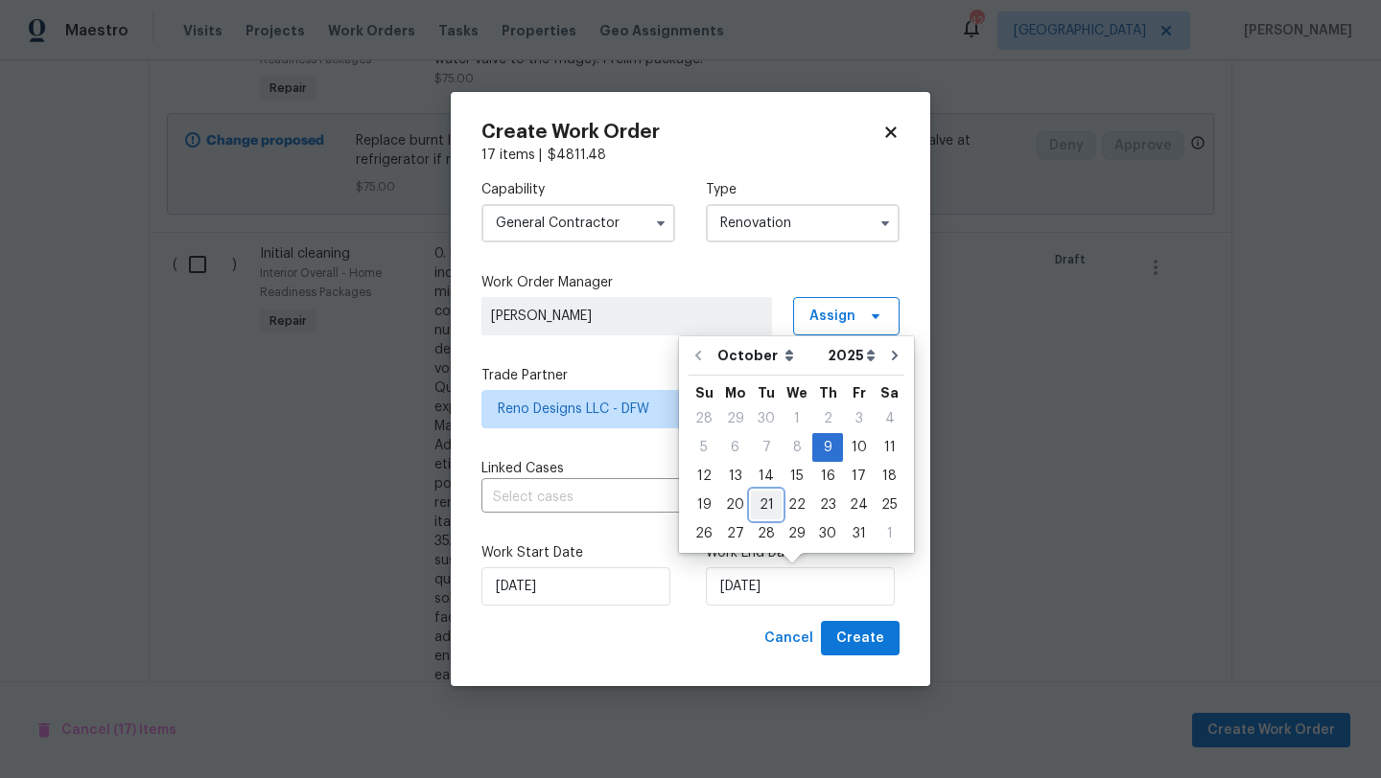
click at [766, 502] on div "21" at bounding box center [766, 505] width 31 height 27
type input "10/21/2025"
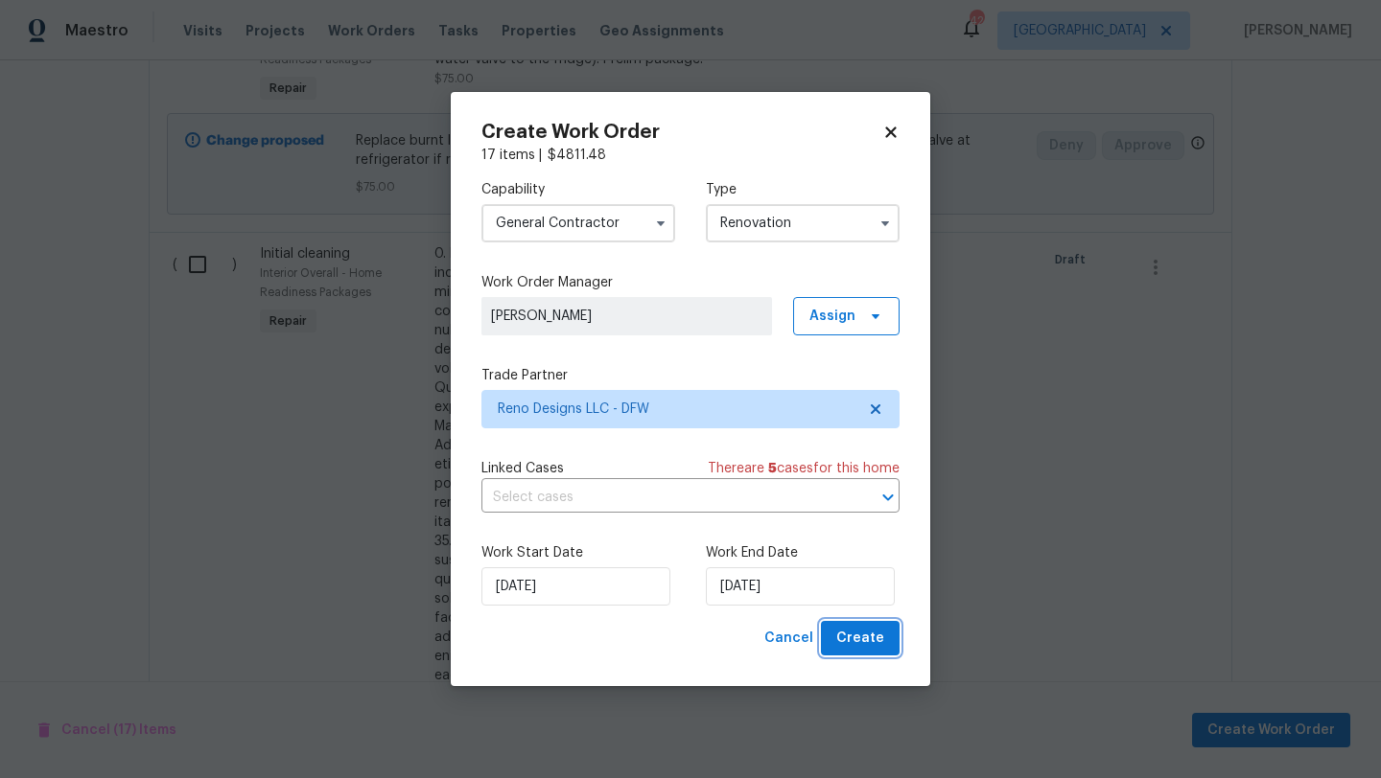
click at [865, 640] on span "Create" at bounding box center [860, 639] width 48 height 24
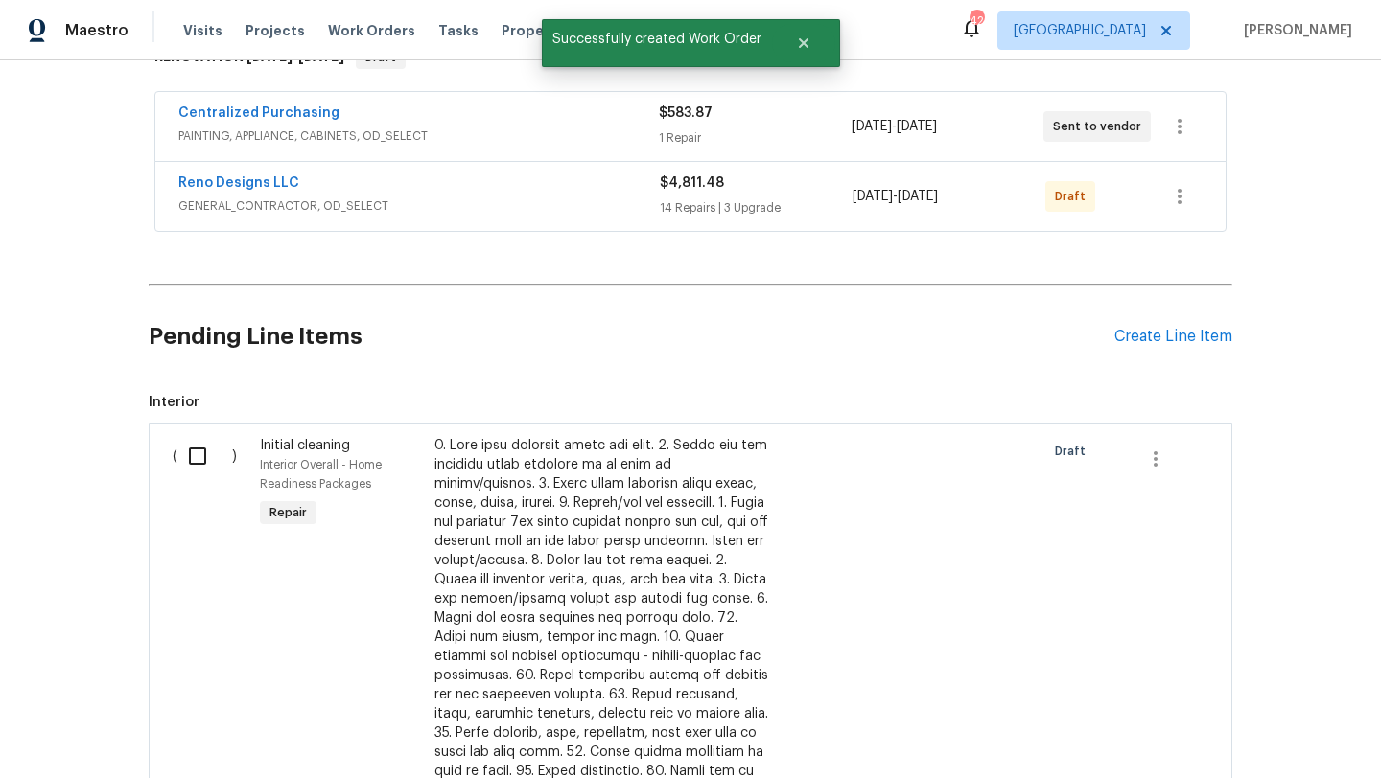
scroll to position [333, 0]
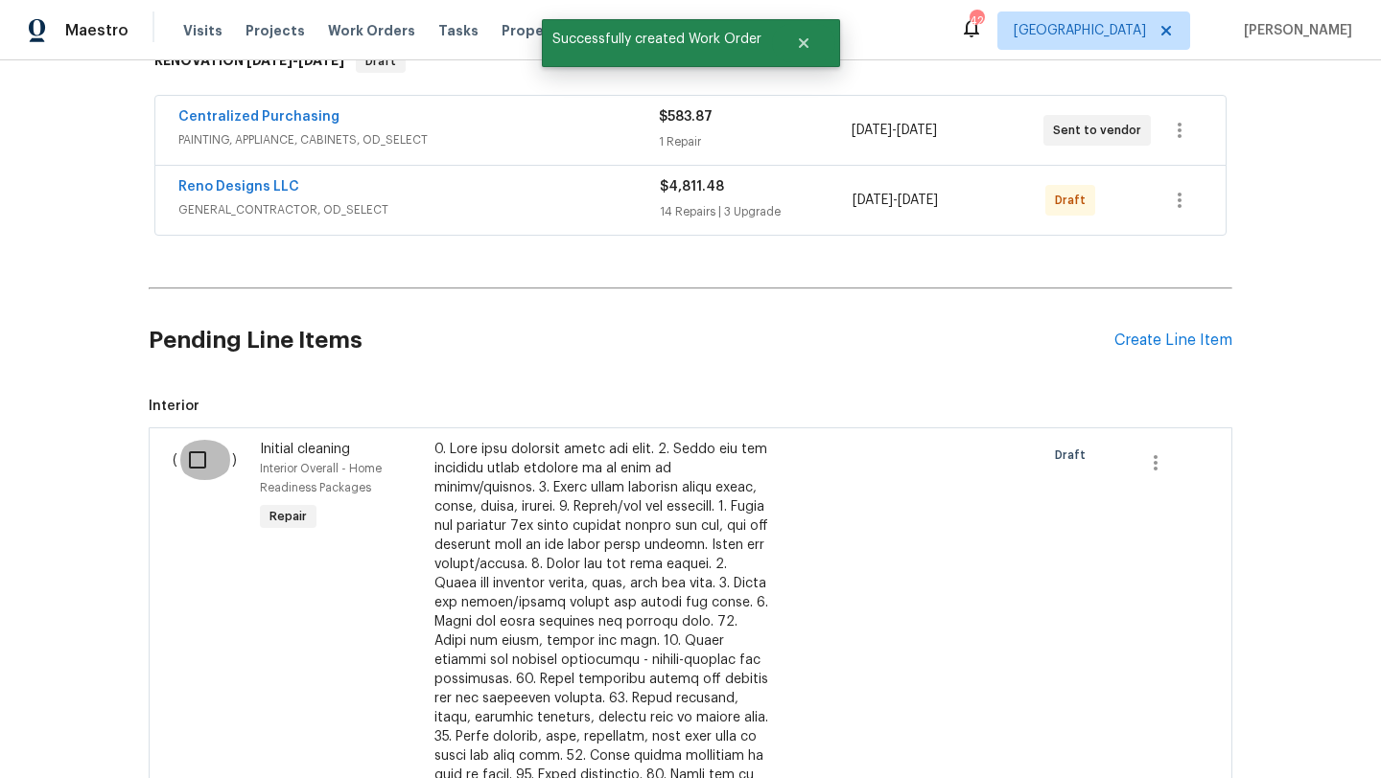
click at [201, 459] on input "checkbox" at bounding box center [204, 460] width 55 height 40
checkbox input "true"
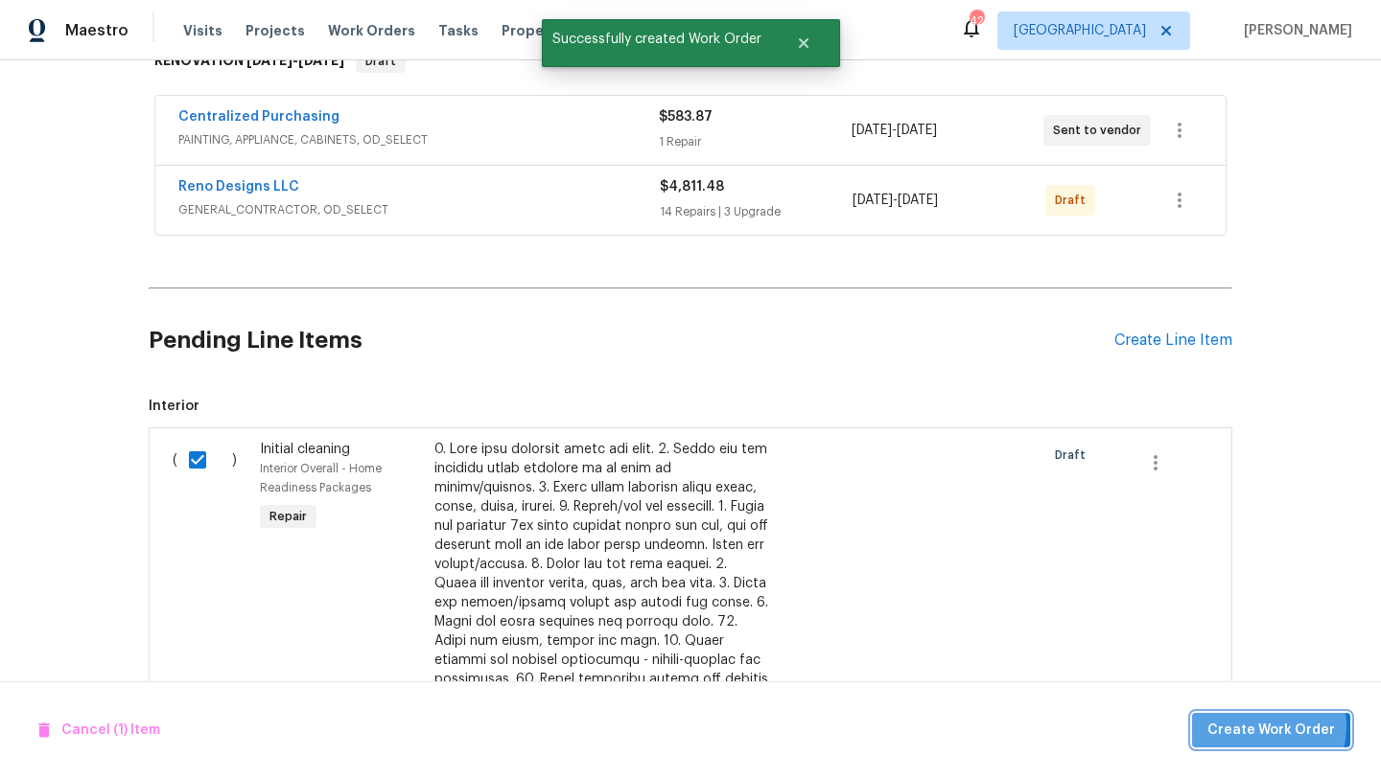
click at [1251, 726] on span "Create Work Order" at bounding box center [1271, 731] width 128 height 24
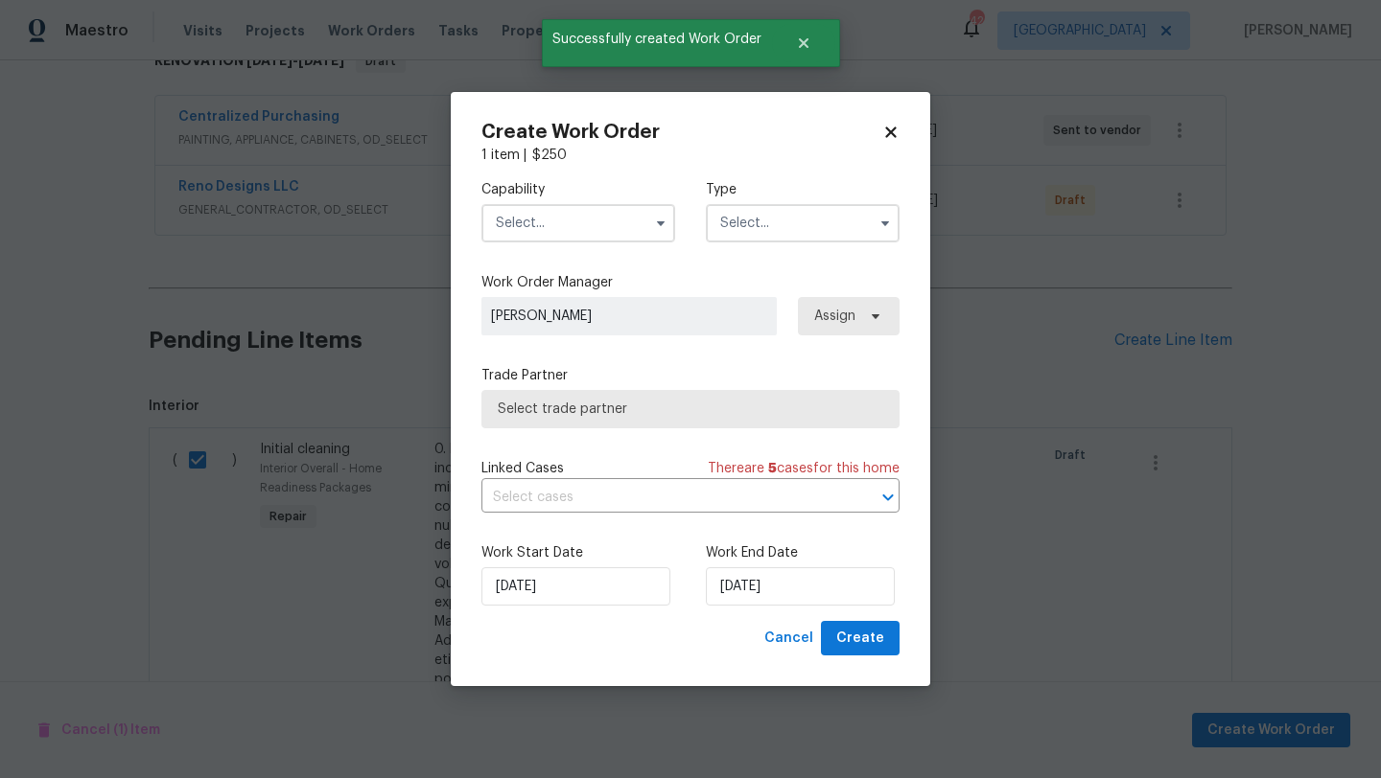
click at [547, 220] on input "text" at bounding box center [578, 223] width 194 height 38
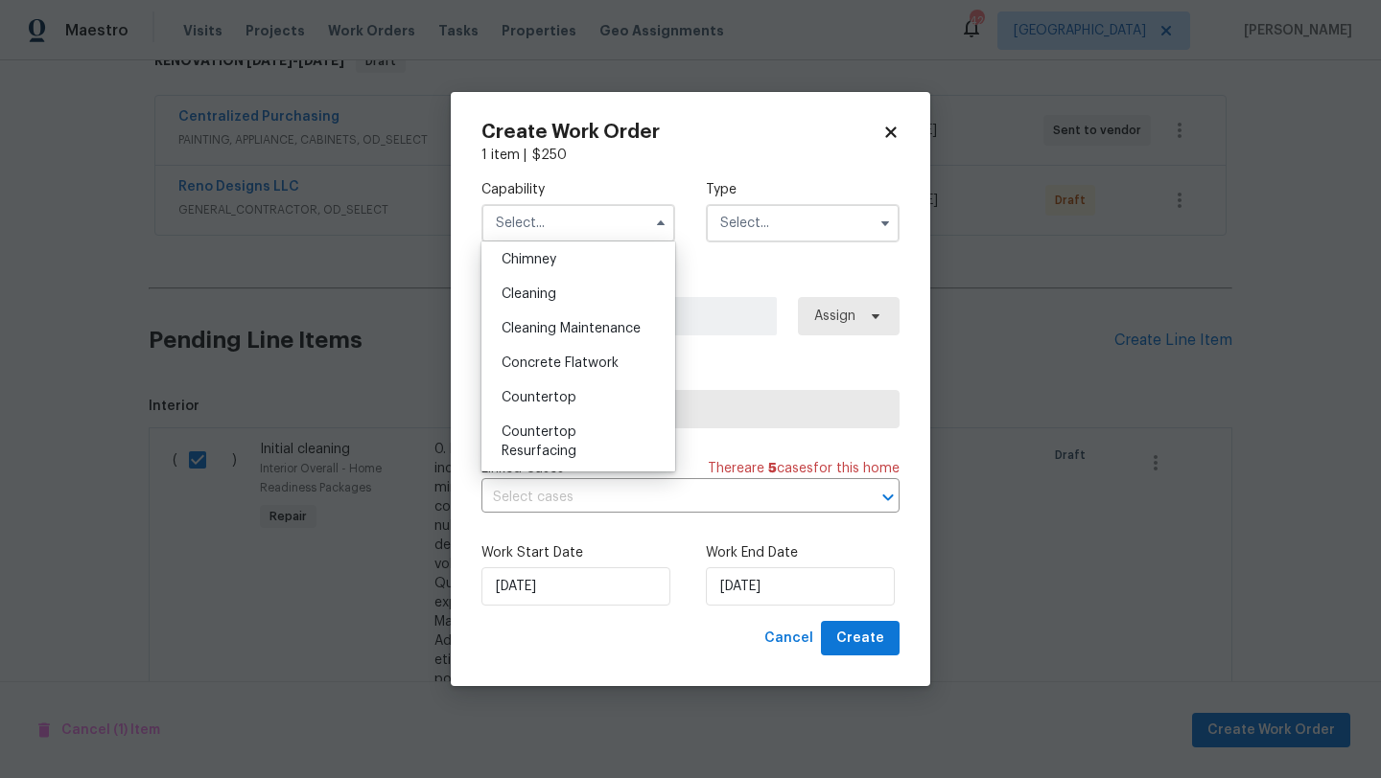
scroll to position [250, 0]
click at [550, 288] on span "Cleaning" at bounding box center [528, 289] width 55 height 13
type input "Cleaning"
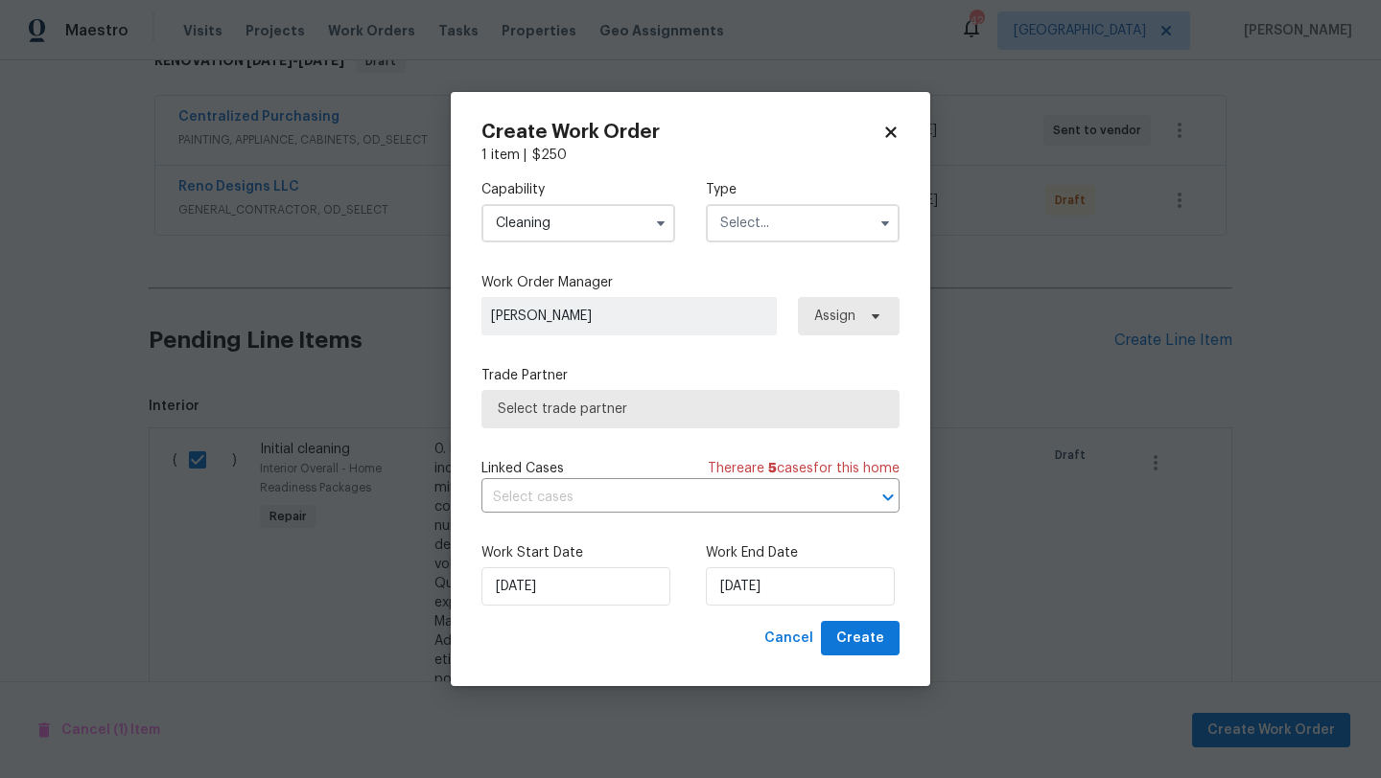
click at [769, 212] on input "text" at bounding box center [803, 223] width 194 height 38
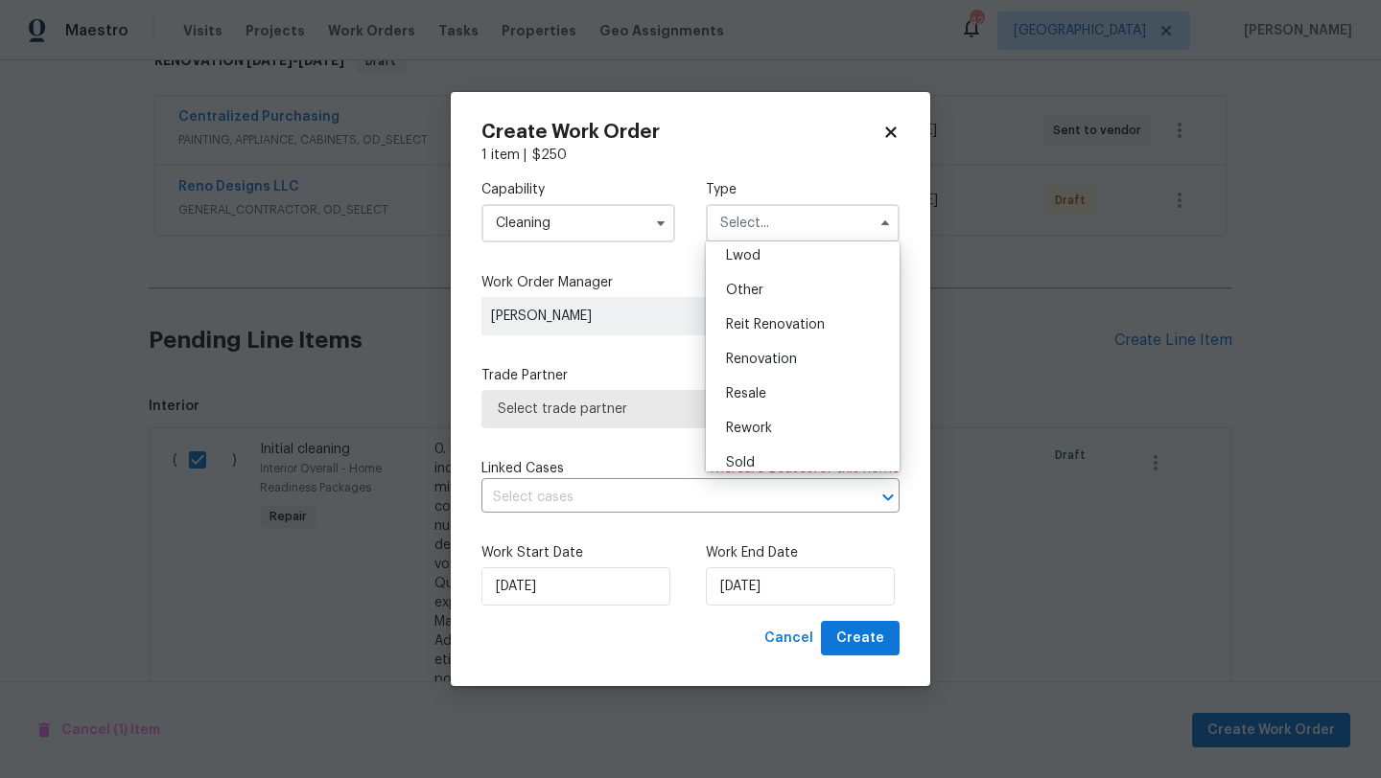
scroll to position [228, 0]
click at [790, 342] on span "Renovation" at bounding box center [761, 345] width 71 height 13
type input "Renovation"
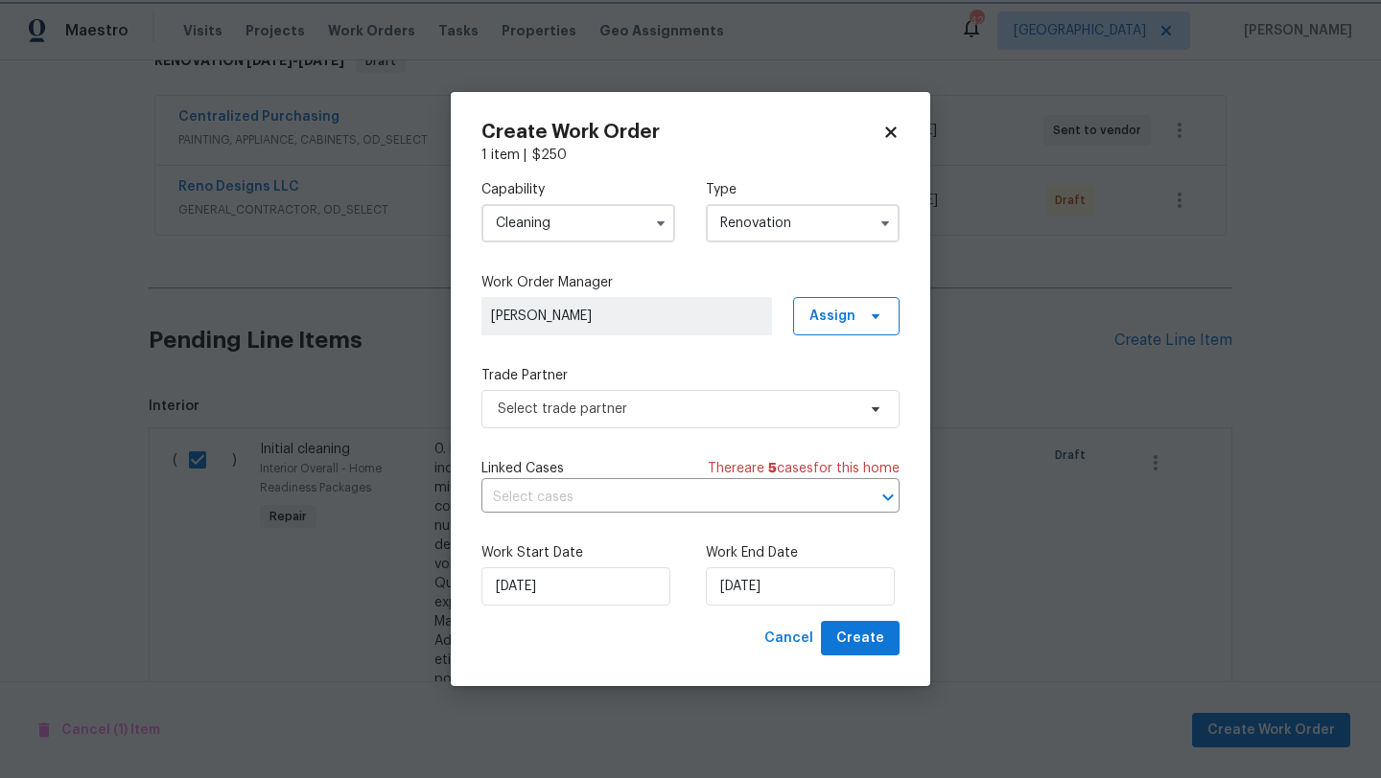
scroll to position [0, 0]
click at [791, 411] on span "Select trade partner" at bounding box center [677, 409] width 358 height 19
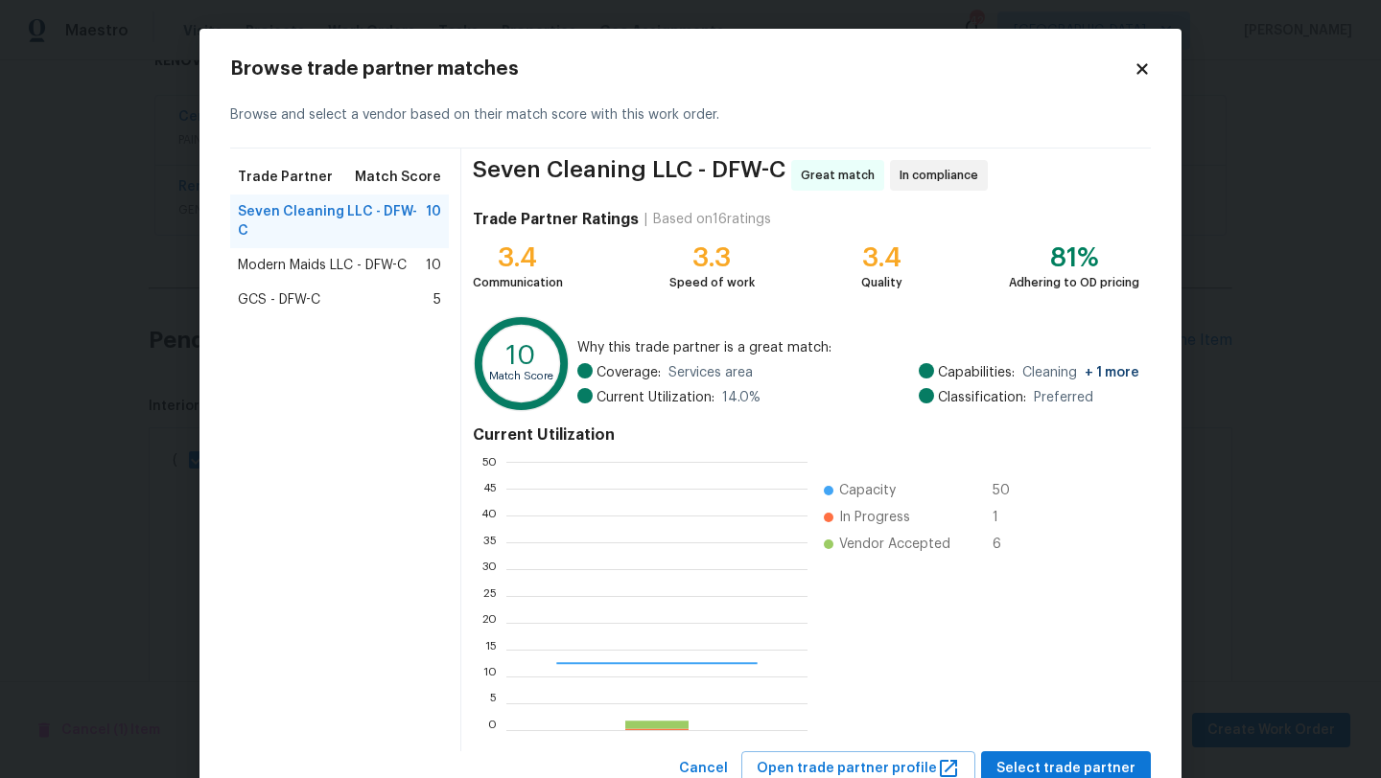
scroll to position [268, 301]
click at [383, 256] on span "Modern Maids LLC - DFW-C" at bounding box center [322, 265] width 169 height 19
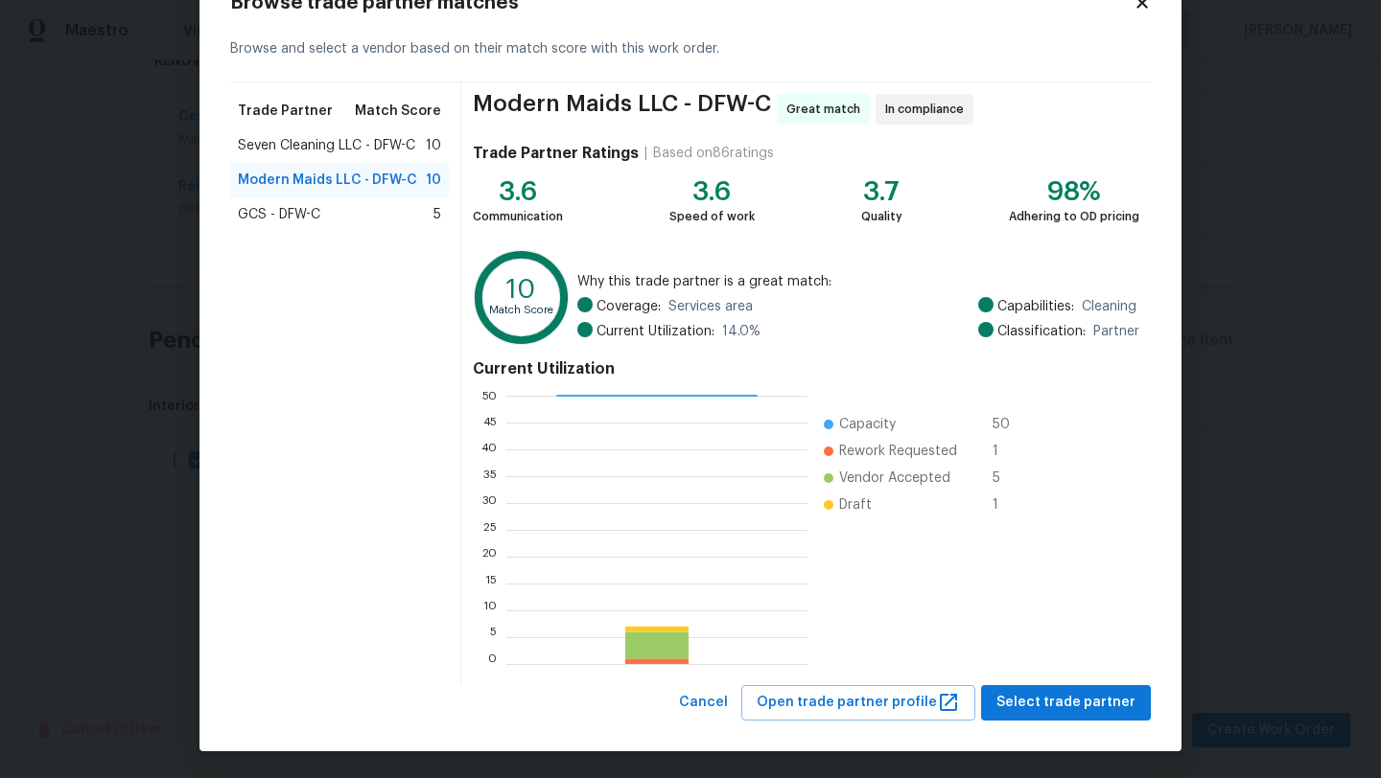
scroll to position [67, 0]
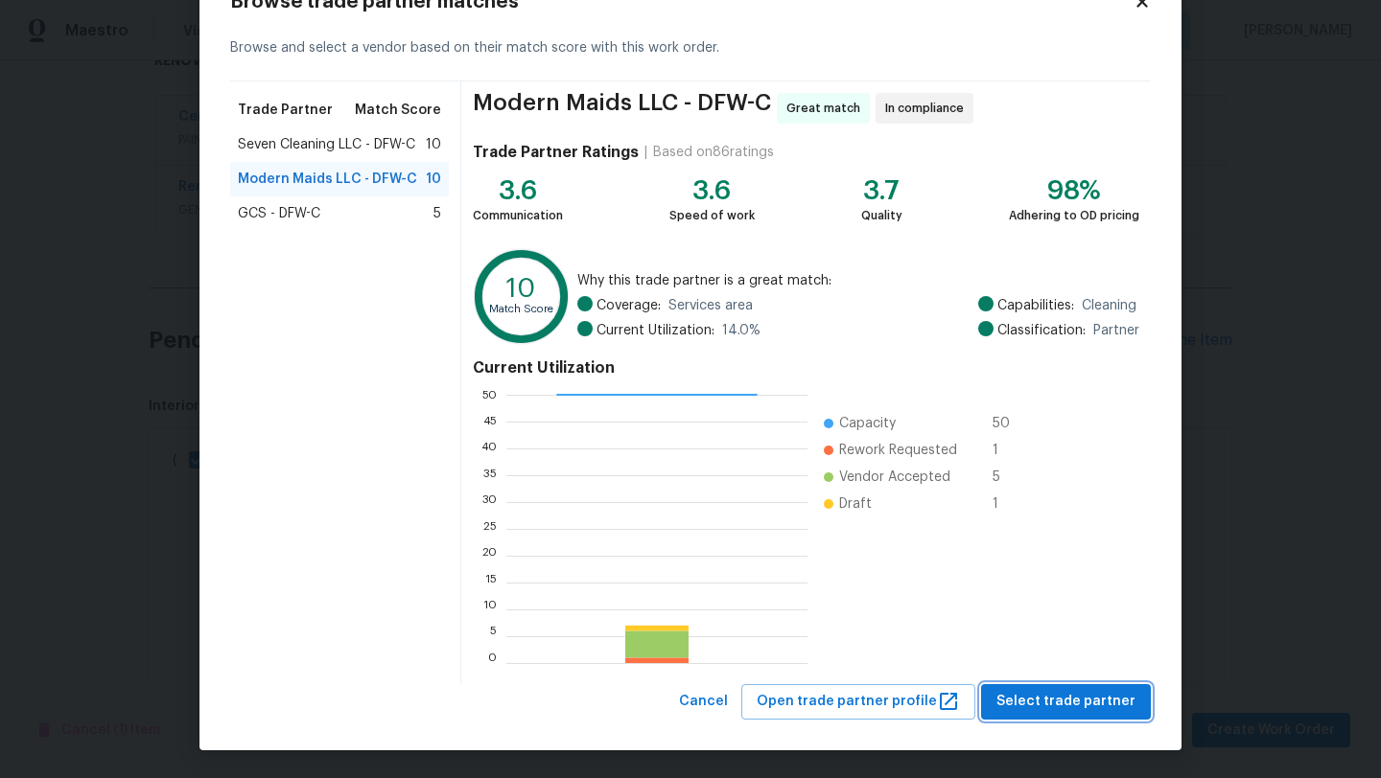
click at [1109, 705] on span "Select trade partner" at bounding box center [1065, 702] width 139 height 24
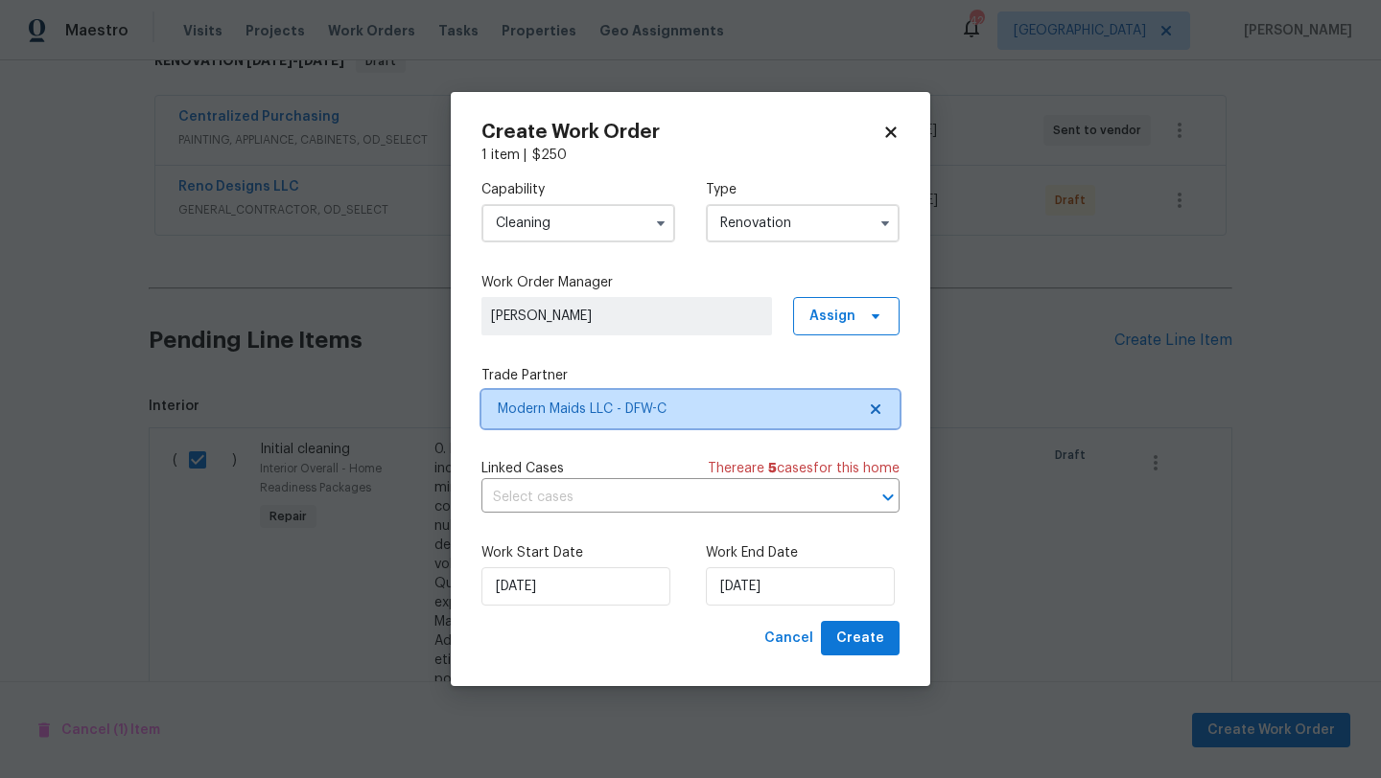
scroll to position [0, 0]
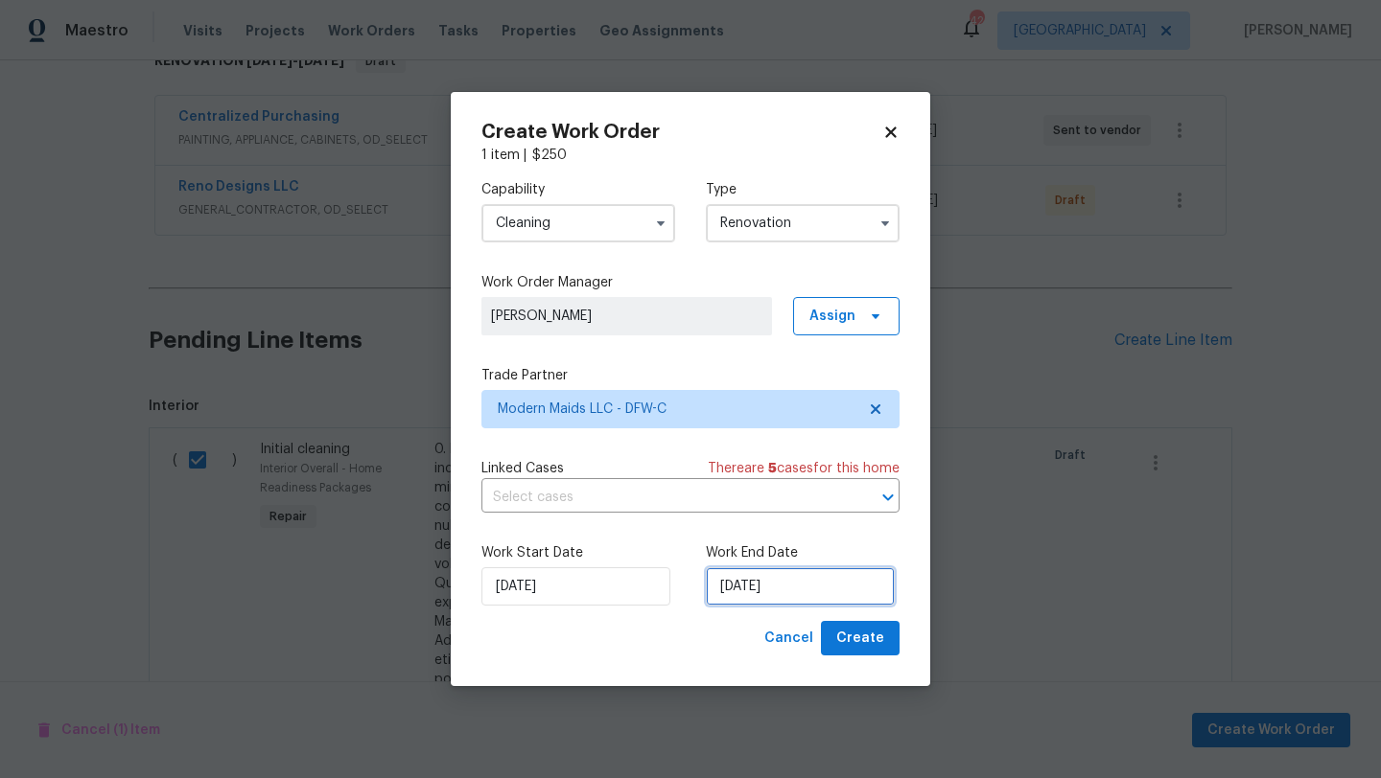
click at [839, 589] on input "10/9/2025" at bounding box center [800, 587] width 189 height 38
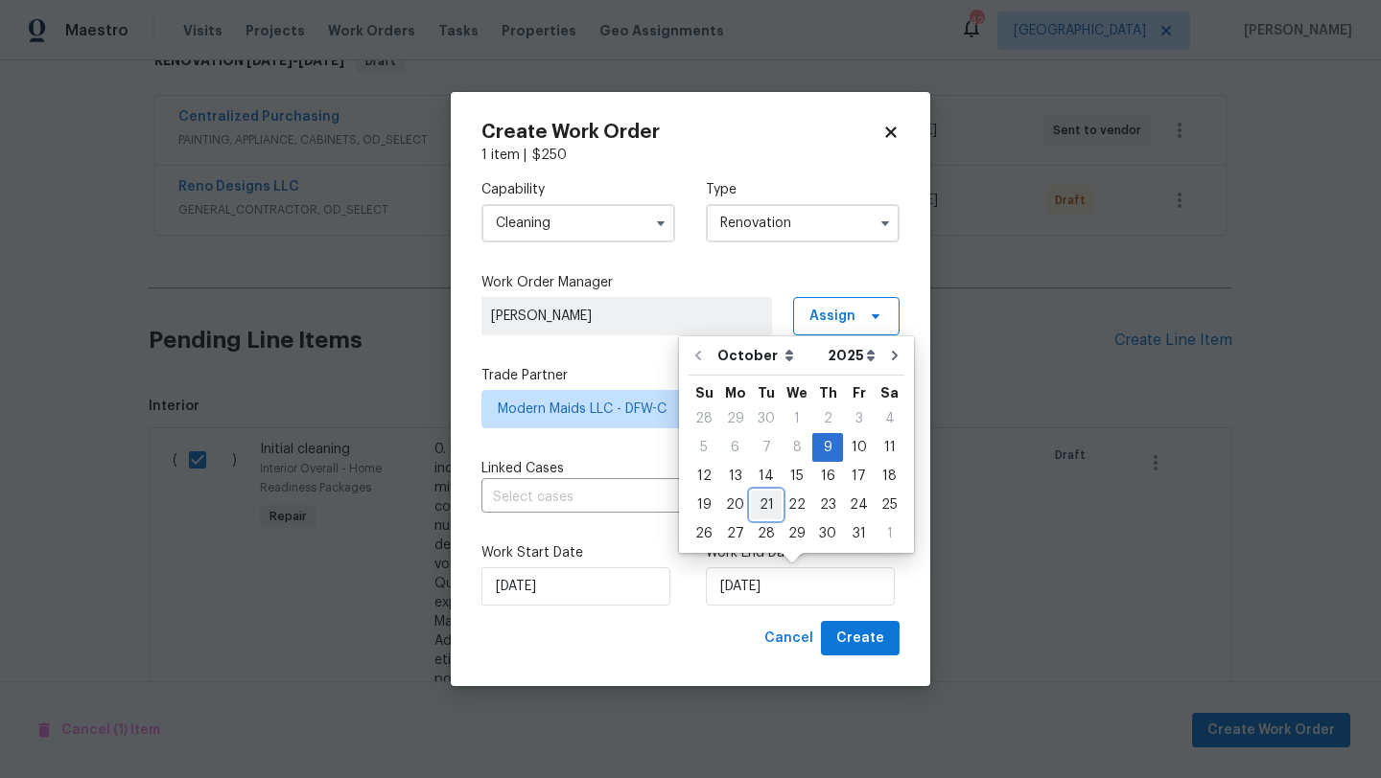
click at [757, 502] on div "21" at bounding box center [766, 505] width 31 height 27
type input "10/21/2025"
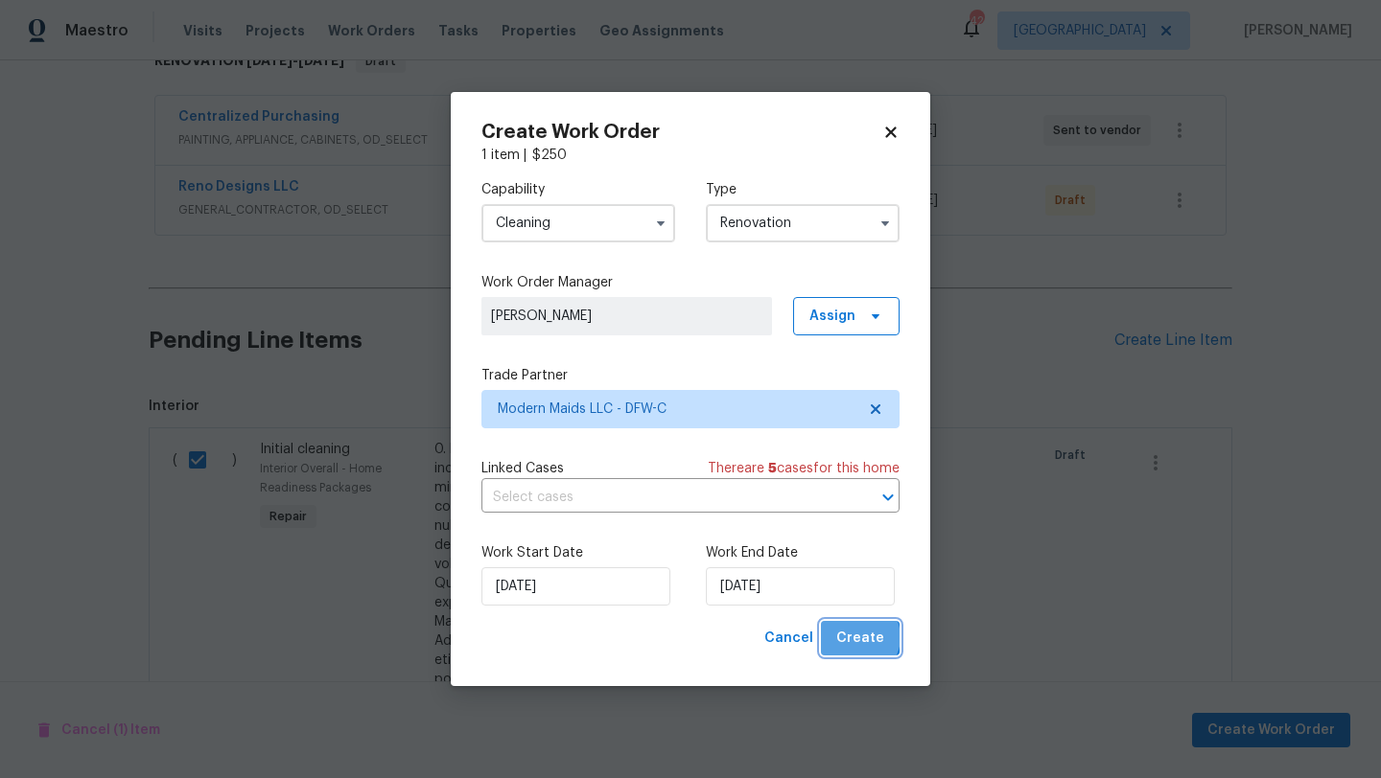
click at [862, 638] on span "Create" at bounding box center [860, 639] width 48 height 24
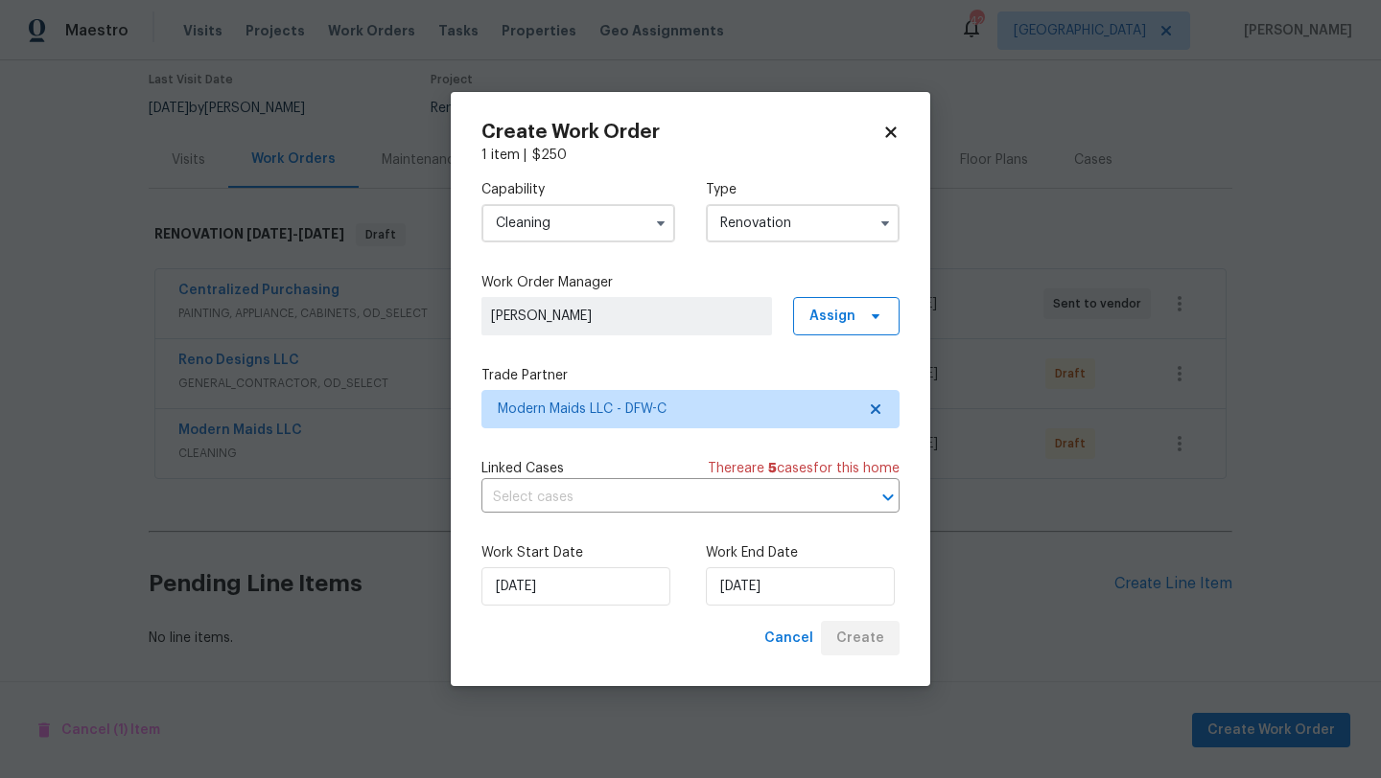
scroll to position [159, 0]
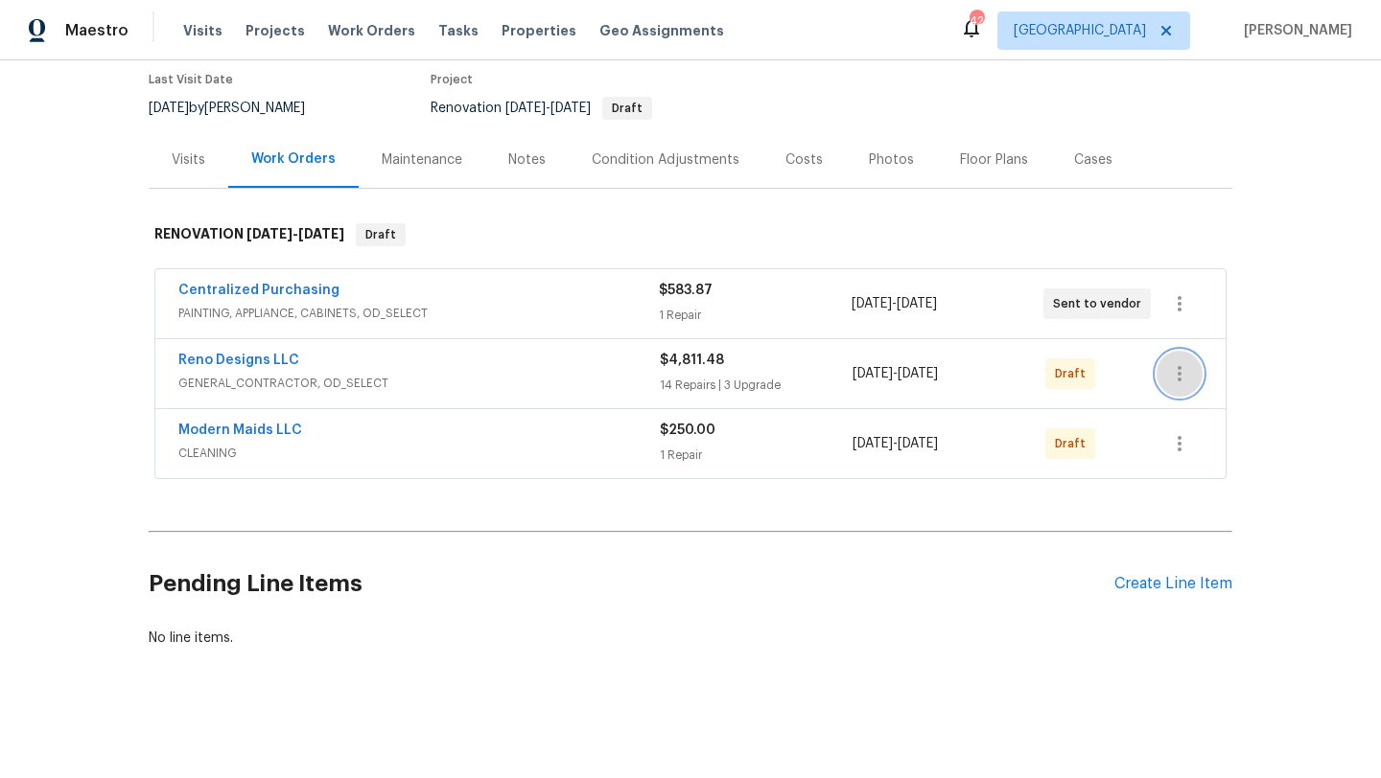
click at [1178, 371] on icon "button" at bounding box center [1179, 373] width 23 height 23
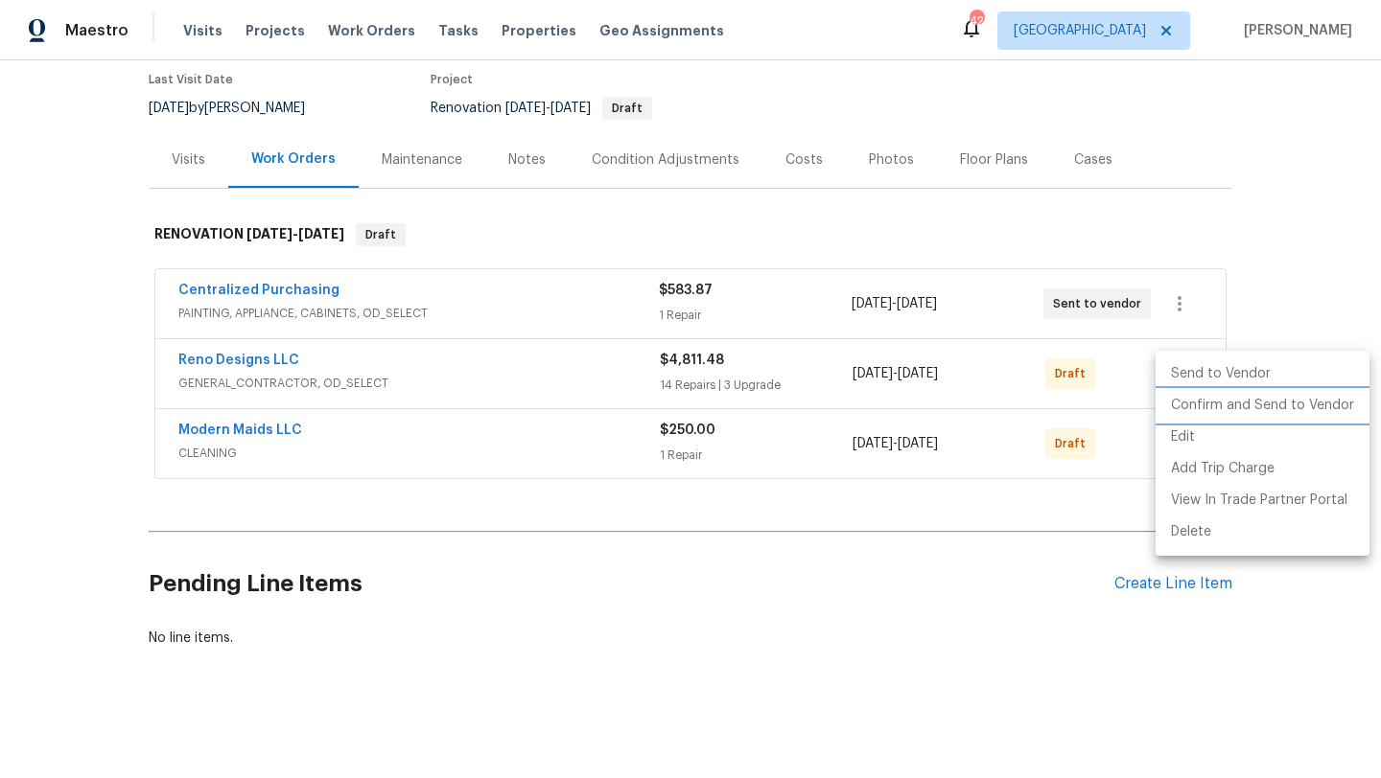
click at [1188, 401] on li "Confirm and Send to Vendor" at bounding box center [1262, 406] width 214 height 32
click at [1066, 580] on div at bounding box center [690, 389] width 1381 height 778
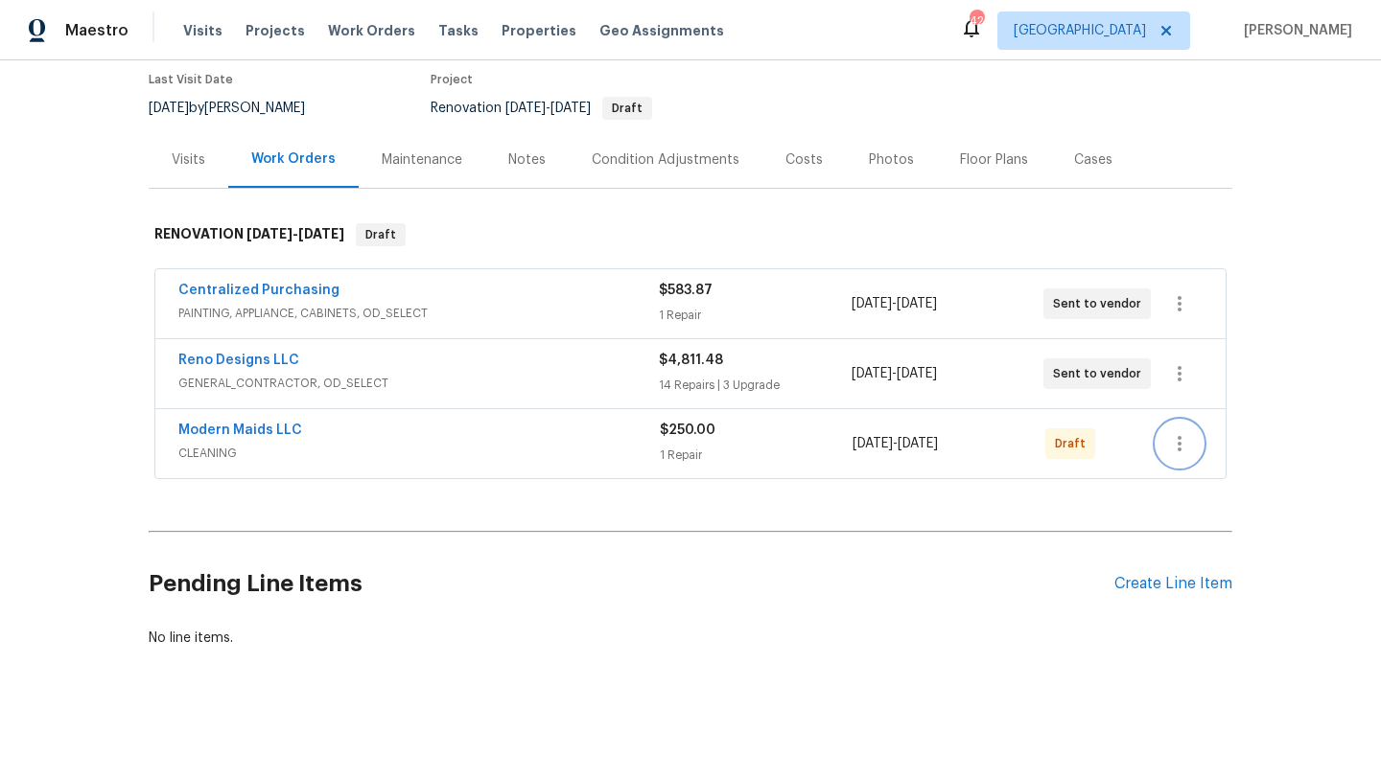
click at [1180, 445] on icon "button" at bounding box center [1179, 443] width 23 height 23
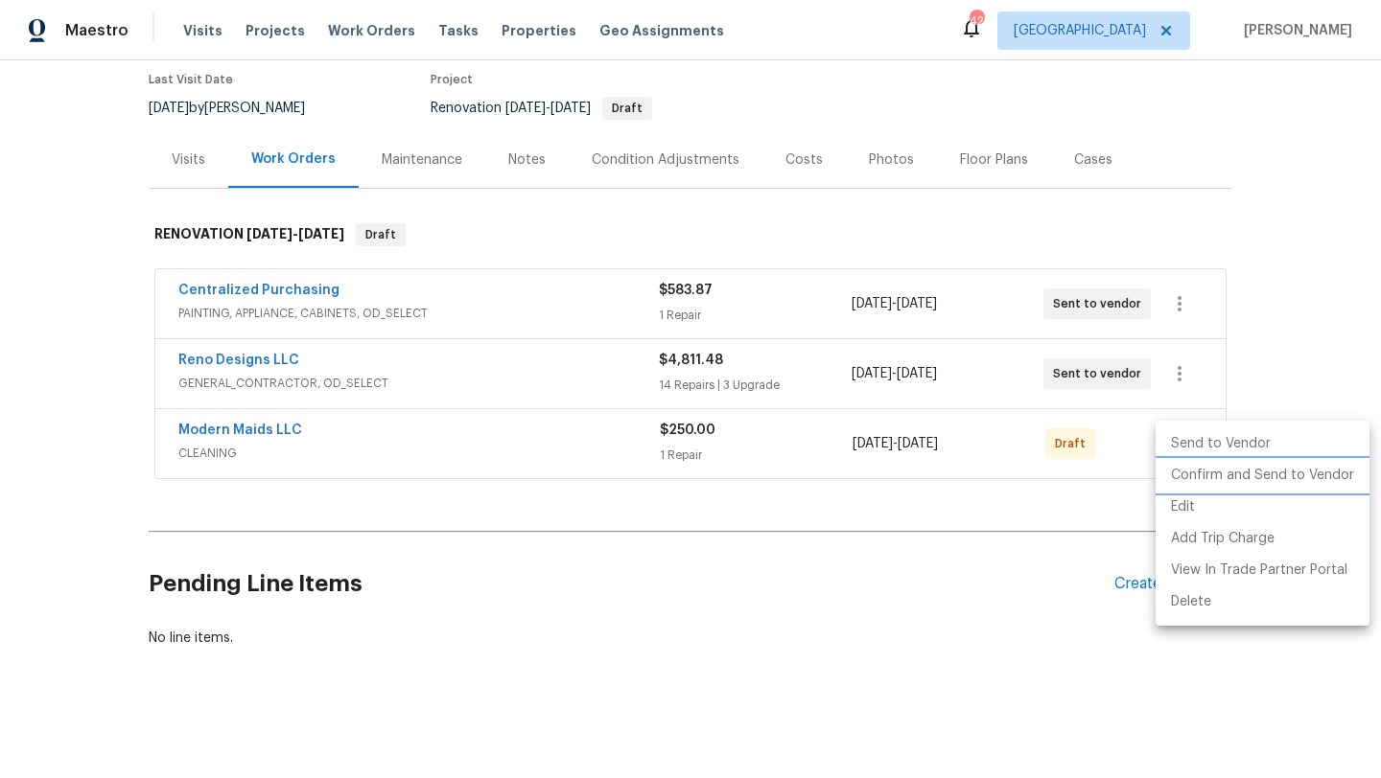
click at [1181, 479] on li "Confirm and Send to Vendor" at bounding box center [1262, 476] width 214 height 32
click at [894, 657] on div at bounding box center [690, 389] width 1381 height 778
